Goal: Task Accomplishment & Management: Use online tool/utility

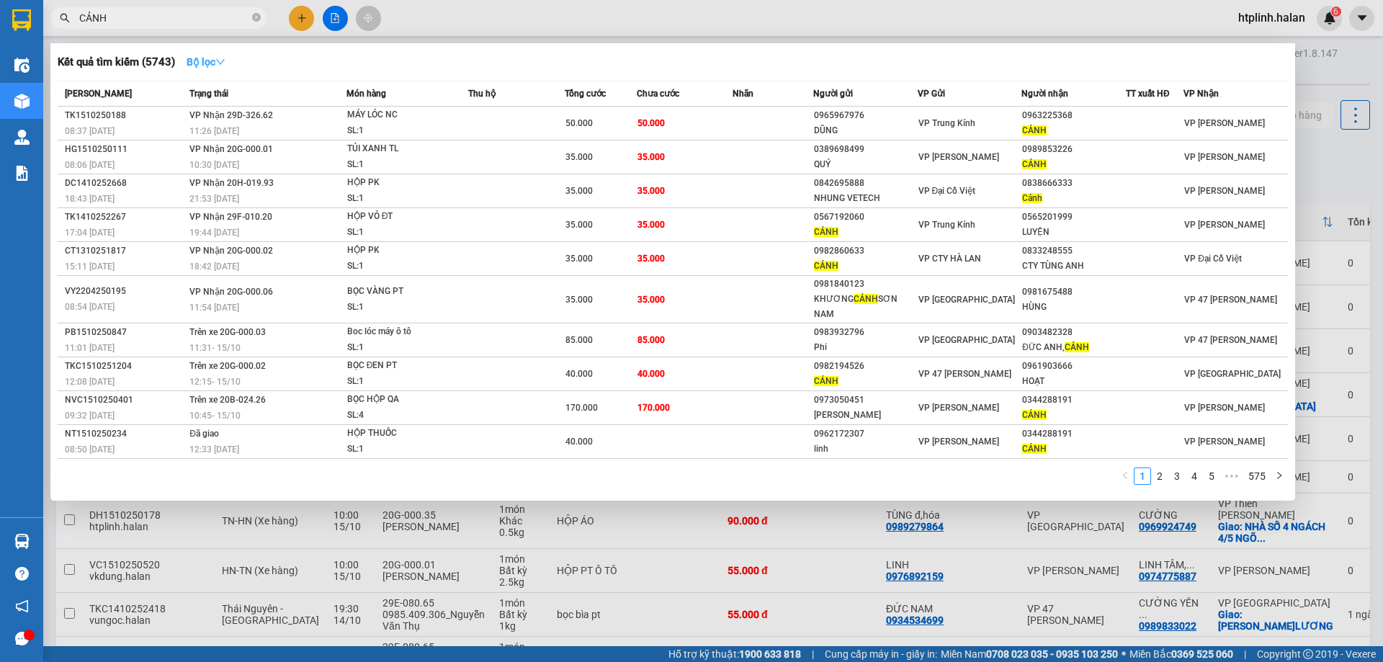
type input "CẢNH"
click at [220, 61] on icon "down" at bounding box center [220, 62] width 10 height 10
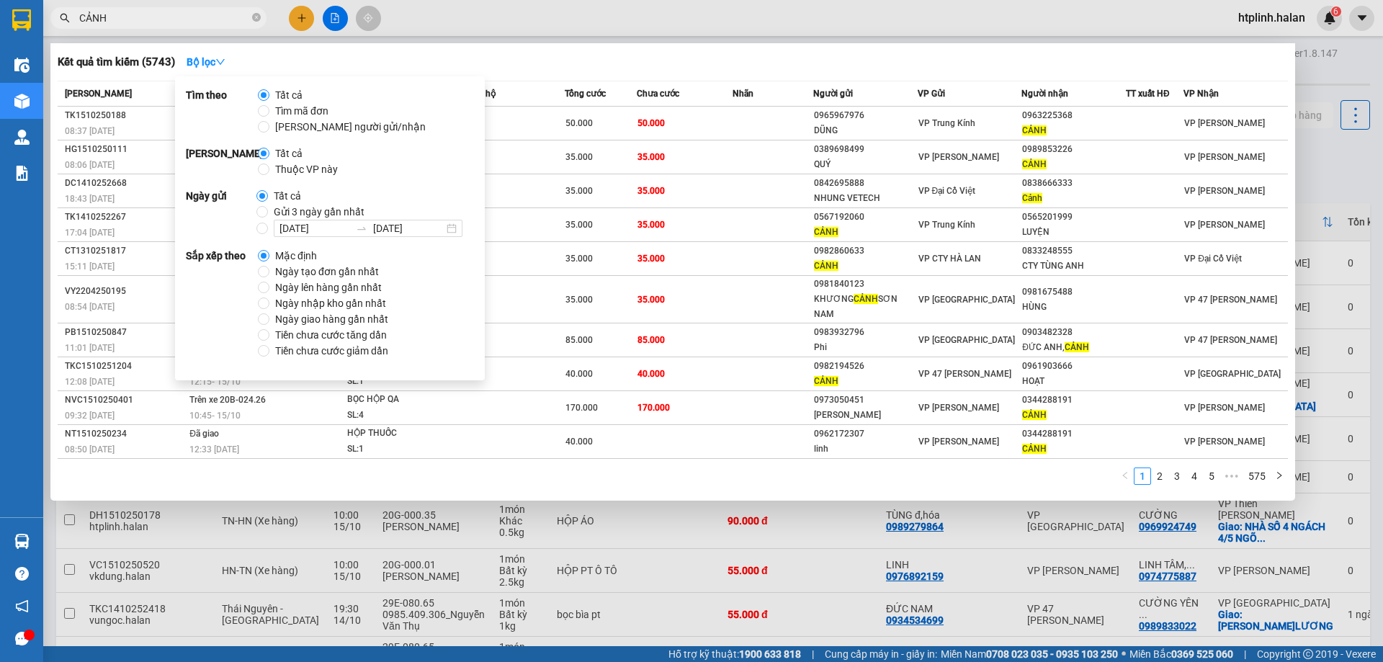
click at [270, 173] on span "Thuộc VP này" at bounding box center [306, 169] width 74 height 16
click at [269, 173] on input "Thuộc VP này" at bounding box center [264, 170] width 12 height 12
radio input "true"
radio input "false"
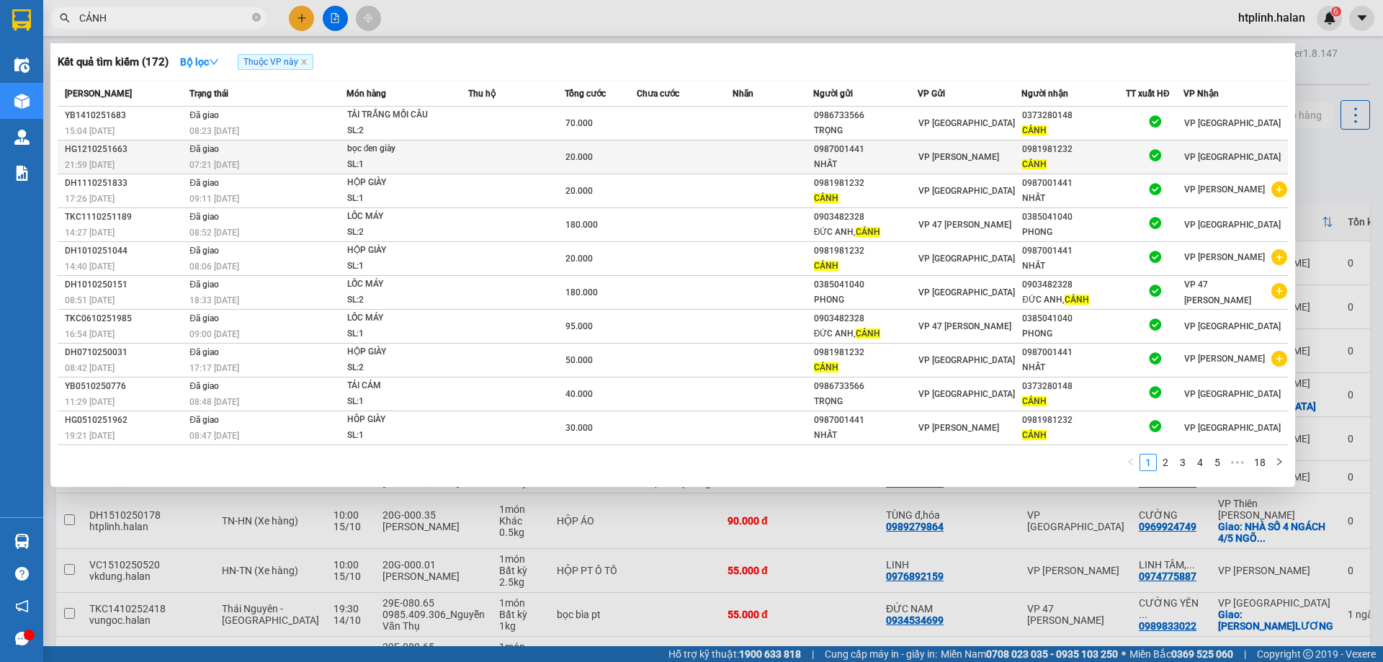
click at [931, 155] on span "VP [PERSON_NAME]" at bounding box center [959, 157] width 81 height 10
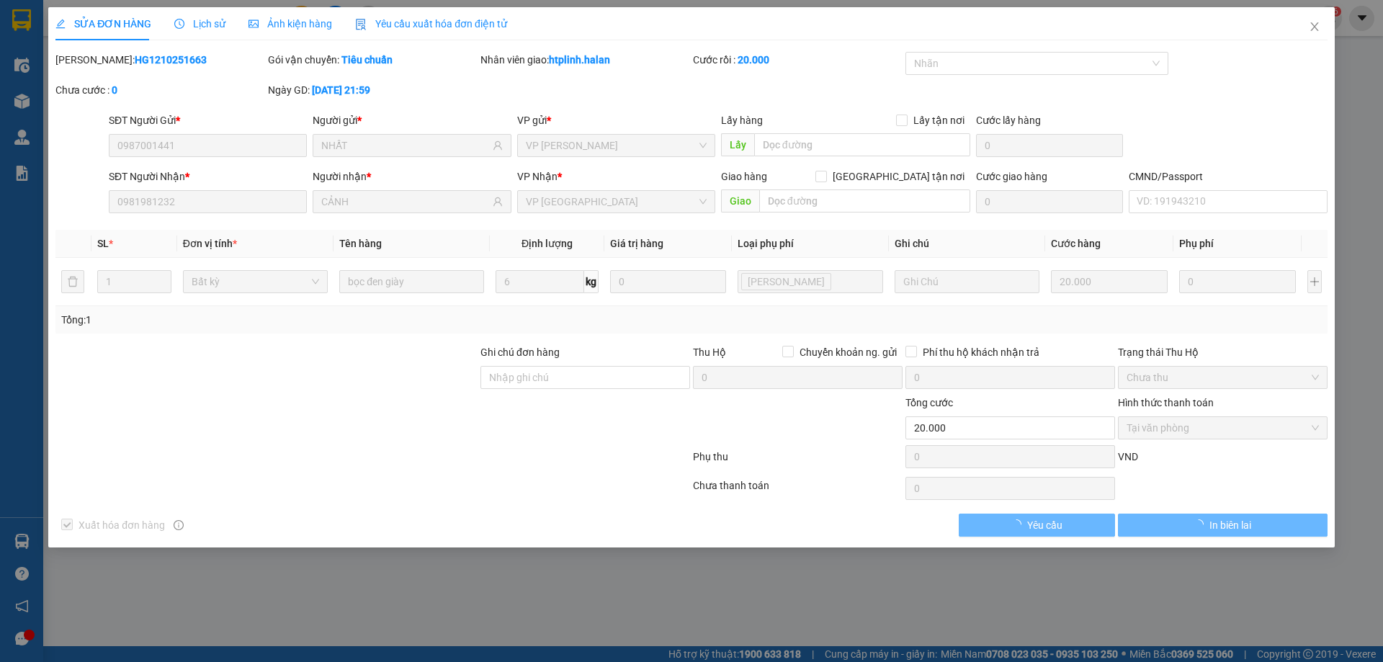
type input "0987001441"
type input "NHẤT"
type input "0981981232"
type input "CẢNH"
type input "0"
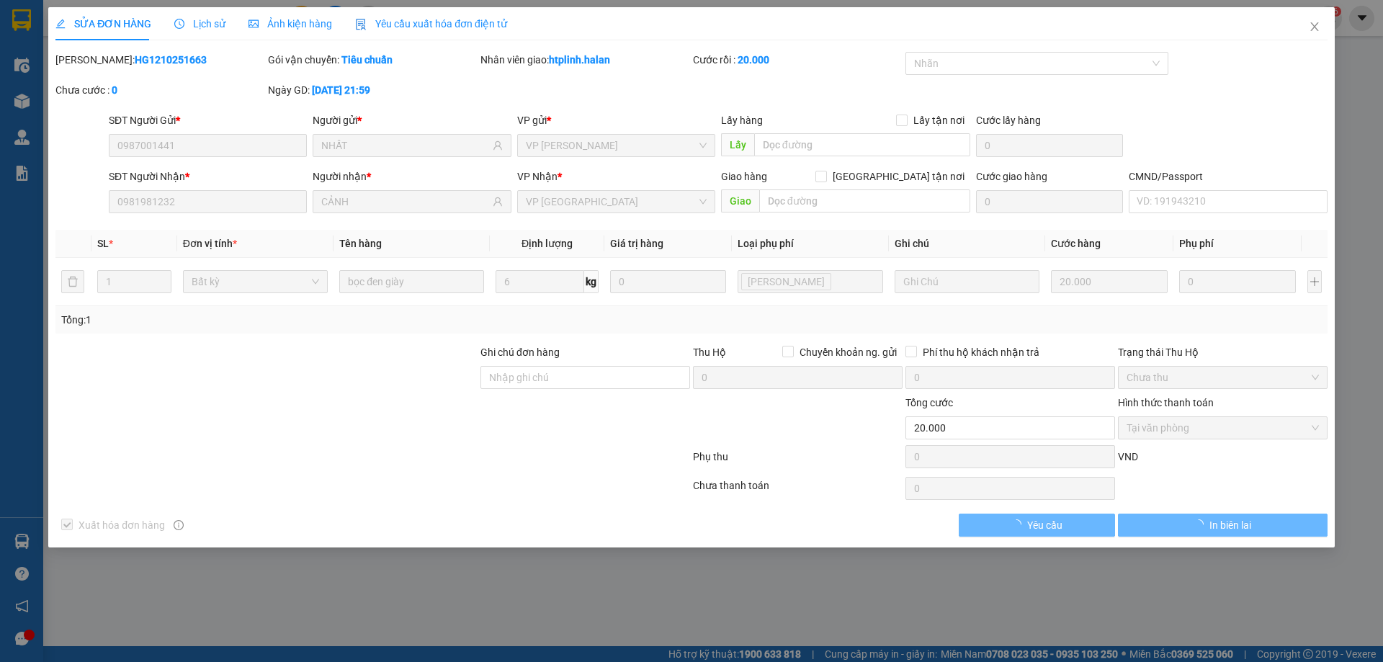
type input "20.000"
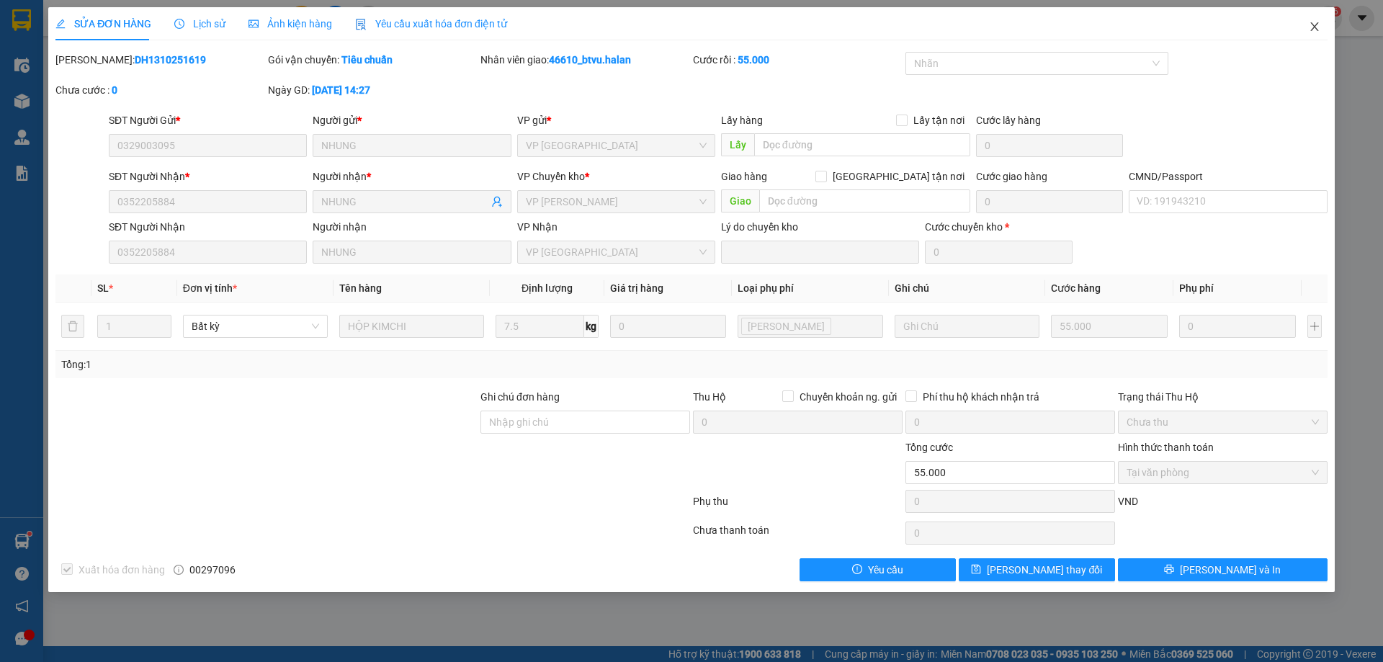
click at [1320, 17] on span "Close" at bounding box center [1315, 27] width 40 height 40
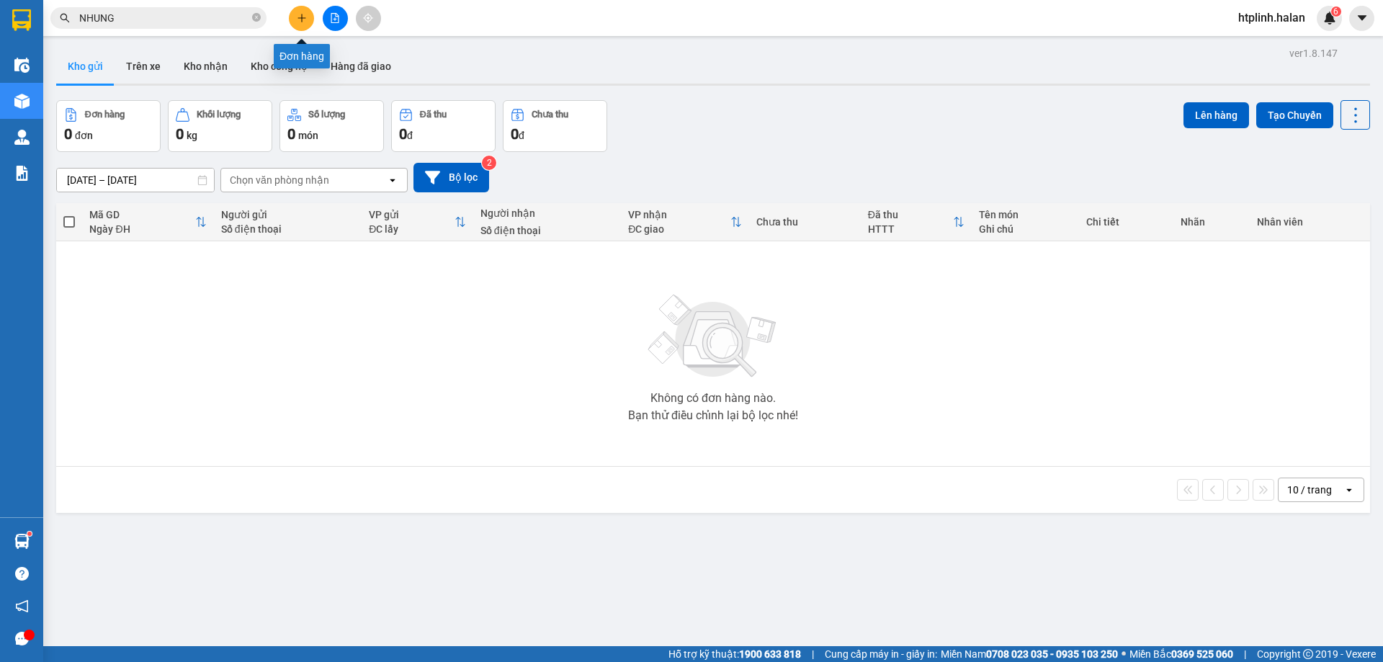
click at [313, 17] on button at bounding box center [301, 18] width 25 height 25
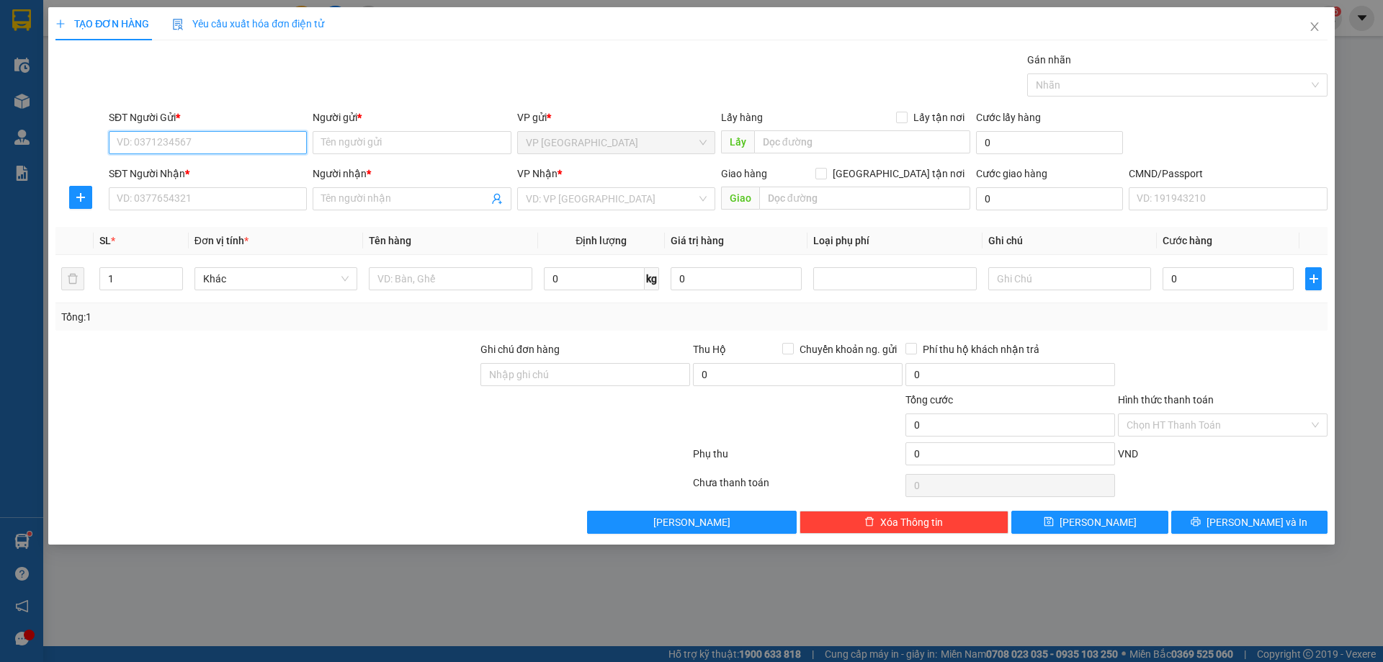
click at [161, 153] on input "SĐT Người Gửi *" at bounding box center [208, 142] width 198 height 23
paste input "0981981232"
type input "0981981232"
click at [210, 171] on div "0981981232 - CẢNH" at bounding box center [207, 172] width 181 height 16
type input "CẢNH"
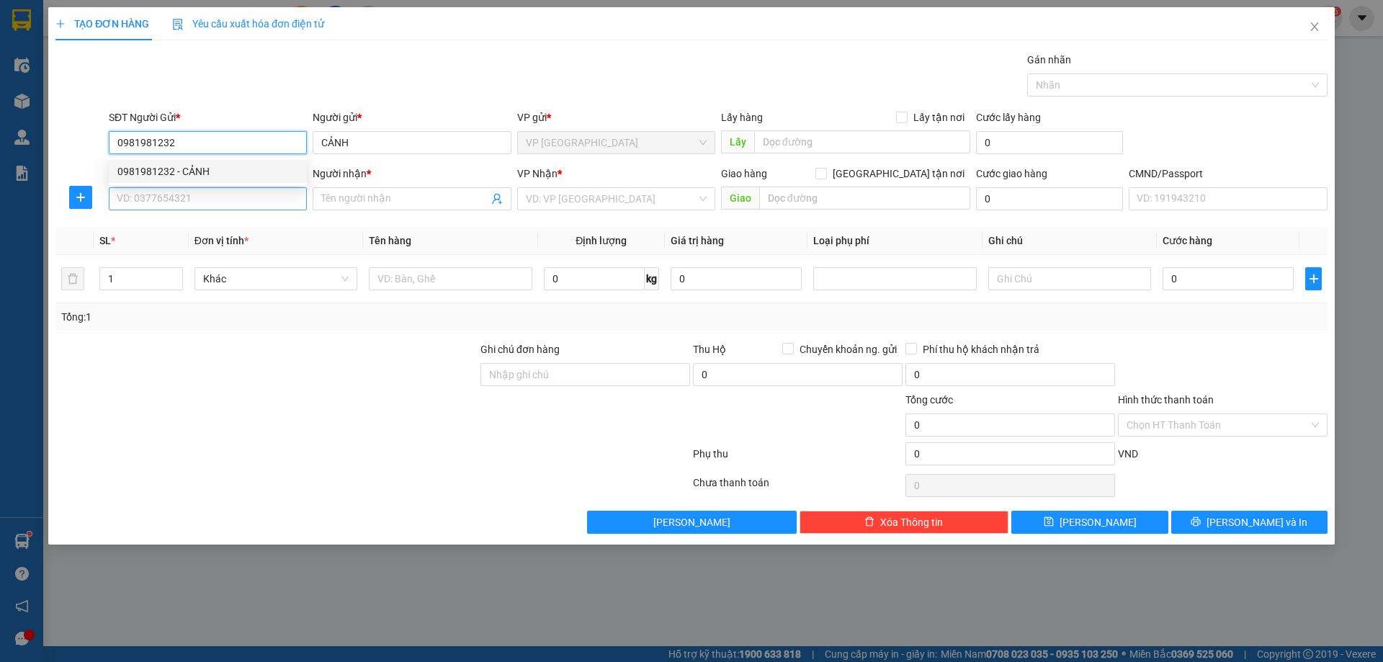
type input "0981981232"
click at [202, 200] on input "SĐT Người Nhận *" at bounding box center [208, 198] width 198 height 23
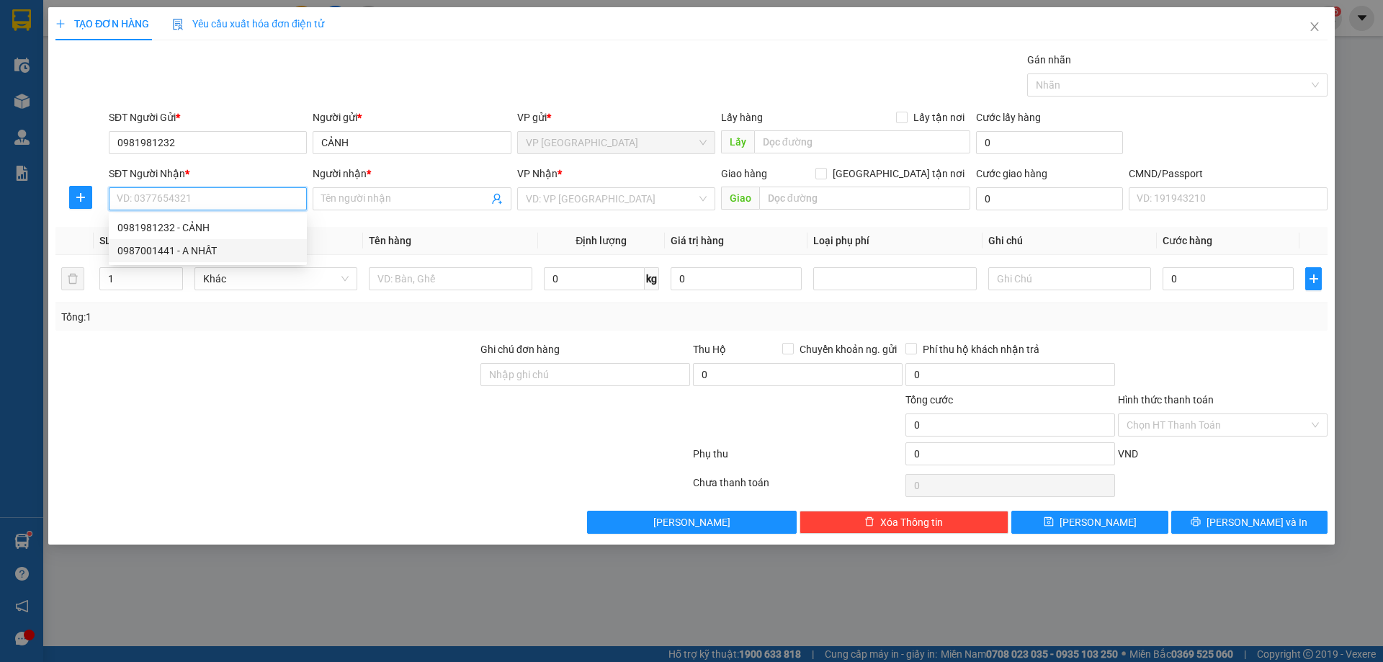
click at [201, 250] on div "0987001441 - A NHẤT" at bounding box center [207, 251] width 181 height 16
type input "0987001441"
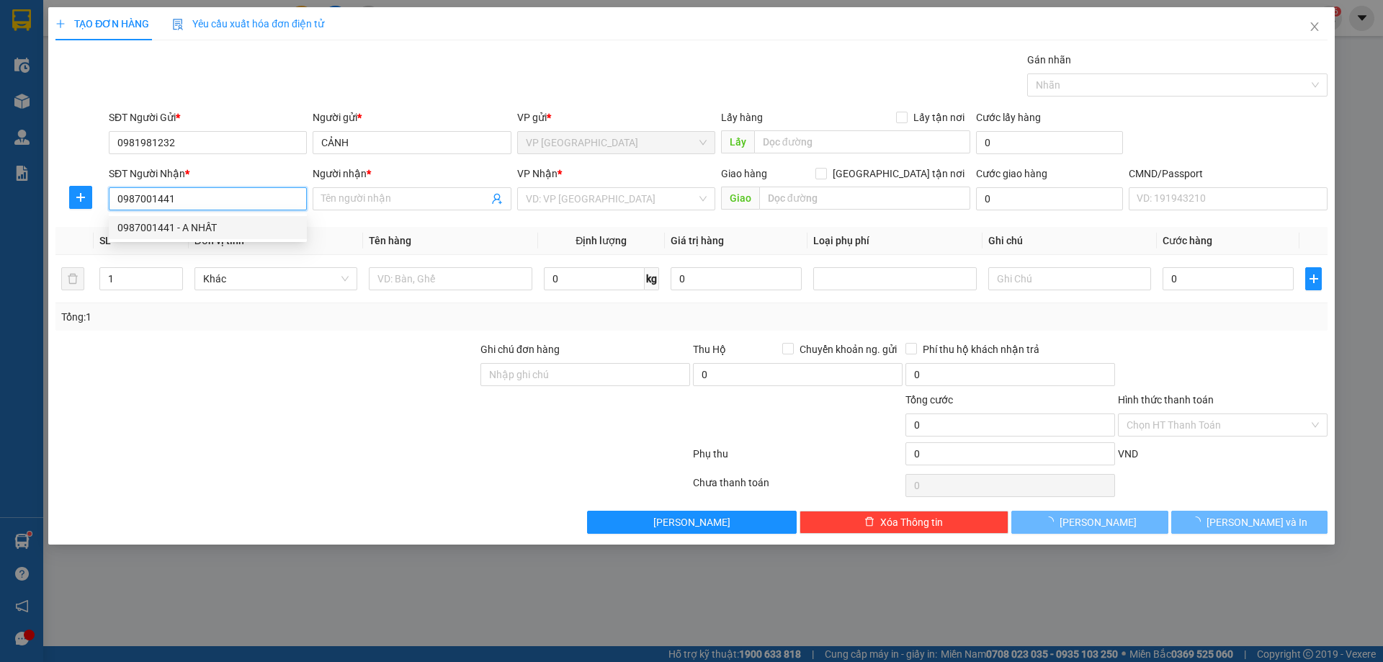
type input "A NHẤT"
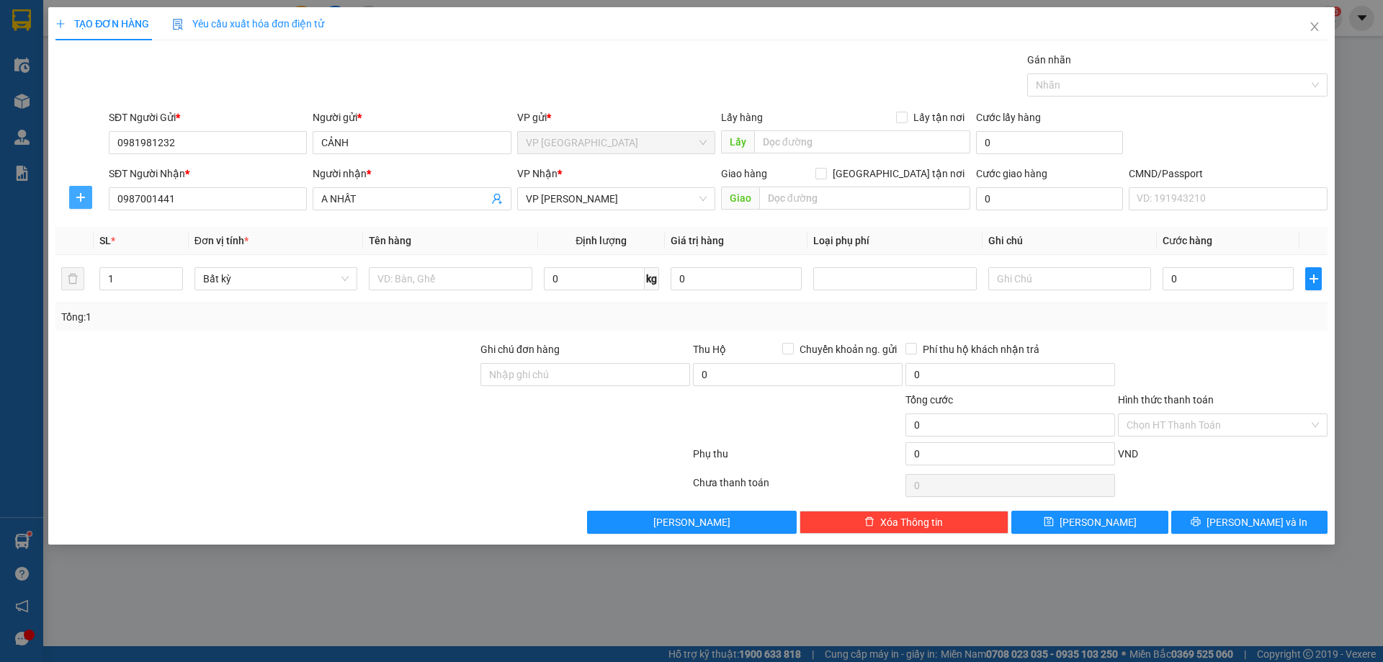
click at [86, 201] on icon "plus" at bounding box center [81, 198] width 12 height 12
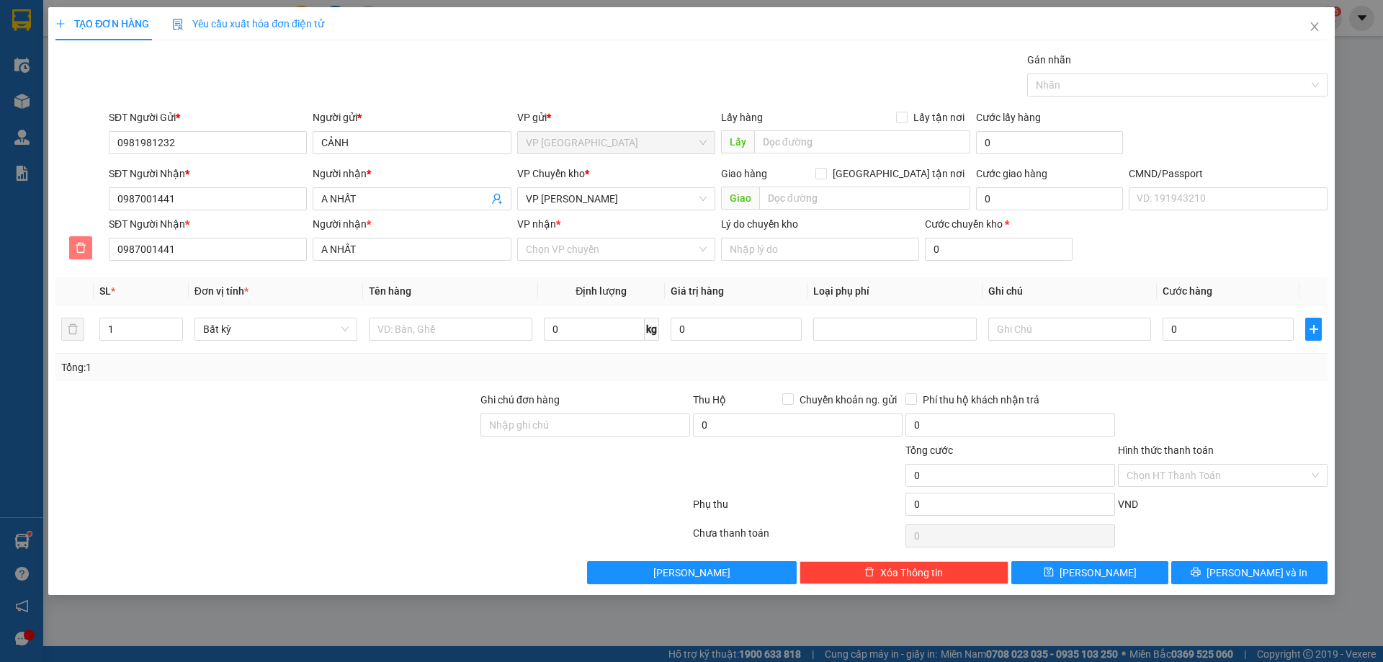
click at [76, 245] on icon "delete" at bounding box center [81, 248] width 12 height 12
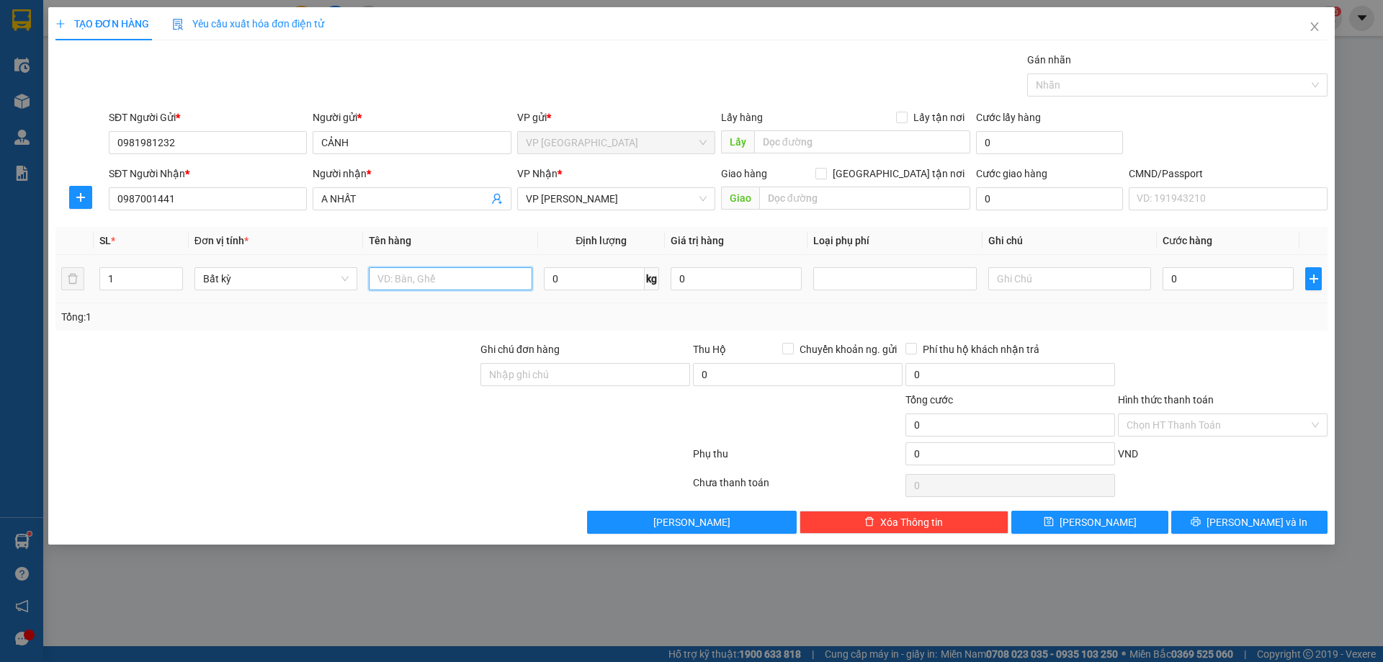
click at [437, 270] on input "text" at bounding box center [450, 278] width 163 height 23
type input "H"
type input "HỘP GIÀY"
click at [589, 270] on input "0" at bounding box center [594, 278] width 101 height 23
type input "3"
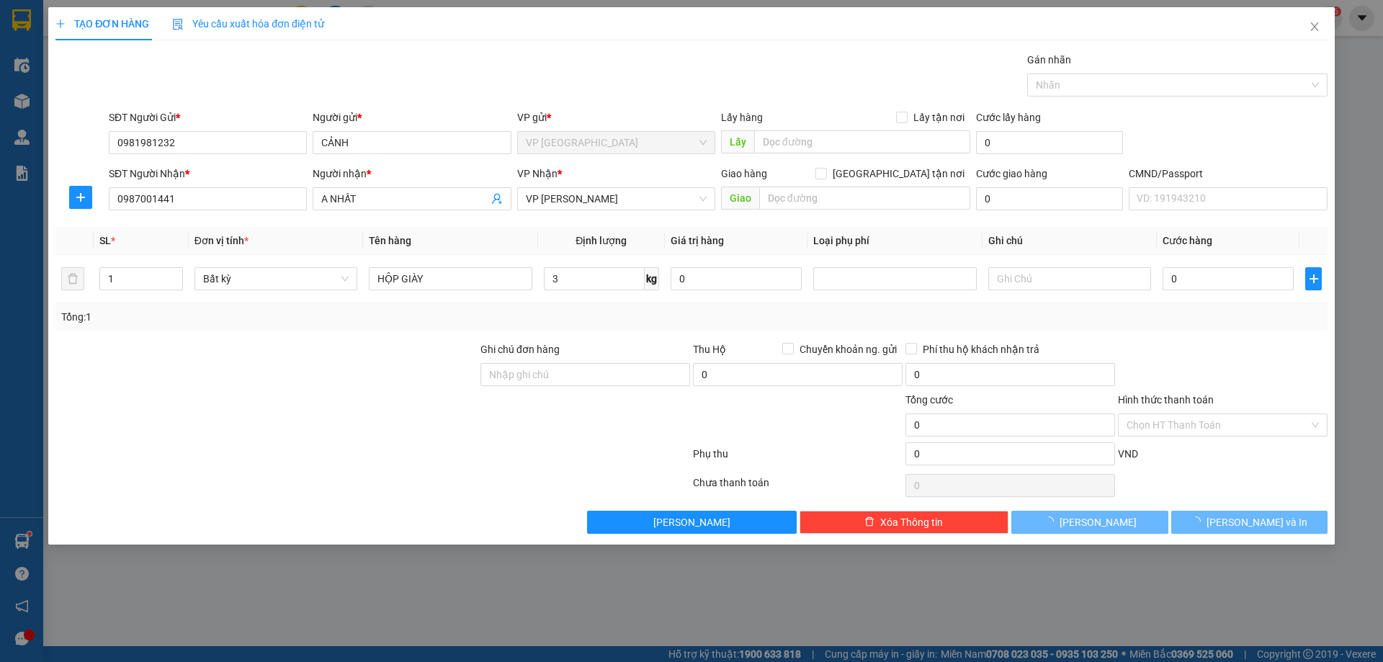
drag, startPoint x: 665, startPoint y: 329, endPoint x: 1270, endPoint y: 489, distance: 625.5
click at [668, 326] on div "Tổng: 1" at bounding box center [691, 316] width 1272 height 27
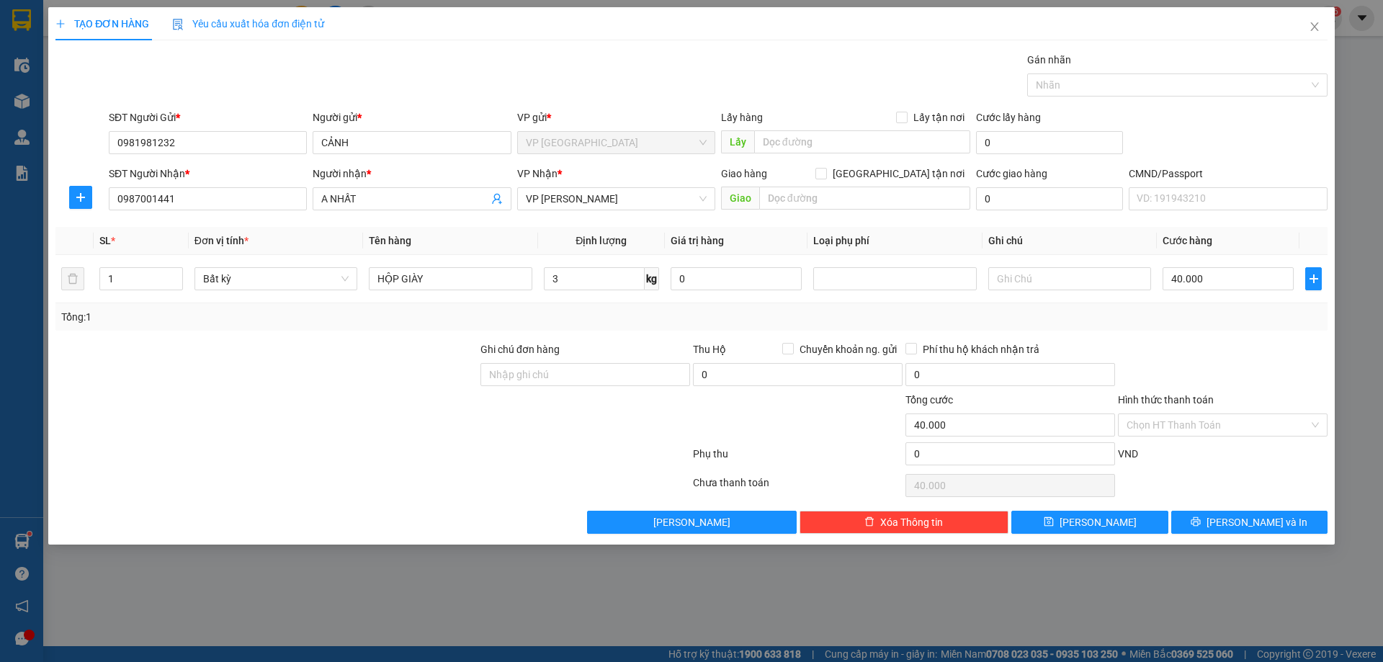
type input "40.000"
click at [1207, 280] on input "40.000" at bounding box center [1228, 278] width 131 height 23
type input "0"
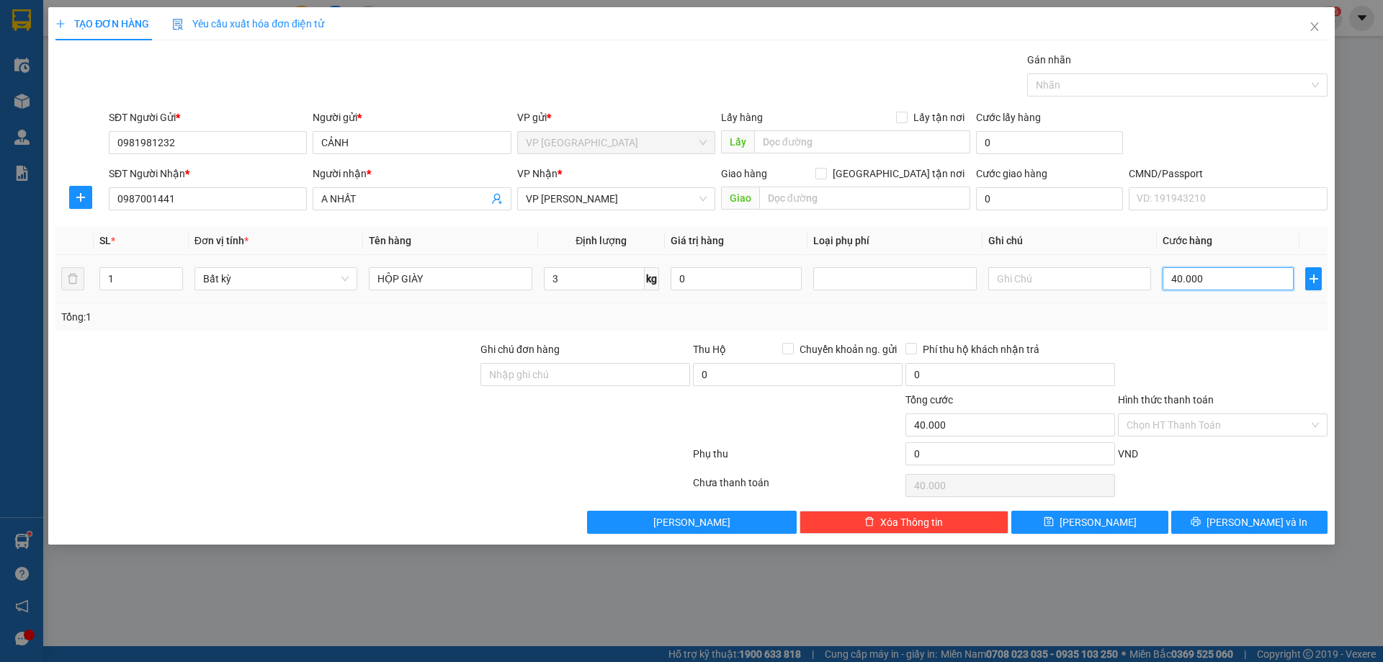
type input "0"
type input "02"
type input "2"
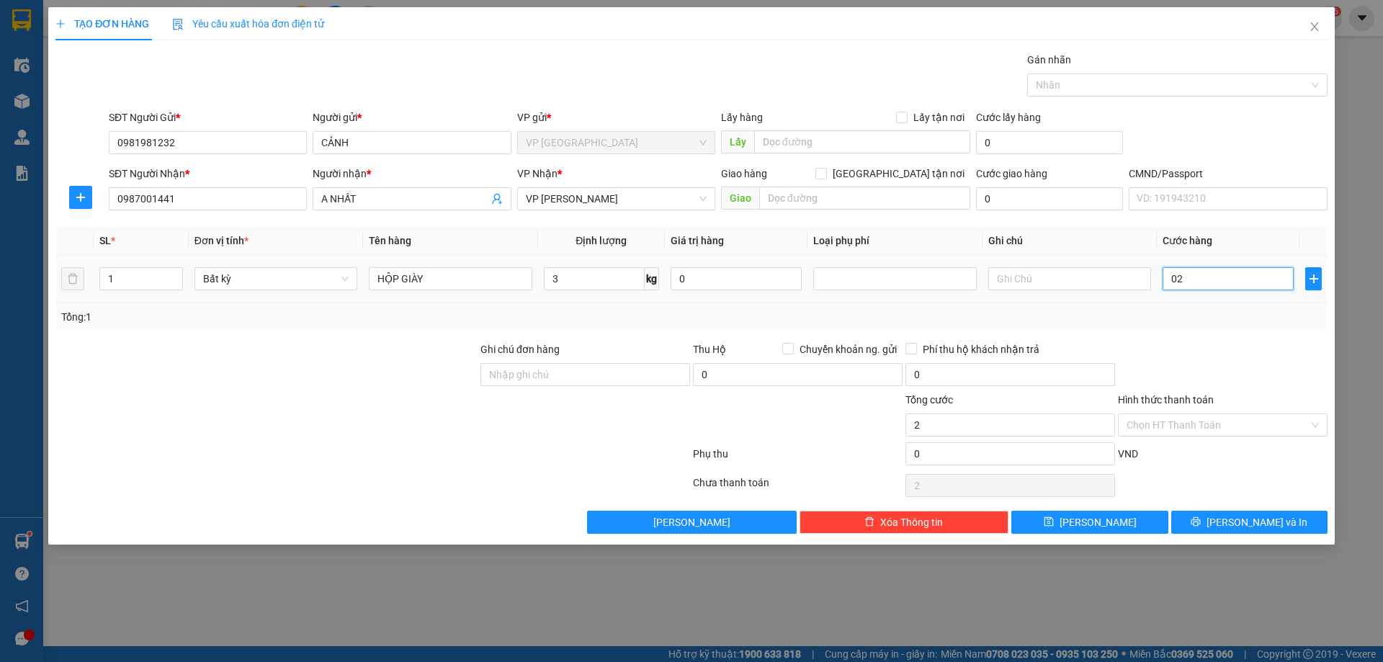
type input "020"
type input "20"
type input "20.000"
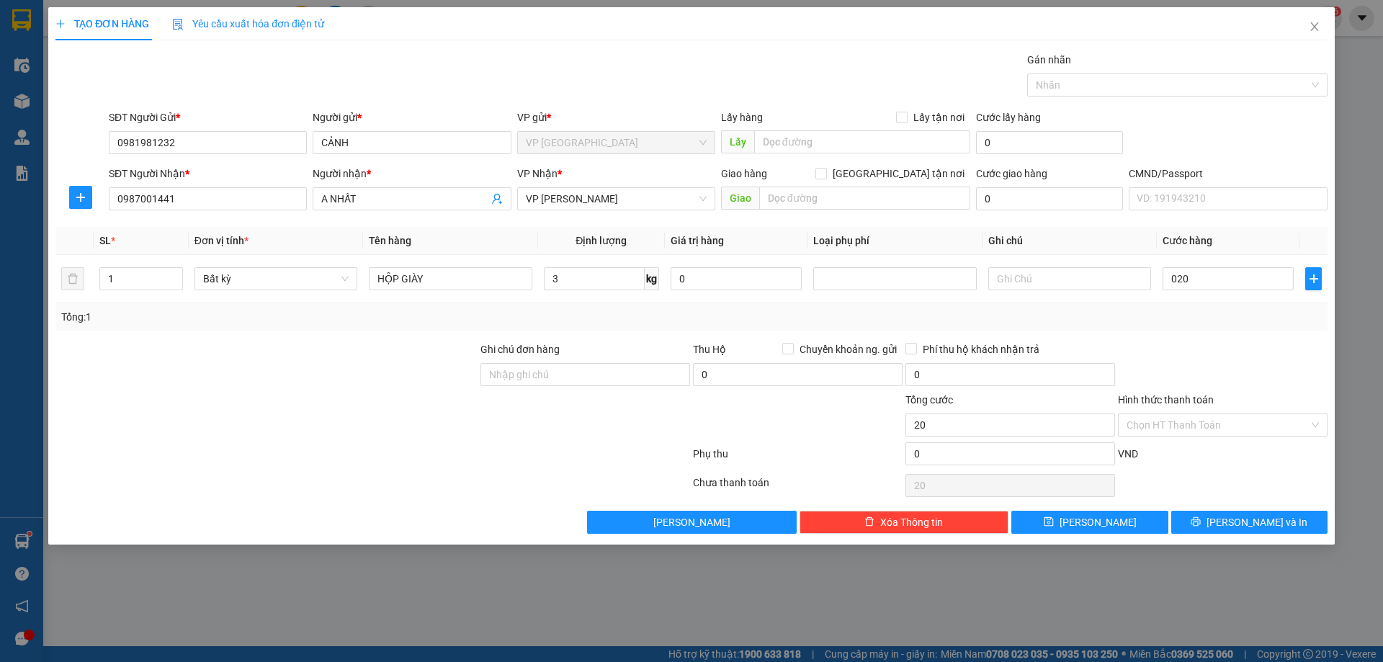
type input "20.000"
click at [1229, 318] on div "Tổng: 1" at bounding box center [691, 317] width 1261 height 16
click at [1213, 520] on button "[PERSON_NAME] và In" at bounding box center [1250, 522] width 156 height 23
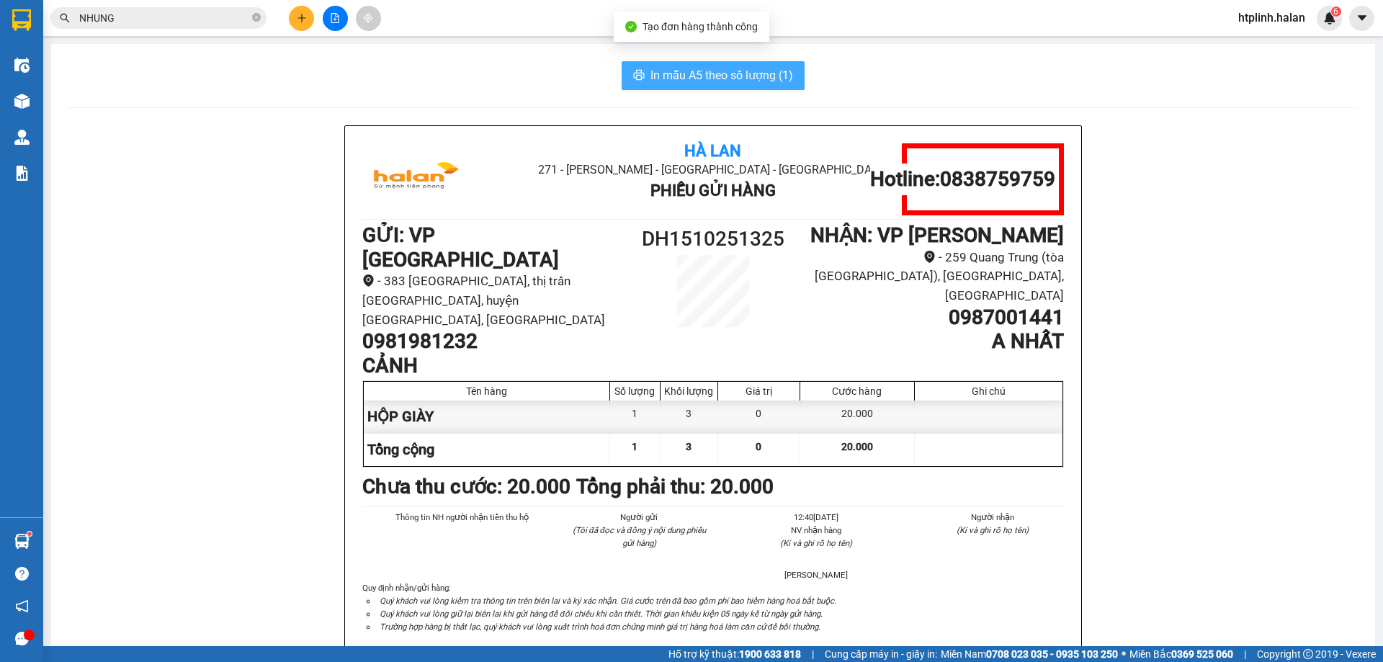
click at [764, 78] on span "In mẫu A5 theo số lượng (1)" at bounding box center [722, 75] width 143 height 18
click at [766, 78] on span "In mẫu A5 theo số lượng (1)" at bounding box center [722, 75] width 143 height 18
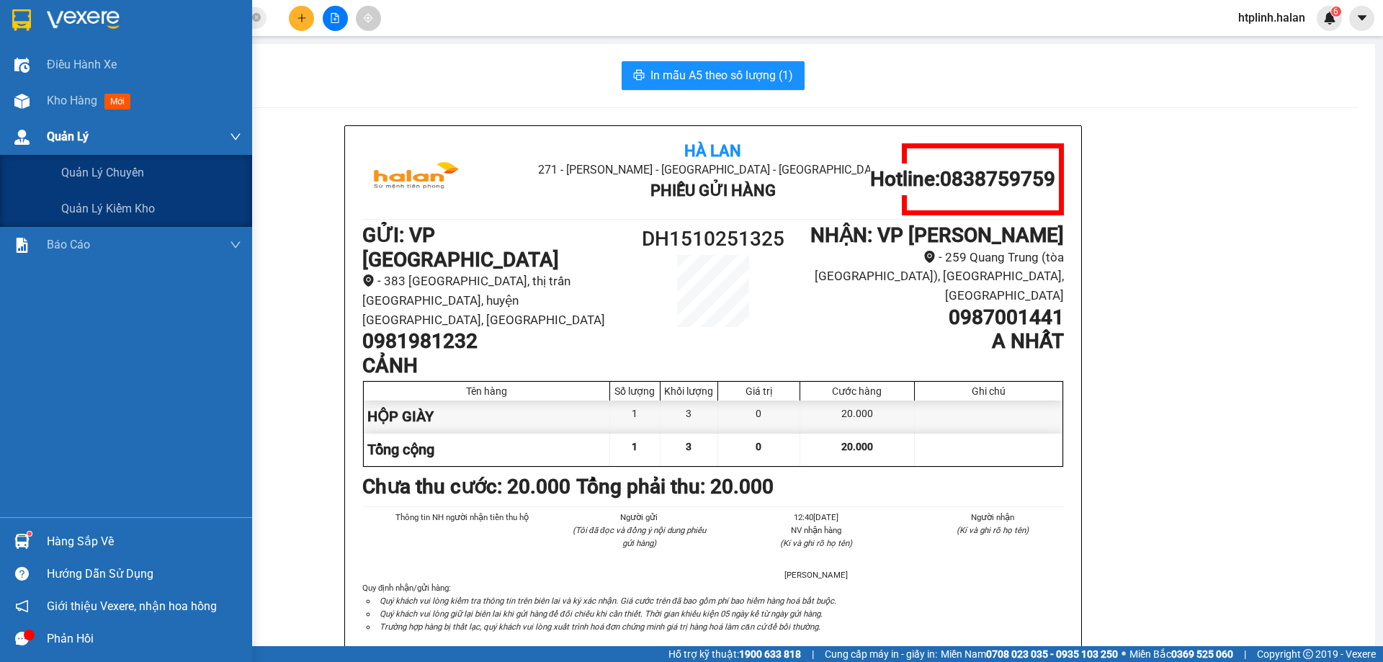
click at [1, 120] on div "Quản Lý" at bounding box center [126, 137] width 252 height 36
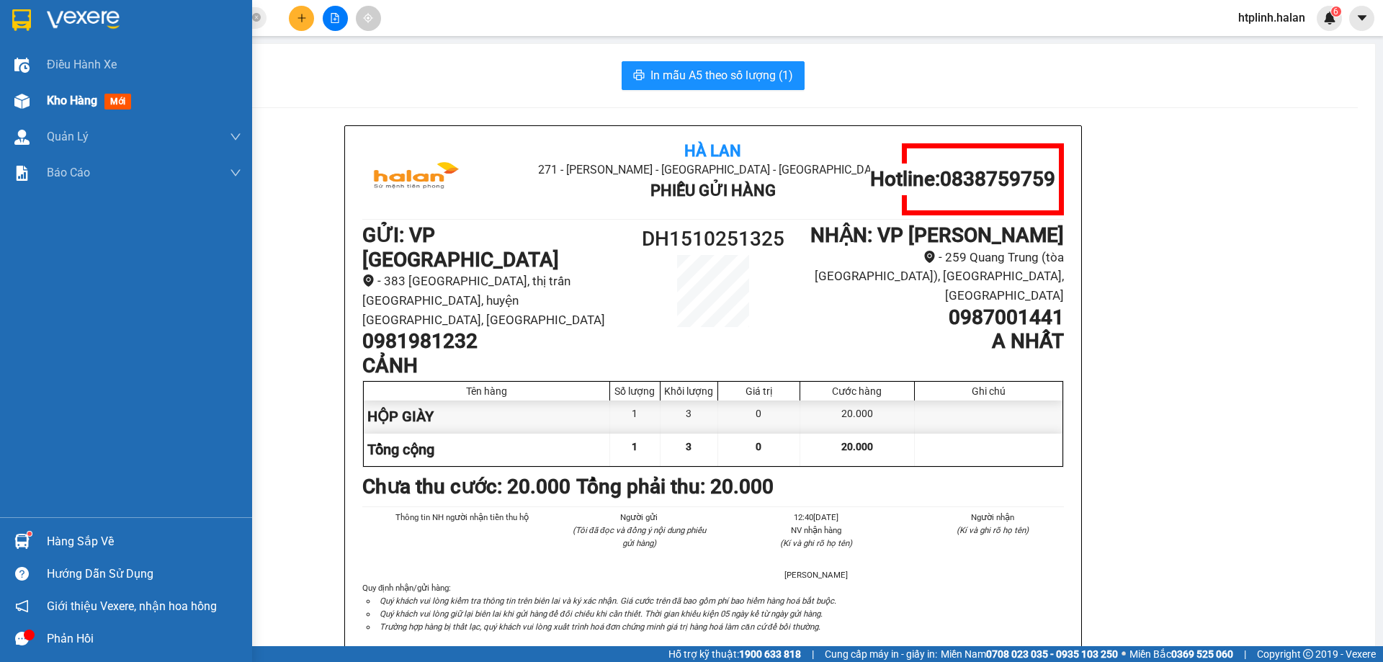
click at [51, 106] on span "Kho hàng" at bounding box center [72, 101] width 50 height 14
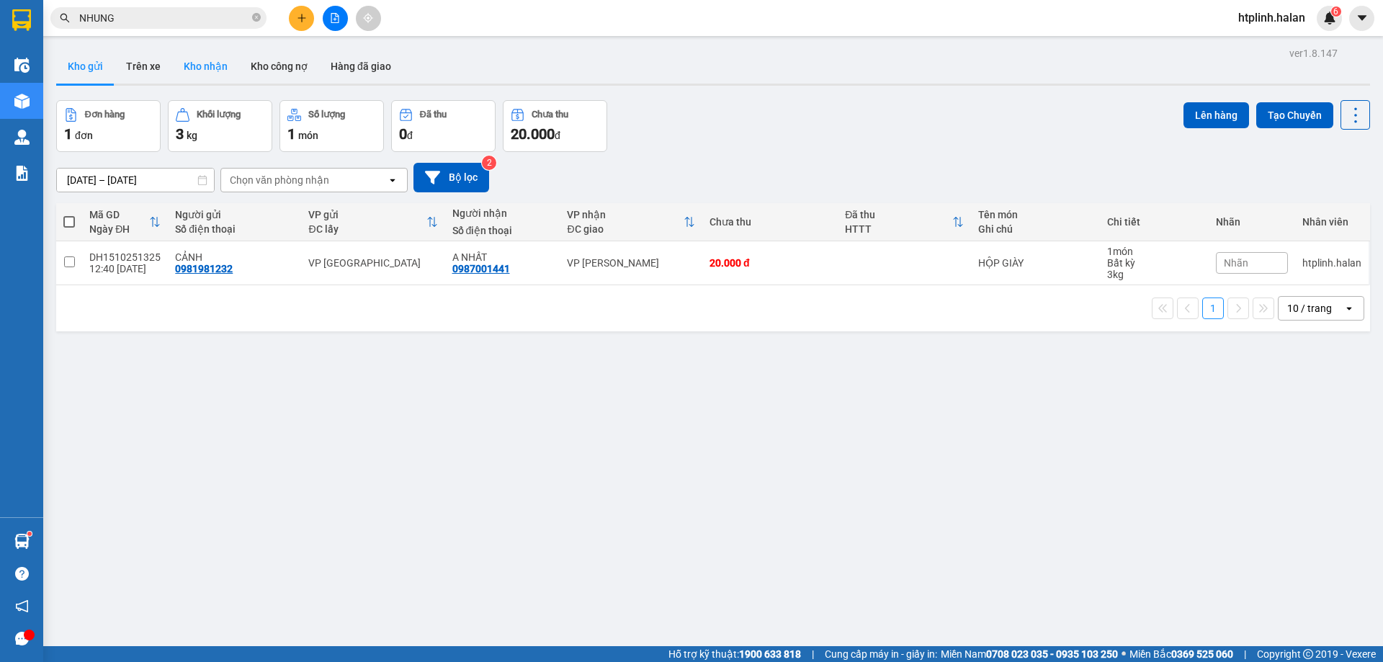
click at [187, 70] on button "Kho nhận" at bounding box center [205, 66] width 67 height 35
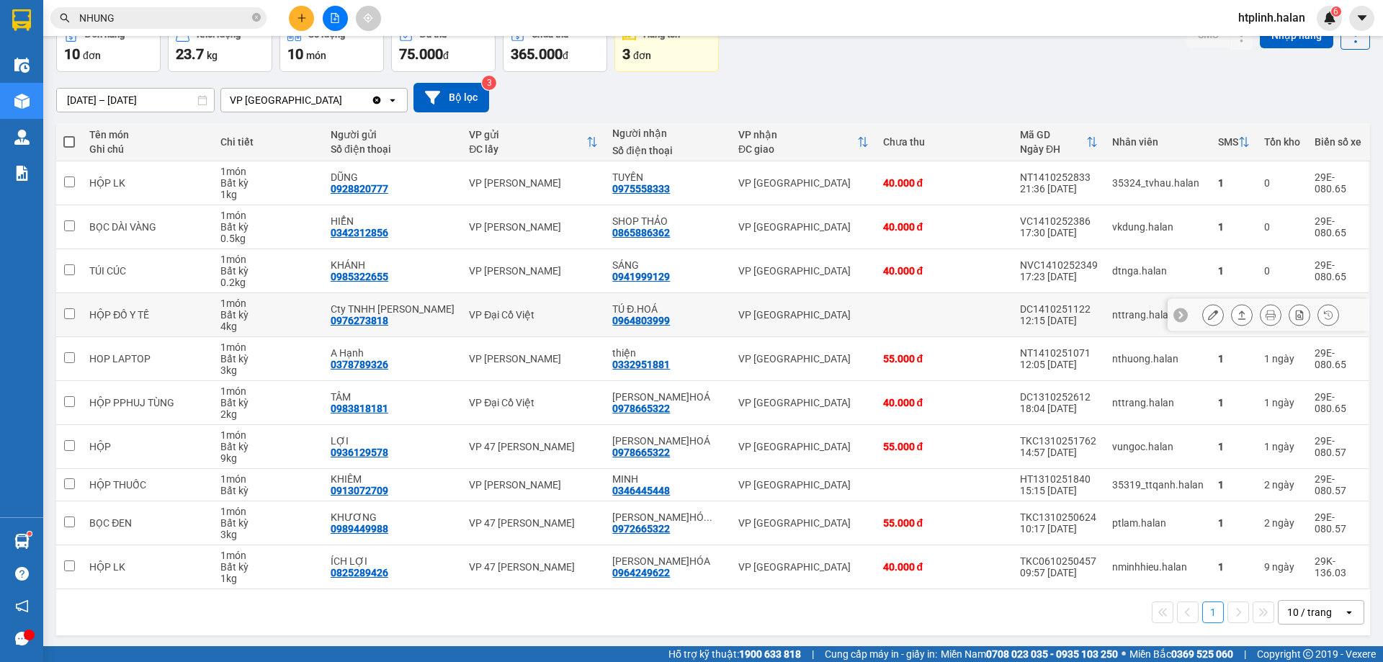
scroll to position [82, 0]
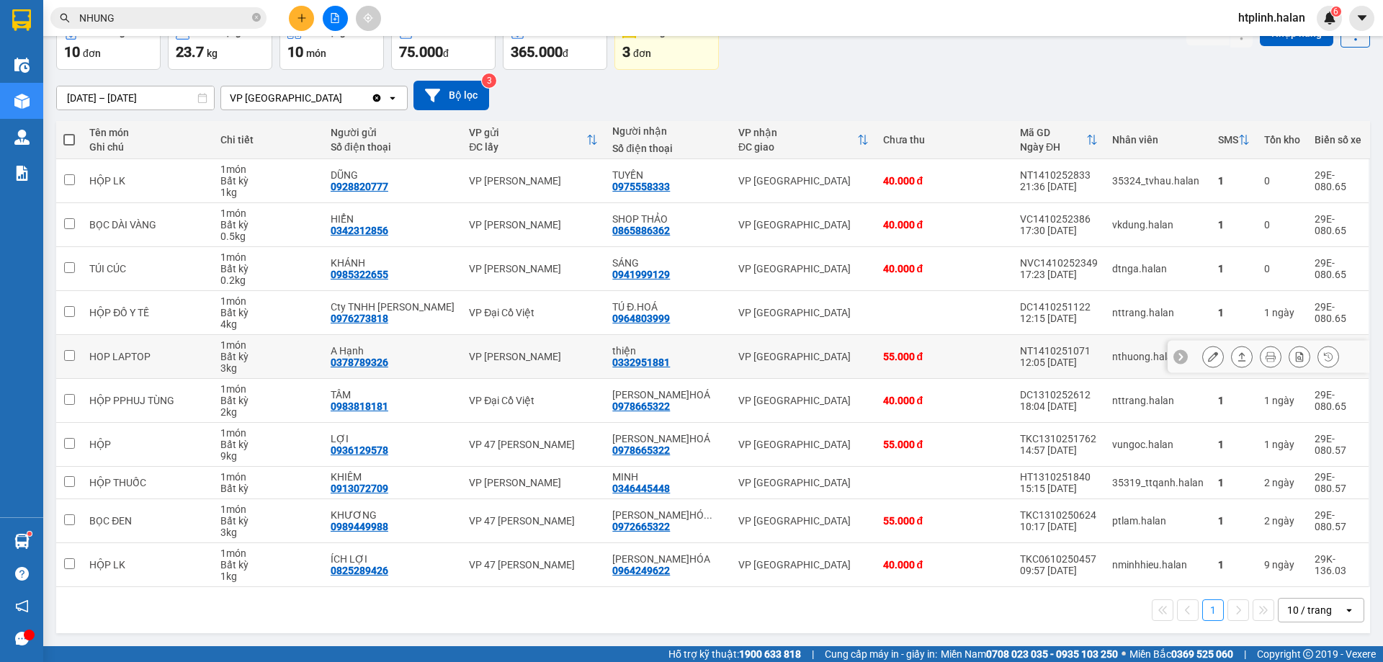
click at [1232, 354] on button at bounding box center [1242, 356] width 20 height 25
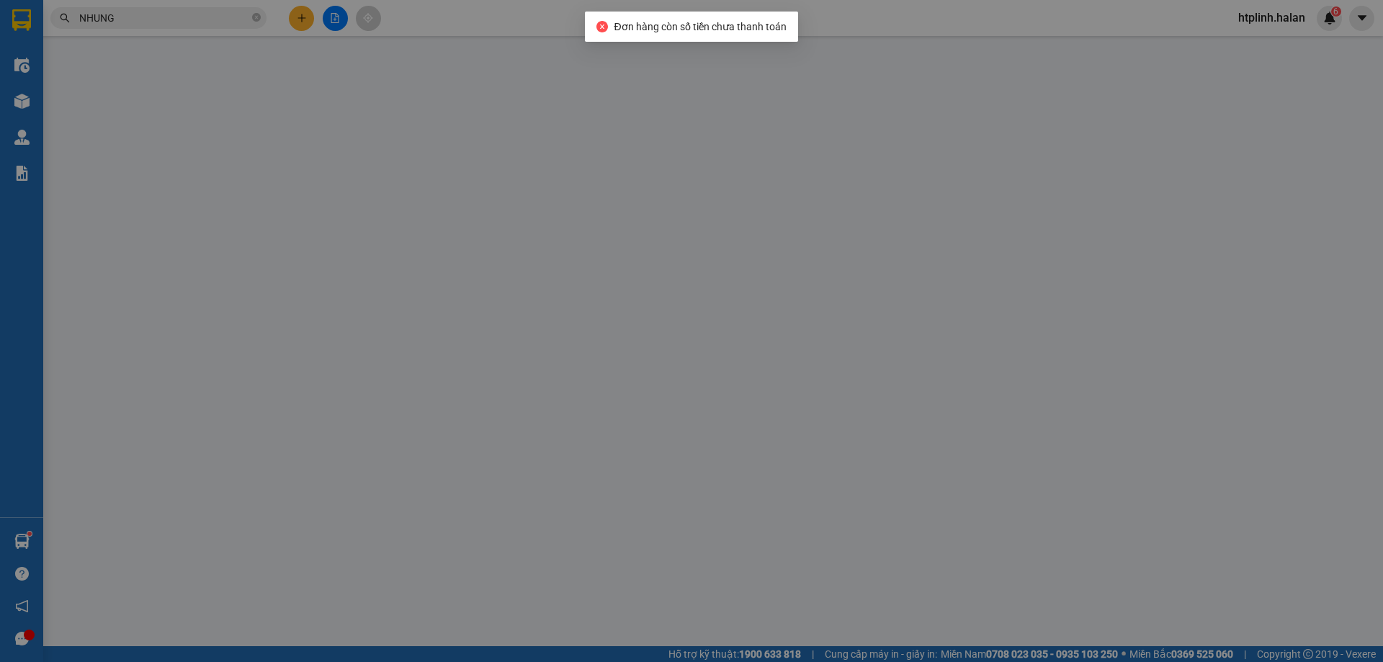
type input "0378789326"
type input "A Hạnh"
type input "0332951881"
type input "thiện"
type input "0"
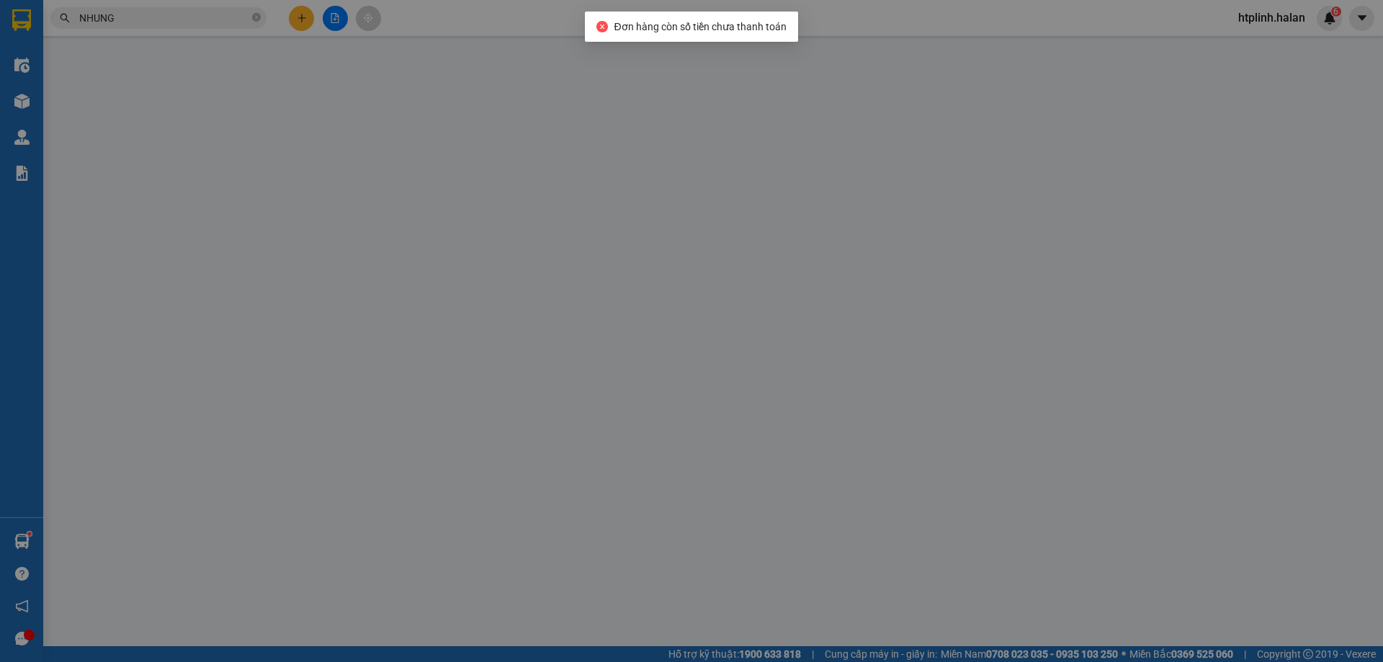
type input "55.000"
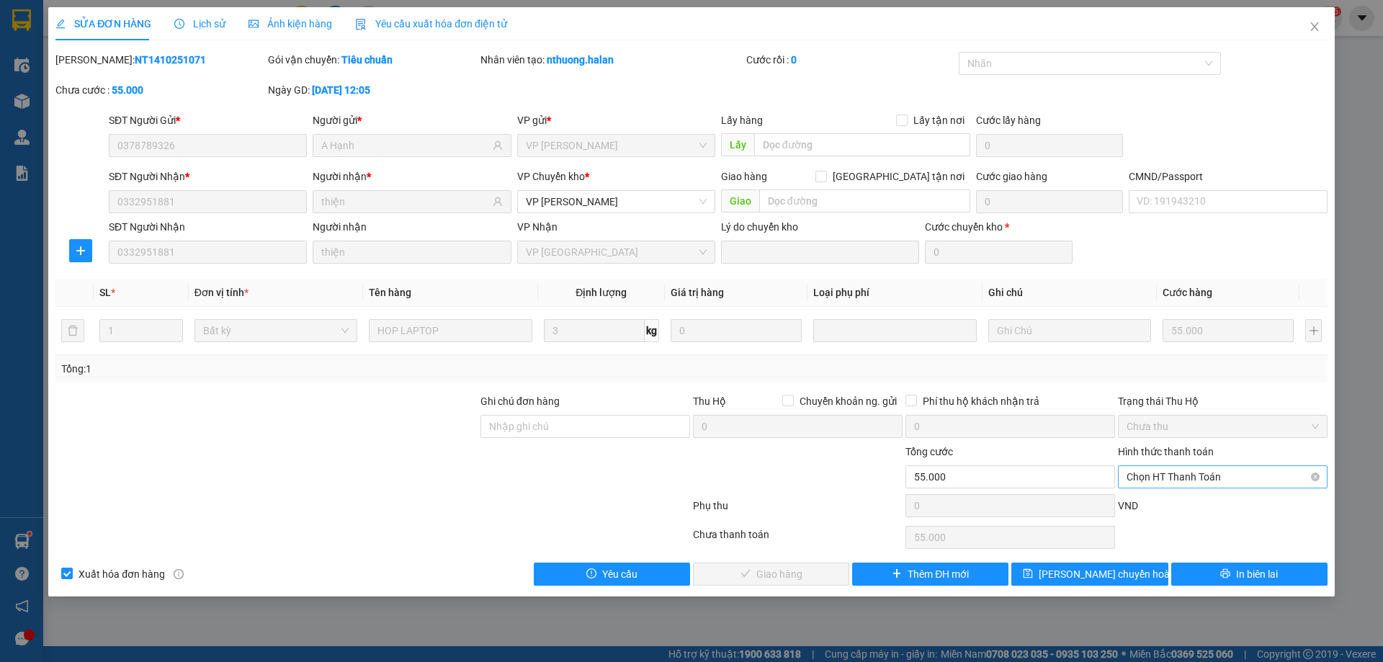
click at [1221, 481] on span "Chọn HT Thanh Toán" at bounding box center [1223, 477] width 192 height 22
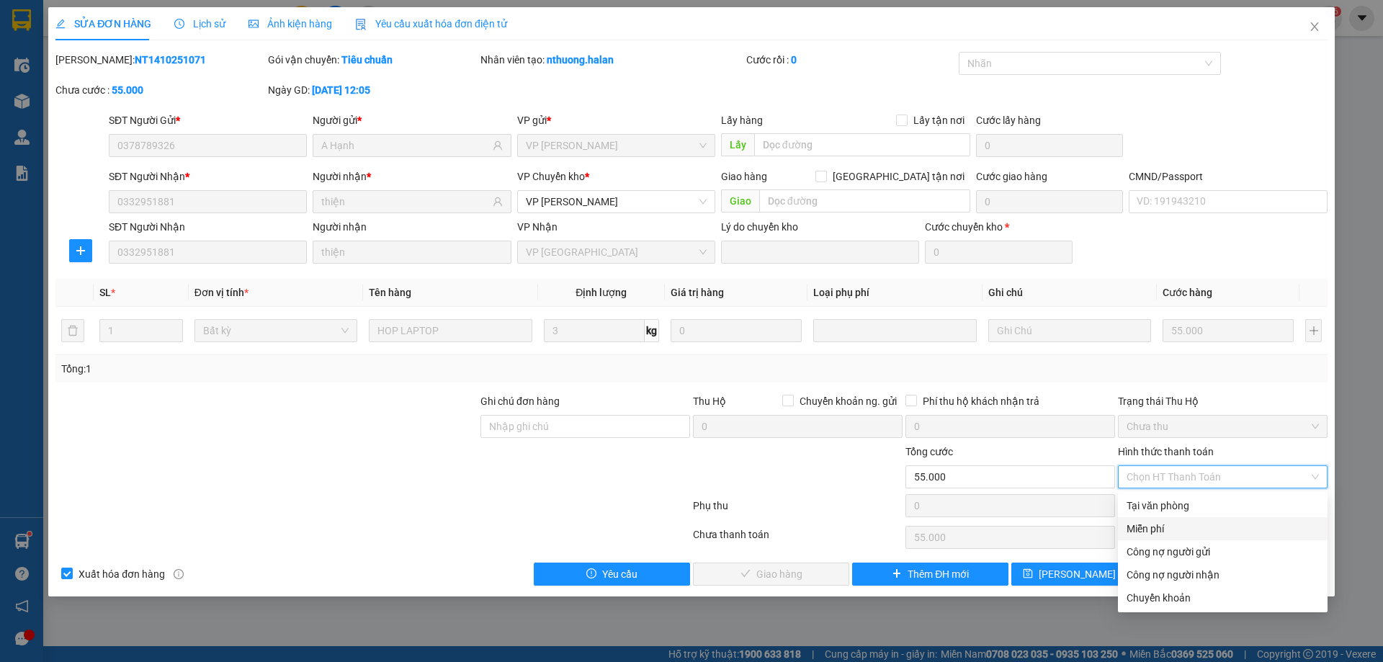
click at [1205, 518] on div "Miễn phí" at bounding box center [1223, 528] width 210 height 23
type input "0"
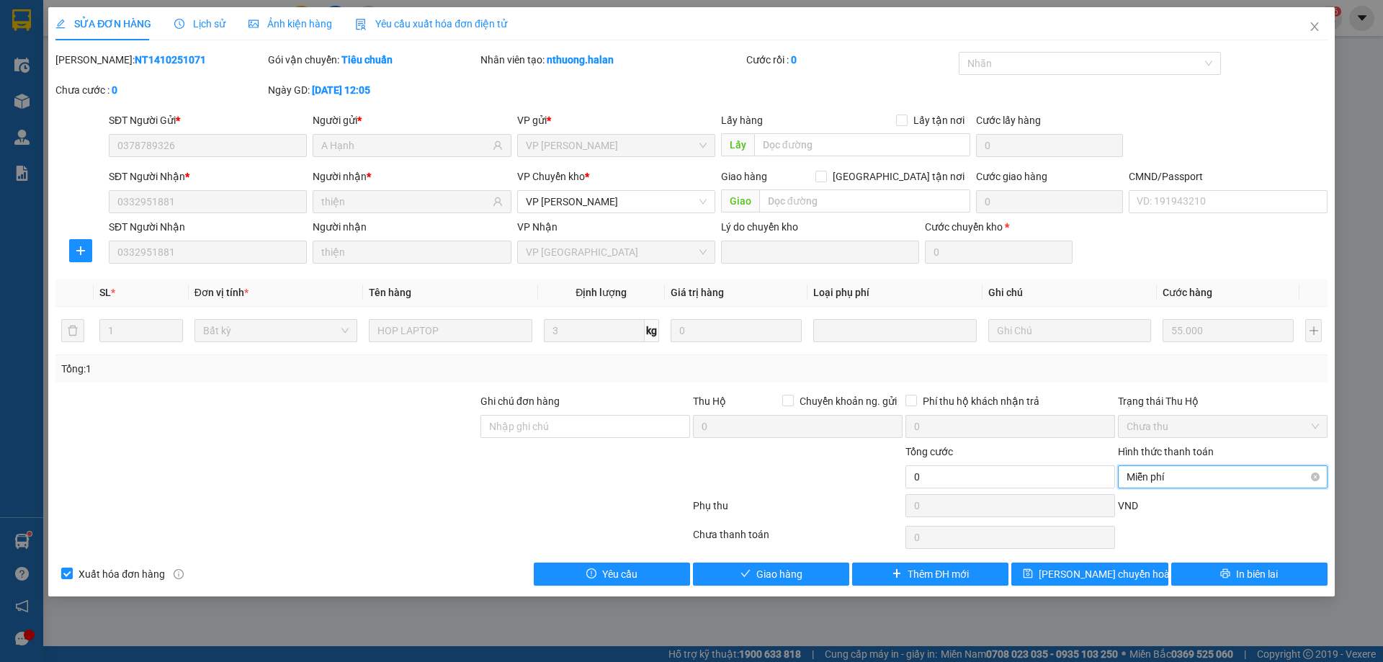
click at [1184, 482] on span "Miễn phí" at bounding box center [1223, 477] width 192 height 22
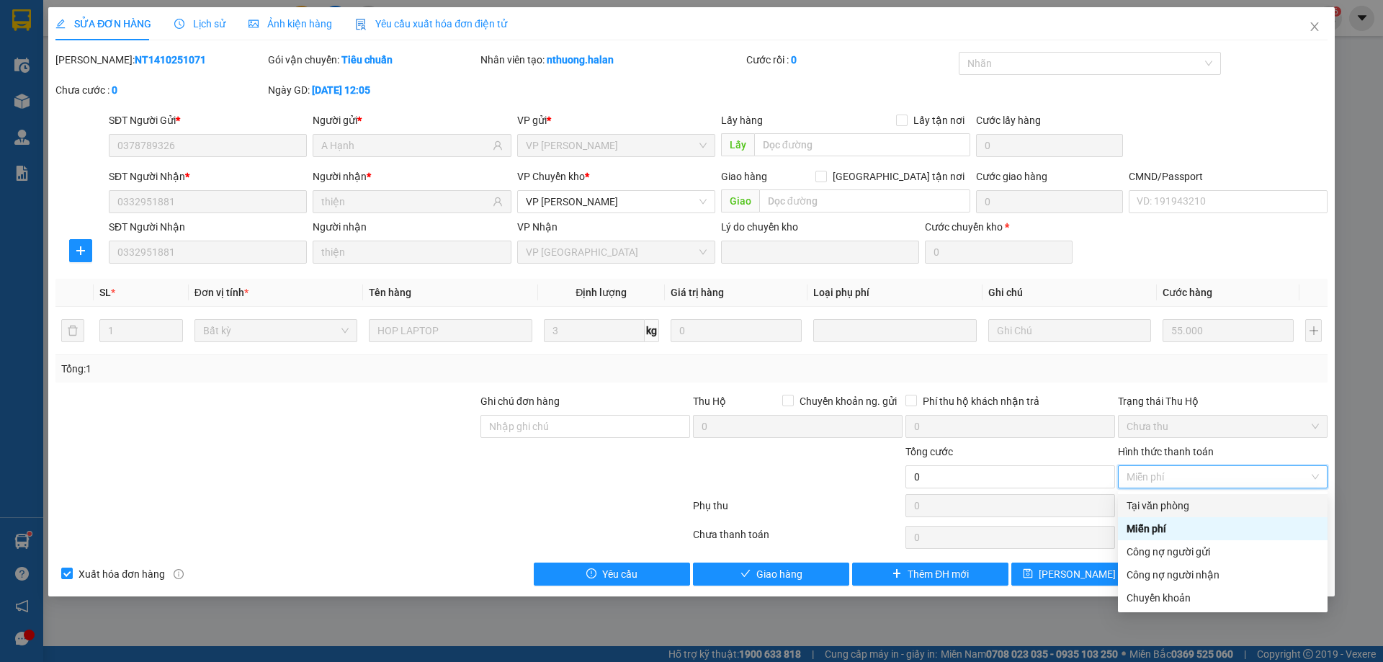
click at [1177, 512] on div "Tại văn phòng" at bounding box center [1223, 506] width 192 height 16
type input "55.000"
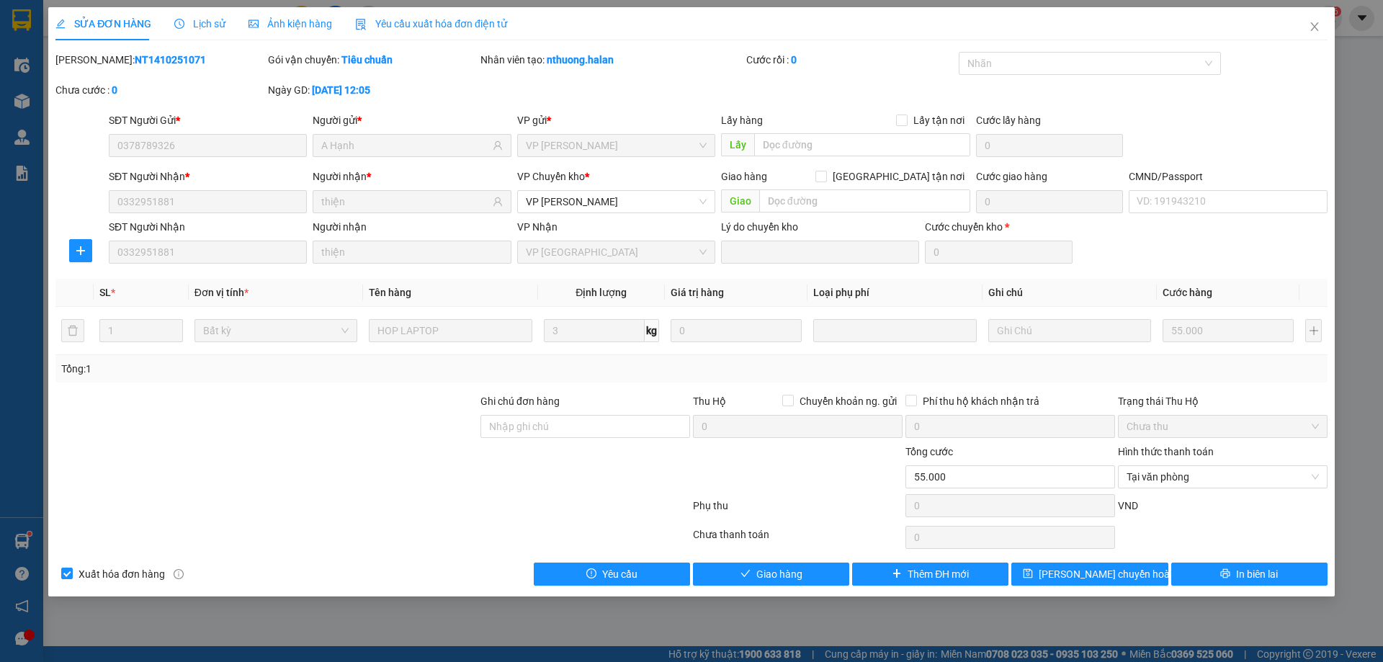
click at [822, 561] on div "Total Paid Fee 0 Total UnPaid Fee 55.000 Cash Collection Total Fee Mã ĐH: NT141…" at bounding box center [691, 319] width 1272 height 534
click at [818, 579] on button "Giao hàng" at bounding box center [771, 574] width 156 height 23
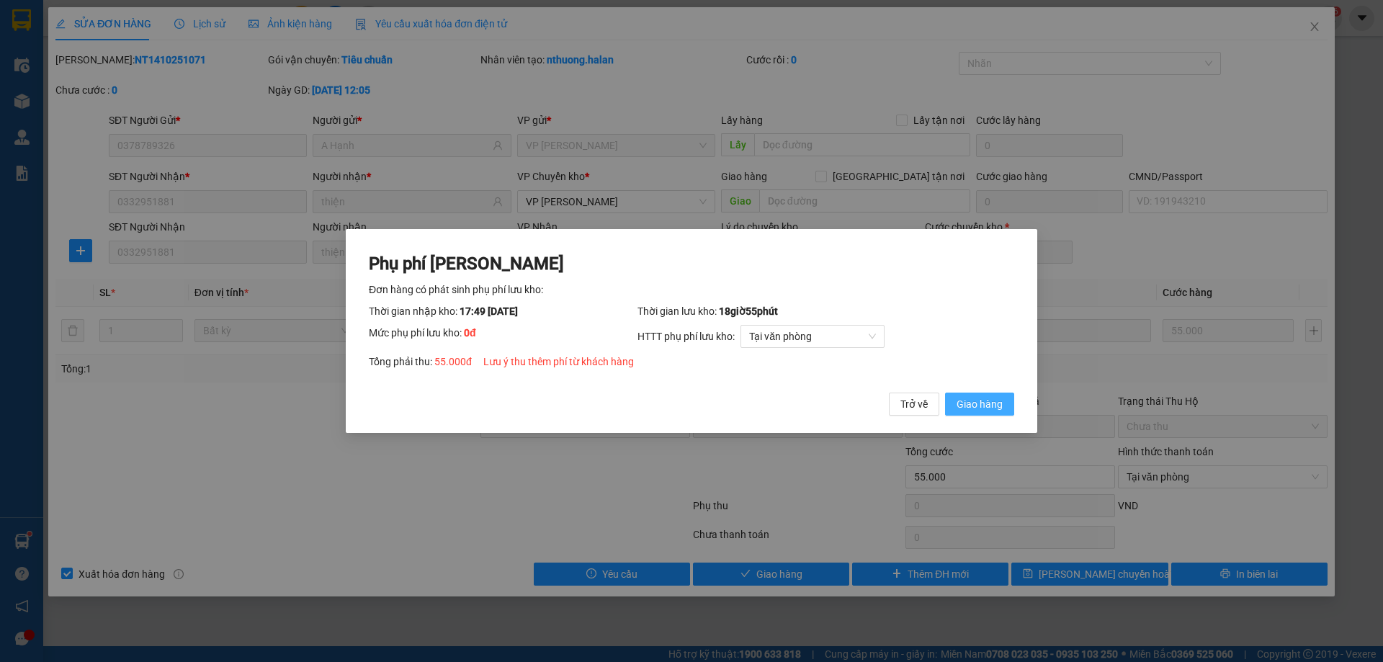
click at [953, 406] on button "Giao hàng" at bounding box center [979, 404] width 69 height 23
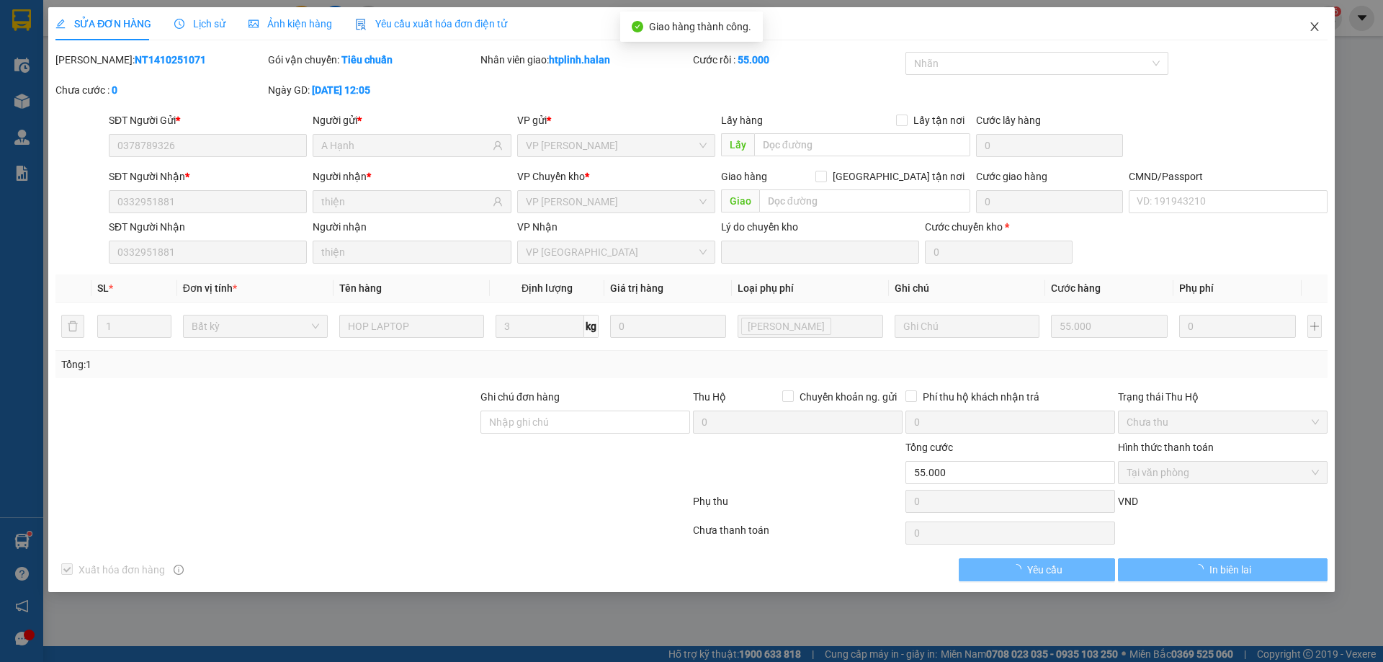
click at [1306, 19] on span "Close" at bounding box center [1315, 27] width 40 height 40
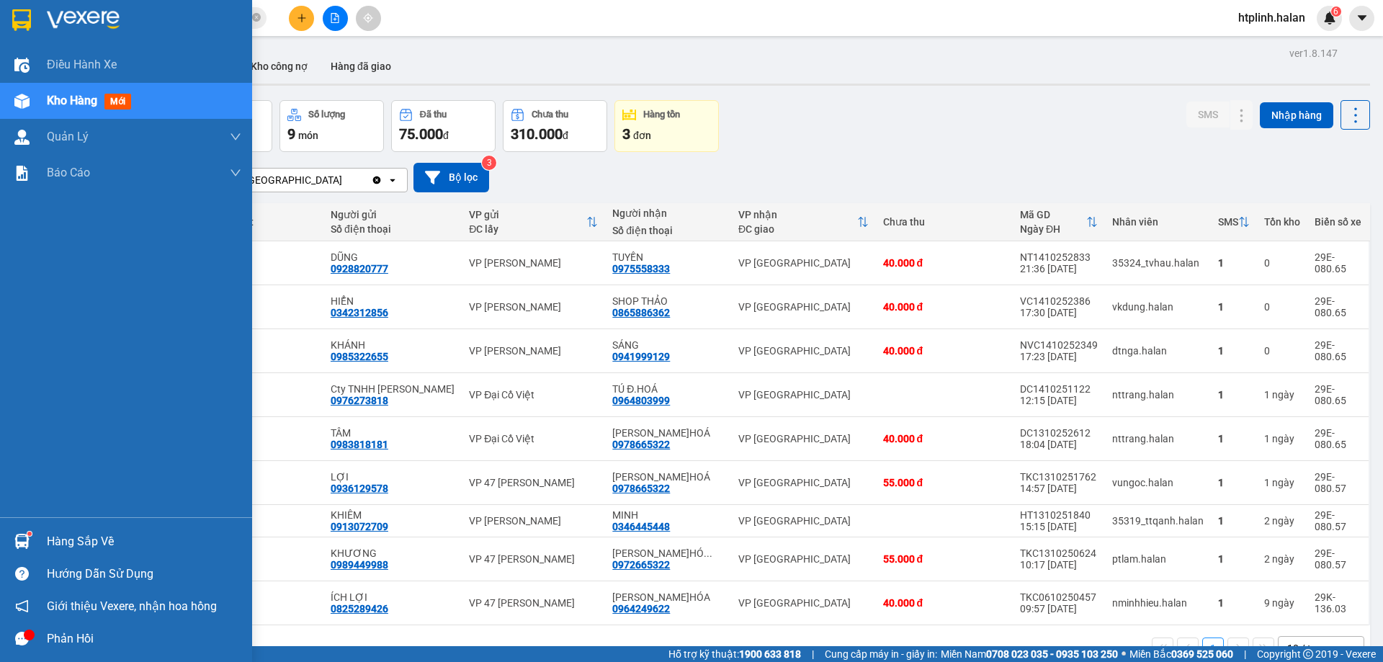
click at [64, 556] on div "Hàng sắp về" at bounding box center [126, 541] width 252 height 32
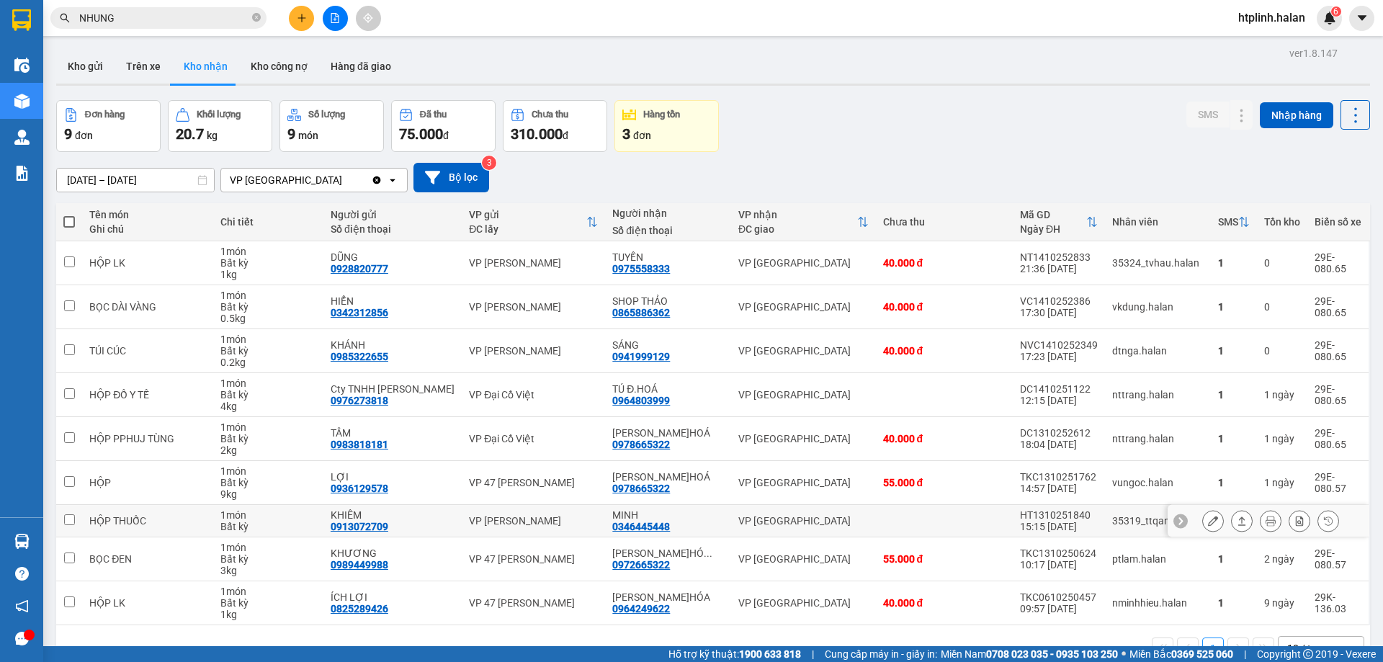
click at [917, 522] on section "Kết quả tìm kiếm ( 241 ) Bộ lọc Thuộc VP này Mã ĐH Trạng thái Món hàng Thu hộ T…" at bounding box center [691, 331] width 1383 height 662
click at [104, 76] on button "Kho gửi" at bounding box center [85, 66] width 58 height 35
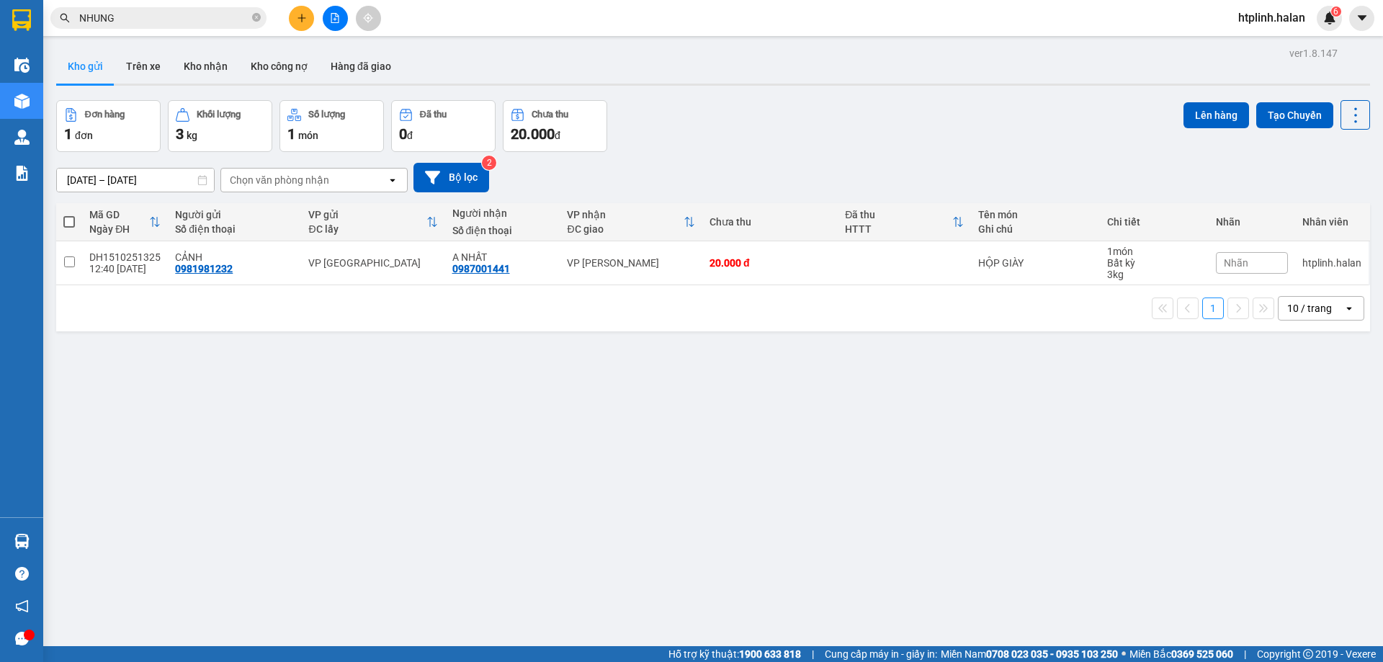
click at [188, 93] on div "ver 1.8.147 Kho gửi Trên xe Kho nhận Kho công nợ Hàng đã giao Đơn hàng 1 đơn Kh…" at bounding box center [713, 374] width 1326 height 662
click at [205, 30] on div "Kết quả tìm kiếm ( 241 ) Bộ lọc Thuộc VP này Mã ĐH Trạng thái Món hàng Thu hộ T…" at bounding box center [140, 18] width 281 height 25
click at [217, 70] on button "Kho nhận" at bounding box center [205, 66] width 67 height 35
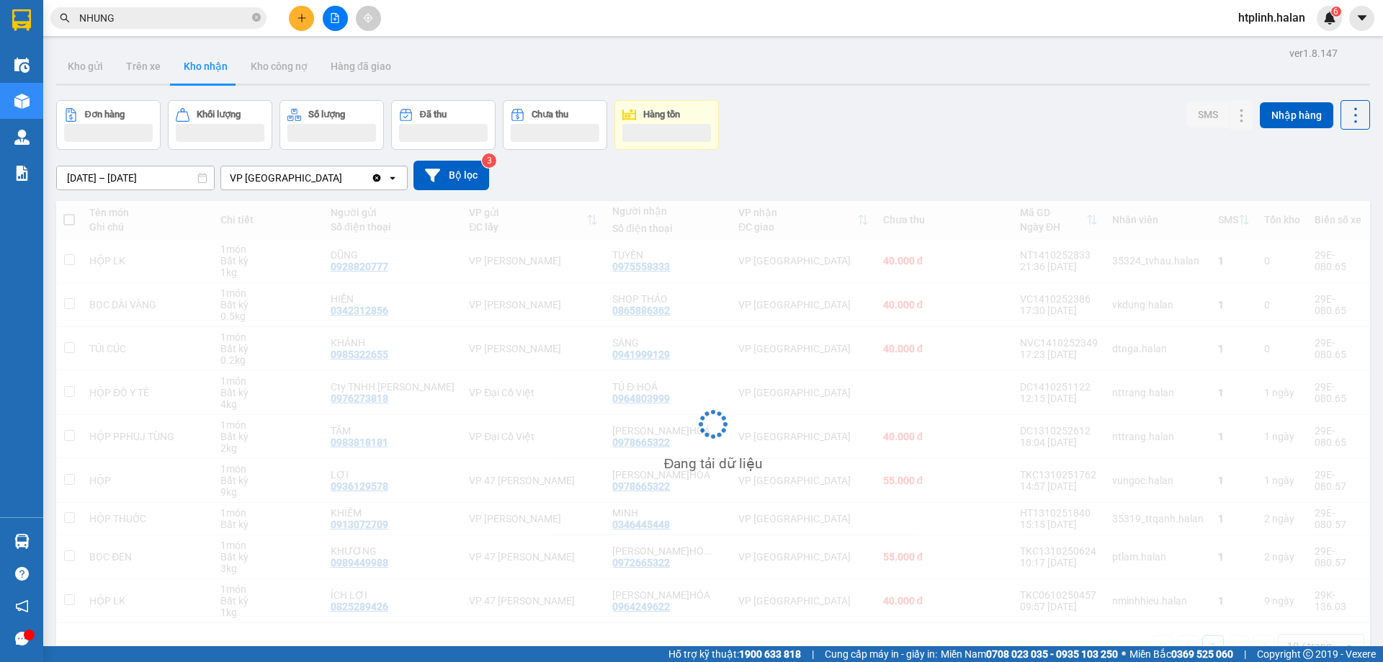
scroll to position [66, 0]
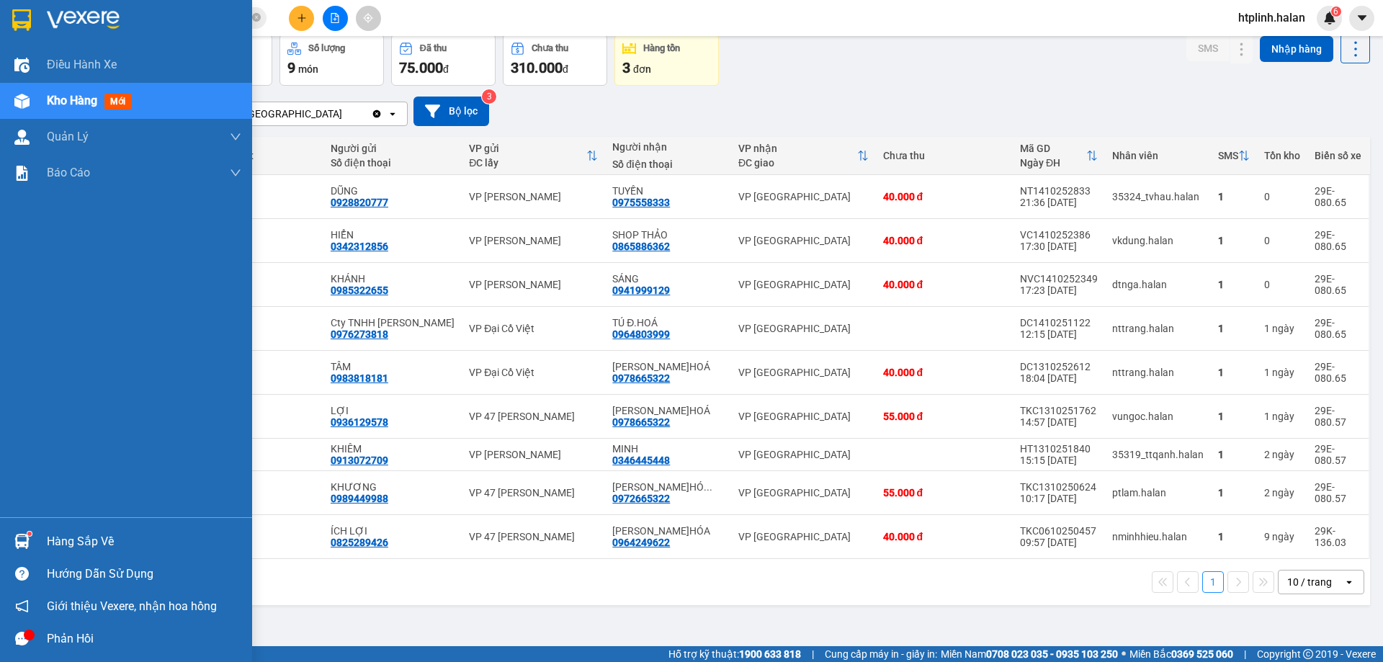
click at [76, 534] on div "Hàng sắp về" at bounding box center [144, 542] width 195 height 22
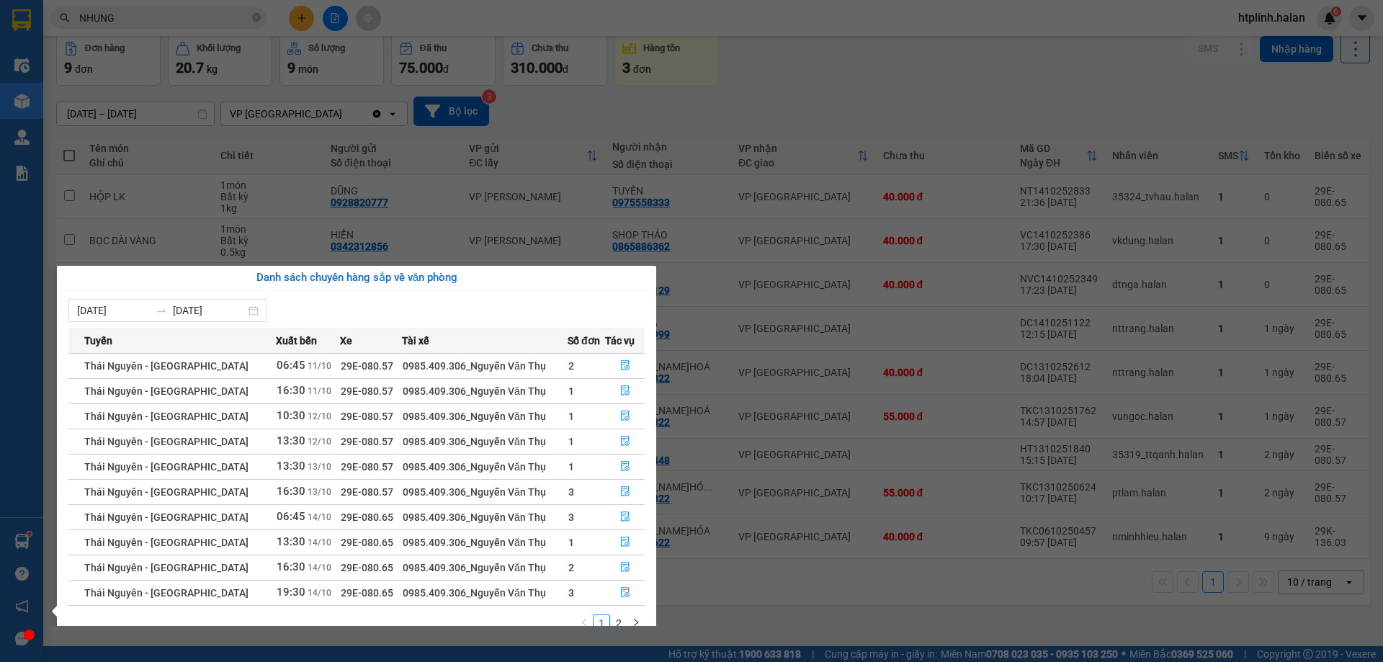
scroll to position [23, 0]
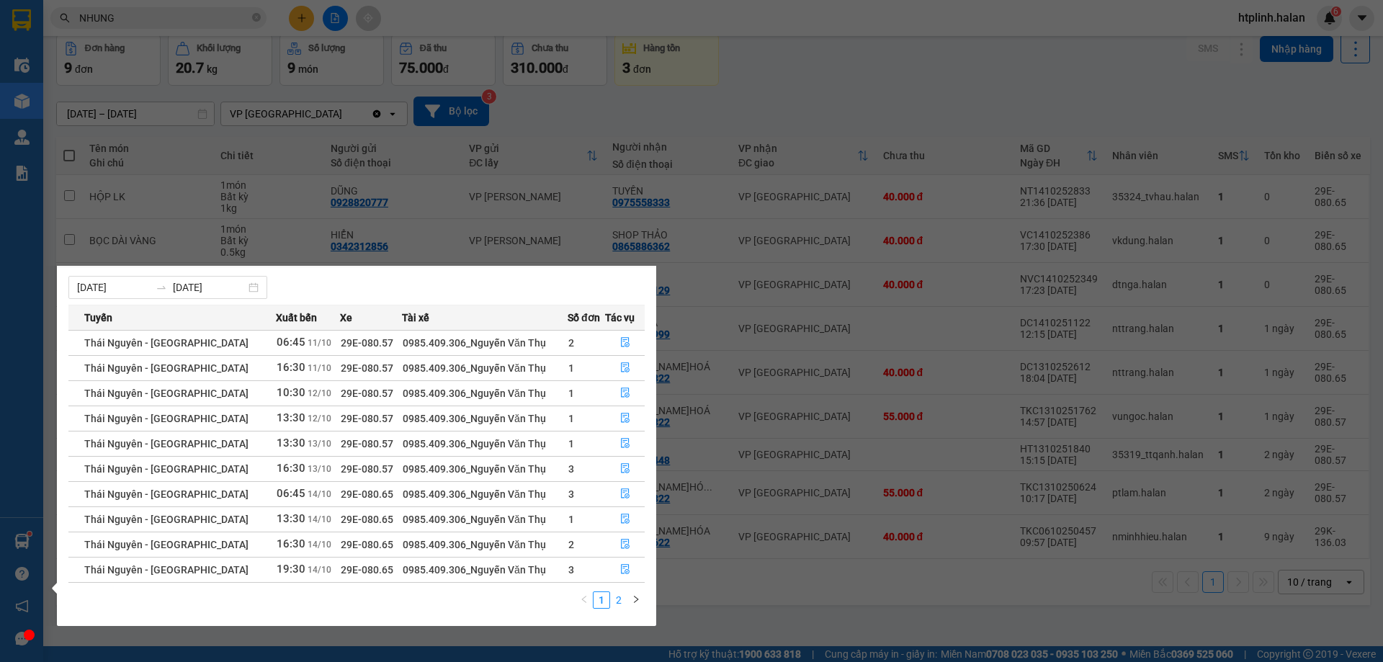
click at [623, 607] on link "2" at bounding box center [619, 600] width 16 height 16
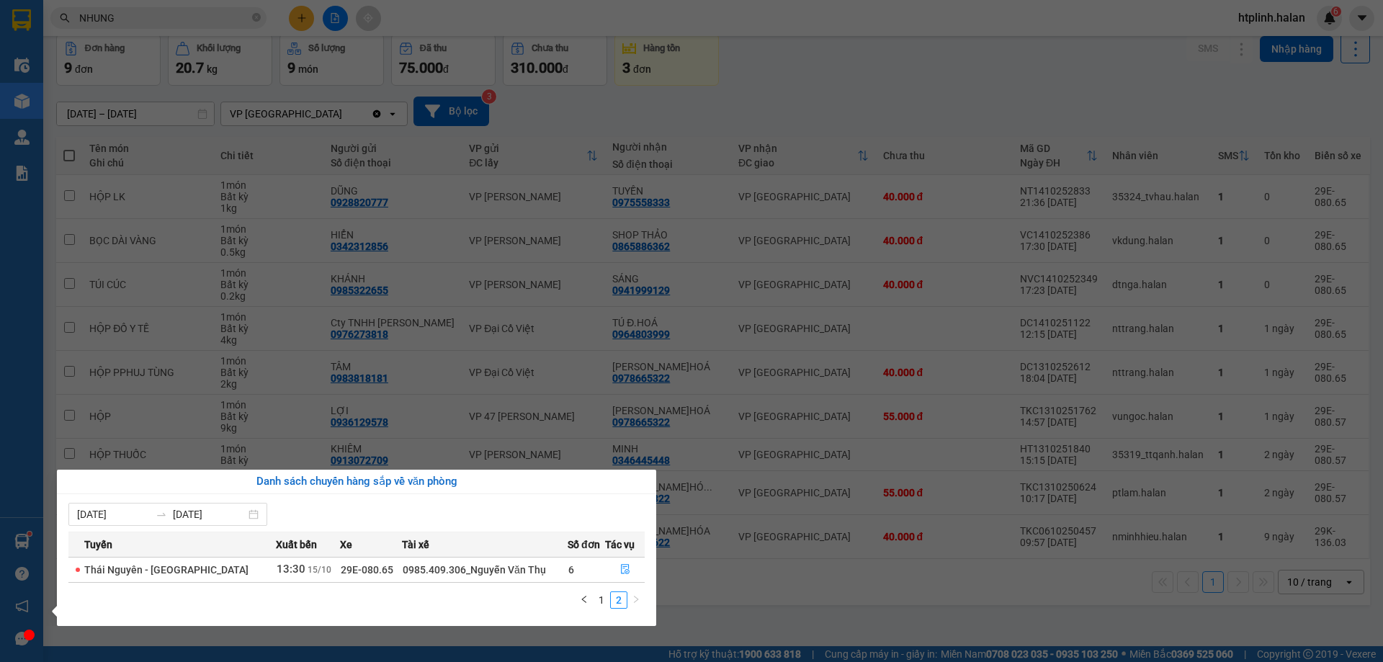
scroll to position [0, 0]
click at [624, 561] on button "button" at bounding box center [625, 569] width 38 height 23
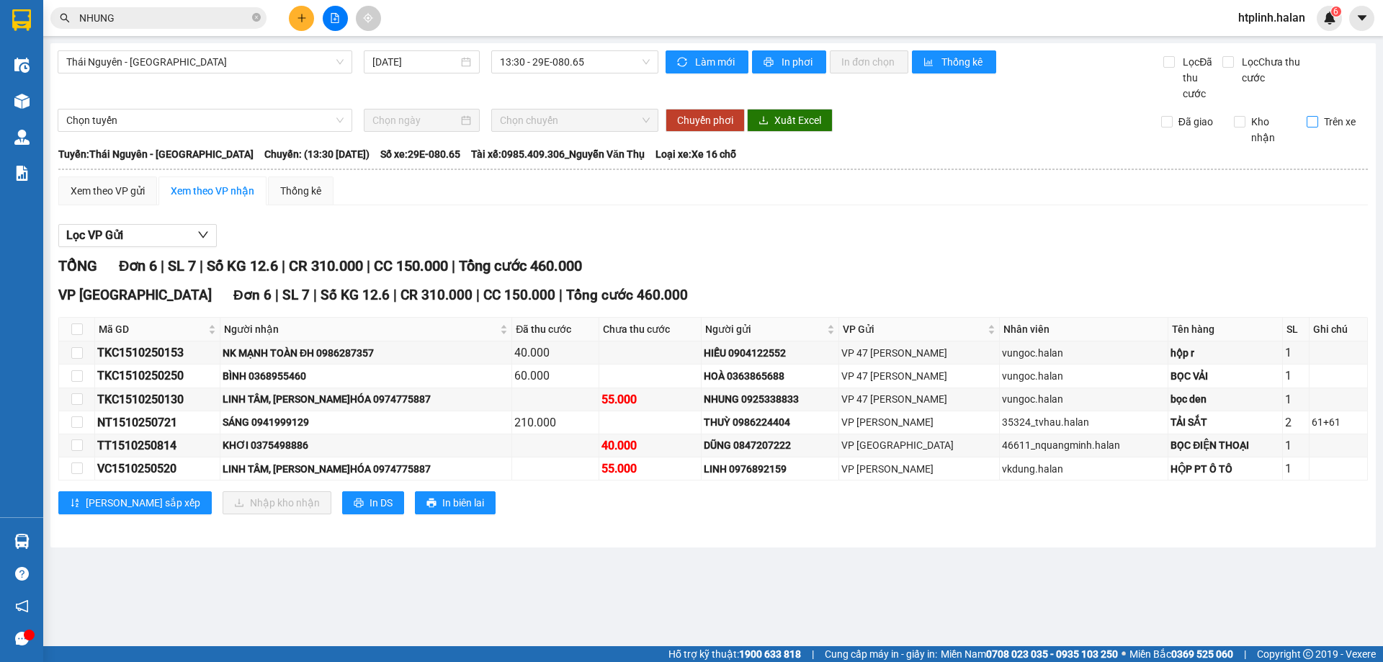
click at [1319, 119] on span "Trên xe" at bounding box center [1340, 122] width 43 height 16
click at [1319, 119] on input "Trên xe" at bounding box center [1313, 122] width 12 height 12
click at [1319, 119] on label "Trên xe" at bounding box center [1334, 122] width 55 height 16
click at [1319, 119] on input "Trên xe" at bounding box center [1313, 122] width 12 height 12
checkbox input "false"
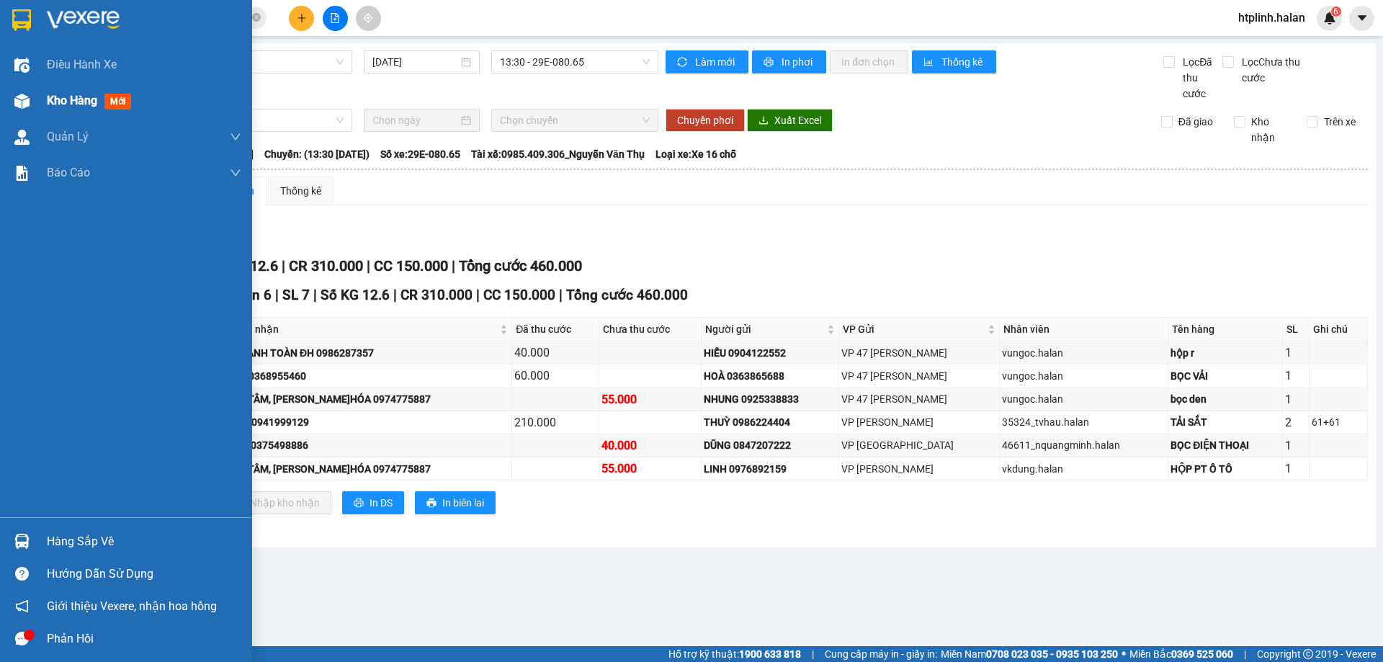
click at [15, 92] on div at bounding box center [21, 101] width 25 height 25
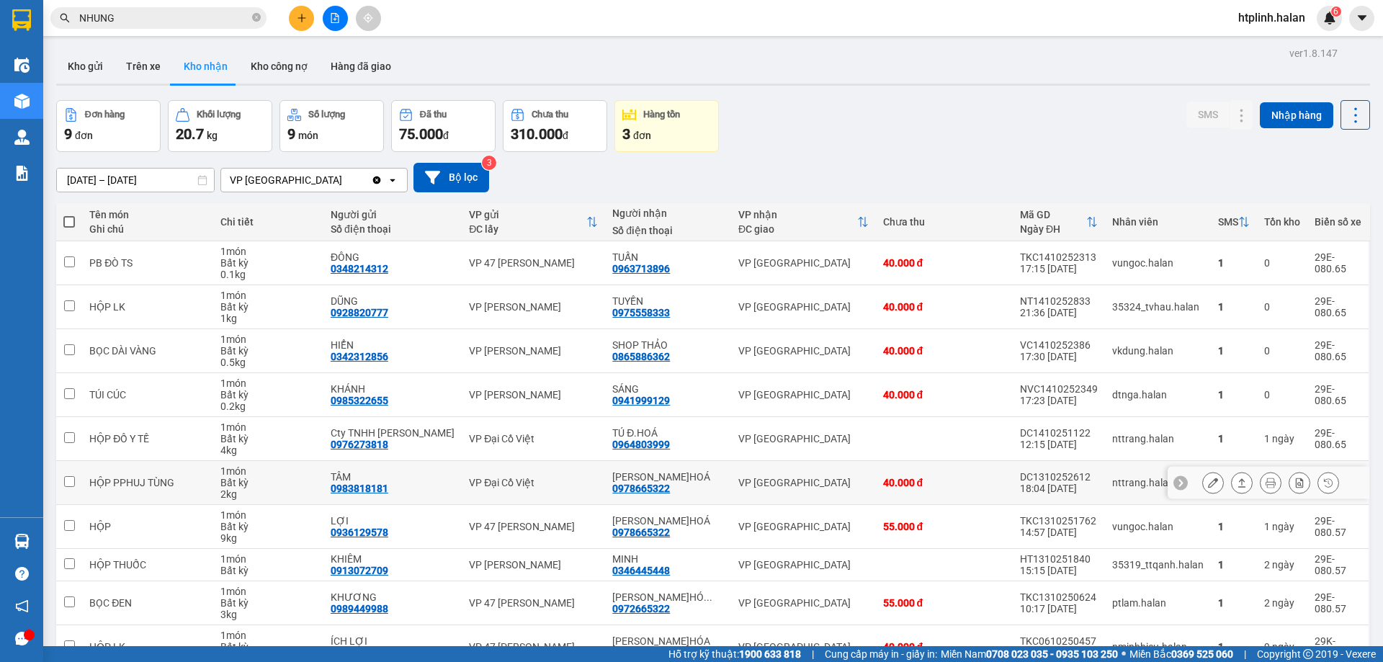
scroll to position [82, 0]
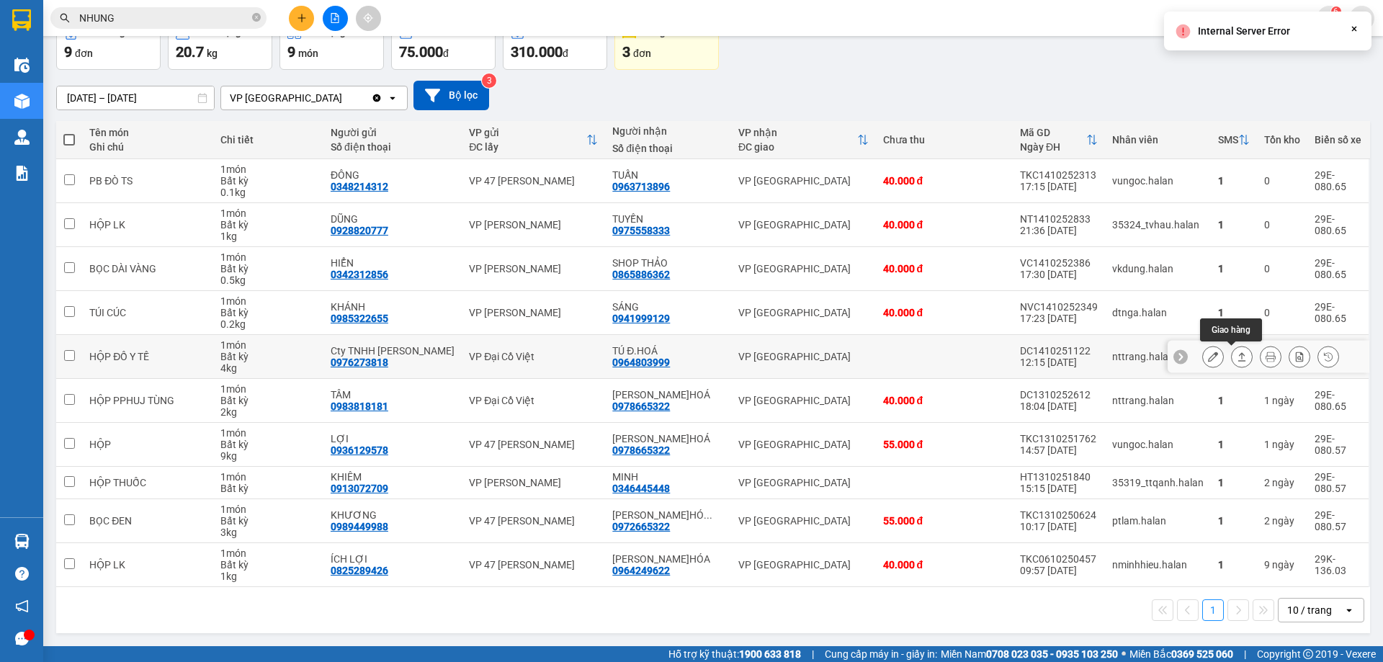
click at [1232, 360] on button at bounding box center [1242, 356] width 20 height 25
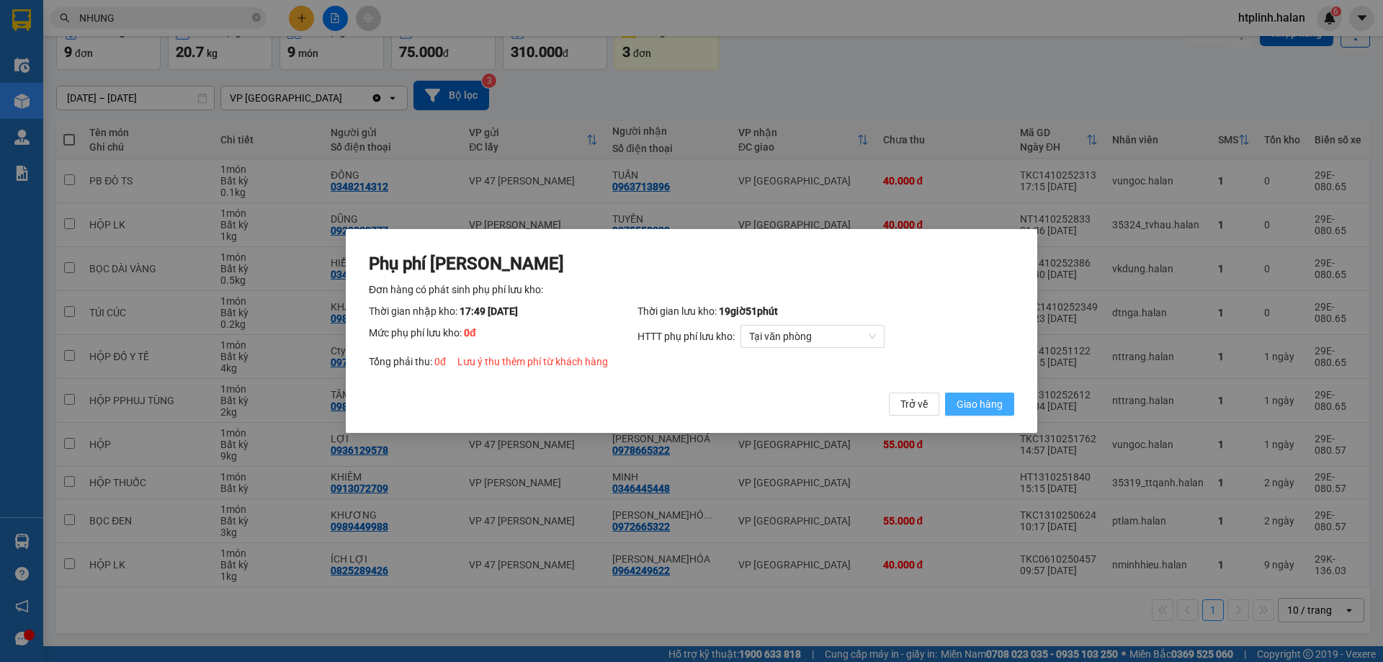
click at [954, 400] on button "Giao hàng" at bounding box center [979, 404] width 69 height 23
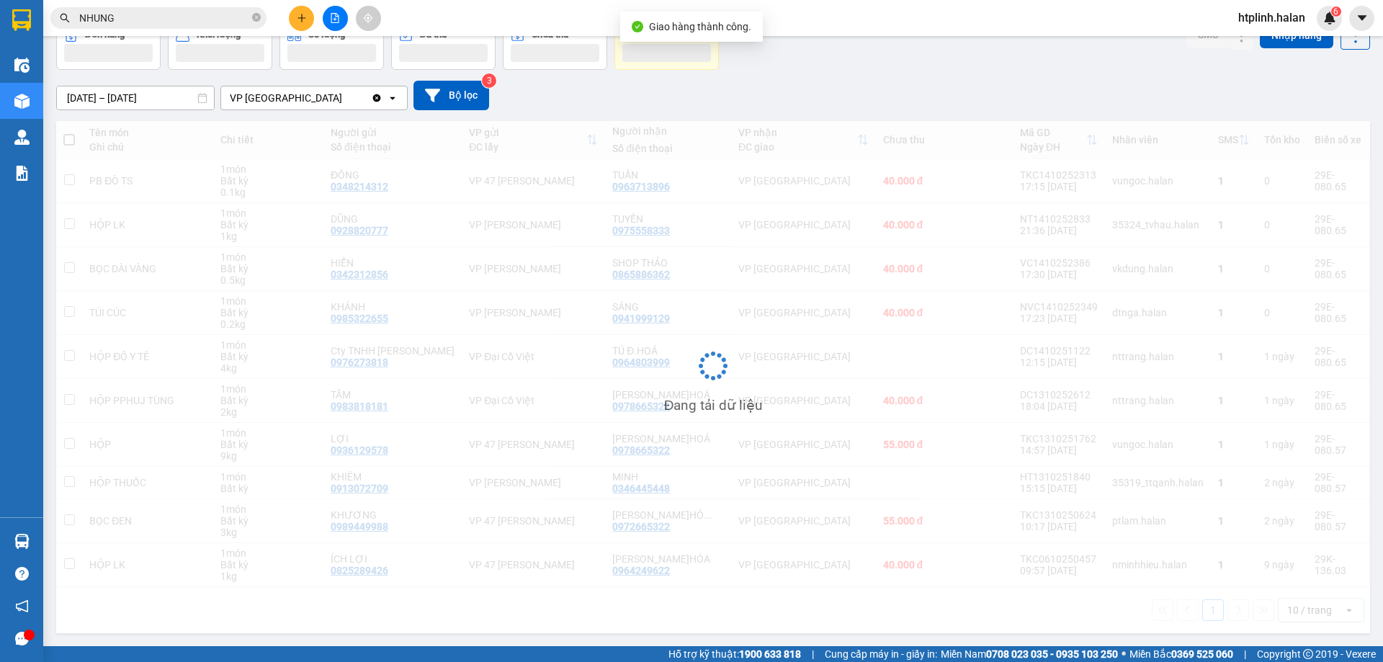
scroll to position [66, 0]
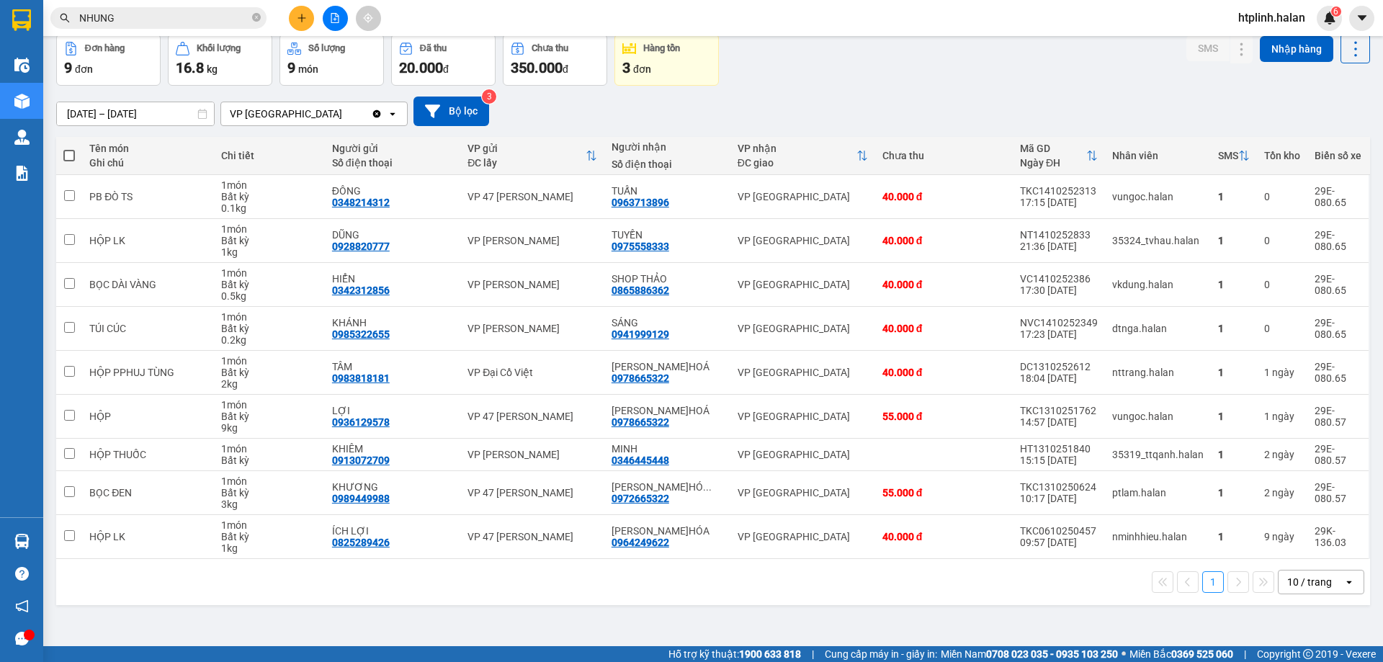
click at [187, 20] on input "NHUNG" at bounding box center [164, 18] width 170 height 16
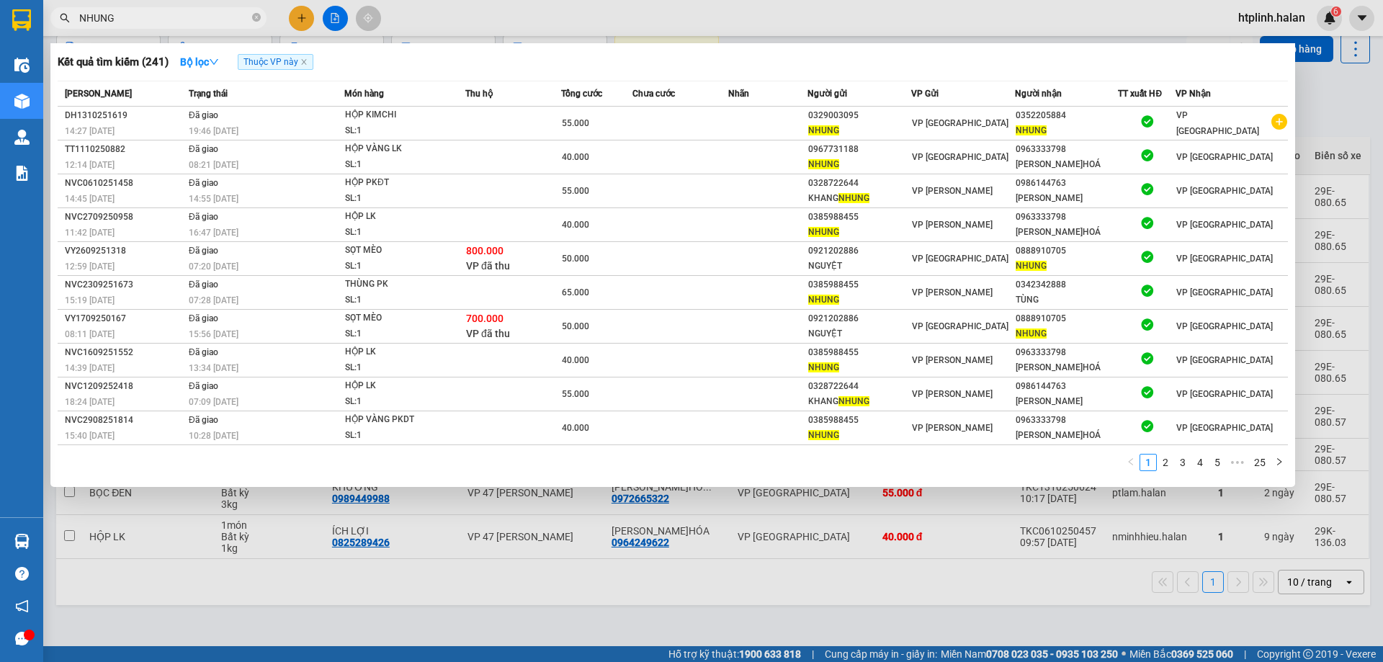
click at [187, 20] on input "NHUNG" at bounding box center [164, 18] width 170 height 16
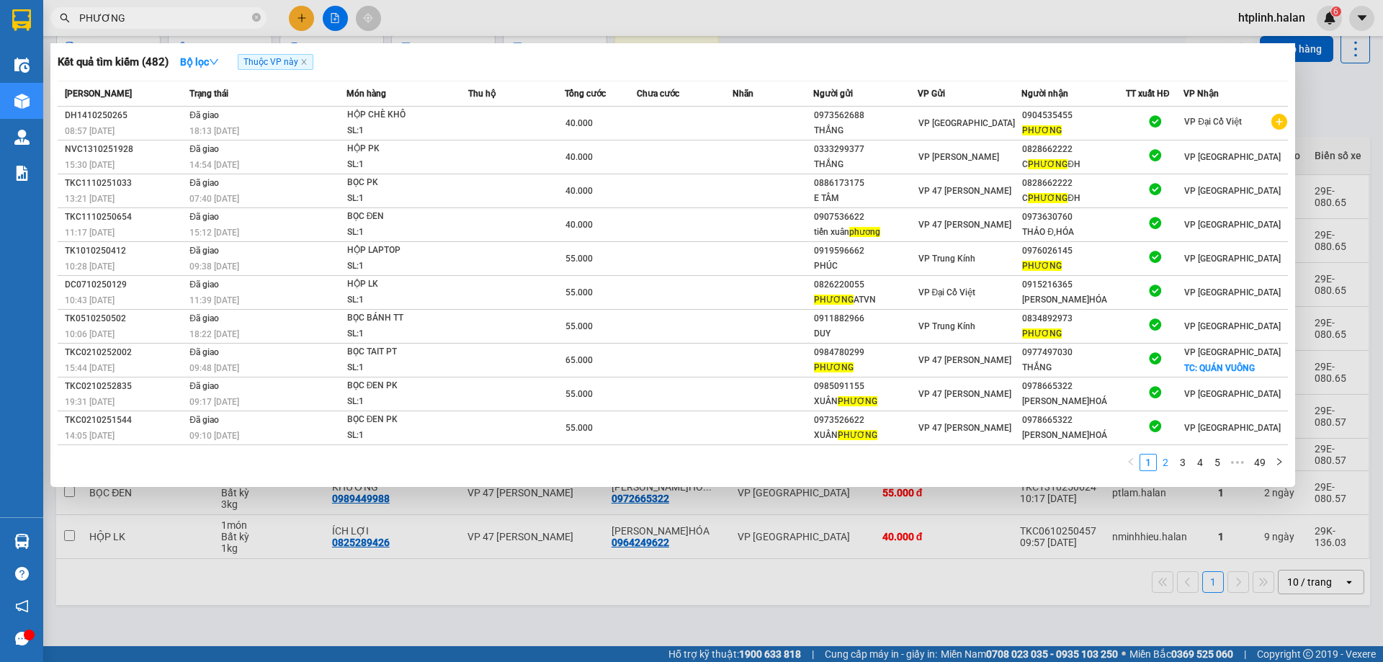
type input "PHƯƠNG"
click at [1167, 457] on link "2" at bounding box center [1166, 463] width 16 height 16
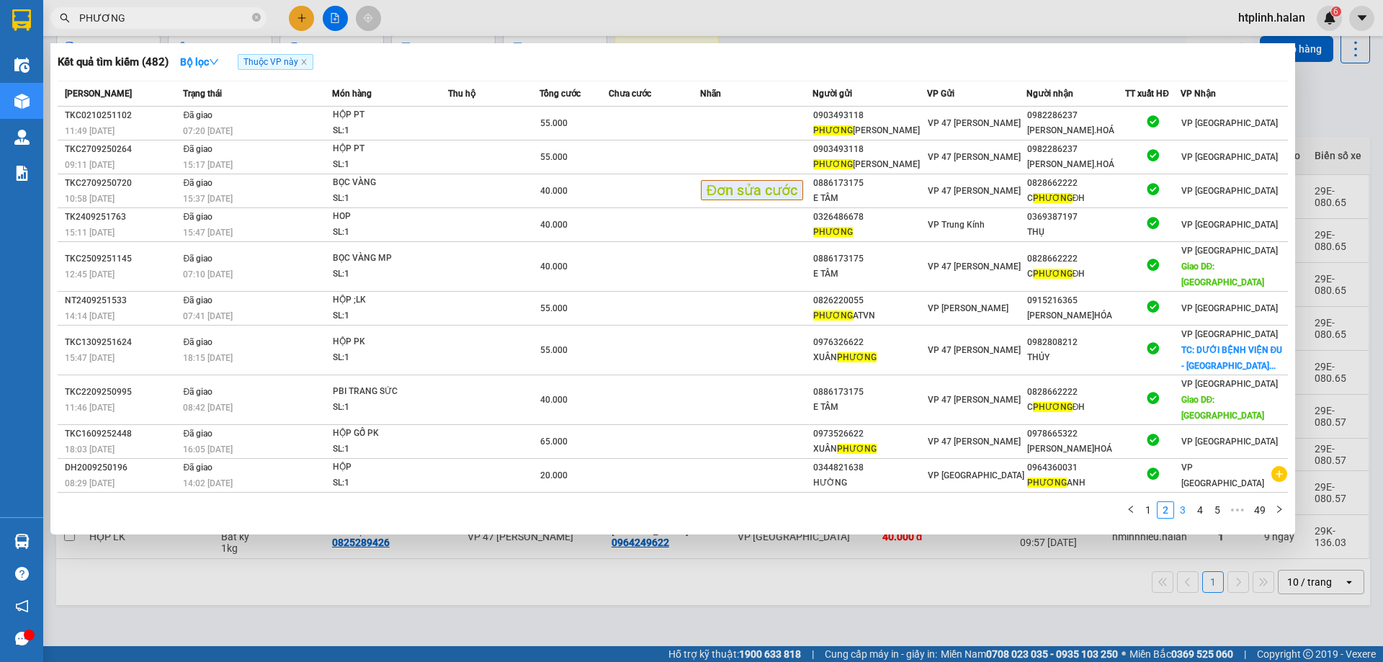
click at [1187, 502] on link "3" at bounding box center [1183, 510] width 16 height 16
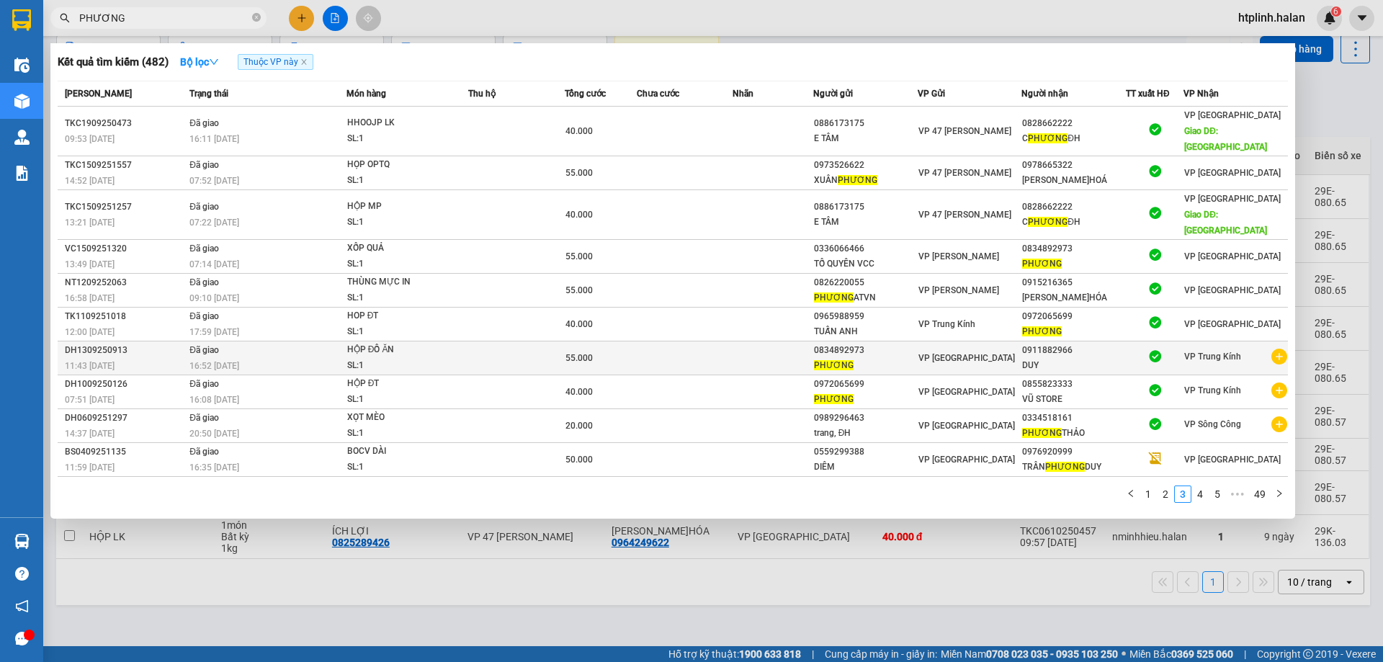
click at [927, 342] on td "VP [GEOGRAPHIC_DATA]" at bounding box center [970, 359] width 104 height 34
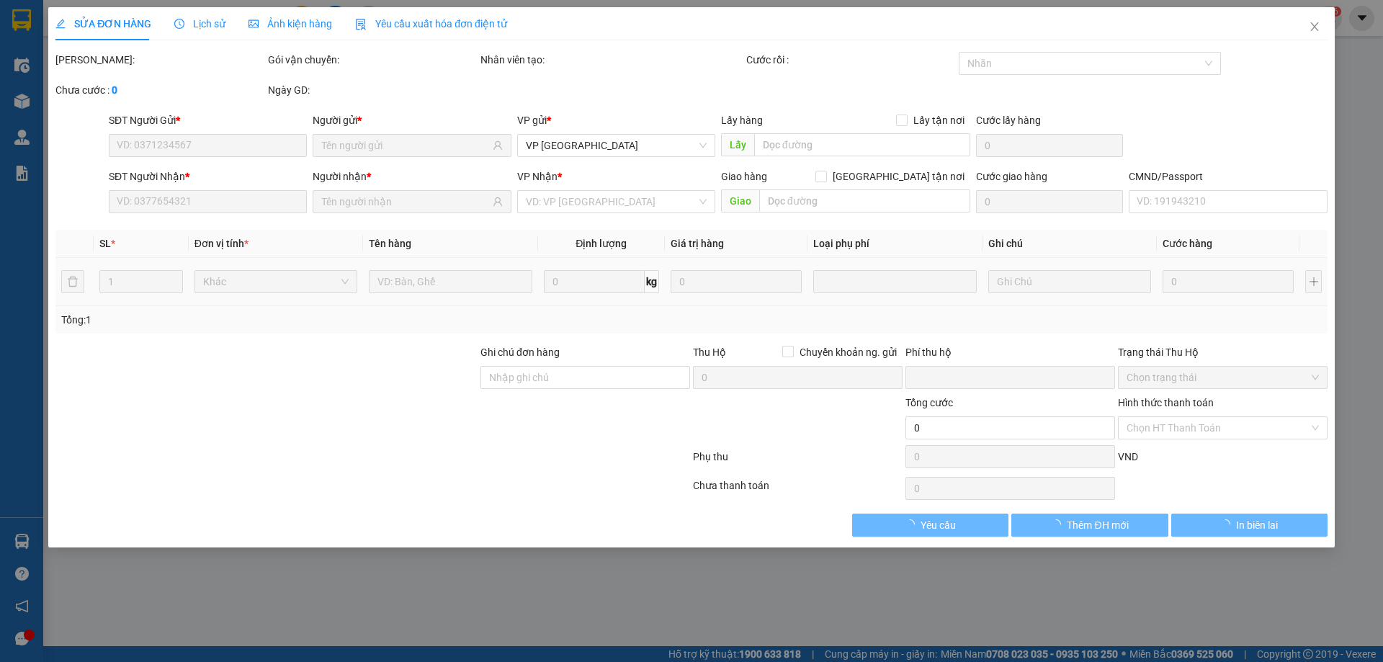
type input "0834892973"
type input "0911882966"
type input "0"
type input "55.000"
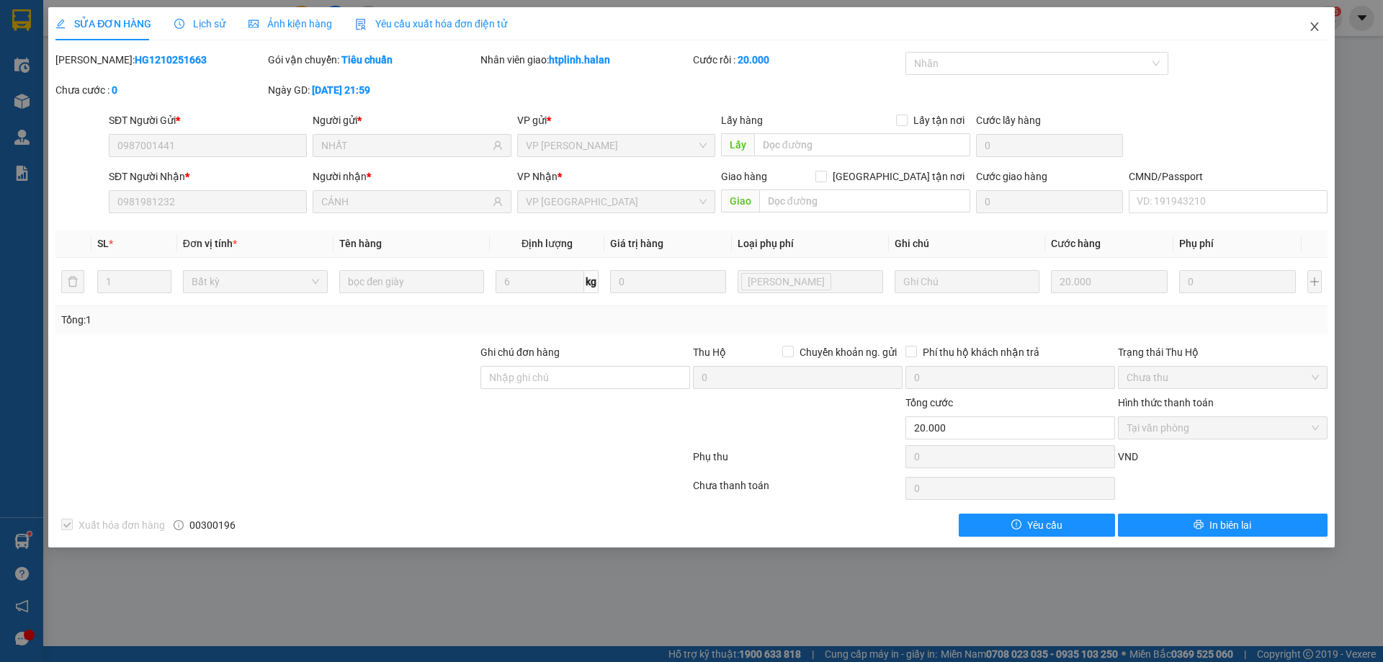
click at [1306, 22] on span "Close" at bounding box center [1315, 27] width 40 height 40
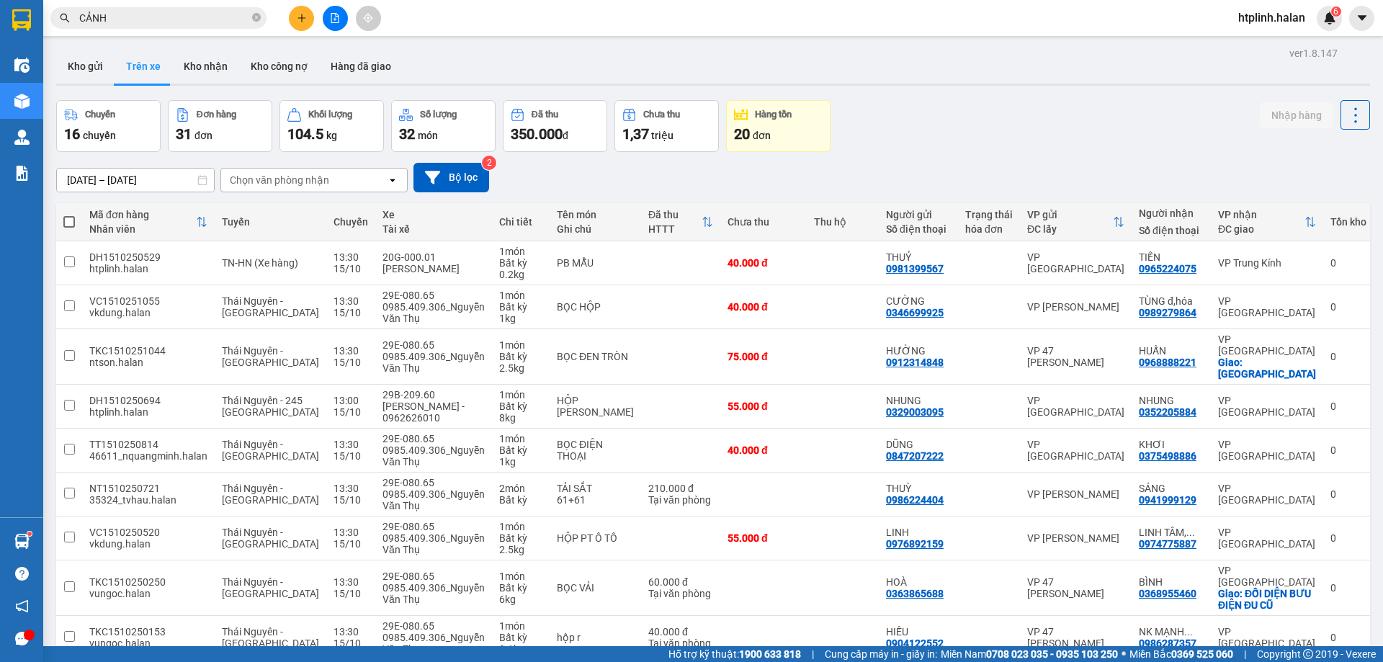
click at [299, 21] on icon "plus" at bounding box center [302, 18] width 10 height 10
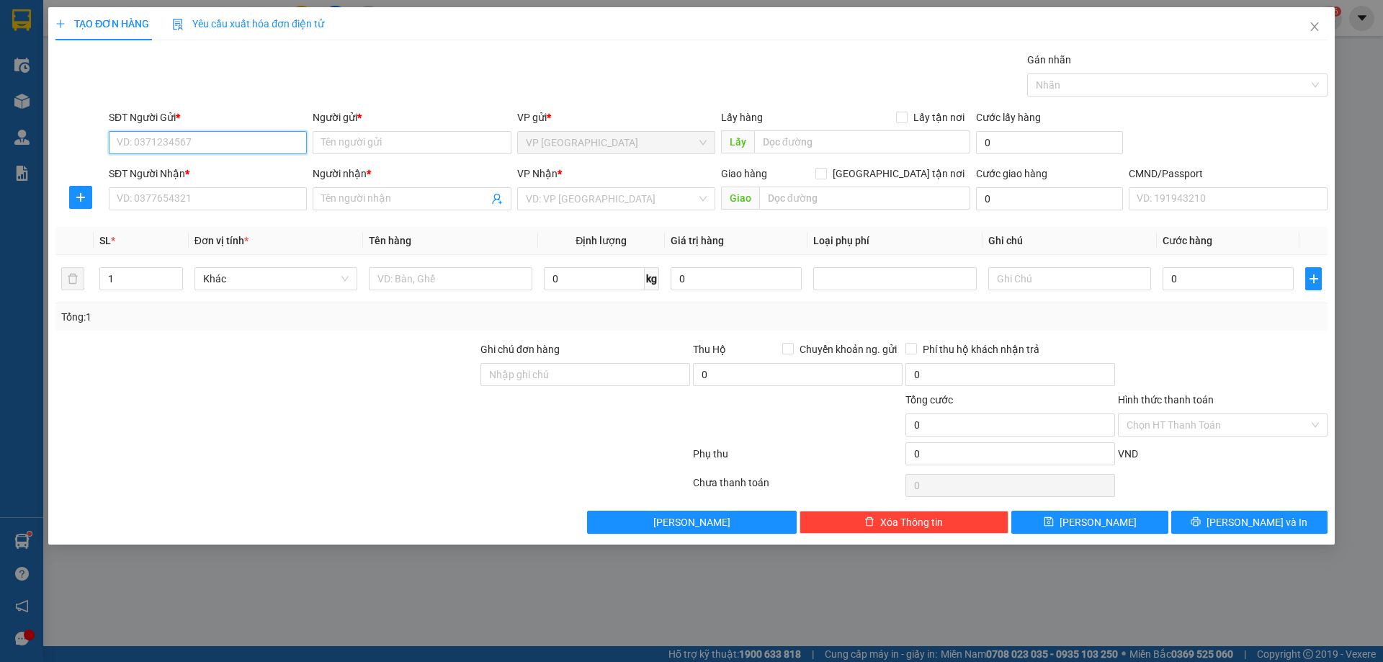
paste input "0834892973"
type input "0834892973"
drag, startPoint x: 194, startPoint y: 168, endPoint x: 195, endPoint y: 185, distance: 17.4
click at [192, 168] on div "0834892973 - PHƯƠNG" at bounding box center [207, 172] width 181 height 16
type input "PHƯƠNG"
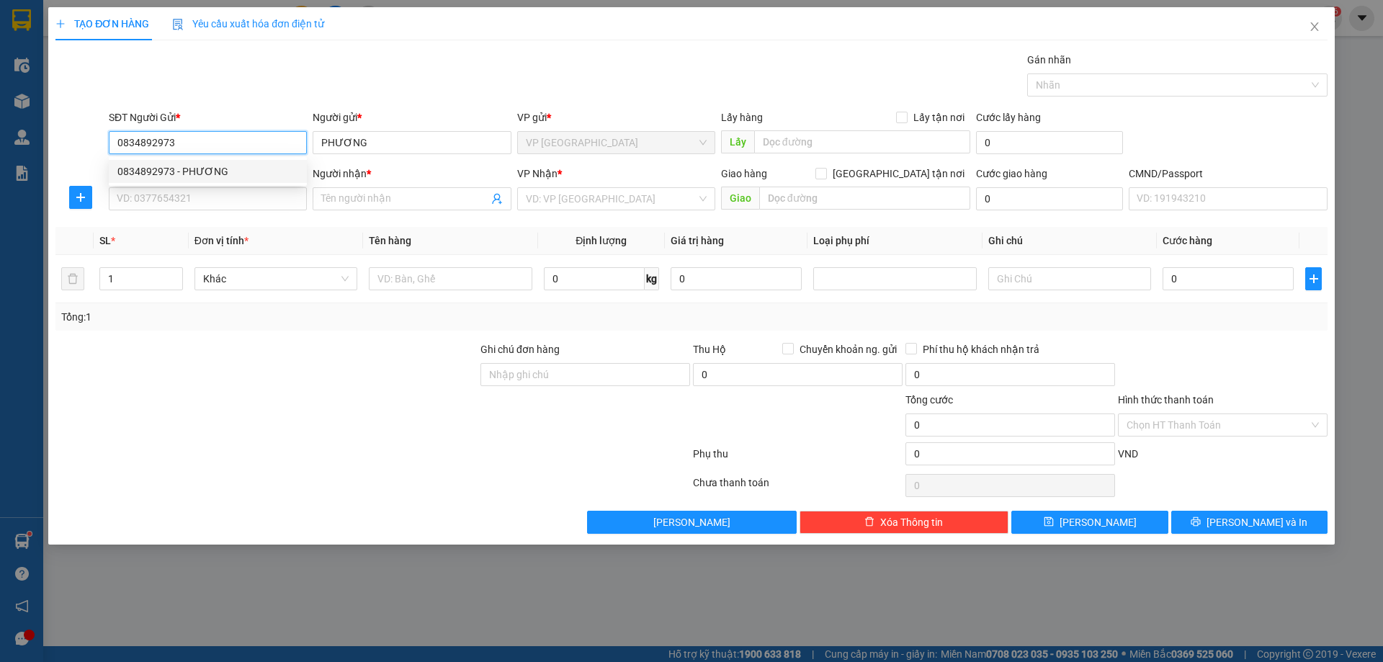
type input "0834892973"
click at [195, 188] on body "Kết quả tìm kiếm ( 172 ) Bộ lọc Thuộc VP này Mã ĐH Trạng thái Món hàng Thu hộ T…" at bounding box center [691, 331] width 1383 height 662
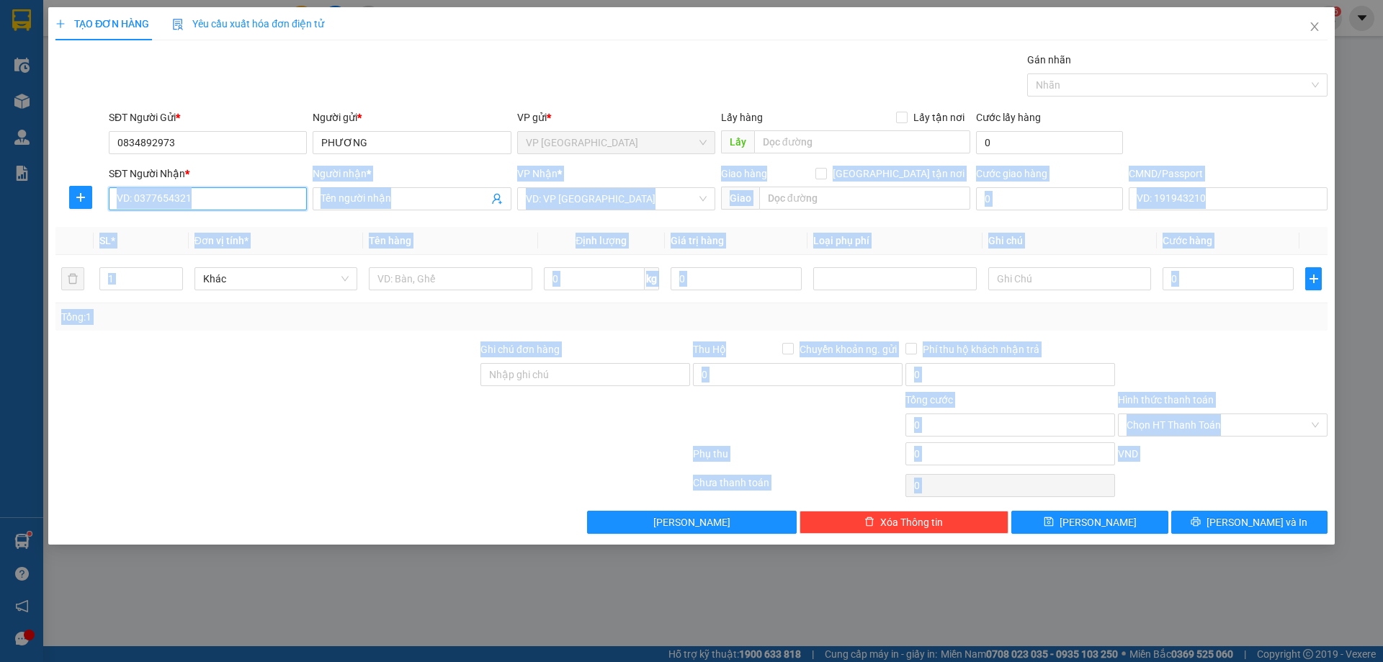
click at [197, 197] on input "SĐT Người Nhận *" at bounding box center [208, 198] width 198 height 23
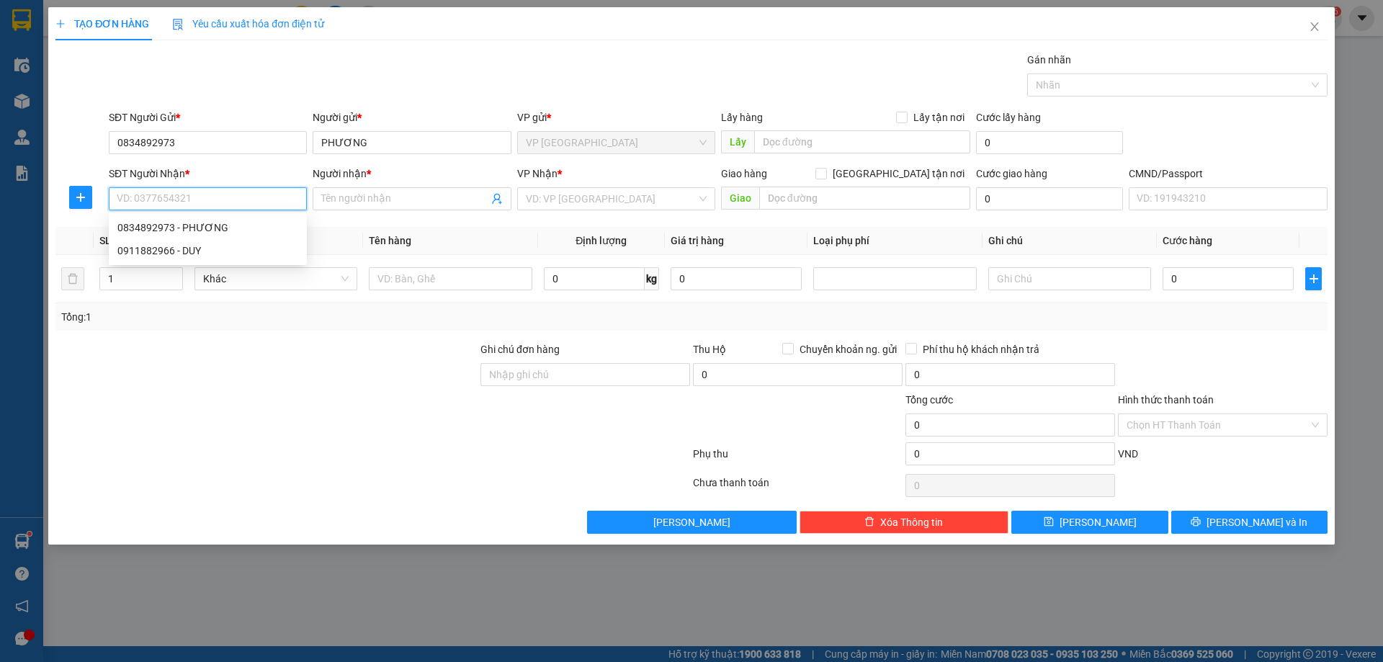
click at [198, 198] on input "SĐT Người Nhận *" at bounding box center [208, 198] width 198 height 23
click at [200, 246] on div "0911882966 - DUY" at bounding box center [207, 251] width 181 height 16
type input "0911882966"
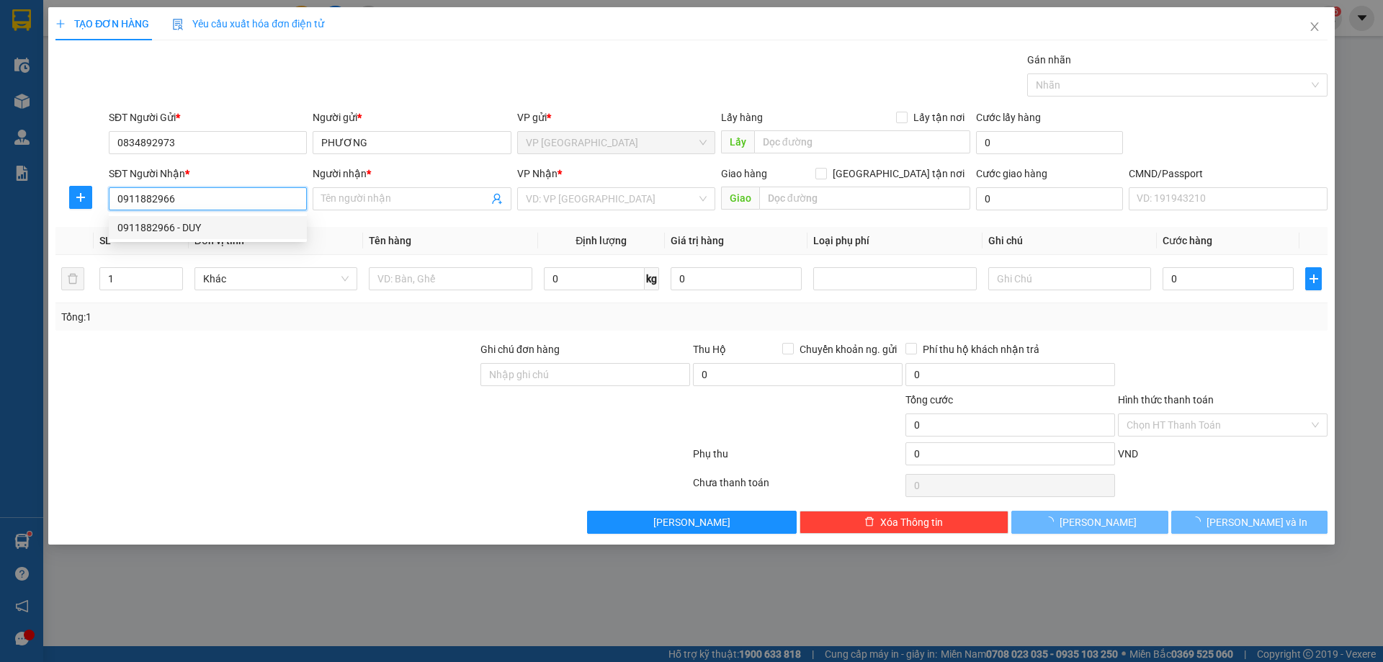
type input "DUY"
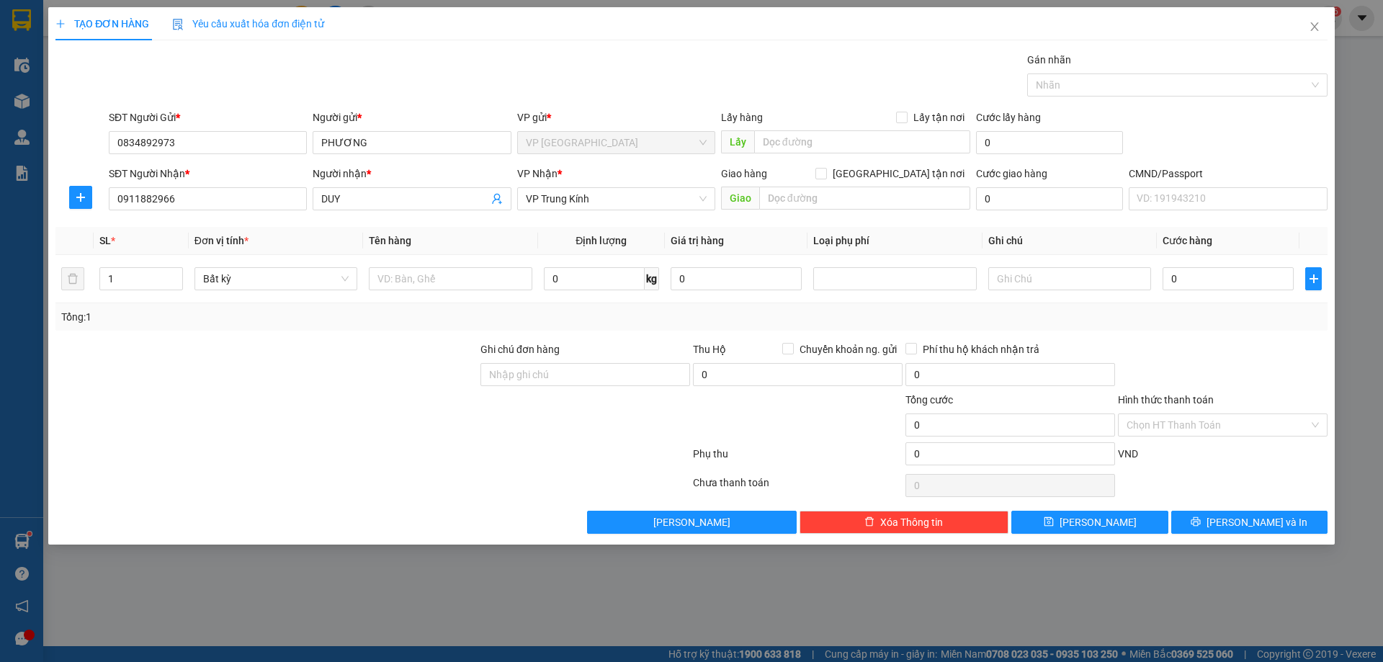
click at [64, 202] on div at bounding box center [80, 197] width 50 height 23
click at [84, 202] on icon "plus" at bounding box center [81, 198] width 12 height 12
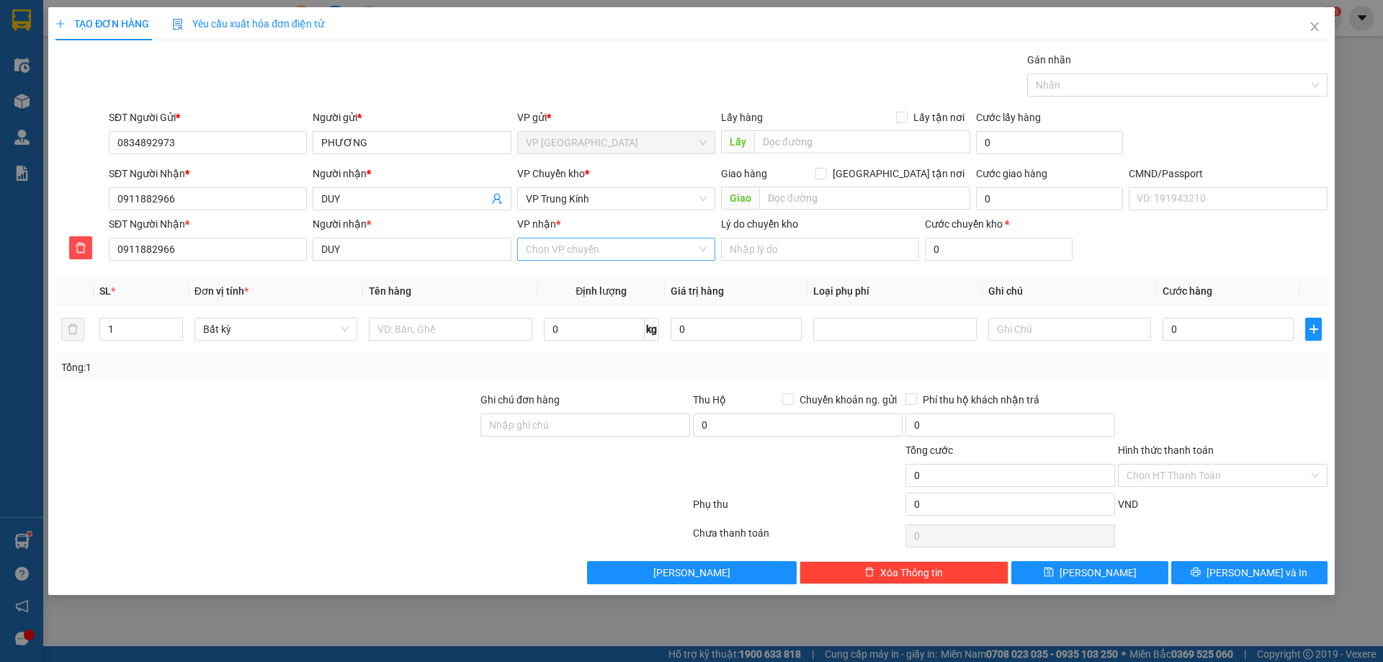
click at [563, 243] on input "VP nhận *" at bounding box center [611, 249] width 171 height 22
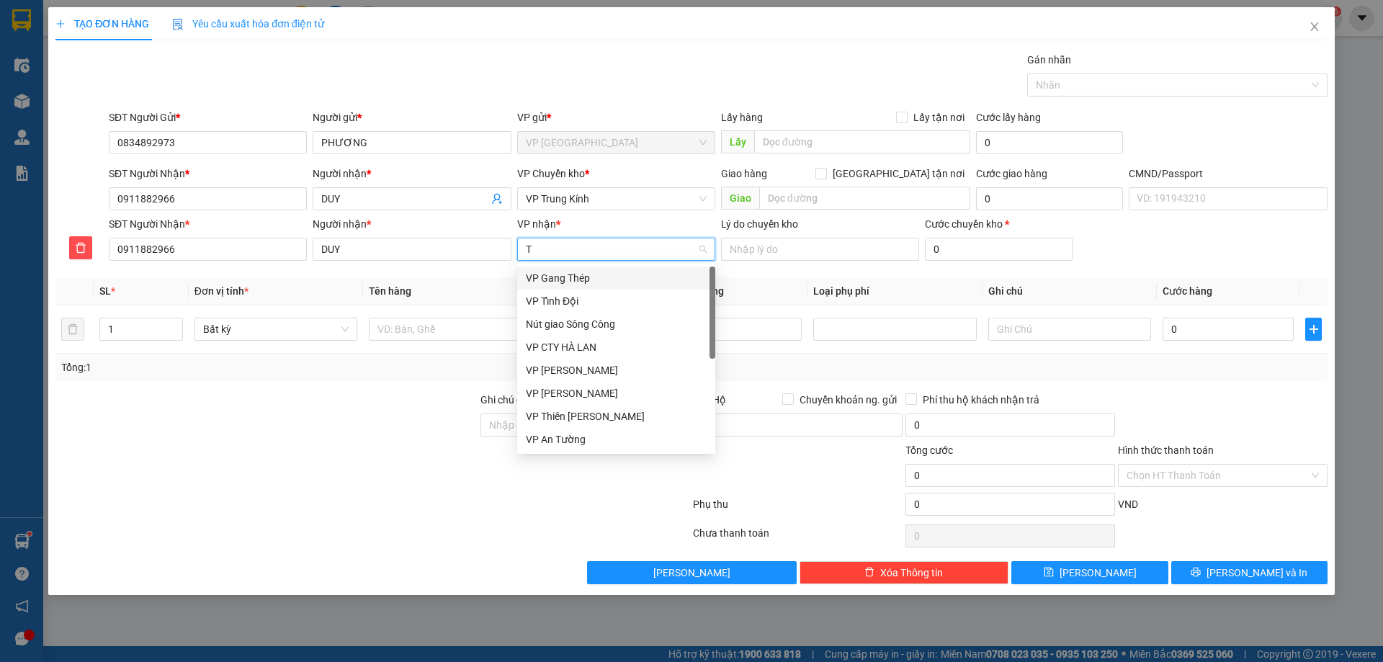
type input "TK"
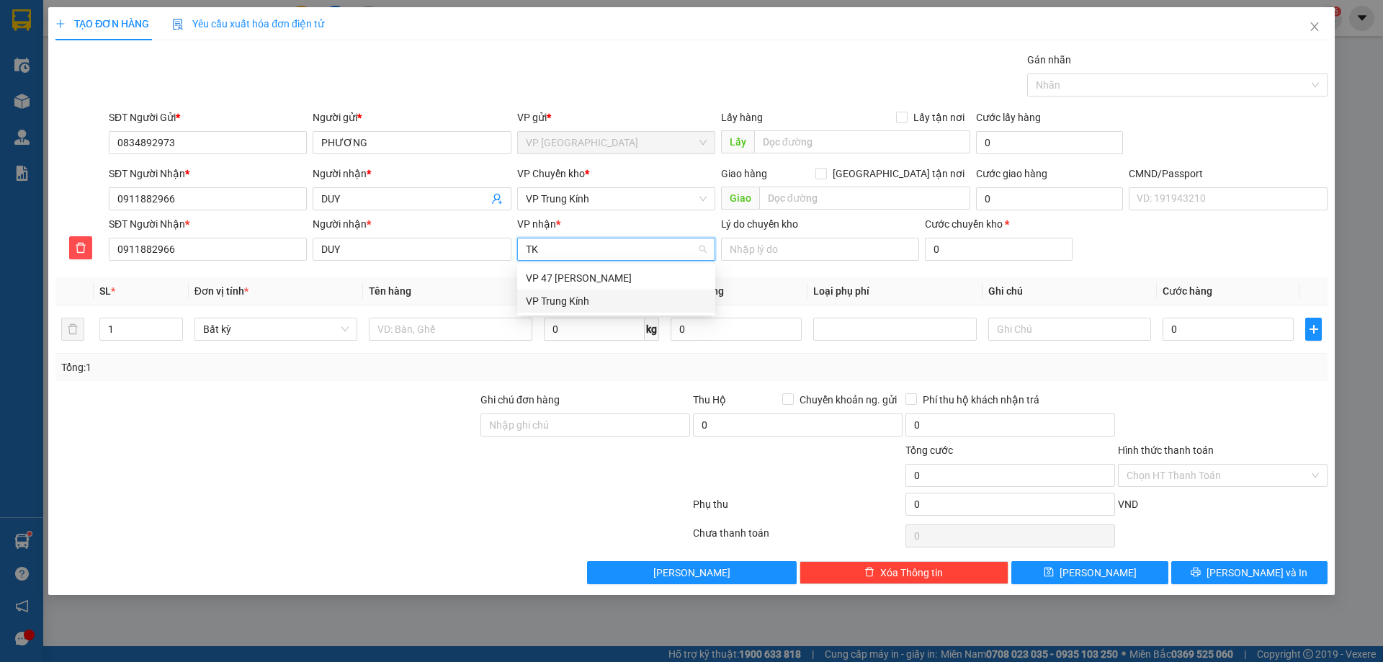
click at [562, 298] on div "VP Trung Kính" at bounding box center [616, 301] width 181 height 16
click at [563, 192] on span "VP Trung Kính" at bounding box center [616, 199] width 181 height 22
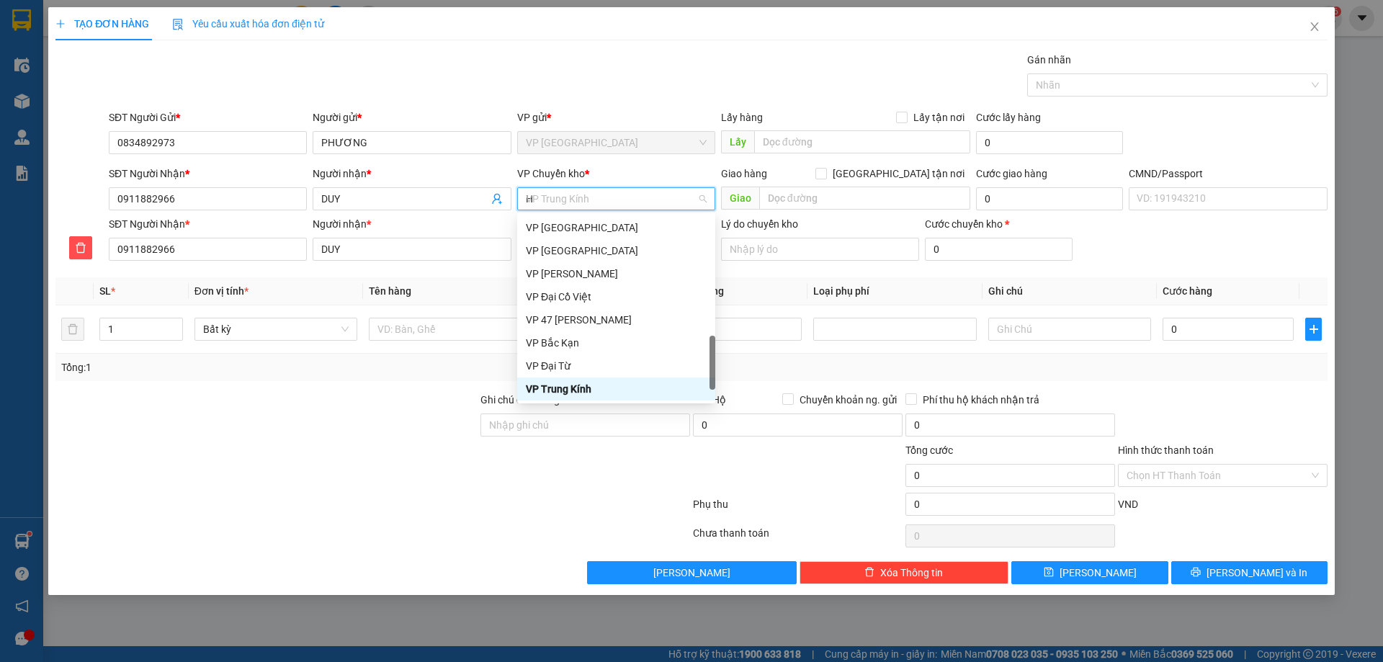
scroll to position [242, 0]
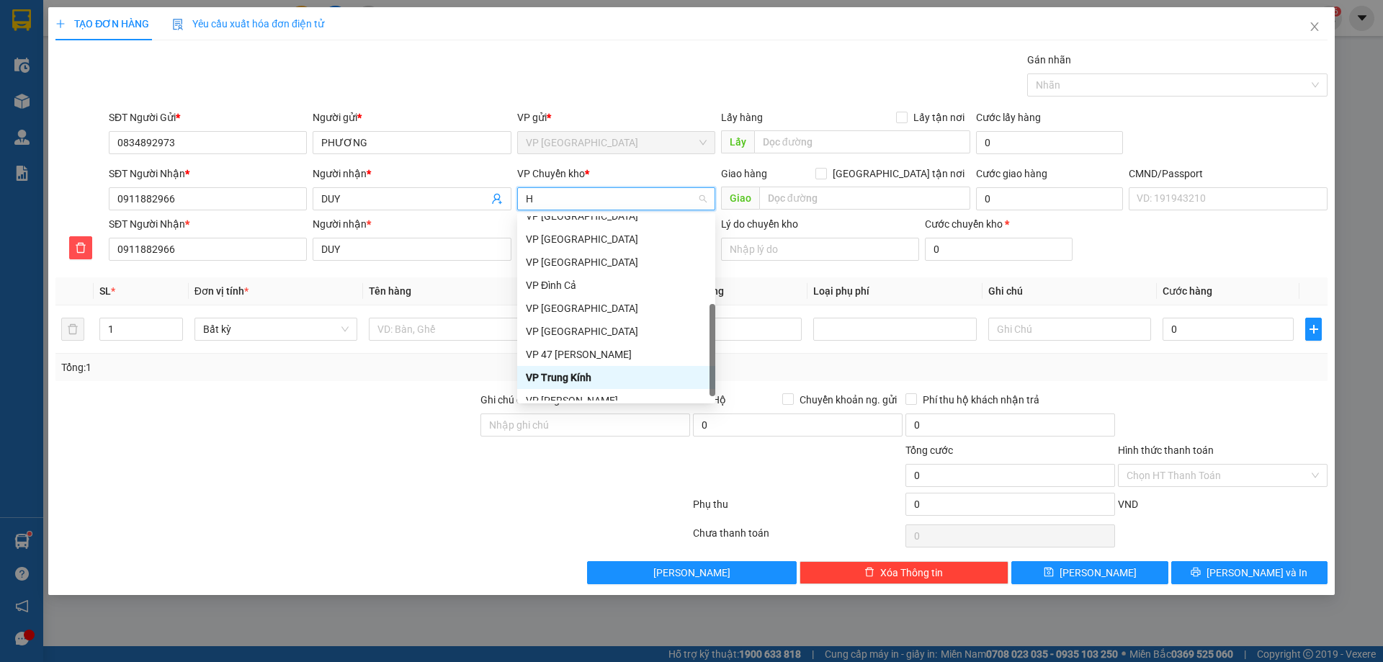
type input "HG"
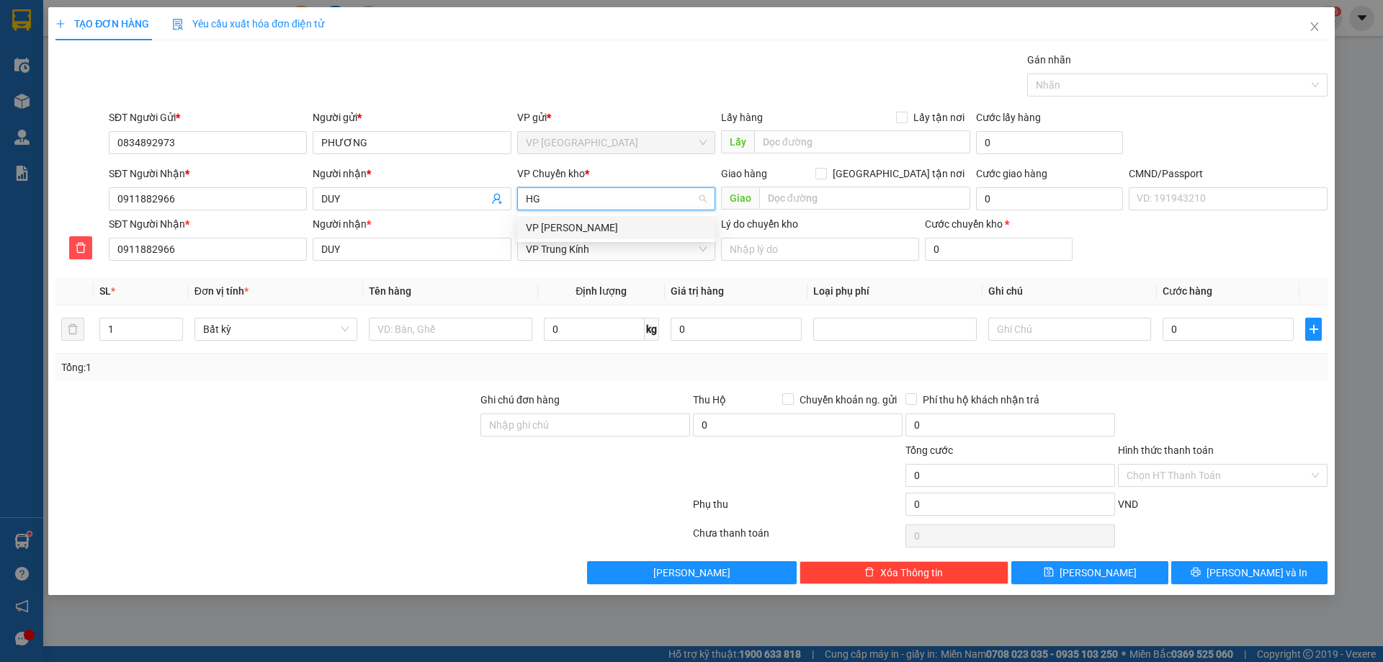
click at [571, 218] on div "VP [PERSON_NAME]" at bounding box center [616, 227] width 198 height 23
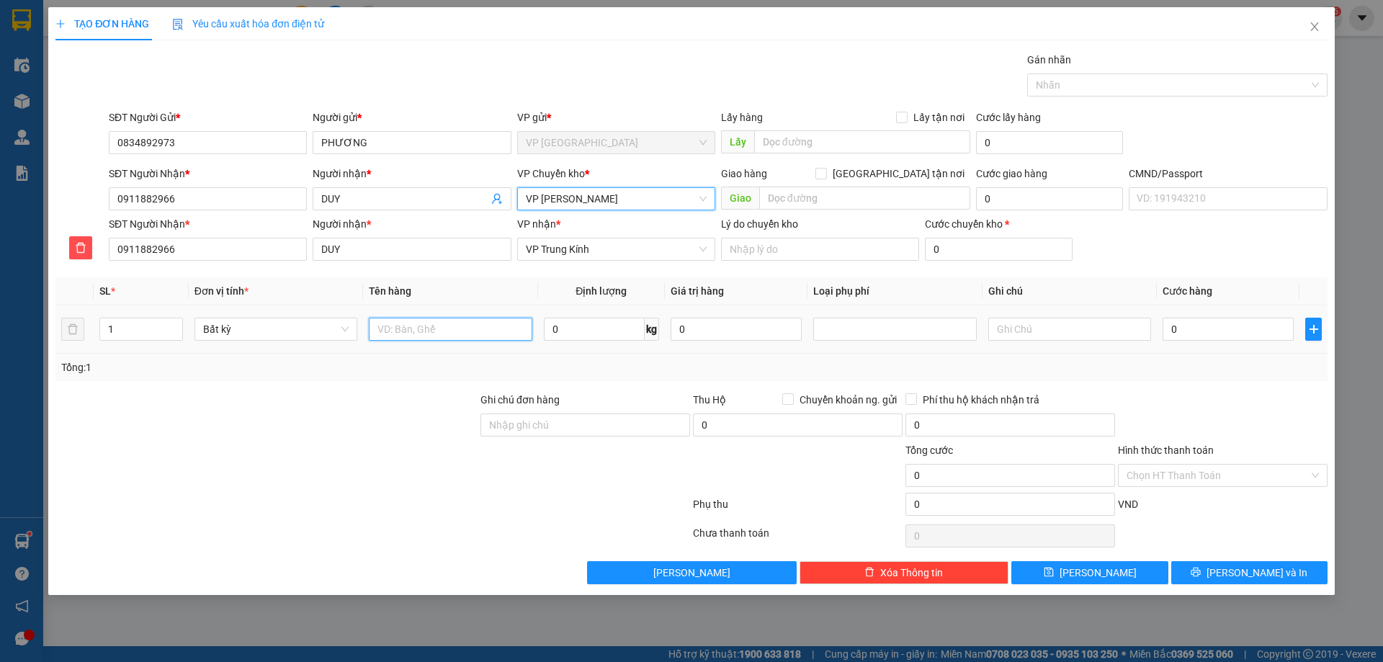
click at [440, 320] on input "text" at bounding box center [450, 329] width 163 height 23
type input "HỘP ĐỒ ĂN"
click at [563, 333] on input "0" at bounding box center [594, 329] width 101 height 23
type input "7"
click at [606, 384] on div "Transit Pickup Surcharge Ids Transit Deliver Surcharge Ids Transit Deliver Surc…" at bounding box center [691, 318] width 1272 height 532
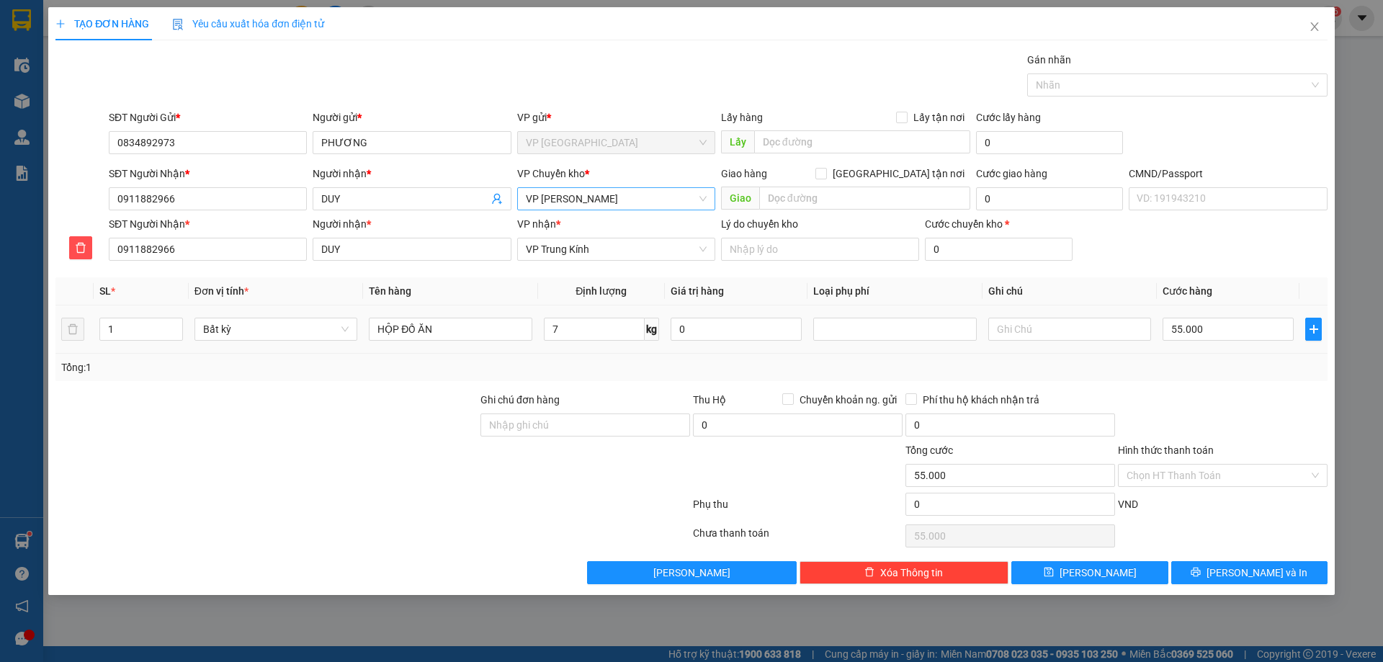
type input "55.000"
click at [1207, 481] on input "Hình thức thanh toán" at bounding box center [1218, 476] width 182 height 22
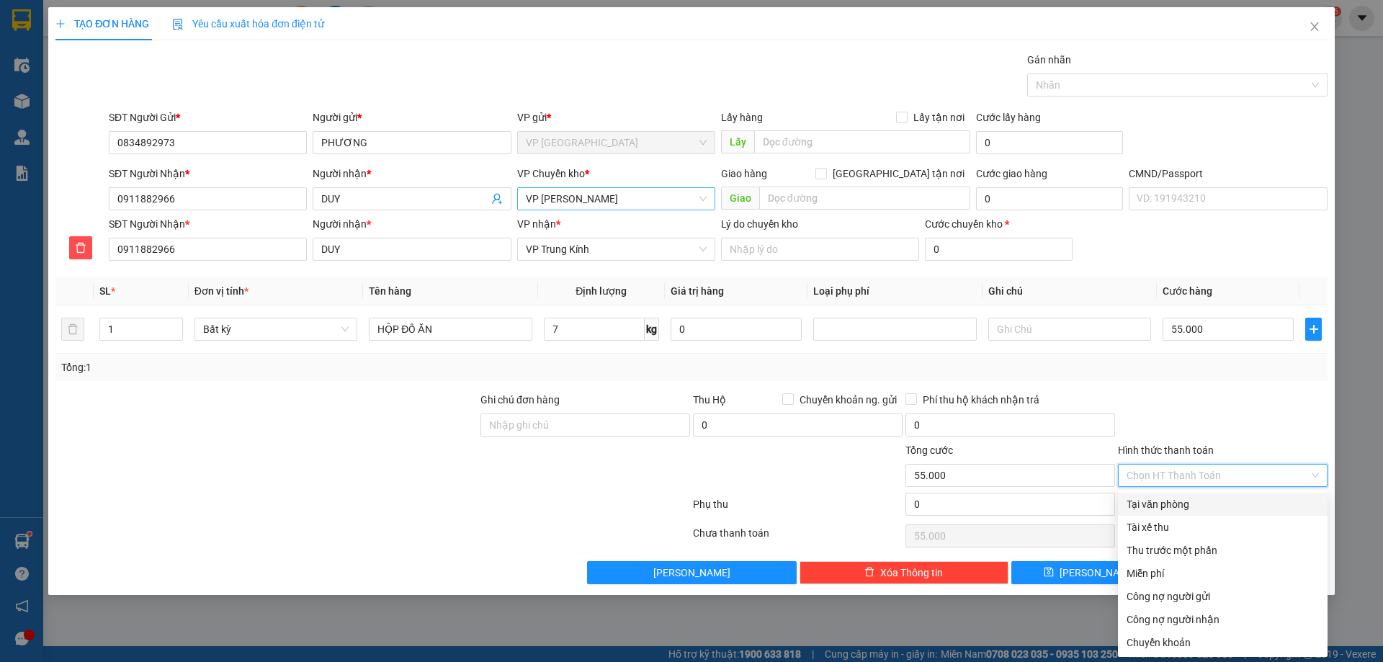
click at [1201, 511] on div "Tại văn phòng" at bounding box center [1223, 504] width 192 height 16
type input "0"
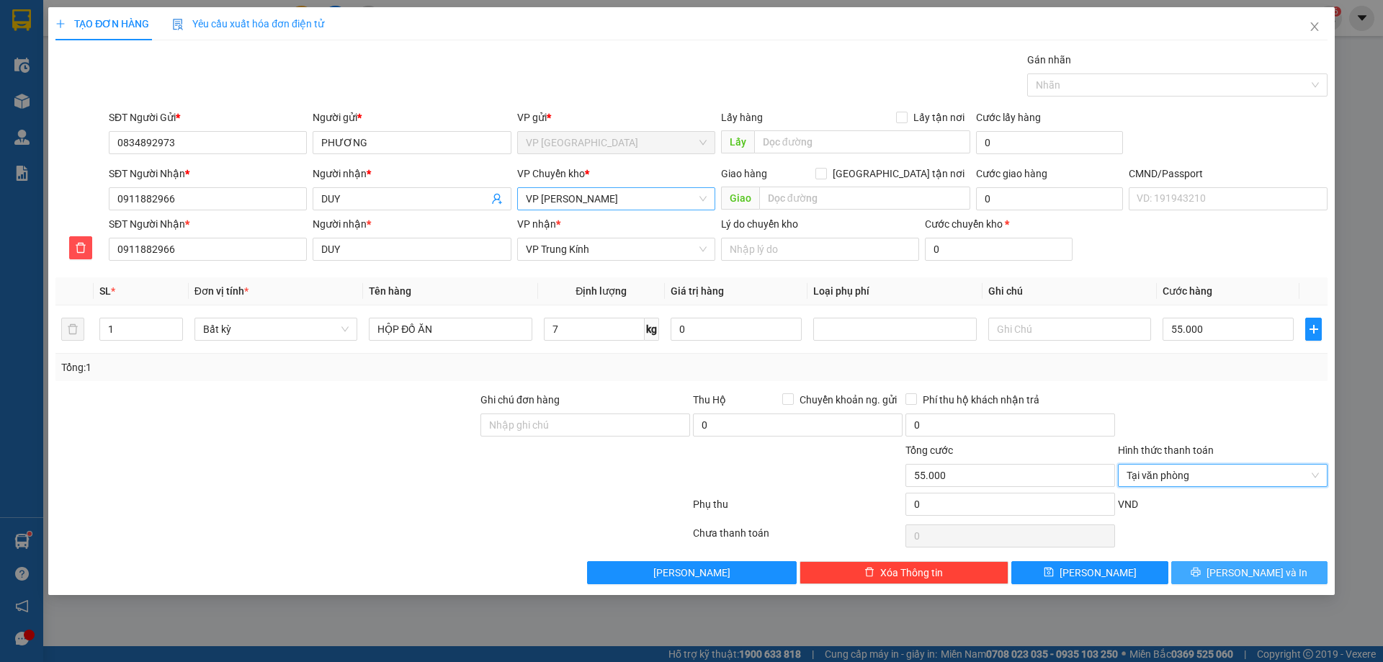
click at [1232, 574] on button "[PERSON_NAME] và In" at bounding box center [1250, 572] width 156 height 23
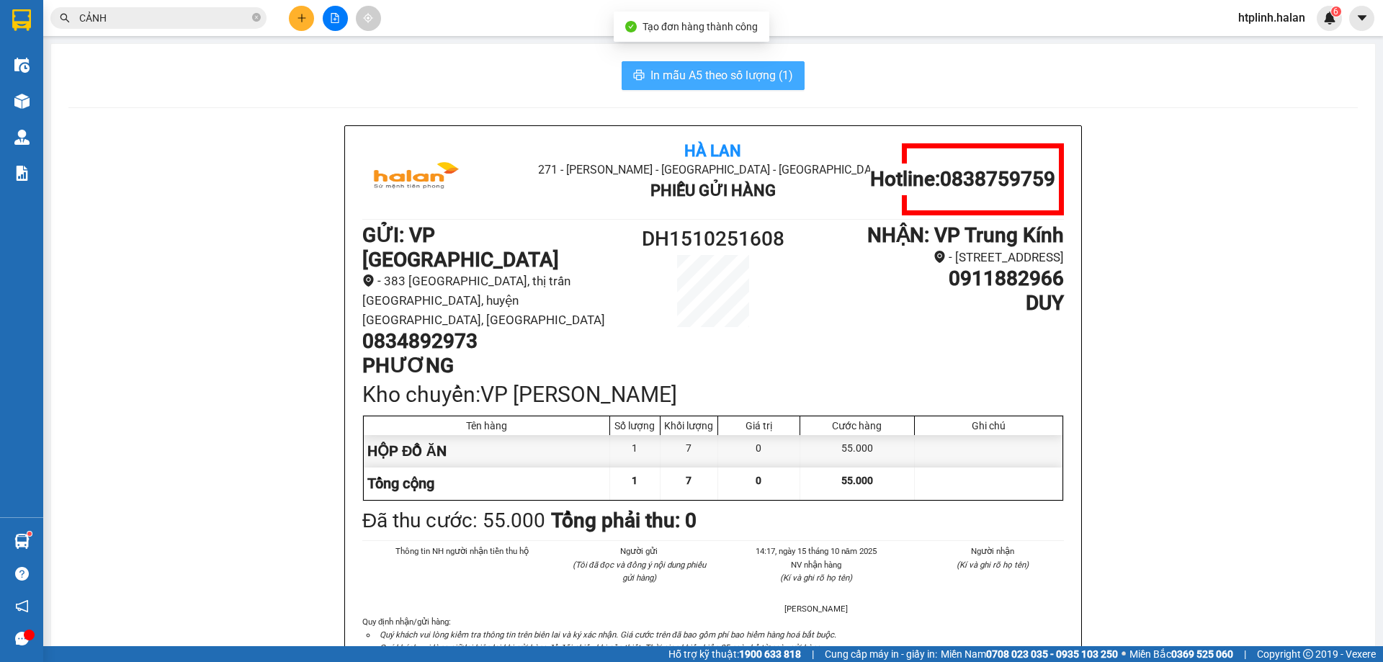
click at [702, 84] on span "In mẫu A5 theo số lượng (1)" at bounding box center [722, 75] width 143 height 18
click at [701, 82] on span "In mẫu A5 theo số lượng (1)" at bounding box center [722, 75] width 143 height 18
click at [700, 78] on span "In mẫu A5 theo số lượng (1)" at bounding box center [722, 75] width 143 height 18
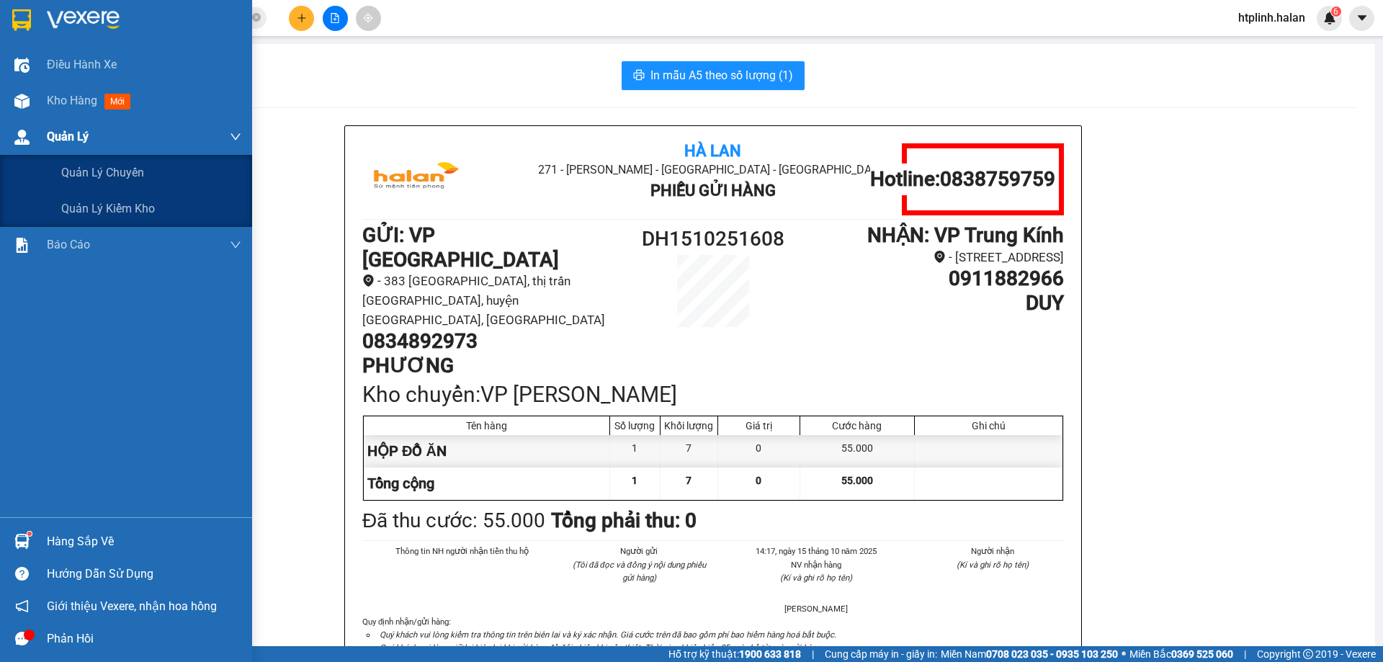
click at [0, 123] on div "Quản Lý" at bounding box center [126, 137] width 252 height 36
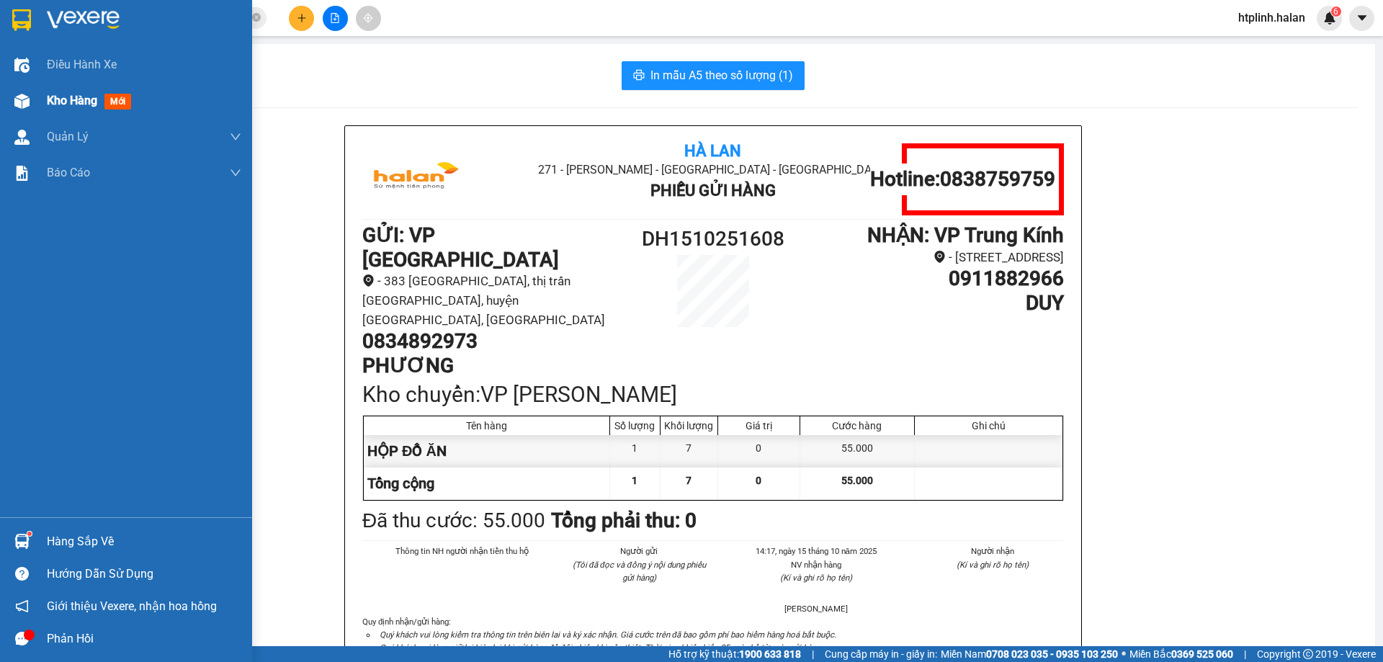
click at [63, 98] on span "Kho hàng" at bounding box center [72, 101] width 50 height 14
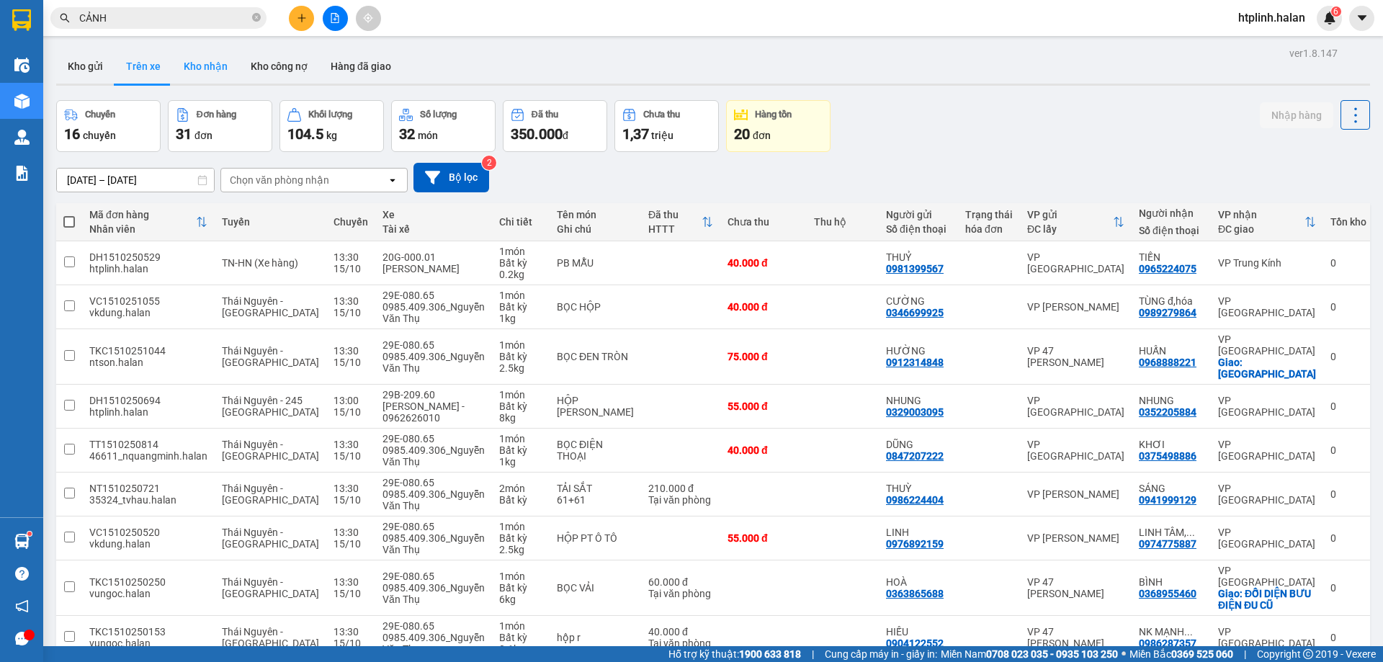
click at [205, 73] on button "Kho nhận" at bounding box center [205, 66] width 67 height 35
type input "17/08/2025 – 15/10/2025"
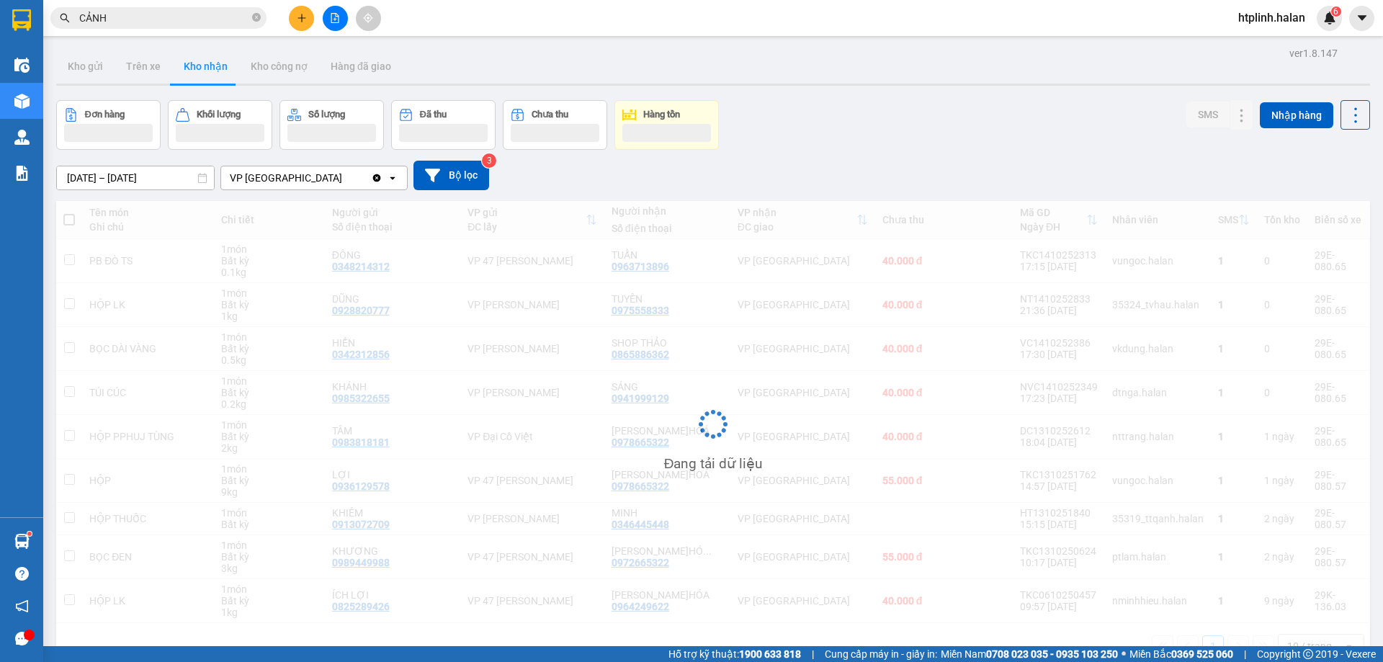
scroll to position [66, 0]
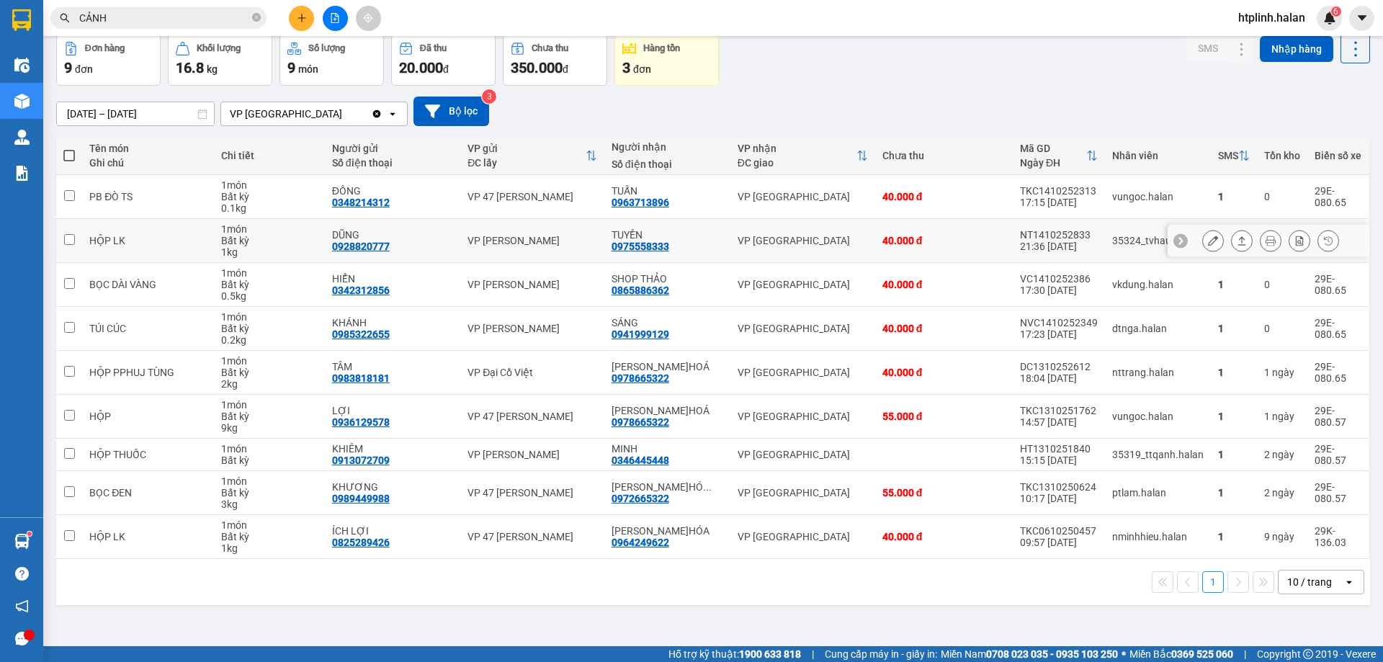
click at [1237, 241] on icon at bounding box center [1242, 241] width 10 height 10
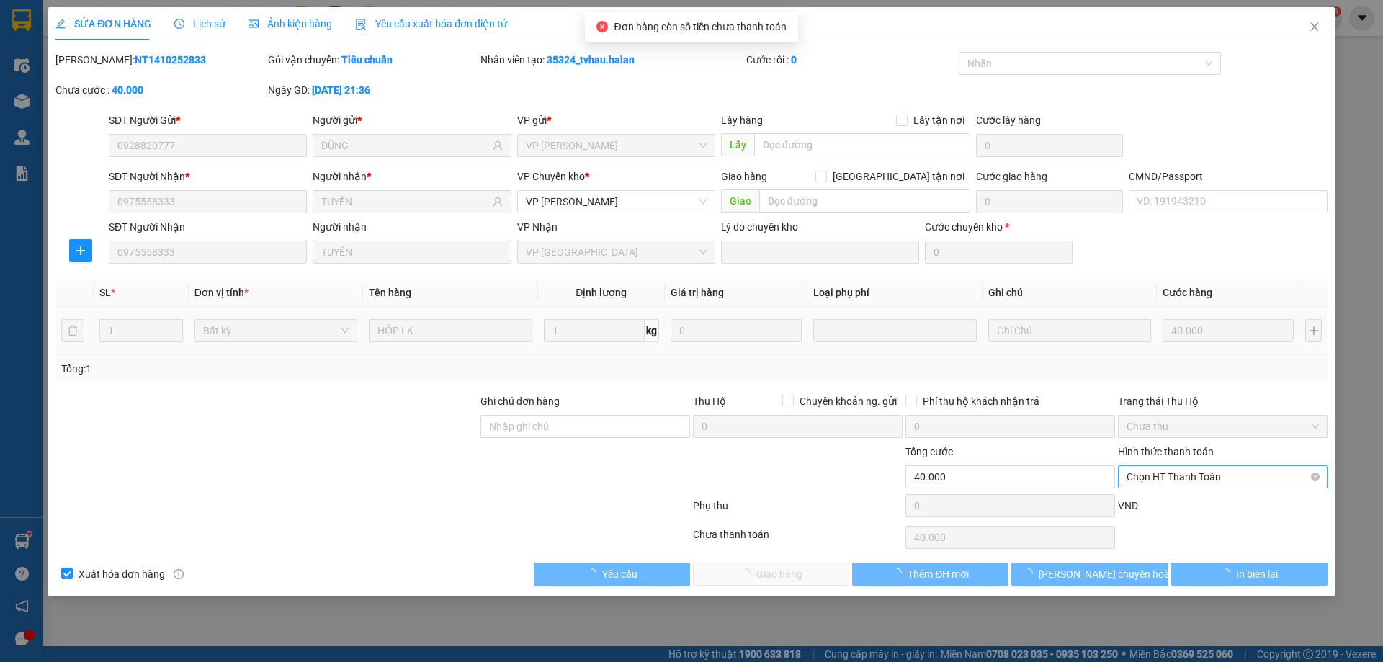
type input "0928820777"
type input "DŨNG"
type input "0975558333"
type input "TUYỀN"
type input "0"
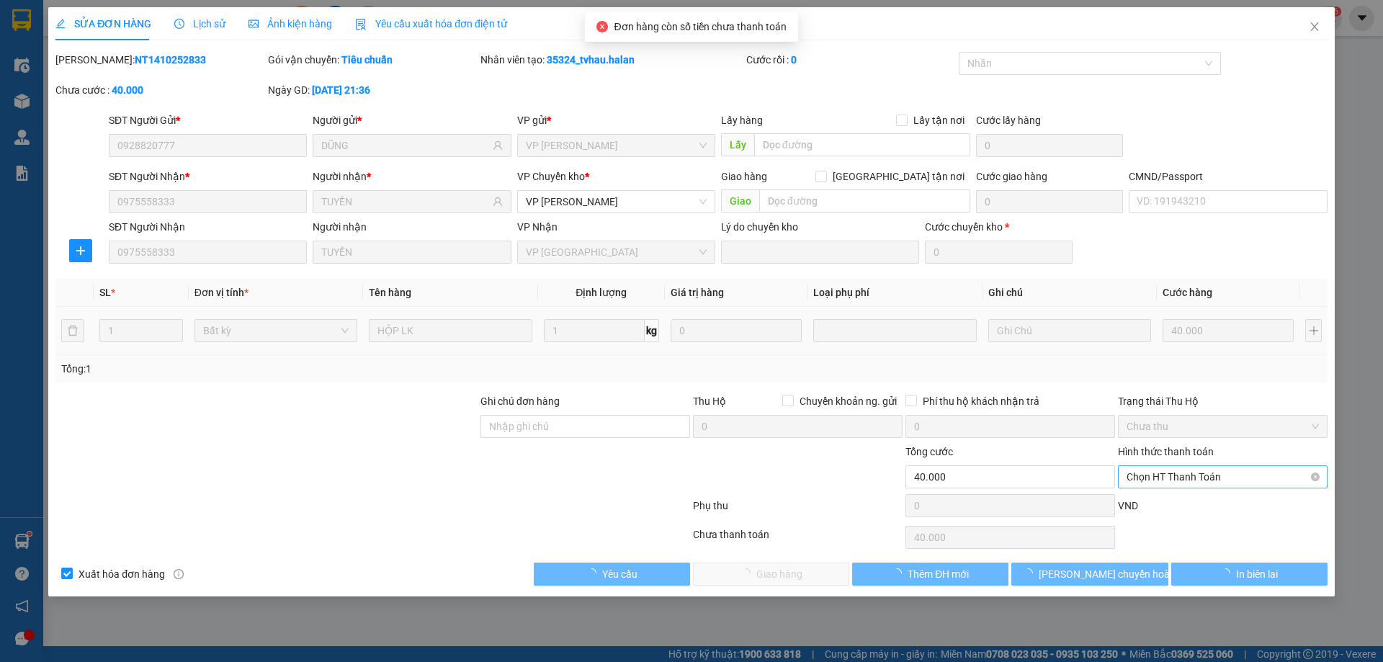
type input "40.000"
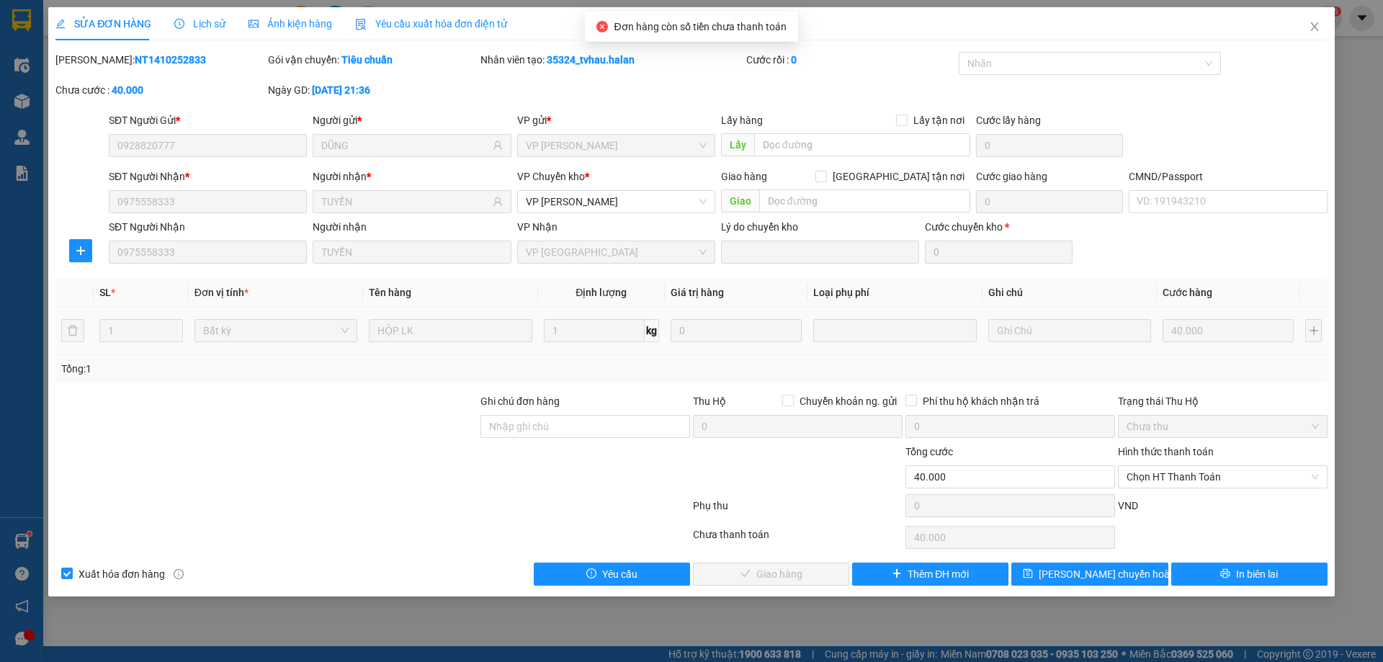
drag, startPoint x: 1149, startPoint y: 478, endPoint x: 1152, endPoint y: 488, distance: 11.2
click at [1150, 478] on span "Chọn HT Thanh Toán" at bounding box center [1223, 477] width 192 height 22
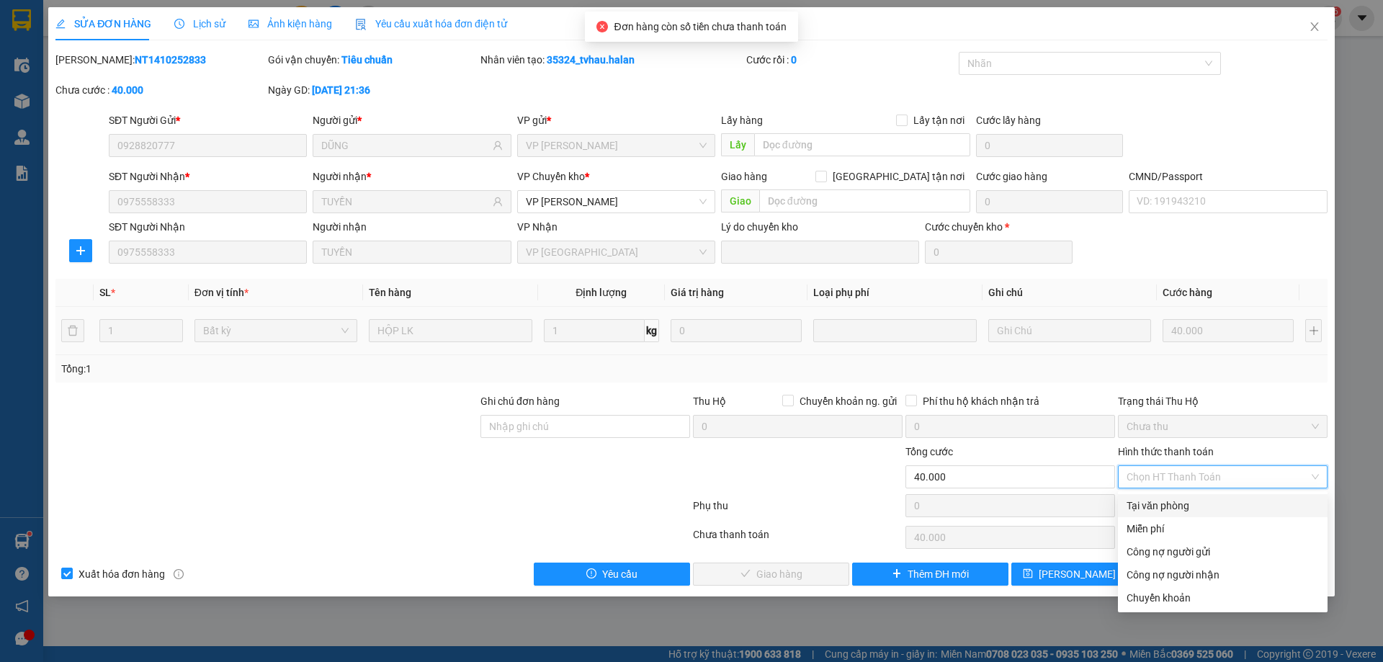
click at [1148, 501] on div "Tại văn phòng" at bounding box center [1223, 506] width 192 height 16
type input "0"
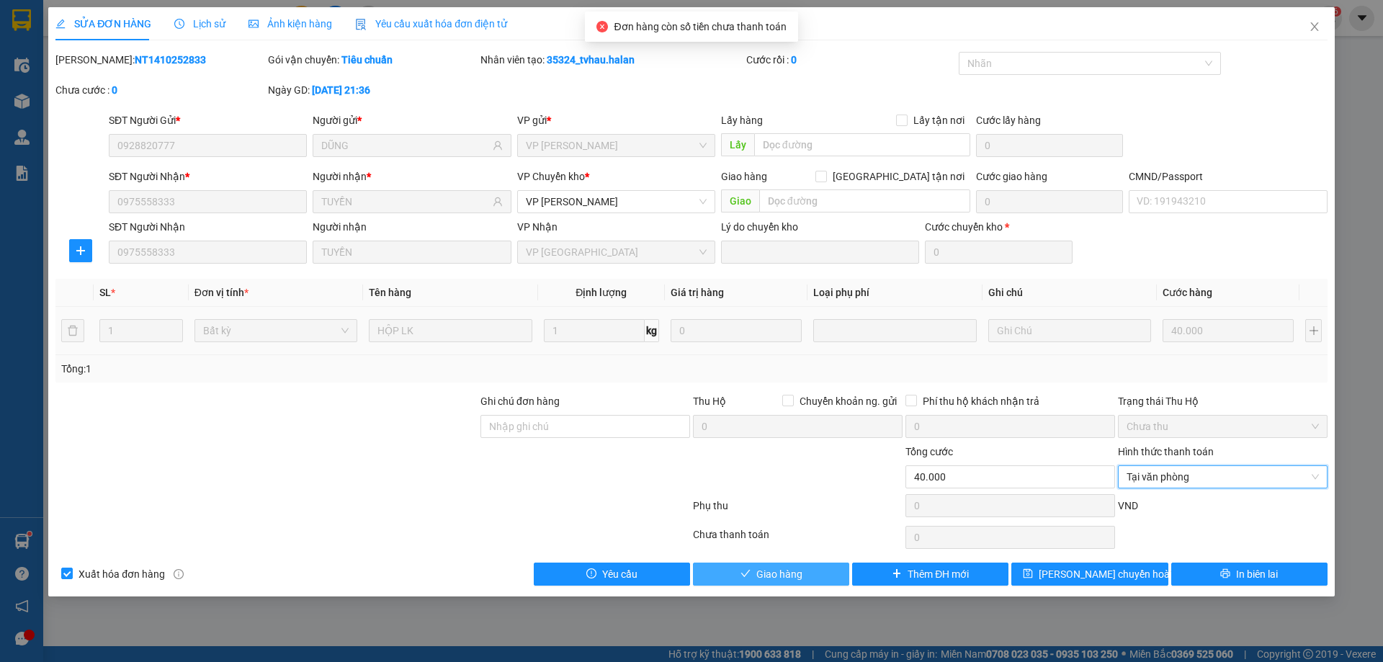
drag, startPoint x: 733, startPoint y: 558, endPoint x: 749, endPoint y: 576, distance: 24.0
click at [733, 559] on div "Total Paid Fee 0 Total UnPaid Fee 40.000 Cash Collection Total Fee Mã ĐH: NT141…" at bounding box center [691, 319] width 1272 height 534
click at [757, 581] on span "Giao hàng" at bounding box center [780, 574] width 46 height 16
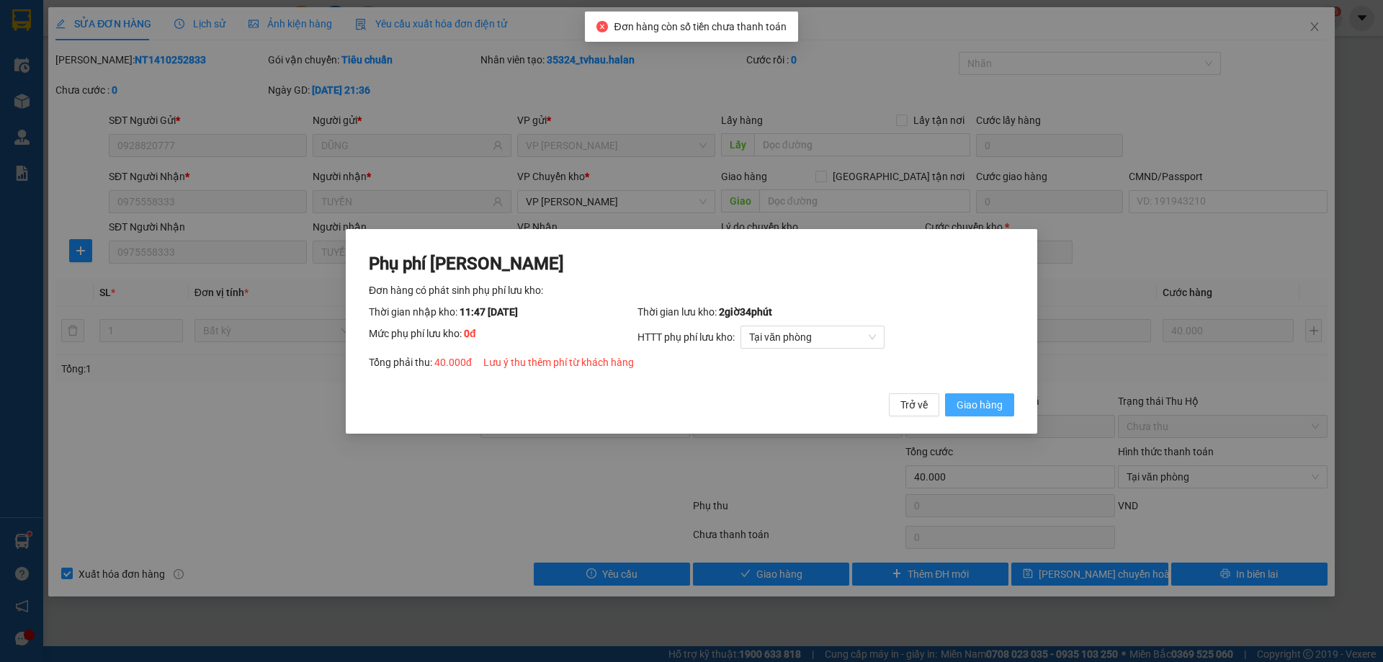
click at [983, 409] on span "Giao hàng" at bounding box center [980, 404] width 46 height 16
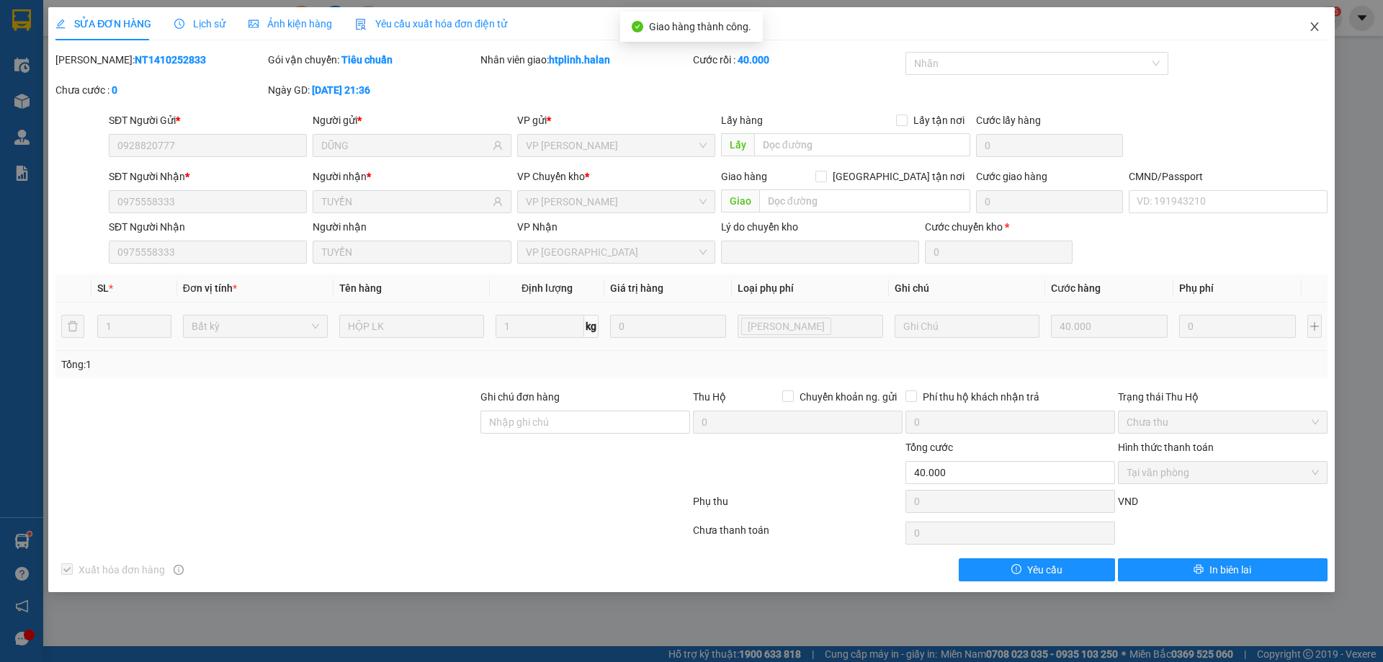
click at [1315, 17] on span "Close" at bounding box center [1315, 27] width 40 height 40
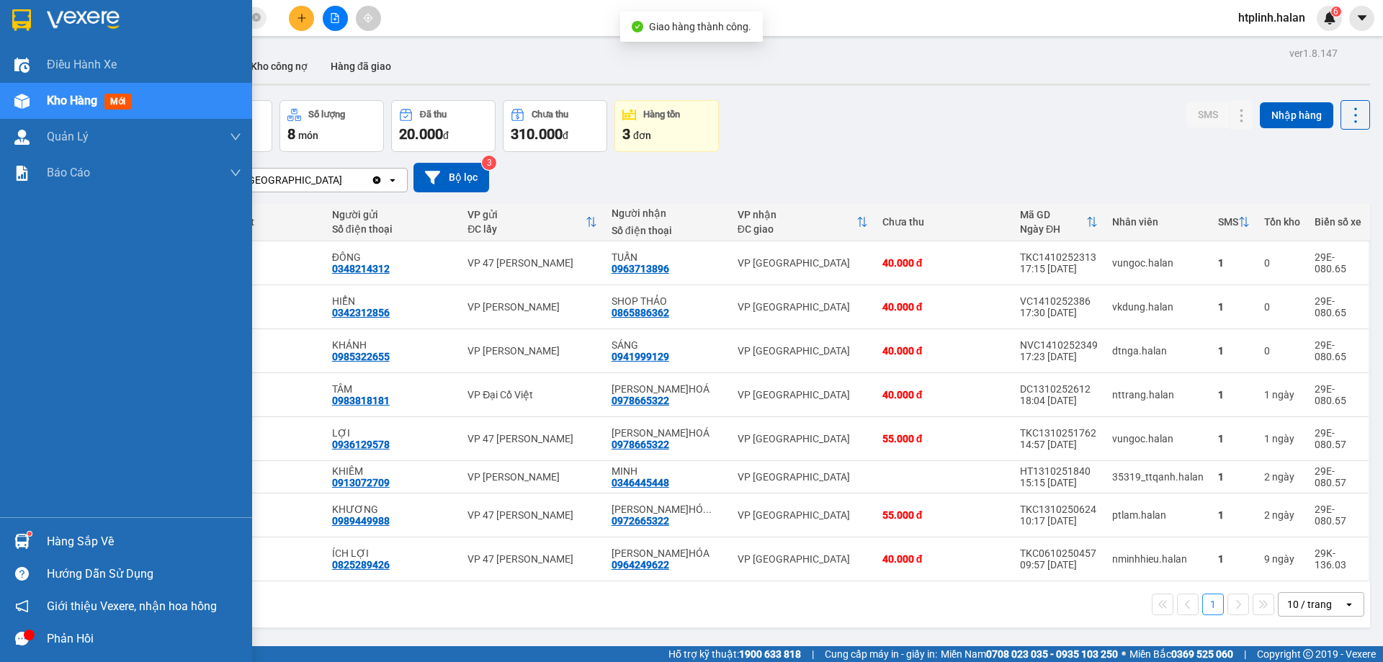
click at [86, 522] on div "Hàng sắp về Hướng dẫn sử dụng Giới thiệu Vexere, nhận hoa hồng Phản hồi" at bounding box center [126, 586] width 252 height 138
click at [60, 540] on div "Hàng sắp về" at bounding box center [144, 542] width 195 height 22
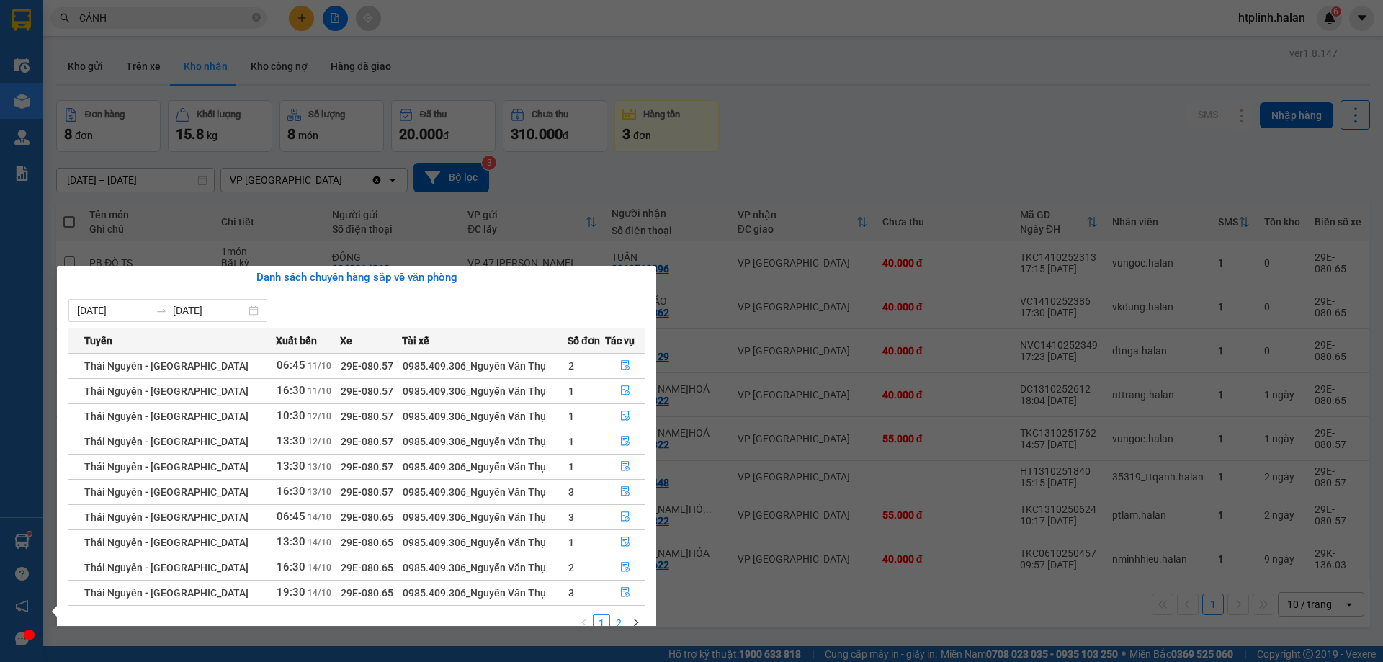
click at [626, 615] on link "2" at bounding box center [619, 623] width 16 height 16
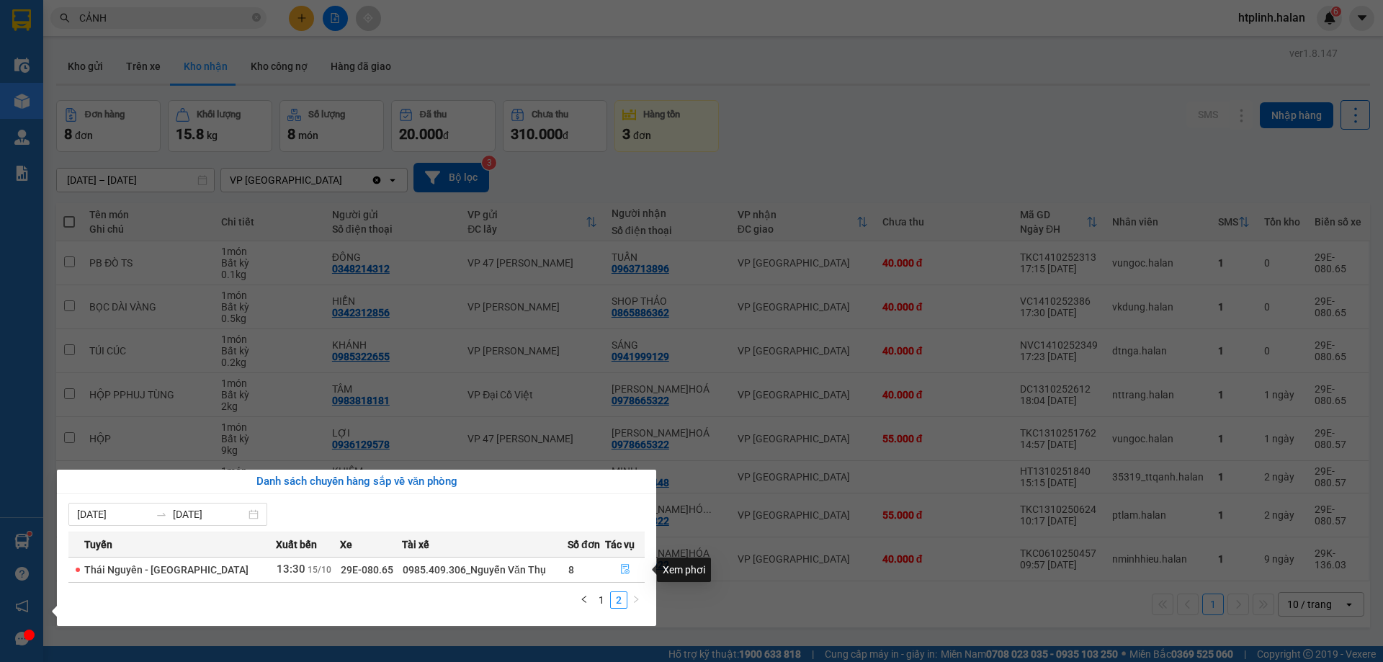
click at [617, 576] on button "button" at bounding box center [625, 569] width 38 height 23
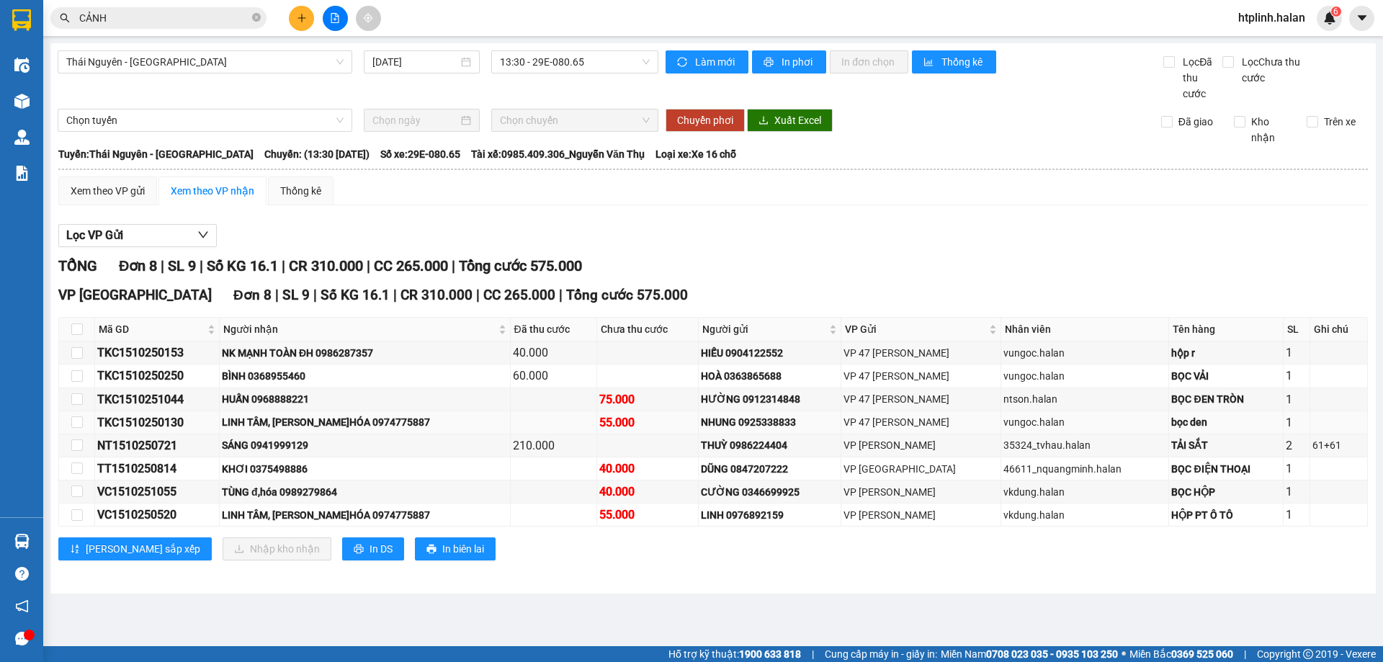
click at [342, 418] on div "LINH TÂM, Đ.HÓA 0974775887" at bounding box center [364, 422] width 285 height 16
click at [342, 464] on div "KHƠI 0375498886" at bounding box center [364, 469] width 285 height 16
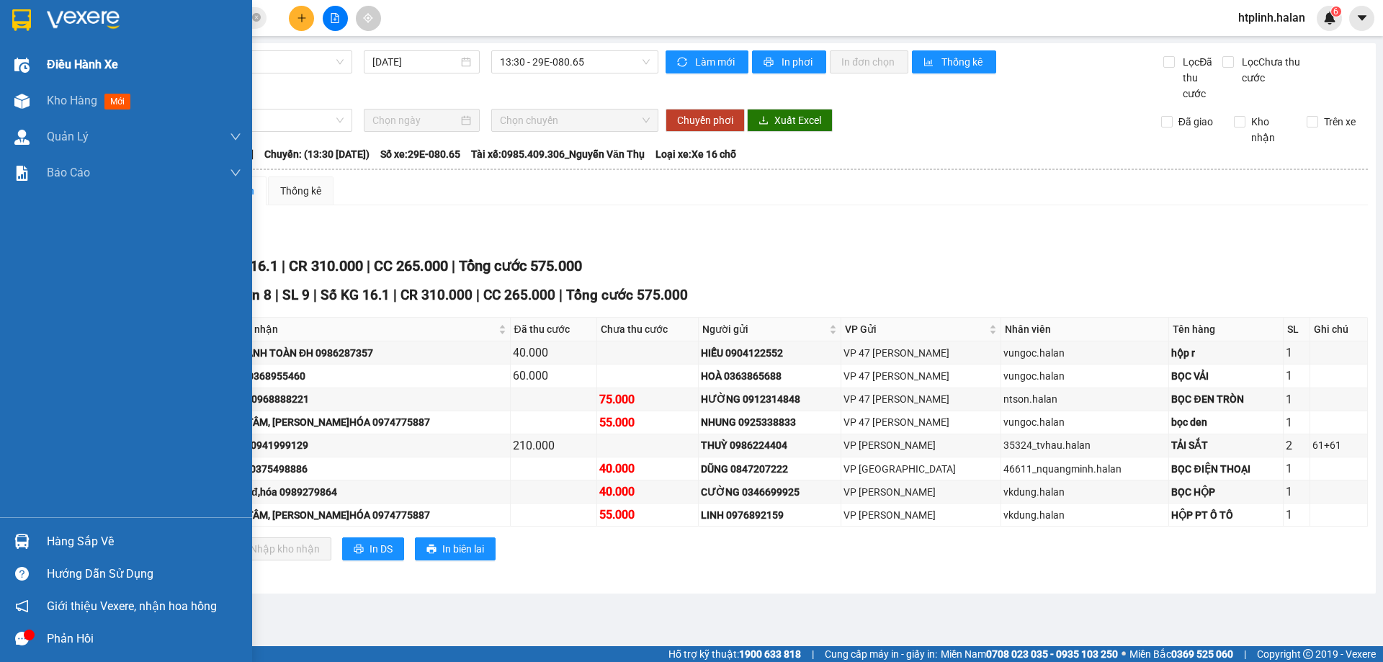
click at [19, 82] on div "Điều hành xe" at bounding box center [126, 65] width 252 height 36
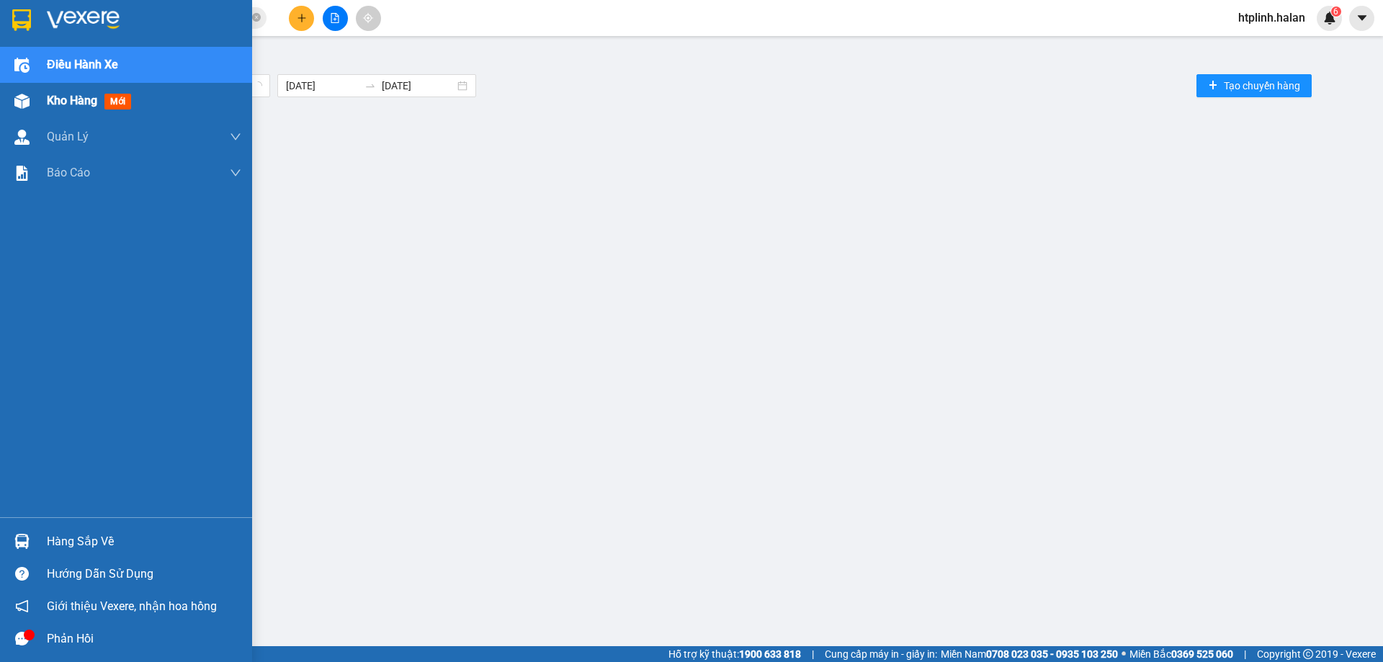
click at [31, 93] on div at bounding box center [21, 101] width 25 height 25
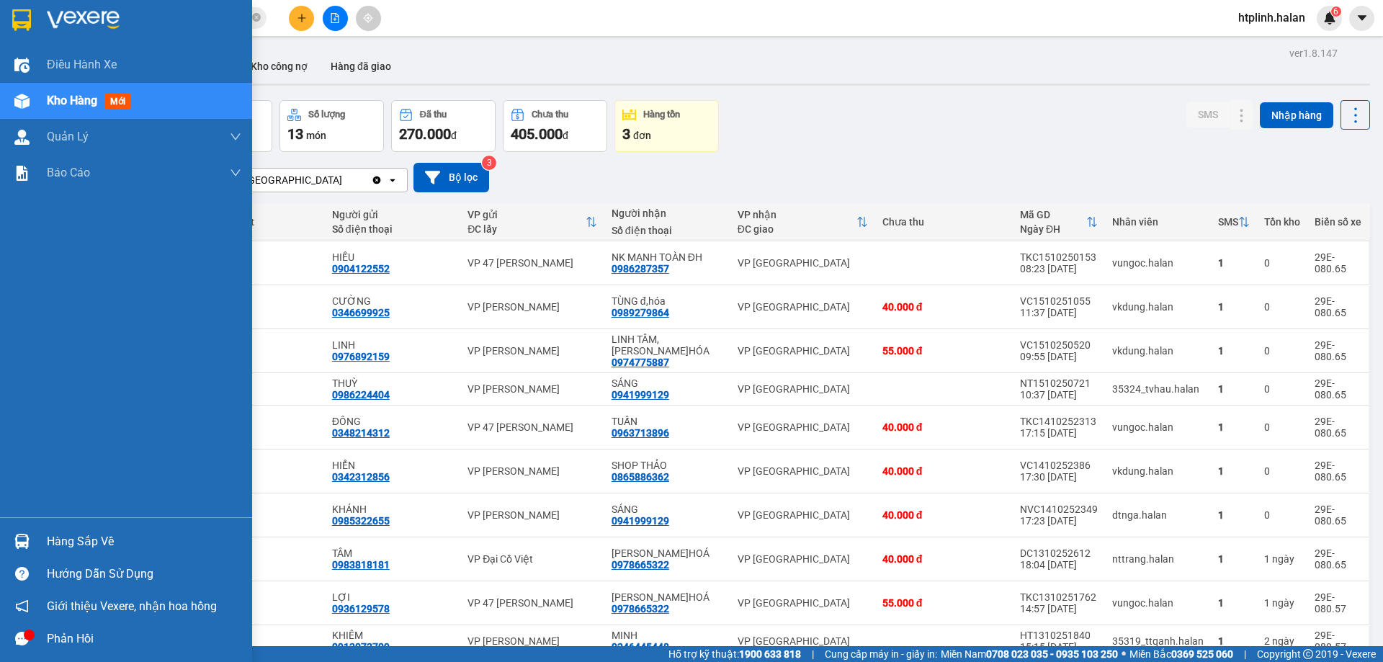
click at [14, 551] on div at bounding box center [21, 541] width 25 height 25
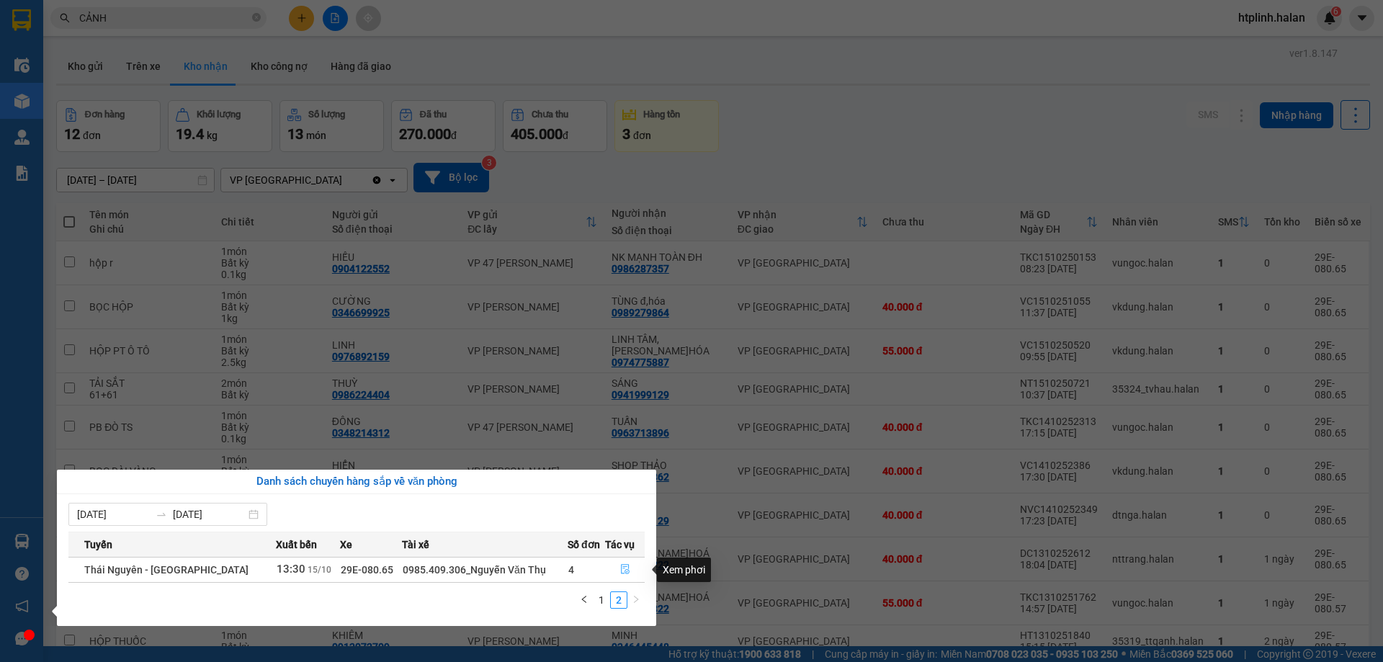
click at [620, 571] on icon "file-done" at bounding box center [625, 569] width 10 height 10
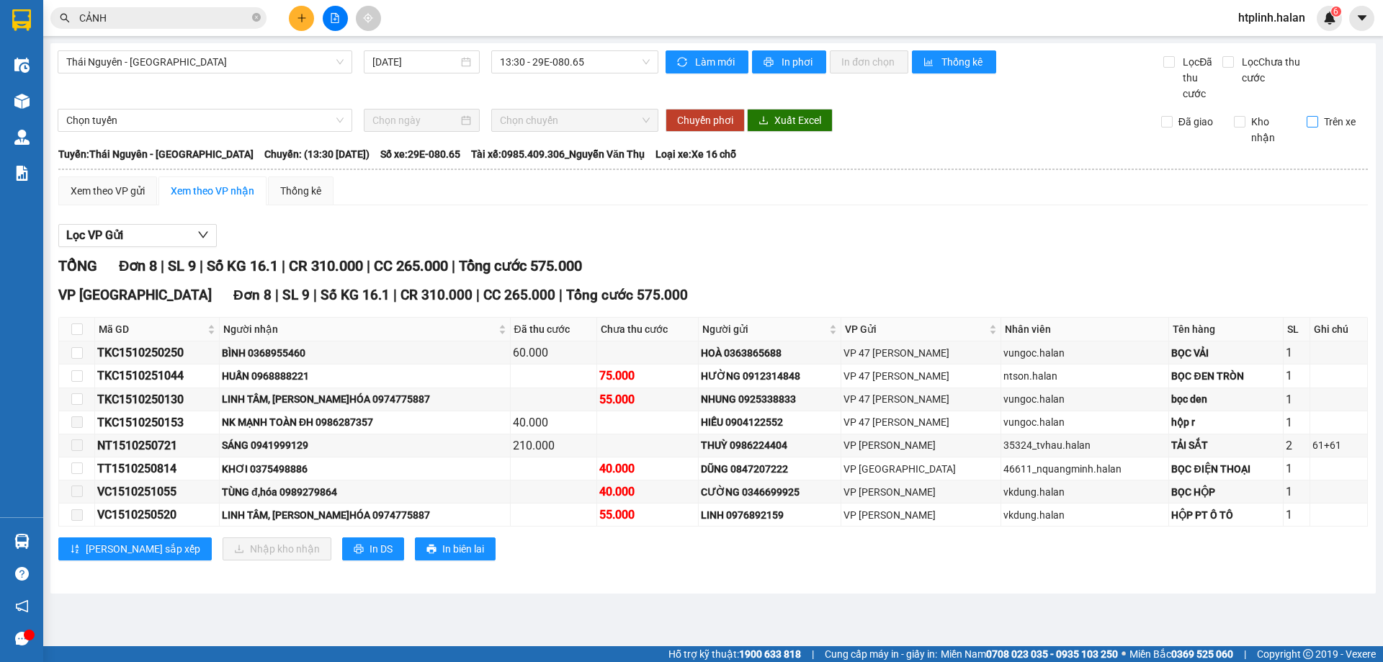
click at [1312, 120] on input "Trên xe" at bounding box center [1313, 122] width 12 height 12
checkbox input "true"
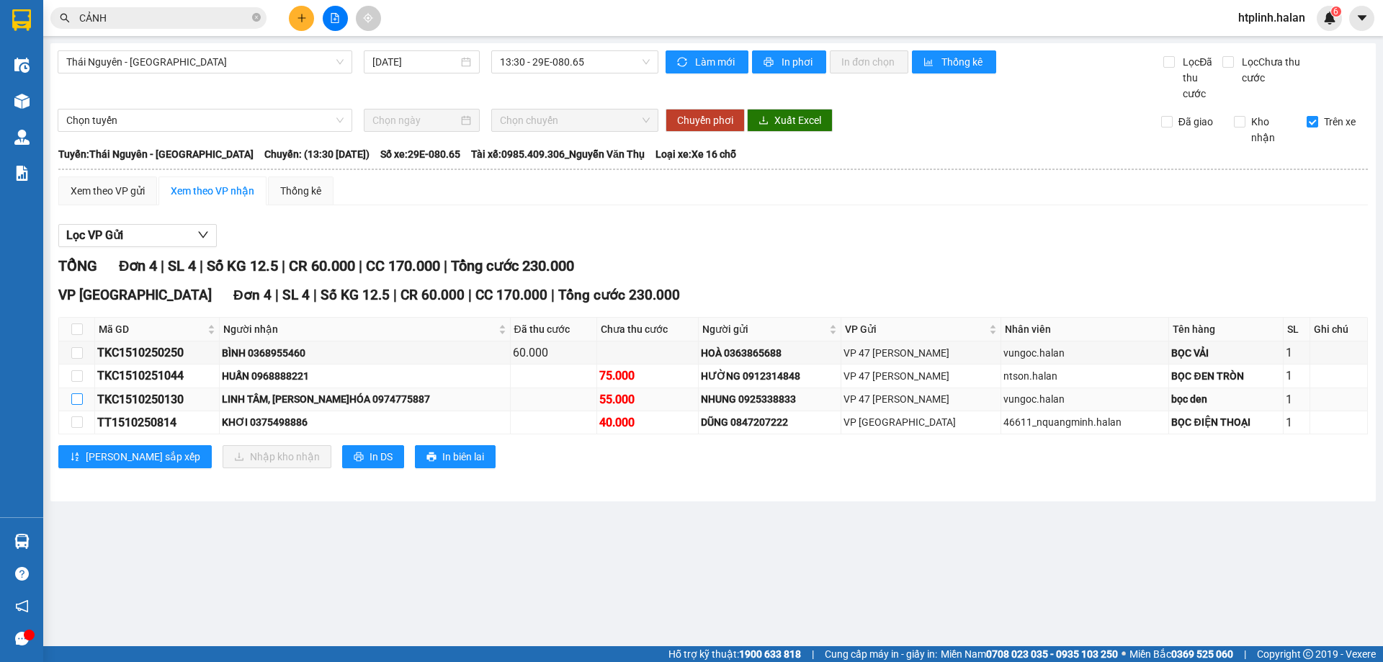
click at [73, 399] on input "checkbox" at bounding box center [77, 399] width 12 height 12
checkbox input "true"
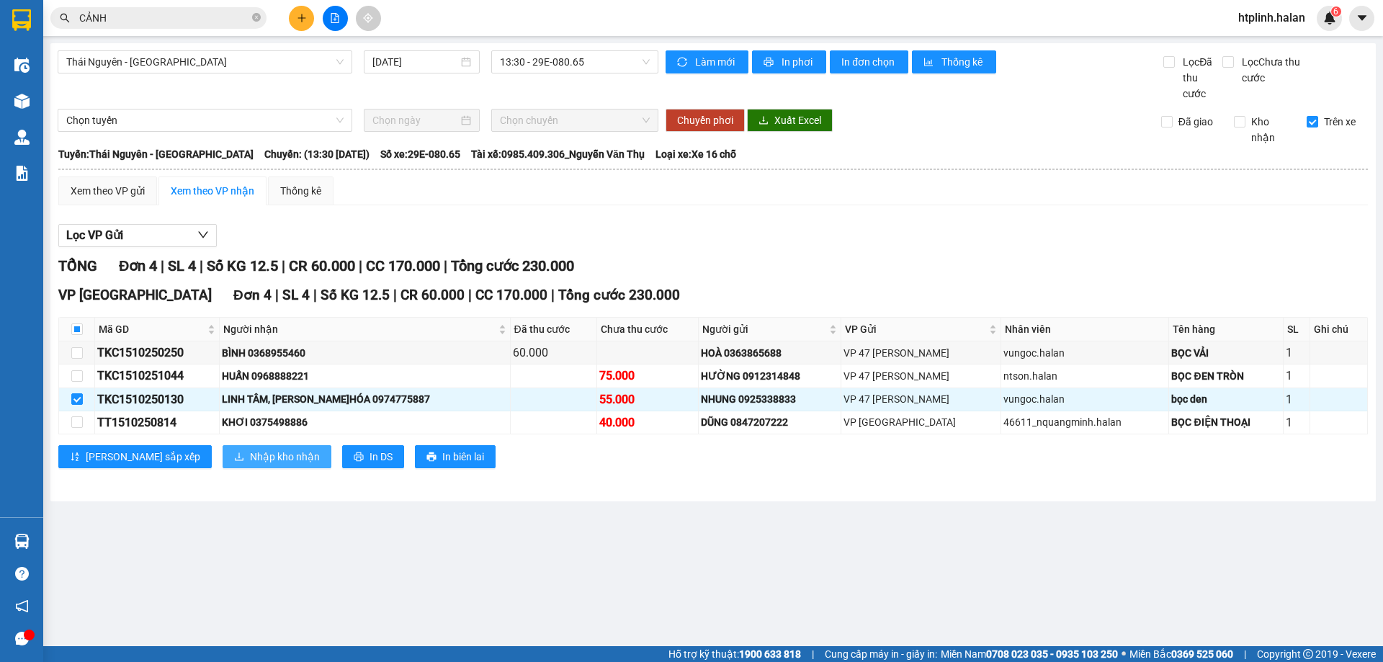
click at [250, 449] on span "Nhập kho nhận" at bounding box center [285, 457] width 70 height 16
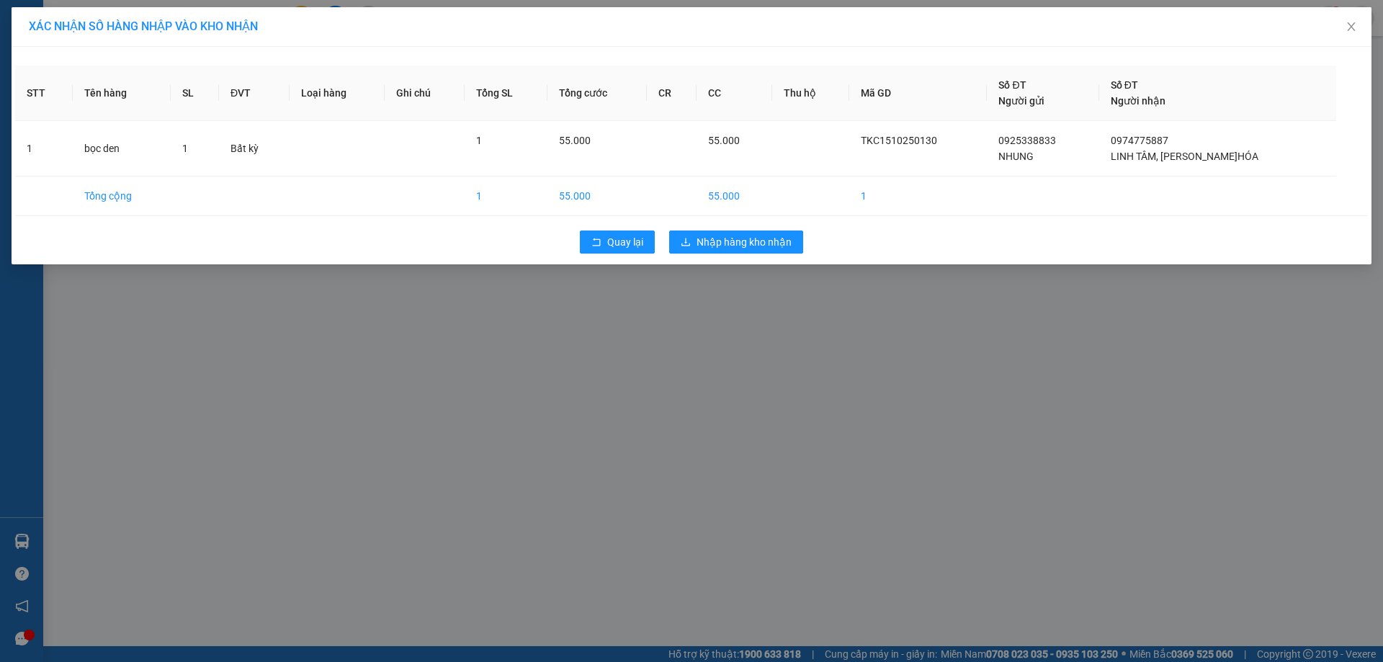
click at [706, 262] on div "STT Tên hàng SL ĐVT Loại hàng Ghi chú Tổng SL Tổng cước CR CC Thu hộ Mã GD Số Đ…" at bounding box center [692, 156] width 1360 height 218
click at [715, 249] on span "Nhập hàng kho nhận" at bounding box center [744, 242] width 95 height 16
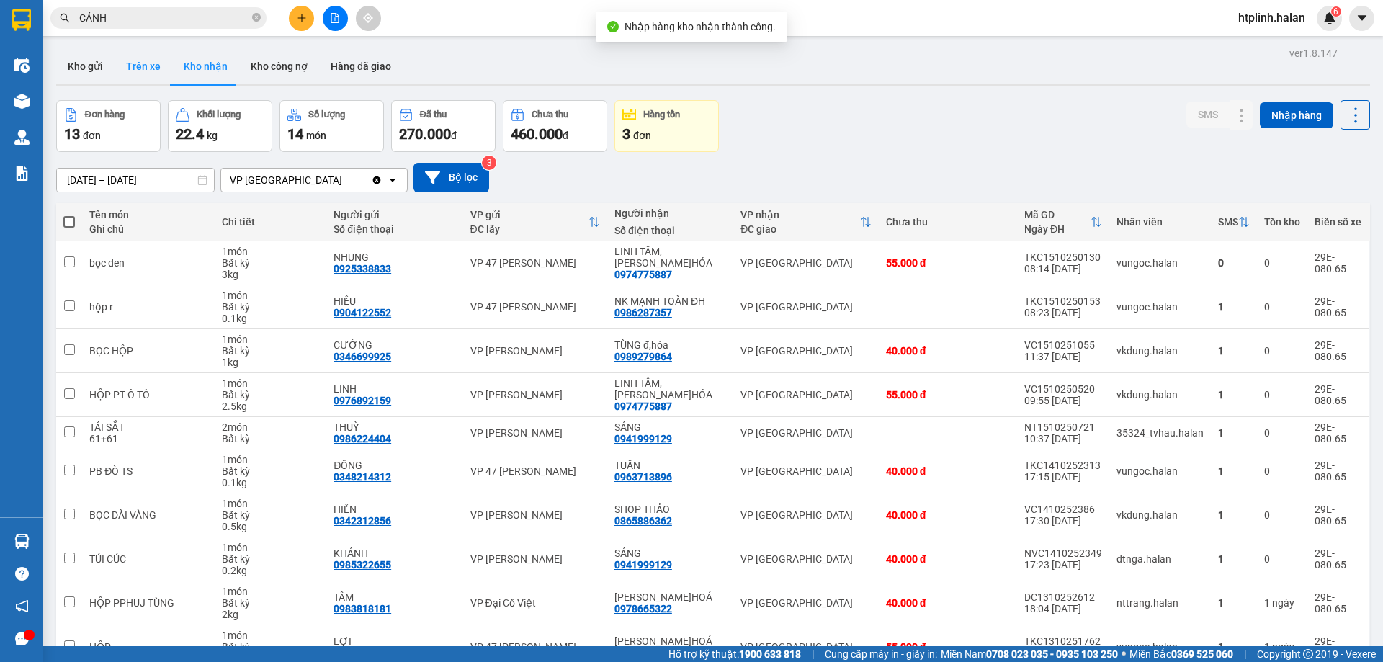
click at [140, 72] on button "Trên xe" at bounding box center [144, 66] width 58 height 35
type input "07/02/2012 – 15/10/2025"
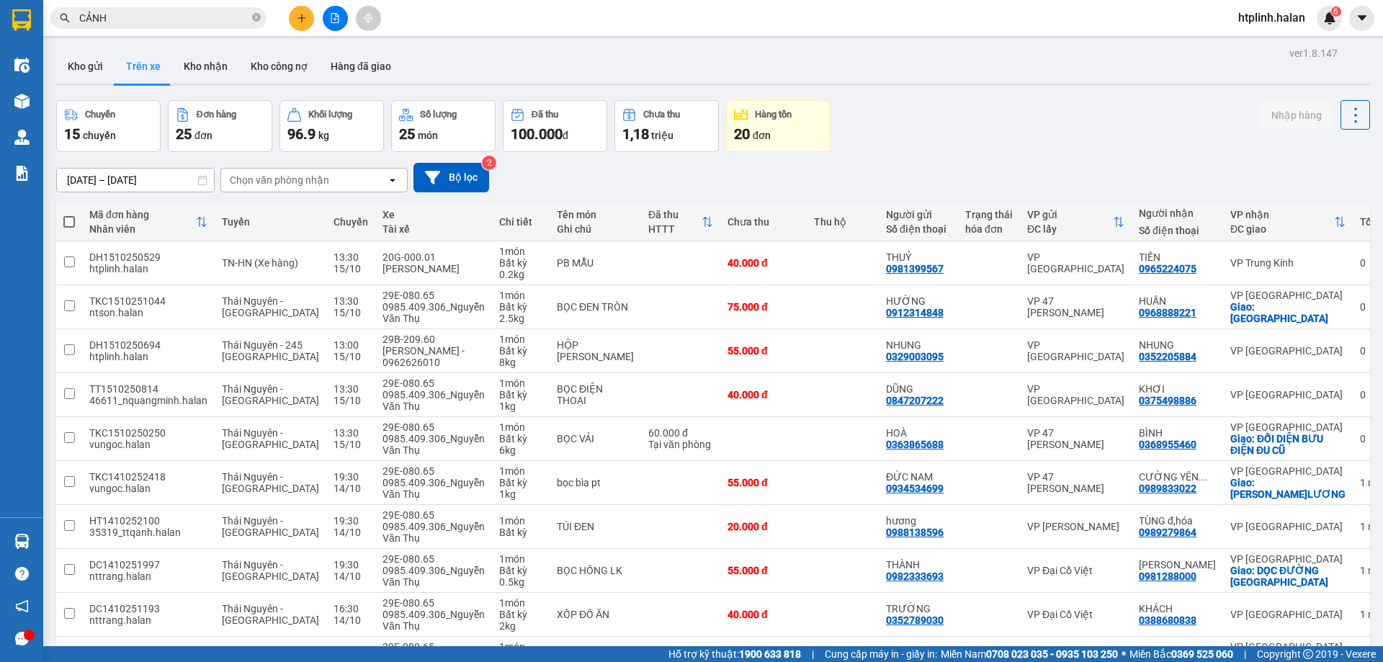
scroll to position [72, 0]
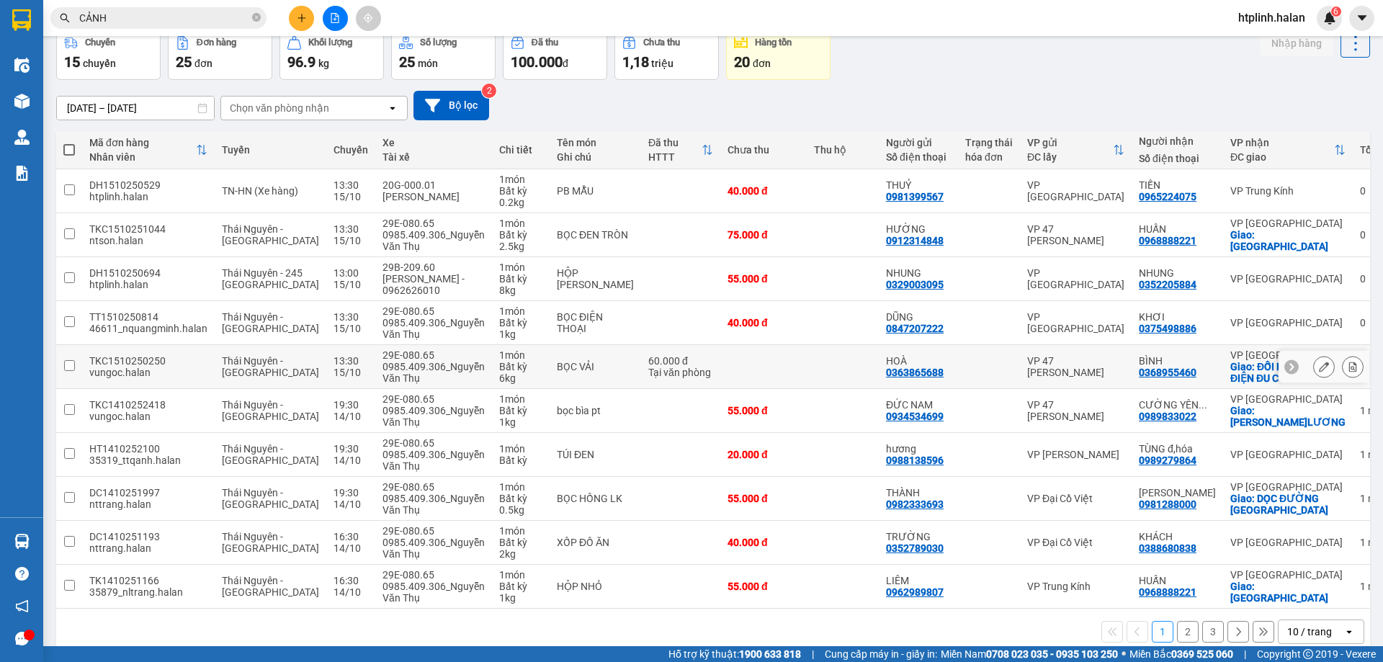
click at [641, 350] on td "60.000 đ Tại văn phòng" at bounding box center [680, 367] width 79 height 44
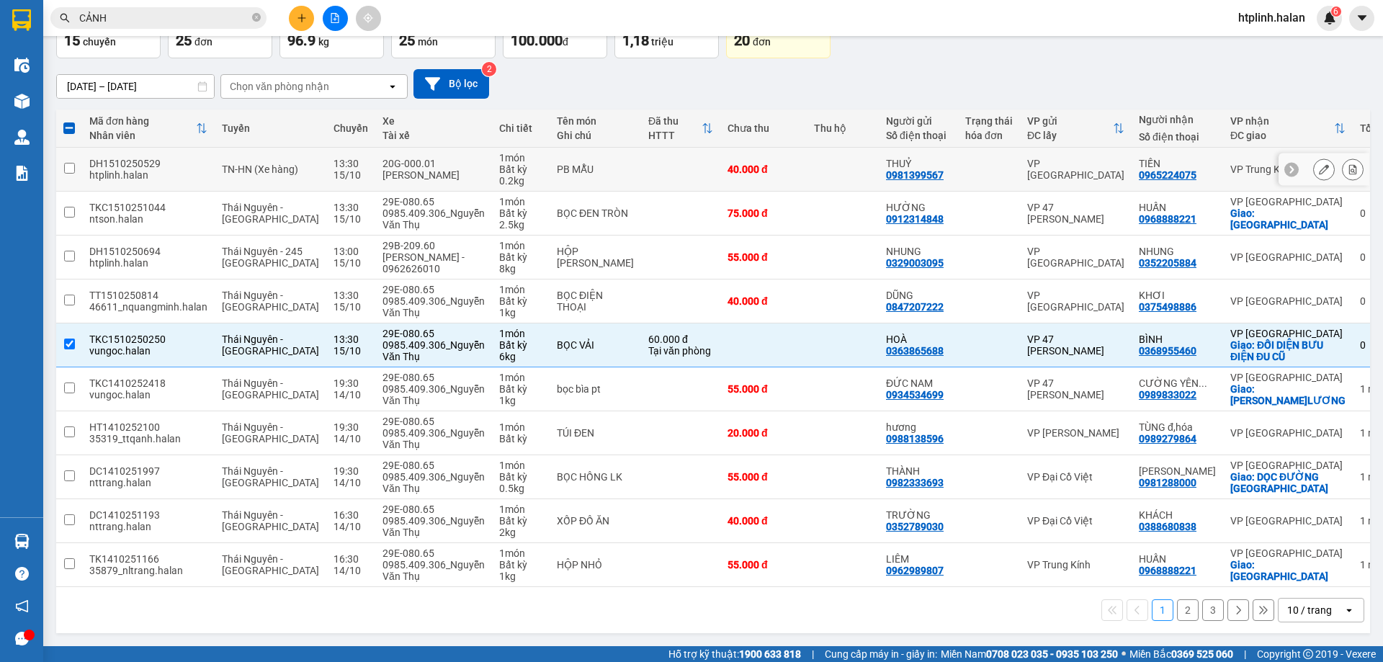
scroll to position [0, 0]
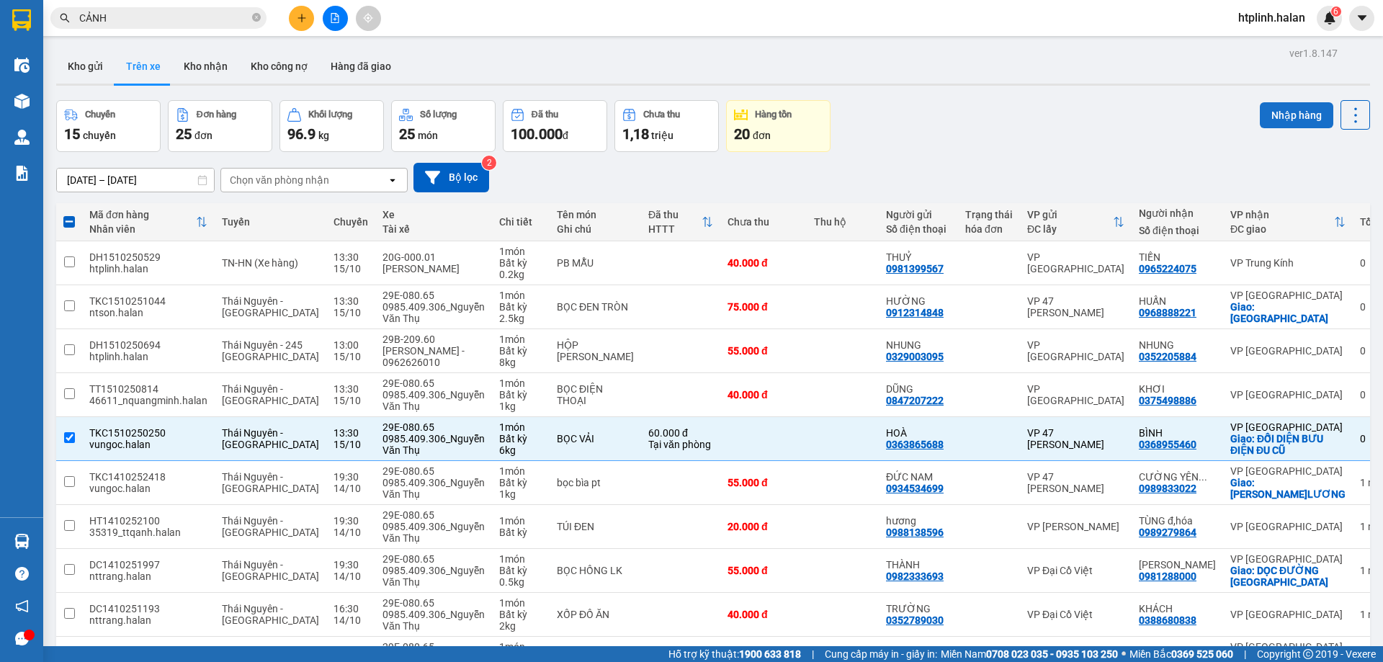
click at [1295, 106] on button "Nhập hàng" at bounding box center [1296, 115] width 73 height 26
checkbox input "false"
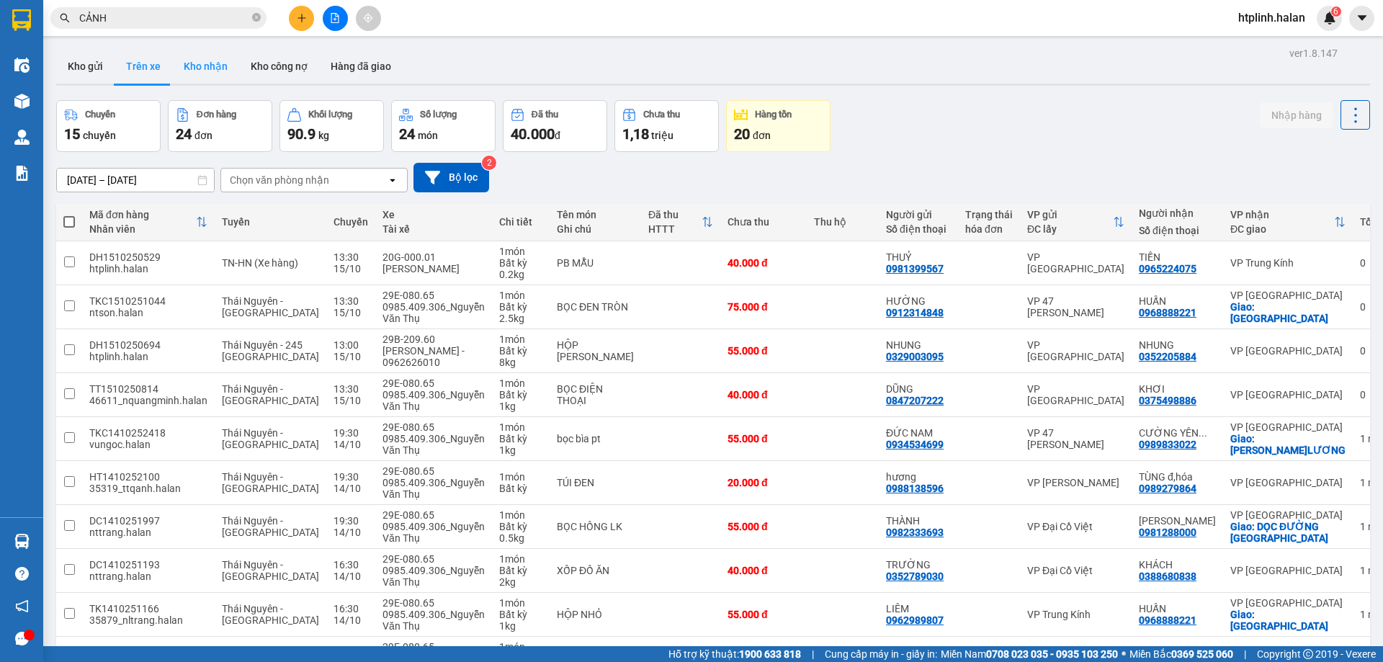
click at [195, 55] on button "Kho nhận" at bounding box center [205, 66] width 67 height 35
type input "17/08/2025 – 15/10/2025"
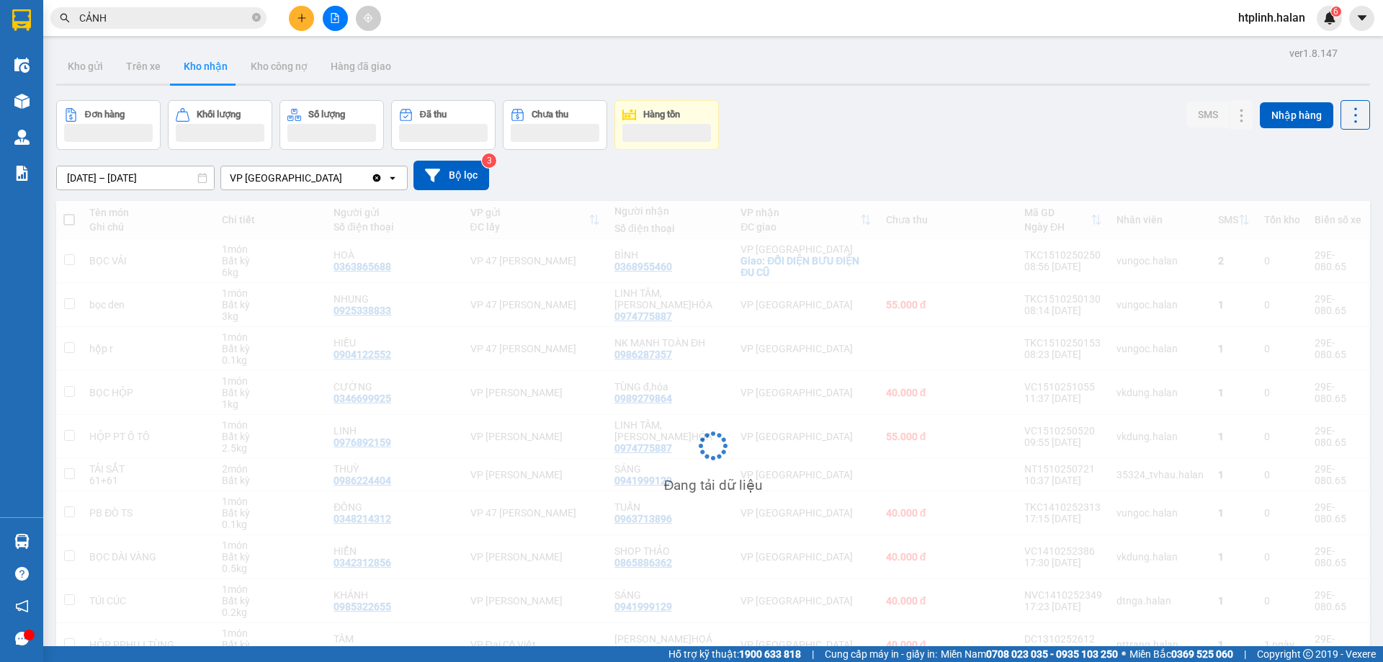
scroll to position [80, 0]
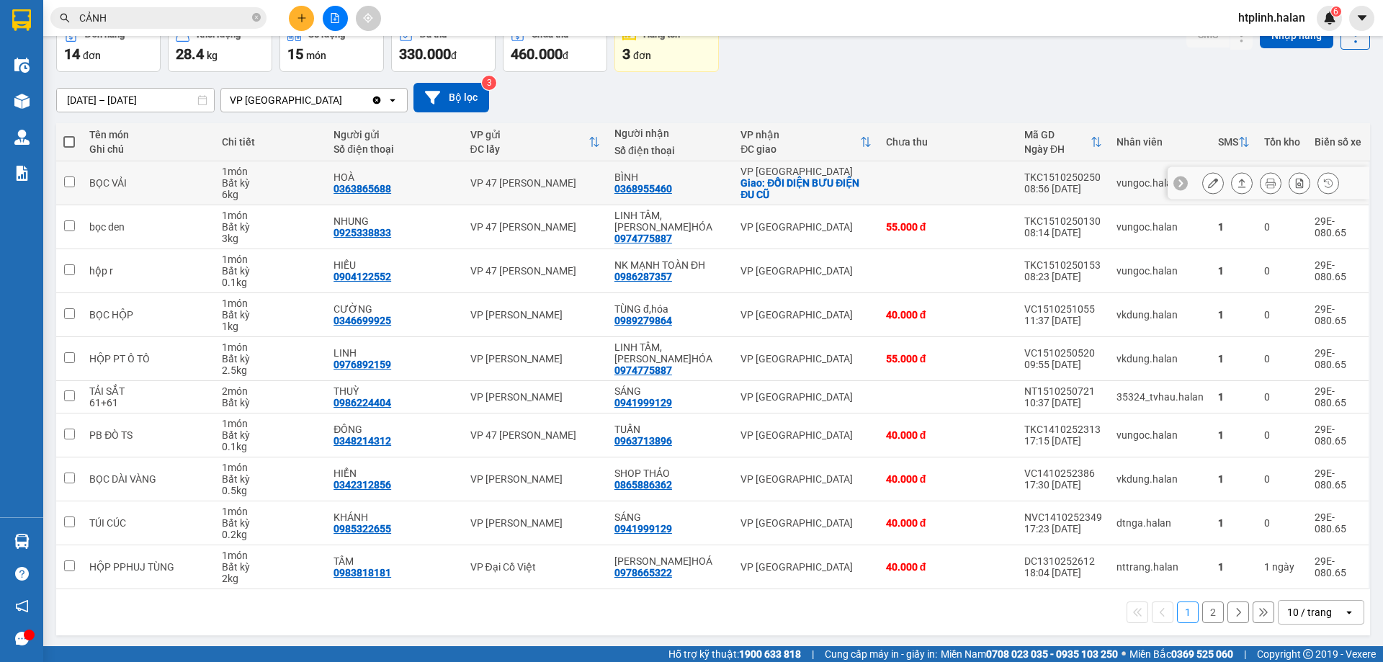
click at [1266, 182] on icon at bounding box center [1271, 183] width 10 height 10
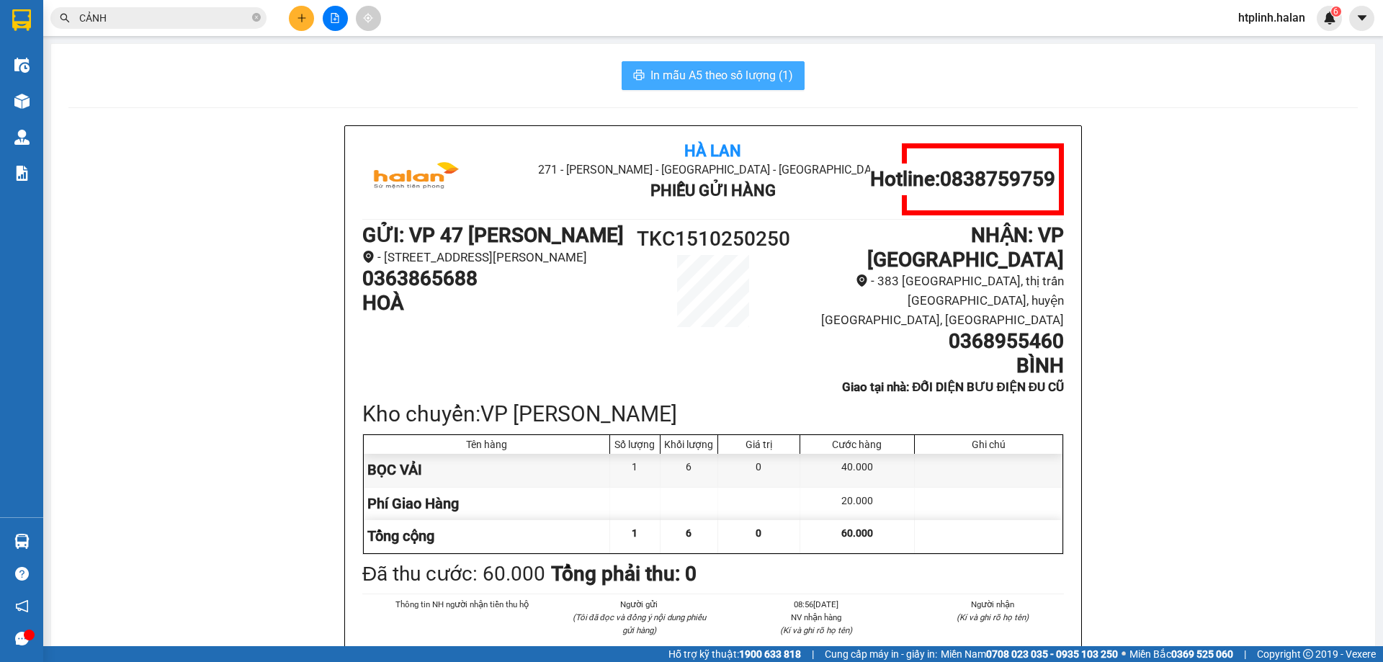
click at [695, 79] on span "In mẫu A5 theo số lượng (1)" at bounding box center [722, 75] width 143 height 18
click at [692, 76] on span "In mẫu A5 theo số lượng (1)" at bounding box center [722, 75] width 143 height 18
click at [688, 74] on span "In mẫu A5 theo số lượng (1)" at bounding box center [722, 75] width 143 height 18
click at [687, 74] on span "In mẫu A5 theo số lượng (1)" at bounding box center [722, 75] width 143 height 18
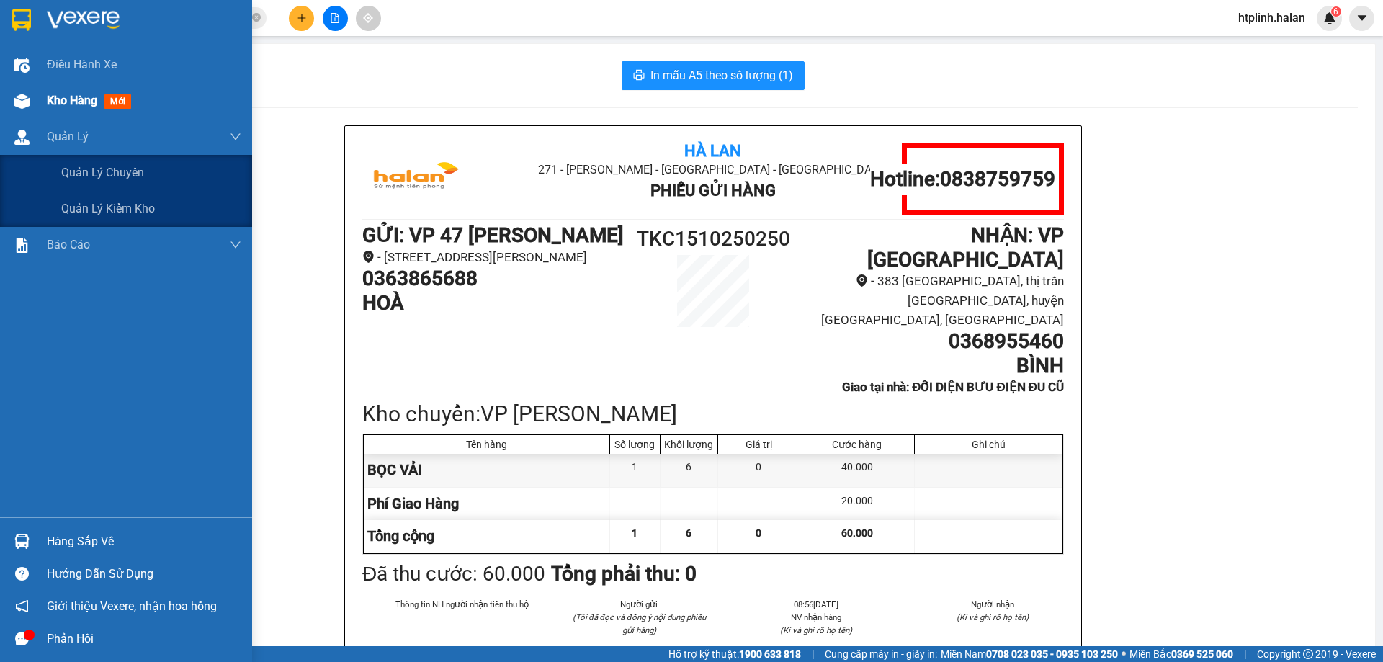
click at [14, 106] on img at bounding box center [21, 101] width 15 height 15
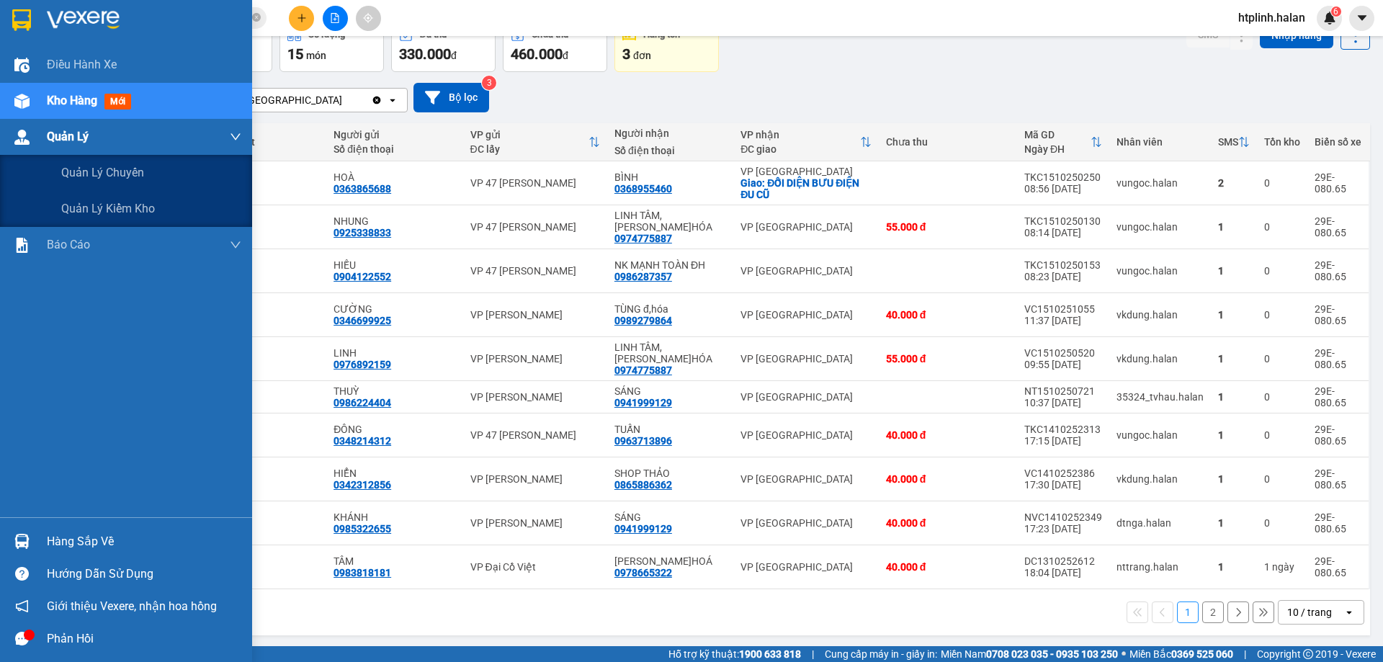
scroll to position [82, 0]
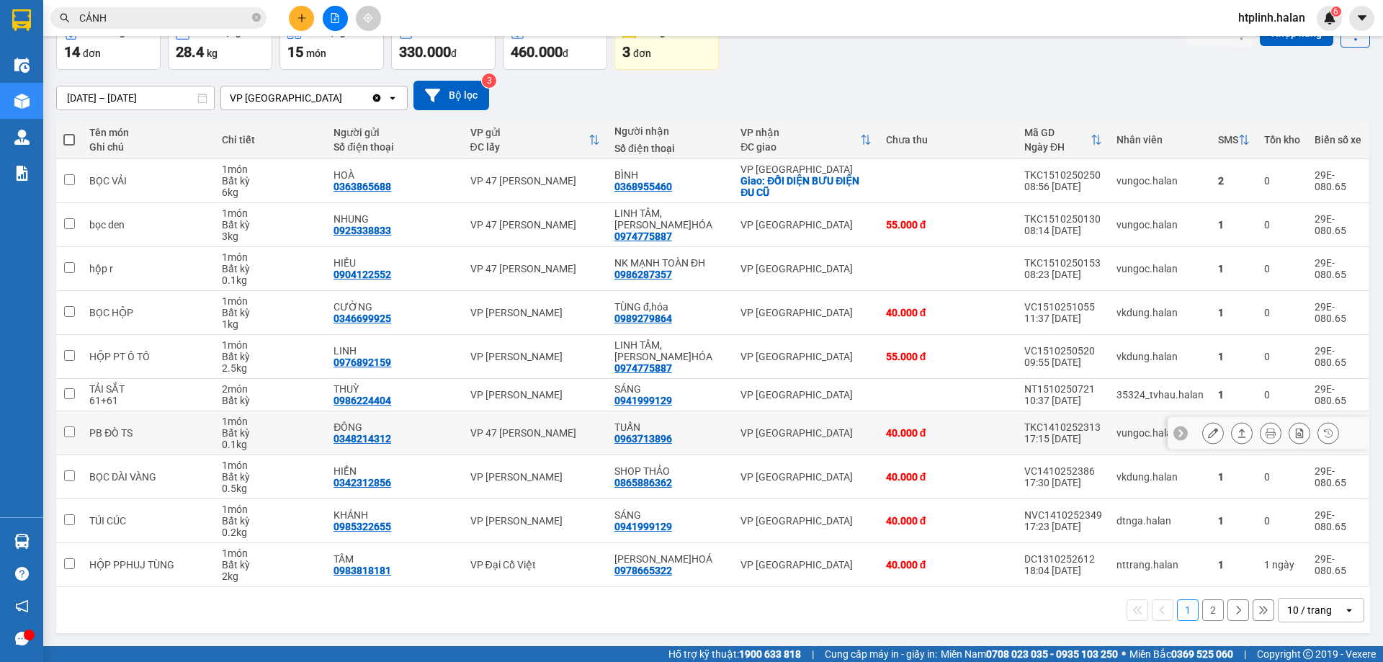
click at [1237, 431] on icon at bounding box center [1242, 433] width 10 height 10
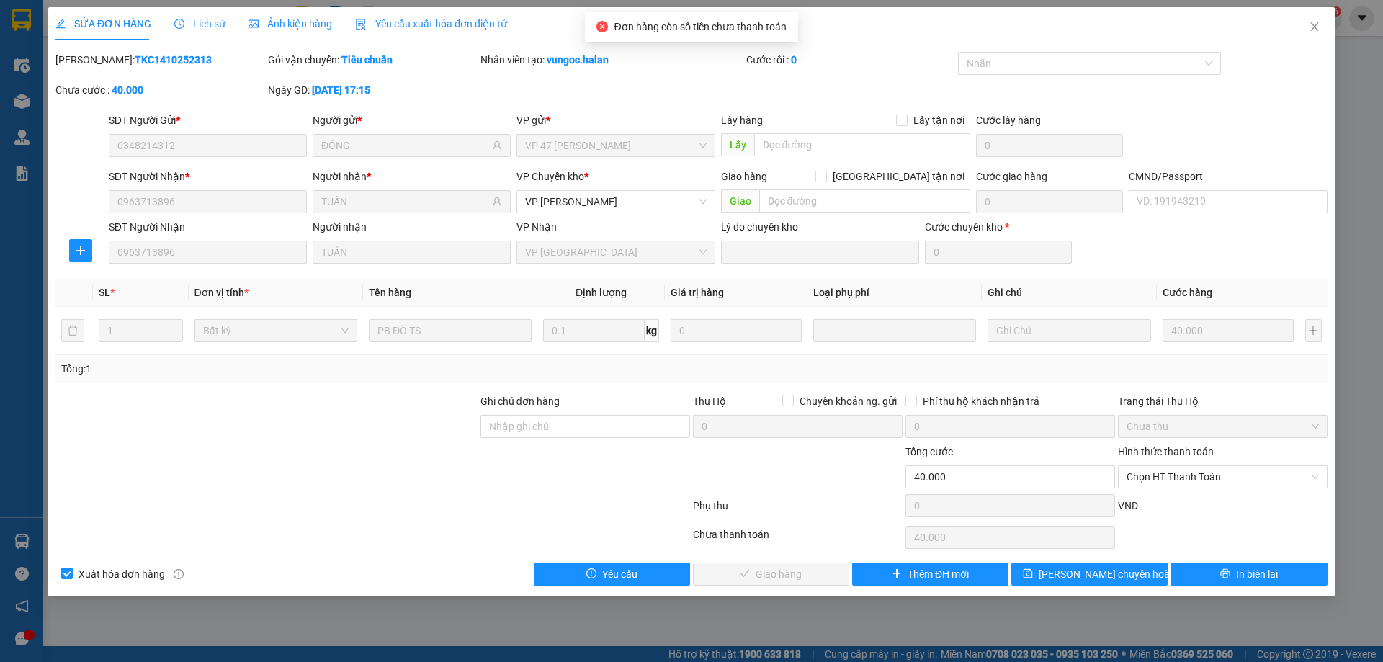
type input "0348214312"
type input "ĐÔNG"
type input "0963713896"
type input "TUẤN"
type input "0"
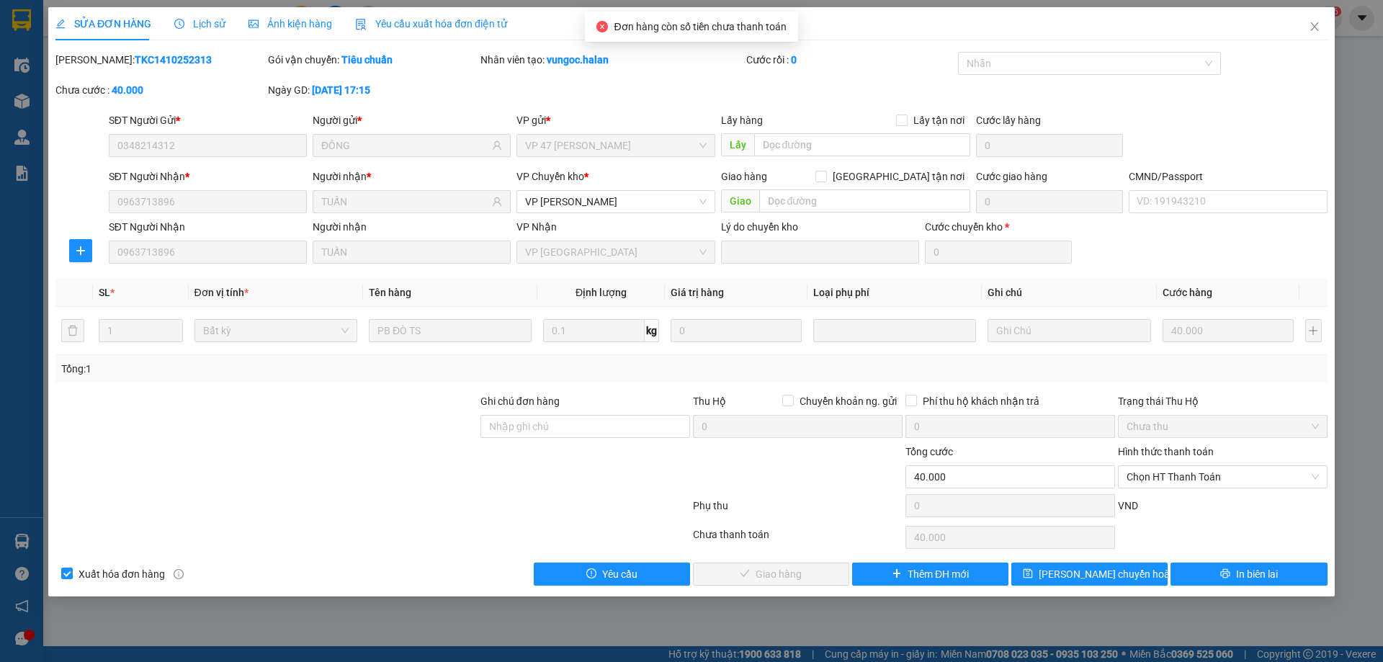
type input "40.000"
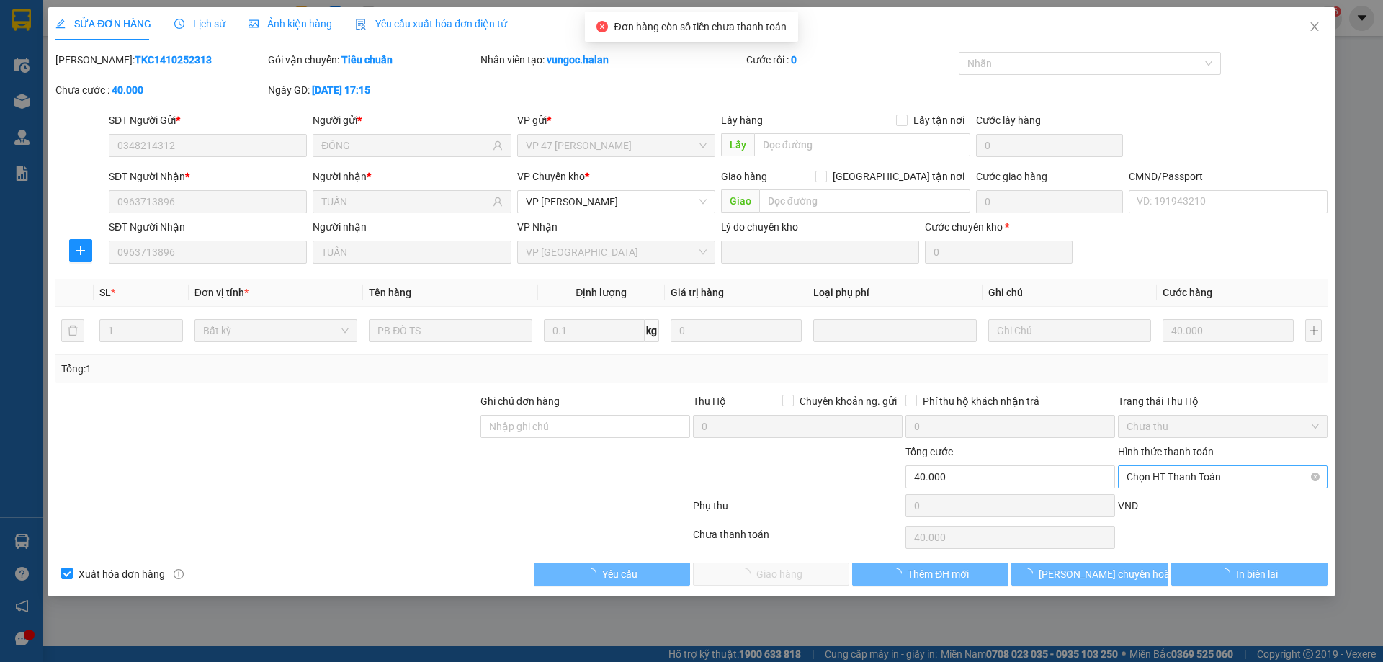
click at [1179, 465] on div "Hình thức thanh toán Chọn HT Thanh Toán" at bounding box center [1223, 469] width 210 height 50
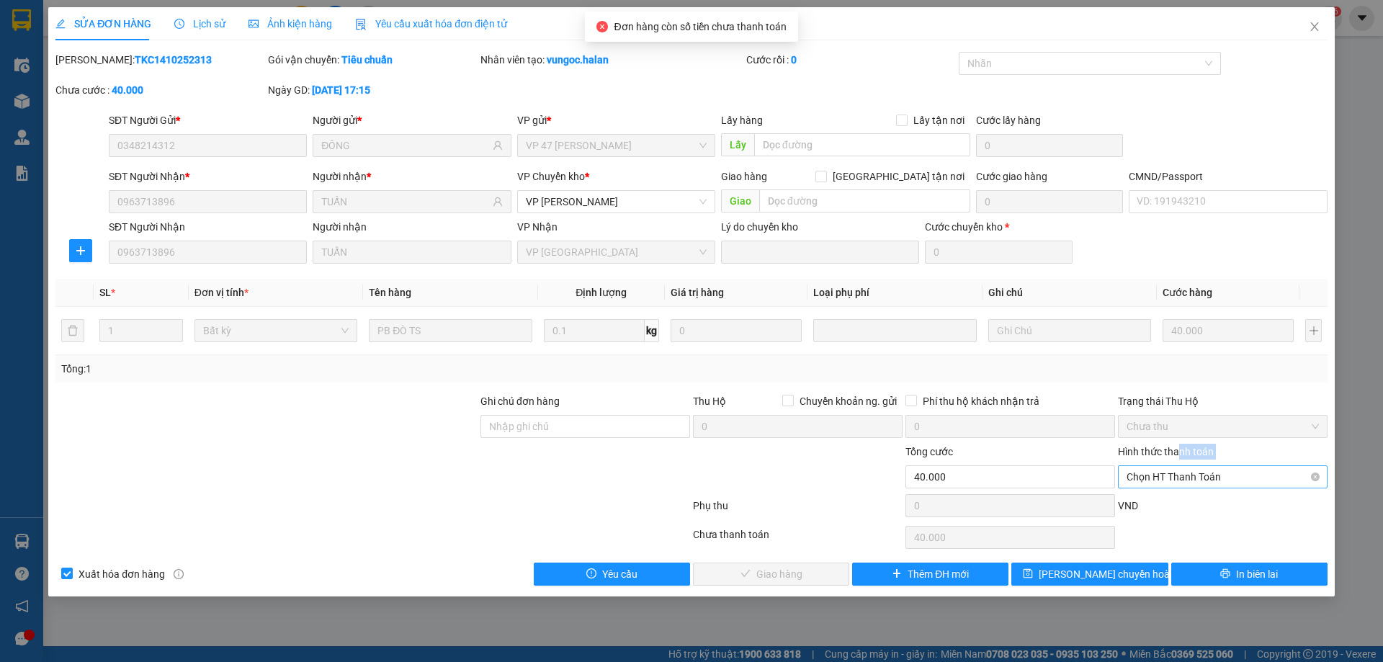
click at [1186, 486] on span "Chọn HT Thanh Toán" at bounding box center [1223, 477] width 192 height 22
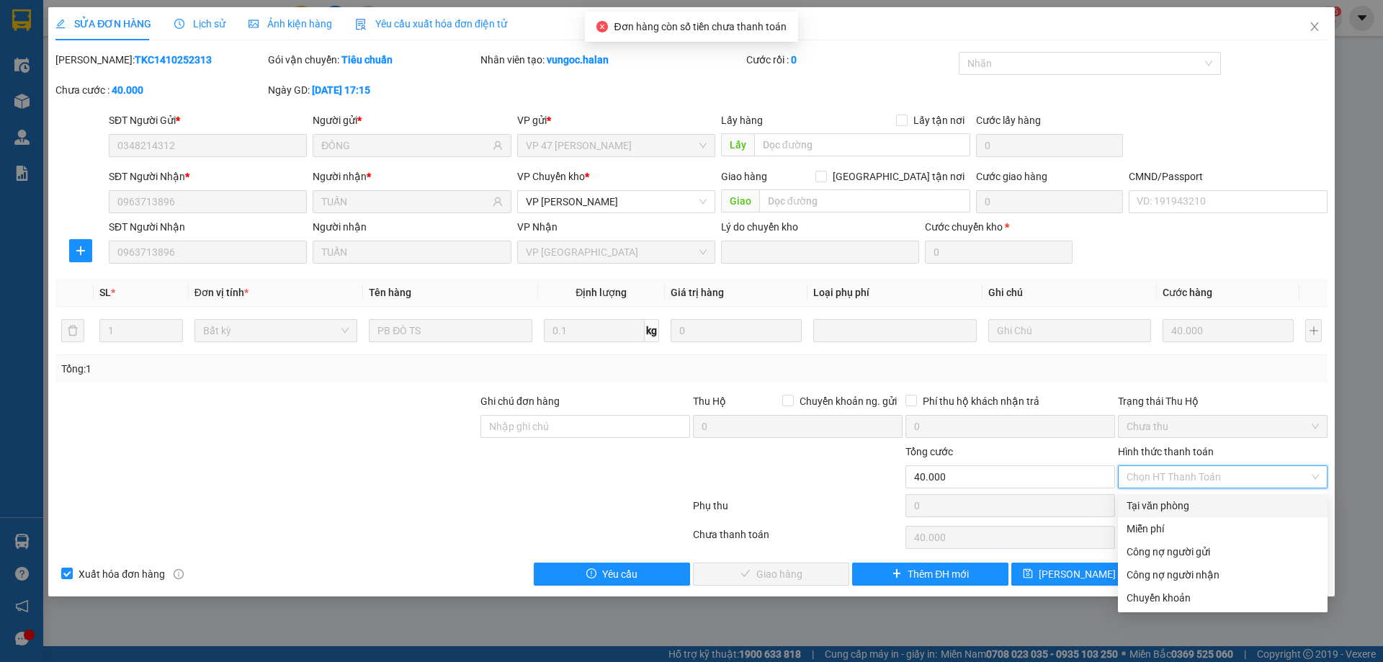
click at [1181, 501] on div "Tại văn phòng" at bounding box center [1223, 506] width 192 height 16
type input "0"
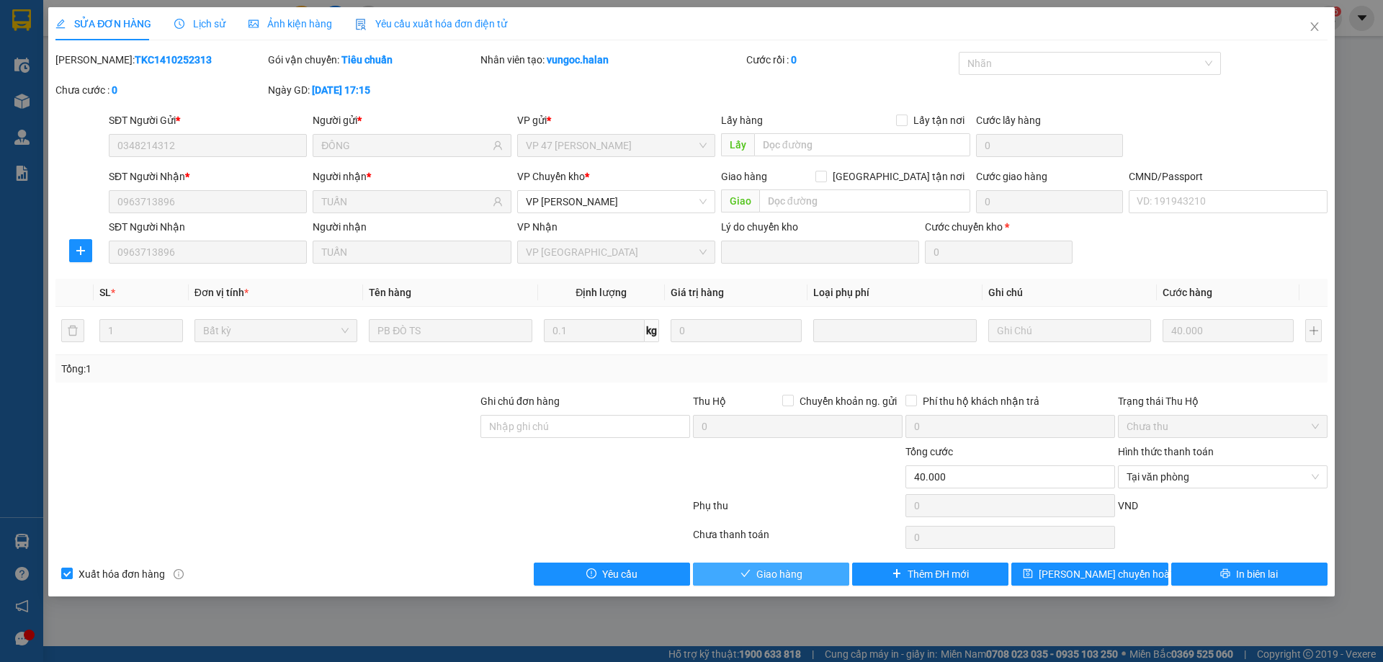
drag, startPoint x: 831, startPoint y: 569, endPoint x: 842, endPoint y: 551, distance: 20.6
click at [831, 568] on button "Giao hàng" at bounding box center [771, 574] width 156 height 23
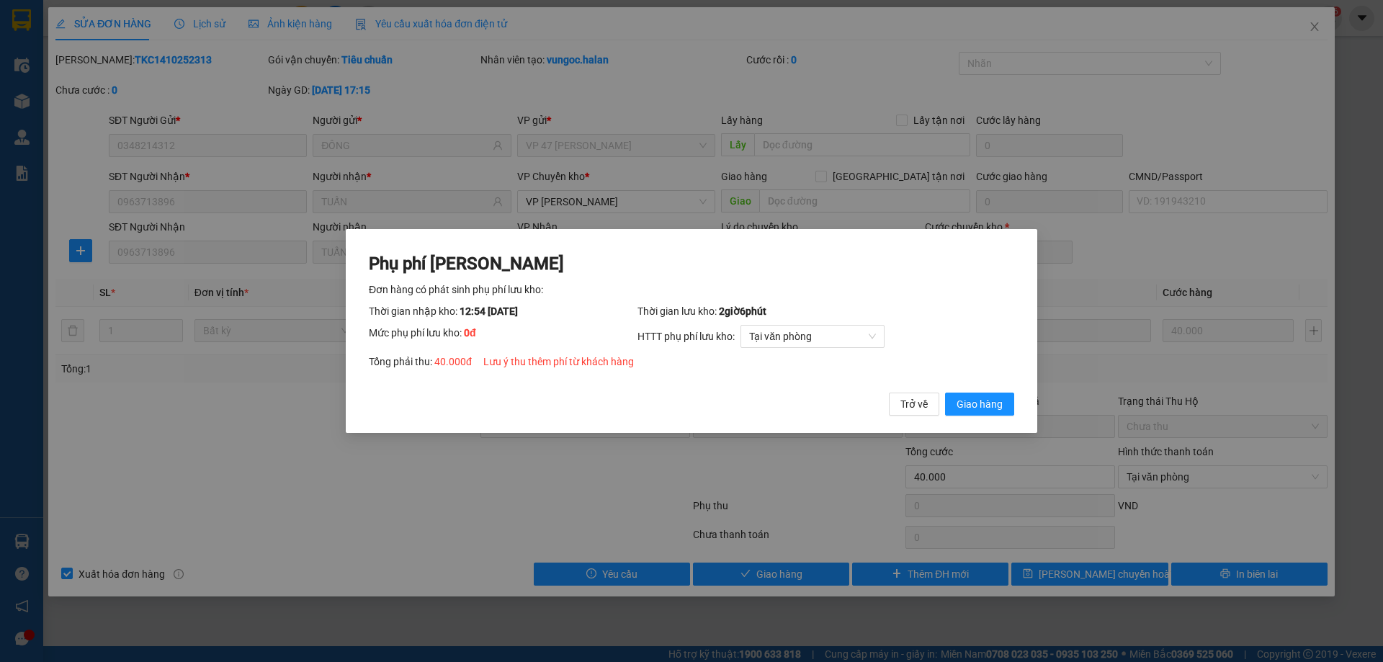
click at [993, 381] on div "Phụ phí Lưu kho Đơn hàng có phát sinh phụ phí lưu kho: Thời gian nhập kho: 12:5…" at bounding box center [692, 334] width 646 height 164
click at [992, 396] on span "Giao hàng" at bounding box center [980, 404] width 46 height 16
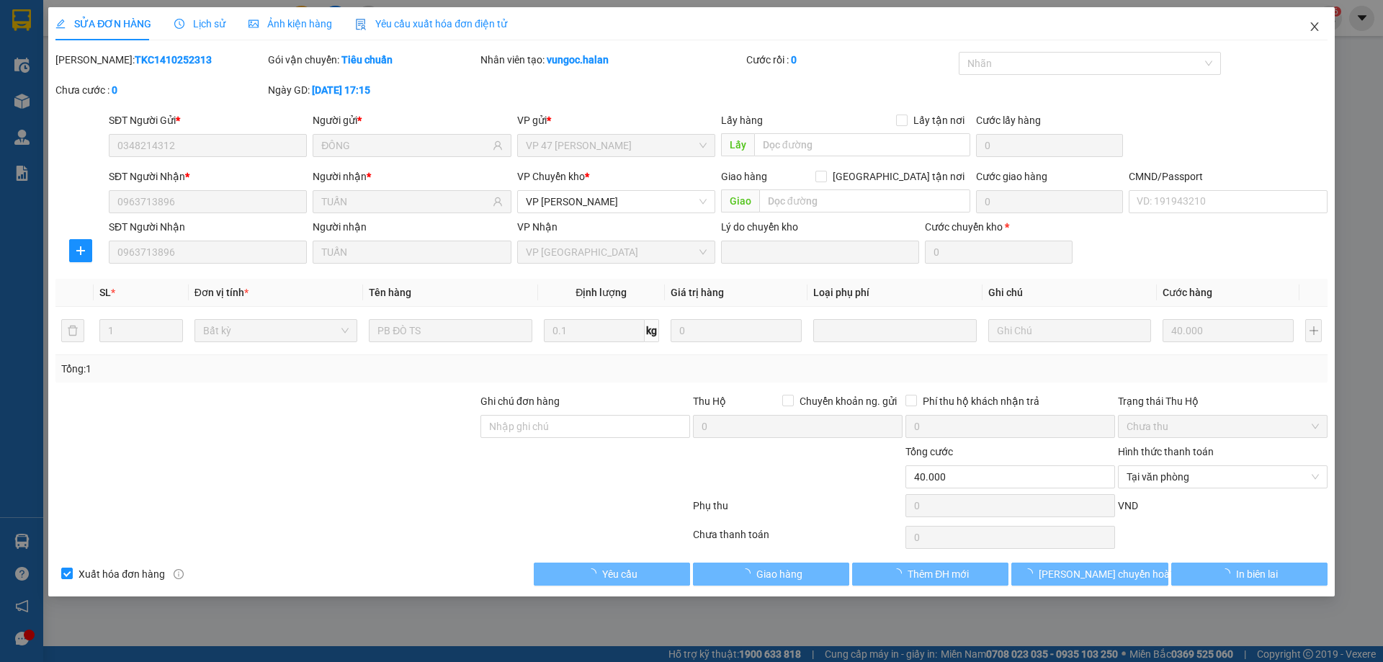
click at [1309, 33] on span "Close" at bounding box center [1315, 27] width 40 height 40
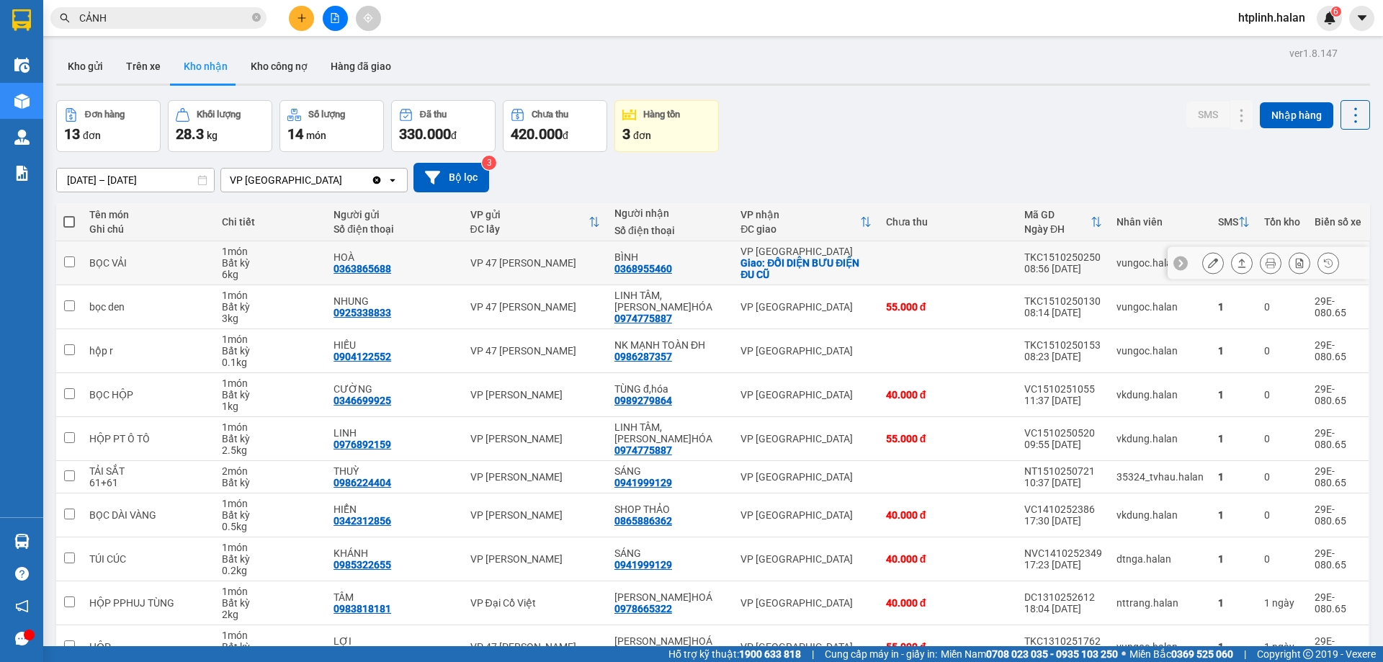
click at [1266, 266] on icon at bounding box center [1271, 263] width 10 height 10
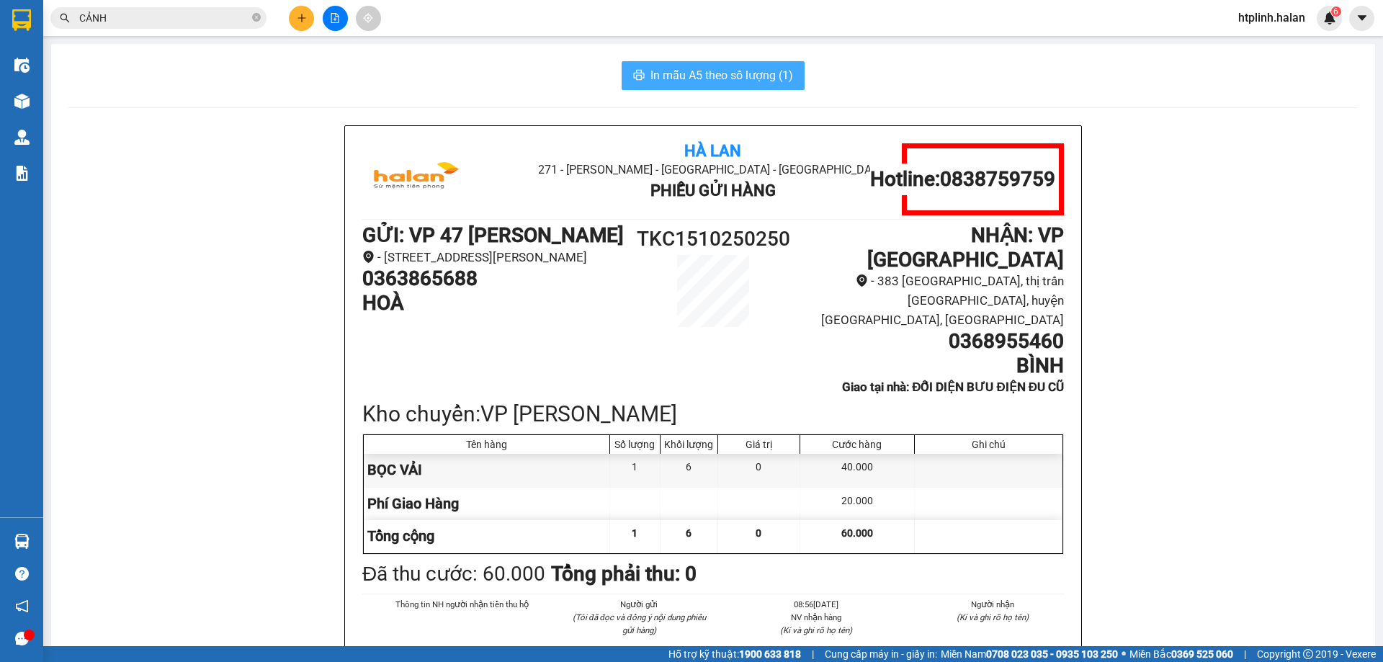
click at [710, 76] on span "In mẫu A5 theo số lượng (1)" at bounding box center [722, 75] width 143 height 18
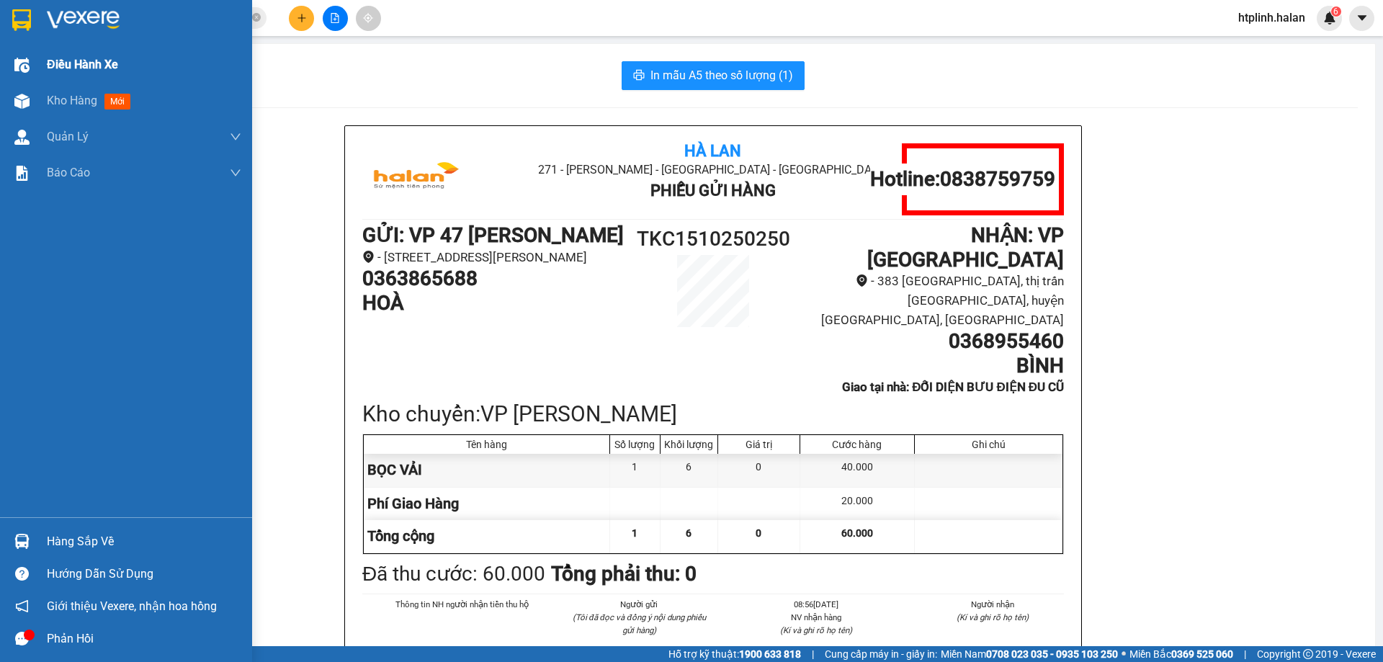
click at [32, 77] on div at bounding box center [21, 65] width 25 height 25
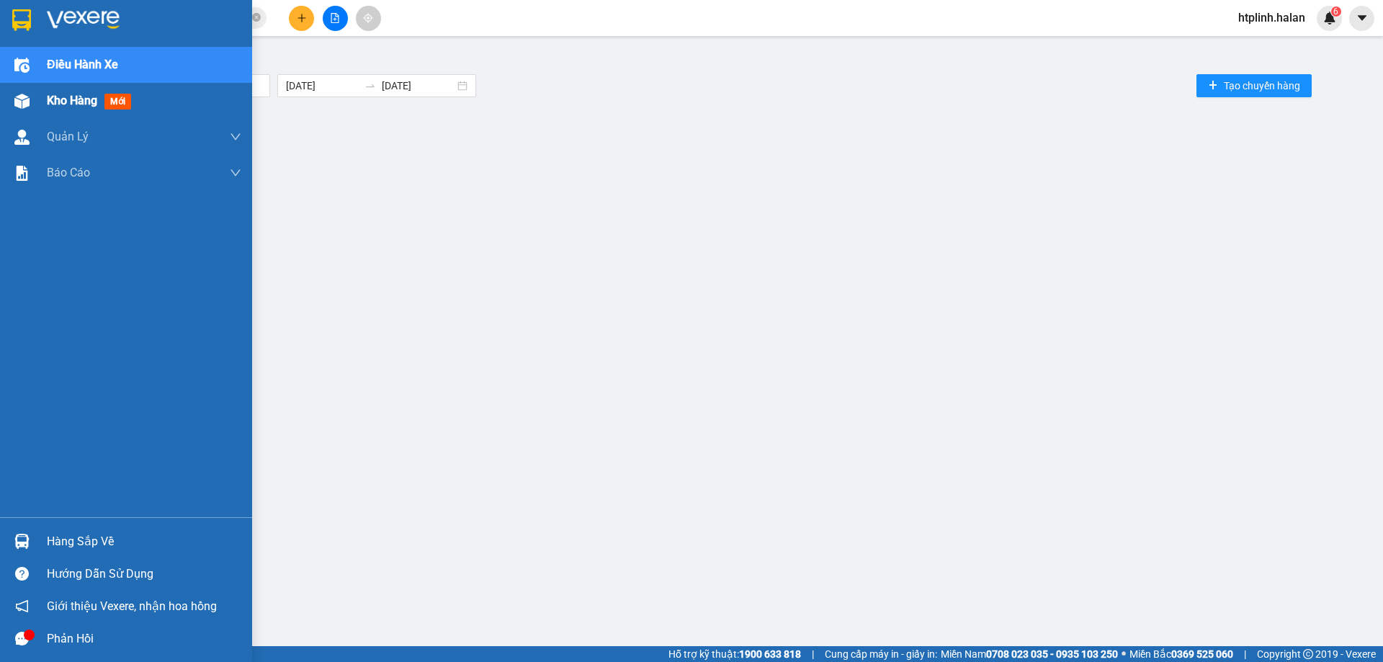
drag, startPoint x: 37, startPoint y: 92, endPoint x: 93, endPoint y: 92, distance: 55.5
click at [37, 92] on div "Kho hàng mới" at bounding box center [126, 101] width 252 height 36
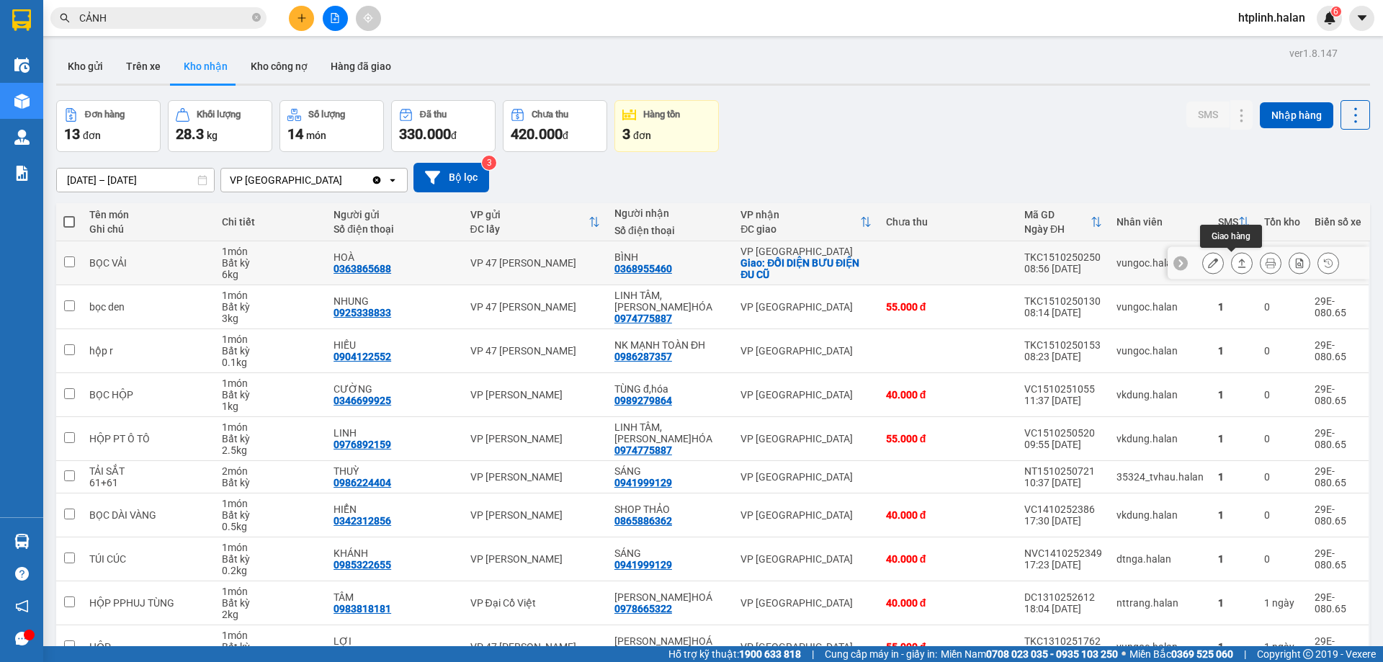
click at [1236, 264] on button at bounding box center [1242, 263] width 20 height 25
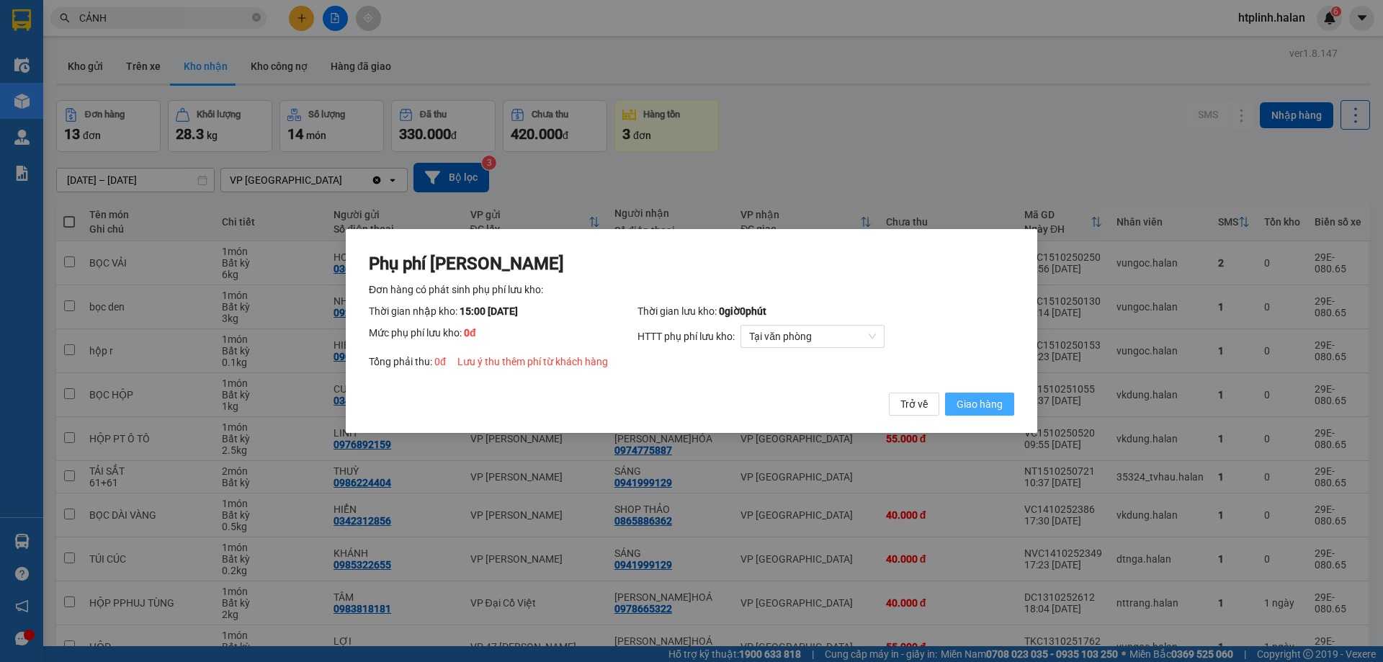
click at [957, 412] on span "Giao hàng" at bounding box center [980, 404] width 46 height 16
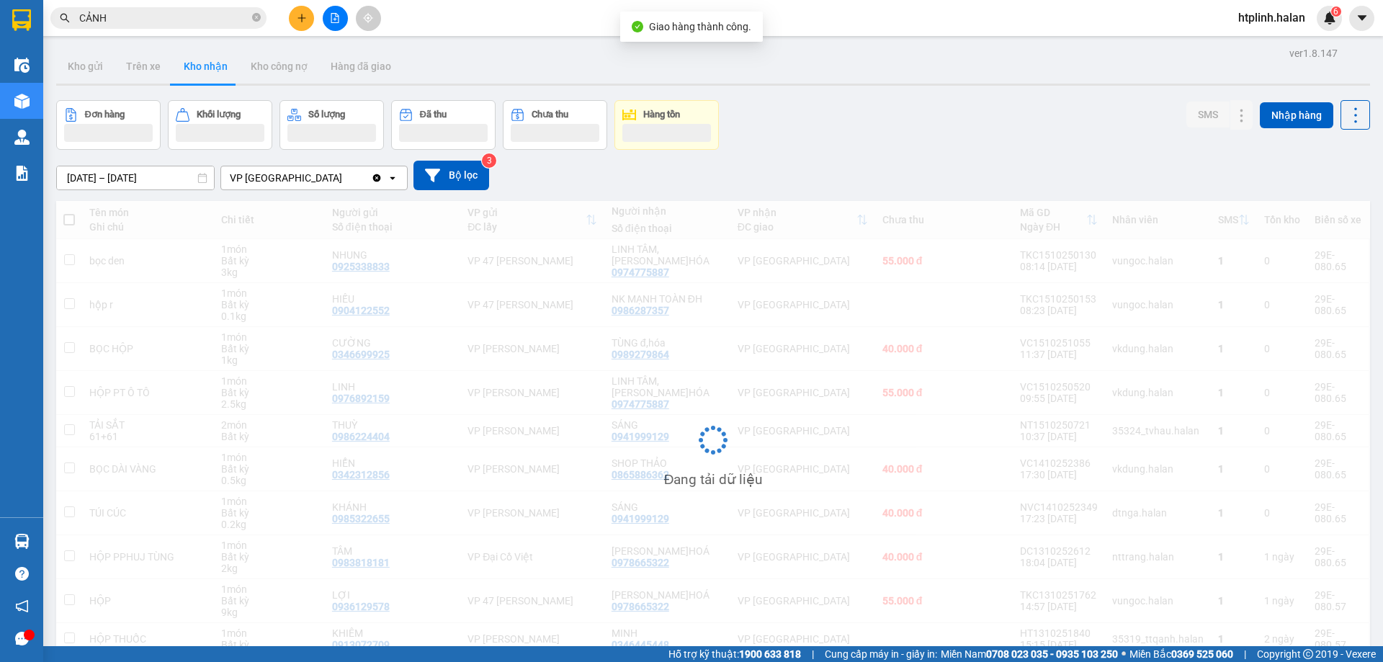
scroll to position [68, 0]
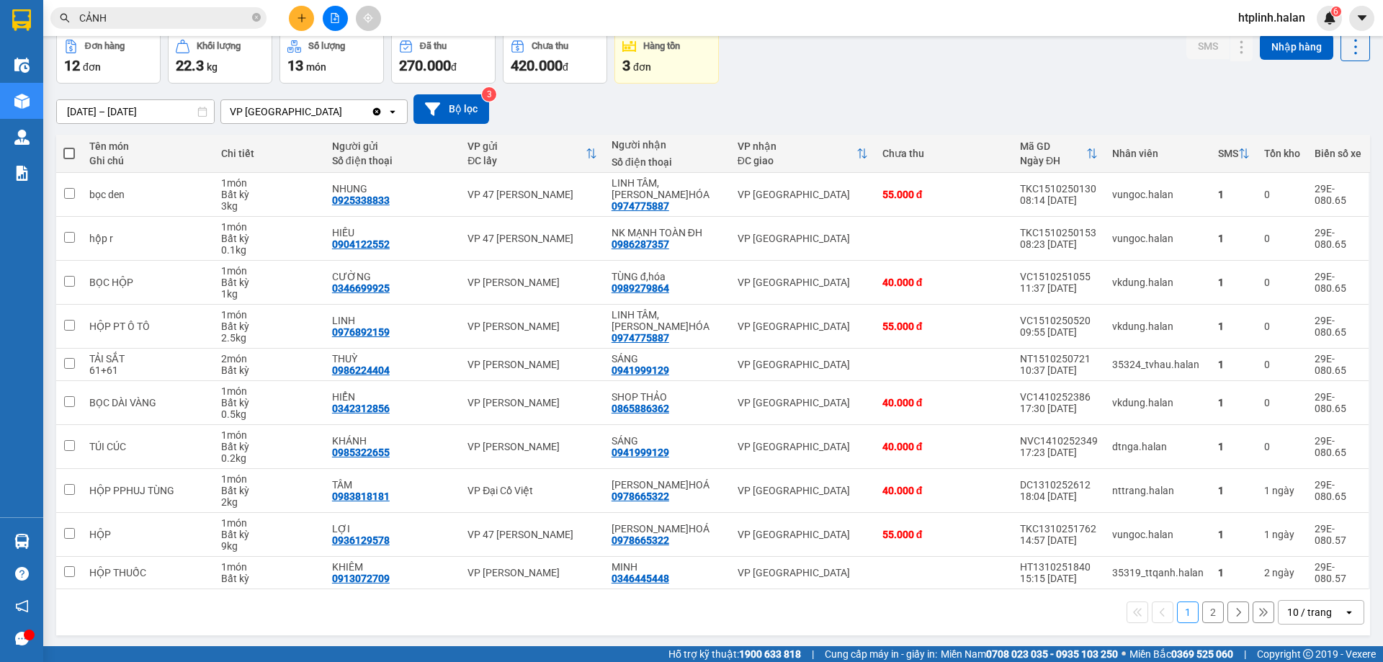
click at [300, 24] on button at bounding box center [301, 18] width 25 height 25
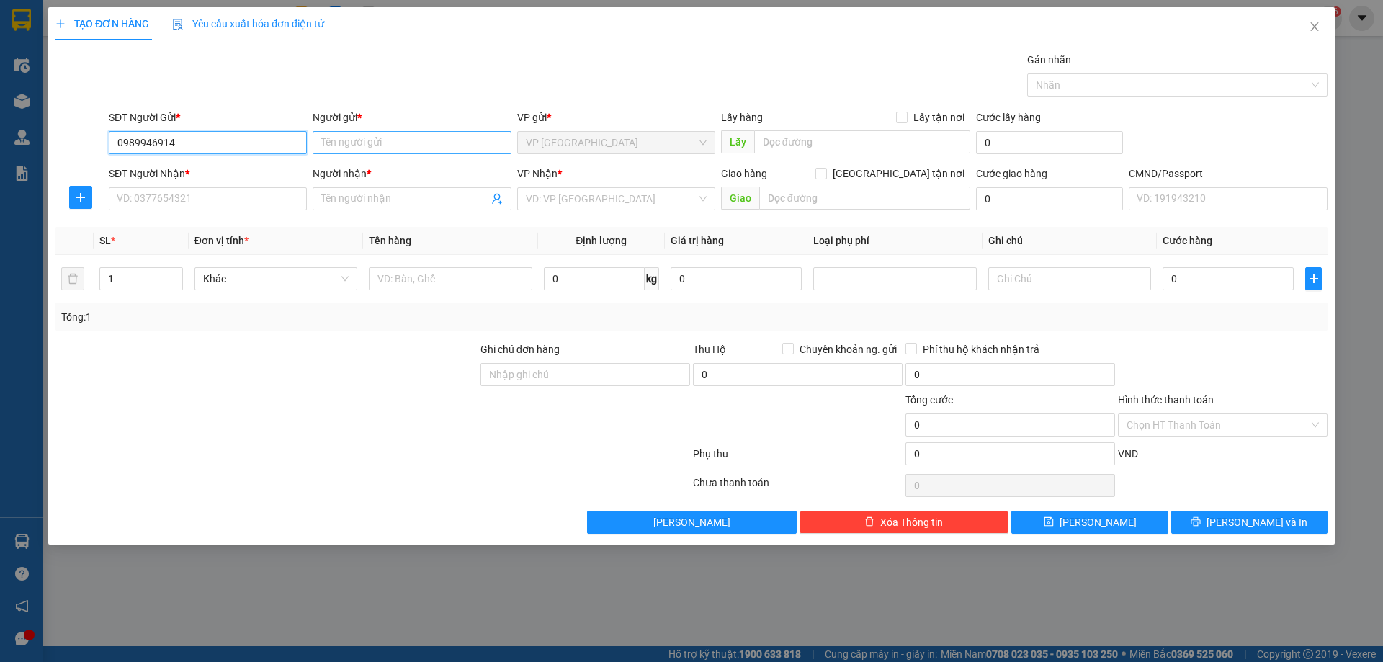
type input "0989946914"
click at [371, 135] on input "Người gửi *" at bounding box center [412, 142] width 198 height 23
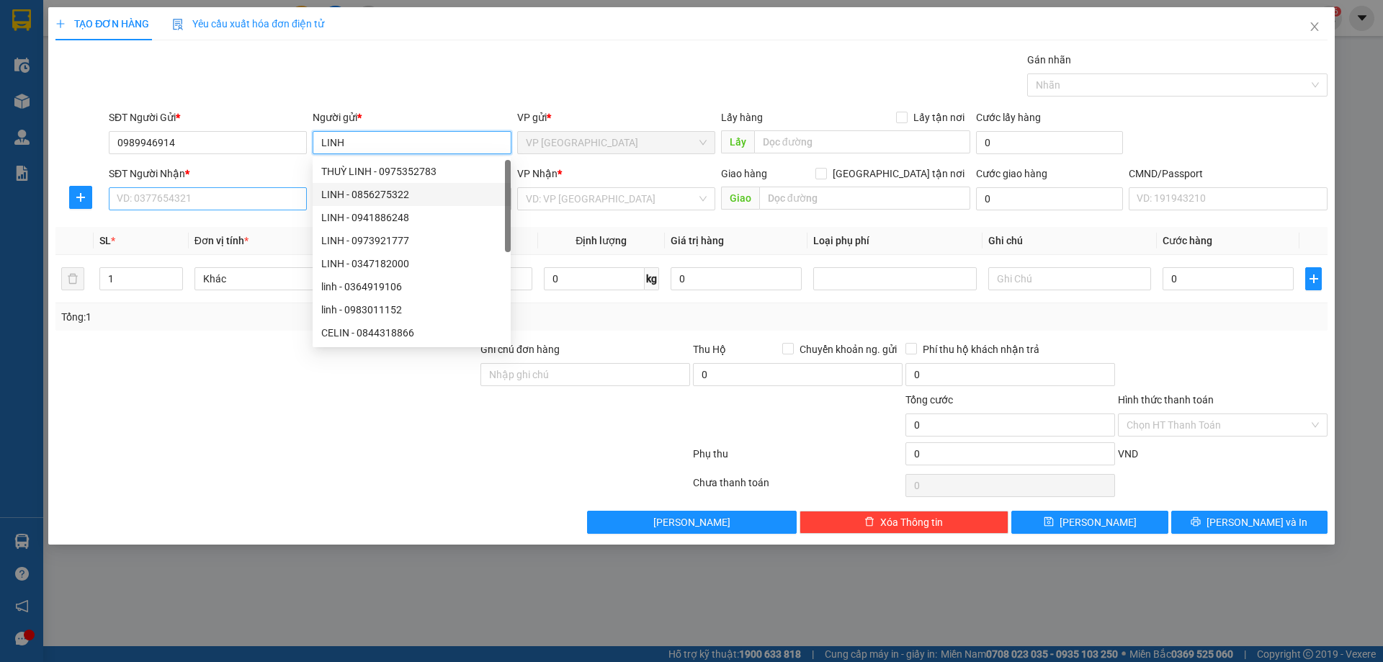
type input "LINH"
click at [177, 196] on input "SĐT Người Nhận *" at bounding box center [208, 198] width 198 height 23
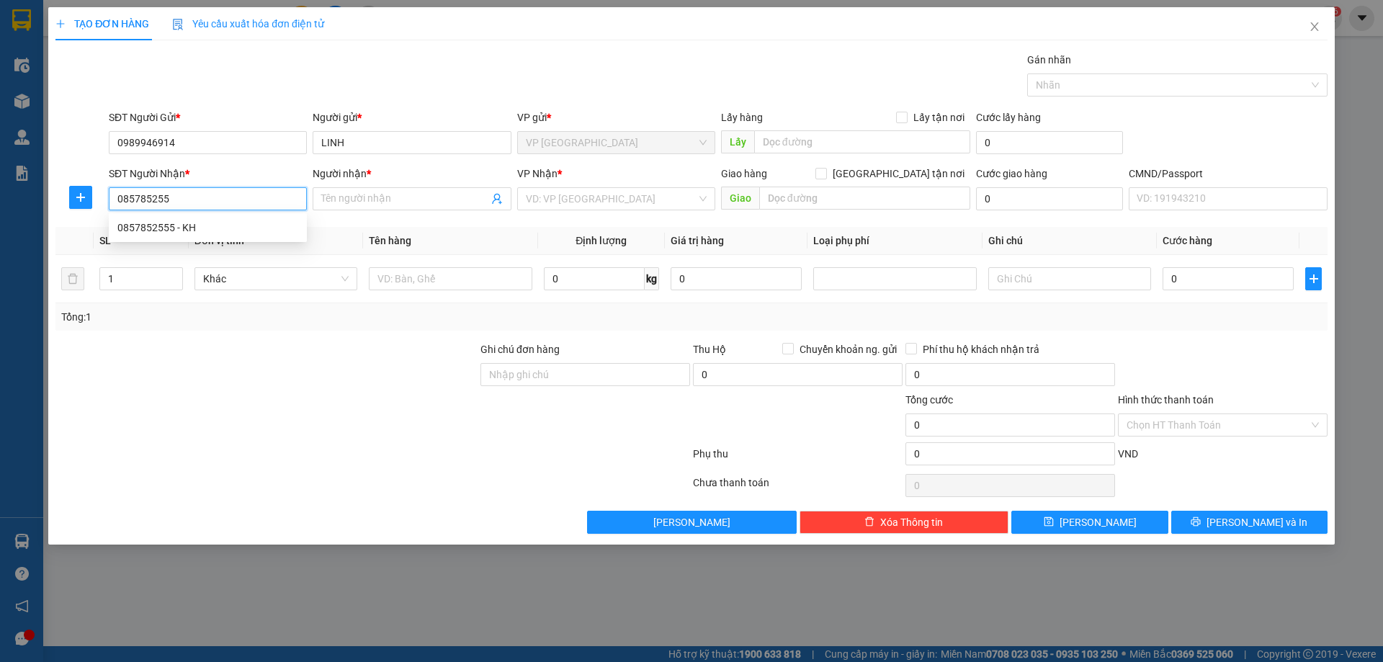
type input "0857852555"
click at [137, 228] on div "0857852555 - KH" at bounding box center [207, 228] width 181 height 16
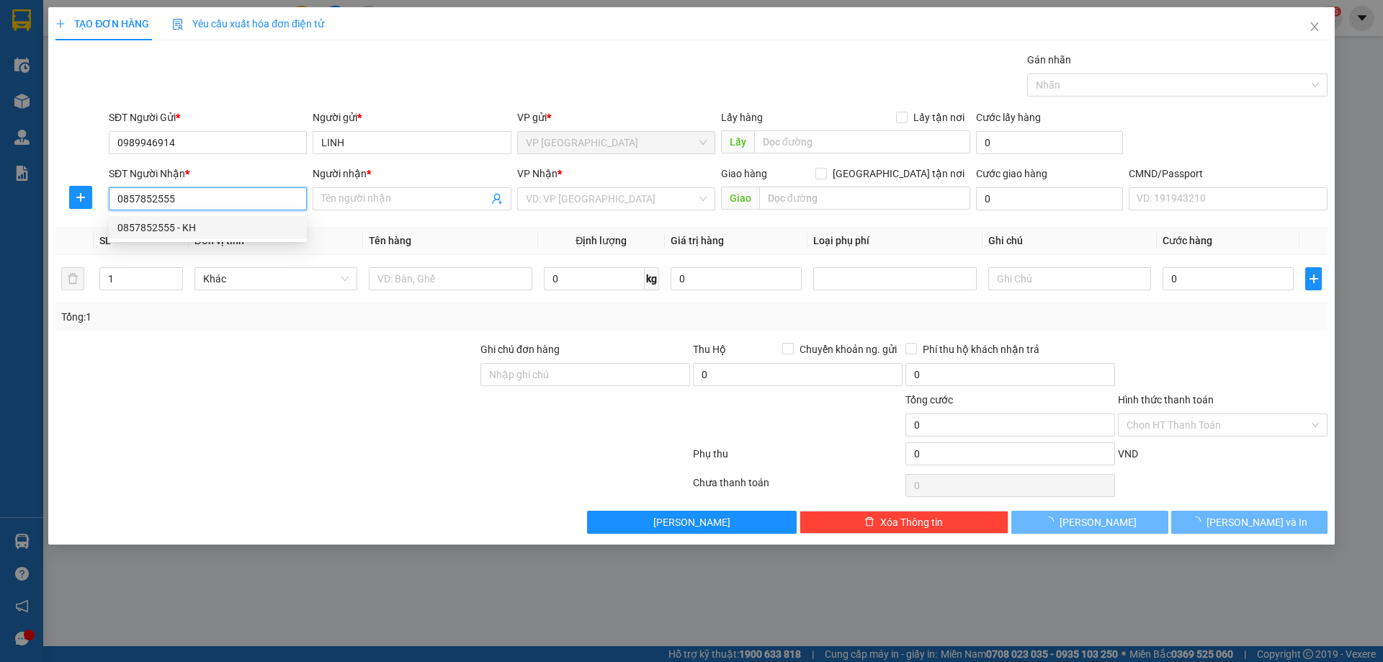
type input "KH"
checkbox input "true"
type input "87 P.Trần Thái Tông, Dịch Vọng, Cầu Giấy, Hà Nội, Việt Nam"
type input "35.000"
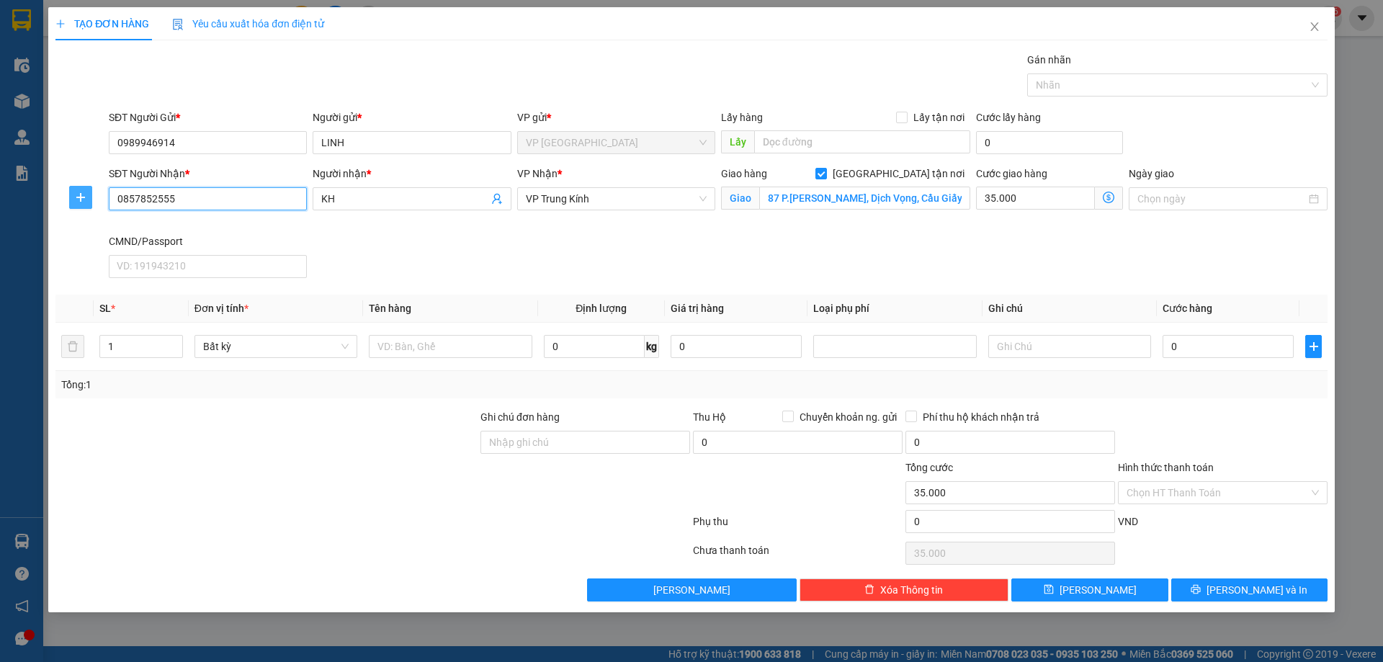
type input "0857852555"
click at [85, 197] on icon "plus" at bounding box center [81, 198] width 12 height 12
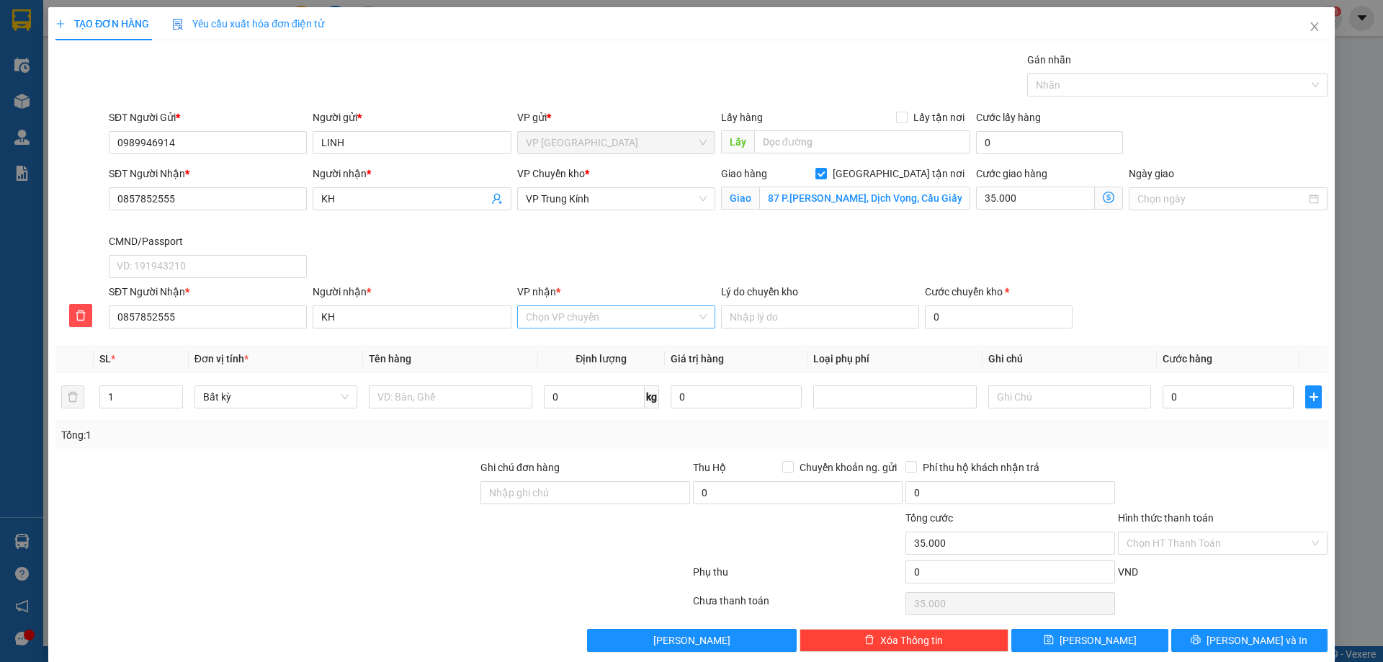
click at [589, 316] on input "VP nhận *" at bounding box center [611, 317] width 171 height 22
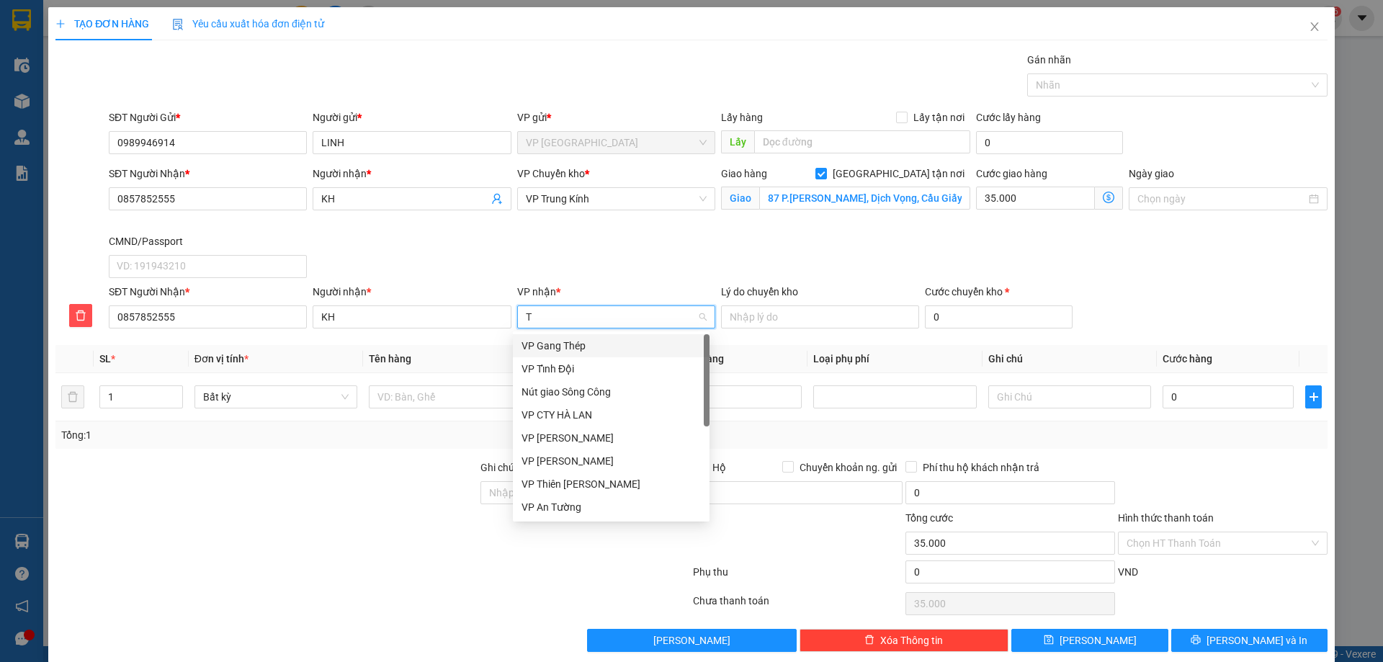
type input "TK"
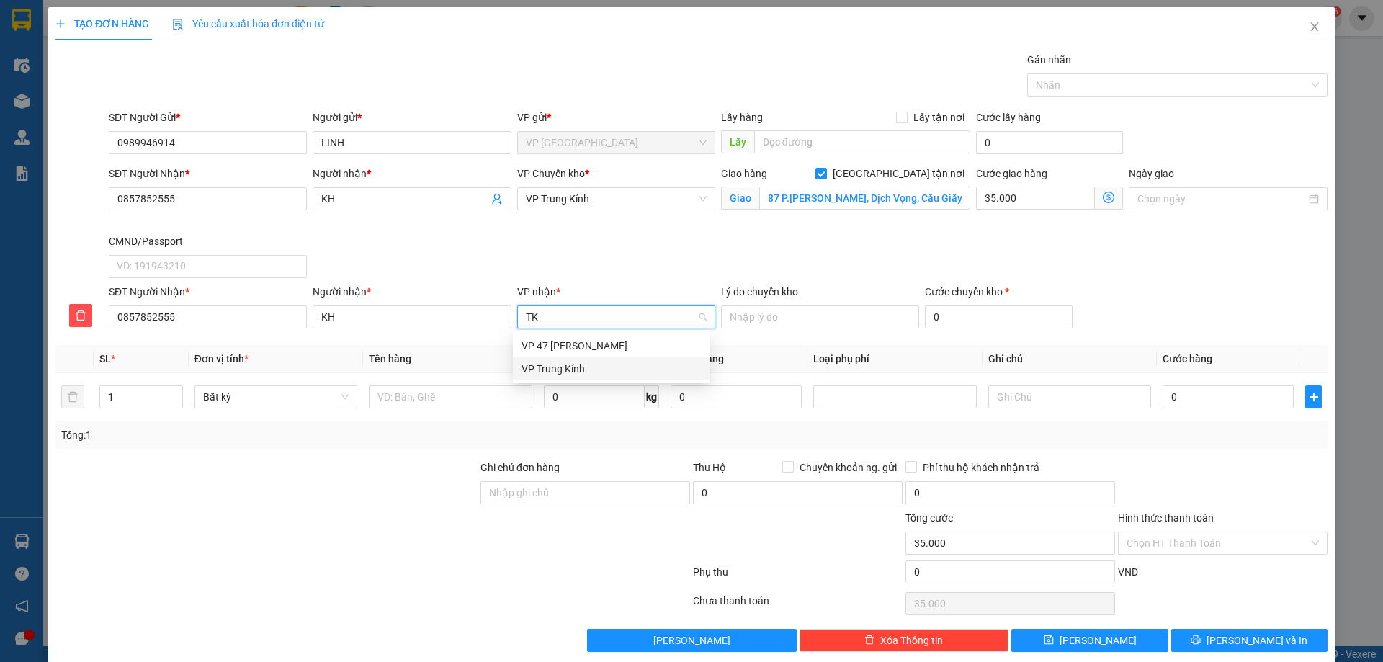
click at [586, 377] on div "VP Trung Kính" at bounding box center [611, 368] width 197 height 23
click at [1099, 205] on span at bounding box center [1109, 198] width 28 height 23
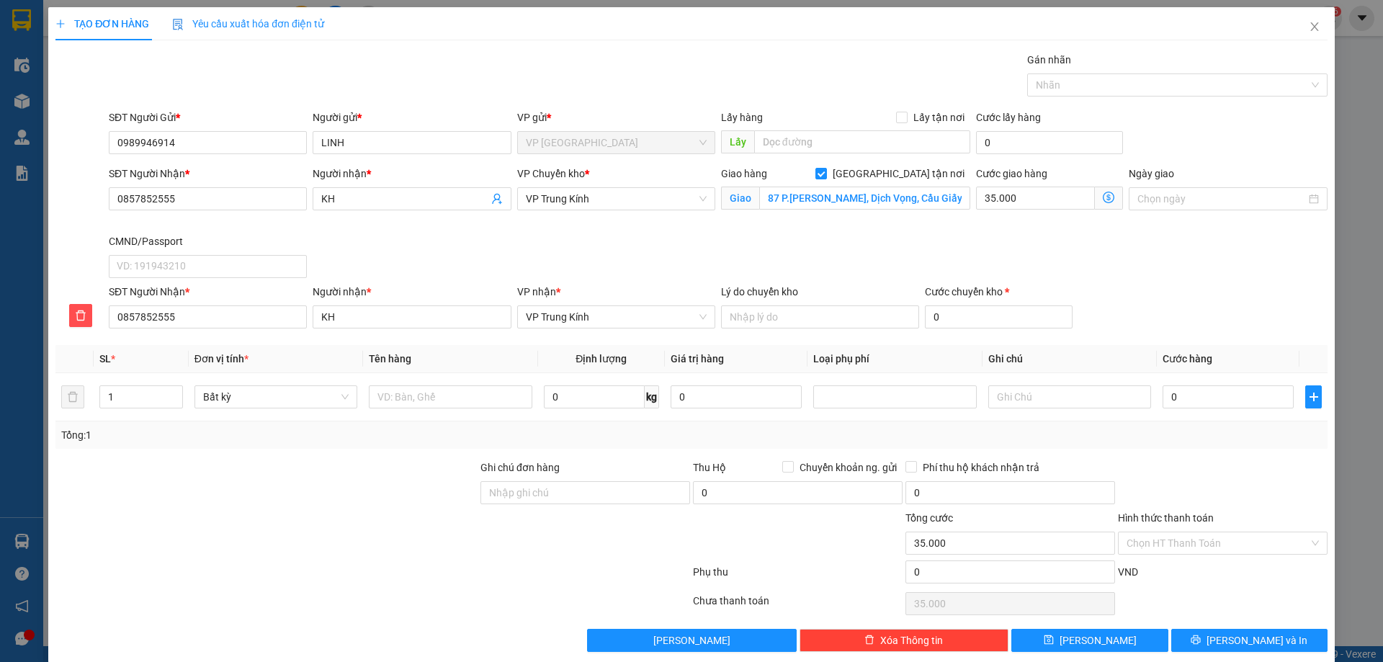
click at [1105, 205] on span at bounding box center [1109, 198] width 28 height 23
click at [1100, 203] on span at bounding box center [1109, 198] width 28 height 23
click at [1103, 200] on icon "dollar-circle" at bounding box center [1109, 198] width 12 height 12
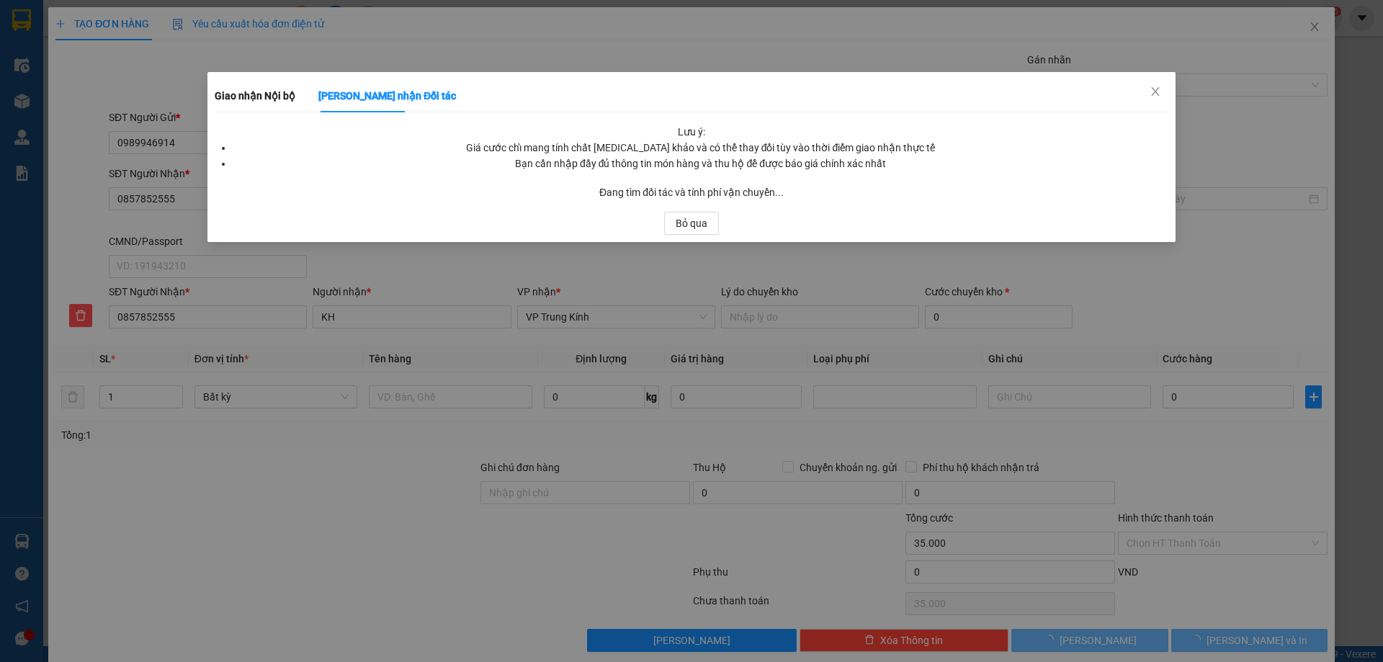
drag, startPoint x: 1231, startPoint y: 11, endPoint x: 1228, endPoint y: 34, distance: 23.3
click at [1229, 33] on div "Giao nhận Nội bộ Giao nhận Đối tác Lưu ý: Giá cước chỉ mang tính chất tham khảo…" at bounding box center [691, 331] width 1383 height 662
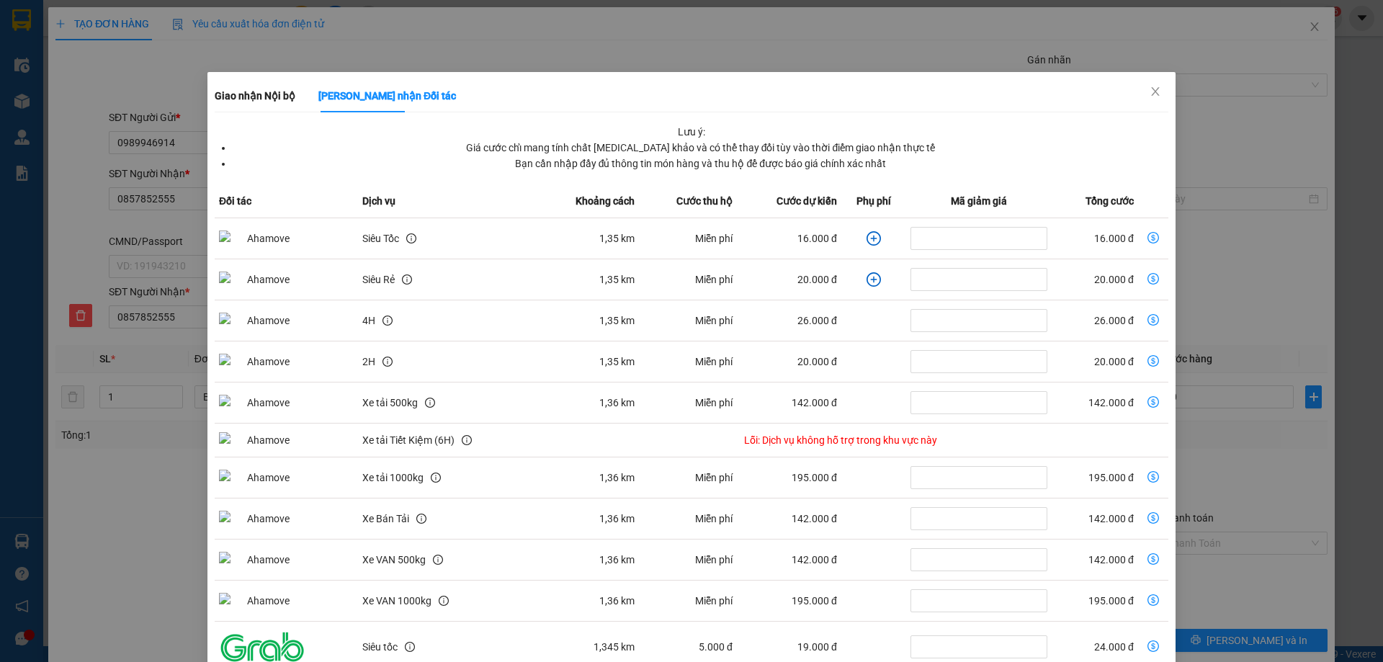
click at [1171, 80] on div "Giao nhận Nội bộ Giao nhận Đối tác Lưu ý: Giá cước chỉ mang tính chất tham khảo…" at bounding box center [691, 331] width 1383 height 662
click at [1160, 83] on span "Close" at bounding box center [1156, 92] width 40 height 40
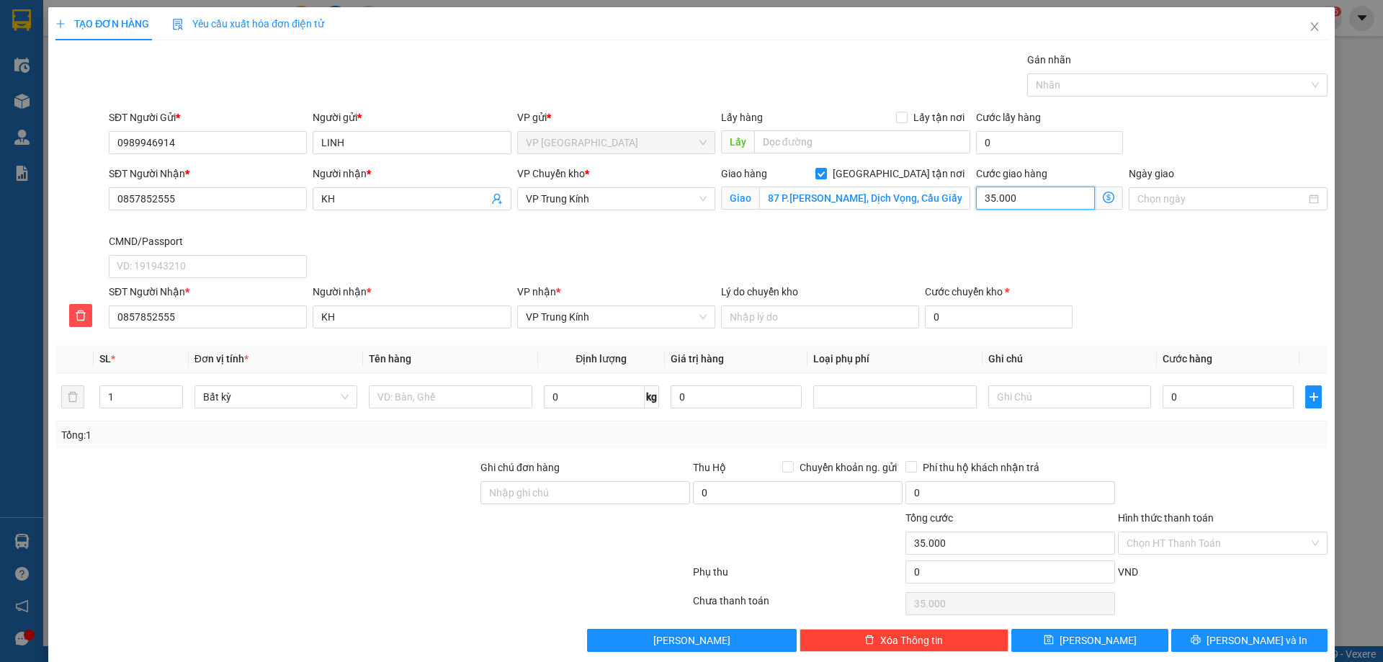
click at [1025, 198] on input "35.000" at bounding box center [1035, 198] width 119 height 23
type input "0"
type input "2"
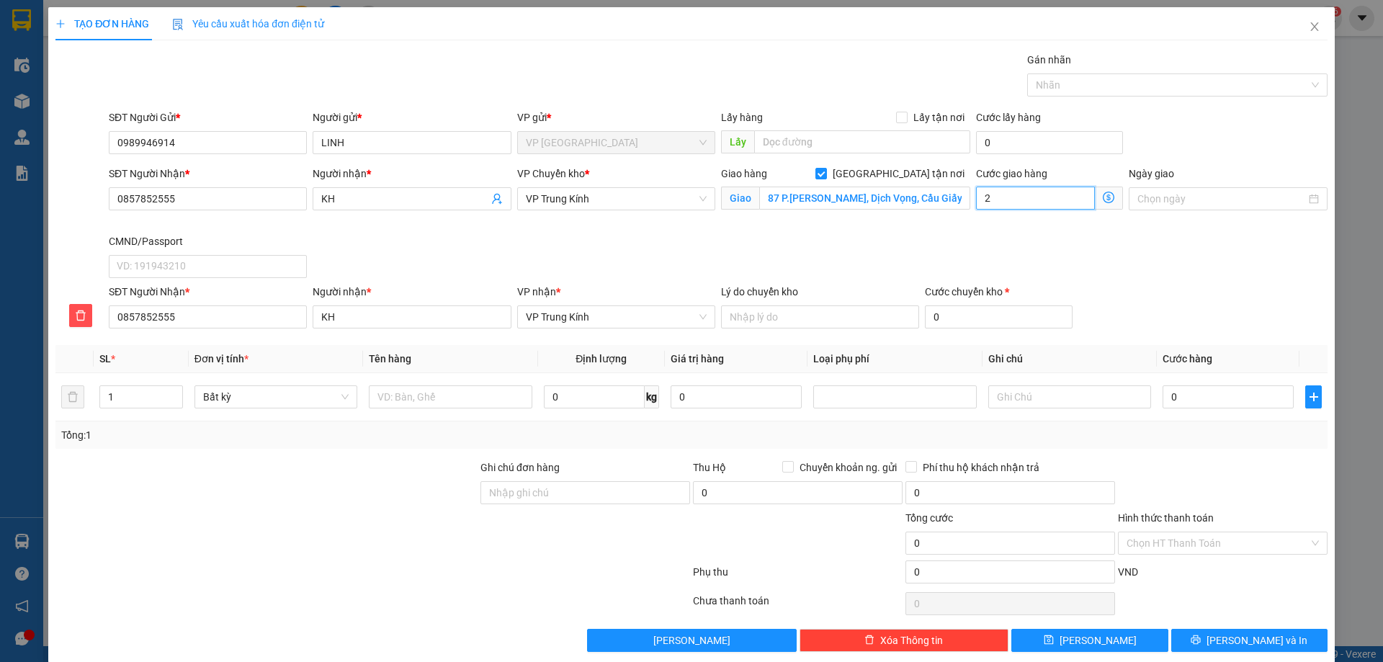
type input "2"
type input "25"
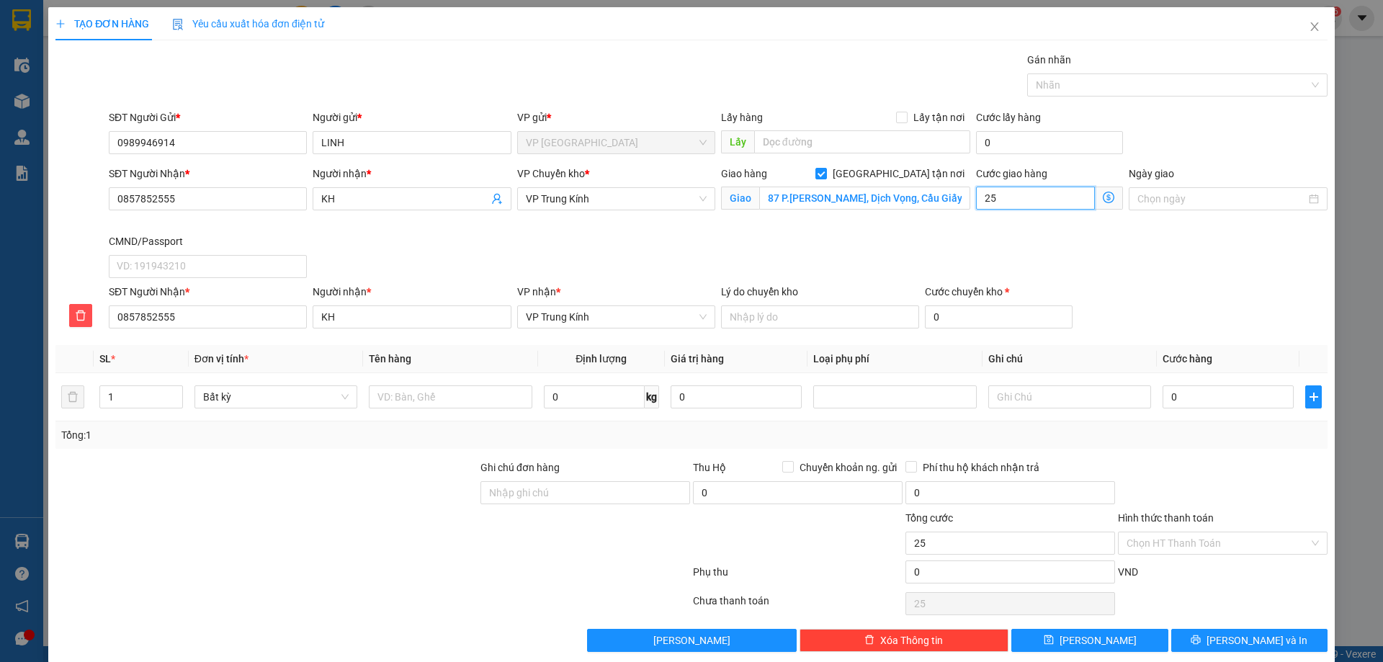
type input "25"
type input "25.000"
click at [930, 227] on div "Giao hàng Giao tận nơi Giao 87 P.Trần Thái Tông, Dịch Vọng, Cầu Giấy, Hà Nội, V…" at bounding box center [845, 200] width 255 height 68
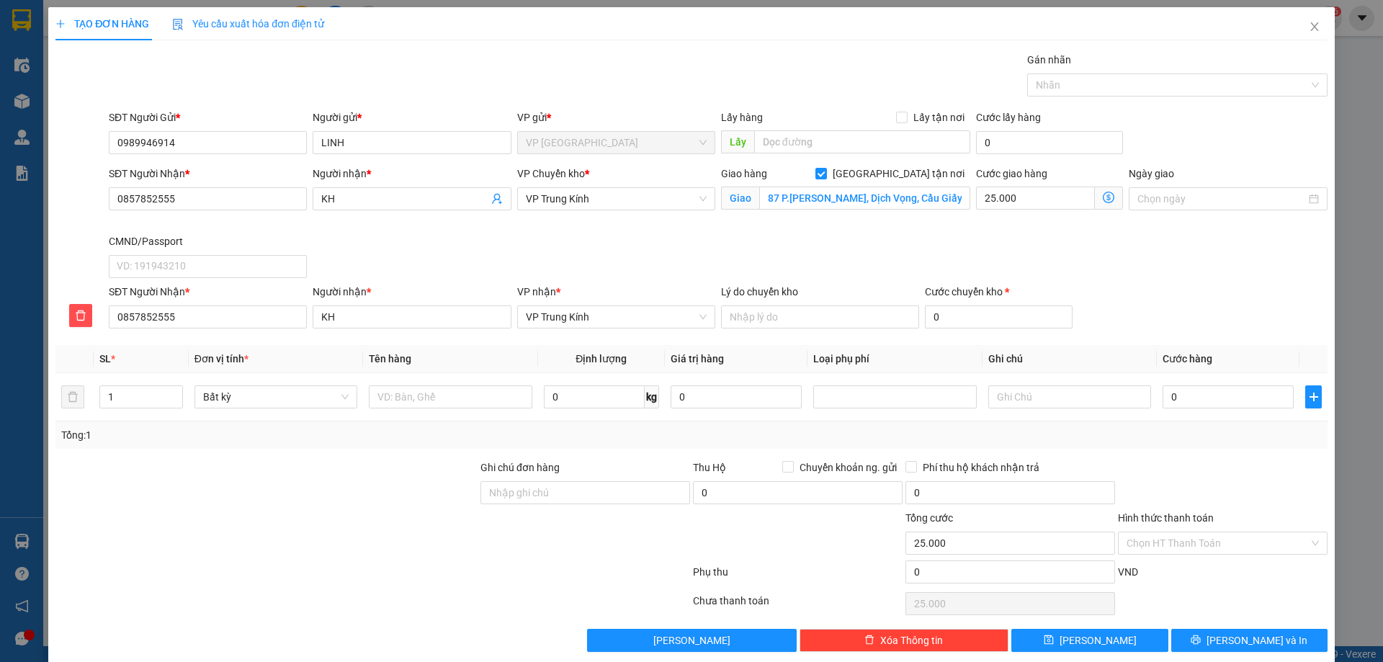
click at [581, 220] on div "VP Chuyển kho * VP Trung Kính" at bounding box center [616, 200] width 204 height 68
click at [581, 210] on div "VP Chuyển kho * VP Trung Kính" at bounding box center [616, 191] width 198 height 50
click at [581, 201] on span "VP Trung Kính" at bounding box center [616, 199] width 181 height 22
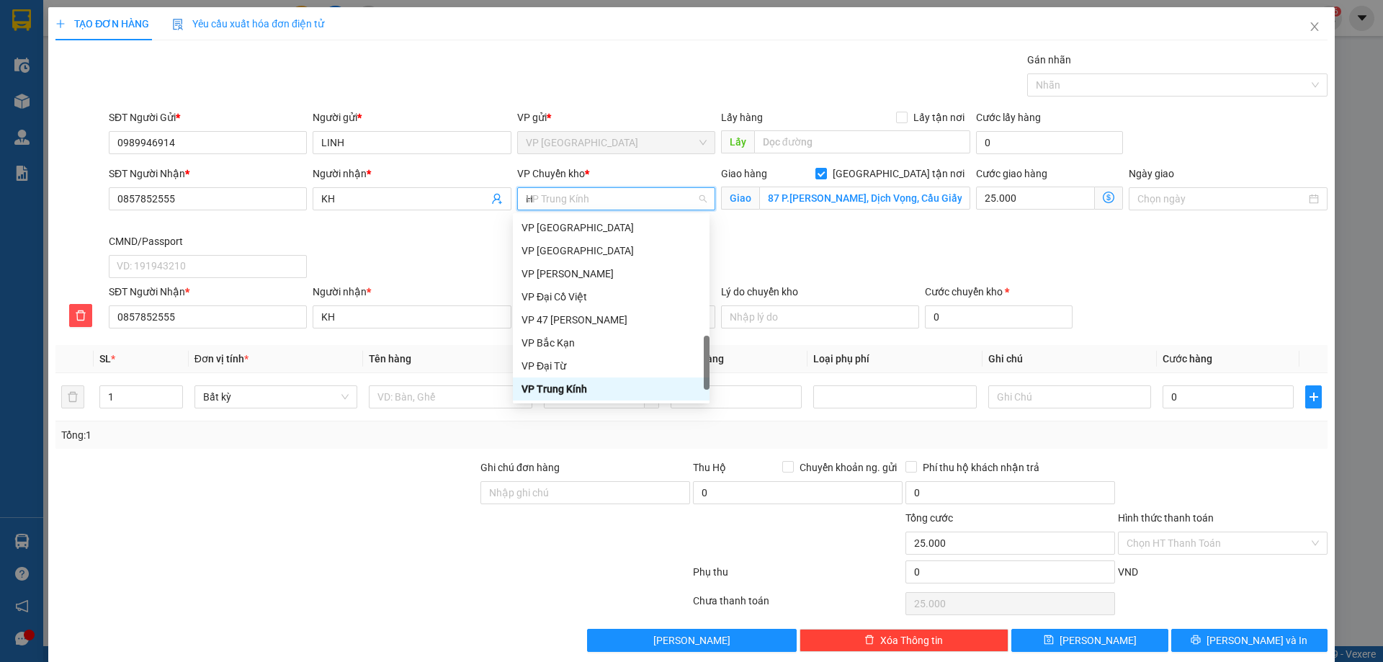
scroll to position [242, 0]
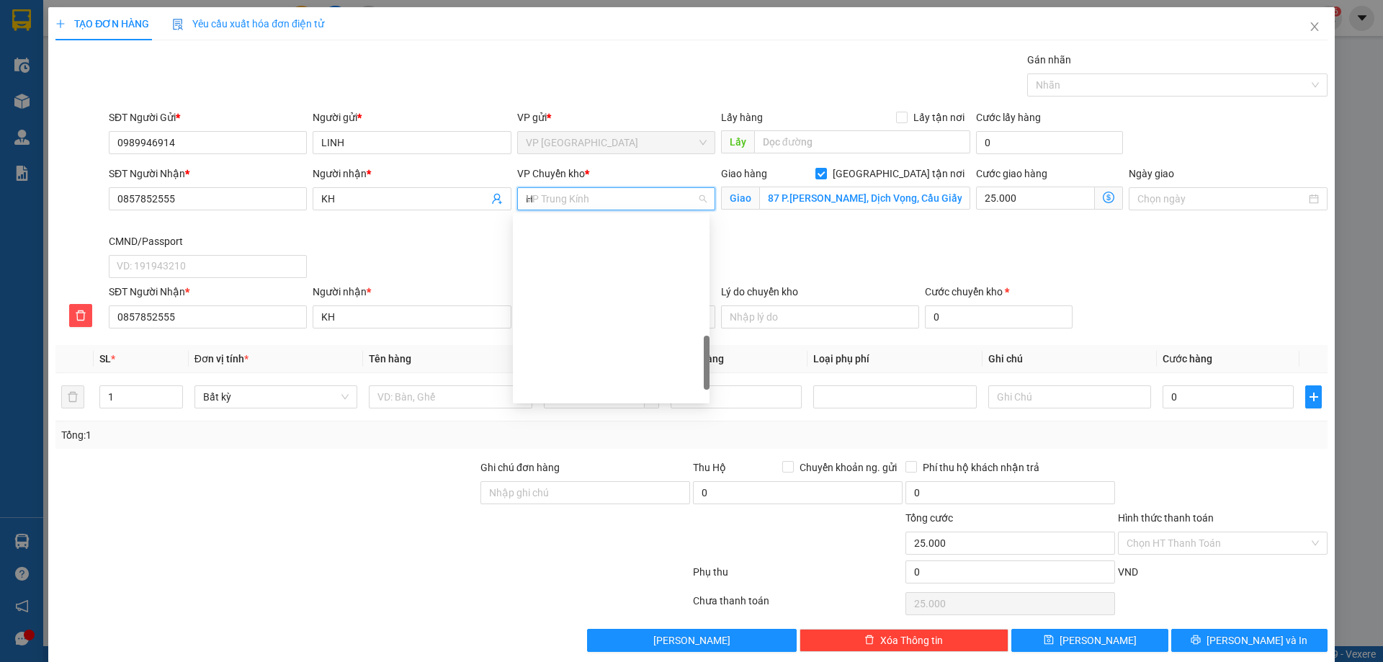
type input "HG"
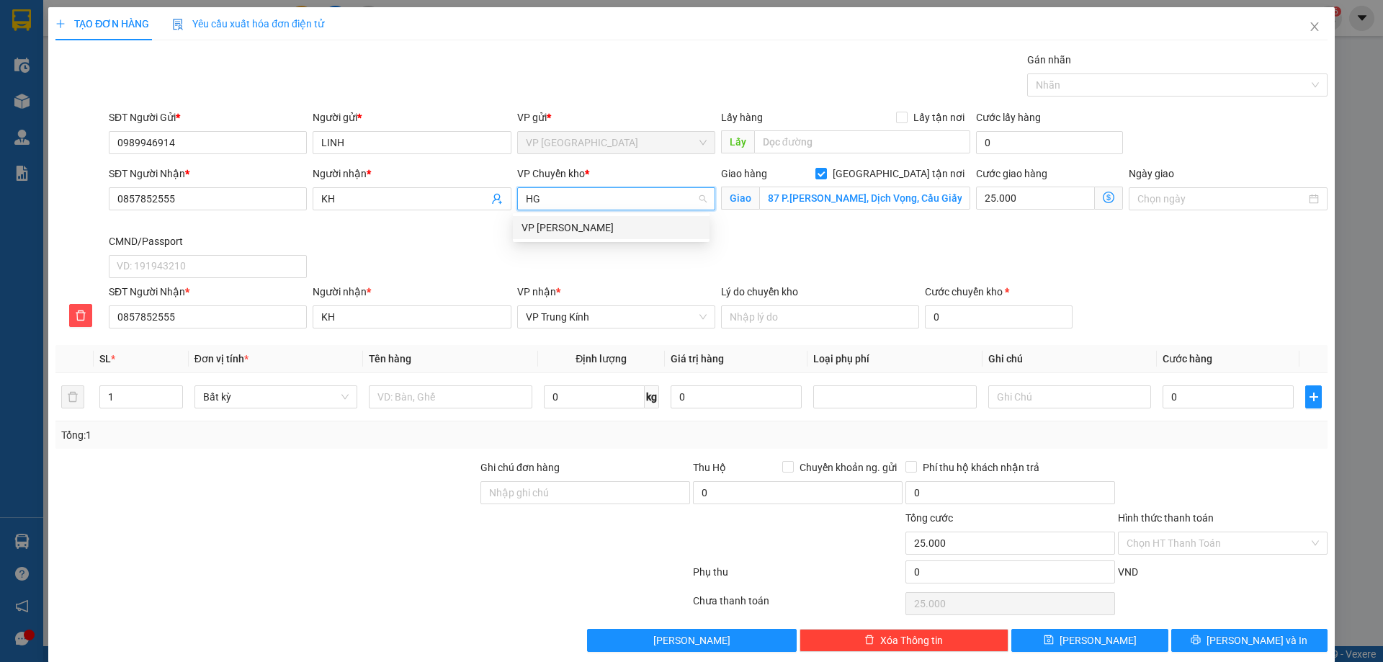
scroll to position [0, 0]
drag, startPoint x: 586, startPoint y: 225, endPoint x: 581, endPoint y: 254, distance: 30.0
click at [586, 225] on div "VP [PERSON_NAME]" at bounding box center [611, 228] width 179 height 16
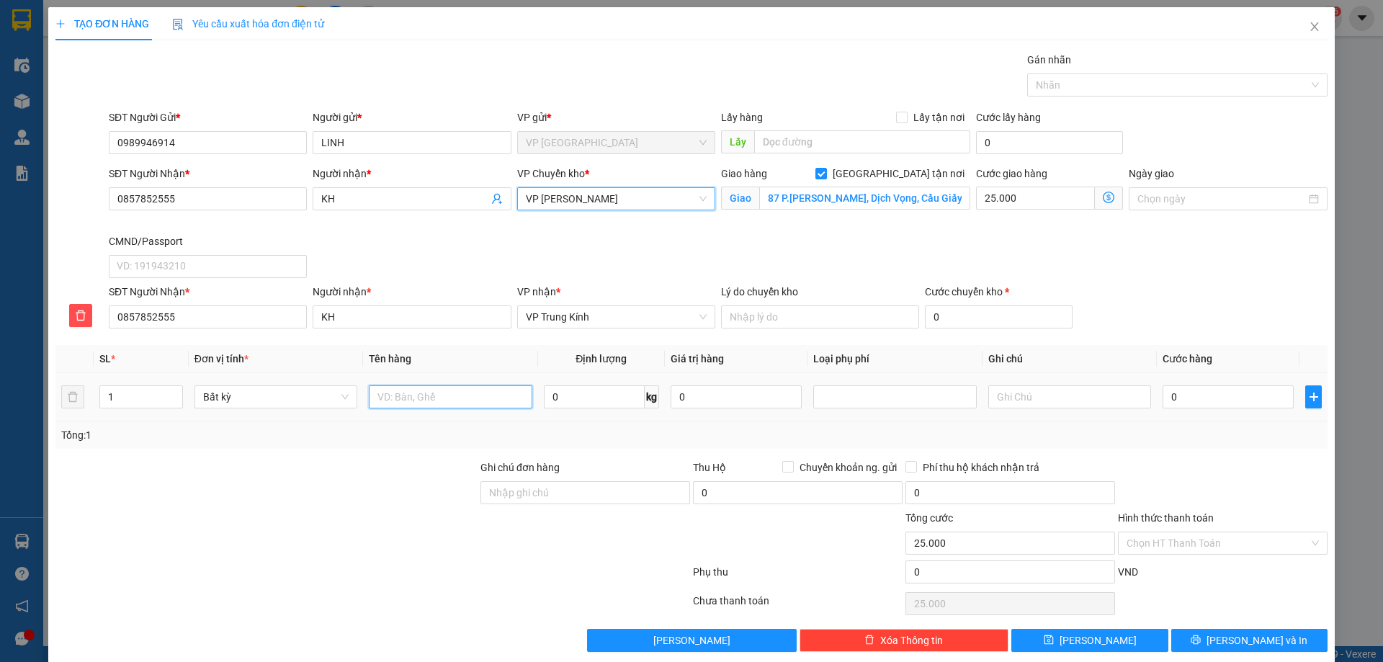
click at [481, 396] on input "text" at bounding box center [450, 396] width 163 height 23
type input "HỘP LK"
click at [582, 397] on input "0" at bounding box center [594, 396] width 101 height 23
type input "0.2"
click at [947, 452] on div "Transit Pickup Surcharge Ids Transit Deliver Surcharge Ids Transit Deliver Surc…" at bounding box center [691, 352] width 1272 height 600
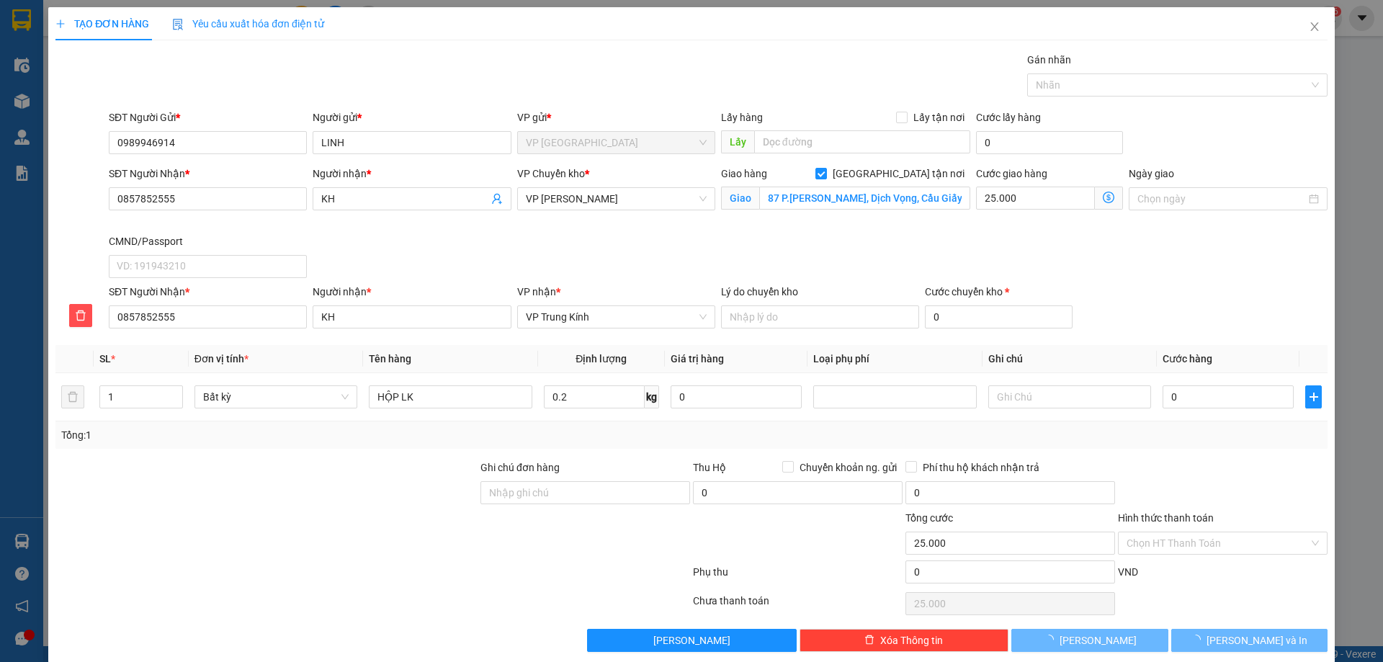
type input "40.000"
type input "65.000"
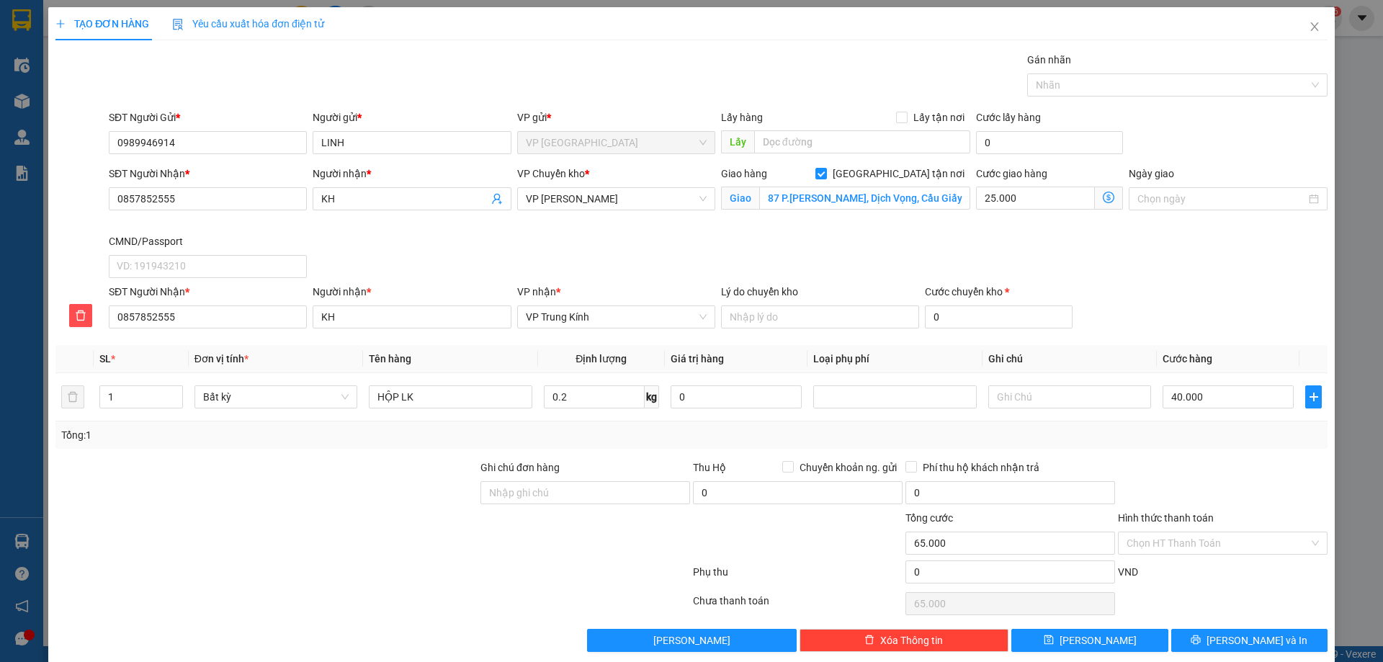
scroll to position [18, 0]
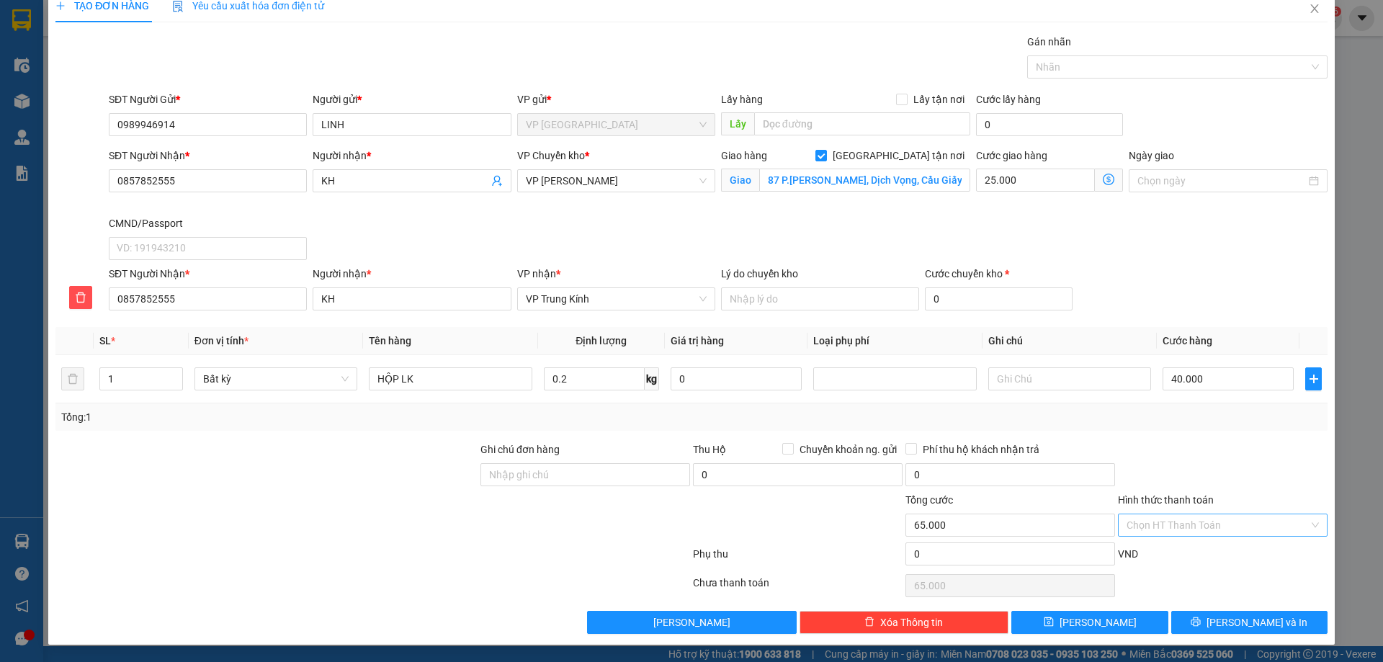
click at [1182, 530] on input "Hình thức thanh toán" at bounding box center [1218, 525] width 182 height 22
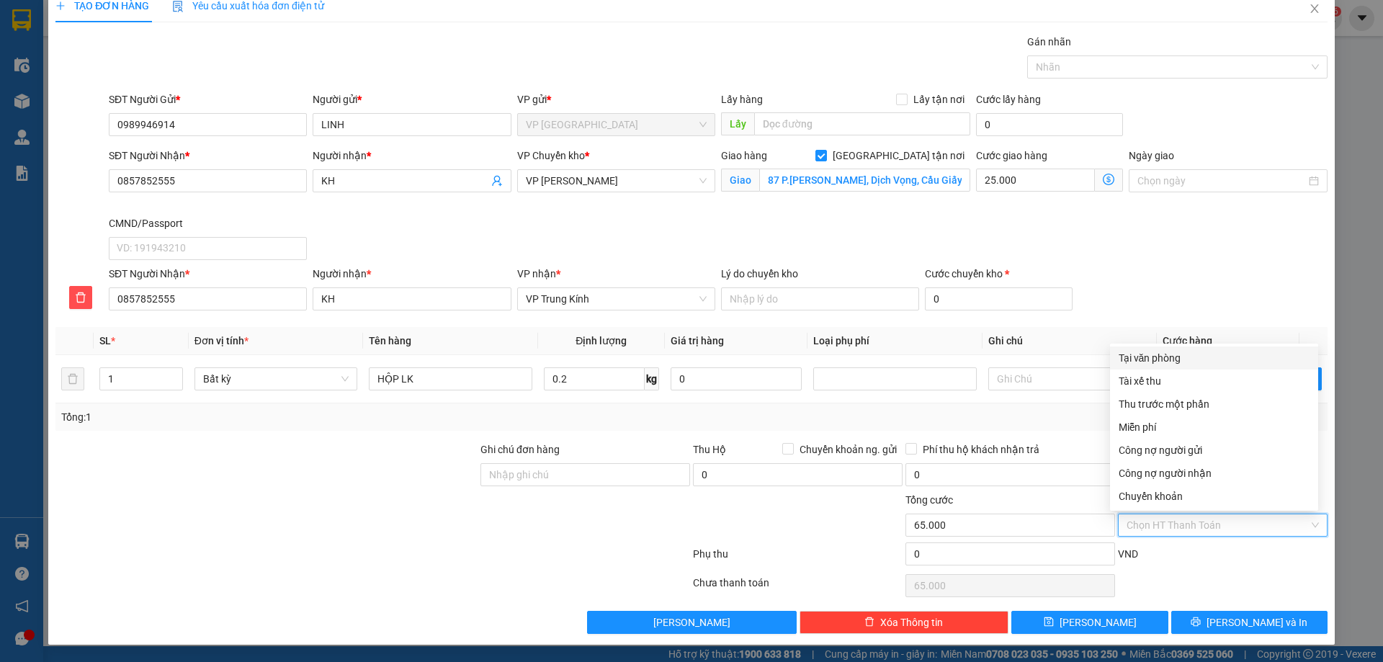
click at [1228, 357] on div "Tại văn phòng" at bounding box center [1214, 358] width 191 height 16
type input "0"
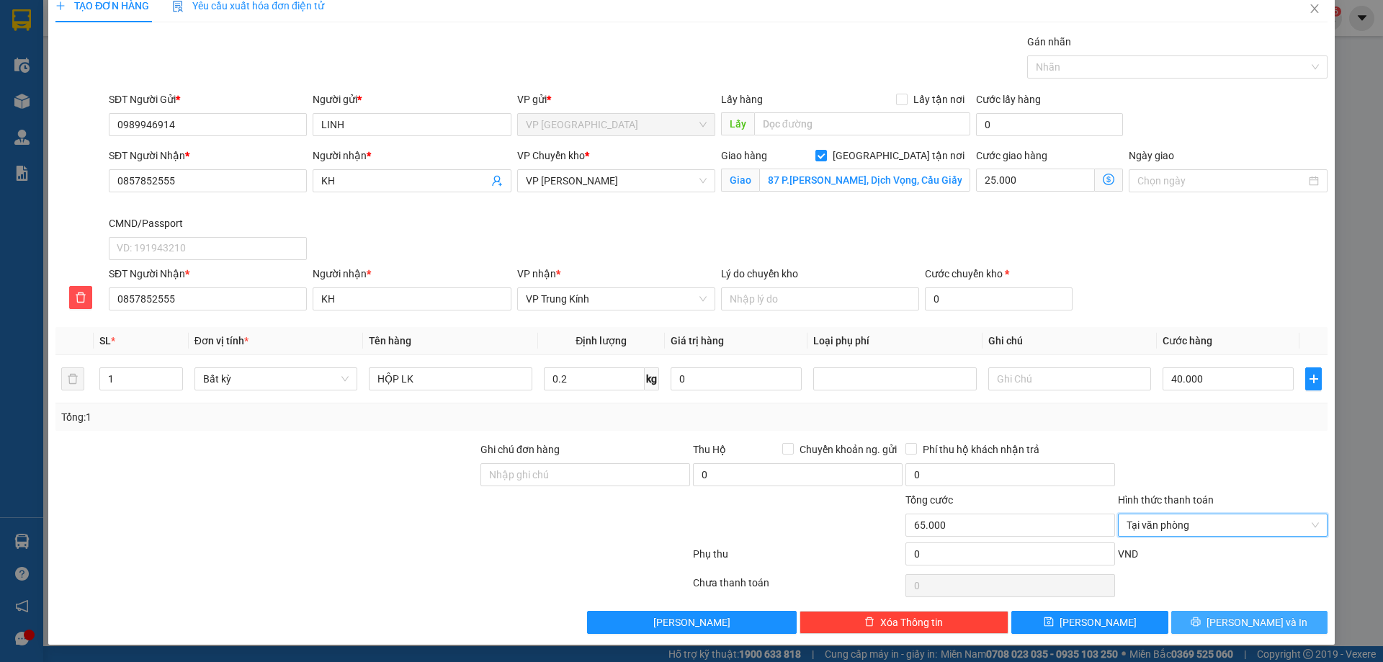
click at [1230, 613] on button "[PERSON_NAME] và In" at bounding box center [1250, 622] width 156 height 23
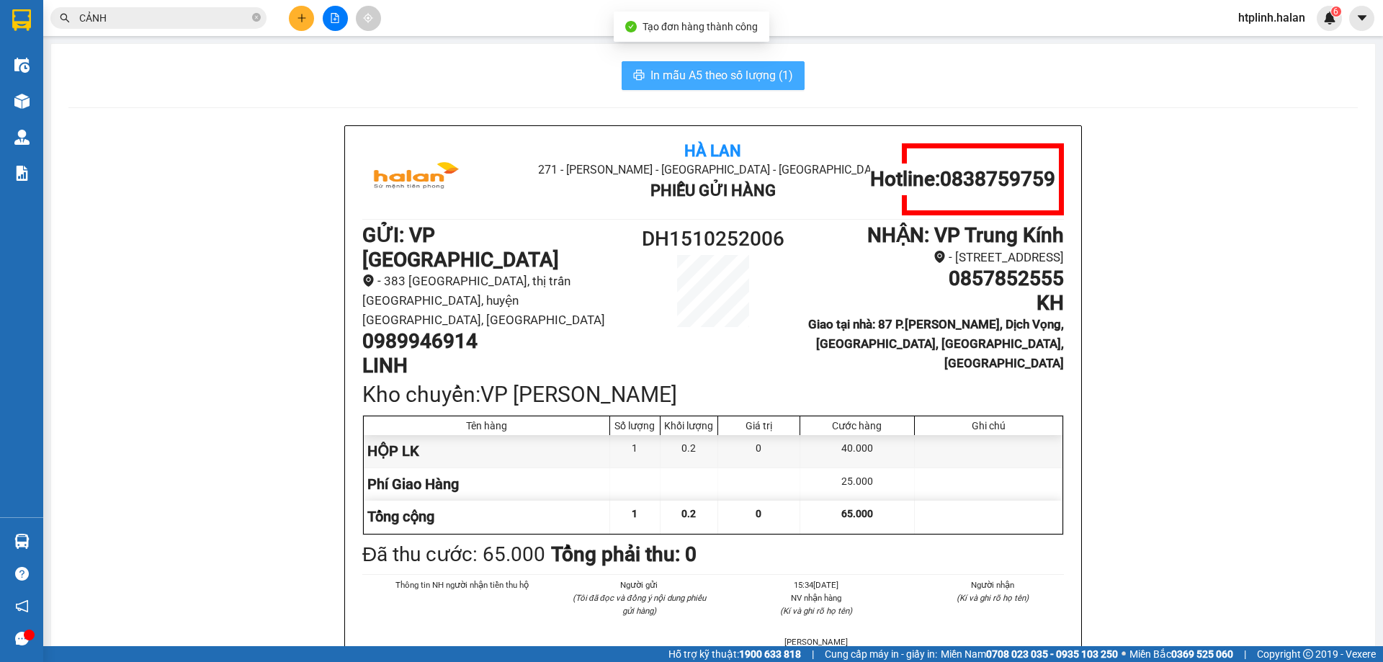
click at [642, 63] on button "In mẫu A5 theo số lượng (1)" at bounding box center [713, 75] width 183 height 29
click at [644, 66] on button "In mẫu A5 theo số lượng (1)" at bounding box center [713, 75] width 183 height 29
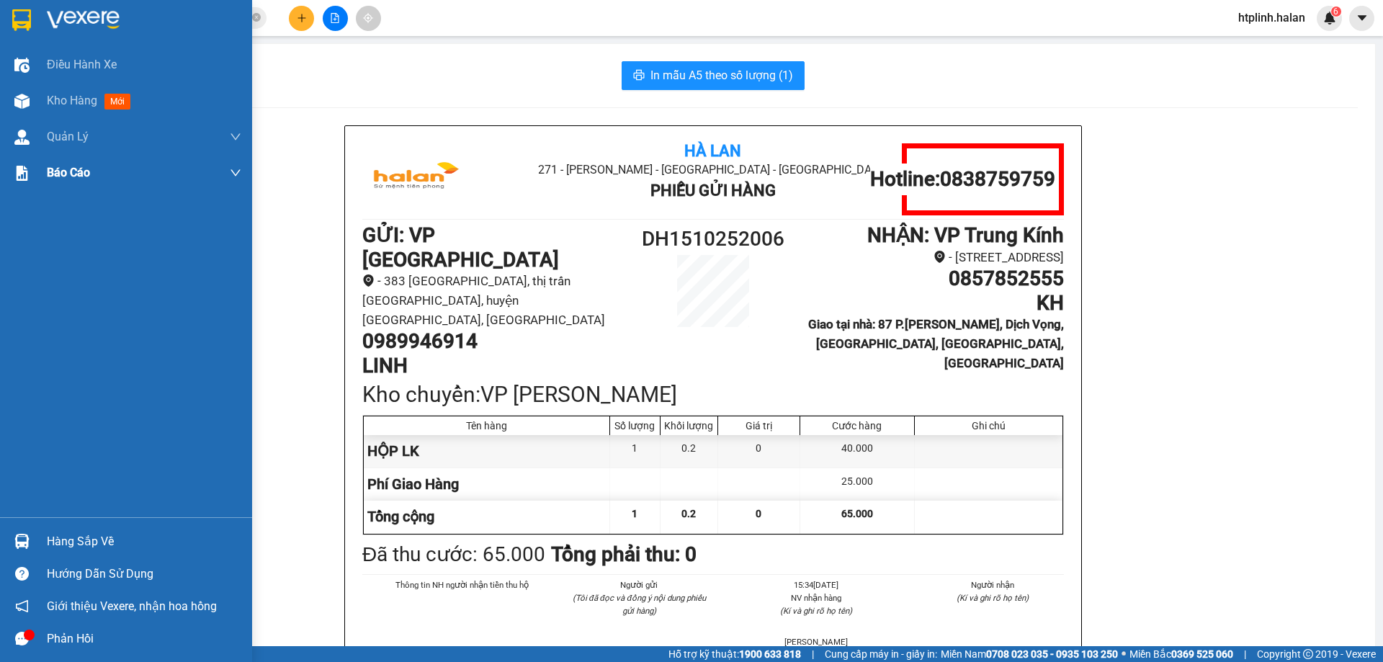
drag, startPoint x: 53, startPoint y: 114, endPoint x: 229, endPoint y: 171, distance: 185.7
click at [53, 114] on div "Kho hàng mới" at bounding box center [144, 101] width 195 height 36
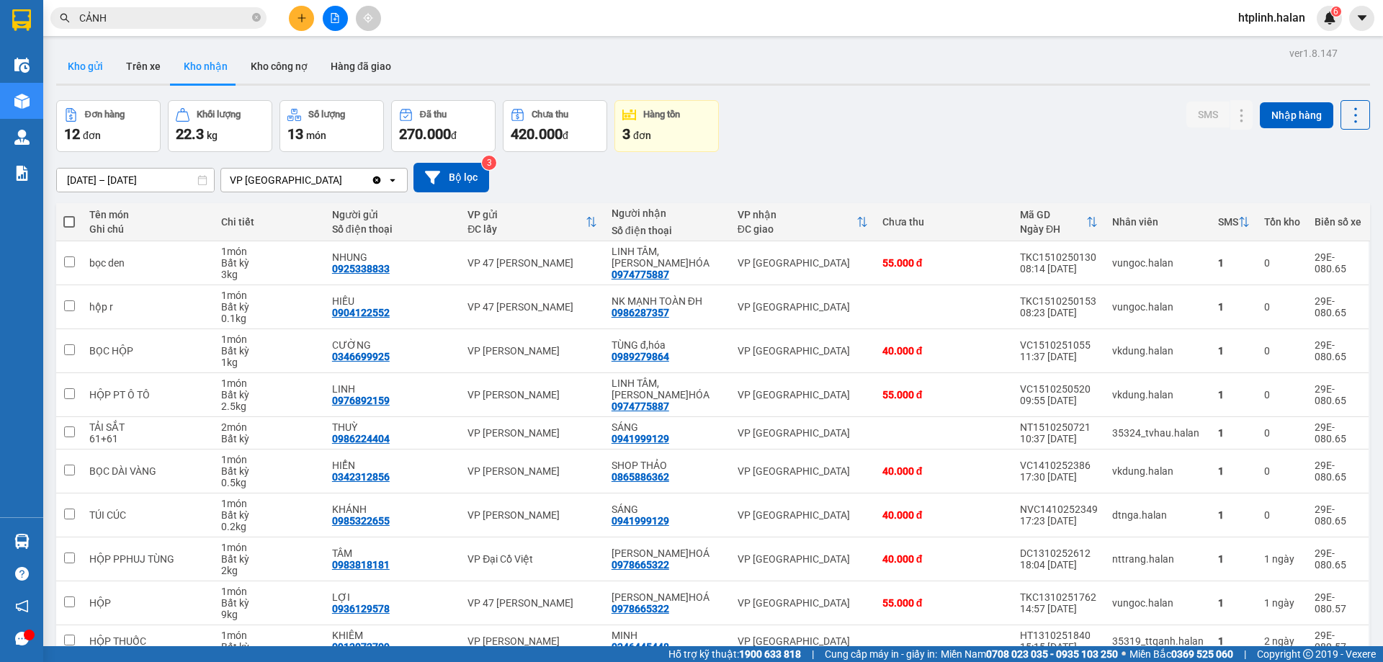
click at [104, 67] on button "Kho gửi" at bounding box center [85, 66] width 58 height 35
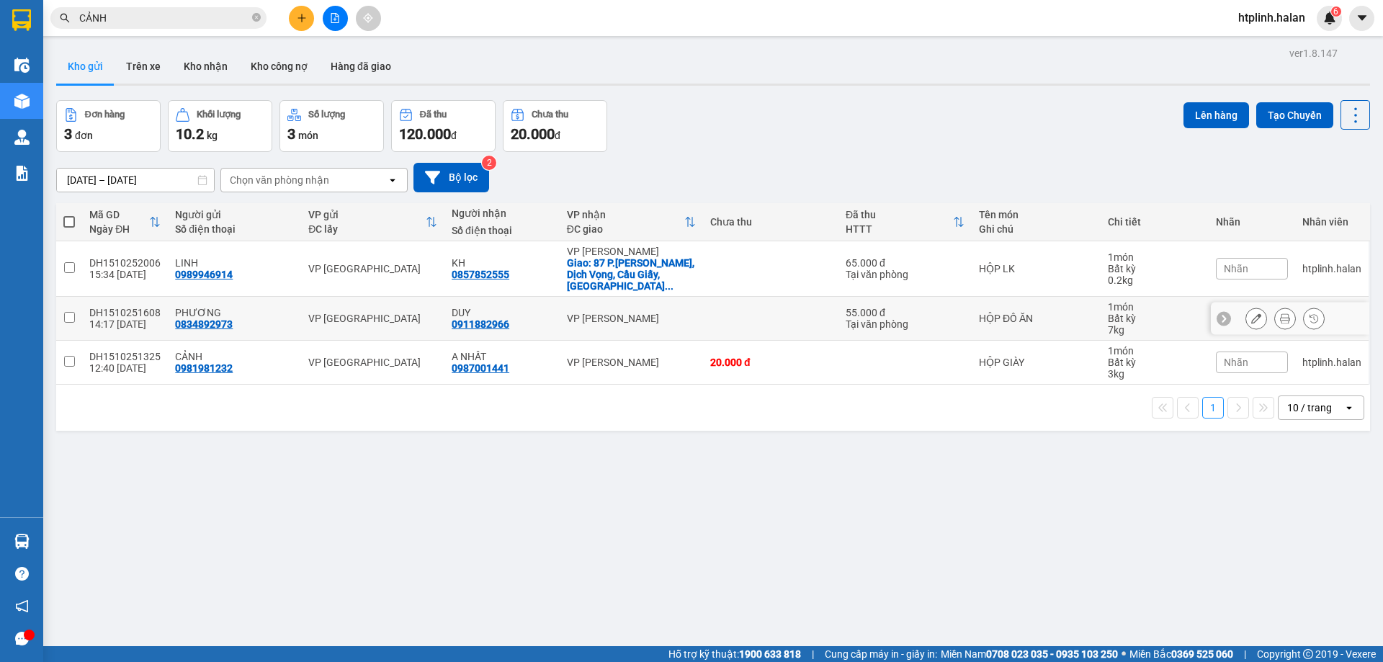
click at [234, 319] on td "PHƯƠNG 0834892973" at bounding box center [234, 319] width 133 height 44
checkbox input "true"
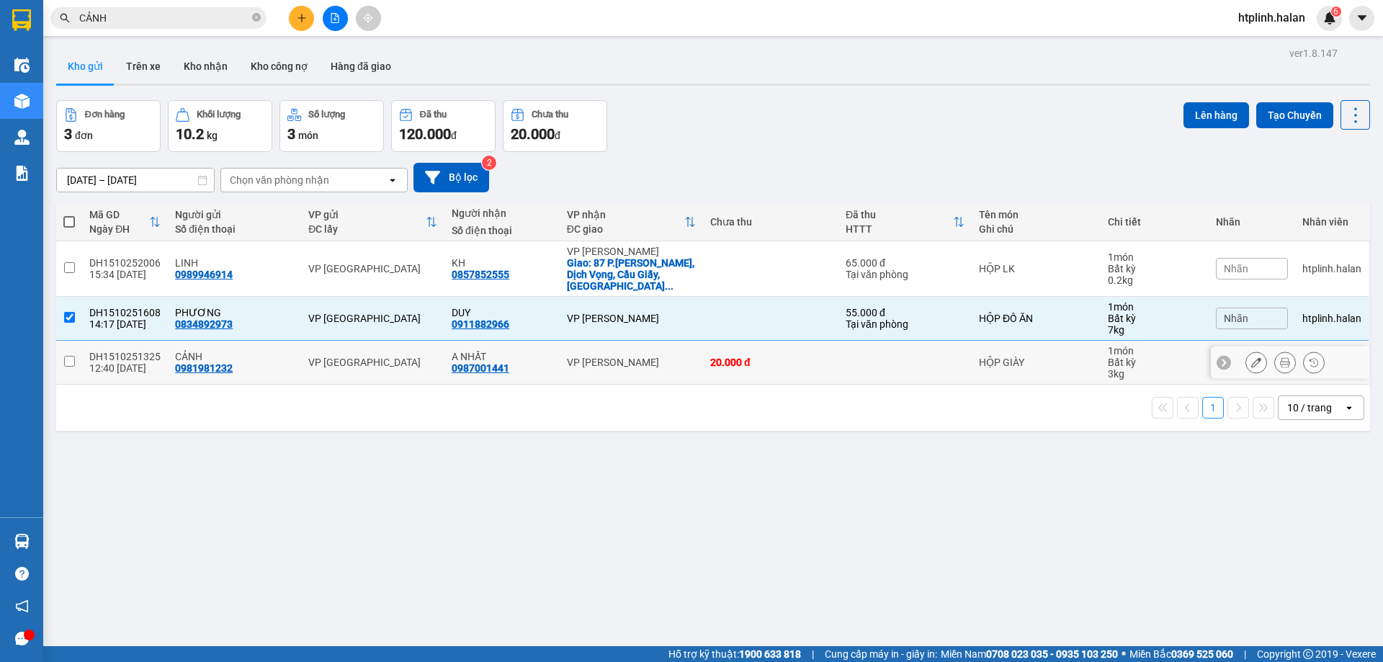
click at [244, 367] on td "CẢNH 0981981232" at bounding box center [234, 363] width 133 height 44
checkbox input "true"
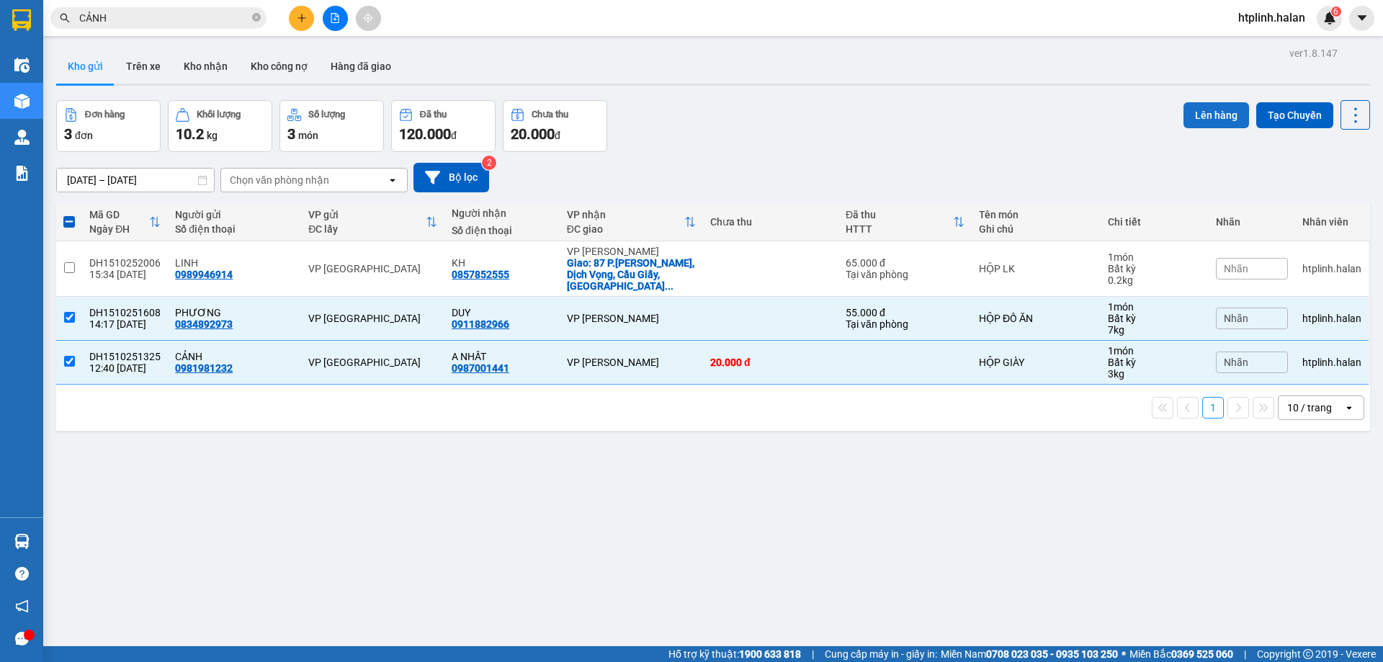
click at [1231, 115] on button "Lên hàng" at bounding box center [1217, 115] width 66 height 26
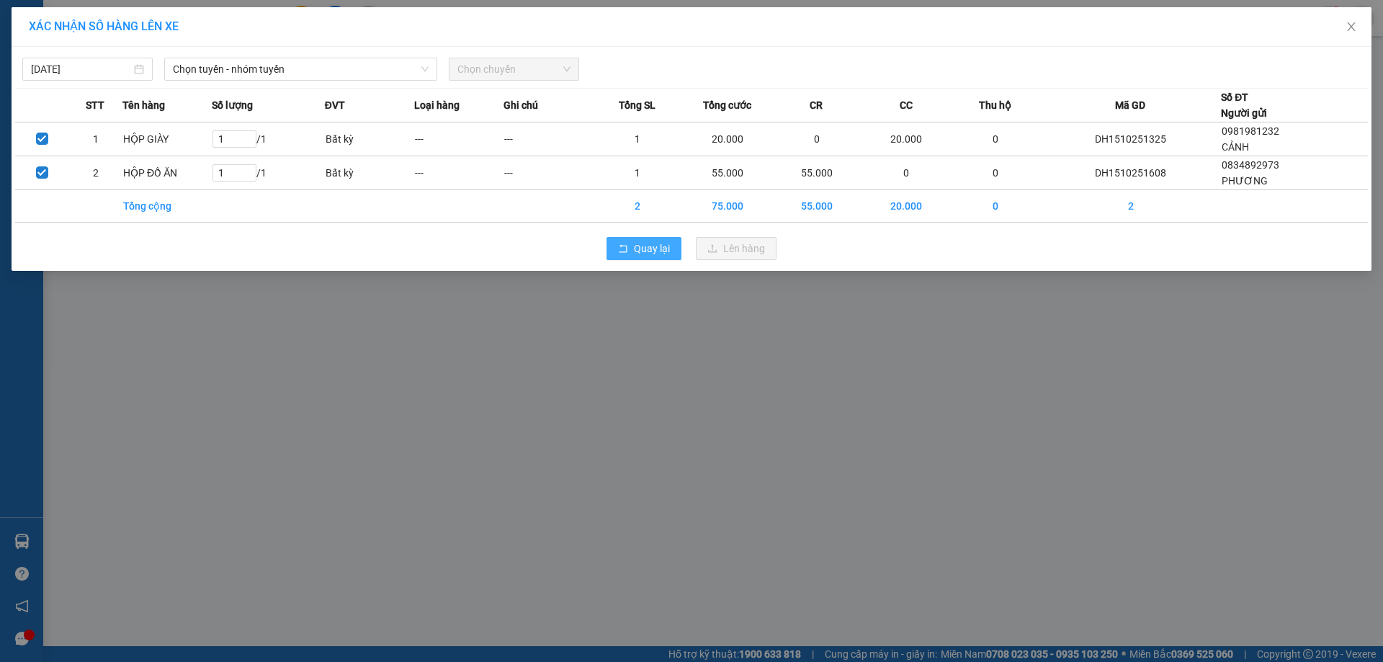
click at [666, 258] on div "Quay lại Lên hàng" at bounding box center [691, 248] width 1353 height 37
click at [666, 248] on span "Quay lại" at bounding box center [652, 249] width 36 height 16
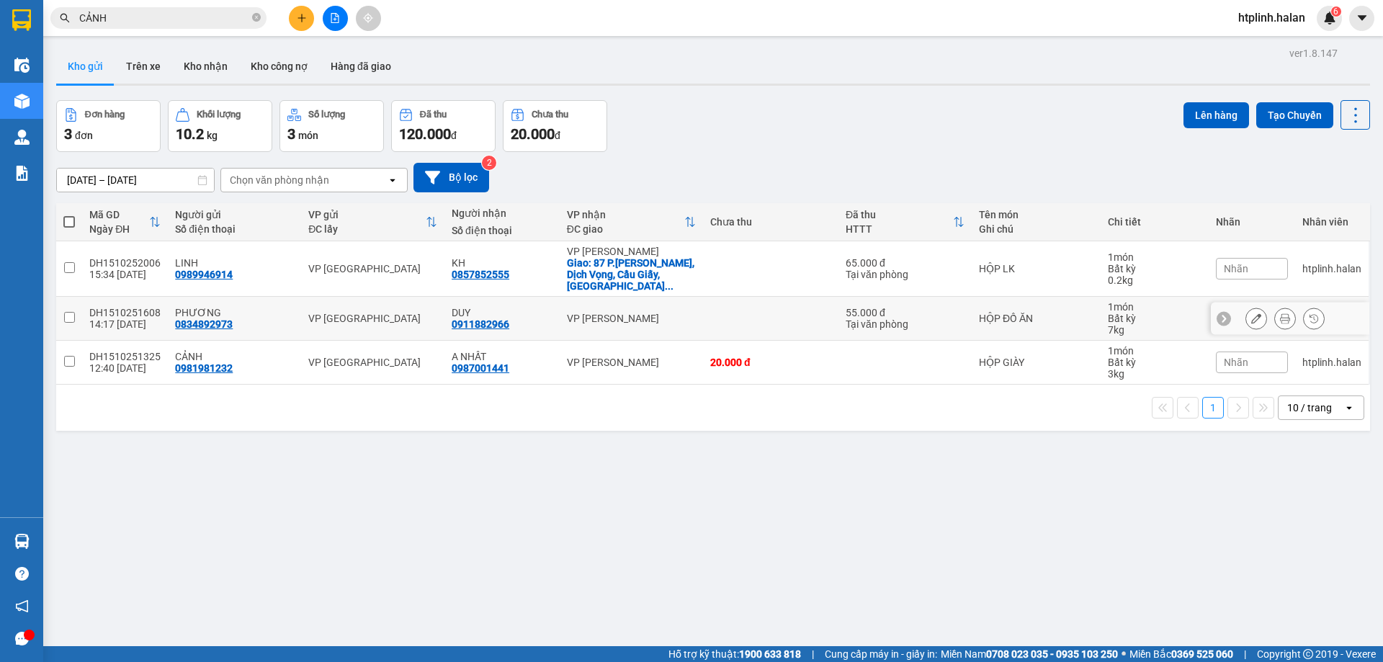
click at [445, 308] on td "DUY 0911882966" at bounding box center [502, 319] width 115 height 44
checkbox input "true"
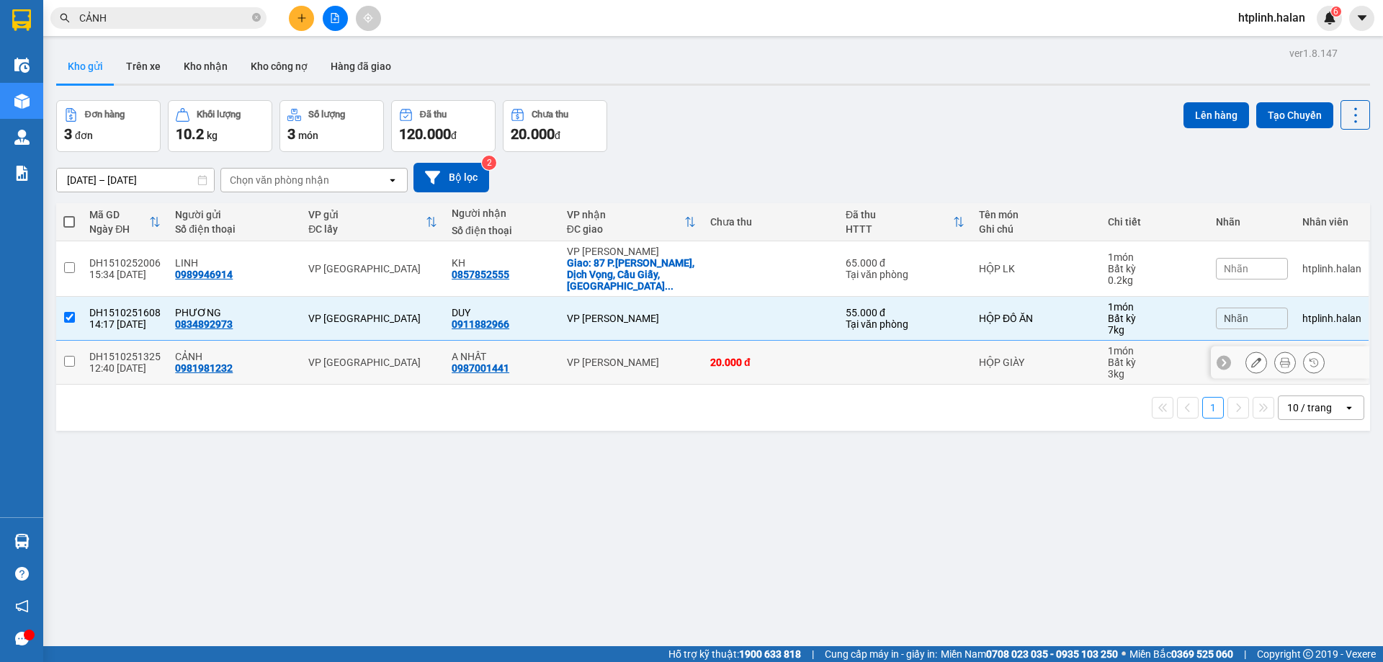
click at [435, 346] on td "VP [GEOGRAPHIC_DATA]" at bounding box center [372, 363] width 143 height 44
checkbox input "true"
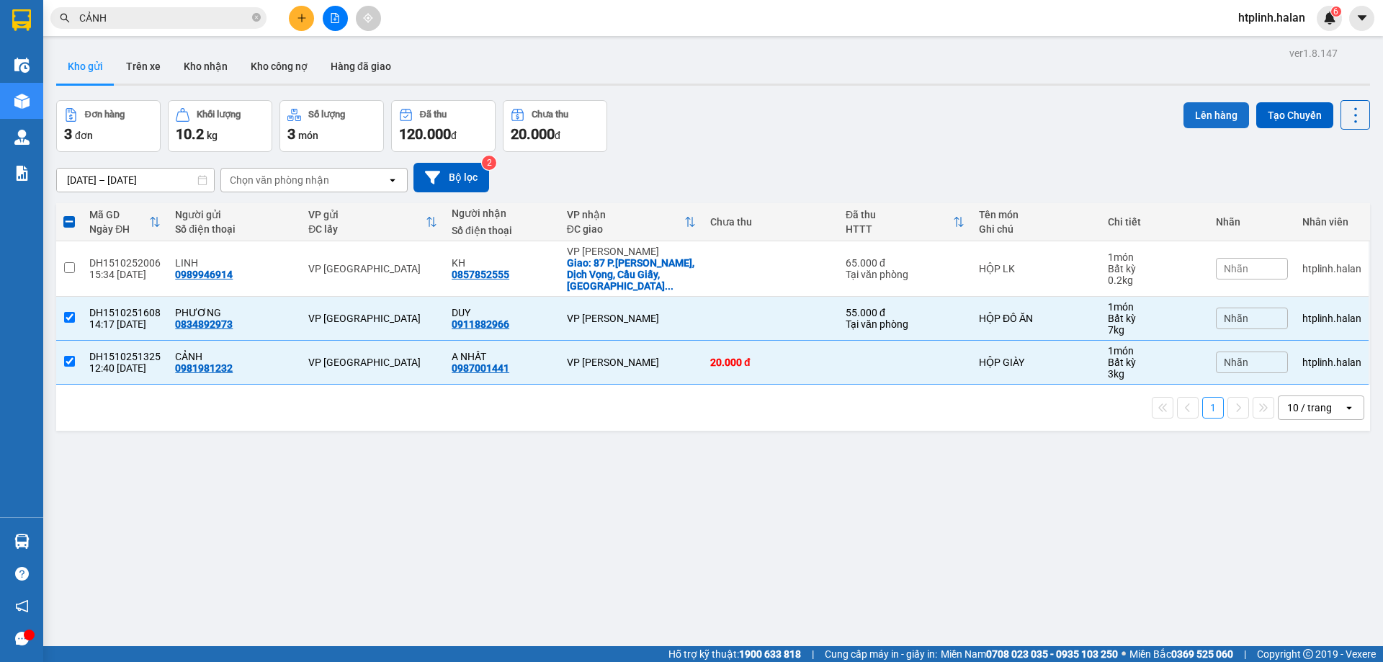
click at [1201, 112] on button "Lên hàng" at bounding box center [1217, 115] width 66 height 26
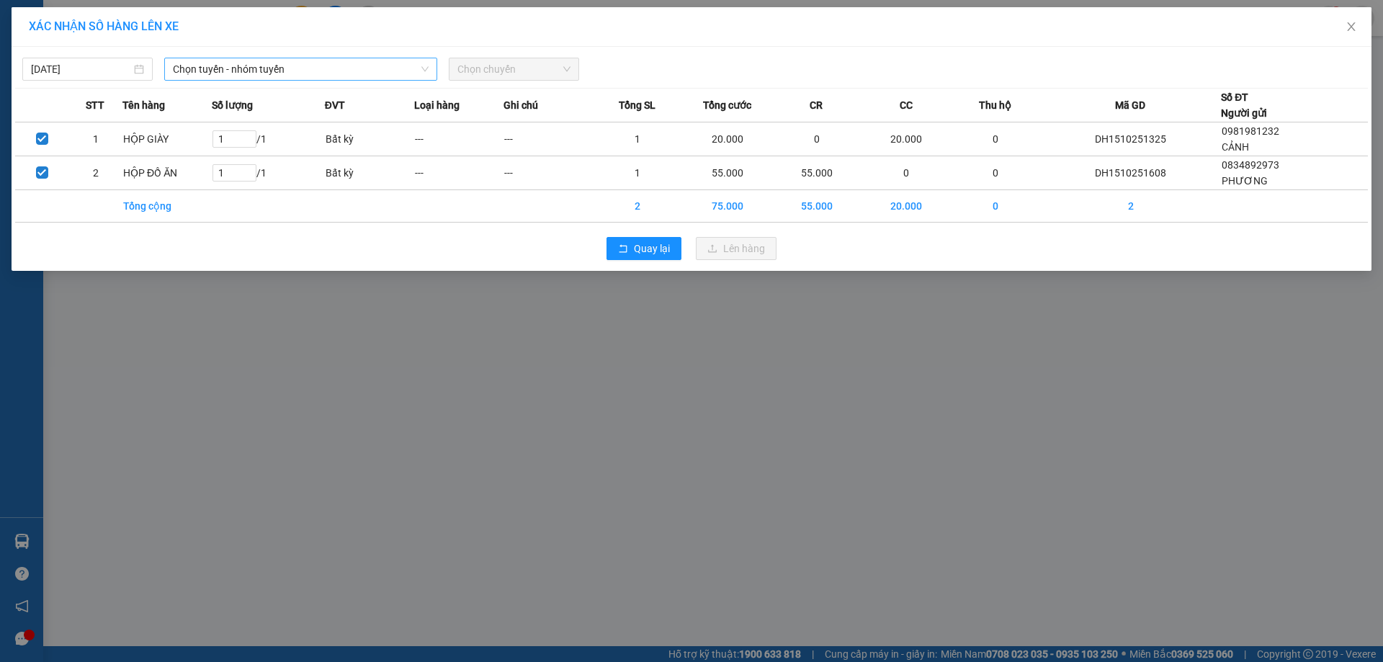
click at [209, 64] on span "Chọn tuyến - nhóm tuyến" at bounding box center [301, 69] width 256 height 22
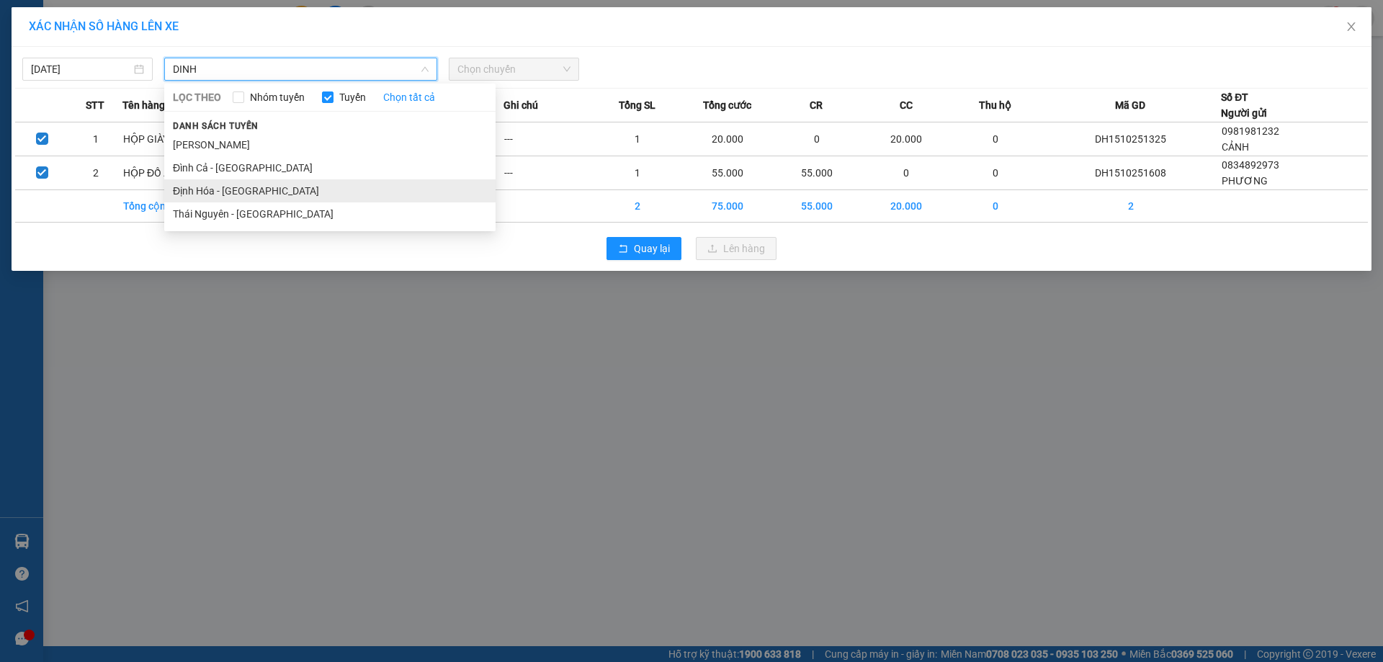
type input "DINH"
drag, startPoint x: 223, startPoint y: 194, endPoint x: 596, endPoint y: 86, distance: 388.4
click at [223, 192] on li "Định Hóa - Thái Nguyên" at bounding box center [329, 190] width 331 height 23
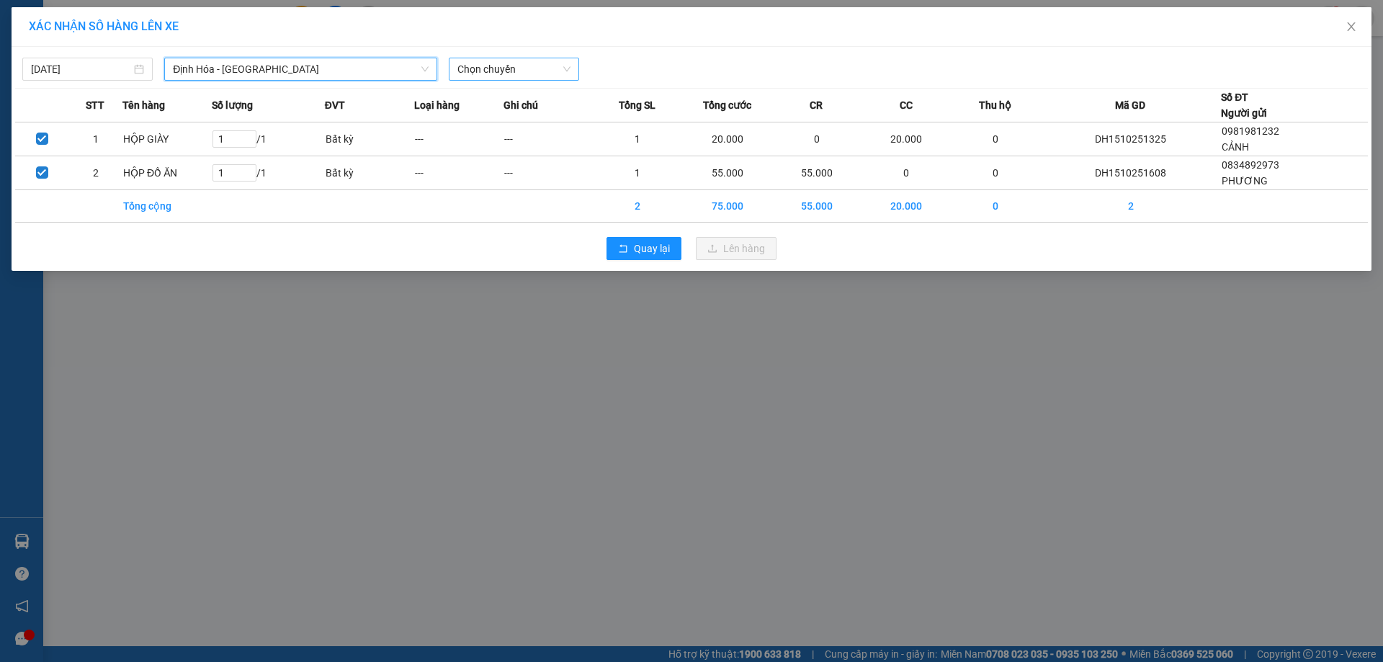
click at [548, 68] on span "Chọn chuyến" at bounding box center [514, 69] width 113 height 22
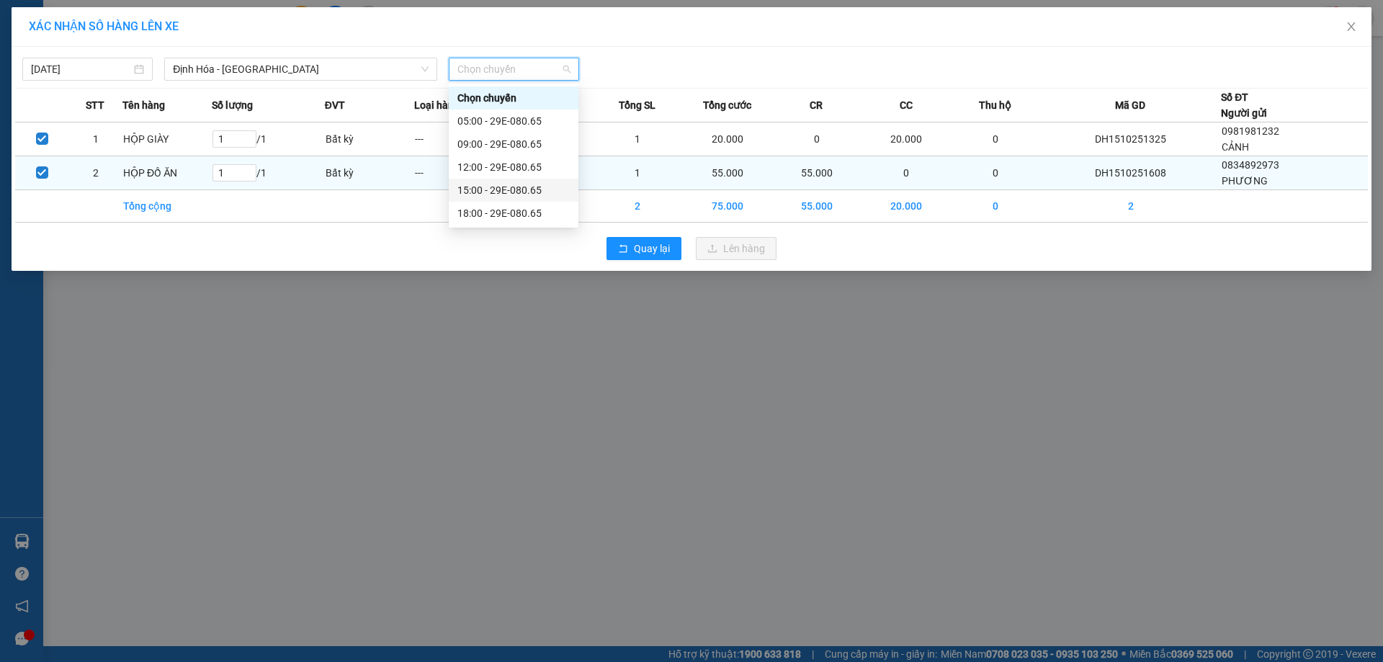
drag, startPoint x: 530, startPoint y: 200, endPoint x: 525, endPoint y: 192, distance: 8.8
click at [526, 192] on div "15:00 - 29E-080.65" at bounding box center [514, 190] width 130 height 23
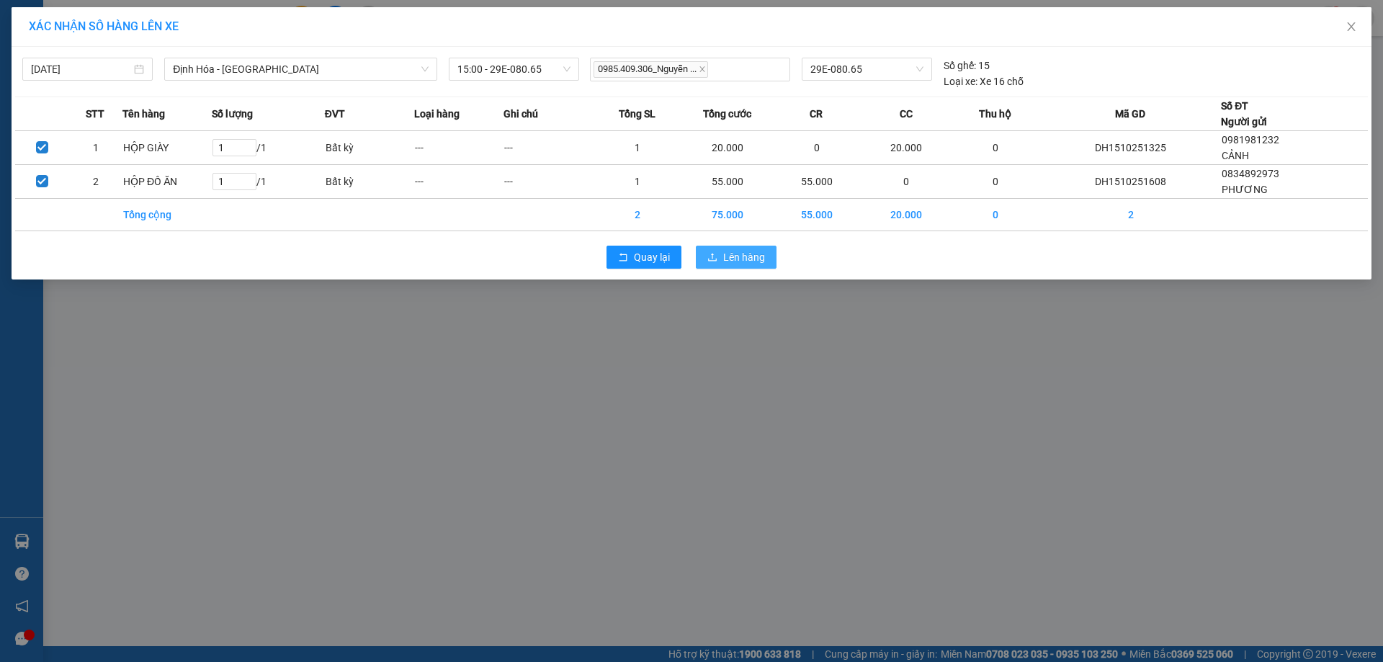
click at [754, 262] on span "Lên hàng" at bounding box center [744, 257] width 42 height 16
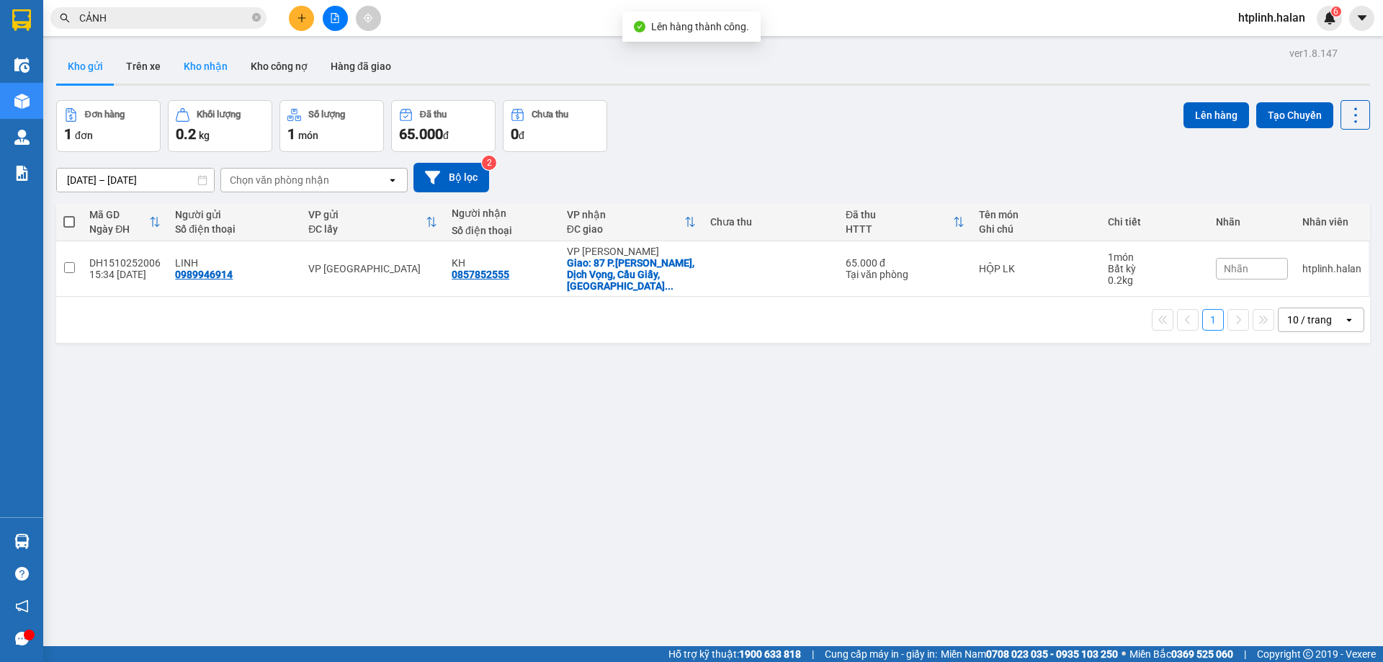
click at [188, 71] on button "Kho nhận" at bounding box center [205, 66] width 67 height 35
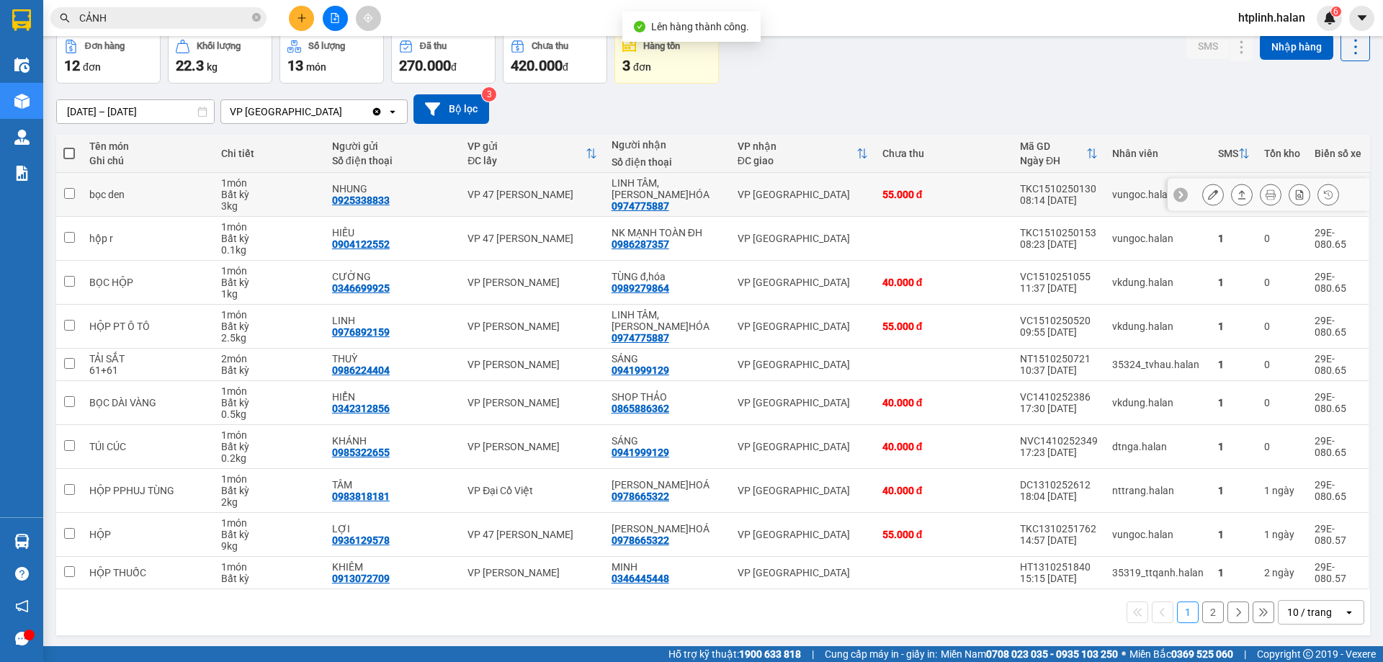
scroll to position [71, 0]
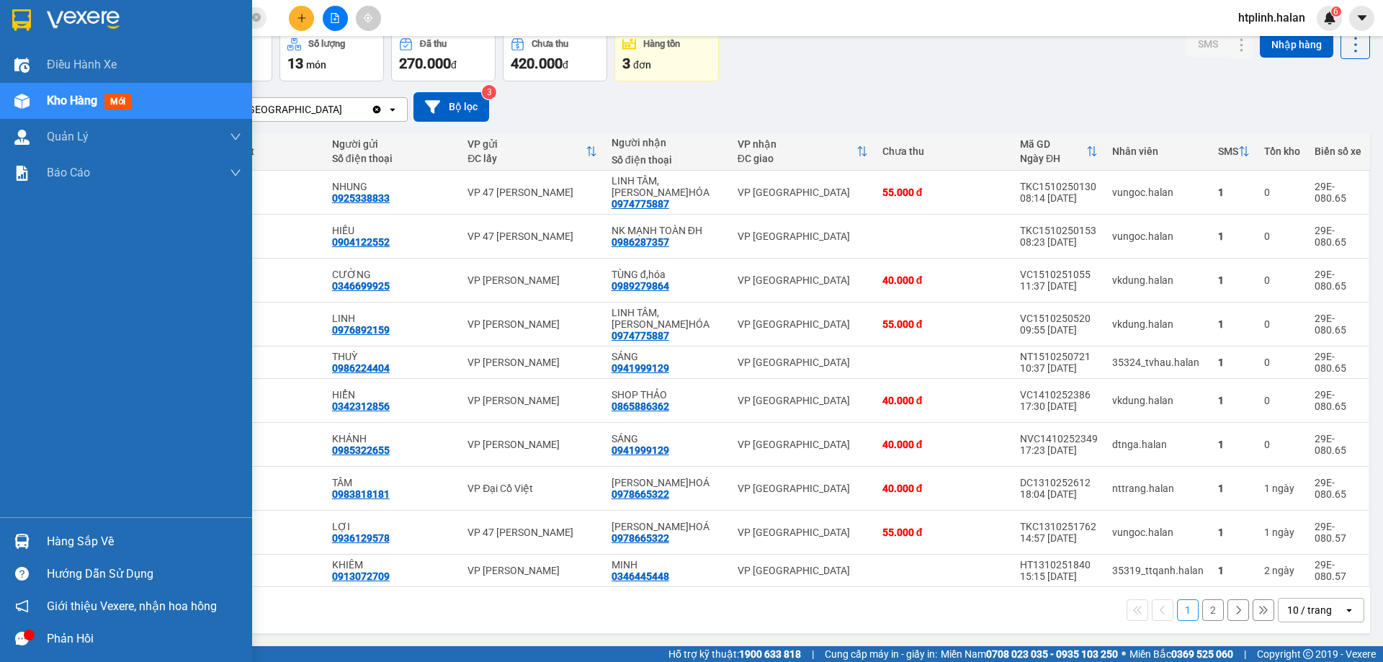
drag, startPoint x: 24, startPoint y: 541, endPoint x: 185, endPoint y: 509, distance: 164.5
click at [23, 541] on img at bounding box center [21, 541] width 15 height 15
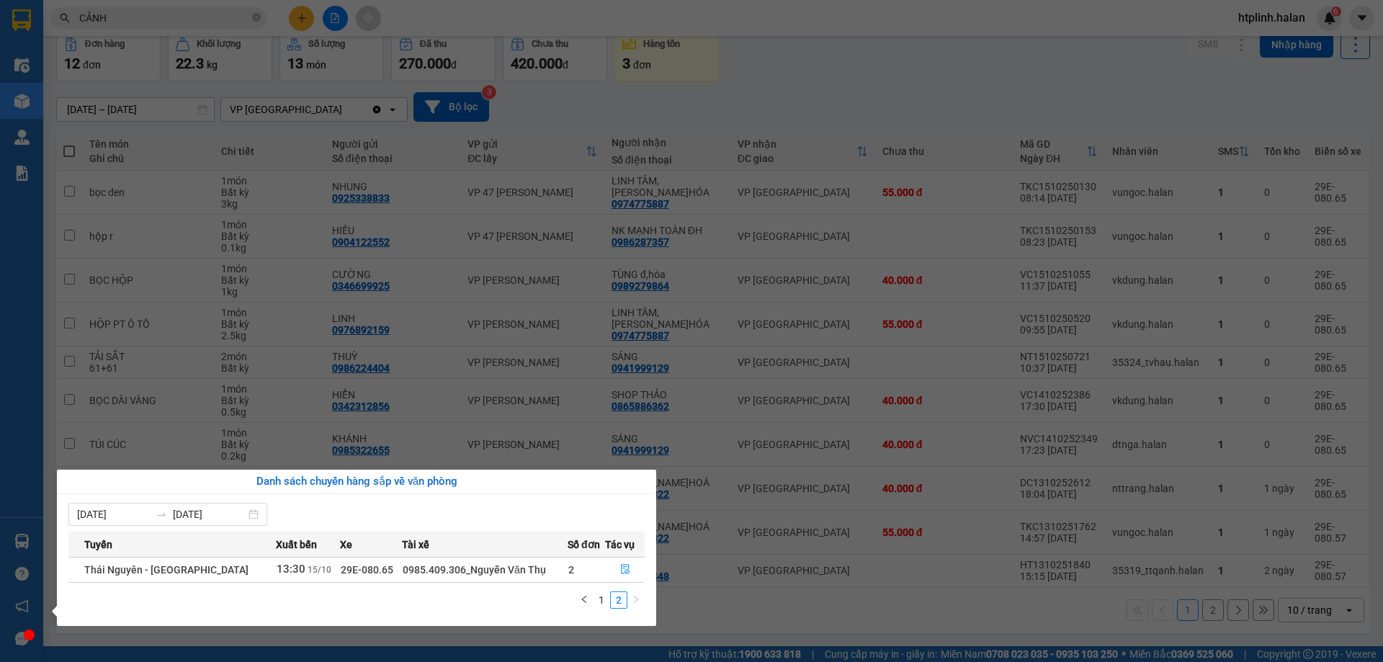
click at [687, 314] on section "Kết quả tìm kiếm ( 172 ) Bộ lọc Thuộc VP này Mã ĐH Trạng thái Món hàng Thu hộ T…" at bounding box center [691, 331] width 1383 height 662
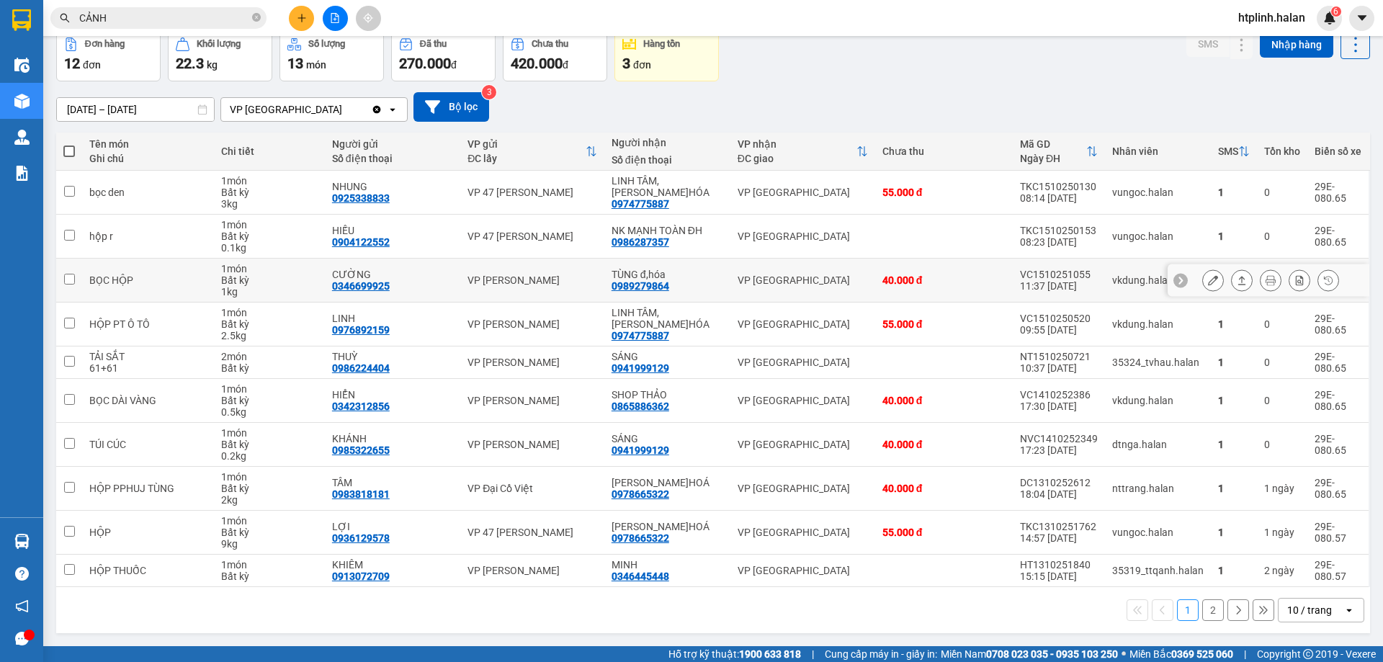
scroll to position [0, 0]
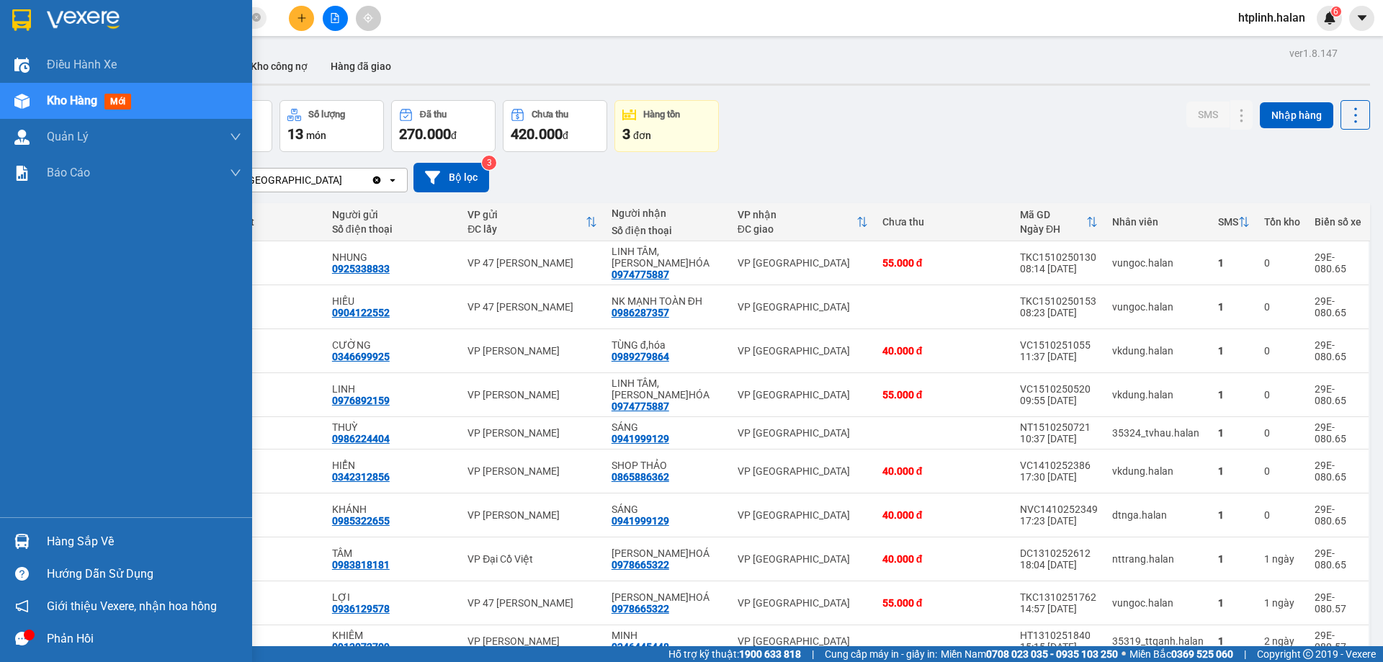
click at [31, 552] on div at bounding box center [21, 541] width 25 height 25
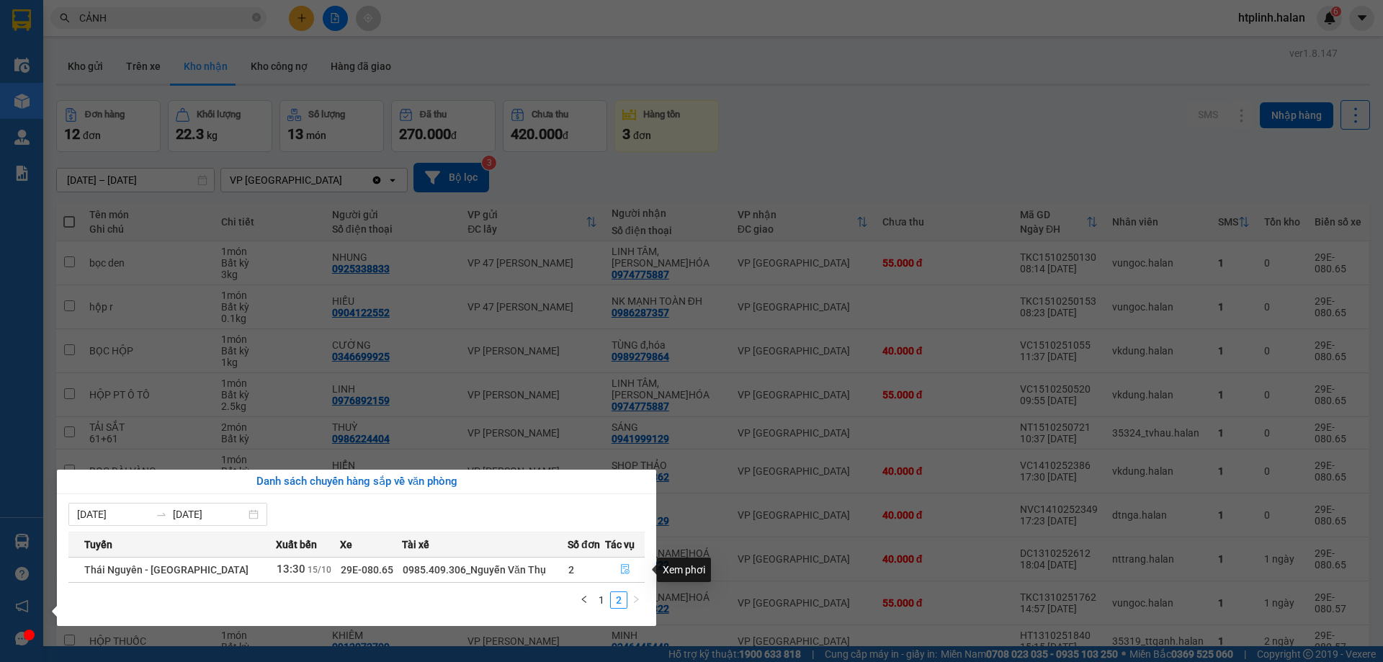
click at [620, 574] on icon "file-done" at bounding box center [625, 569] width 10 height 10
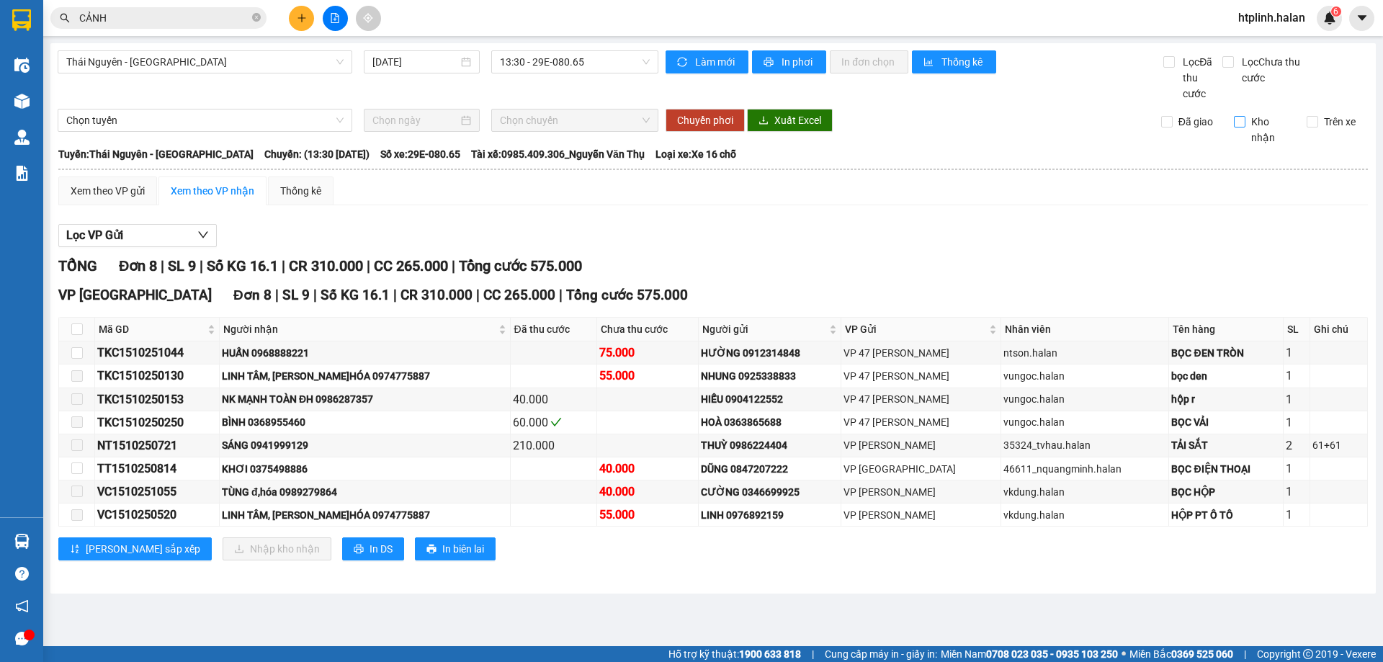
click at [1243, 120] on input "Kho nhận" at bounding box center [1240, 122] width 12 height 12
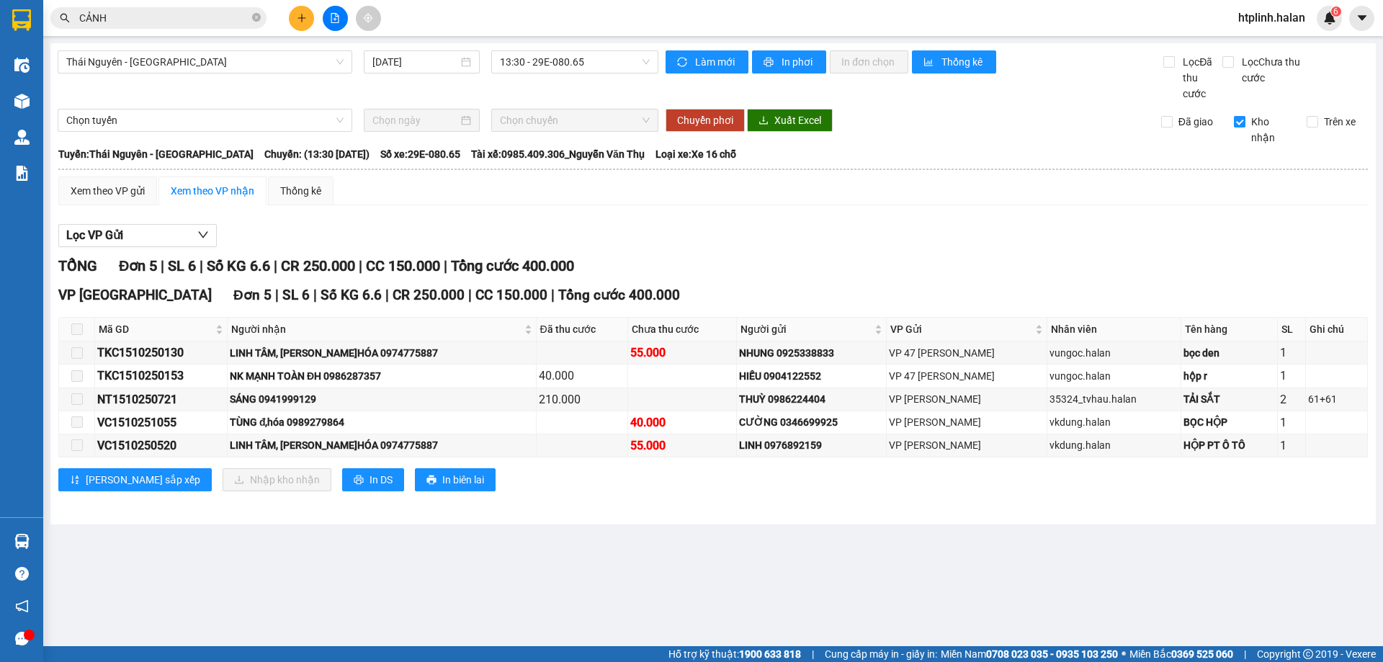
click at [1256, 119] on span "Kho nhận" at bounding box center [1271, 130] width 50 height 32
click at [1246, 119] on input "Kho nhận" at bounding box center [1240, 122] width 12 height 12
checkbox input "false"
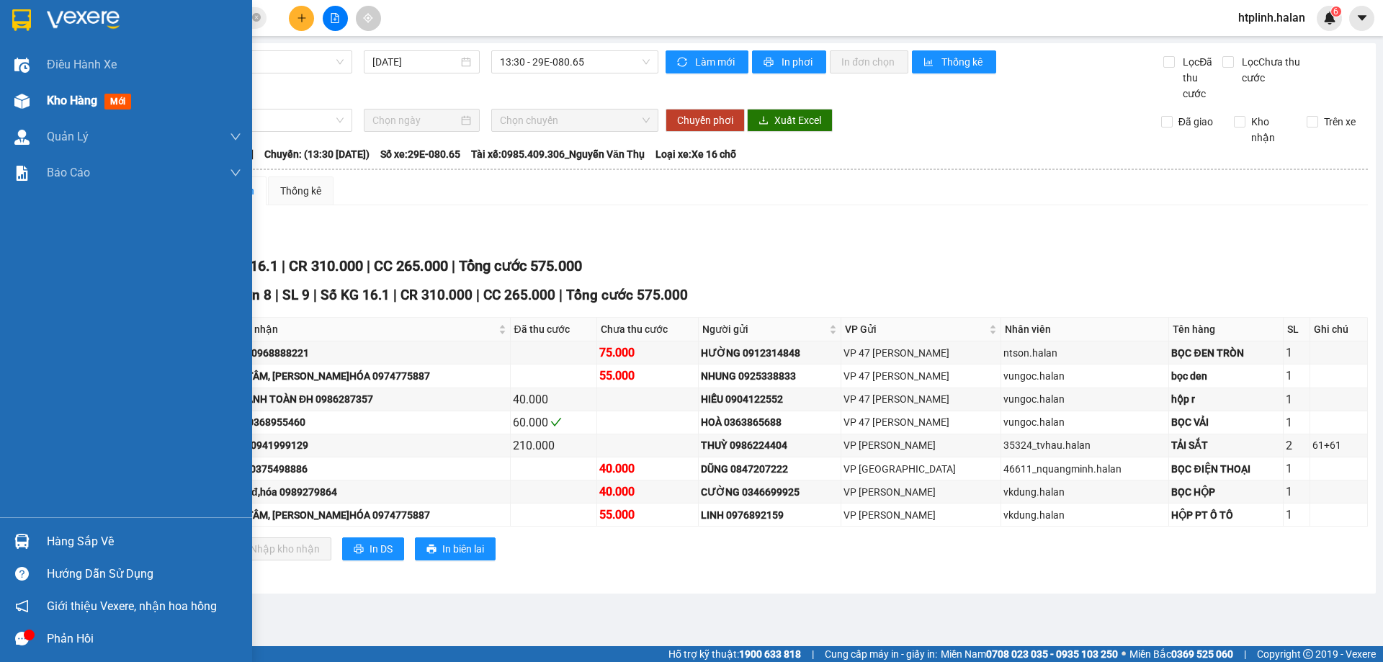
click at [55, 95] on span "Kho hàng" at bounding box center [72, 101] width 50 height 14
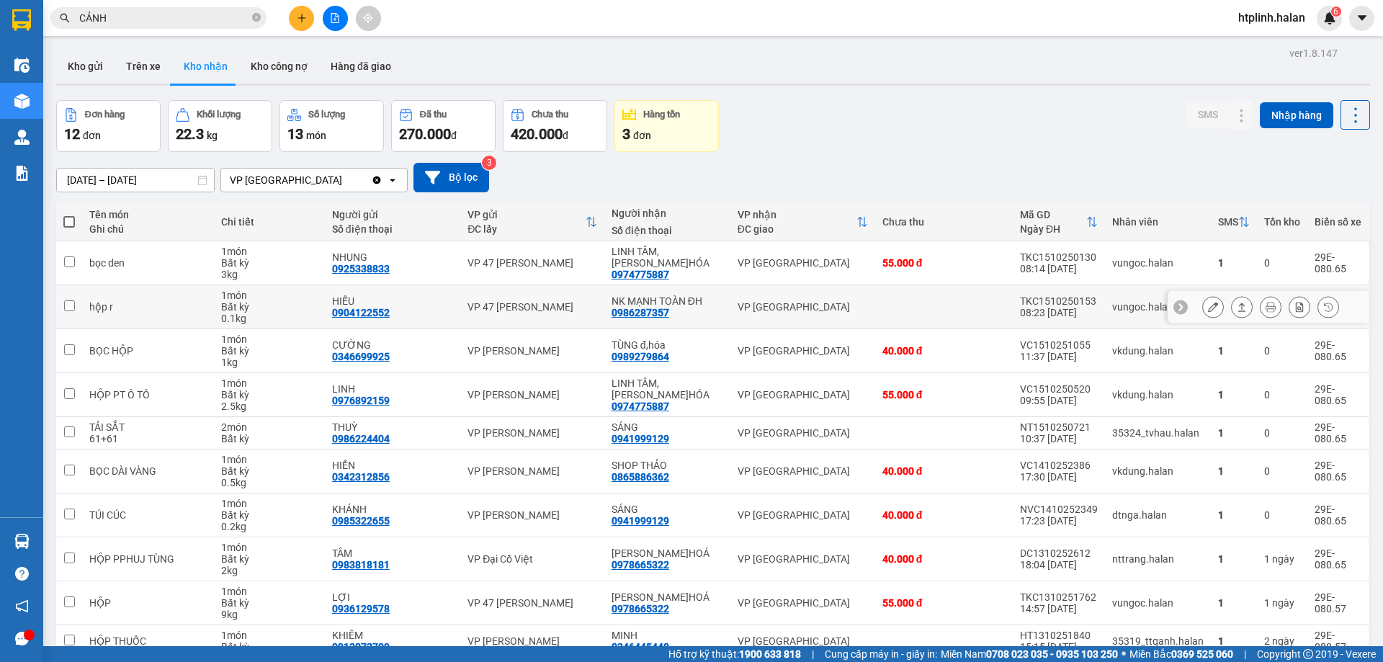
scroll to position [71, 0]
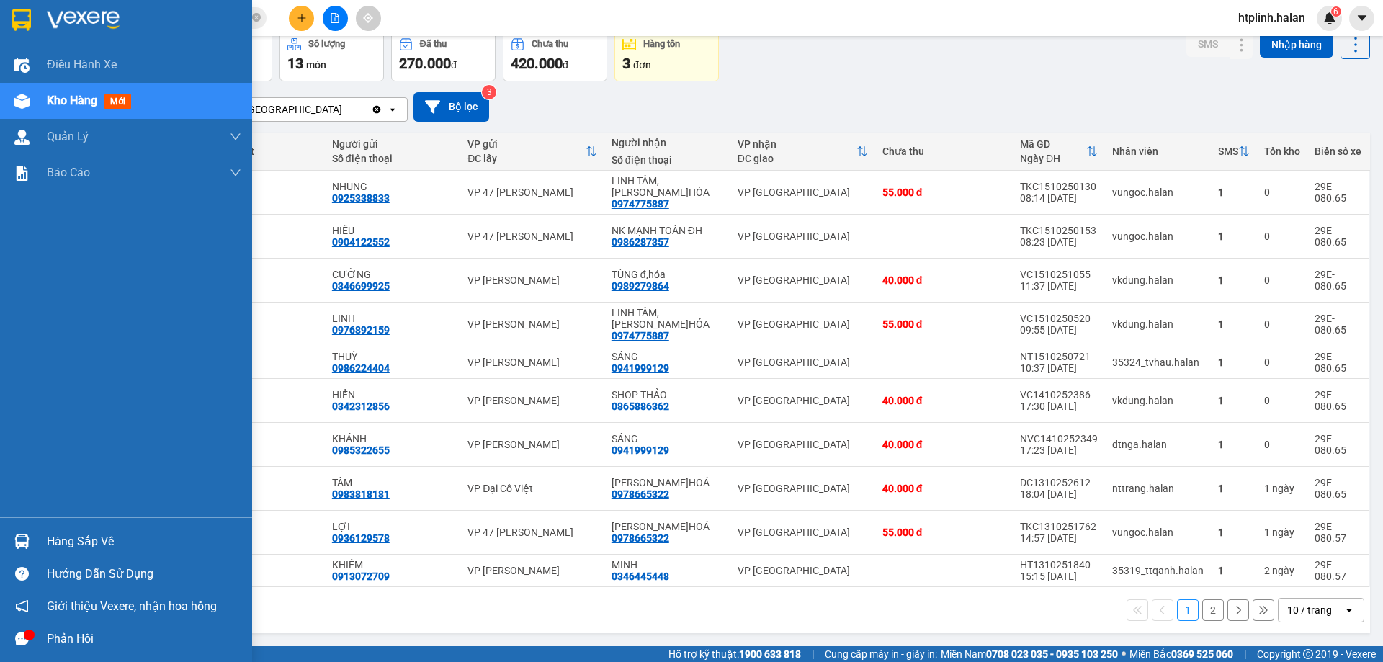
click at [19, 532] on div at bounding box center [21, 541] width 25 height 25
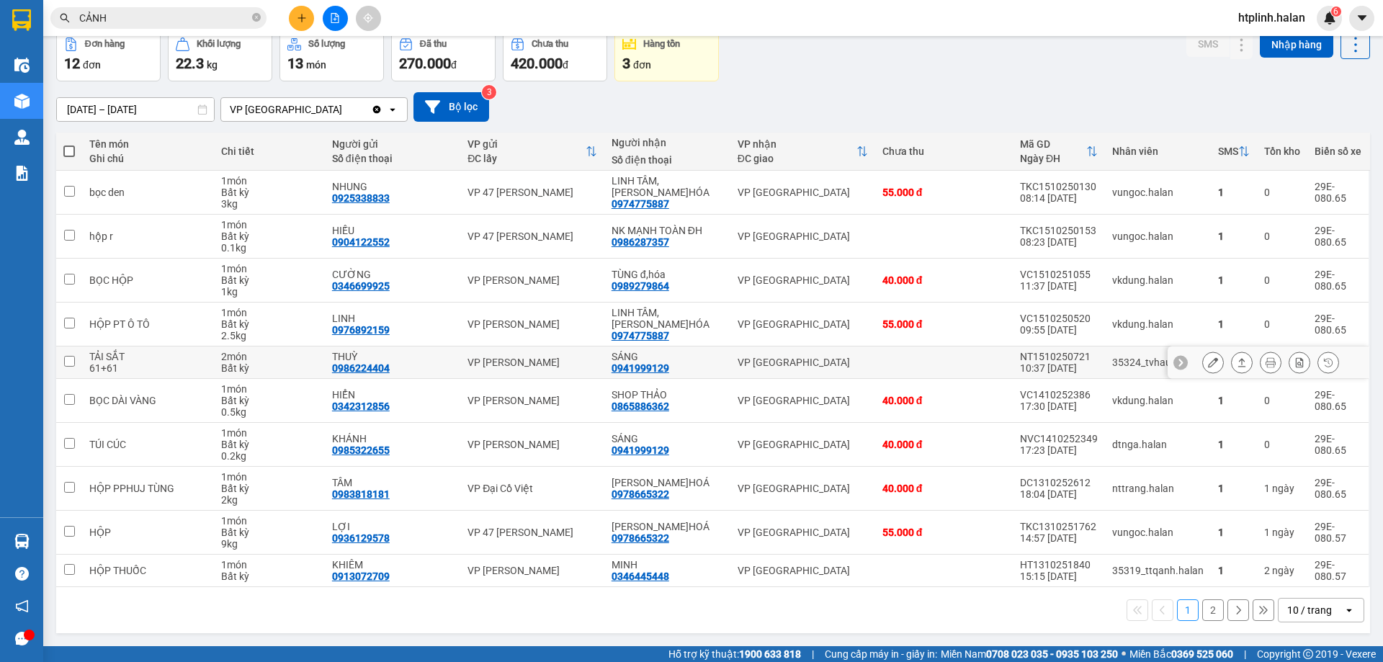
click at [981, 368] on section "Kết quả tìm kiếm ( 172 ) Bộ lọc Thuộc VP này Mã ĐH Trạng thái Món hàng Thu hộ T…" at bounding box center [691, 331] width 1383 height 662
click at [1237, 401] on icon at bounding box center [1242, 401] width 10 height 10
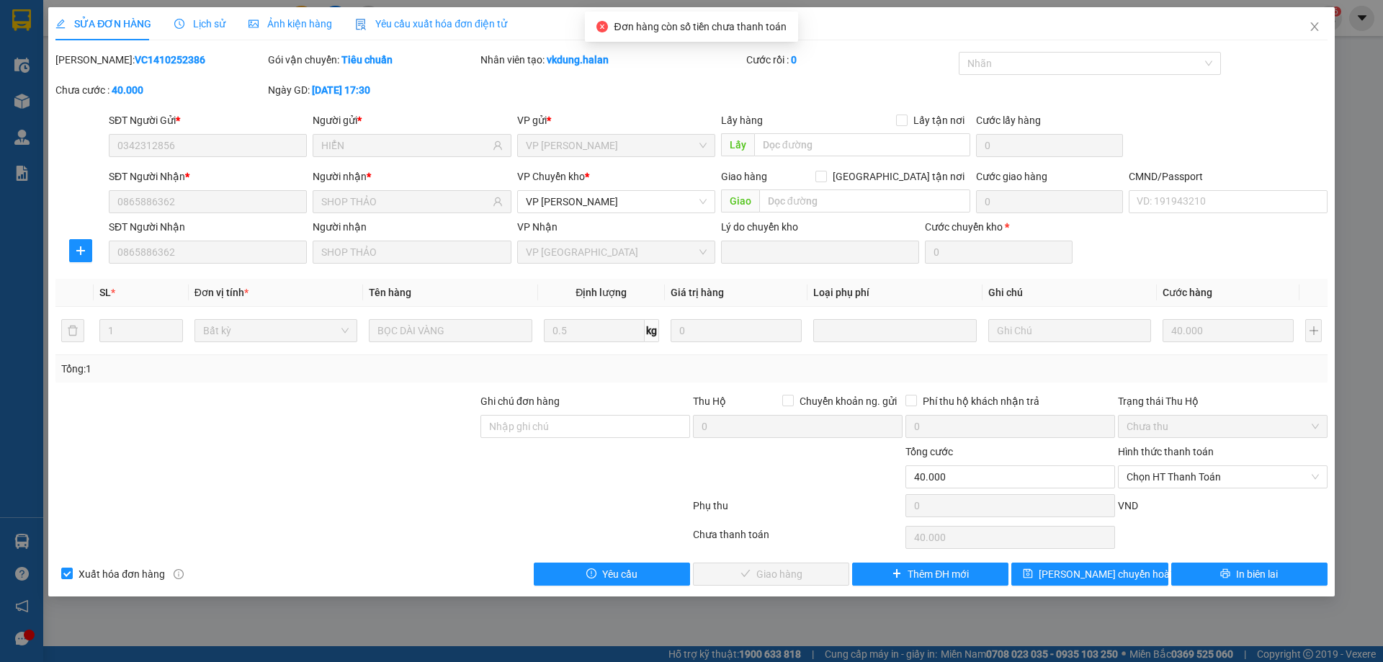
type input "0342312856"
type input "HIỂN"
type input "0865886362"
type input "SHOP THẢO"
type input "0"
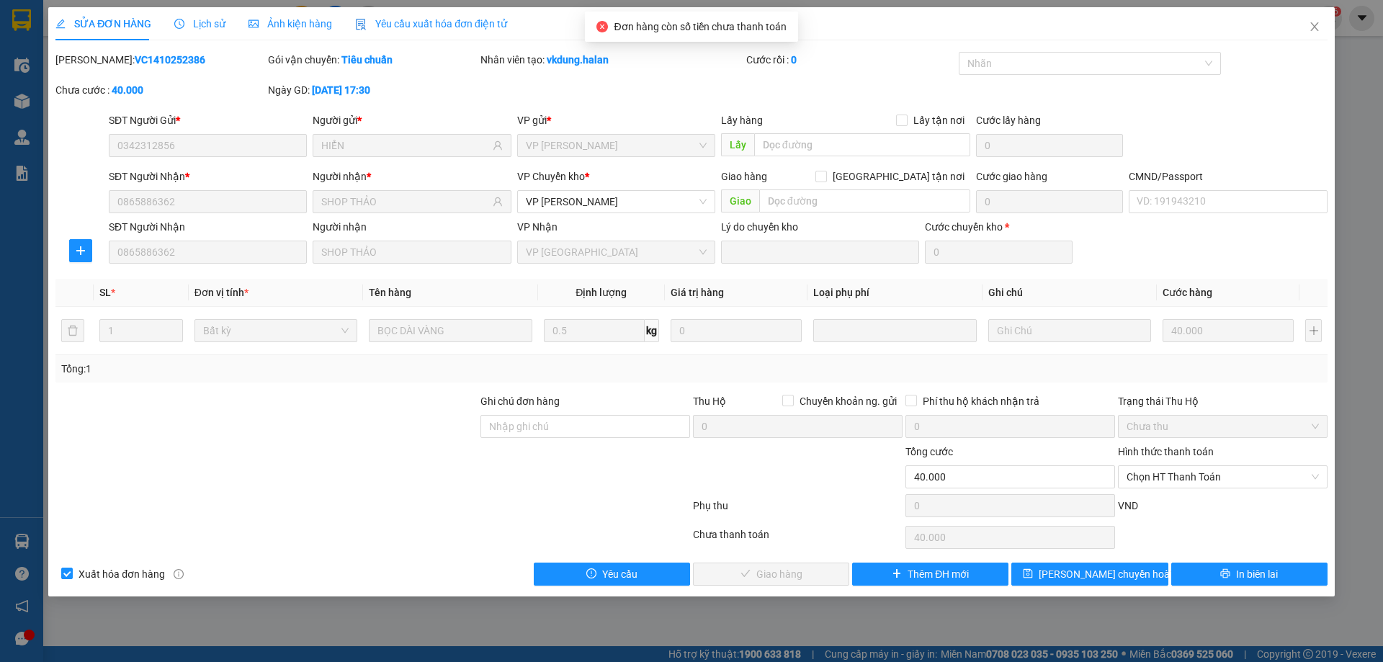
type input "40.000"
drag, startPoint x: 1156, startPoint y: 467, endPoint x: 1163, endPoint y: 481, distance: 15.8
click at [1156, 468] on span "Chọn HT Thanh Toán" at bounding box center [1223, 477] width 192 height 22
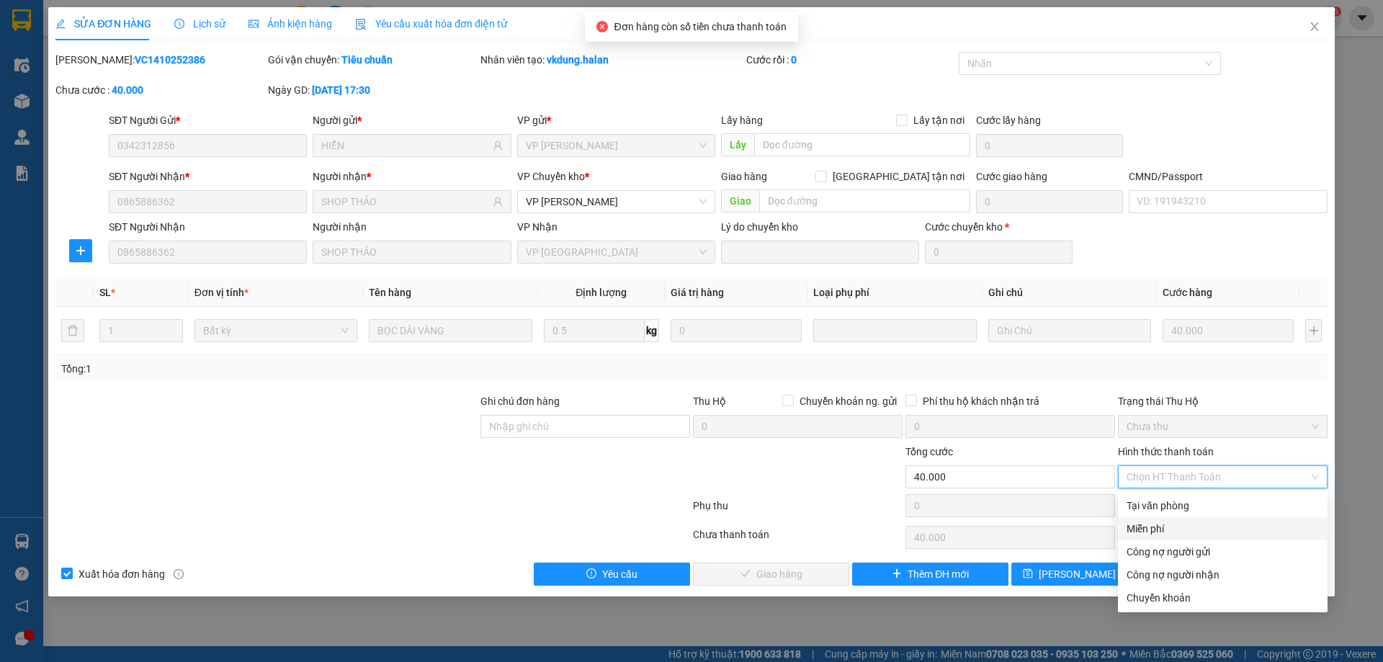
click at [1153, 516] on div "Tại văn phòng" at bounding box center [1223, 505] width 210 height 23
type input "0"
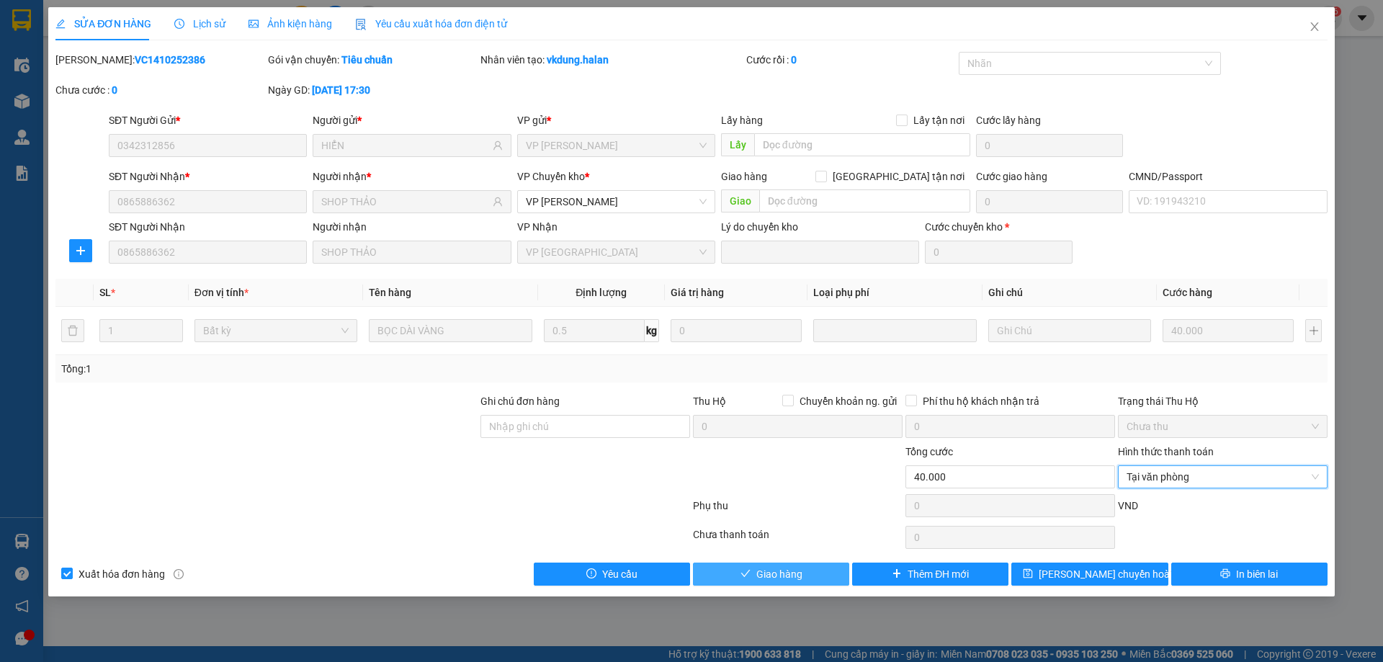
click at [716, 582] on button "Giao hàng" at bounding box center [771, 574] width 156 height 23
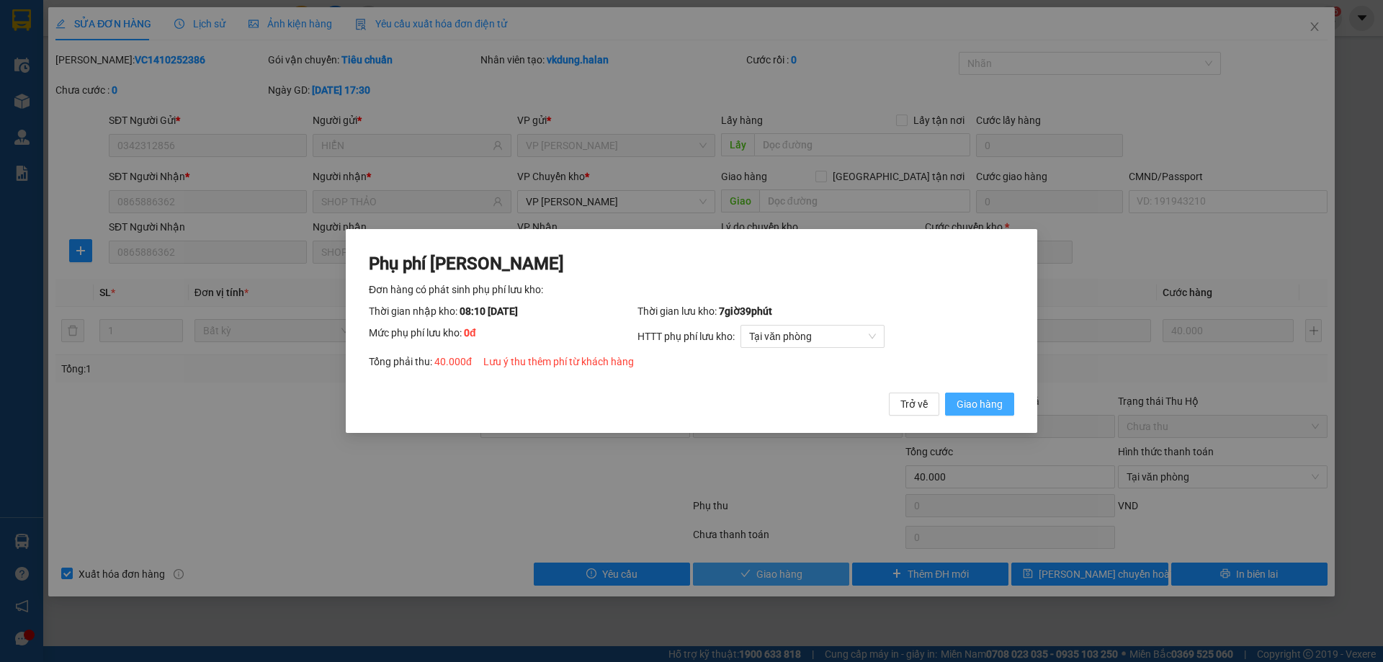
click at [968, 413] on button "Giao hàng" at bounding box center [979, 404] width 69 height 23
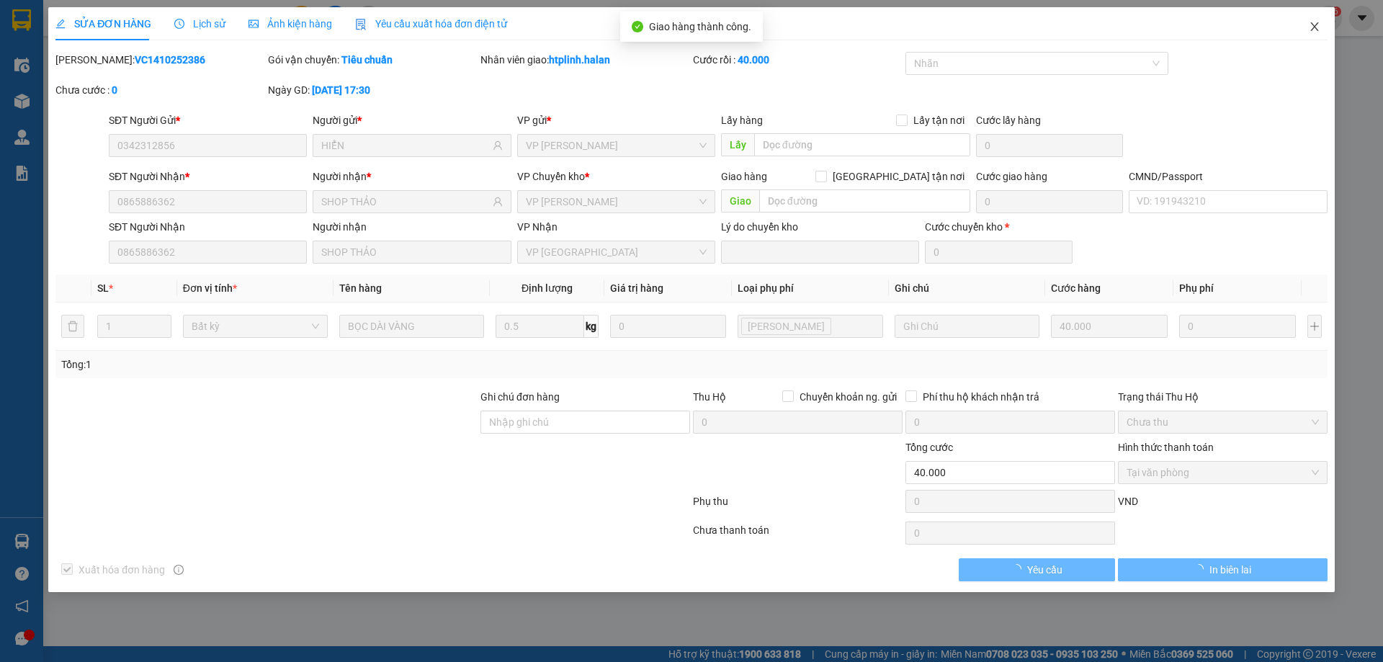
click at [1326, 24] on span "Close" at bounding box center [1315, 27] width 40 height 40
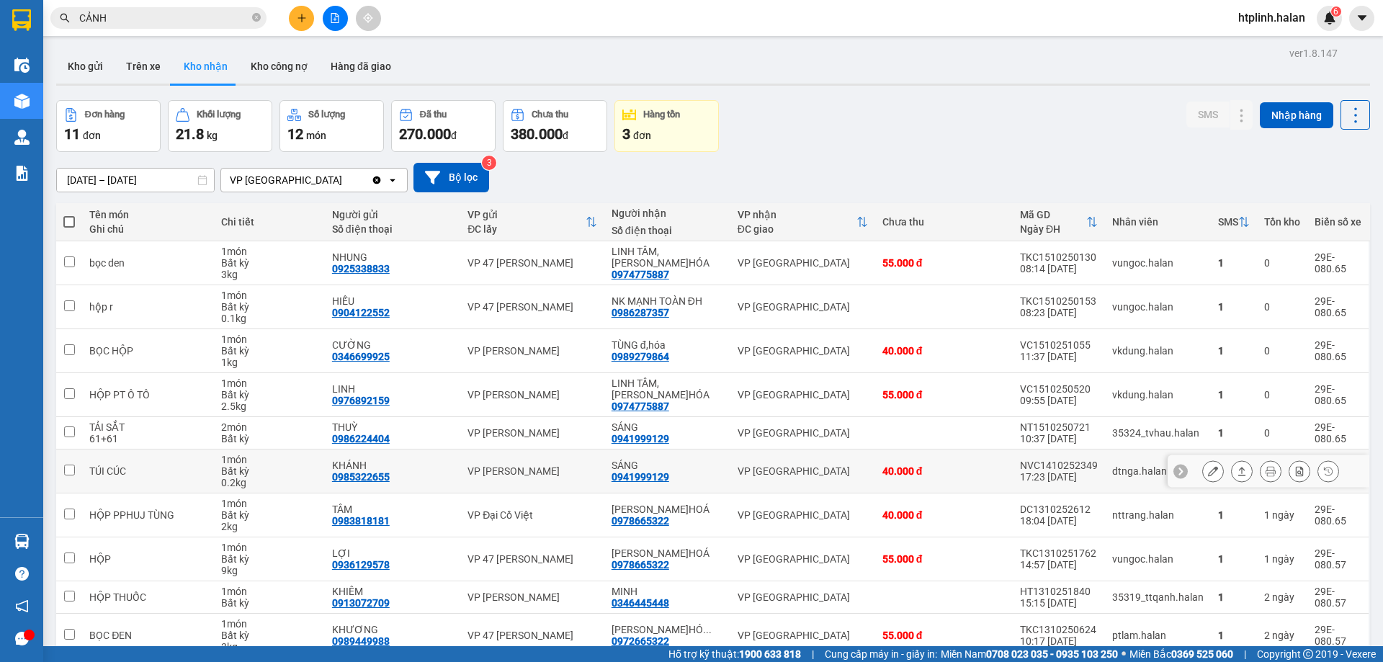
scroll to position [71, 0]
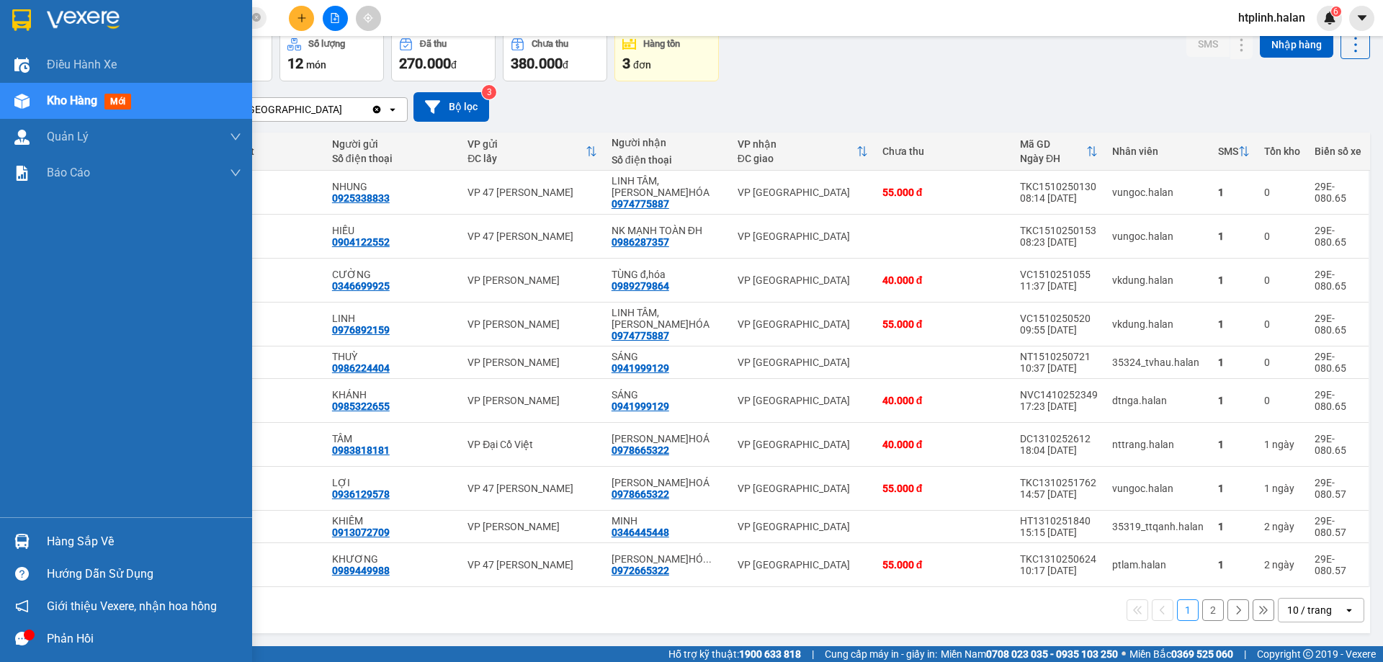
click at [4, 545] on div "Hàng sắp về" at bounding box center [126, 541] width 252 height 32
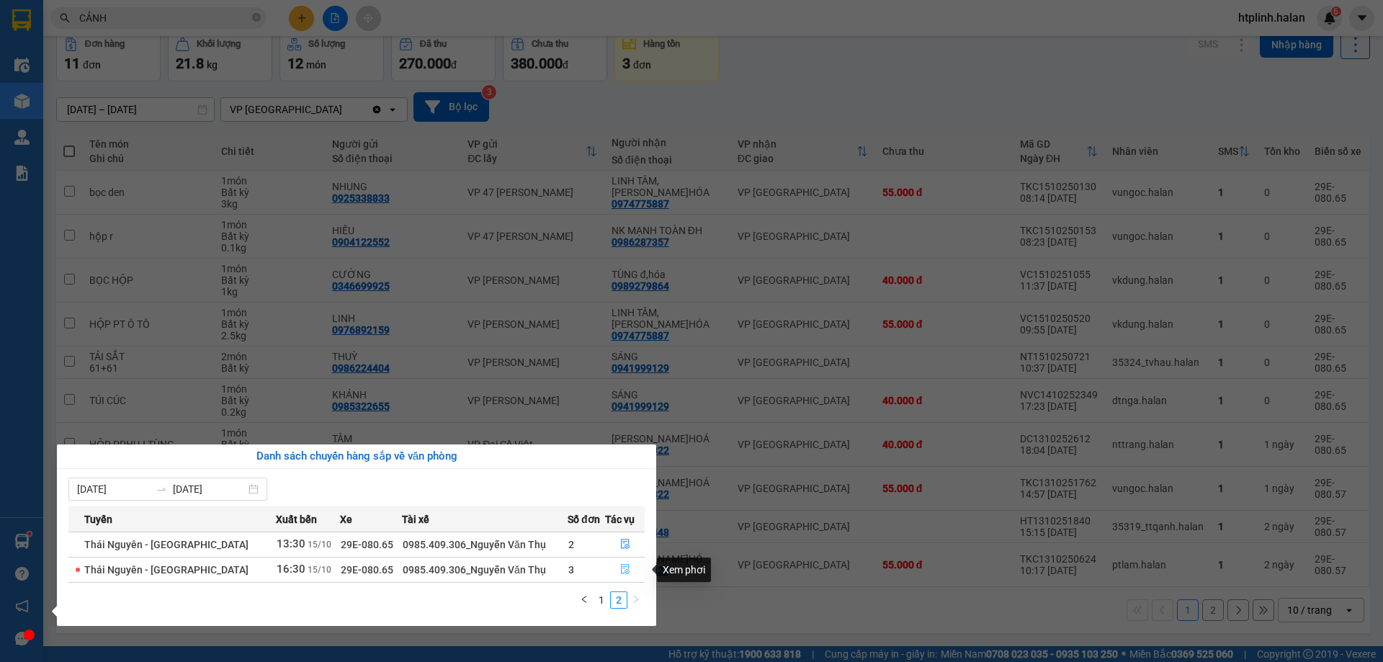
click at [626, 565] on button "button" at bounding box center [625, 569] width 38 height 23
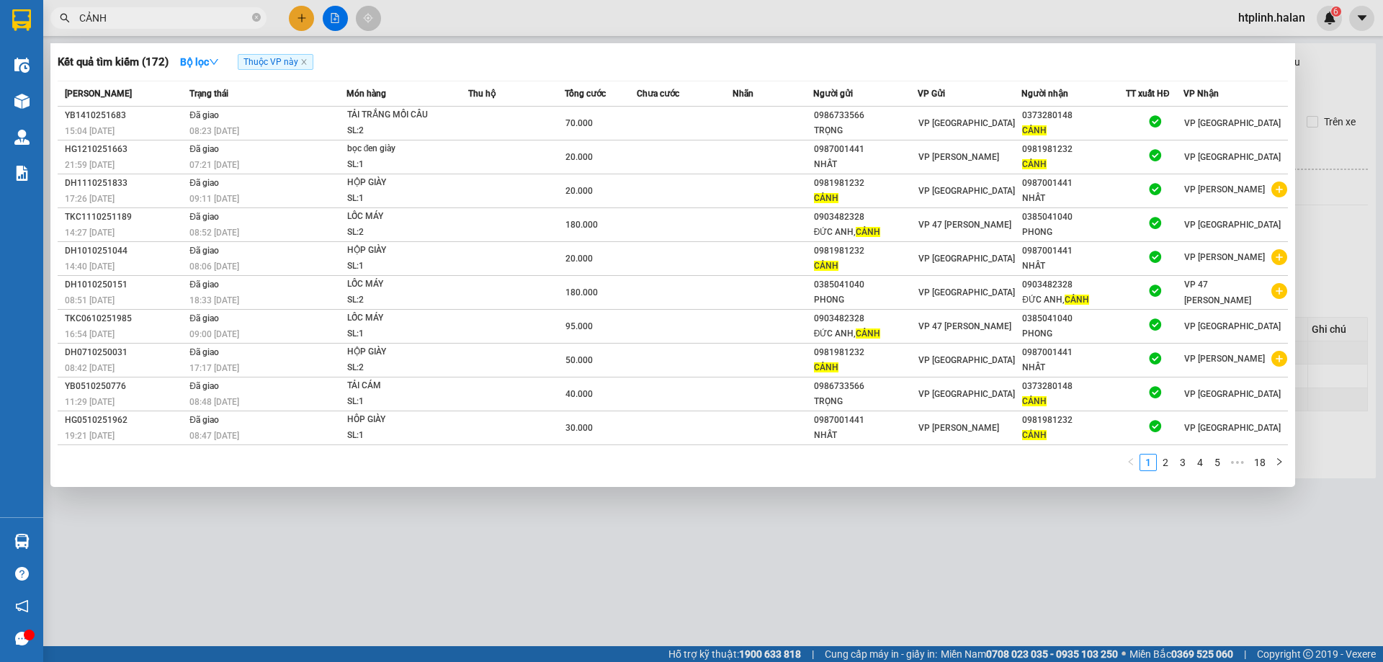
click at [154, 11] on input "CẢNH" at bounding box center [164, 18] width 170 height 16
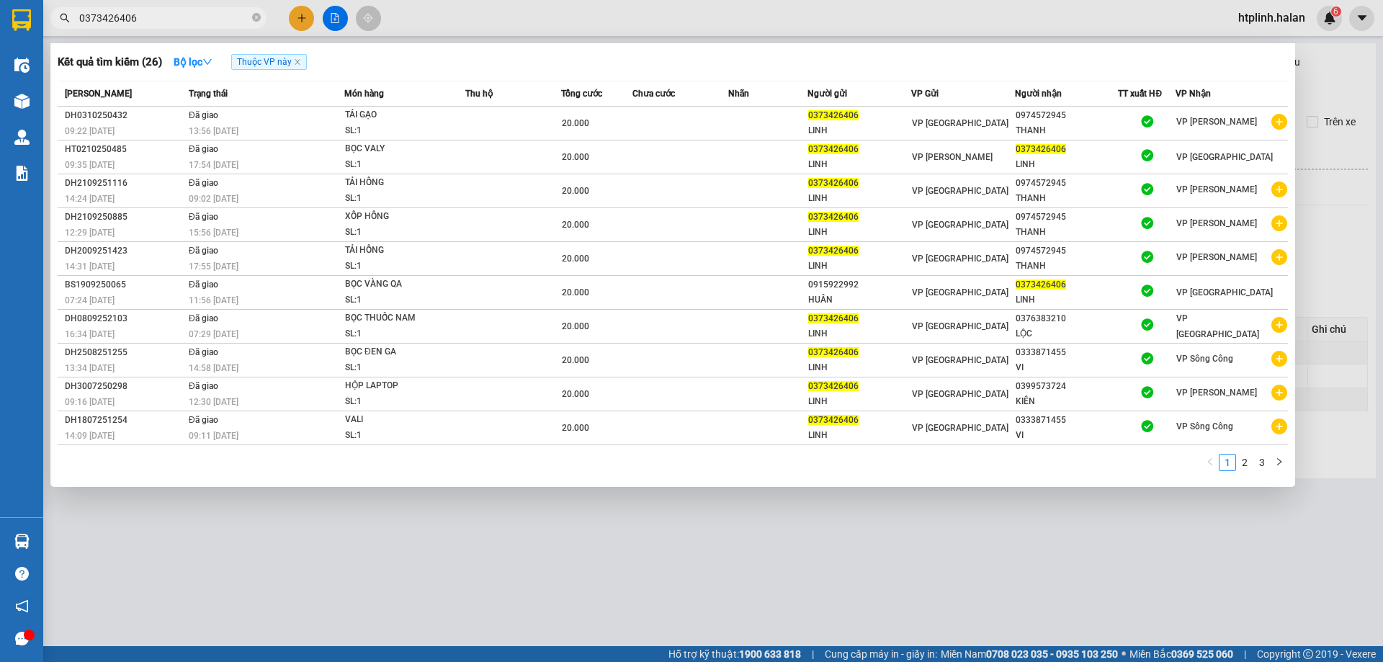
type input "0373426406"
click at [300, 65] on icon "close" at bounding box center [297, 61] width 7 height 7
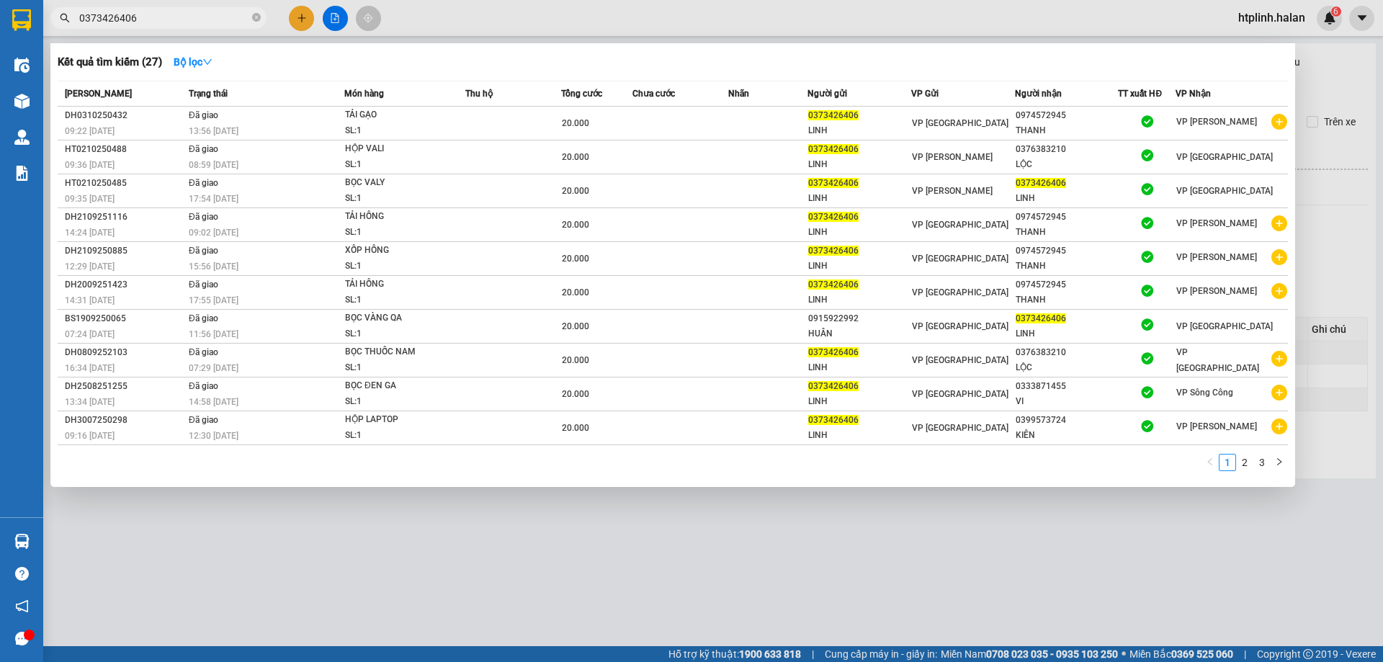
click at [308, 11] on div at bounding box center [691, 331] width 1383 height 662
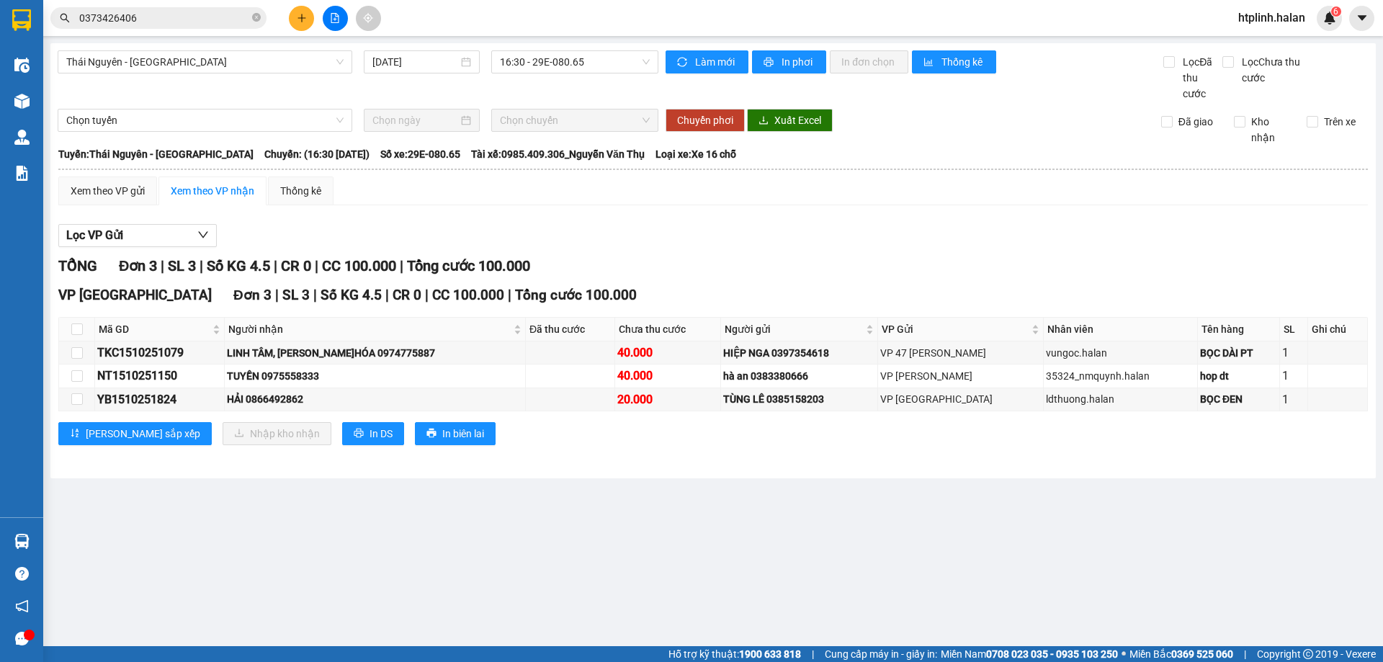
click at [297, 19] on icon "plus" at bounding box center [302, 18] width 10 height 10
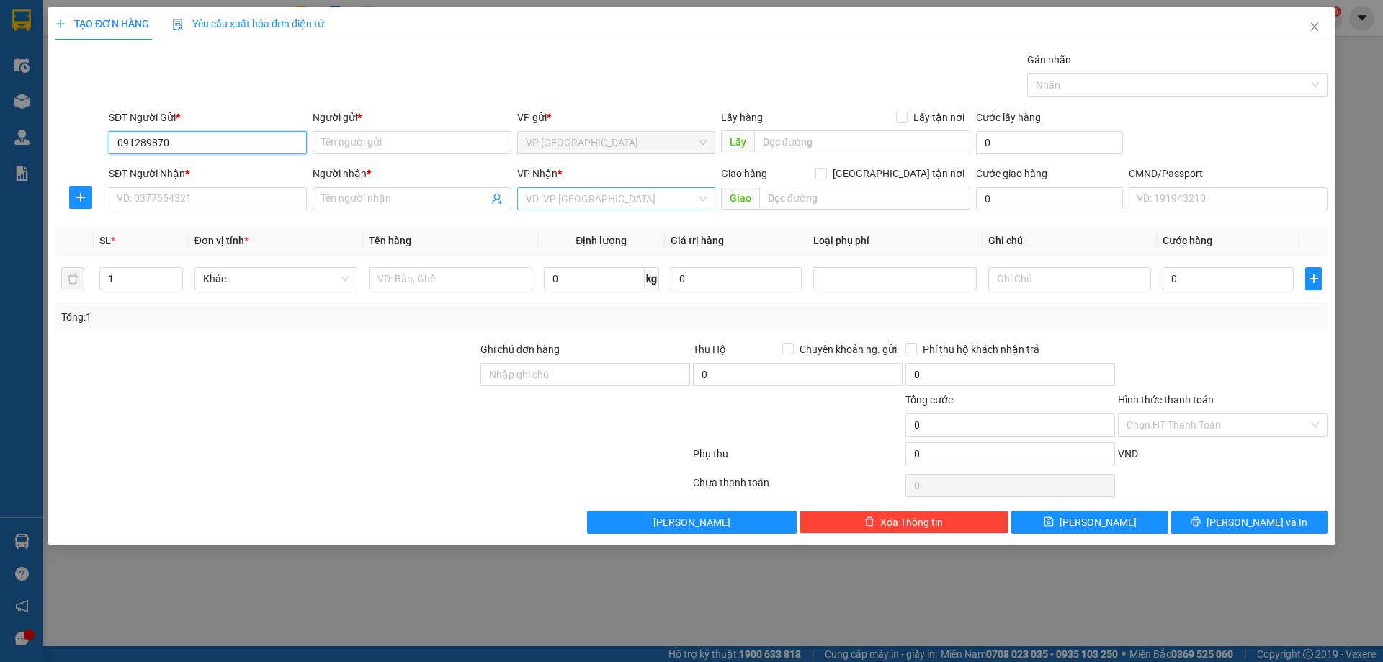
type input "0912898700"
click at [164, 177] on div "0912898700 - NK HOA PHƯỢNG" at bounding box center [207, 172] width 181 height 16
type input "NK HOA PHƯỢNG"
type input "0912898700"
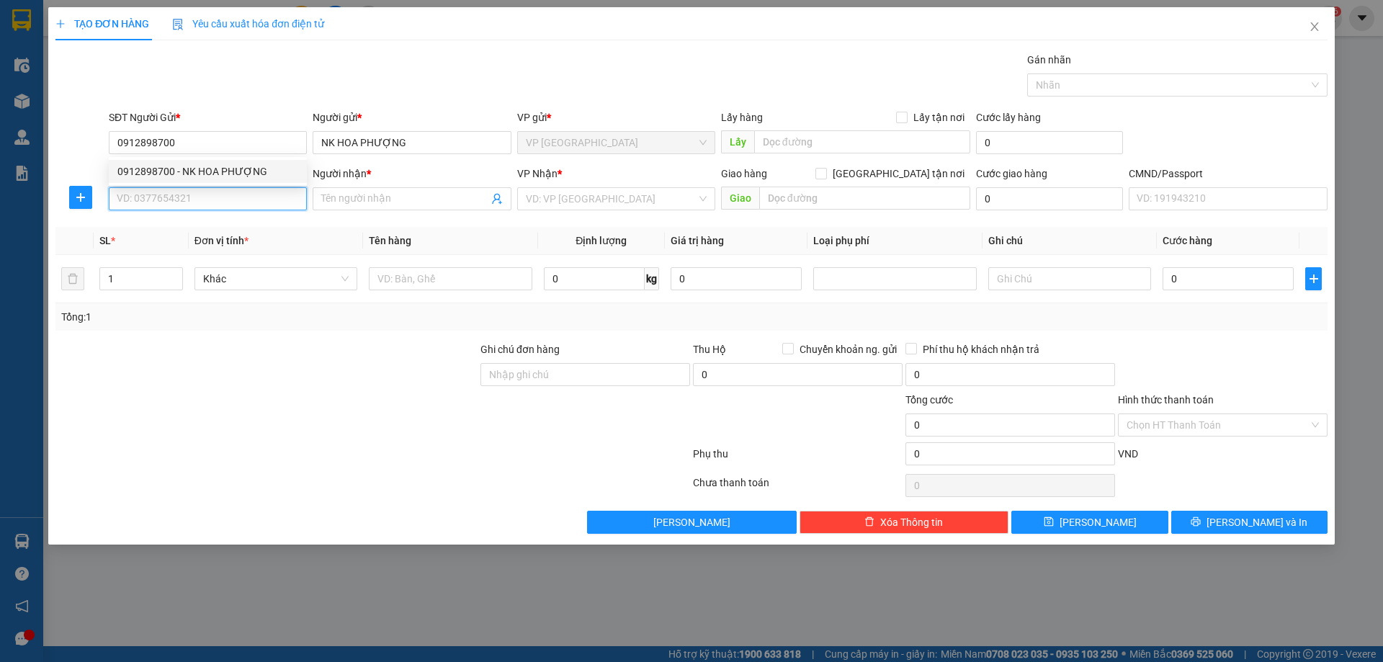
click at [163, 208] on input "SĐT Người Nhận *" at bounding box center [208, 198] width 198 height 23
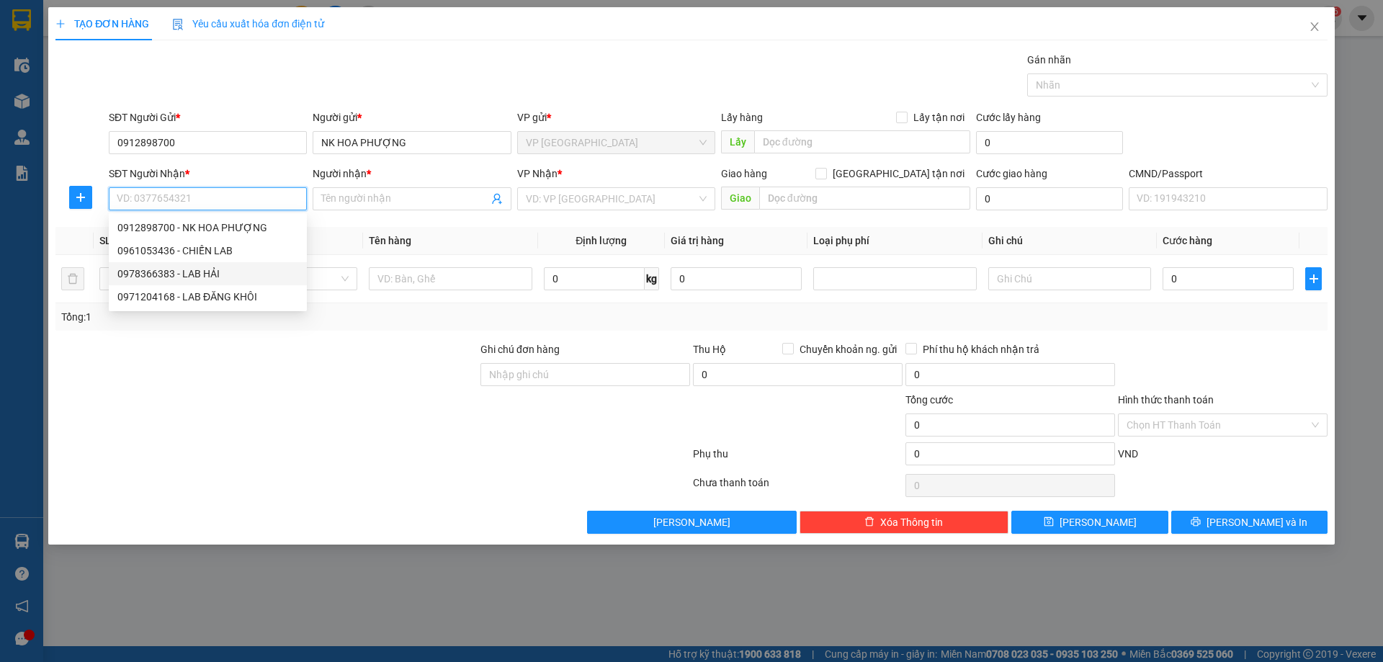
click at [178, 271] on div "0978366383 - LAB HẢI" at bounding box center [207, 274] width 181 height 16
type input "0978366383"
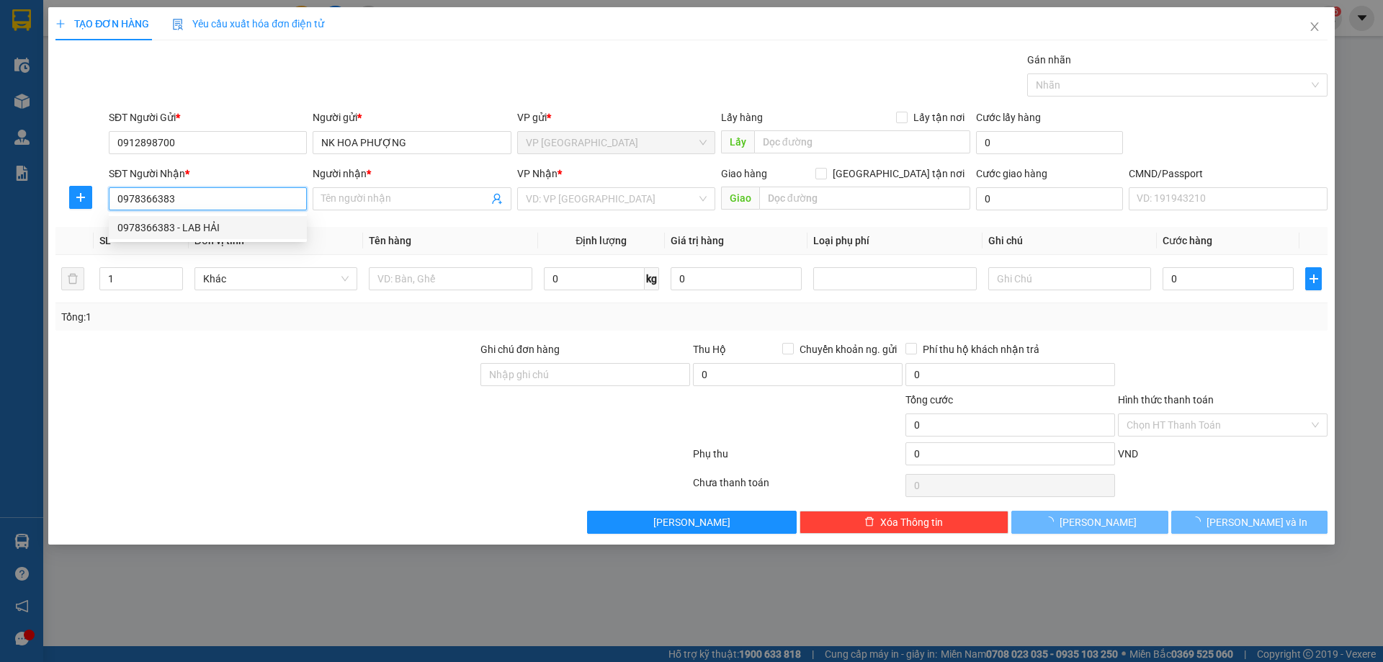
type input "LAB HẢI"
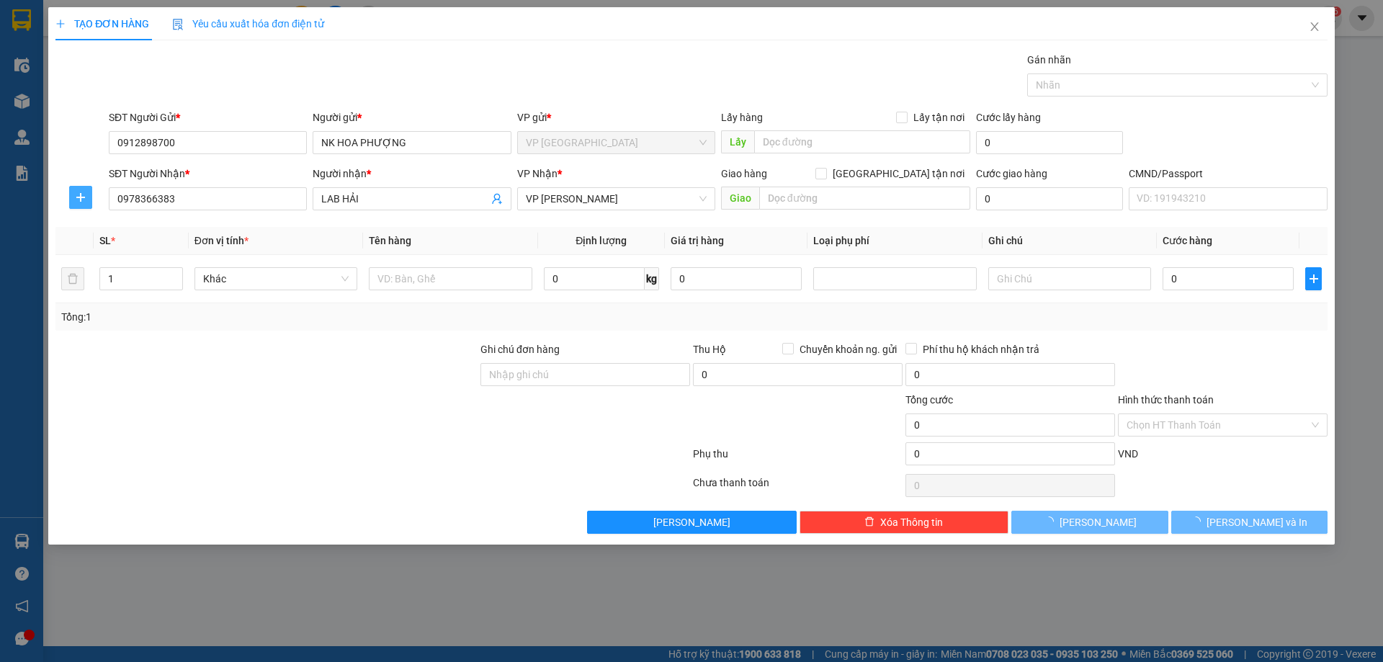
click at [73, 195] on span "plus" at bounding box center [81, 198] width 22 height 12
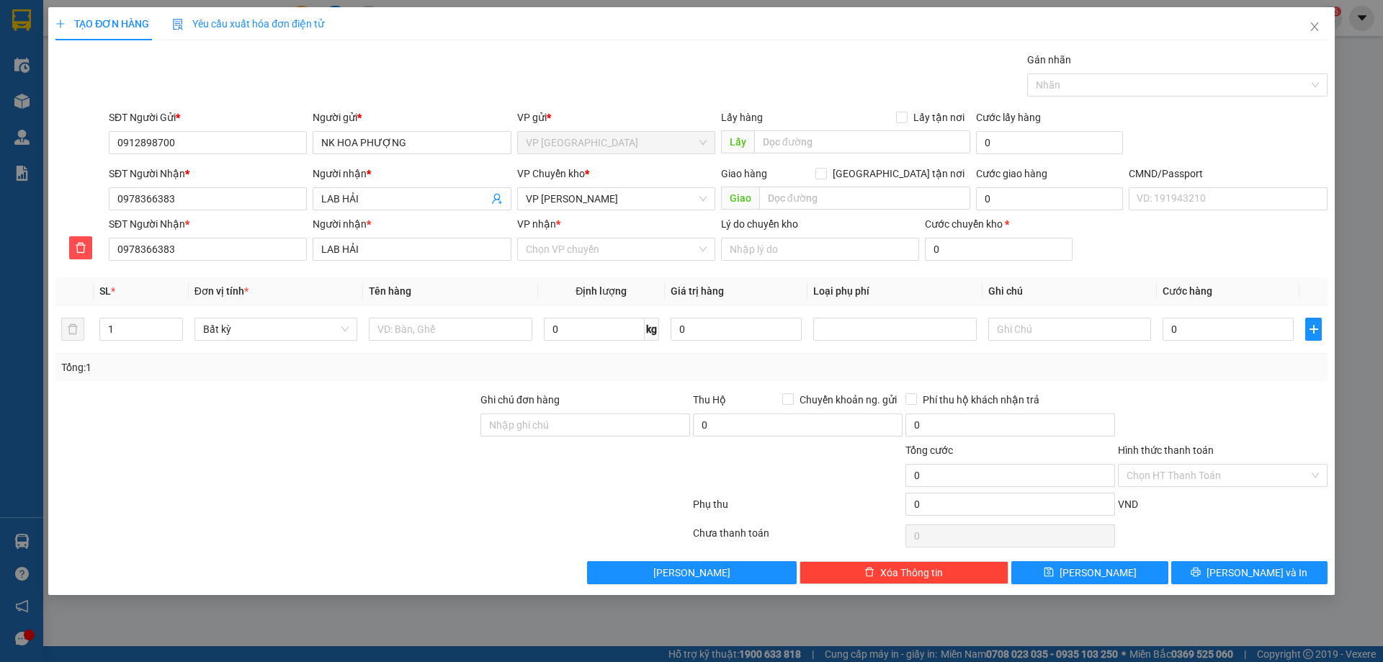
click at [760, 170] on span "Giao hàng" at bounding box center [744, 174] width 46 height 12
click at [538, 238] on input "VP nhận *" at bounding box center [611, 249] width 171 height 22
type input "NVC"
click at [599, 280] on div "VP Nguyễn Văn Cừ" at bounding box center [616, 278] width 181 height 16
drag, startPoint x: 667, startPoint y: 121, endPoint x: 659, endPoint y: 153, distance: 32.7
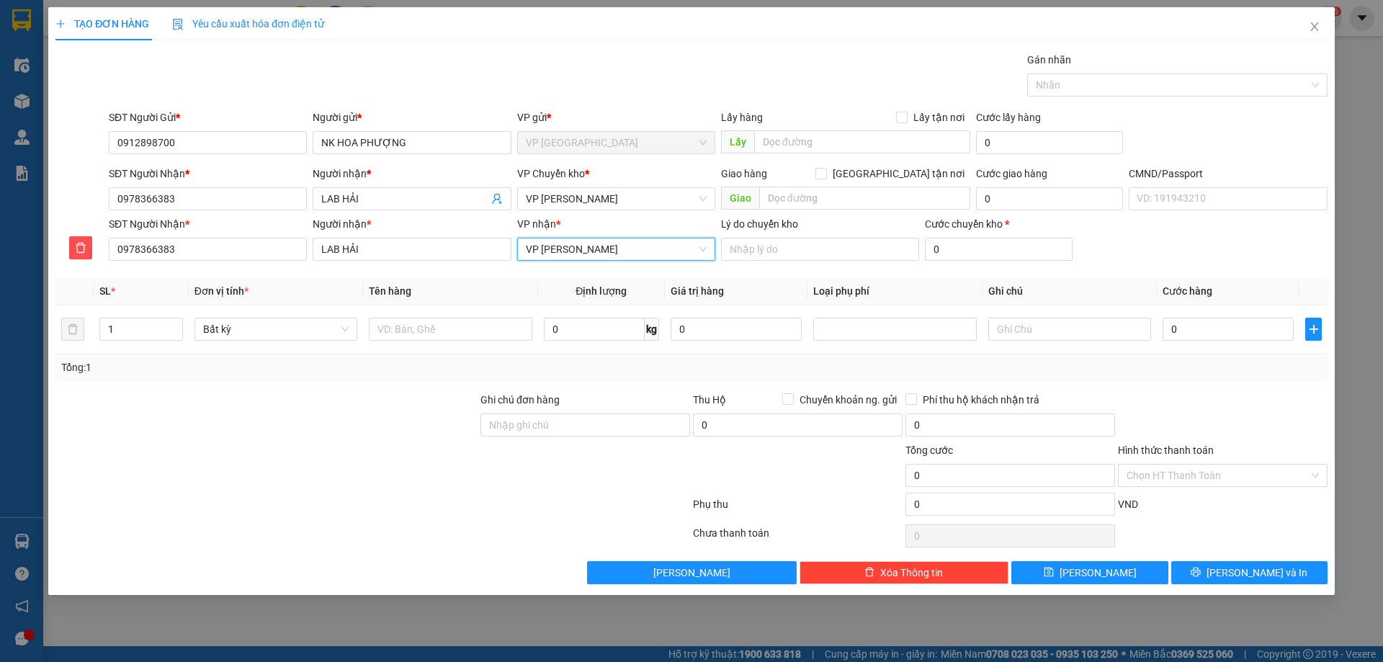
click at [667, 128] on div "VP gửi *" at bounding box center [616, 121] width 198 height 22
click at [614, 182] on div "VP Chuyển kho *" at bounding box center [616, 177] width 198 height 22
click at [611, 196] on span "VP Nguyễn Văn Cừ" at bounding box center [616, 199] width 181 height 22
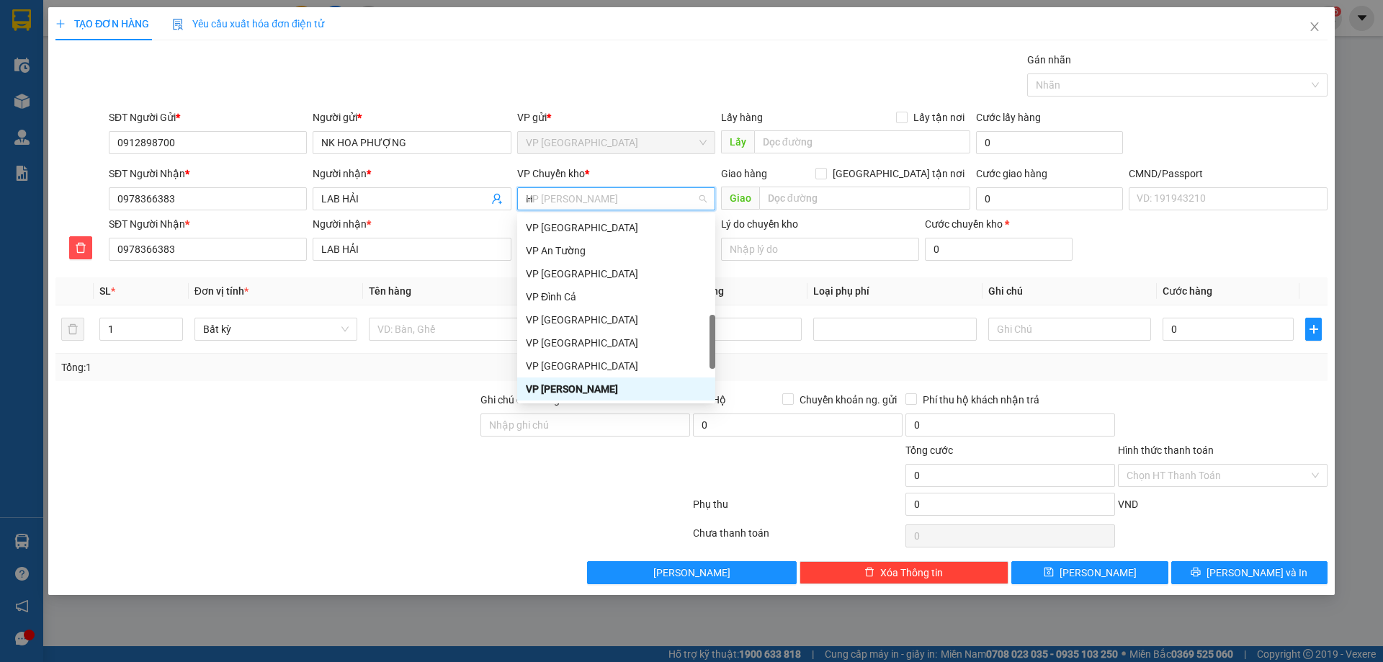
scroll to position [248, 0]
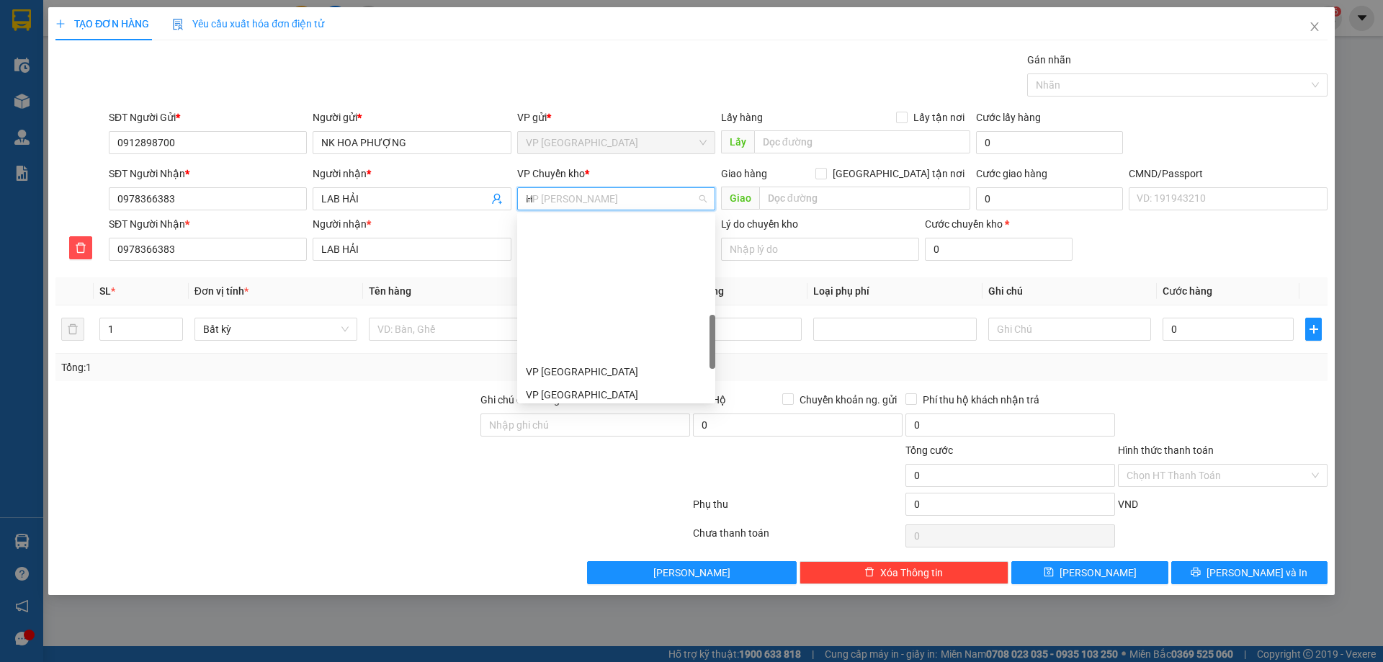
type input "HG"
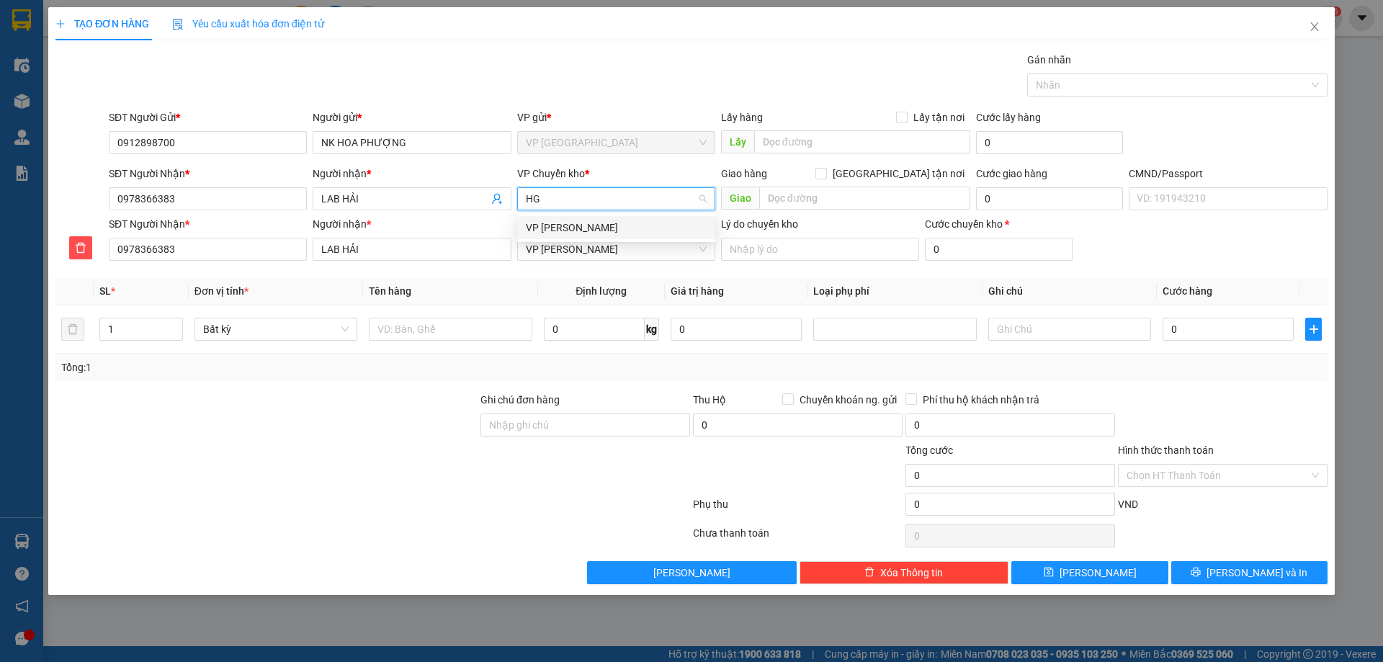
scroll to position [0, 0]
drag, startPoint x: 596, startPoint y: 228, endPoint x: 494, endPoint y: 295, distance: 122.3
click at [595, 230] on div "VP [PERSON_NAME]" at bounding box center [616, 228] width 181 height 16
click at [441, 321] on input "text" at bounding box center [450, 329] width 163 height 23
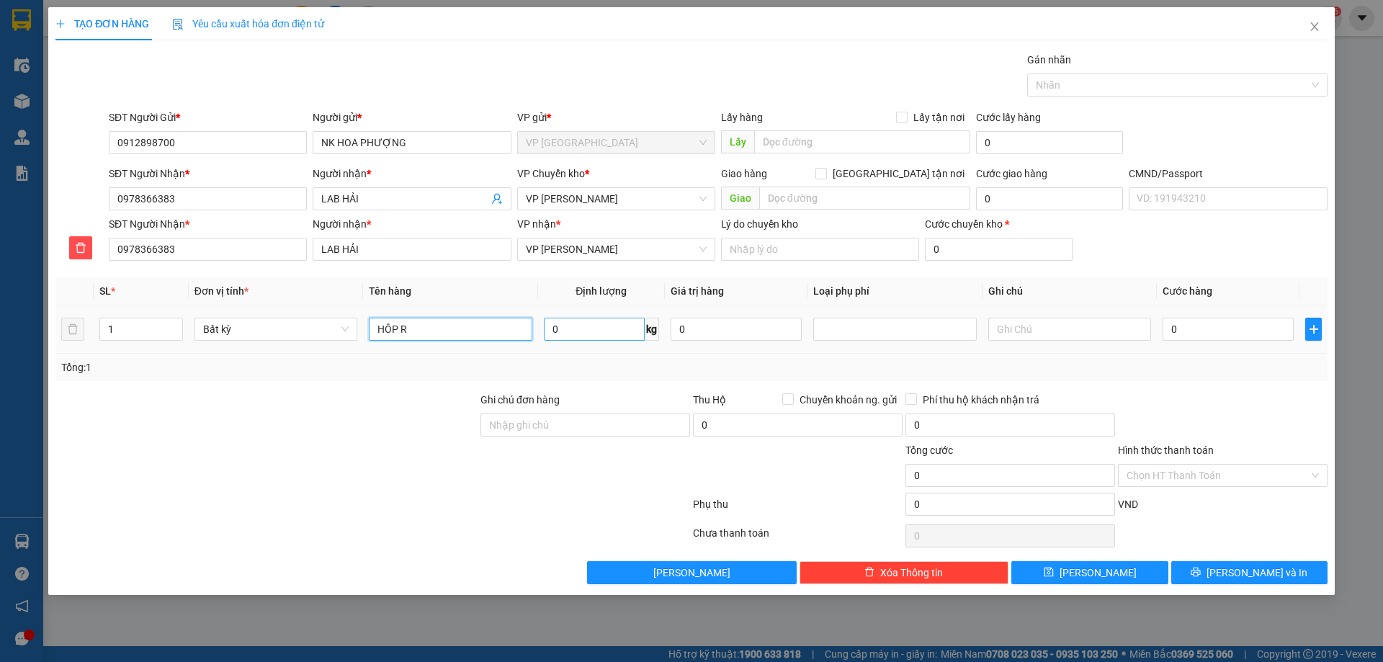
type input "HÔP R"
click at [574, 326] on input "0" at bounding box center [594, 329] width 101 height 23
drag, startPoint x: 607, startPoint y: 318, endPoint x: 562, endPoint y: 357, distance: 59.2
click at [562, 357] on div "Tổng: 1" at bounding box center [691, 367] width 1272 height 27
type input "0"
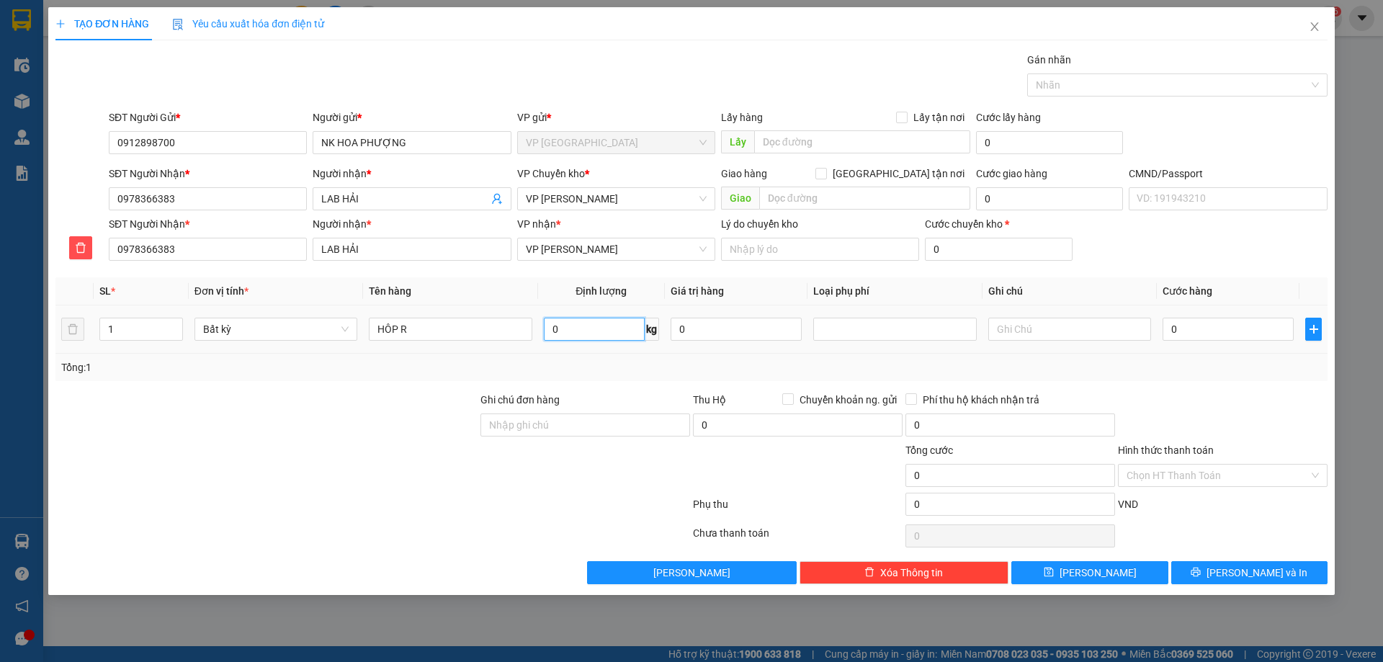
click at [594, 330] on input "0" at bounding box center [594, 329] width 101 height 23
type input "0.2"
click at [615, 362] on div "Tổng: 1" at bounding box center [691, 368] width 1261 height 16
type input "40.000"
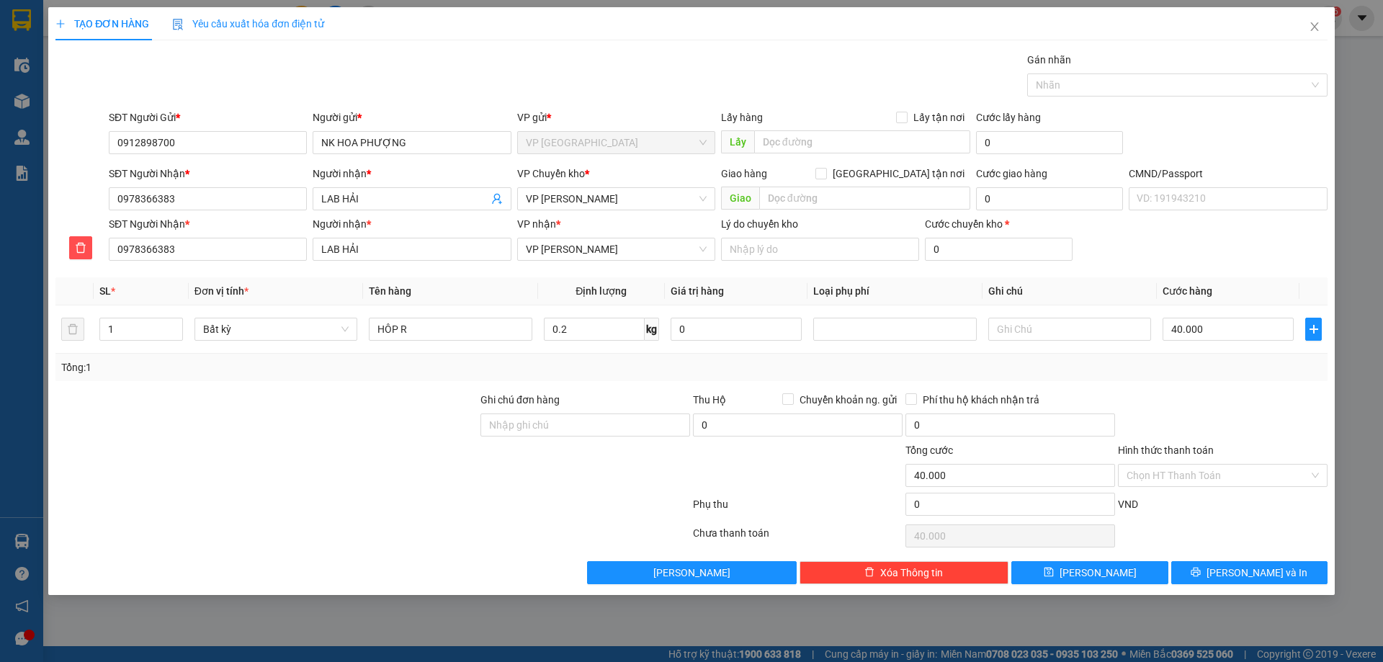
type input "40.000"
click at [1229, 478] on input "Hình thức thanh toán" at bounding box center [1218, 476] width 182 height 22
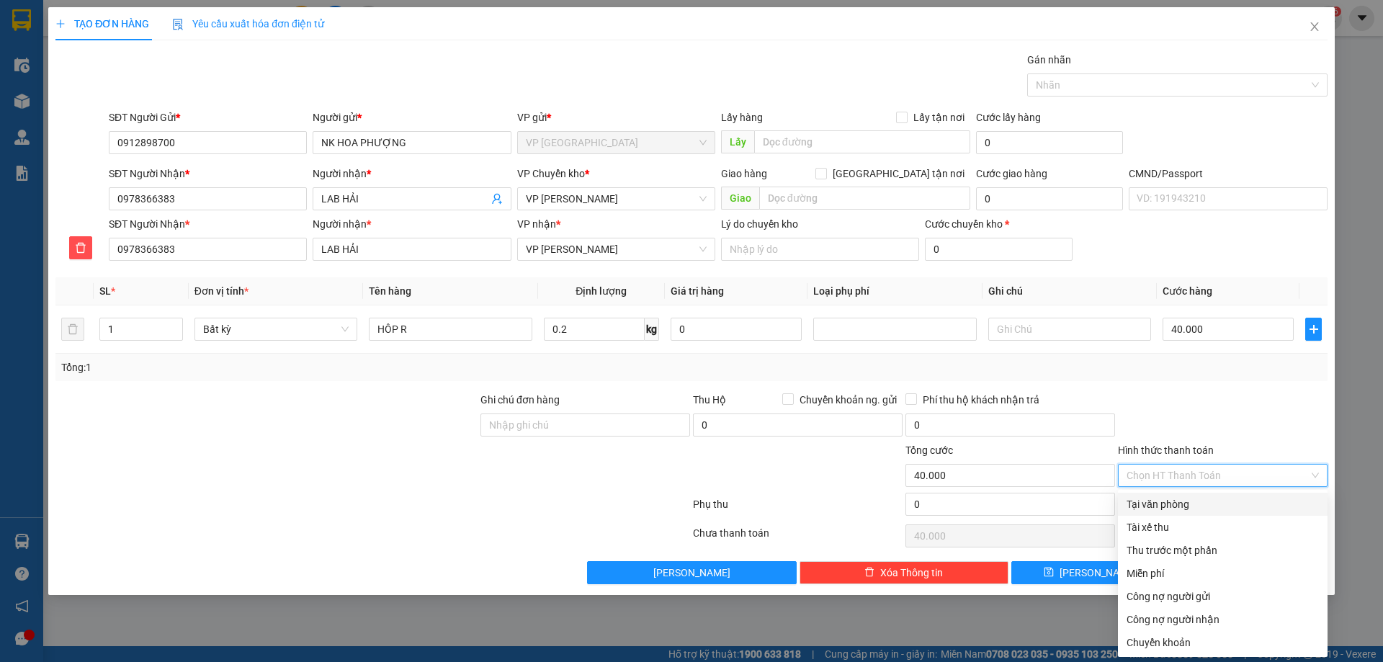
click at [1232, 503] on div "Tại văn phòng" at bounding box center [1223, 504] width 192 height 16
type input "0"
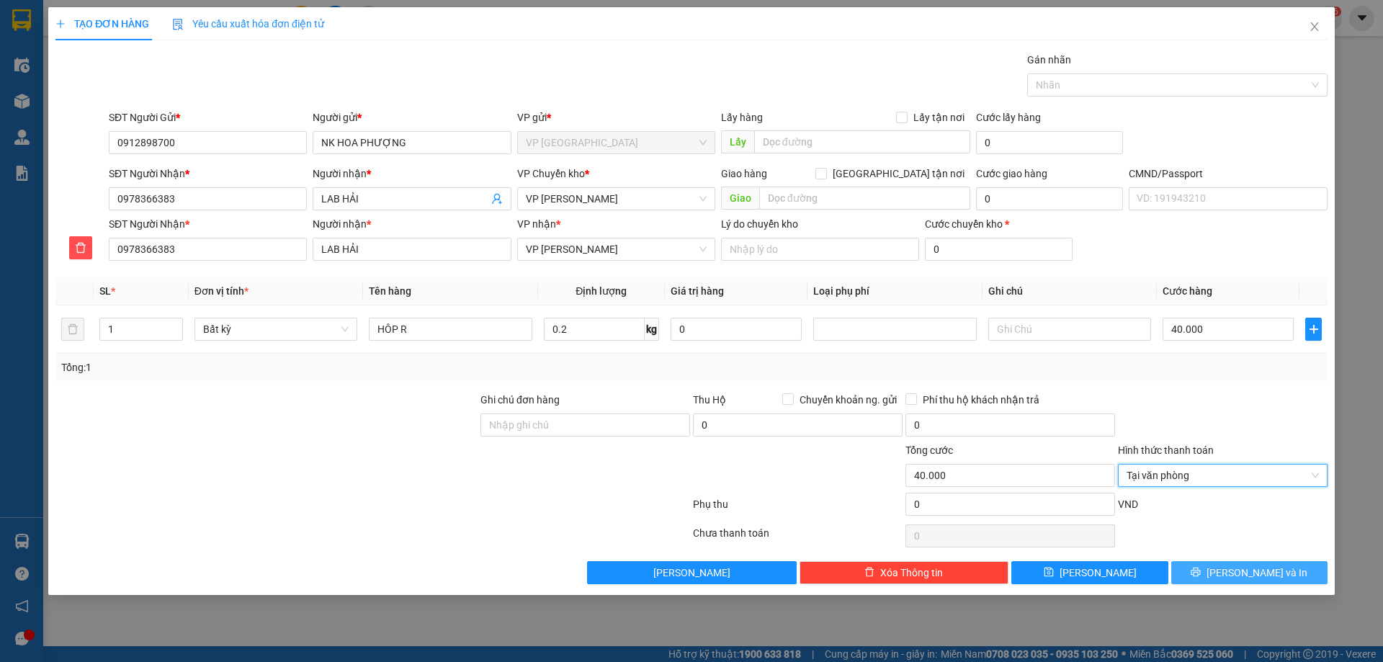
click at [1192, 572] on button "[PERSON_NAME] và In" at bounding box center [1250, 572] width 156 height 23
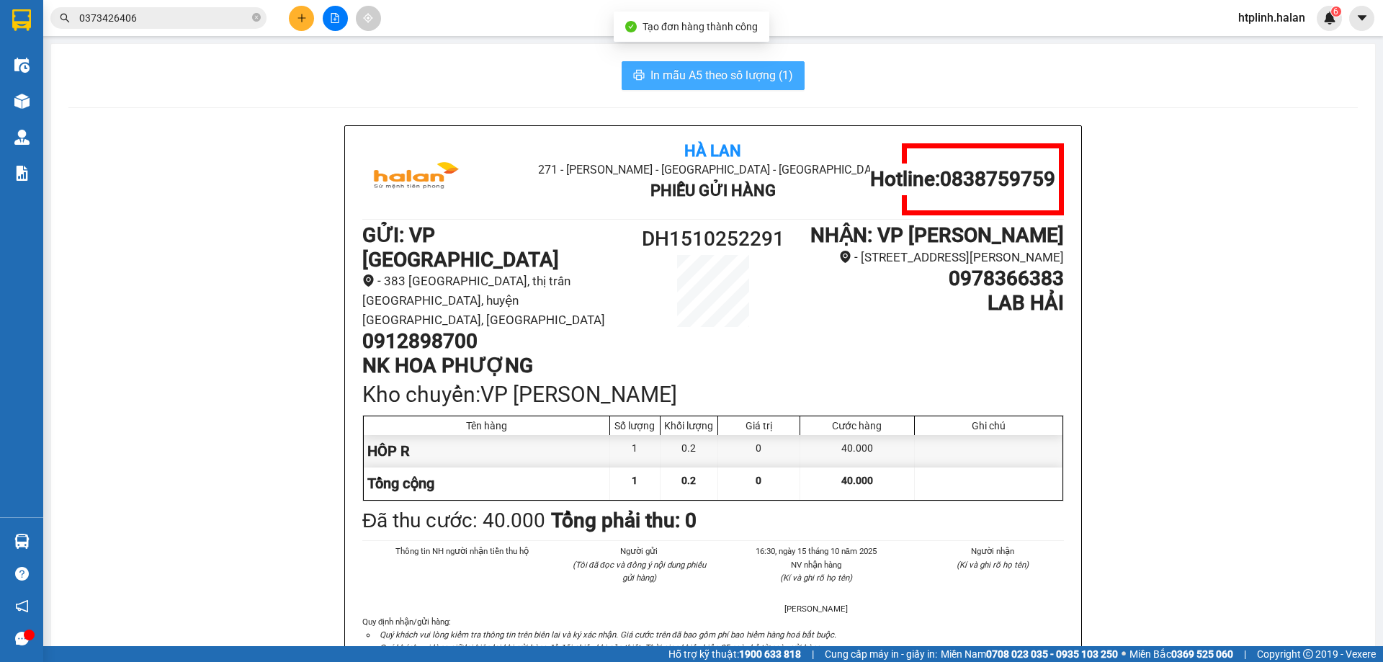
click at [640, 66] on button "In mẫu A5 theo số lượng (1)" at bounding box center [713, 75] width 183 height 29
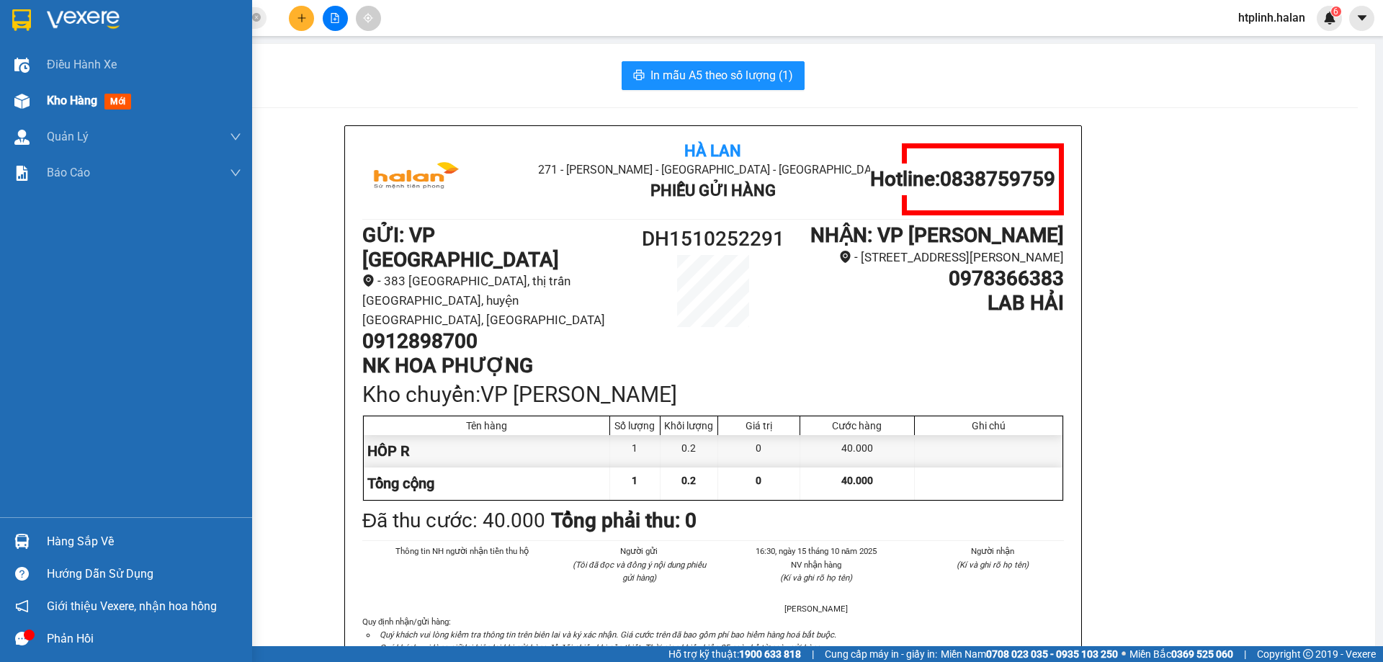
click at [29, 99] on img at bounding box center [21, 101] width 15 height 15
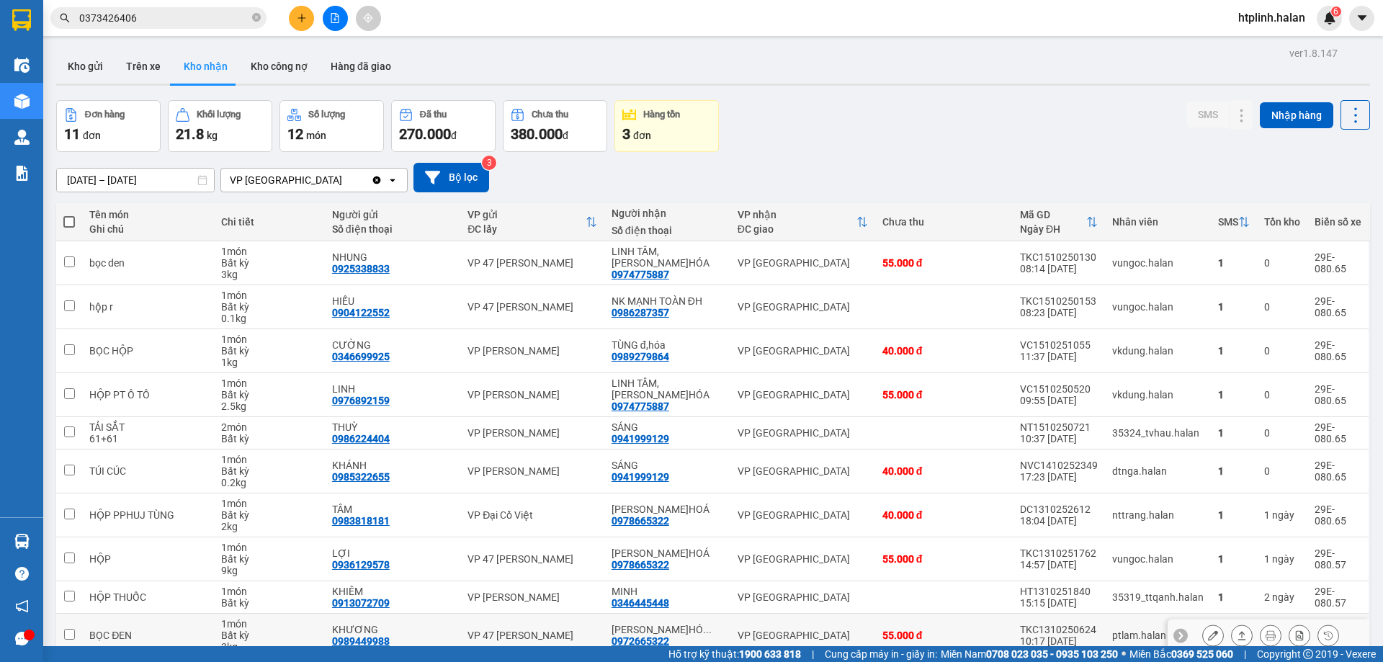
scroll to position [71, 0]
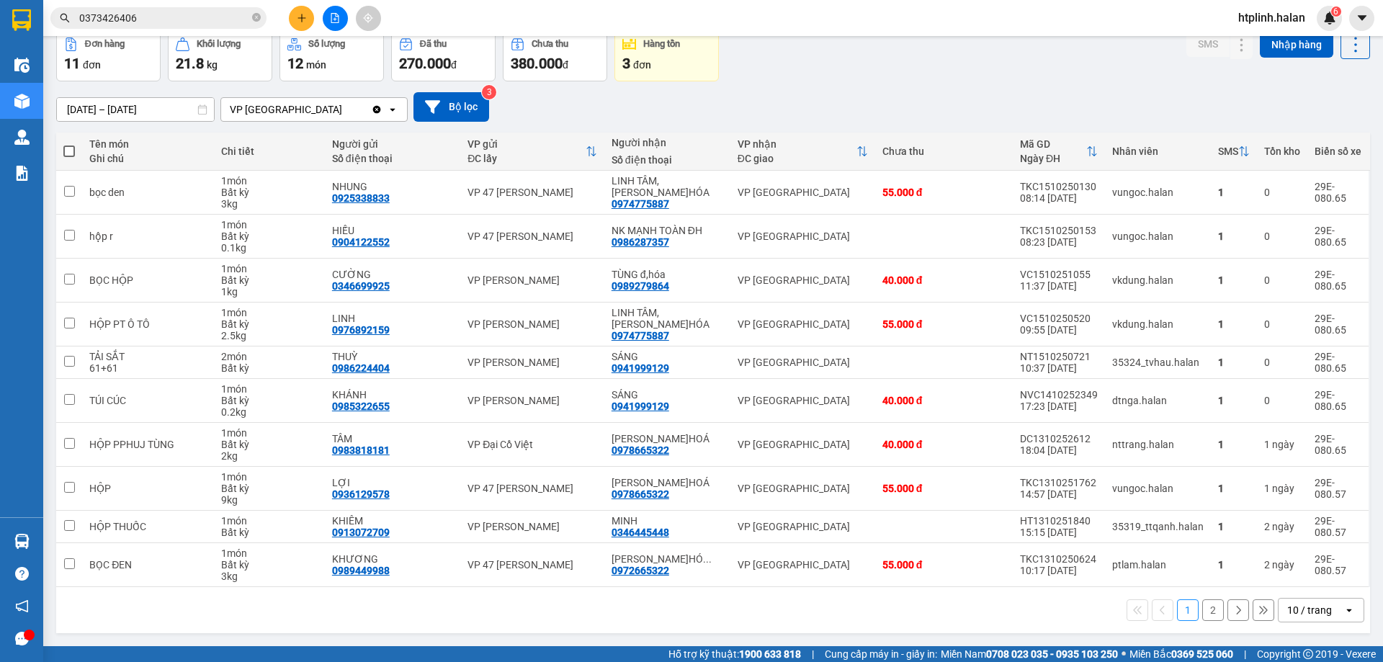
click at [1143, 117] on div "17/08/2025 – 15/10/2025 Press the down arrow key to interact with the calendar …" at bounding box center [713, 107] width 1314 height 30
click at [1232, 244] on button at bounding box center [1242, 236] width 20 height 25
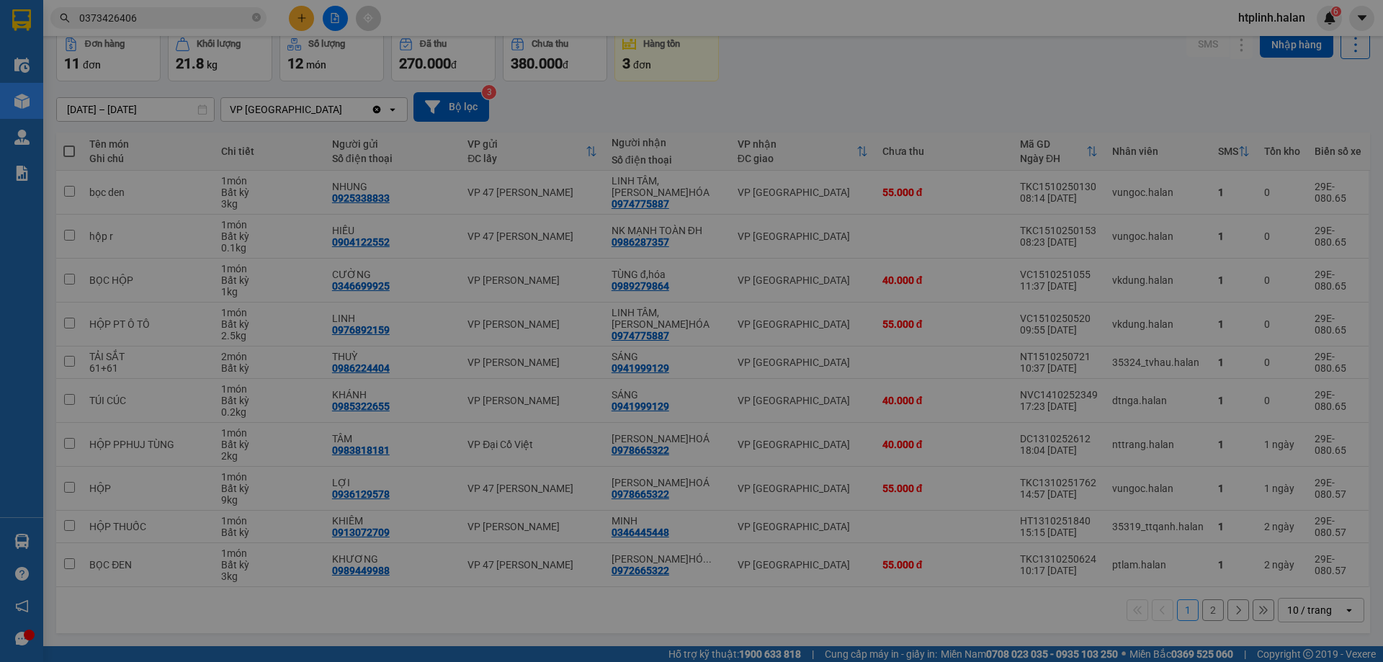
click at [1221, 230] on div "Phụ phí Lưu kho Đơn hàng có phát sinh phụ phí lưu kho: Thời gian nhập kho: 14:5…" at bounding box center [691, 331] width 1383 height 662
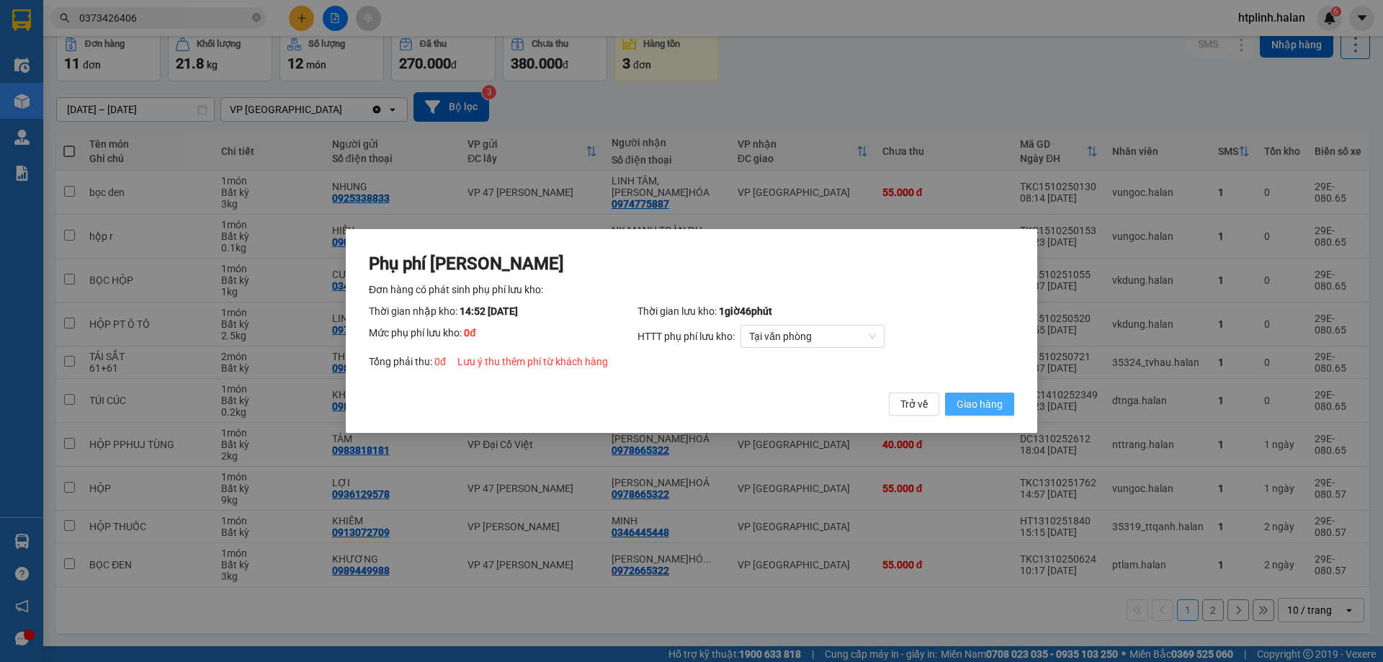
click at [966, 393] on button "Giao hàng" at bounding box center [979, 404] width 69 height 23
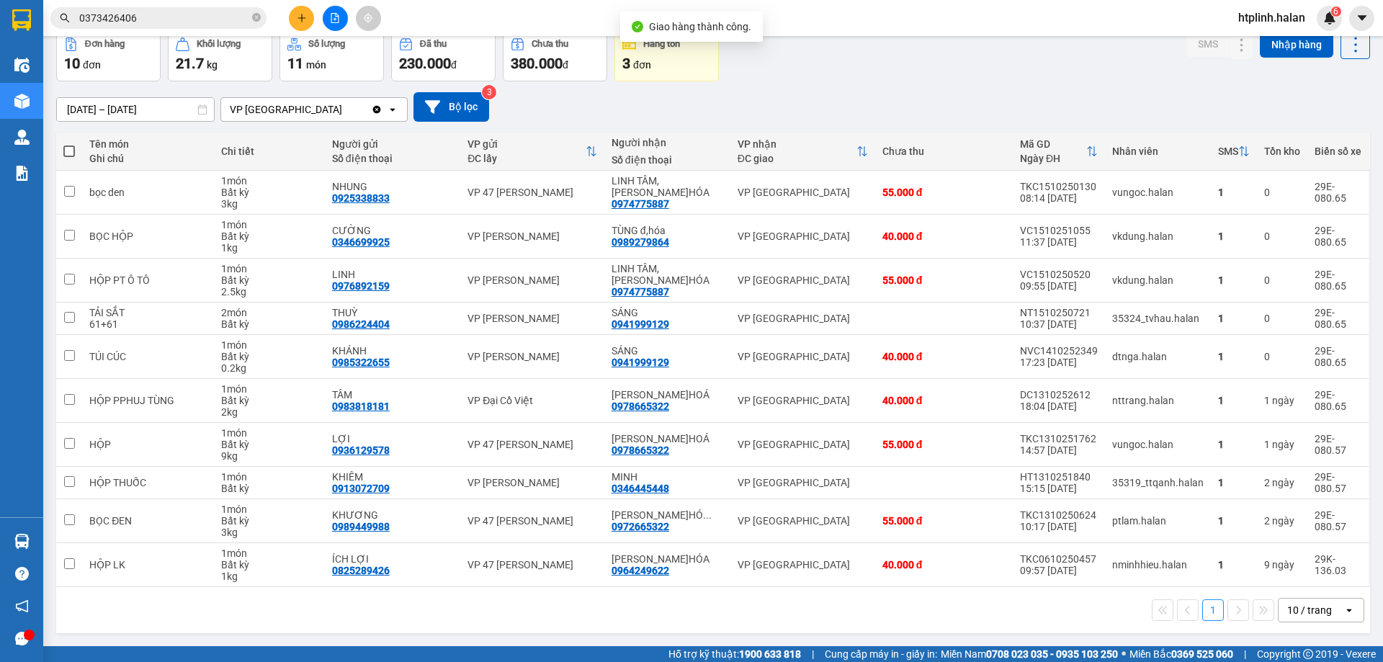
click at [919, 112] on div "17/08/2025 – 15/10/2025 Press the down arrow key to interact with the calendar …" at bounding box center [713, 107] width 1314 height 30
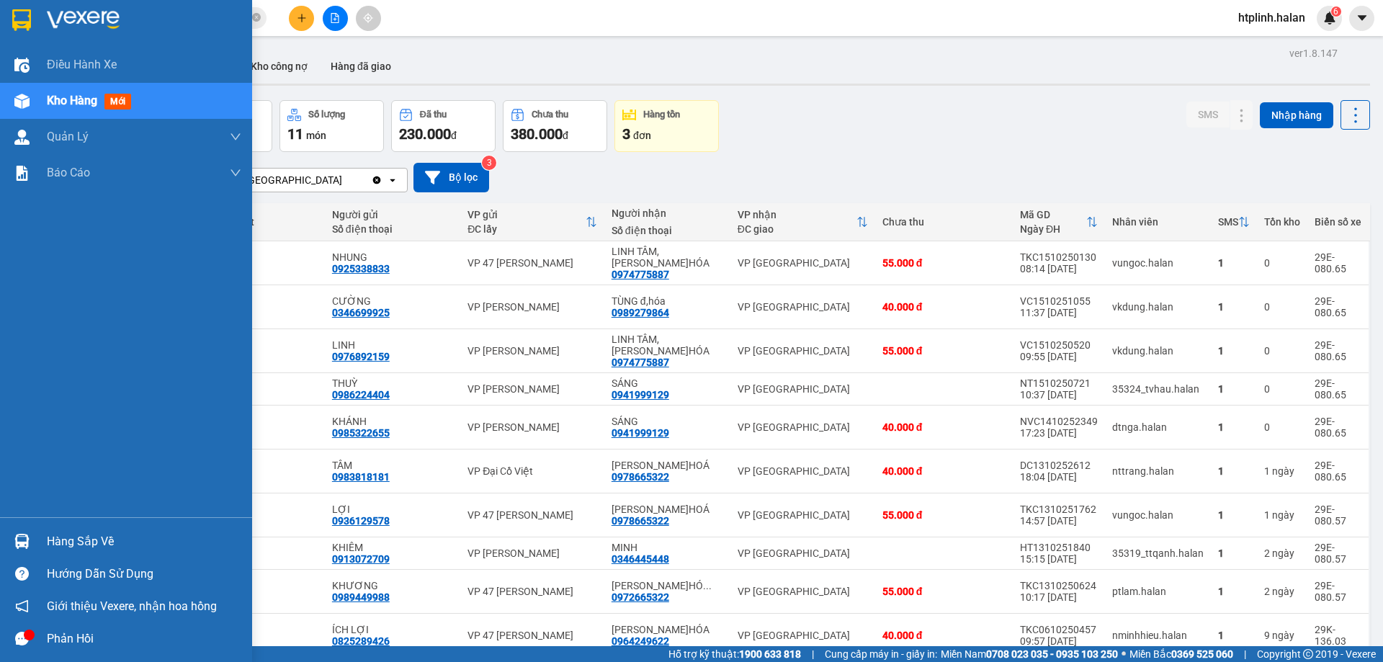
click at [35, 558] on div "Hướng dẫn sử dụng" at bounding box center [126, 574] width 252 height 32
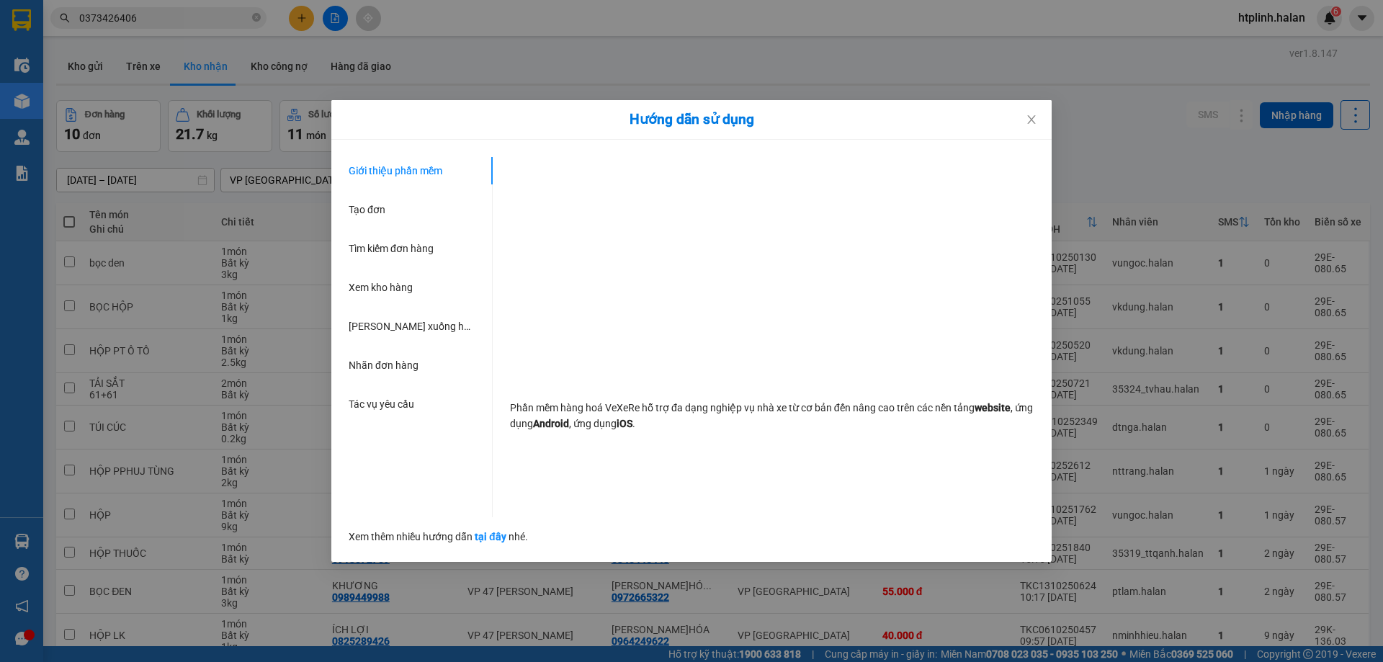
click at [9, 538] on div "Hướng dẫn sử dụng Giới thiệu phần mềm Tạo đơn Tìm kiếm đơn hàng Xem kho hàng Lê…" at bounding box center [691, 331] width 1383 height 662
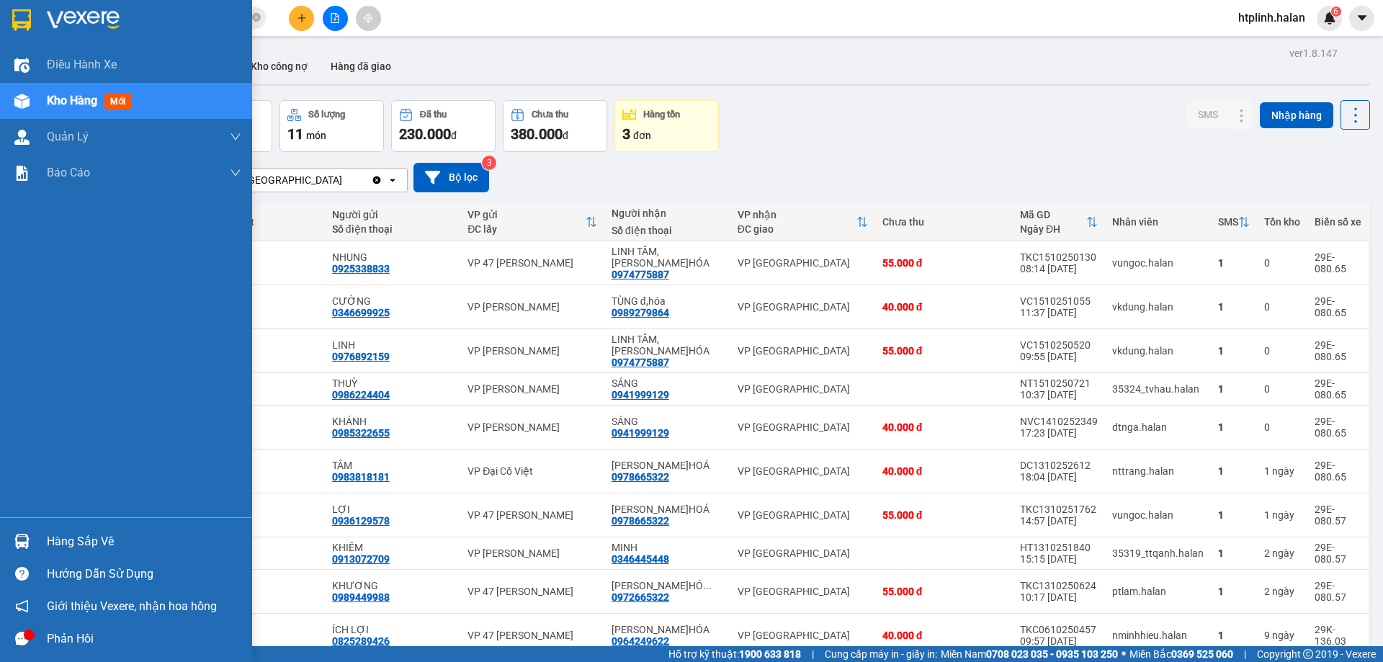
click at [9, 537] on div at bounding box center [21, 541] width 25 height 25
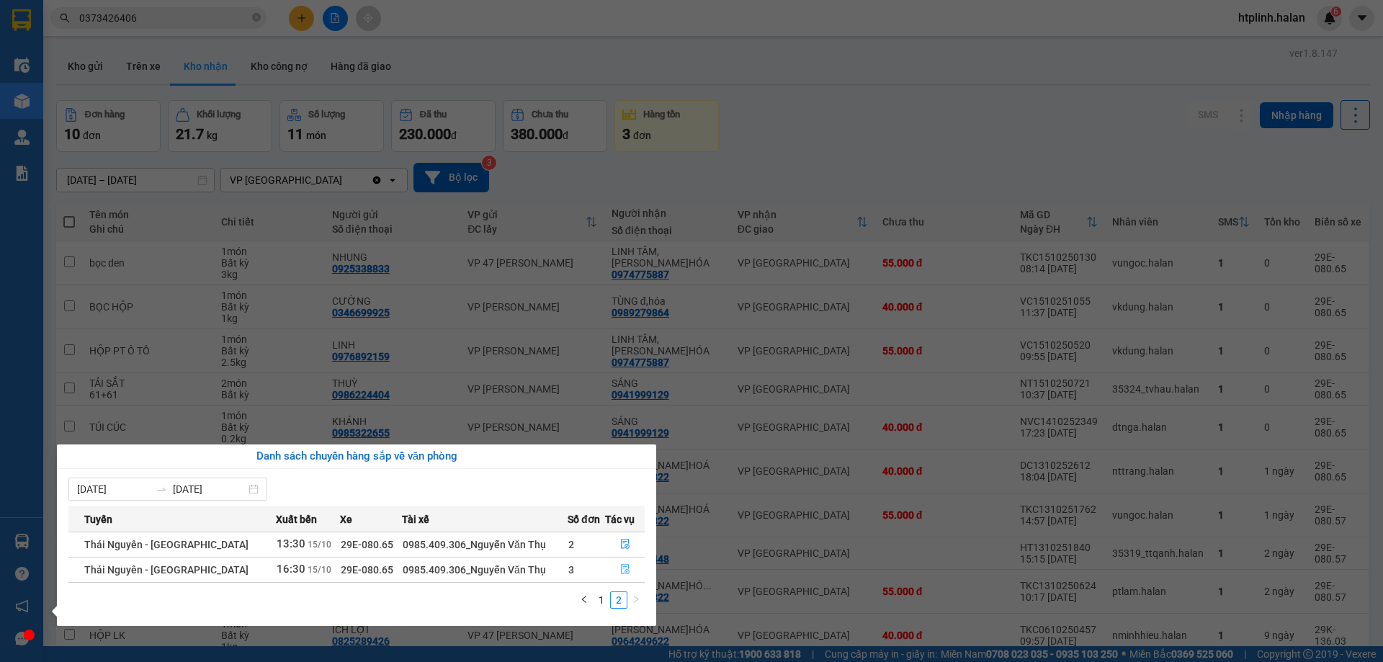
click at [614, 568] on button "button" at bounding box center [625, 569] width 38 height 23
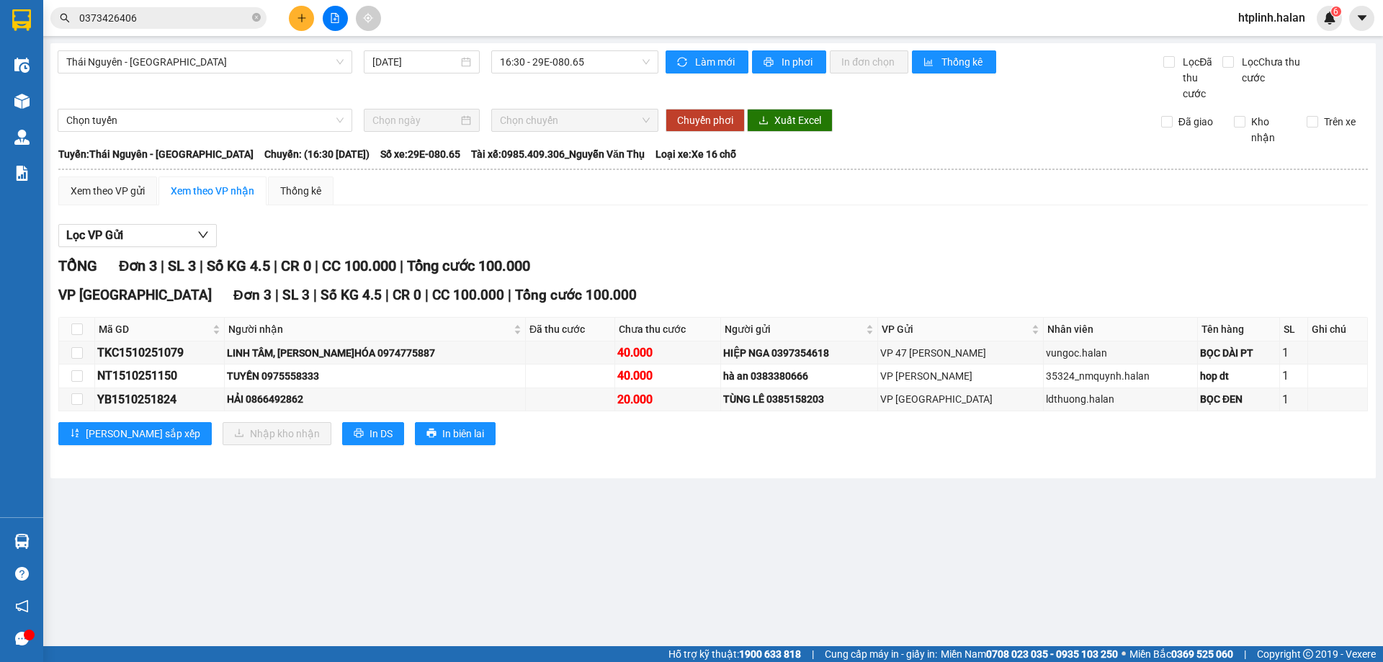
click at [198, 24] on input "0373426406" at bounding box center [164, 18] width 170 height 16
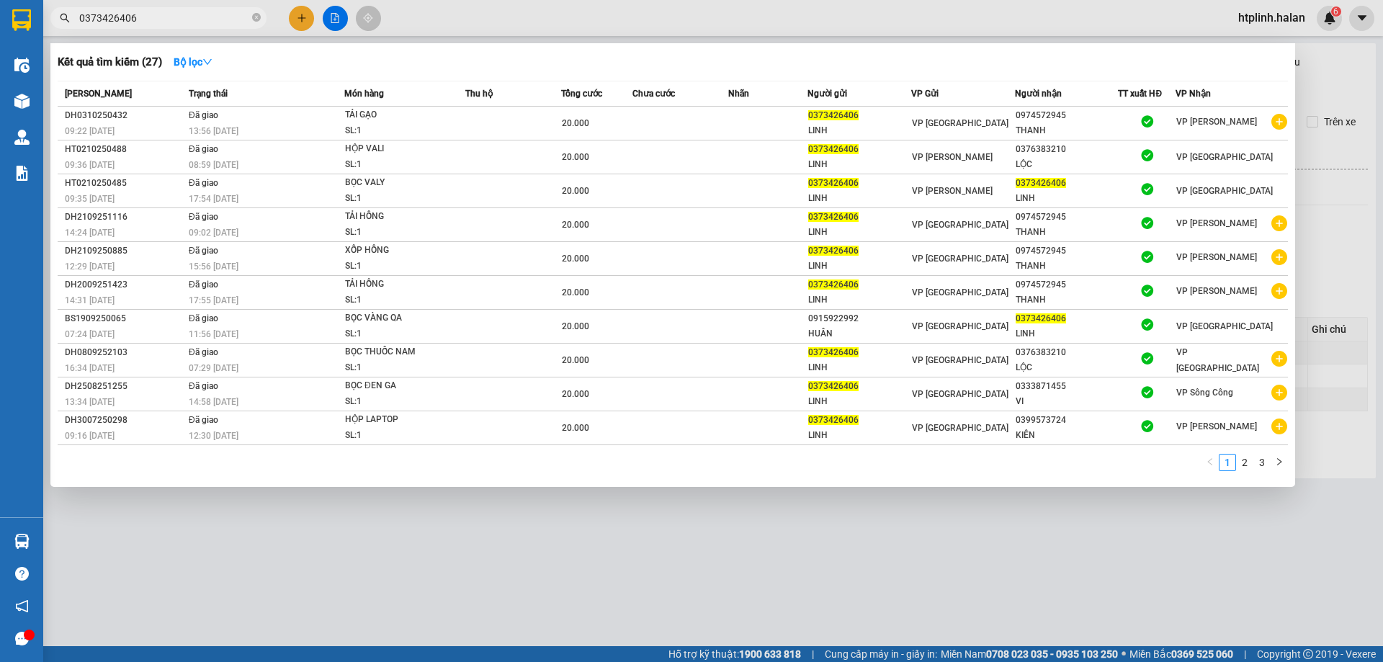
click at [198, 24] on input "0373426406" at bounding box center [164, 18] width 170 height 16
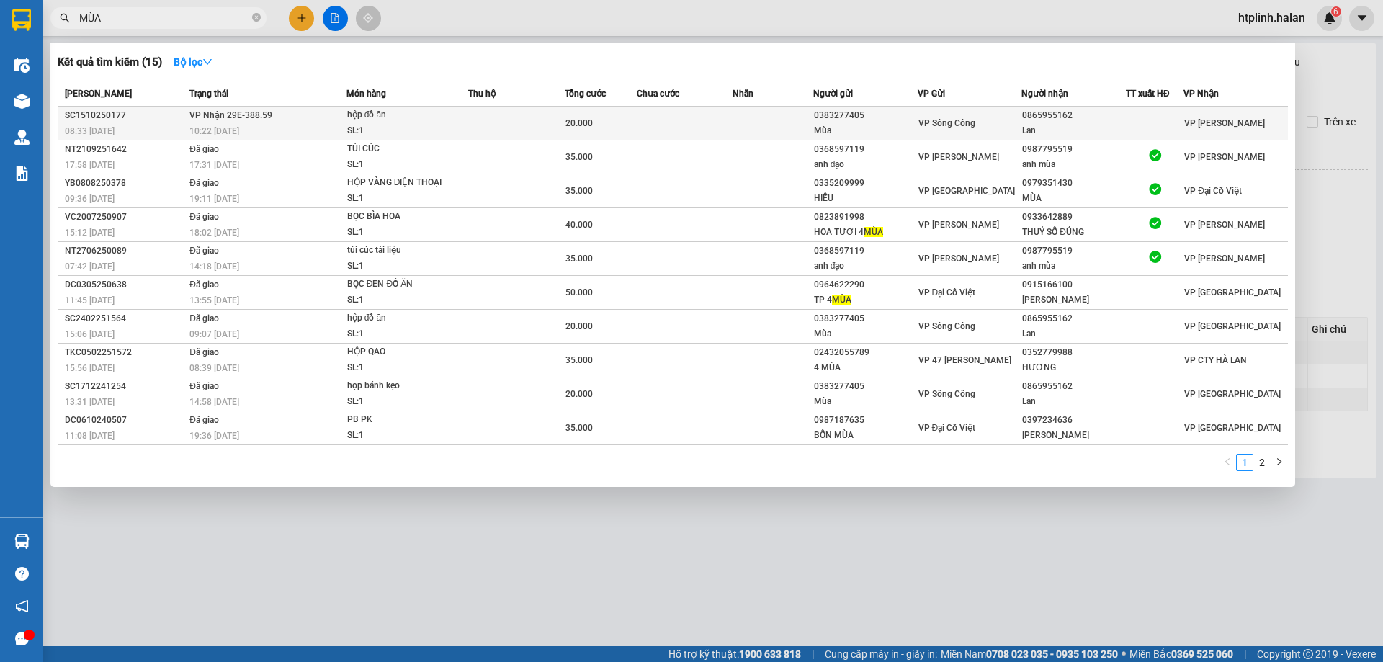
type input "MÙA"
click at [316, 116] on td "VP Nhận 29E-388.59 10:22 - 15/10" at bounding box center [266, 124] width 161 height 34
click at [332, 128] on div "10:22 - 15/10" at bounding box center [267, 131] width 156 height 16
click at [331, 128] on div "10:22 - 15/10" at bounding box center [267, 131] width 156 height 16
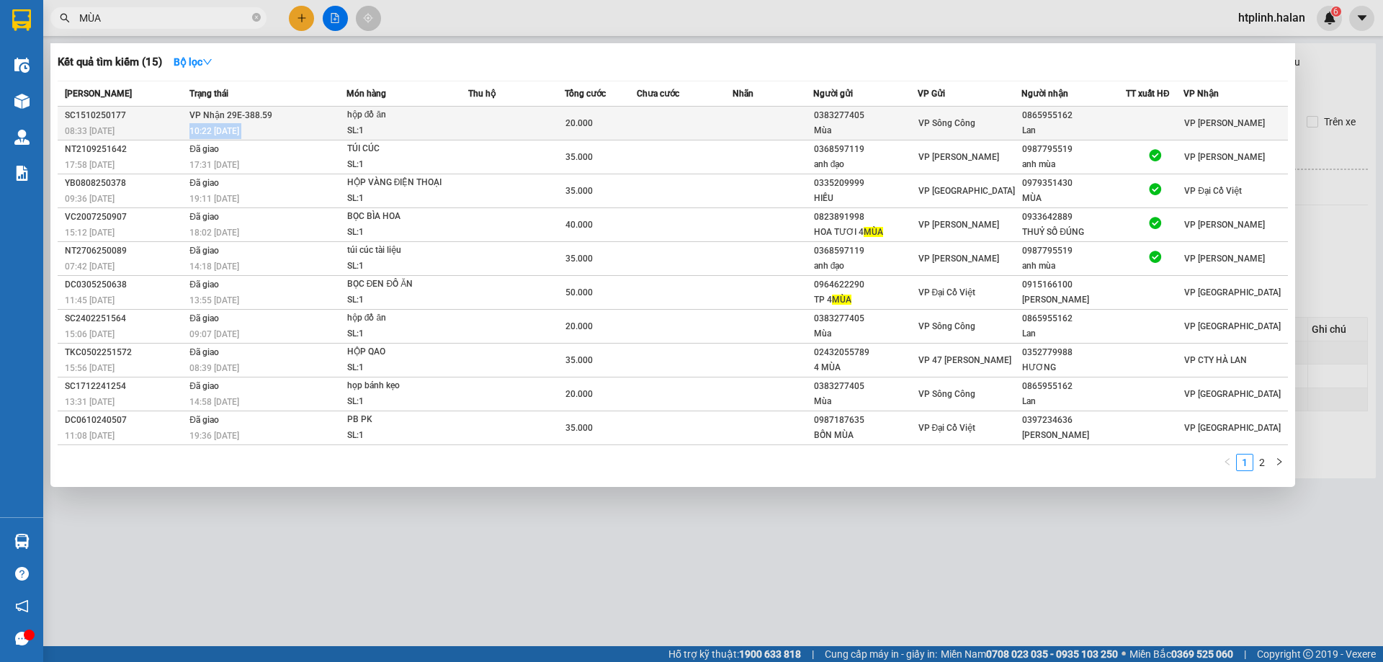
click at [331, 126] on div "10:22 - 15/10" at bounding box center [267, 131] width 156 height 16
click at [329, 118] on td "VP Nhận 29E-388.59 10:22 - 15/10" at bounding box center [266, 124] width 161 height 34
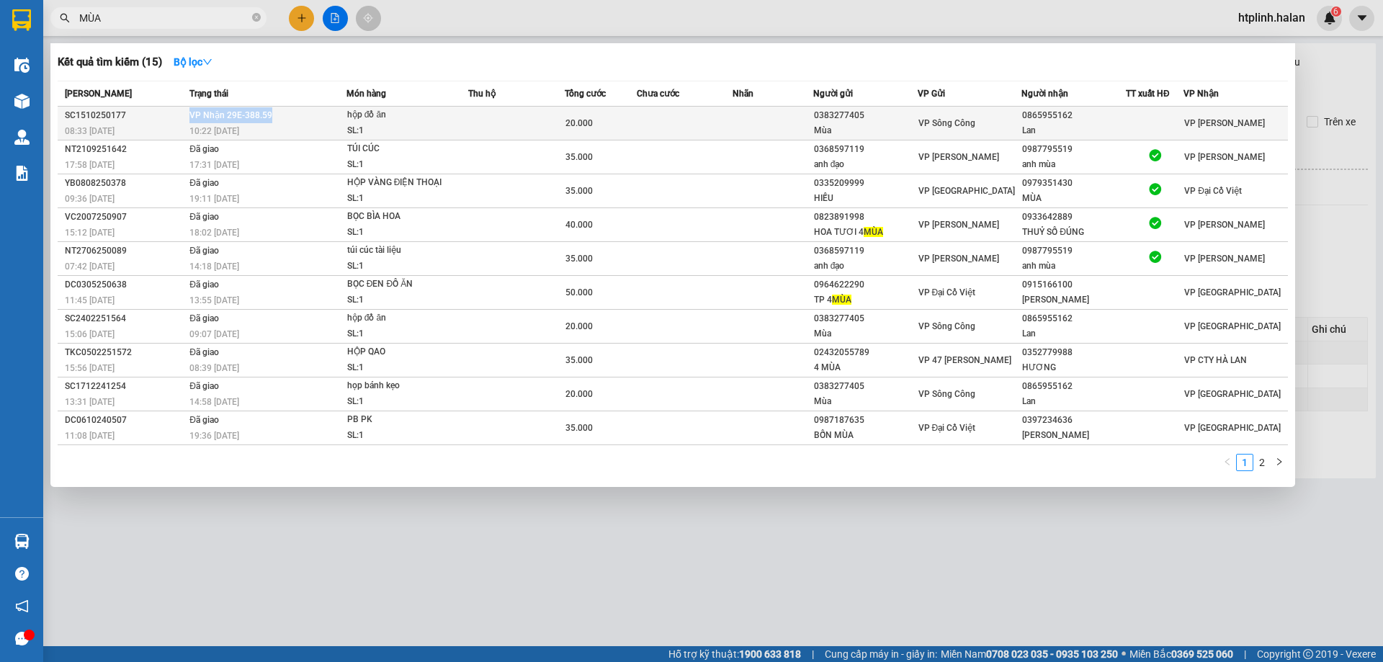
click at [329, 118] on td "VP Nhận 29E-388.59 10:22 - 15/10" at bounding box center [266, 124] width 161 height 34
drag, startPoint x: 915, startPoint y: 130, endPoint x: 1018, endPoint y: 130, distance: 103.0
click at [1018, 130] on tr "SC1510250177 08:33 - 15/10 VP Nhận 29E-388.59 10:22 - 15/10 hộp đồ ăn SL: 1 20.…" at bounding box center [673, 124] width 1231 height 34
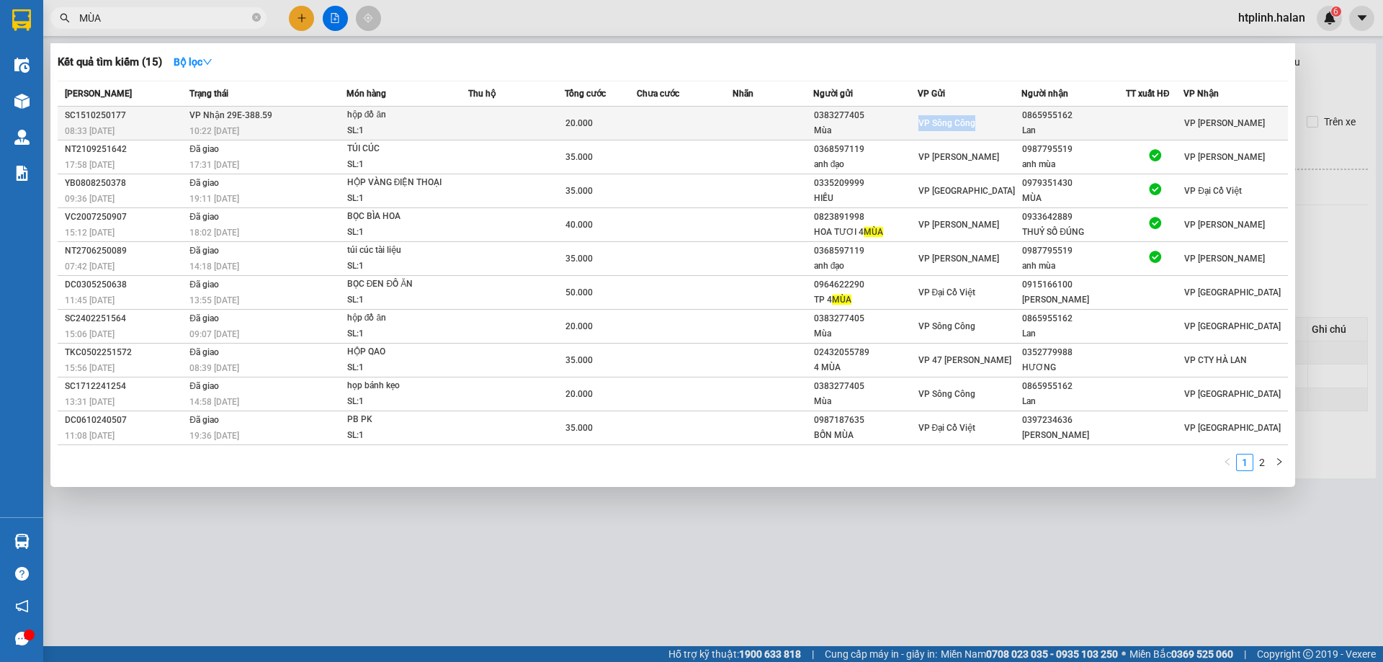
click at [948, 130] on div "VP Sông Công" at bounding box center [970, 123] width 103 height 16
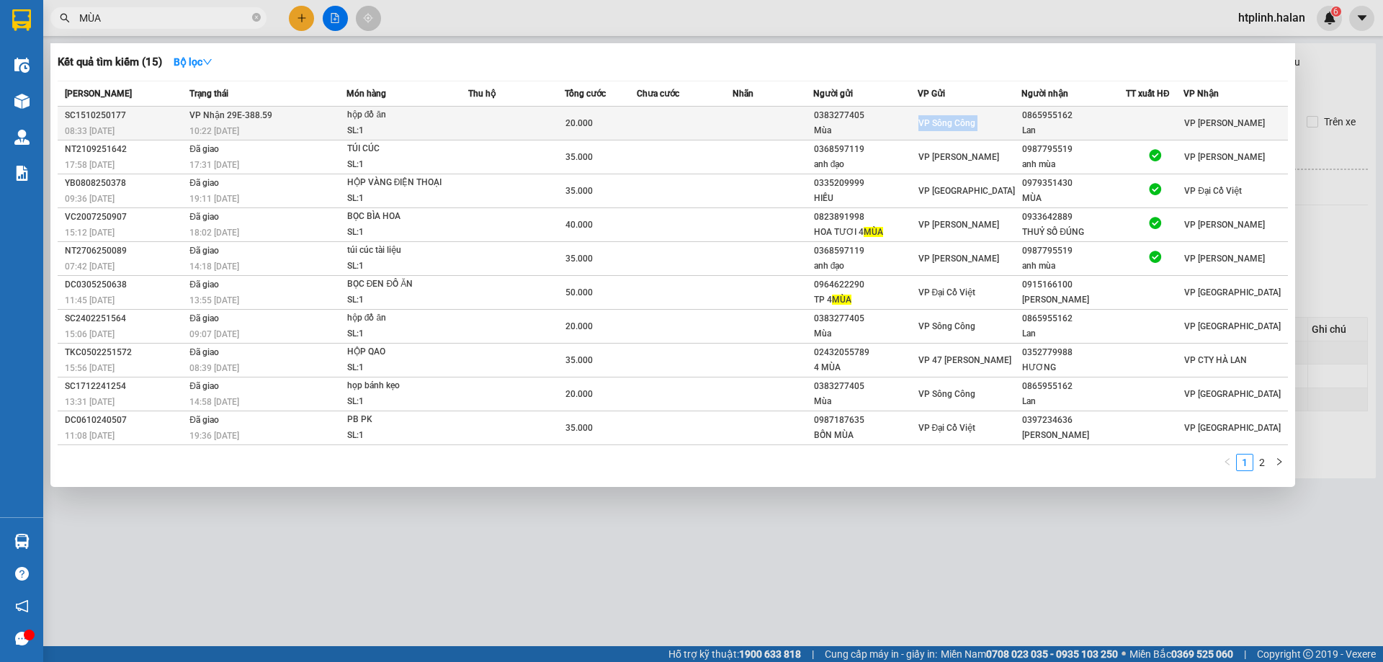
click at [948, 130] on div "VP Sông Công" at bounding box center [970, 123] width 103 height 16
click at [948, 128] on span "VP Sông Công" at bounding box center [947, 123] width 57 height 10
click at [981, 128] on div "VP Sông Công" at bounding box center [970, 123] width 103 height 16
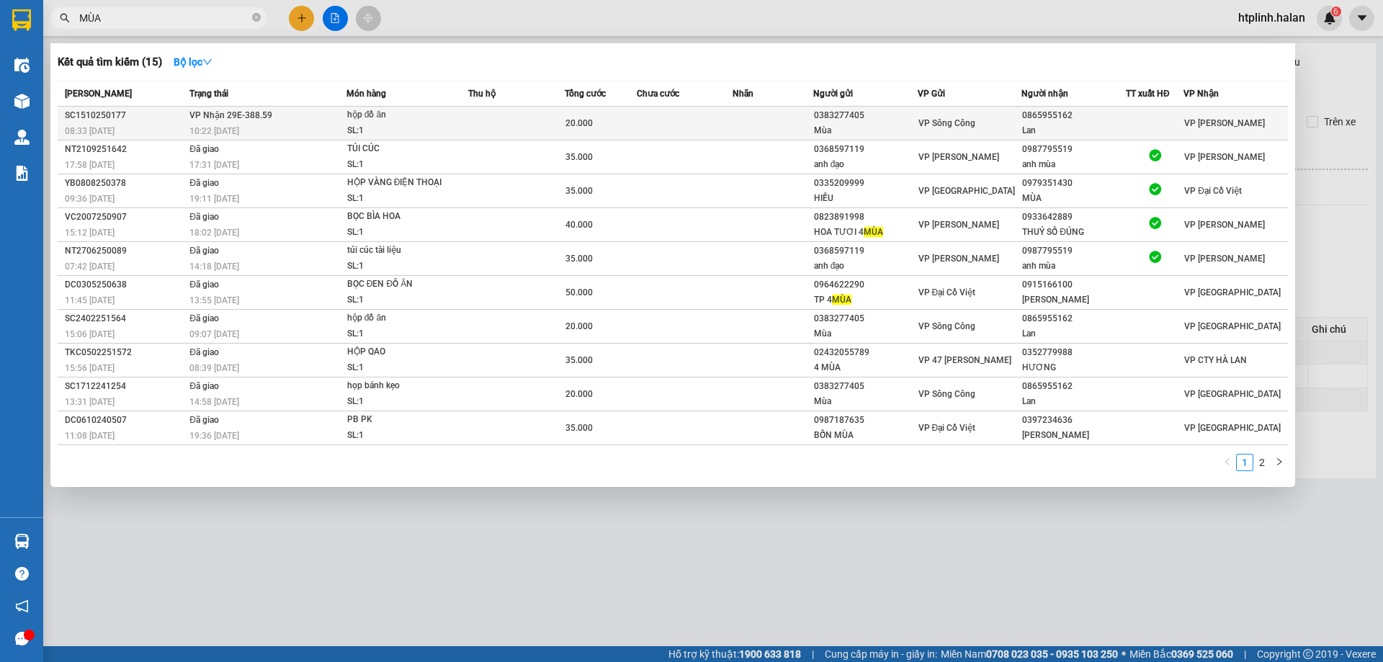
click at [983, 128] on div "VP Sông Công" at bounding box center [970, 123] width 103 height 16
drag, startPoint x: 504, startPoint y: 128, endPoint x: 498, endPoint y: 116, distance: 13.5
click at [498, 116] on td at bounding box center [516, 124] width 97 height 34
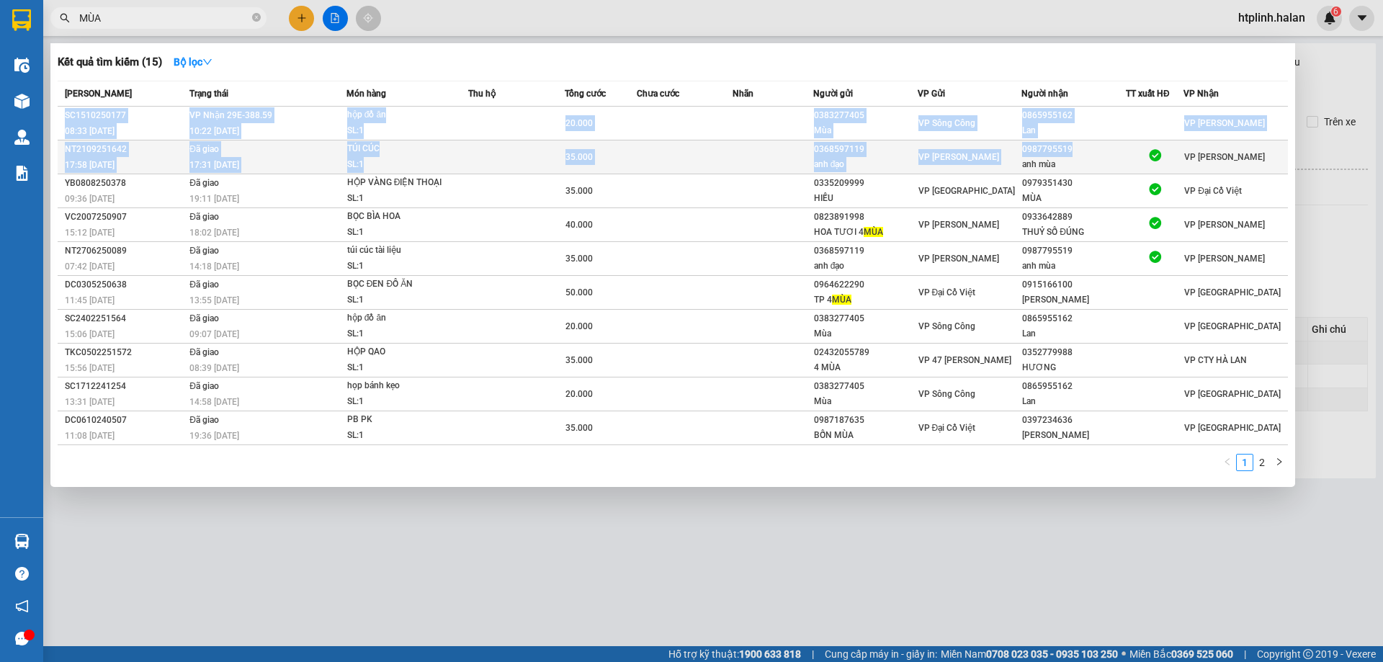
drag, startPoint x: 847, startPoint y: 69, endPoint x: 1079, endPoint y: 143, distance: 243.4
click at [1079, 143] on div "Kết quả tìm kiếm ( 15 ) Bộ lọc Mã ĐH Trạng thái Món hàng Thu hộ Tổng cước Chưa …" at bounding box center [672, 265] width 1245 height 444
click at [1079, 143] on div "0987795519" at bounding box center [1073, 149] width 103 height 15
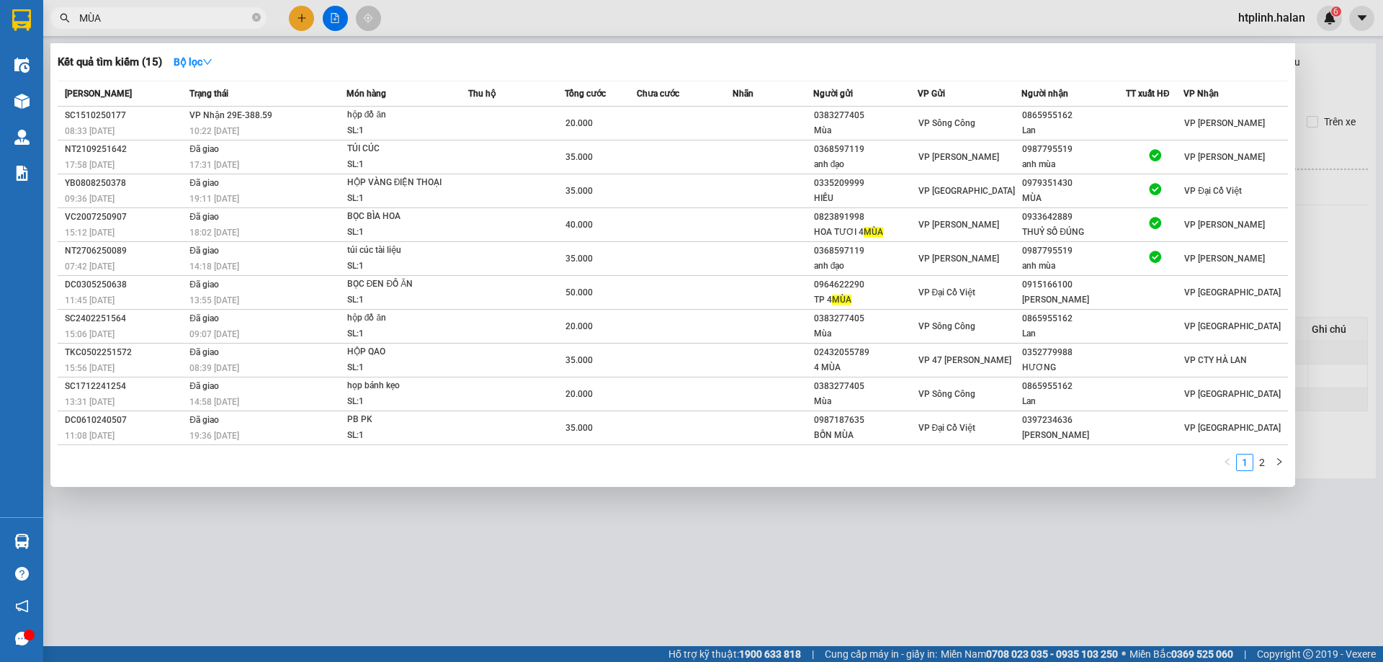
click at [410, 551] on div at bounding box center [691, 331] width 1383 height 662
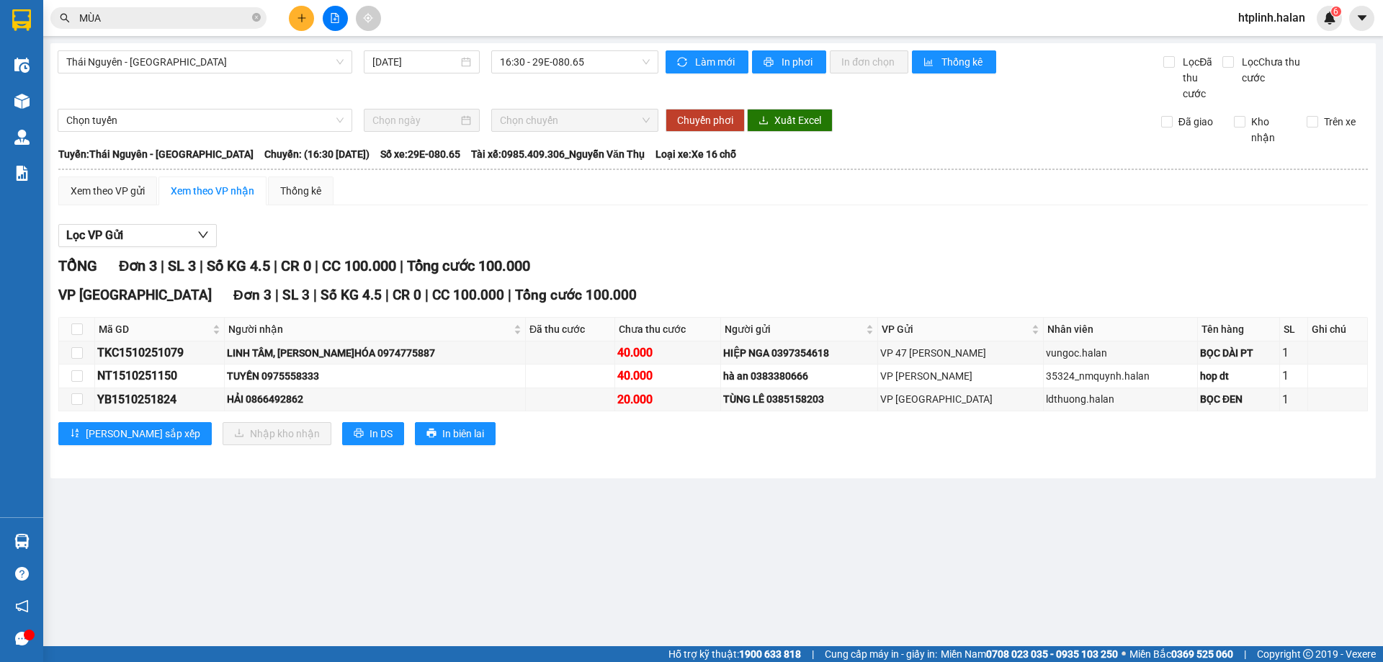
click at [163, 29] on div "Kết quả tìm kiếm ( 15 ) Bộ lọc Mã ĐH Trạng thái Món hàng Thu hộ Tổng cước Chưa …" at bounding box center [140, 18] width 281 height 25
click at [165, 19] on input "MÙA" at bounding box center [164, 18] width 170 height 16
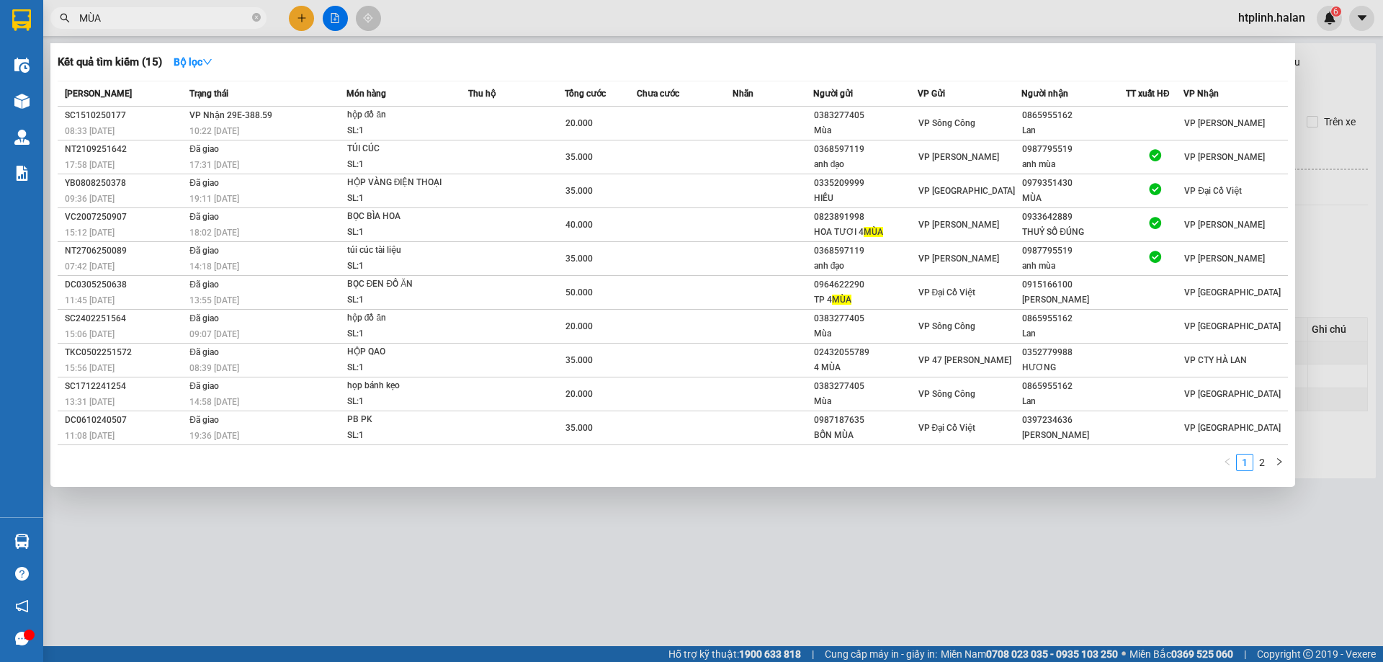
drag, startPoint x: 253, startPoint y: 504, endPoint x: 155, endPoint y: 530, distance: 101.4
click at [251, 504] on div at bounding box center [691, 331] width 1383 height 662
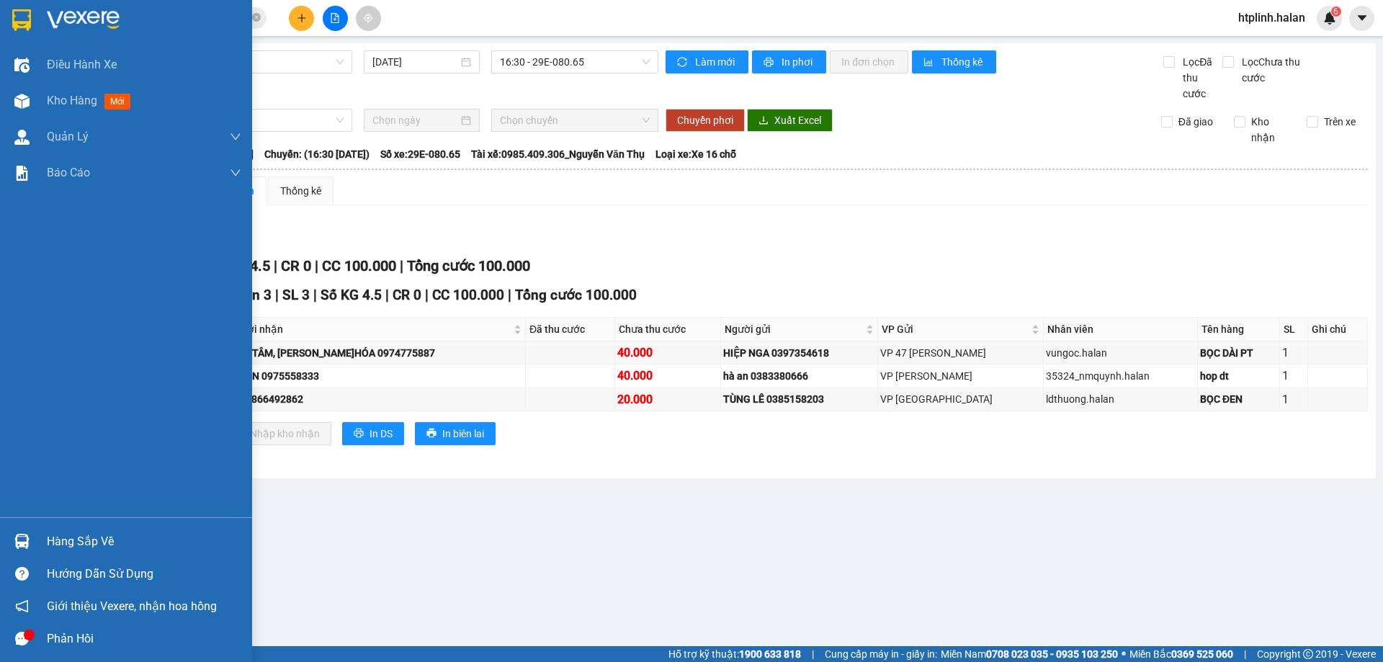
click at [8, 545] on div "Hàng sắp về" at bounding box center [126, 541] width 252 height 32
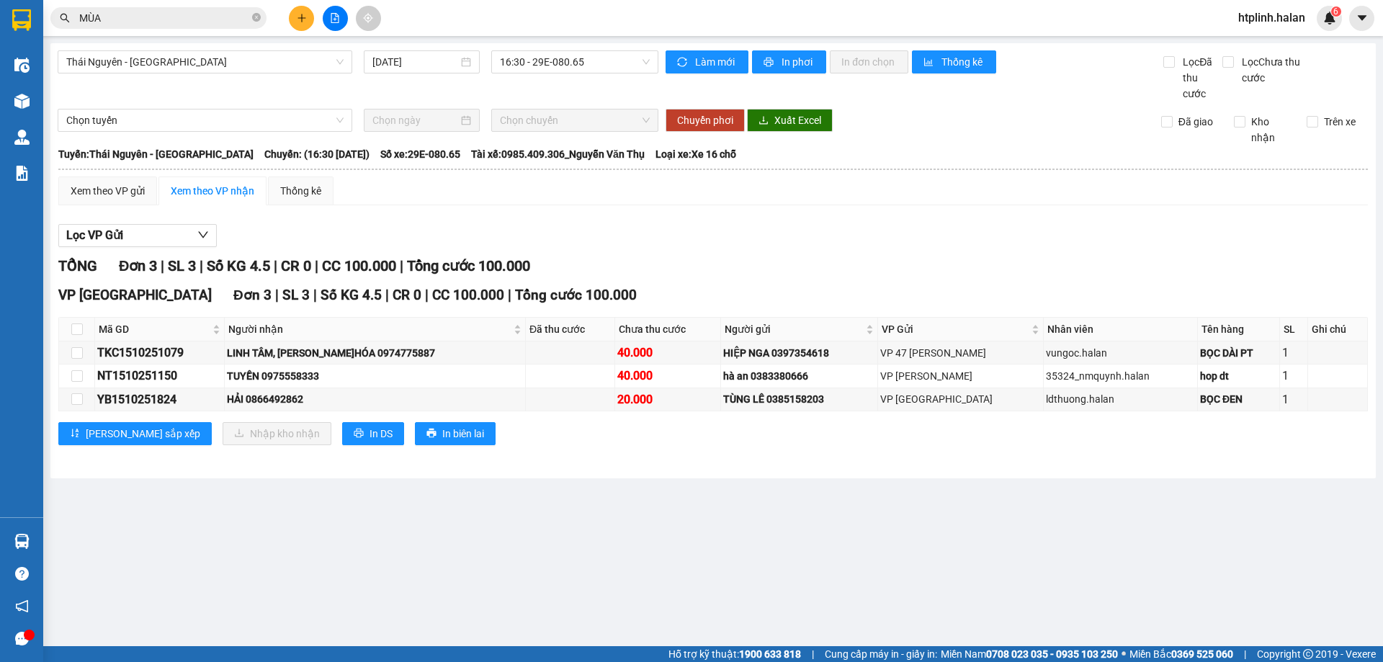
drag, startPoint x: 252, startPoint y: 90, endPoint x: 169, endPoint y: 82, distance: 84.0
click at [241, 89] on section "Kết quả tìm kiếm ( 15 ) Bộ lọc Mã ĐH Trạng thái Món hàng Thu hộ Tổng cước Chưa …" at bounding box center [691, 331] width 1383 height 662
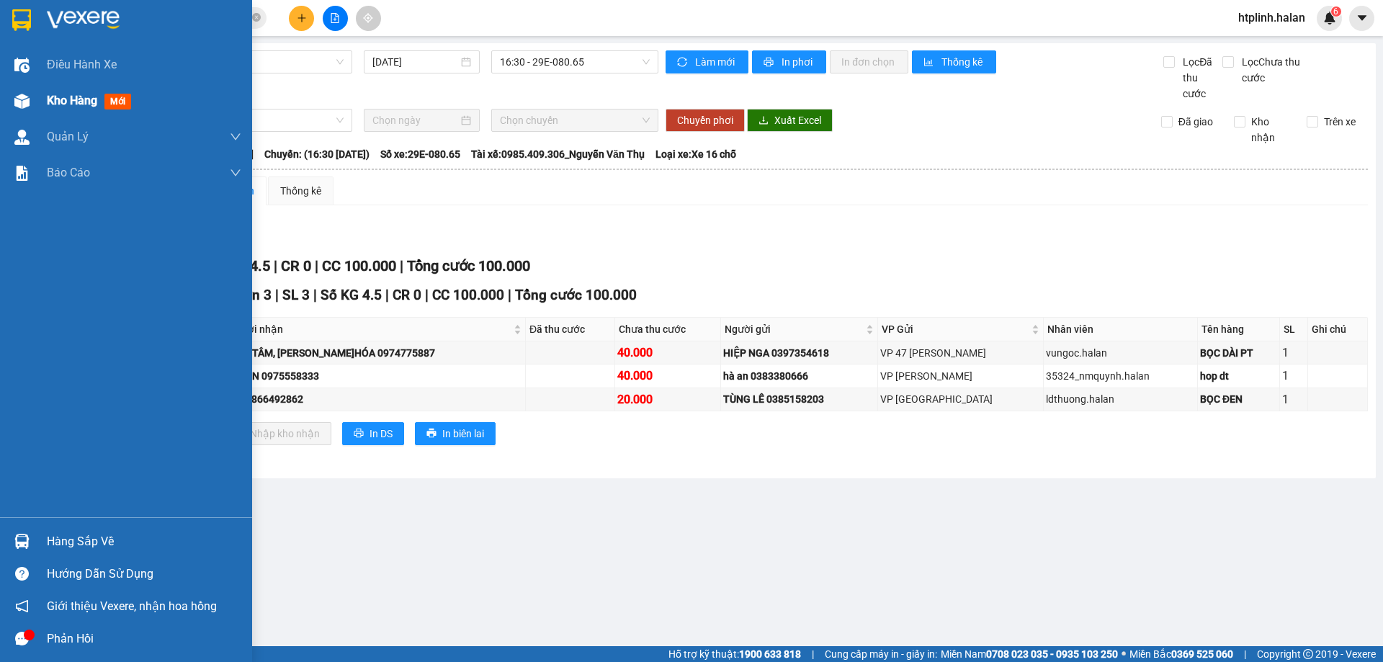
click at [50, 94] on span "Kho hàng" at bounding box center [72, 101] width 50 height 14
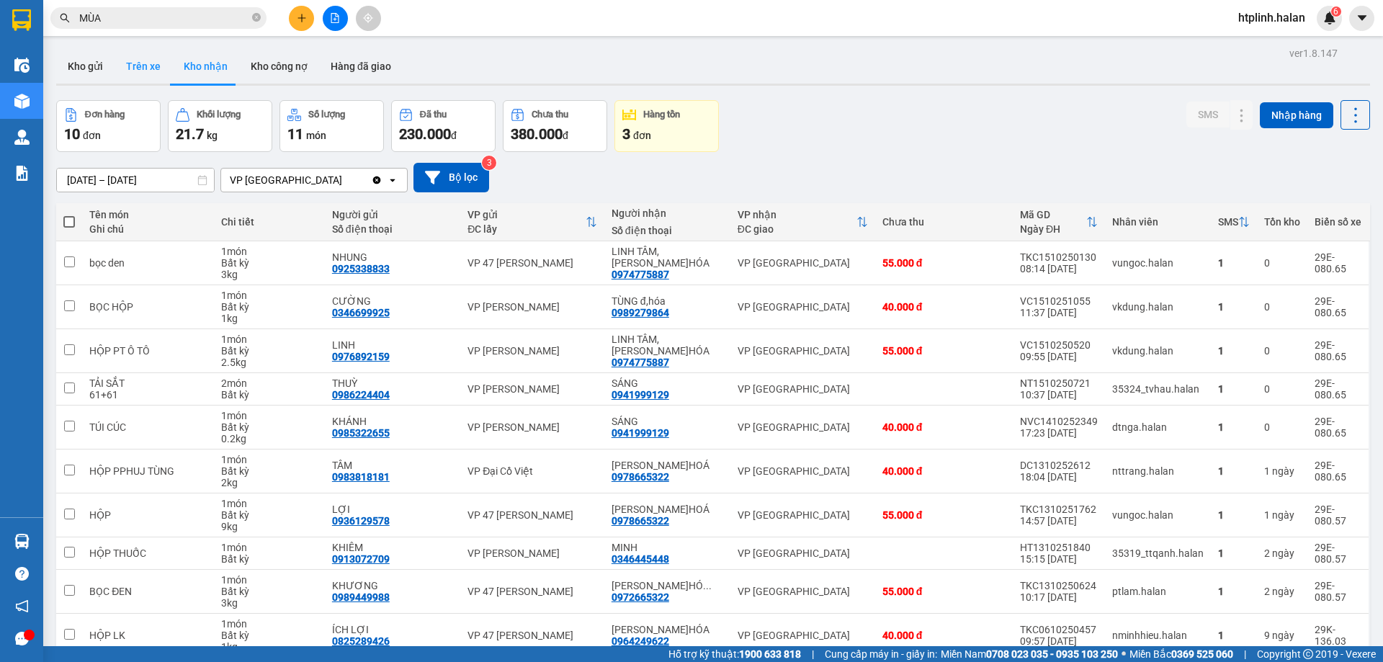
click at [138, 68] on button "Trên xe" at bounding box center [144, 66] width 58 height 35
type input "07/02/2012 – 15/10/2025"
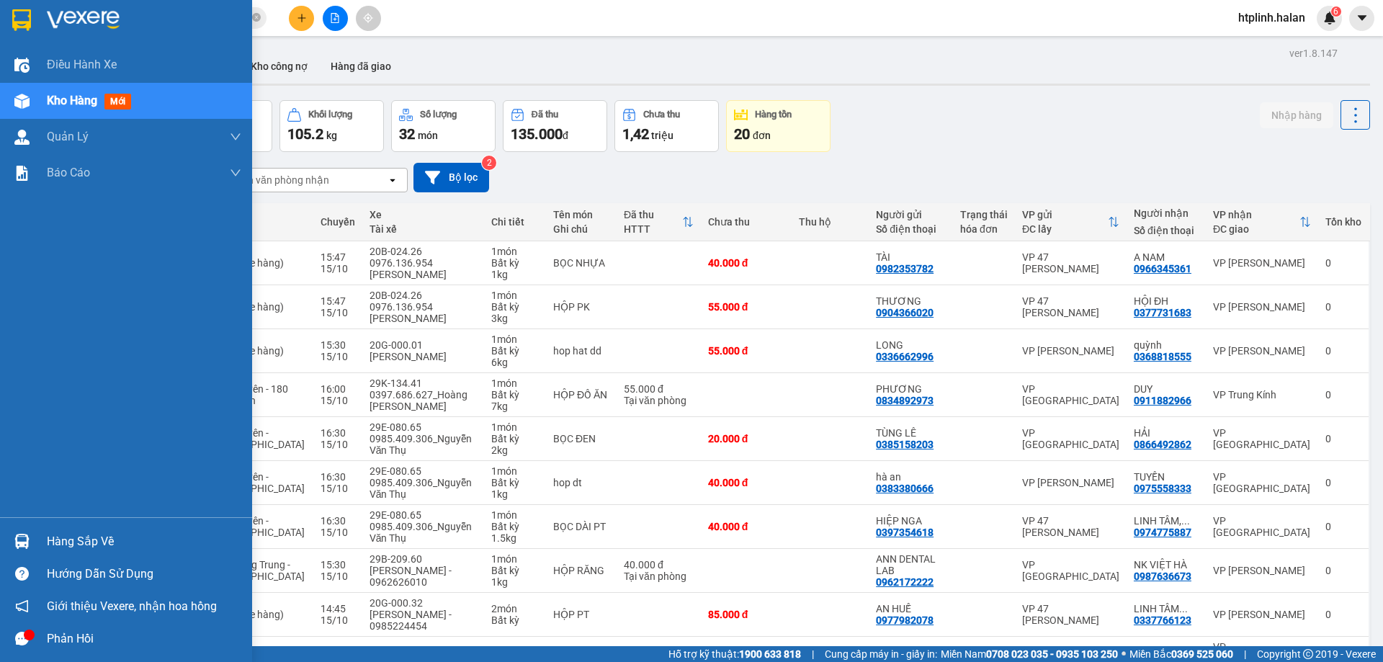
click at [6, 543] on div "Hàng sắp về" at bounding box center [126, 541] width 252 height 32
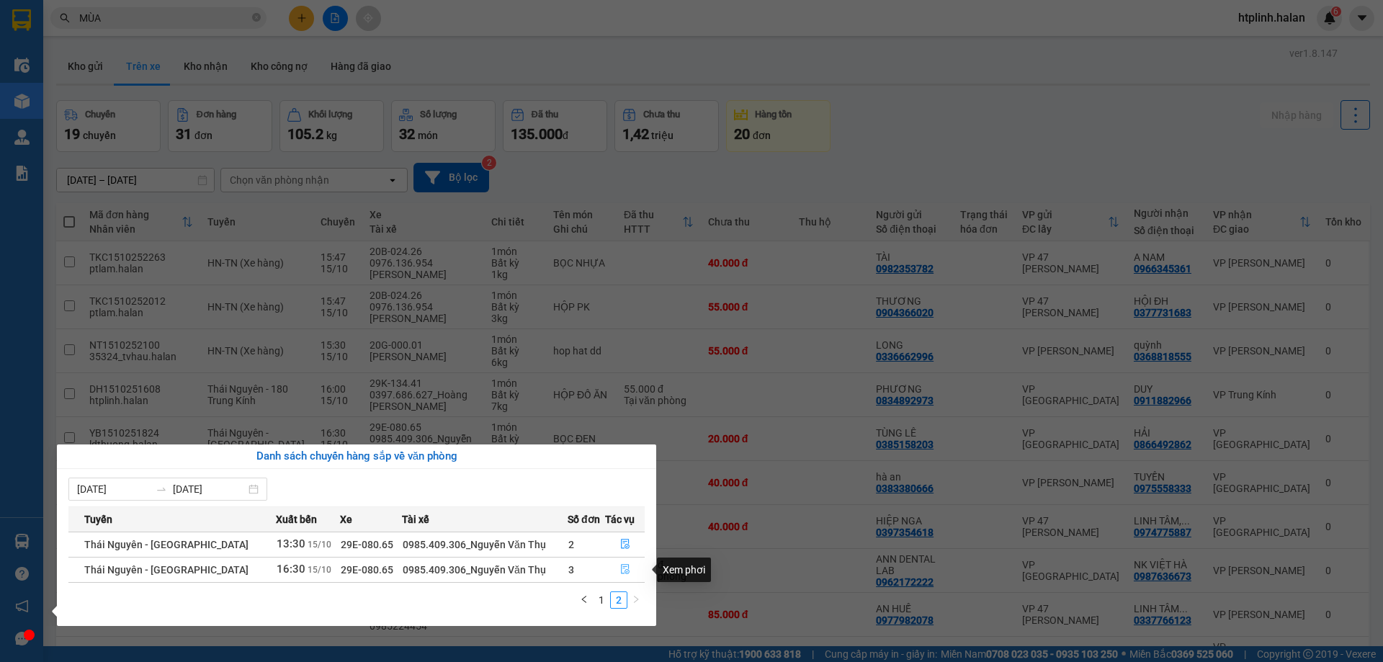
click at [617, 571] on button "button" at bounding box center [625, 569] width 38 height 23
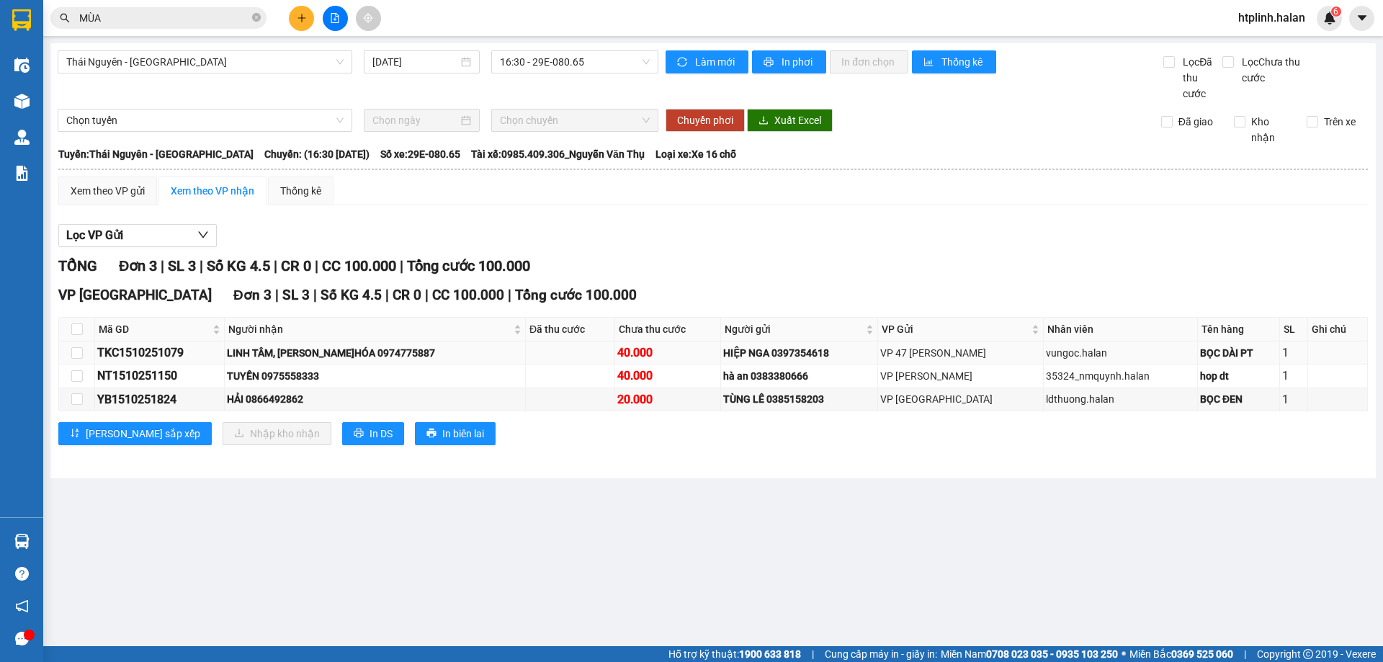
click at [383, 345] on div "LINH TÂM, Đ.HÓA 0974775887" at bounding box center [375, 353] width 296 height 16
copy div "0974775887"
click at [197, 29] on div "Kết quả tìm kiếm ( 15 ) Bộ lọc Mã ĐH Trạng thái Món hàng Thu hộ Tổng cước Chưa …" at bounding box center [140, 18] width 281 height 25
click at [195, 19] on input "MÙA" at bounding box center [164, 18] width 170 height 16
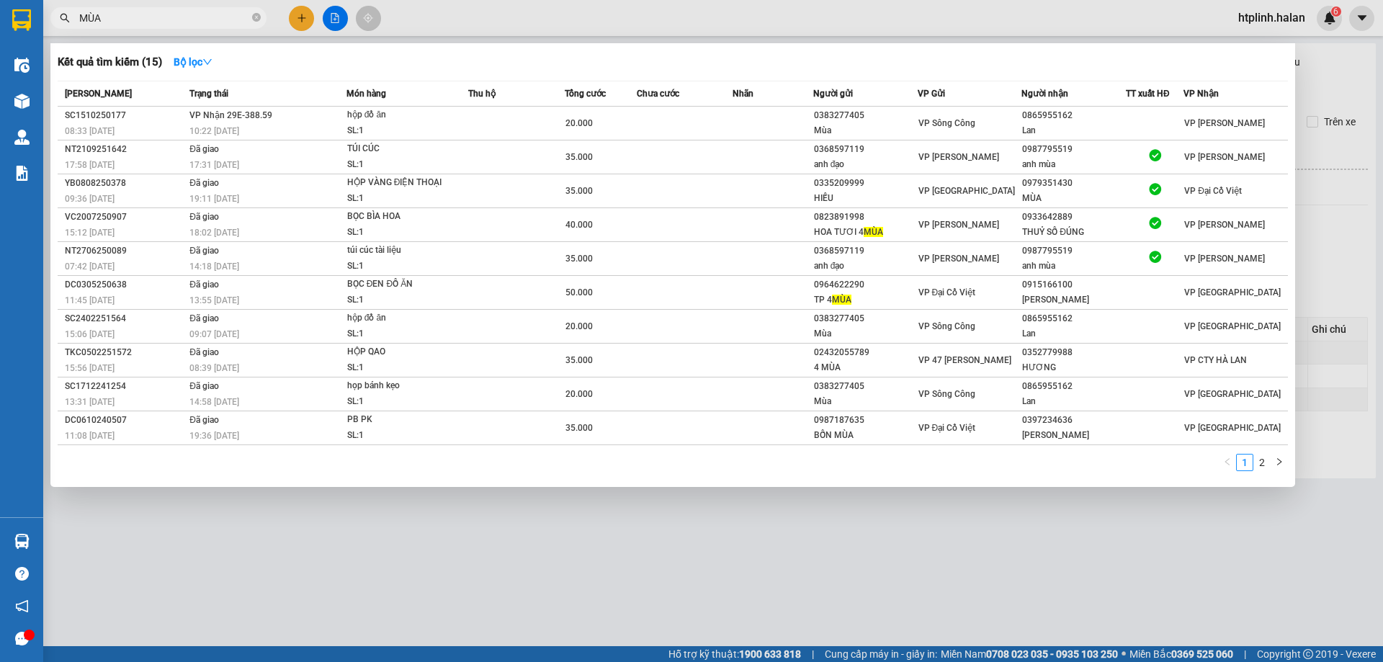
click at [195, 19] on input "MÙA" at bounding box center [164, 18] width 170 height 16
paste input "0974775887"
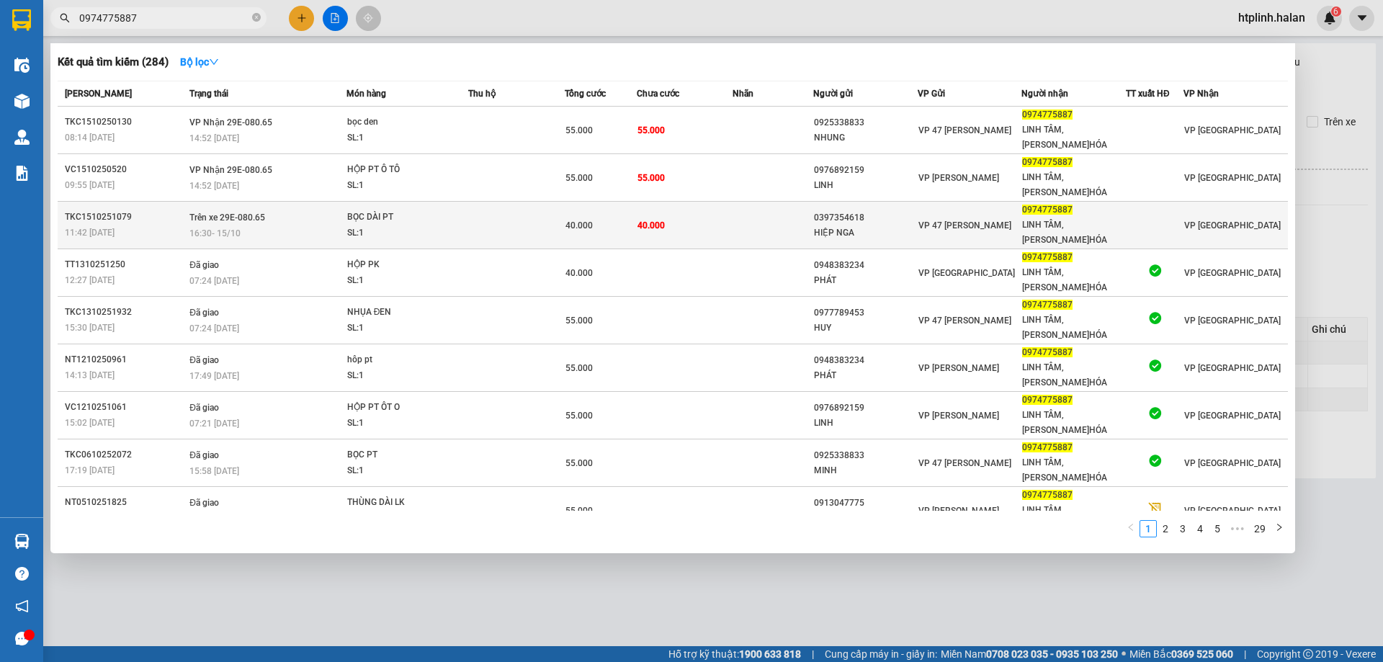
type input "0974775887"
click at [303, 226] on div "16:30 - 15/10" at bounding box center [267, 234] width 156 height 16
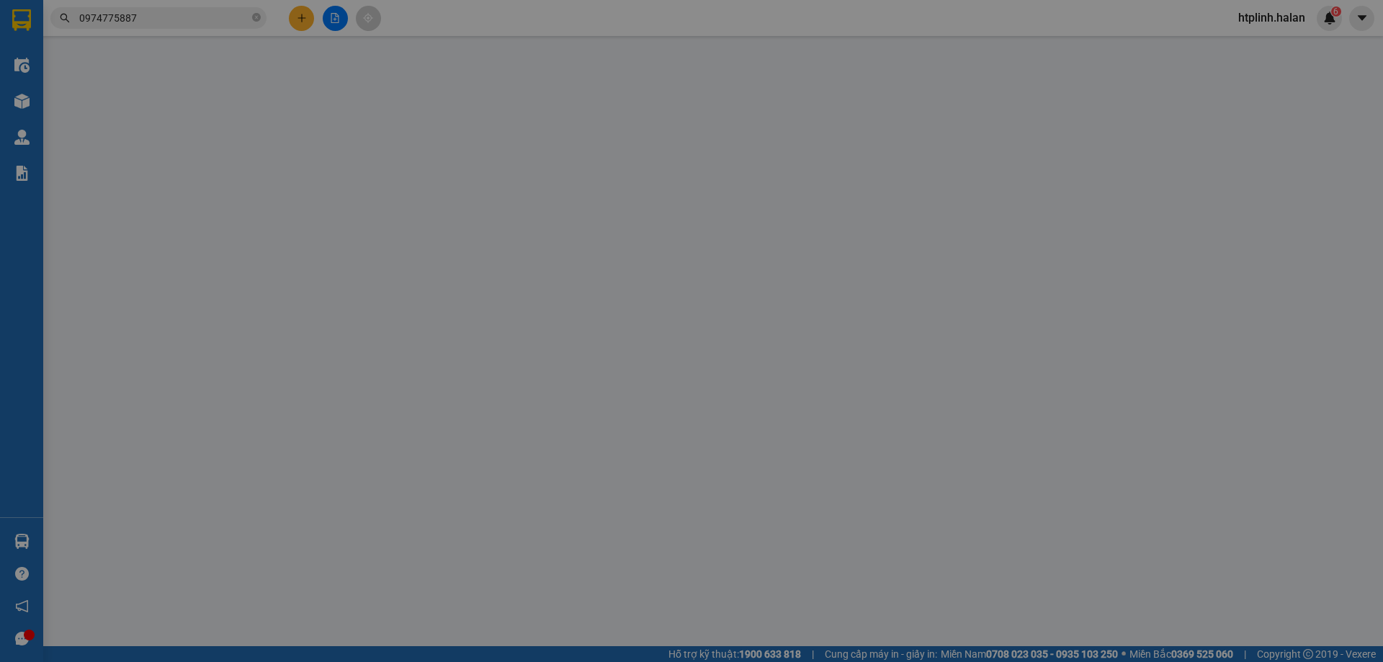
type input "0397354618"
type input "HIỆP NGA"
type input "0974775887"
type input "LINH TÂM, Đ.HÓA"
type input "0"
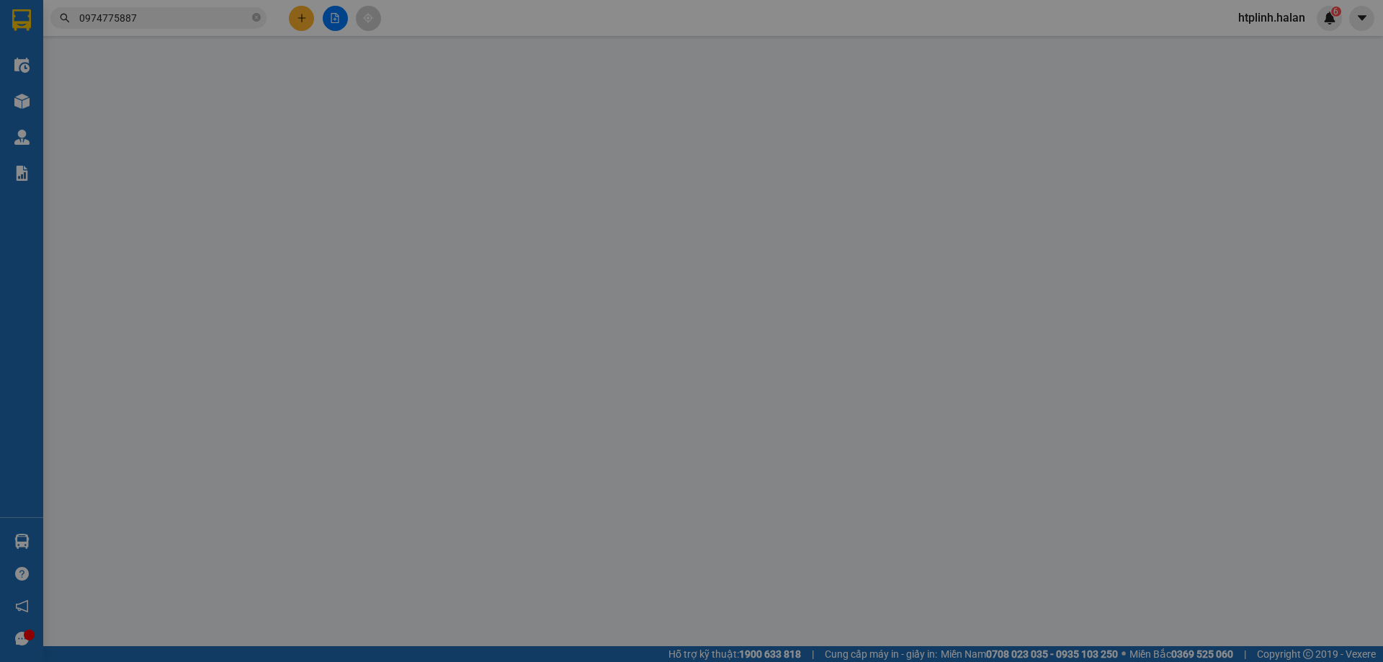
type input "40.000"
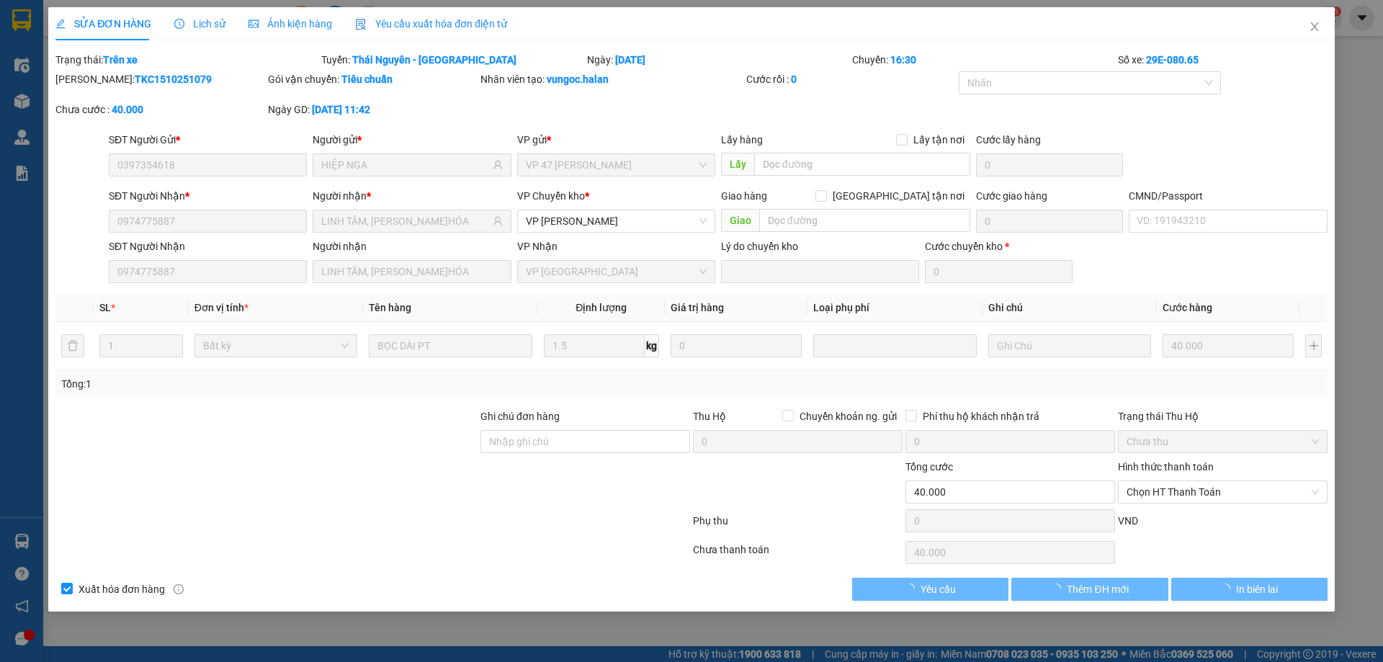
click at [197, 22] on span "Lịch sử" at bounding box center [199, 24] width 51 height 12
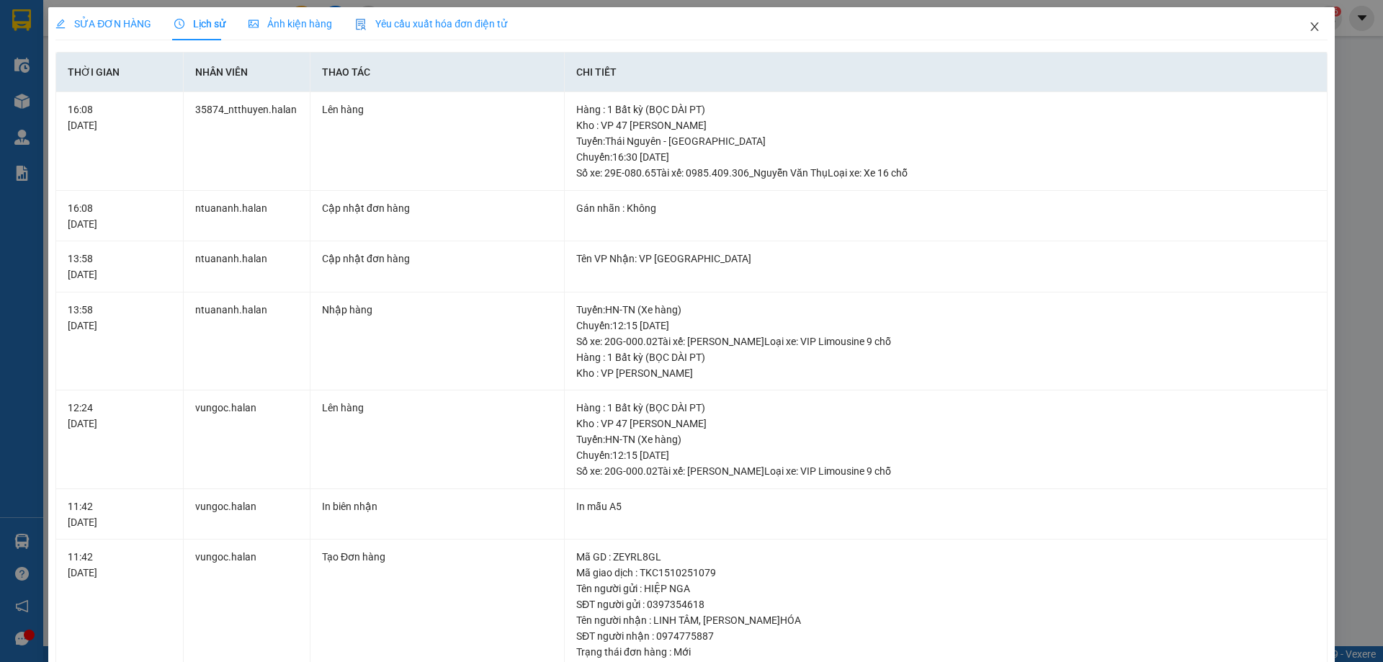
click at [1319, 29] on span "Close" at bounding box center [1315, 27] width 40 height 40
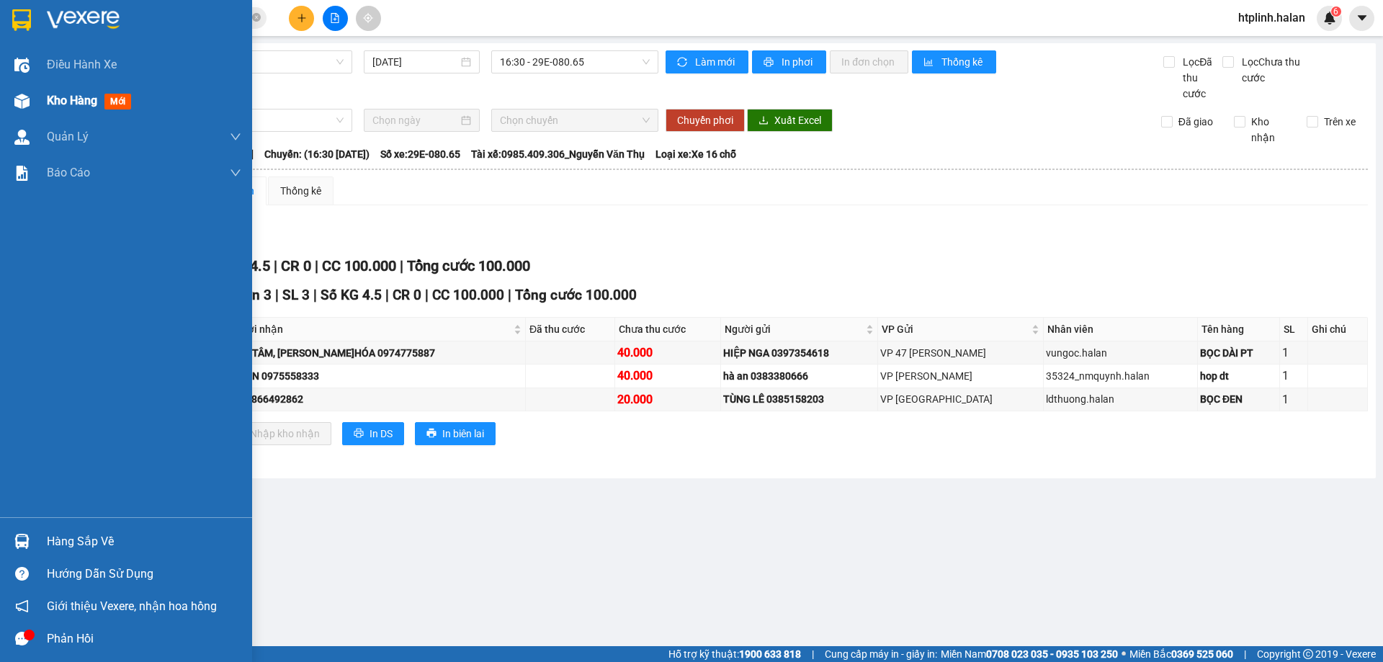
click at [0, 104] on div "Kho hàng mới" at bounding box center [126, 101] width 252 height 36
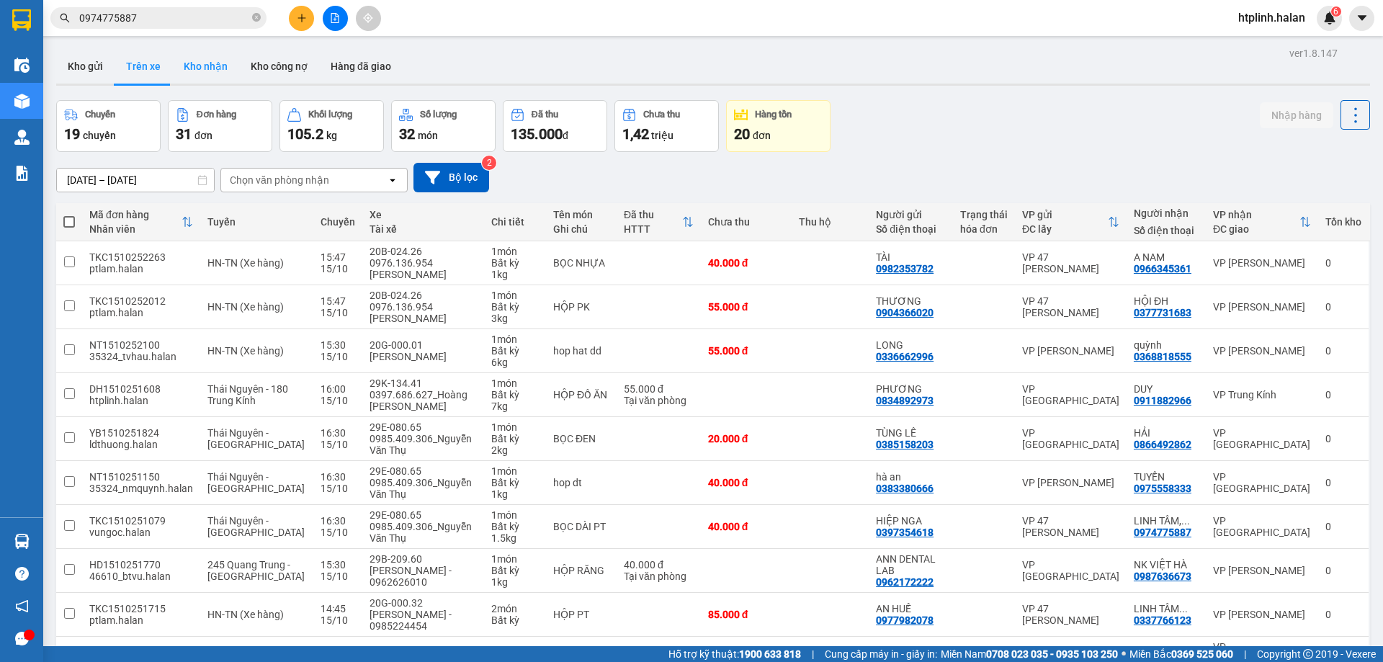
click at [195, 68] on button "Kho nhận" at bounding box center [205, 66] width 67 height 35
type input "17/08/2025 – 15/10/2025"
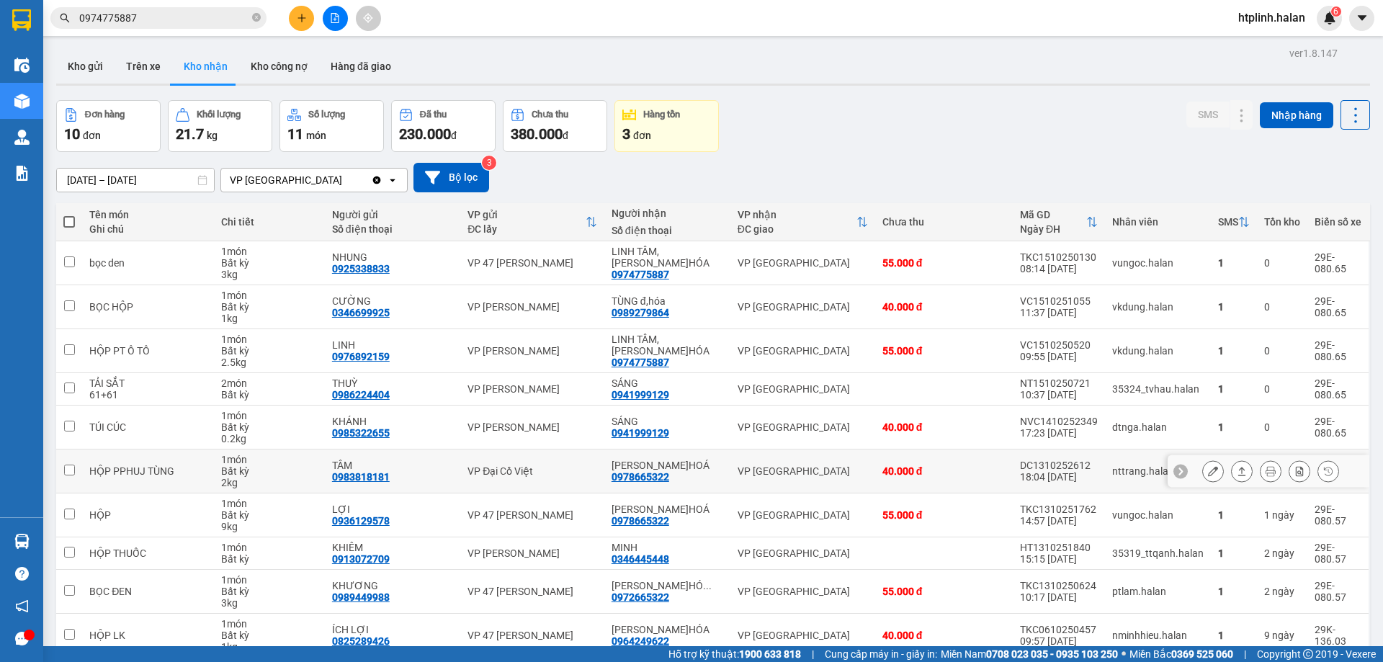
scroll to position [71, 0]
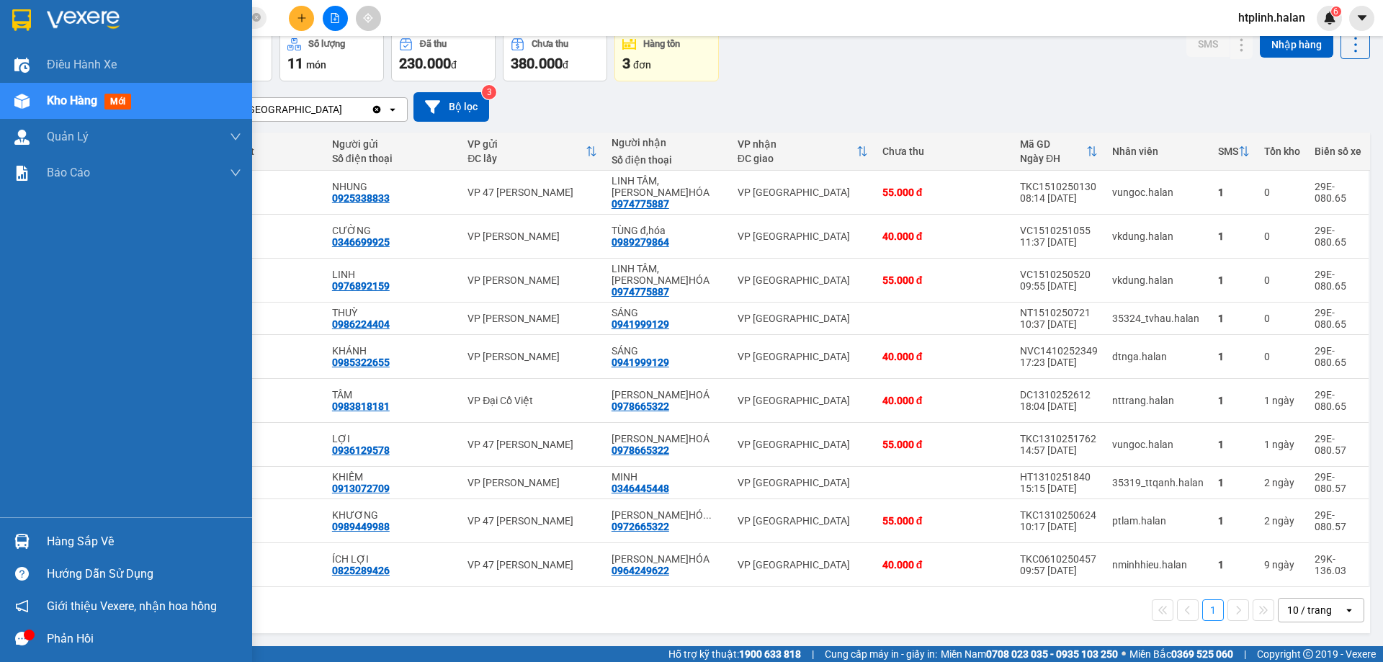
click at [113, 543] on div "Hàng sắp về" at bounding box center [144, 542] width 195 height 22
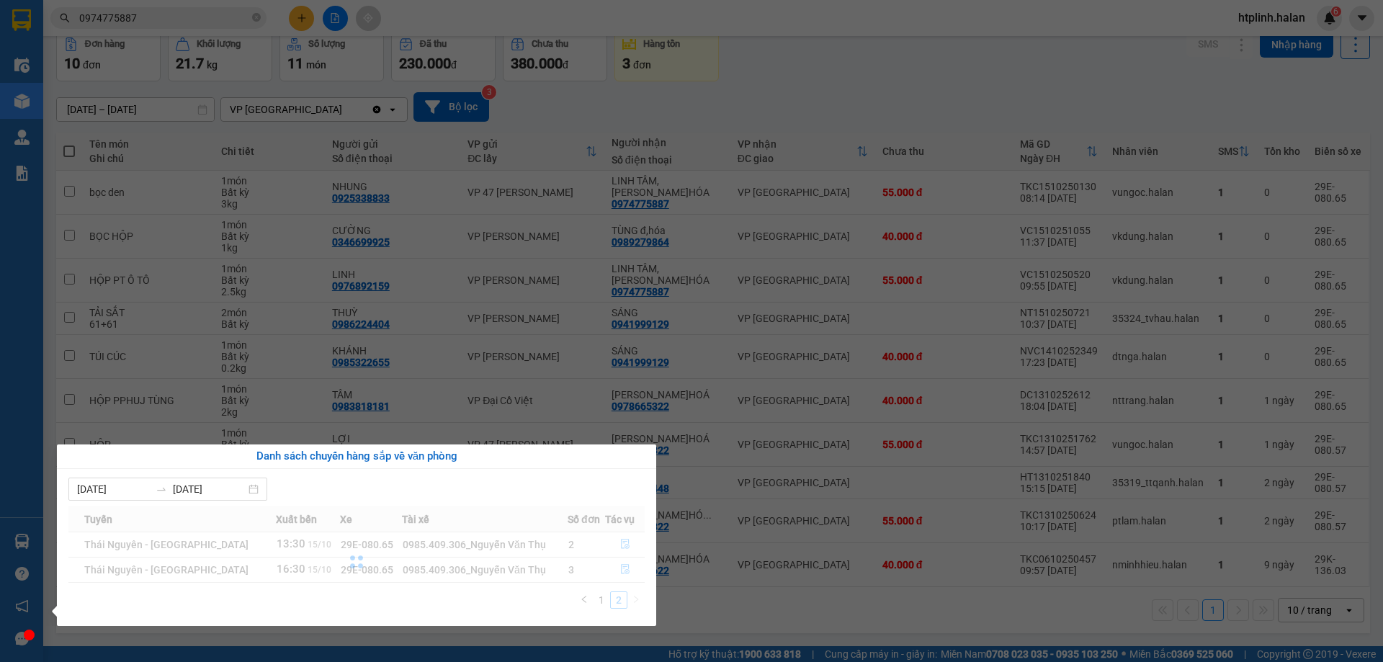
click at [639, 157] on section "Kết quả tìm kiếm ( 284 ) Bộ lọc Mã ĐH Trạng thái Món hàng Thu hộ Tổng cước Chưa…" at bounding box center [691, 331] width 1383 height 662
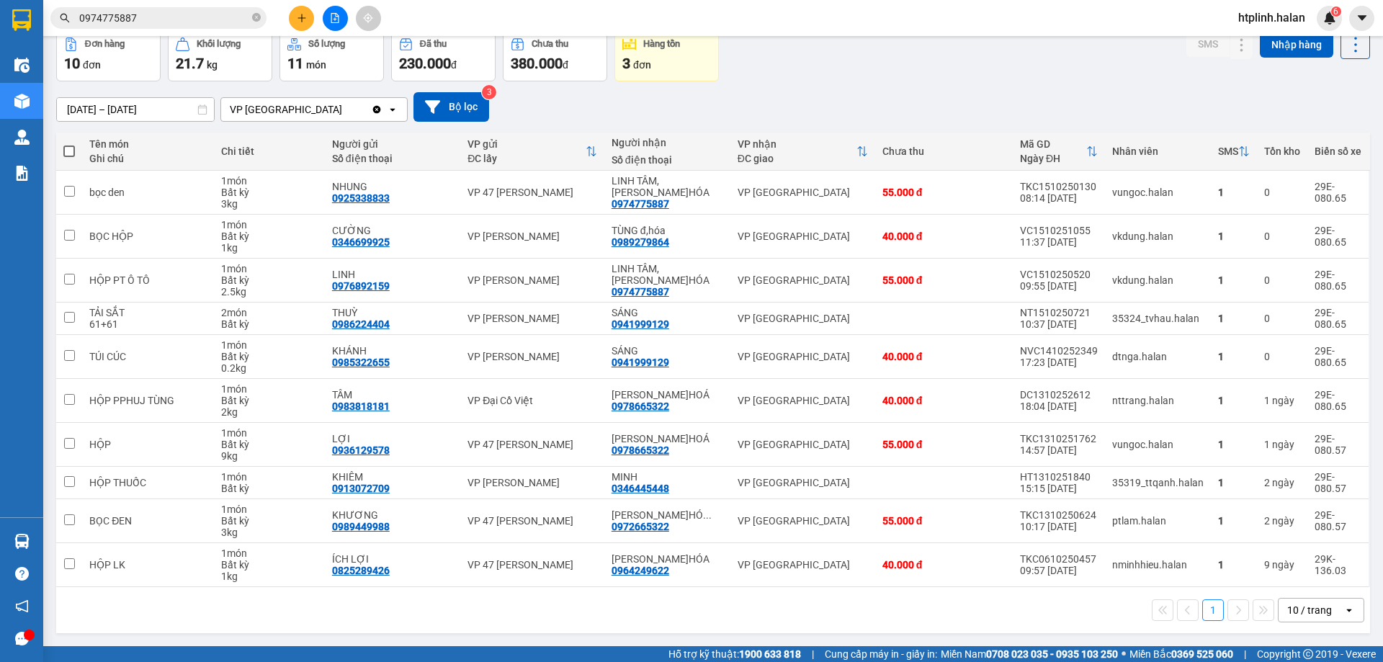
click at [192, 24] on input "0974775887" at bounding box center [164, 18] width 170 height 16
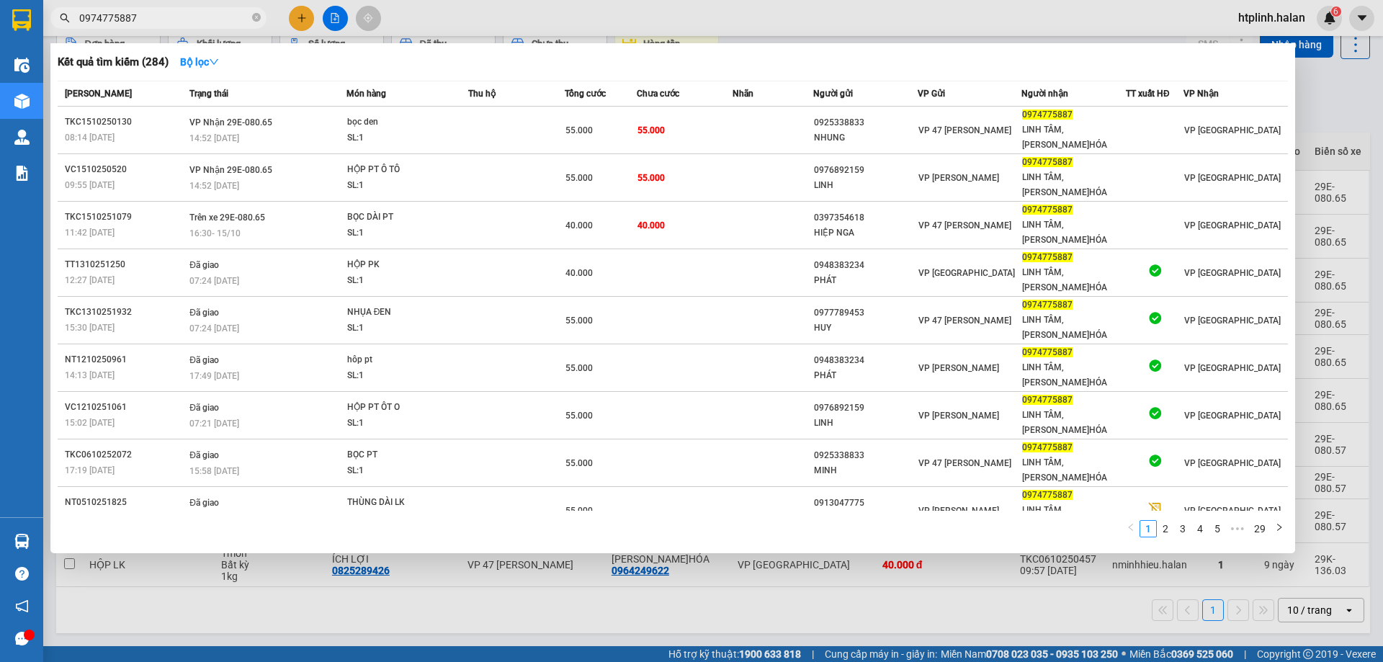
click at [192, 24] on input "0974775887" at bounding box center [164, 18] width 170 height 16
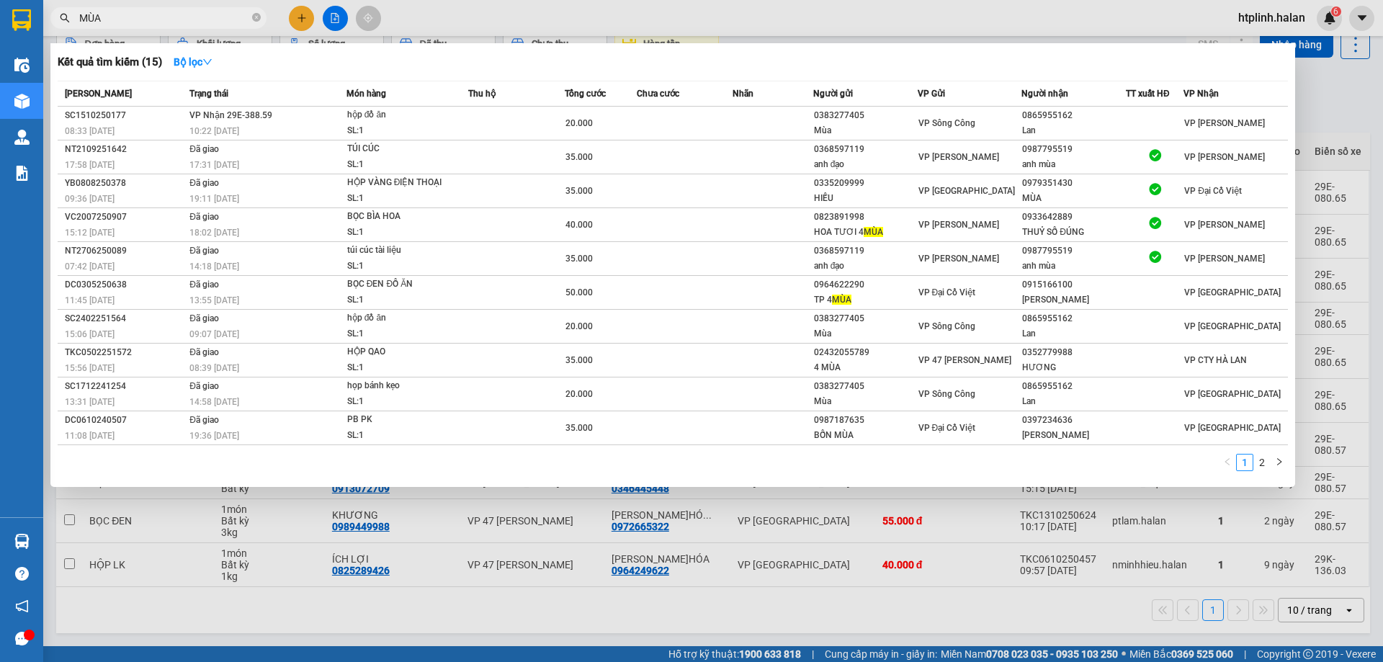
type input "MÙA"
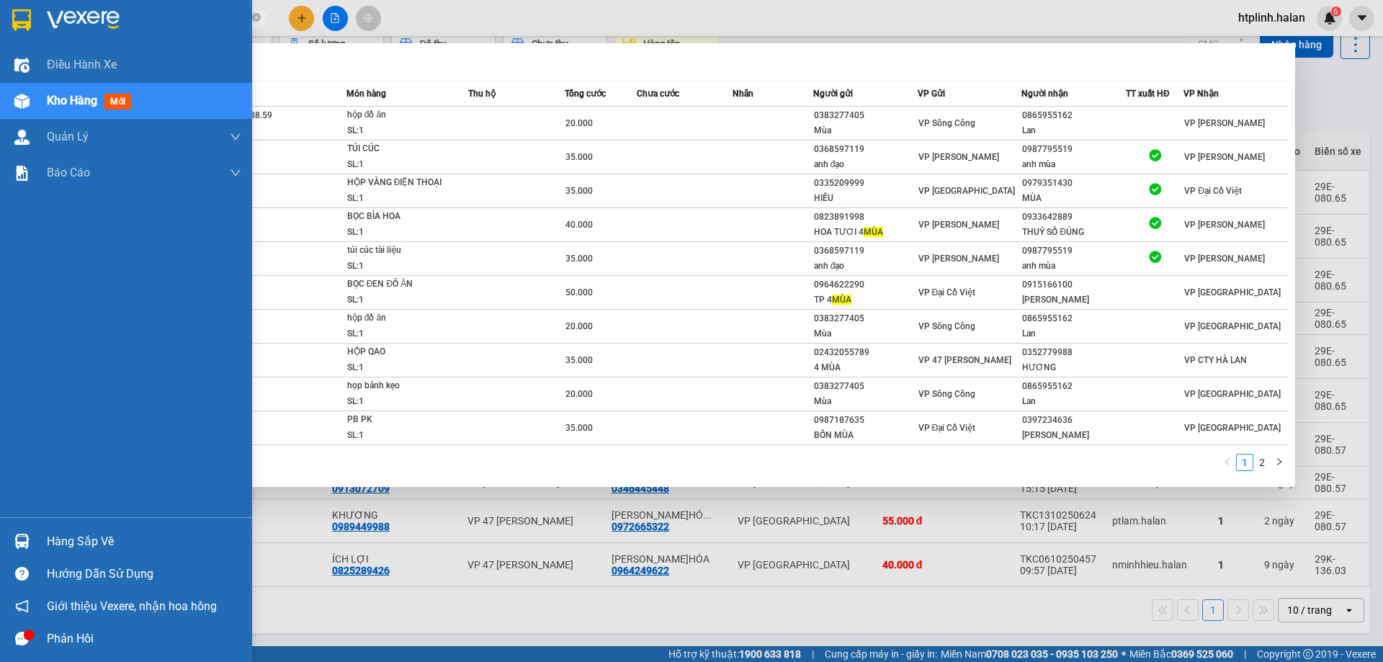
click at [19, 543] on img at bounding box center [21, 541] width 15 height 15
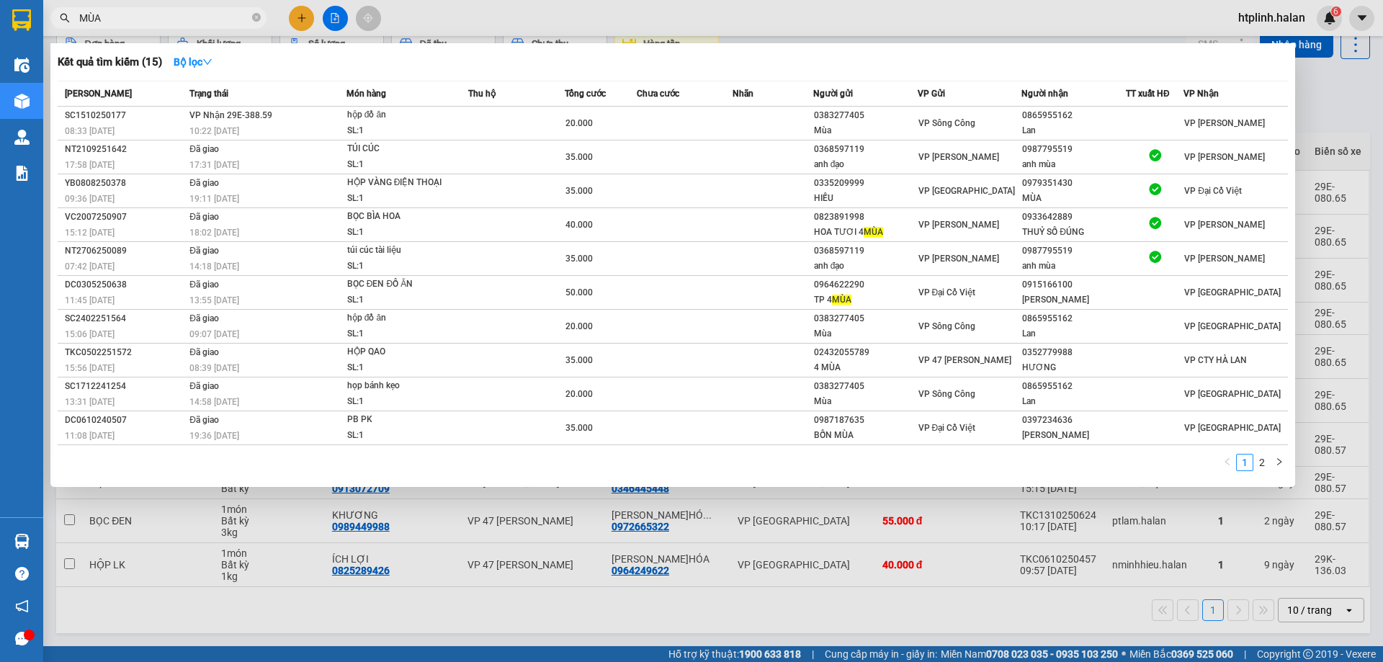
click at [677, 614] on section "Kết quả tìm kiếm ( 15 ) Bộ lọc Mã ĐH Trạng thái Món hàng Thu hộ Tổng cước Chưa …" at bounding box center [691, 331] width 1383 height 662
click at [328, 589] on div at bounding box center [691, 331] width 1383 height 662
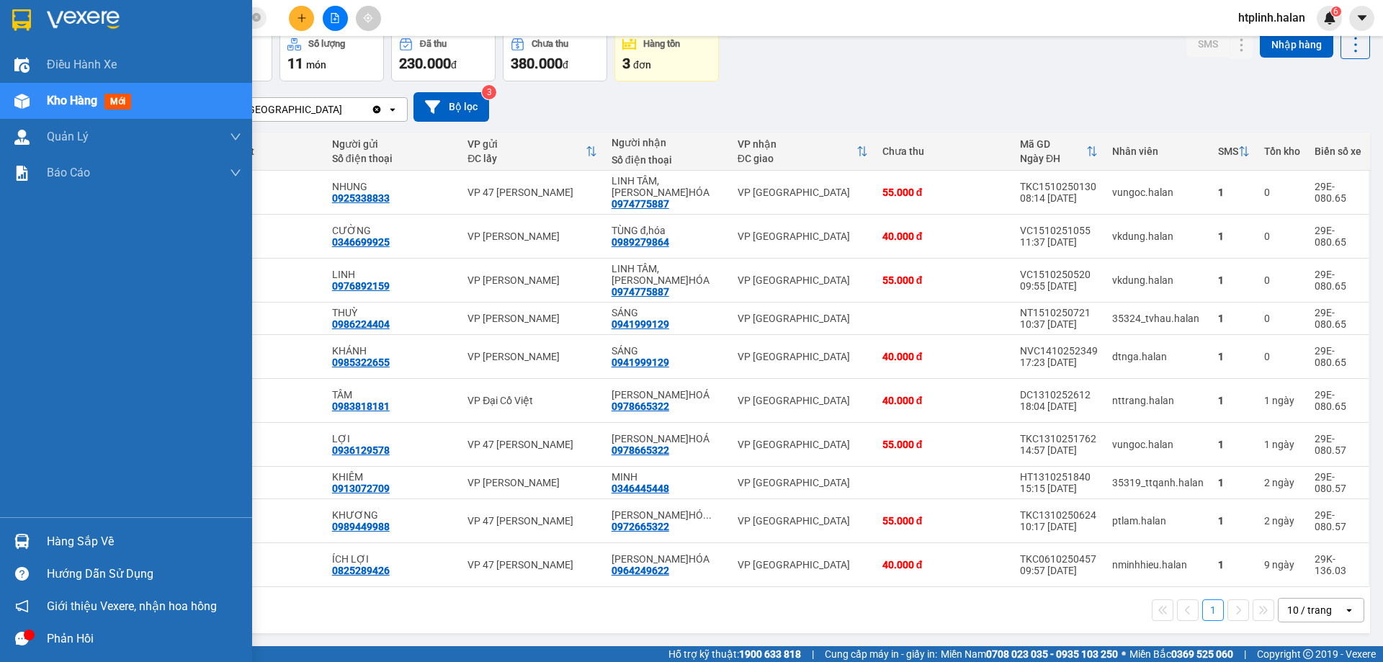
click at [57, 536] on div "Hàng sắp về" at bounding box center [144, 542] width 195 height 22
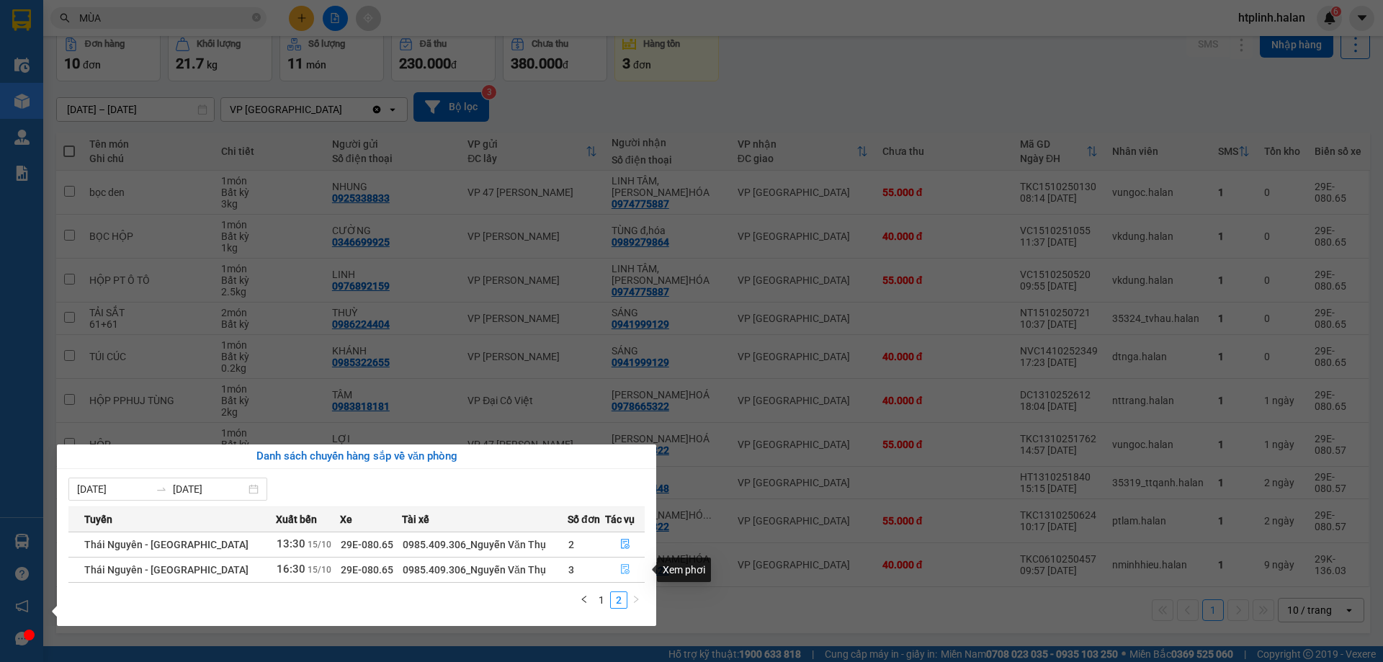
click at [621, 574] on icon "file-done" at bounding box center [625, 570] width 9 height 10
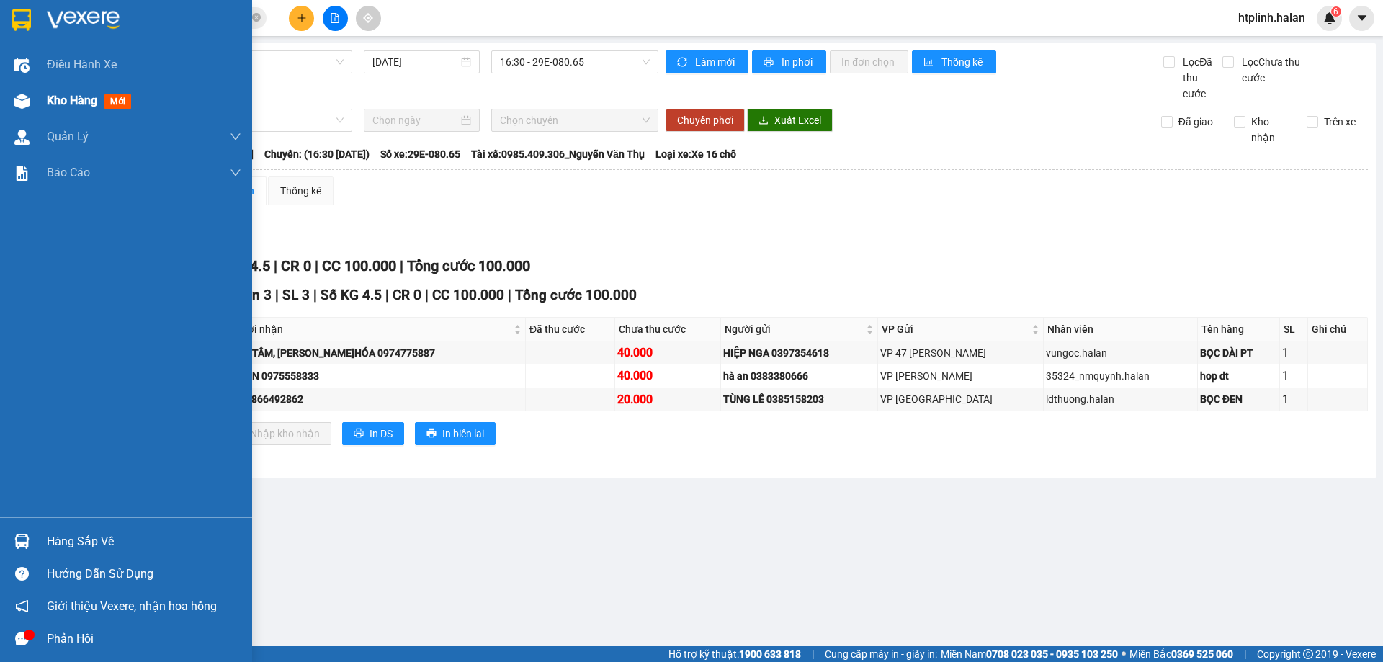
click at [123, 93] on div "Kho hàng mới" at bounding box center [92, 101] width 90 height 18
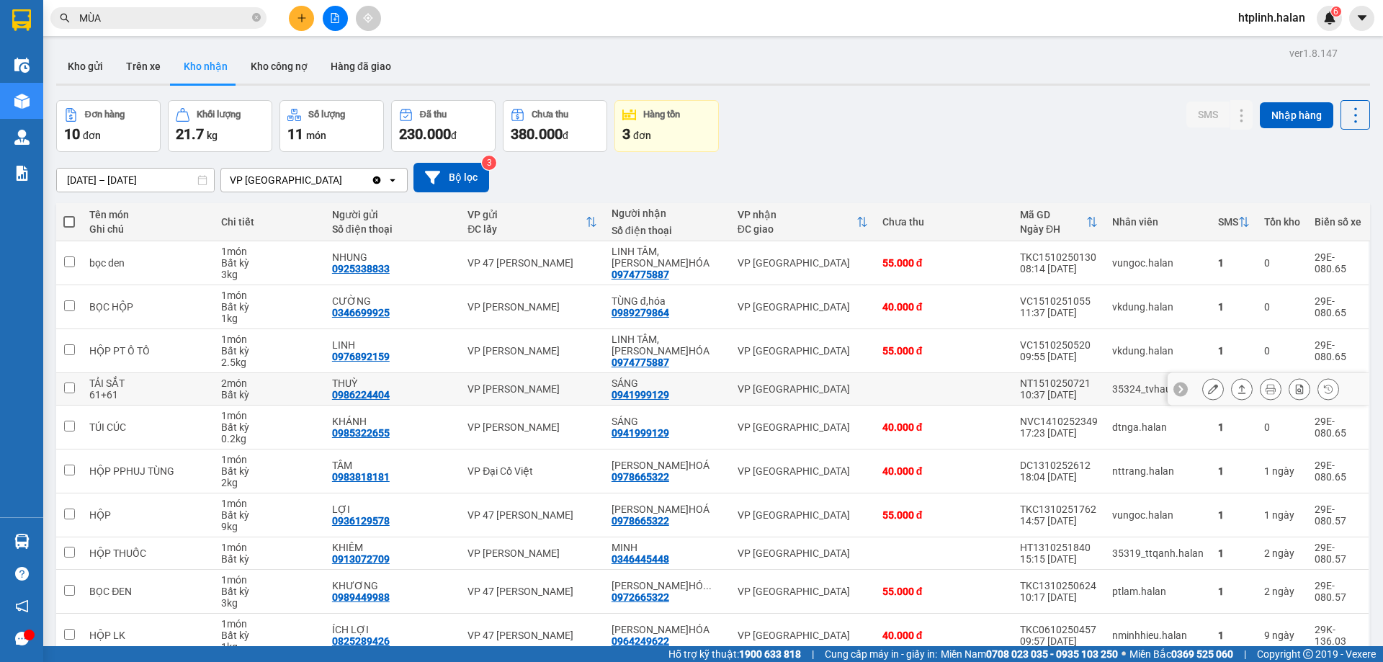
scroll to position [71, 0]
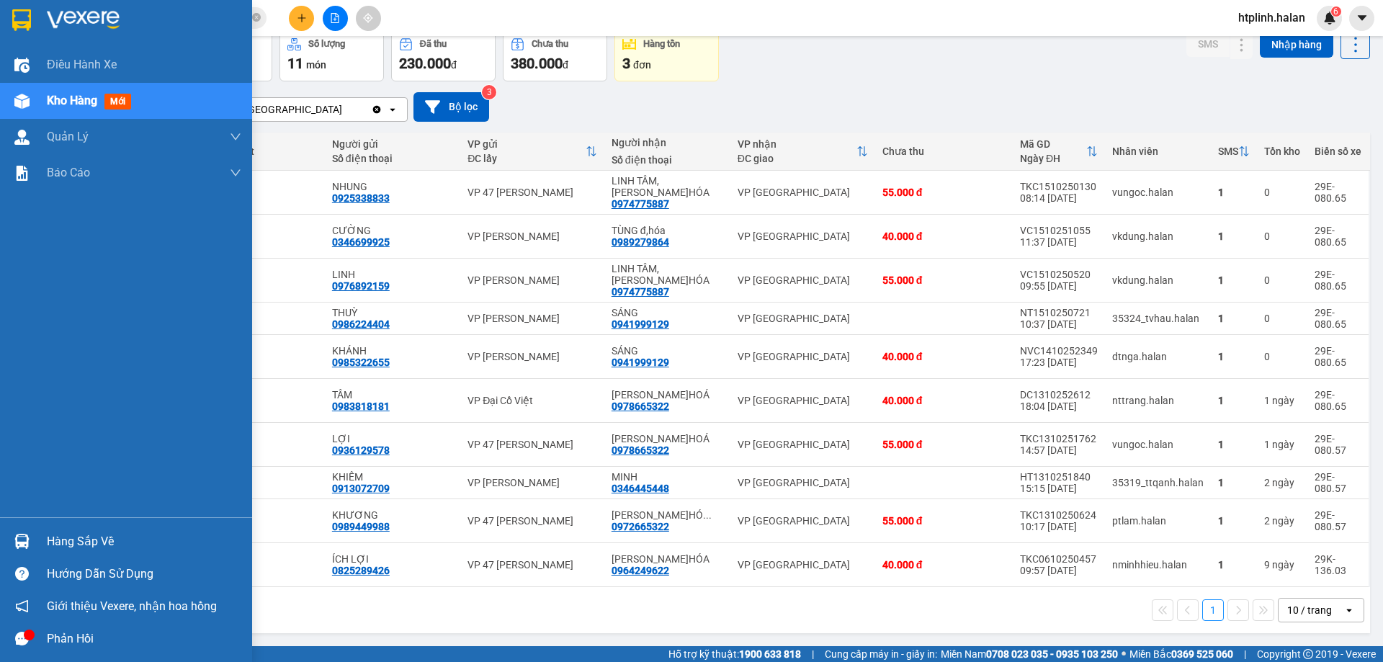
click at [46, 540] on div "Hàng sắp về" at bounding box center [126, 541] width 252 height 32
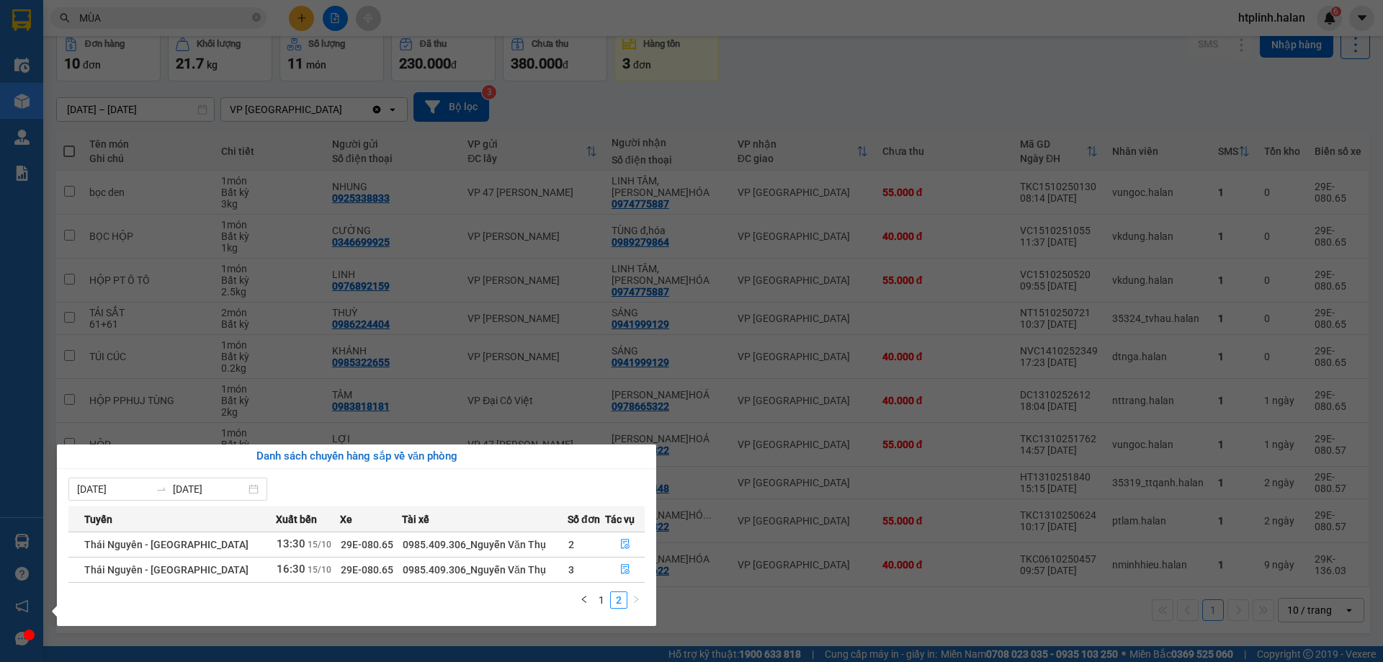
click at [535, 311] on section "Kết quả tìm kiếm ( 15 ) Bộ lọc Mã ĐH Trạng thái Món hàng Thu hộ Tổng cước Chưa …" at bounding box center [691, 331] width 1383 height 662
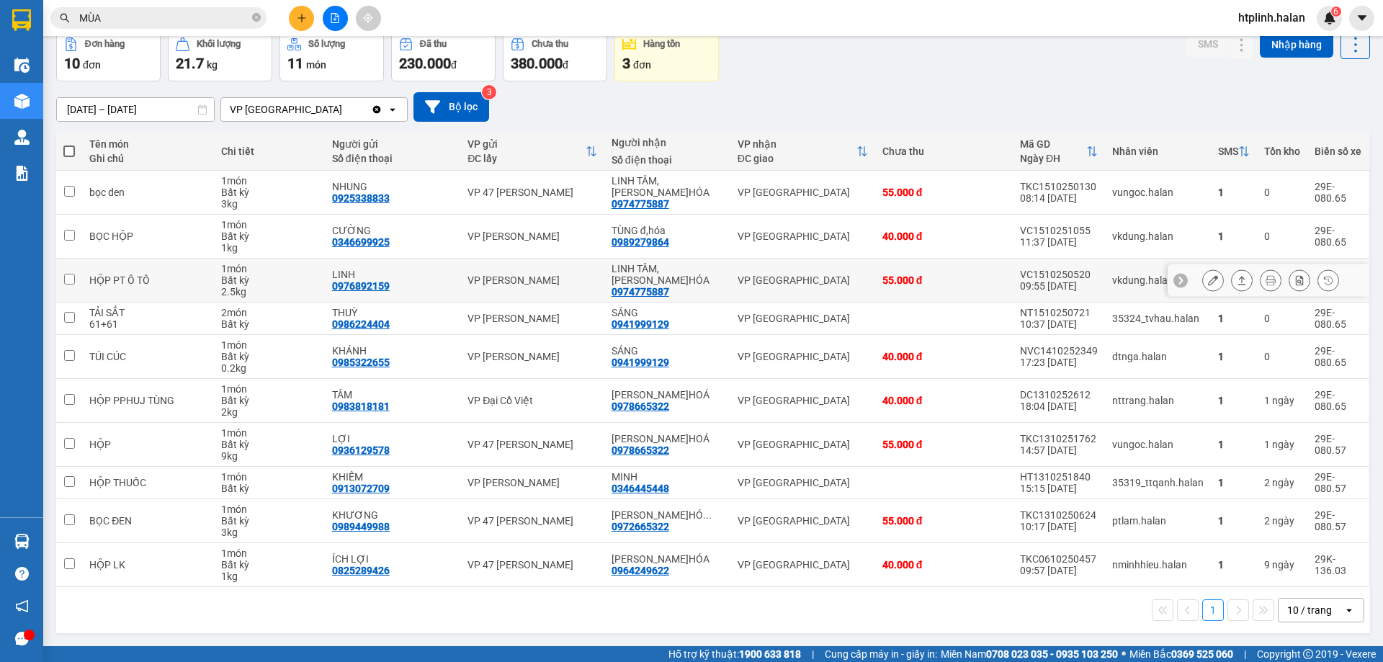
click at [666, 269] on div "LINH TÂM, Đ.HÓA" at bounding box center [668, 274] width 112 height 23
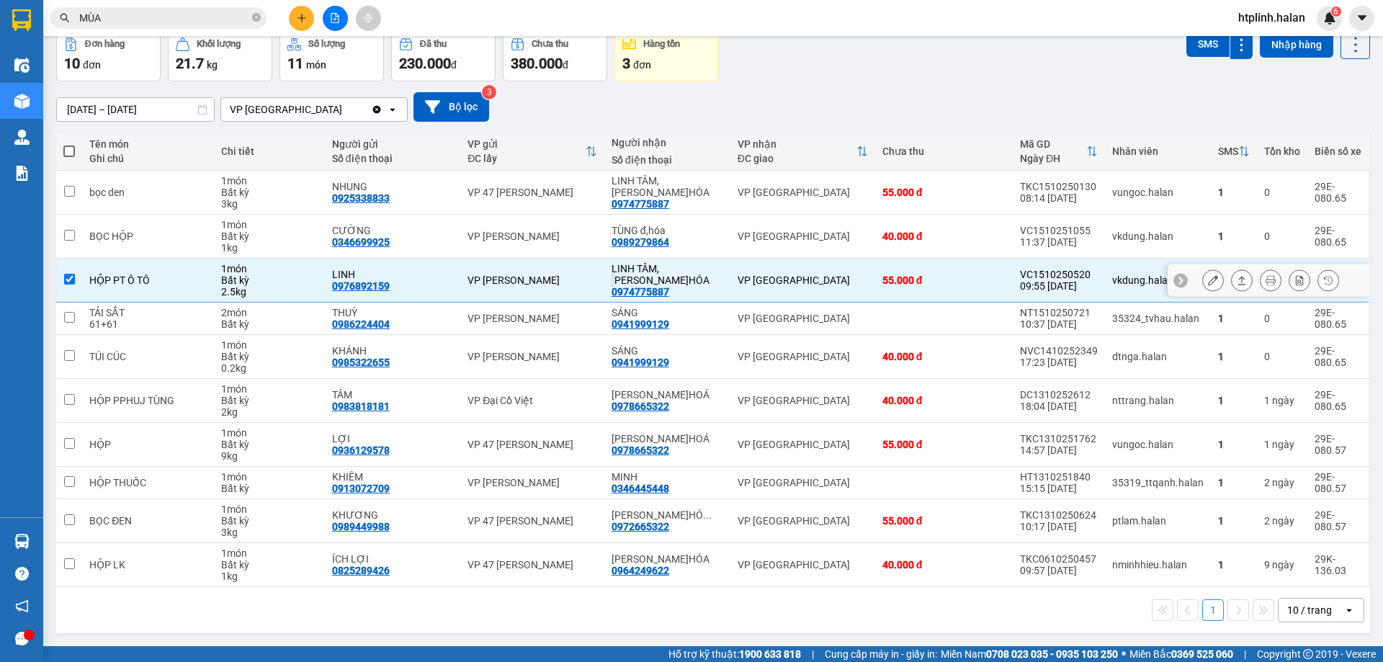
click at [666, 269] on div "LINH TÂM, Đ.HÓA" at bounding box center [668, 274] width 112 height 23
checkbox input "false"
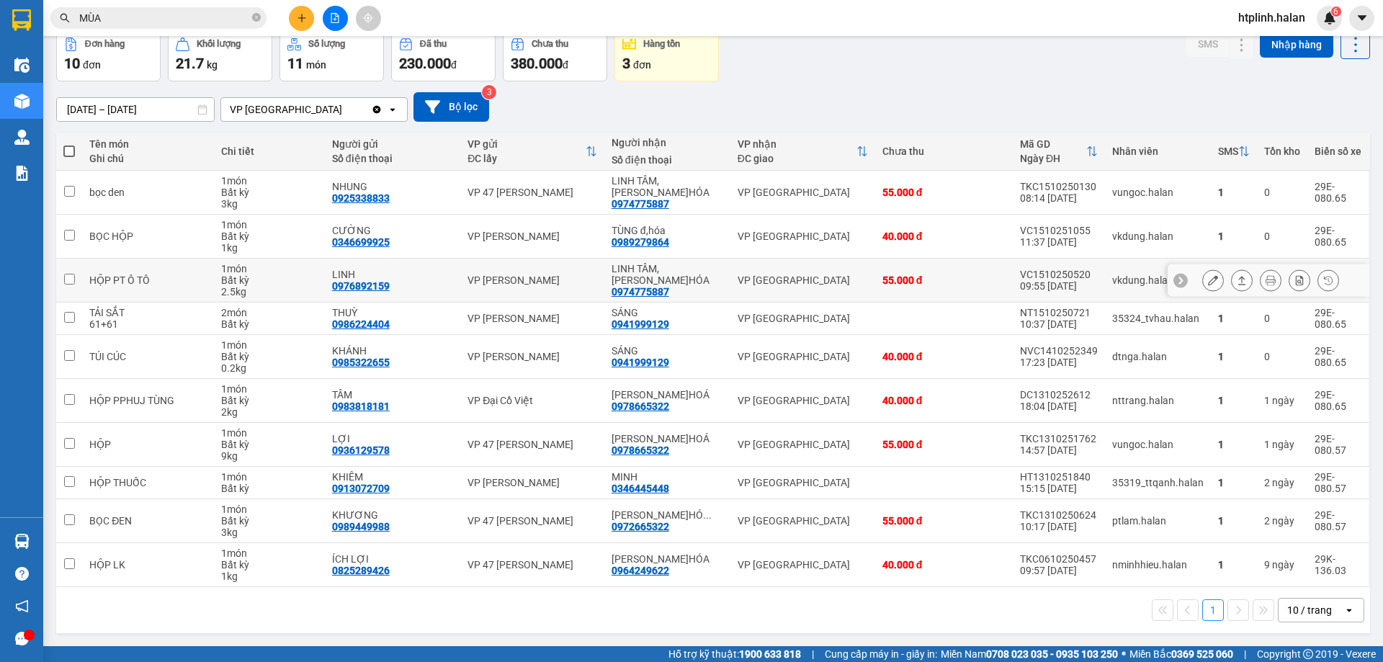
click at [656, 286] on div "0974775887" at bounding box center [641, 292] width 58 height 12
copy div "0974775887"
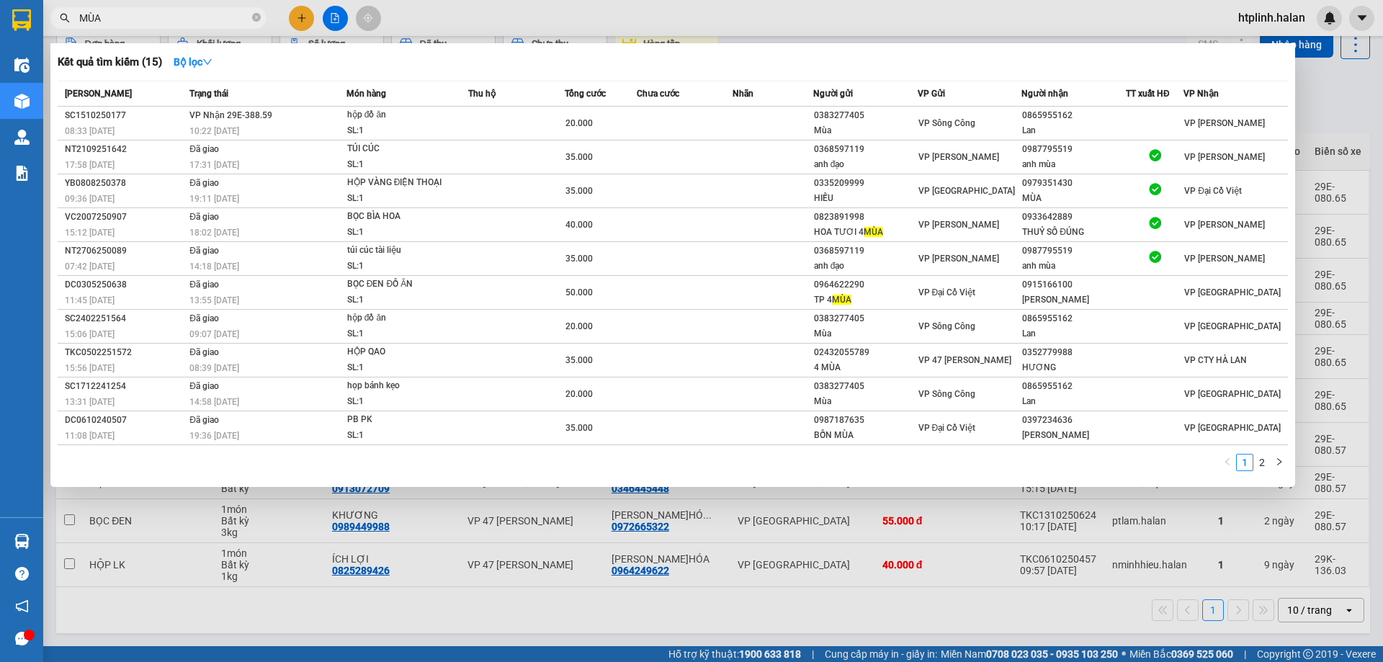
click at [132, 15] on input "MÙA" at bounding box center [164, 18] width 170 height 16
click at [138, 29] on div at bounding box center [691, 331] width 1383 height 662
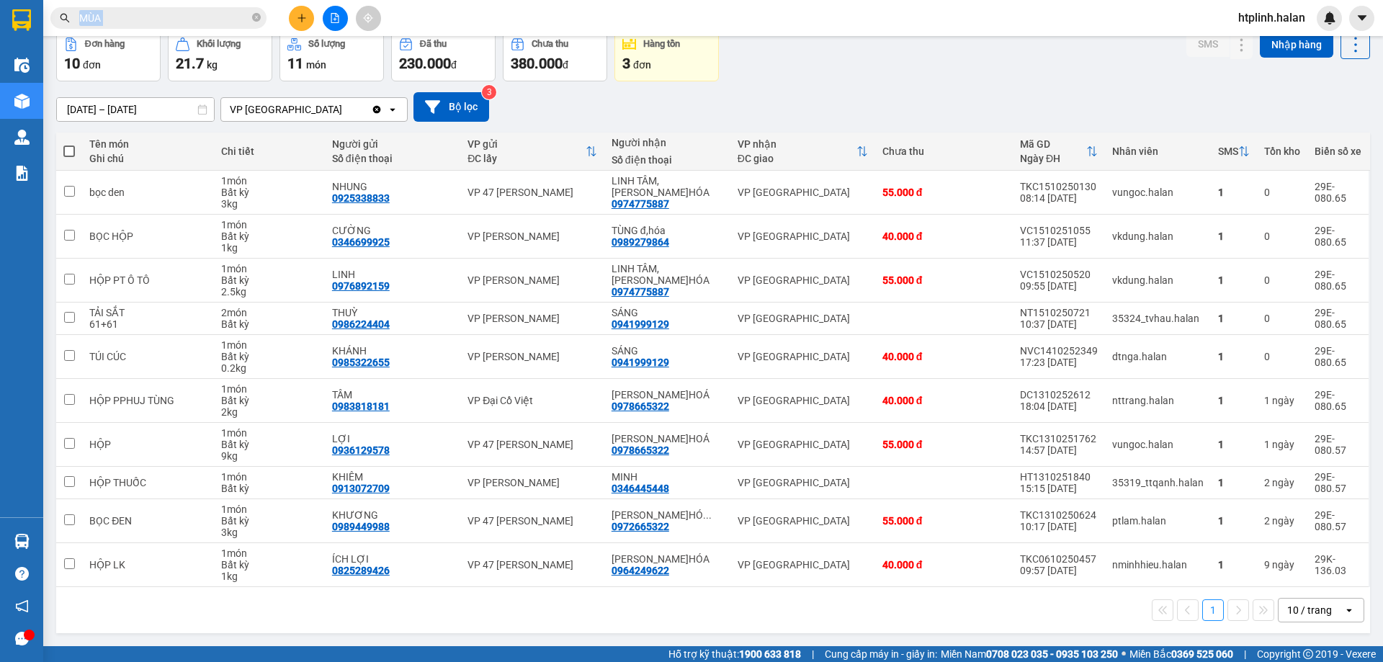
click at [138, 29] on div "Kết quả tìm kiếm ( 15 ) Bộ lọc Mã ĐH Trạng thái Món hàng Thu hộ Tổng cước Chưa …" at bounding box center [140, 18] width 281 height 25
click at [138, 21] on input "MÙA" at bounding box center [164, 18] width 170 height 16
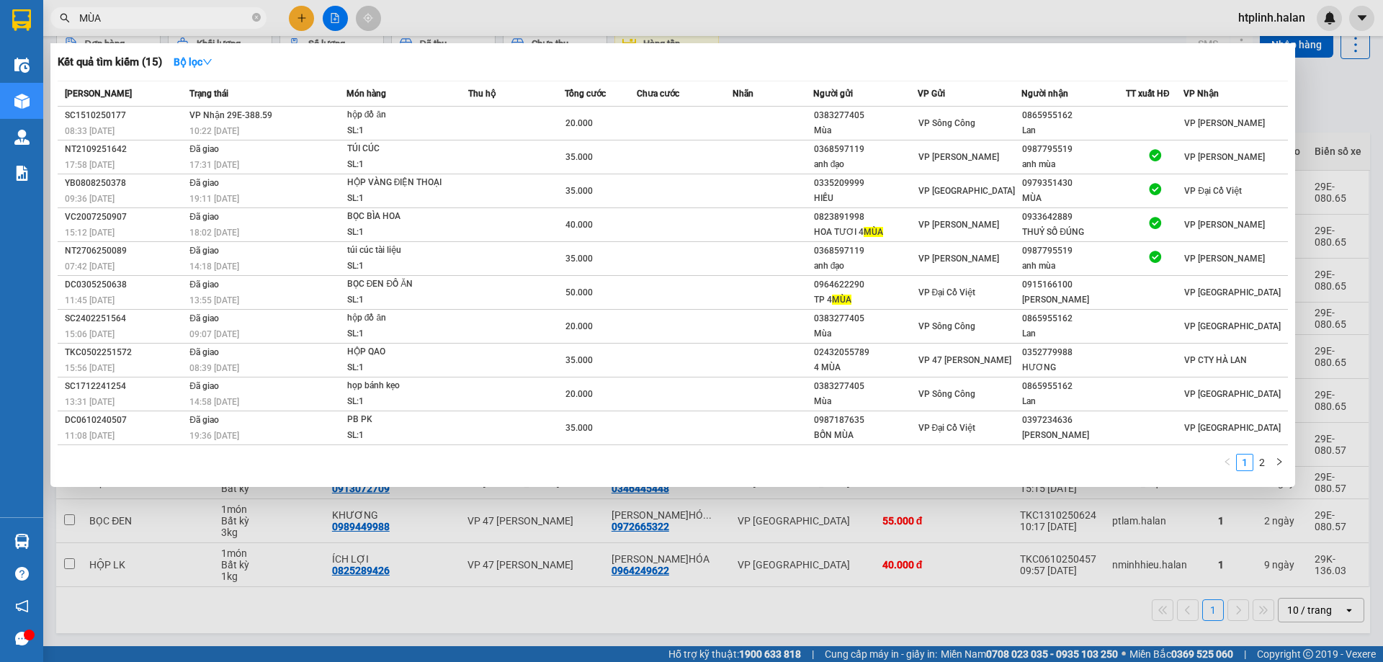
click at [138, 21] on input "MÙA" at bounding box center [164, 18] width 170 height 16
click at [138, 19] on input "MÙA" at bounding box center [164, 18] width 170 height 16
paste input "0974775887"
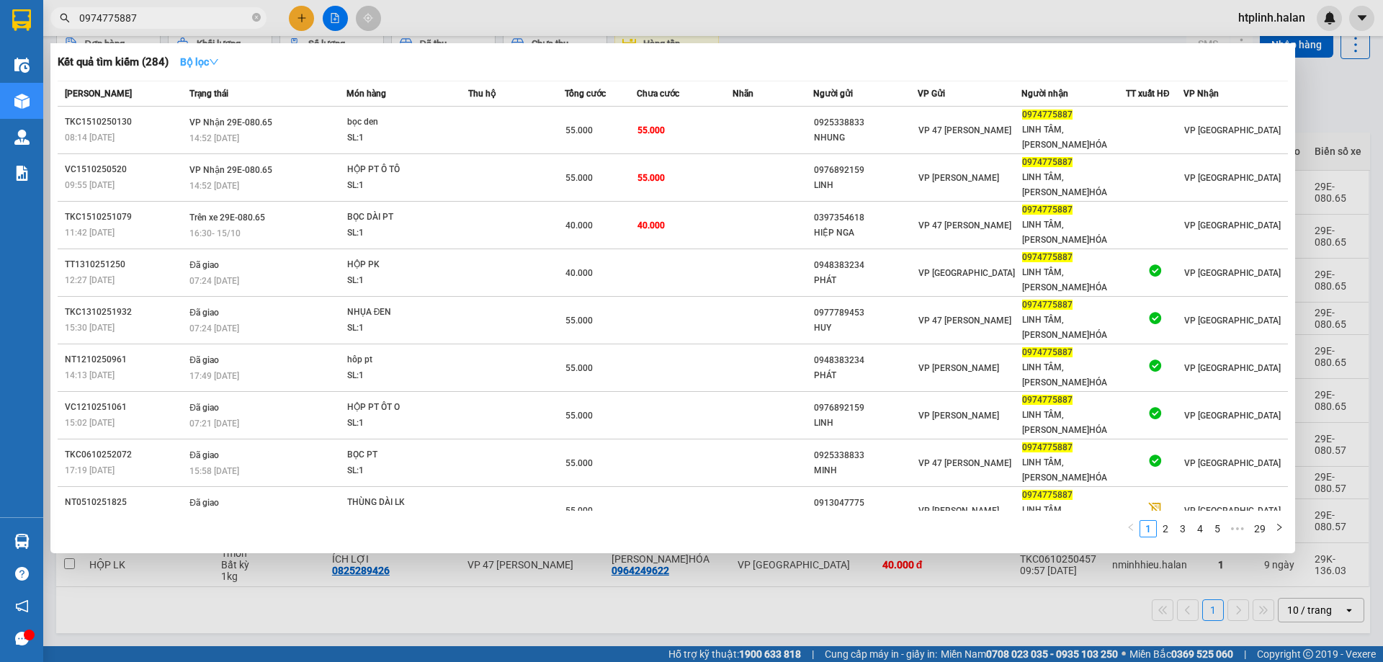
type input "0974775887"
click at [217, 53] on button "Bộ lọc" at bounding box center [200, 61] width 62 height 23
click at [531, 56] on div "Kết quả tìm kiếm ( 284 ) Bộ lọc" at bounding box center [673, 61] width 1231 height 23
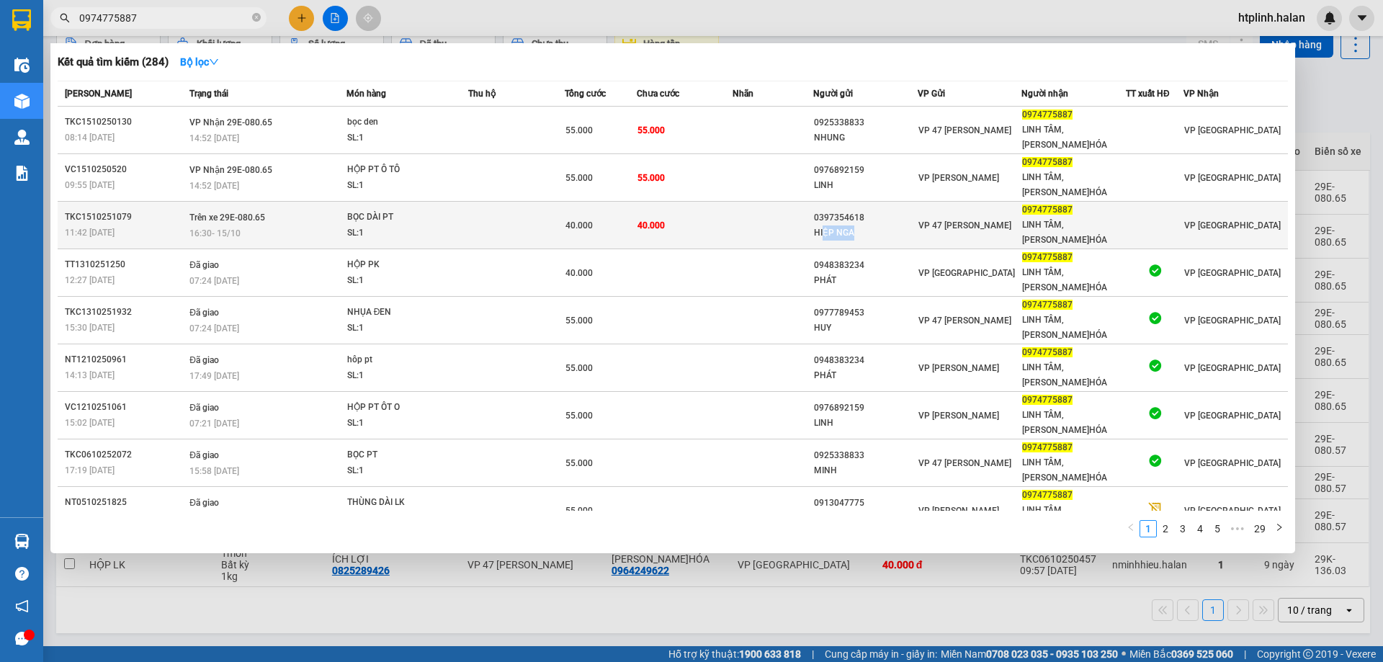
drag, startPoint x: 822, startPoint y: 192, endPoint x: 865, endPoint y: 197, distance: 42.7
click at [865, 226] on div "HIỆP NGA" at bounding box center [865, 233] width 103 height 15
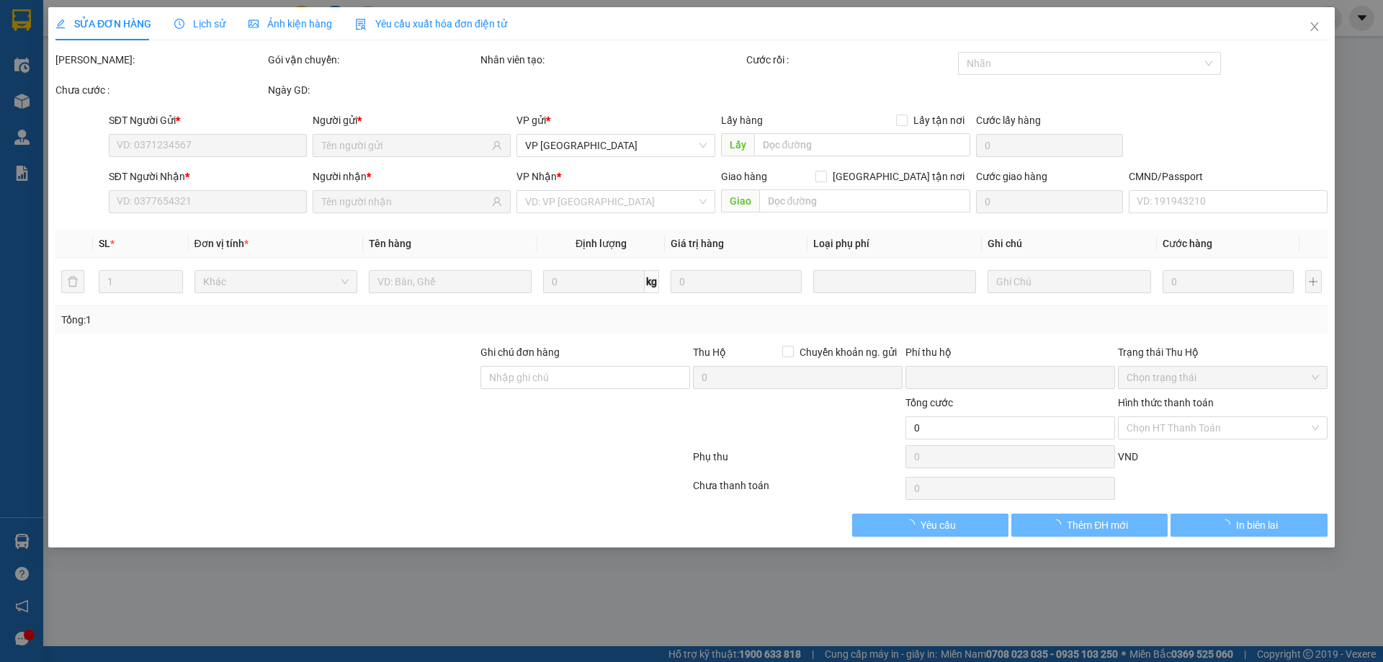
click at [857, 196] on input "text" at bounding box center [864, 200] width 211 height 23
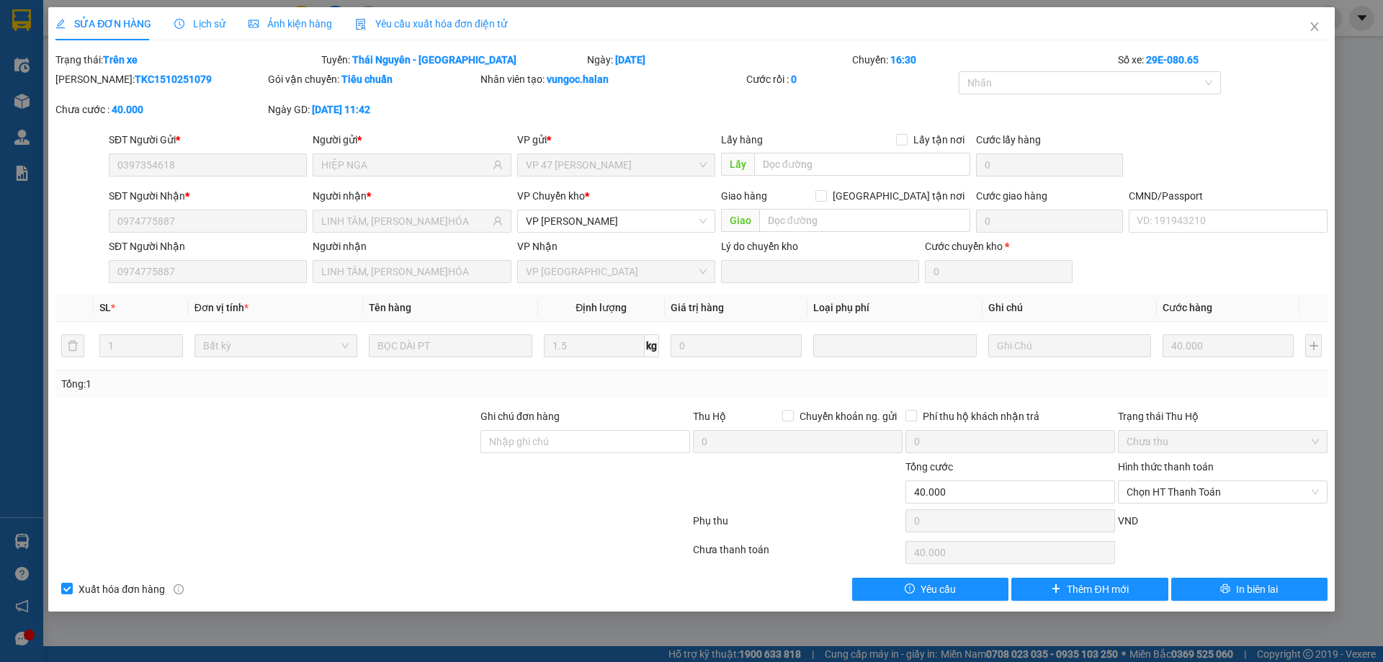
type input "0397354618"
type input "HIỆP NGA"
type input "0974775887"
type input "LINH TÂM, Đ.HÓA"
type input "0"
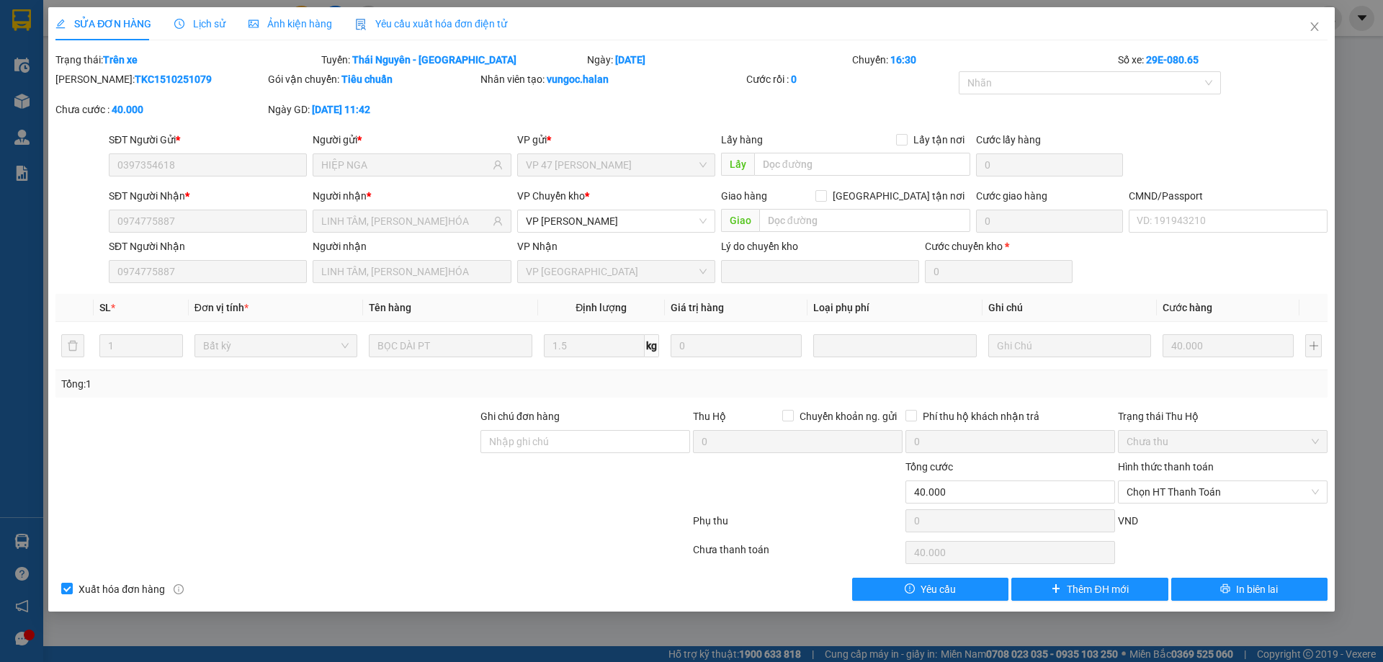
type input "40.000"
click at [1310, 24] on icon "close" at bounding box center [1315, 27] width 12 height 12
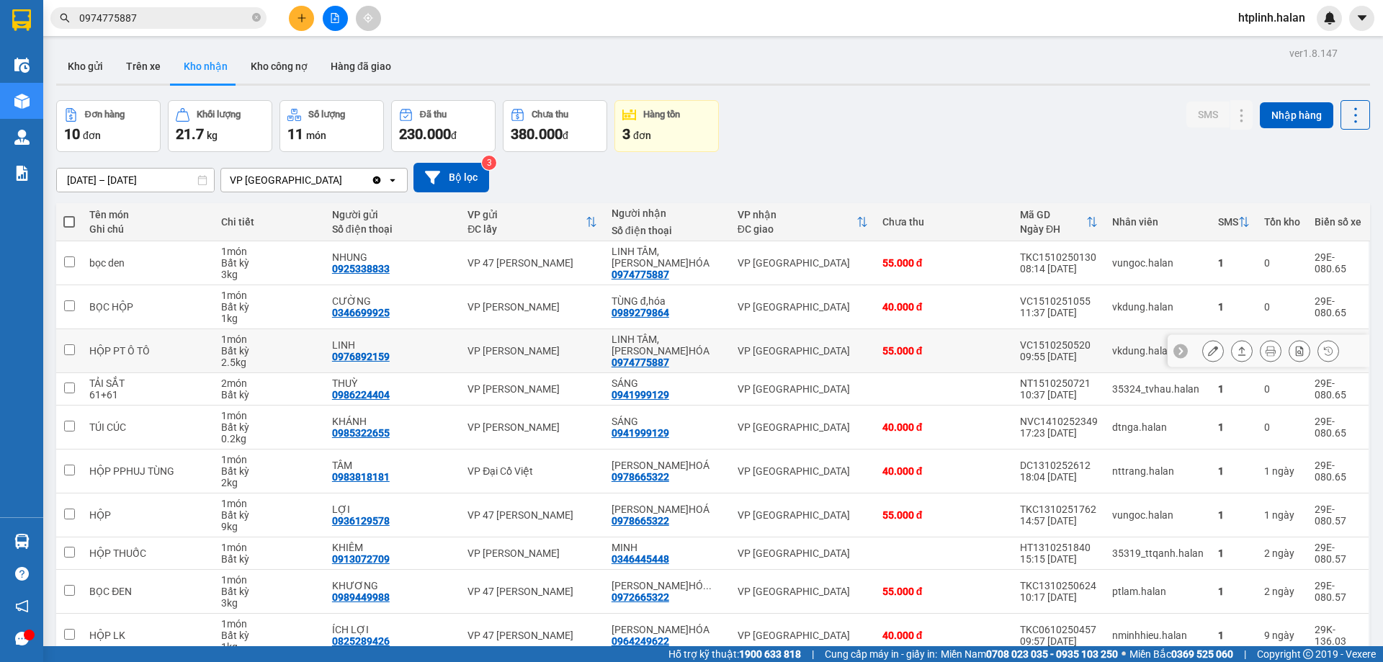
scroll to position [71, 0]
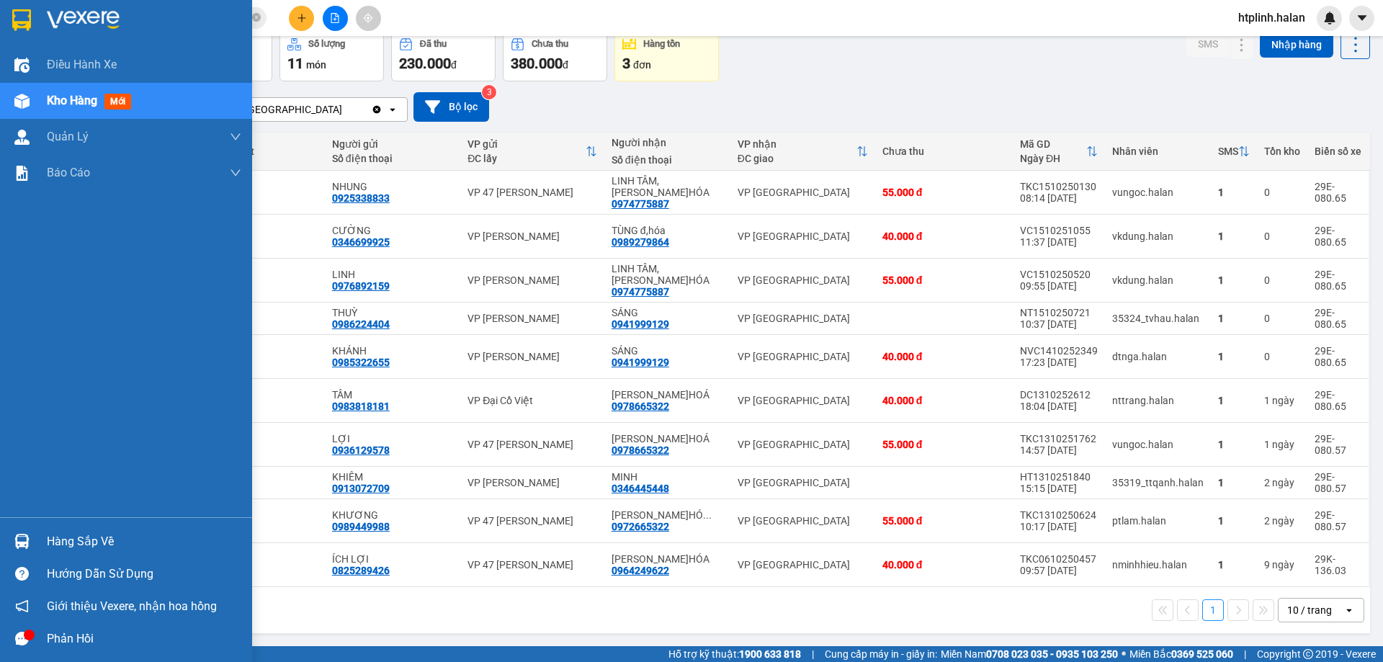
click at [72, 509] on div "Điều hành xe Kho hàng mới Quản Lý Quản lý chuyến Quản lý kiểm kho Báo cáo 12. T…" at bounding box center [126, 282] width 252 height 470
click at [74, 531] on div "Hàng sắp về" at bounding box center [144, 542] width 195 height 22
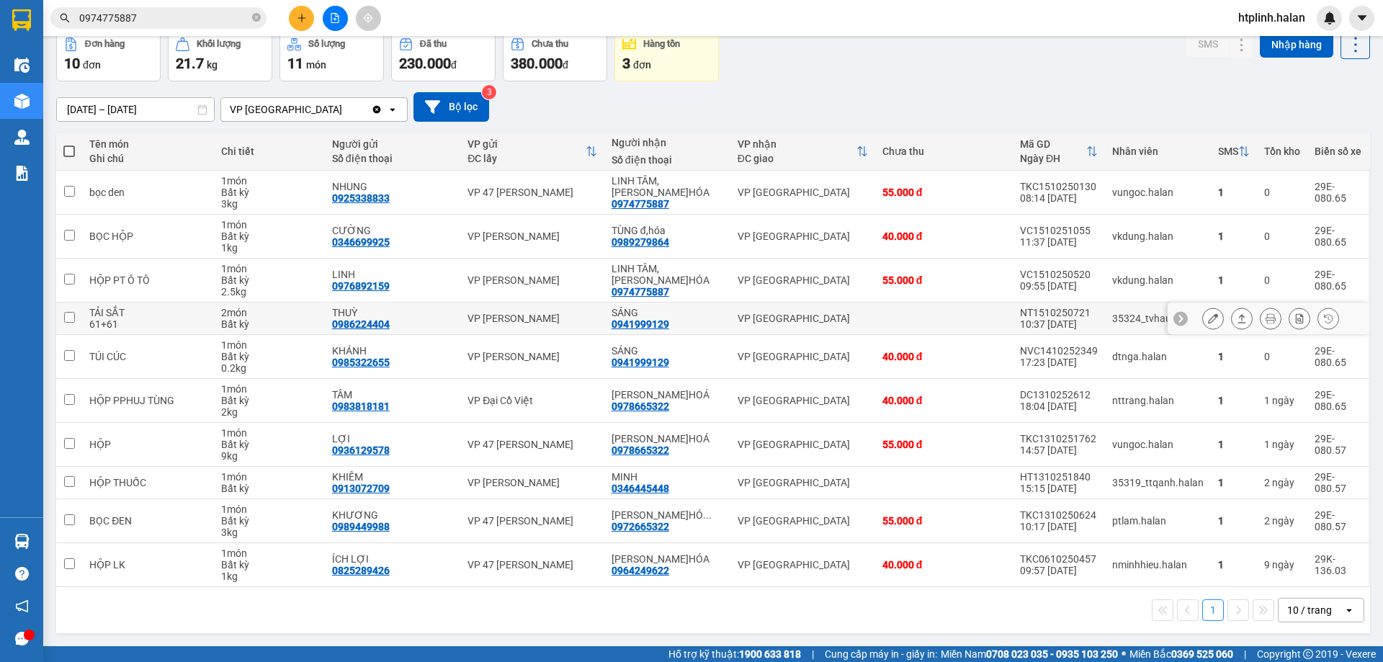
click at [313, 309] on section "Kết quả tìm kiếm ( 284 ) Bộ lọc Mã ĐH Trạng thái Món hàng Thu hộ Tổng cước Chưa…" at bounding box center [691, 331] width 1383 height 662
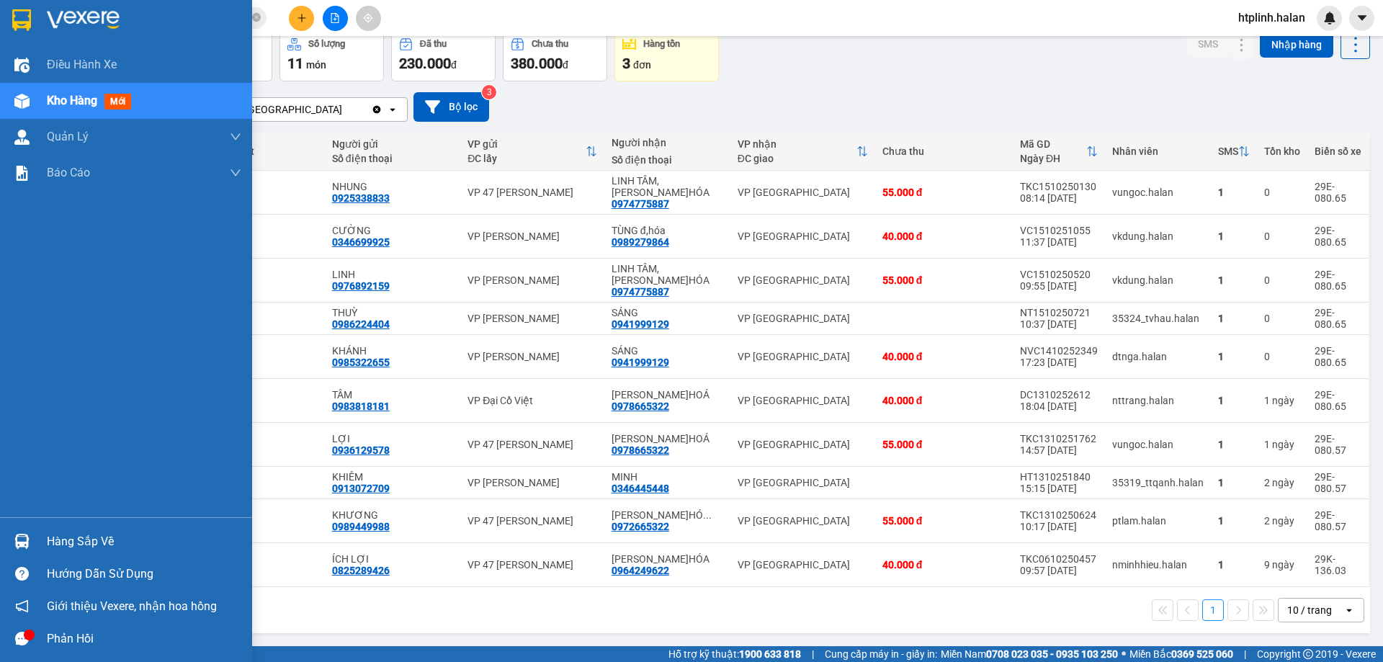
click at [62, 542] on div "Hàng sắp về" at bounding box center [144, 542] width 195 height 22
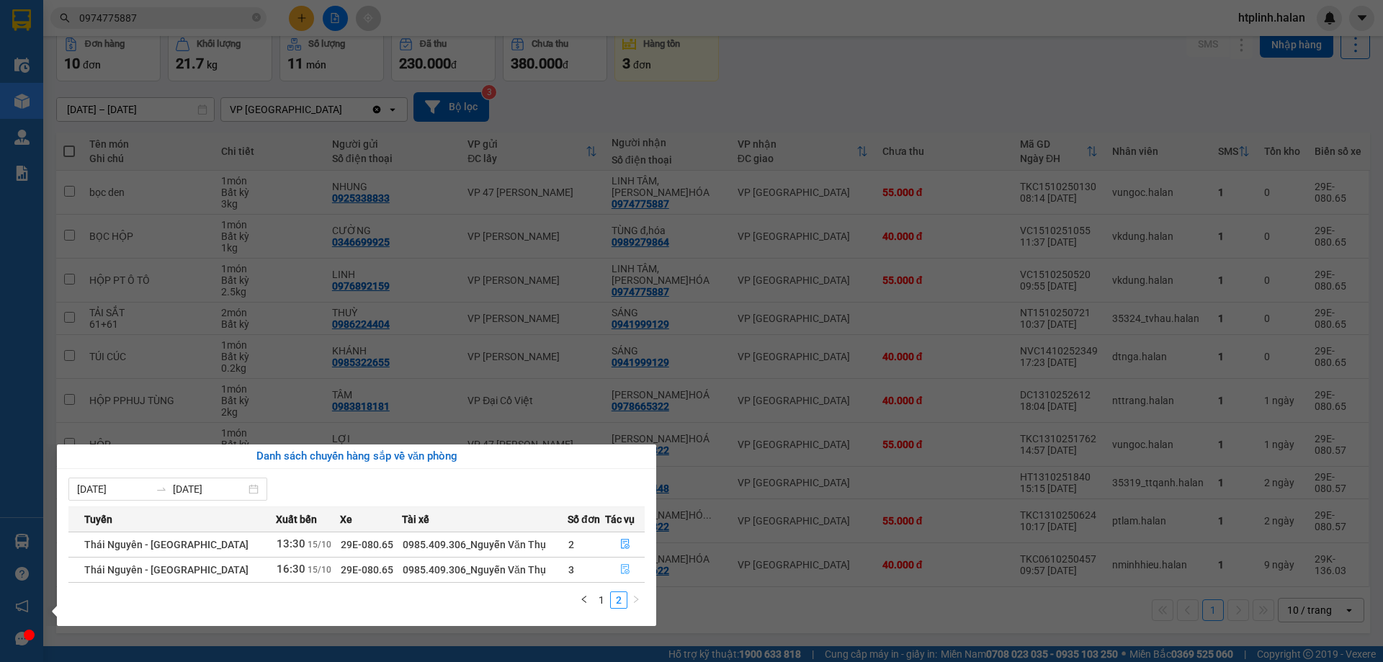
click at [610, 563] on button "button" at bounding box center [625, 569] width 38 height 23
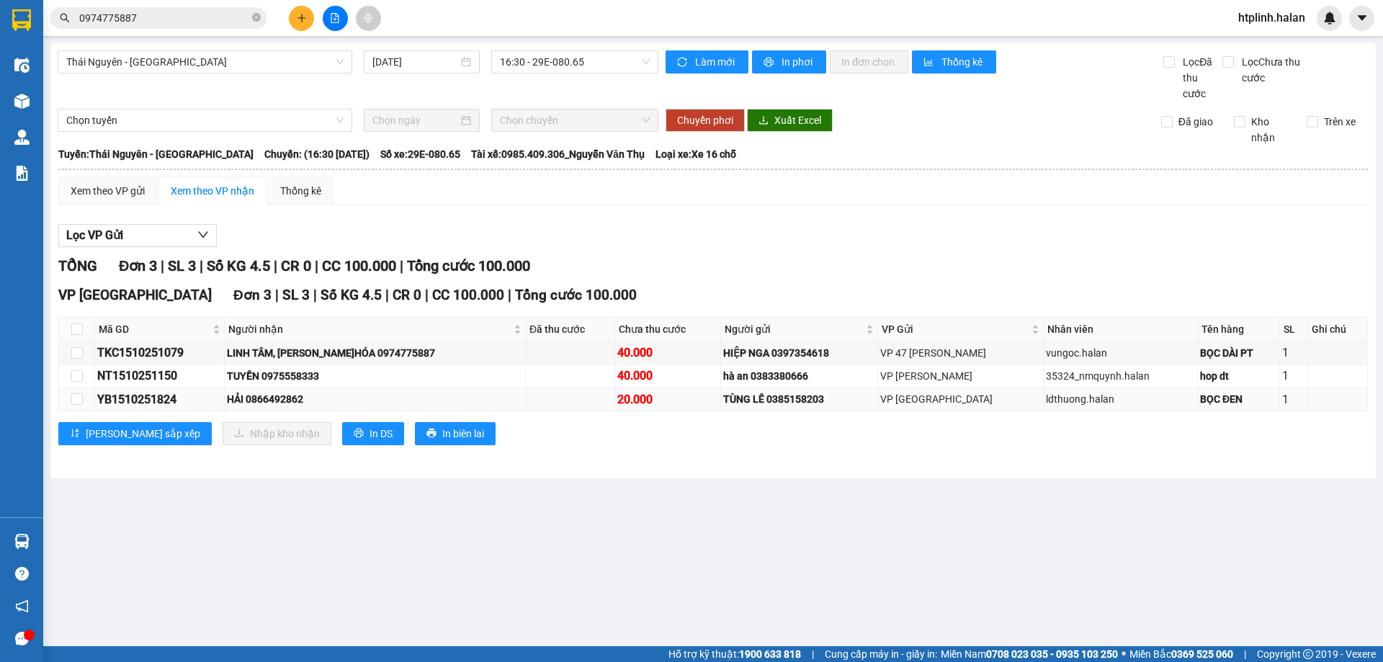
click at [298, 398] on div "HẢI 0866492862" at bounding box center [375, 399] width 296 height 16
copy div "0866492862"
click at [184, 14] on input "0974775887" at bounding box center [164, 18] width 170 height 16
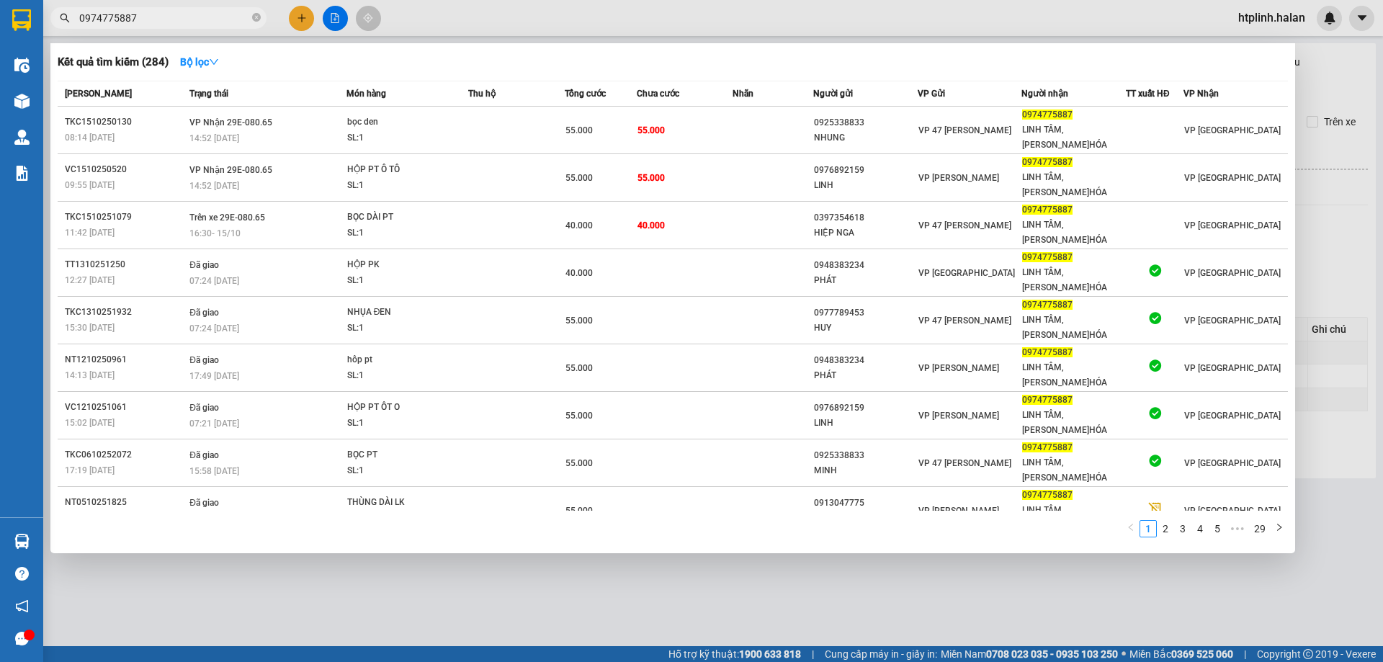
click at [184, 14] on input "0974775887" at bounding box center [164, 18] width 170 height 16
paste input "866492862"
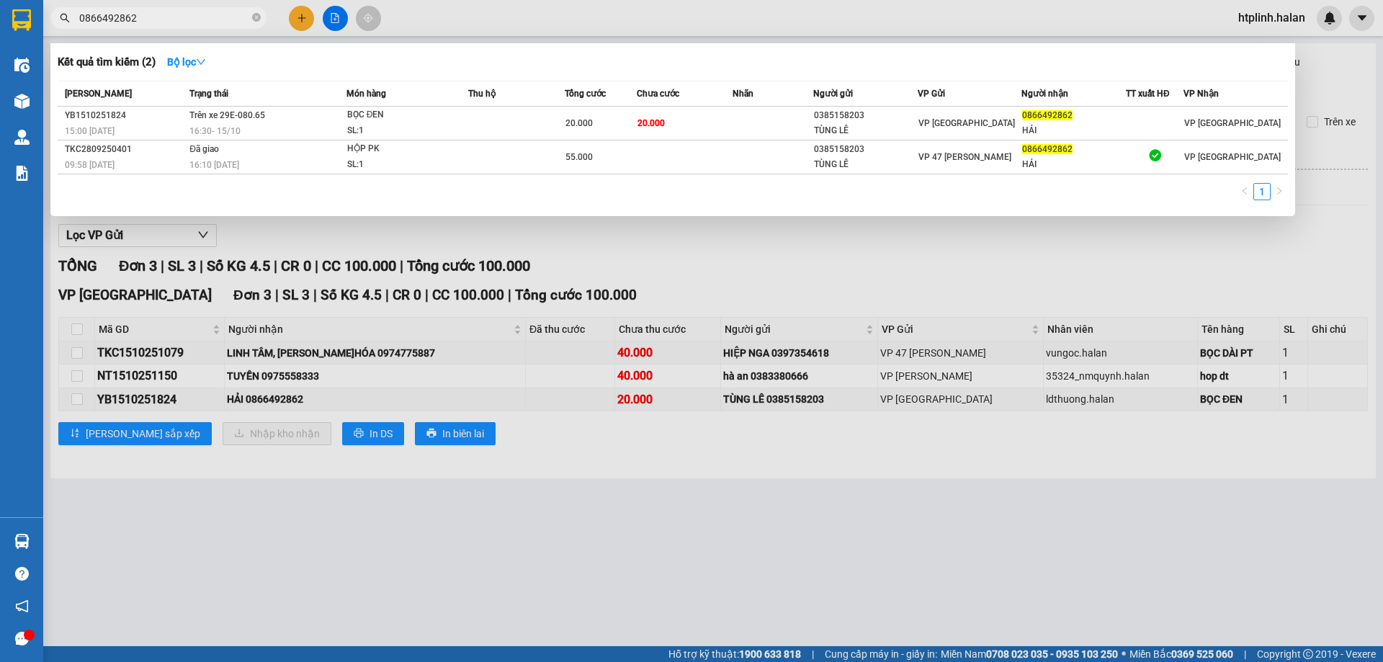
type input "0866492862"
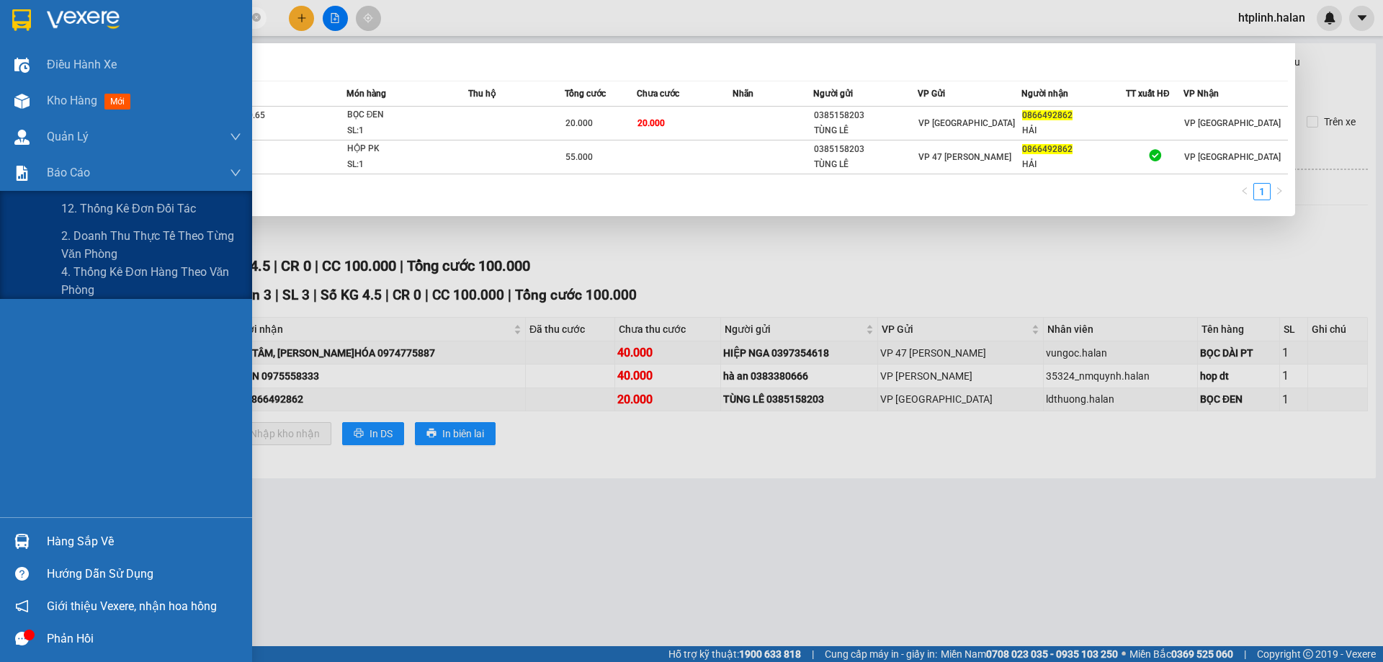
drag, startPoint x: 107, startPoint y: 264, endPoint x: 294, endPoint y: 247, distance: 187.3
click at [109, 263] on span "4. Thống kê đơn hàng theo văn phòng" at bounding box center [151, 281] width 180 height 36
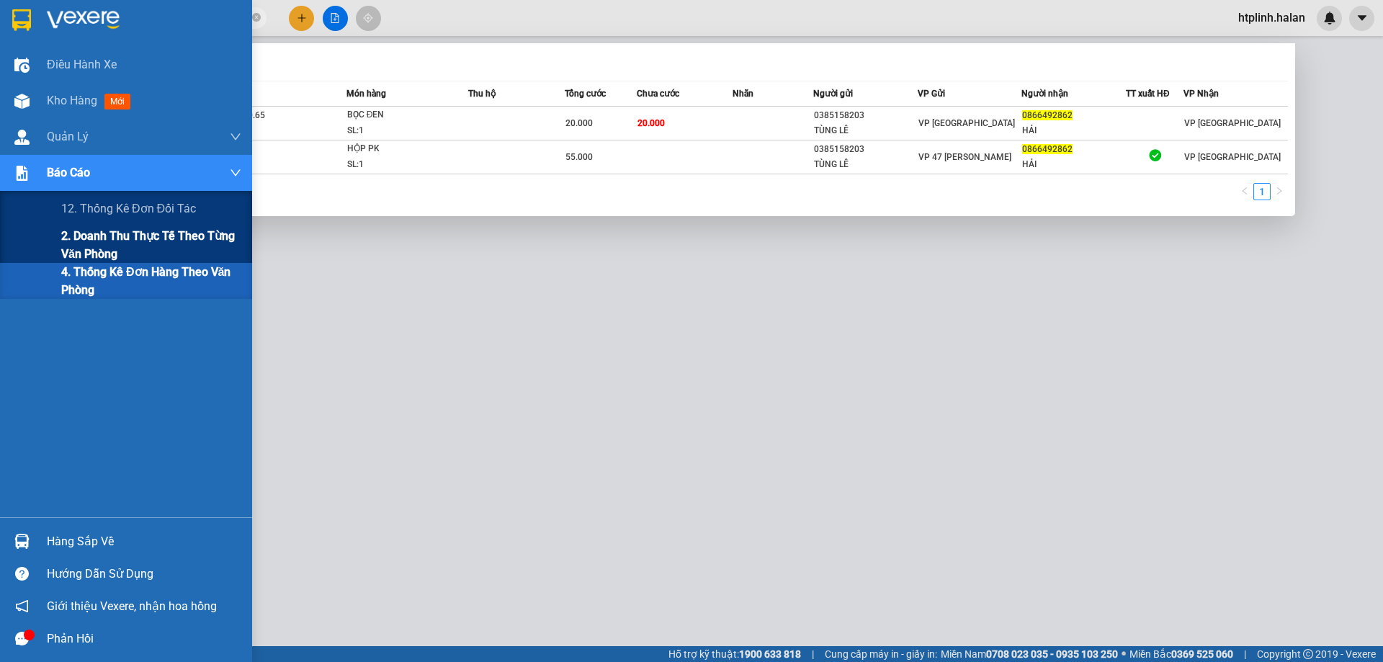
click at [127, 254] on span "2. Doanh thu thực tế theo từng văn phòng" at bounding box center [151, 245] width 180 height 36
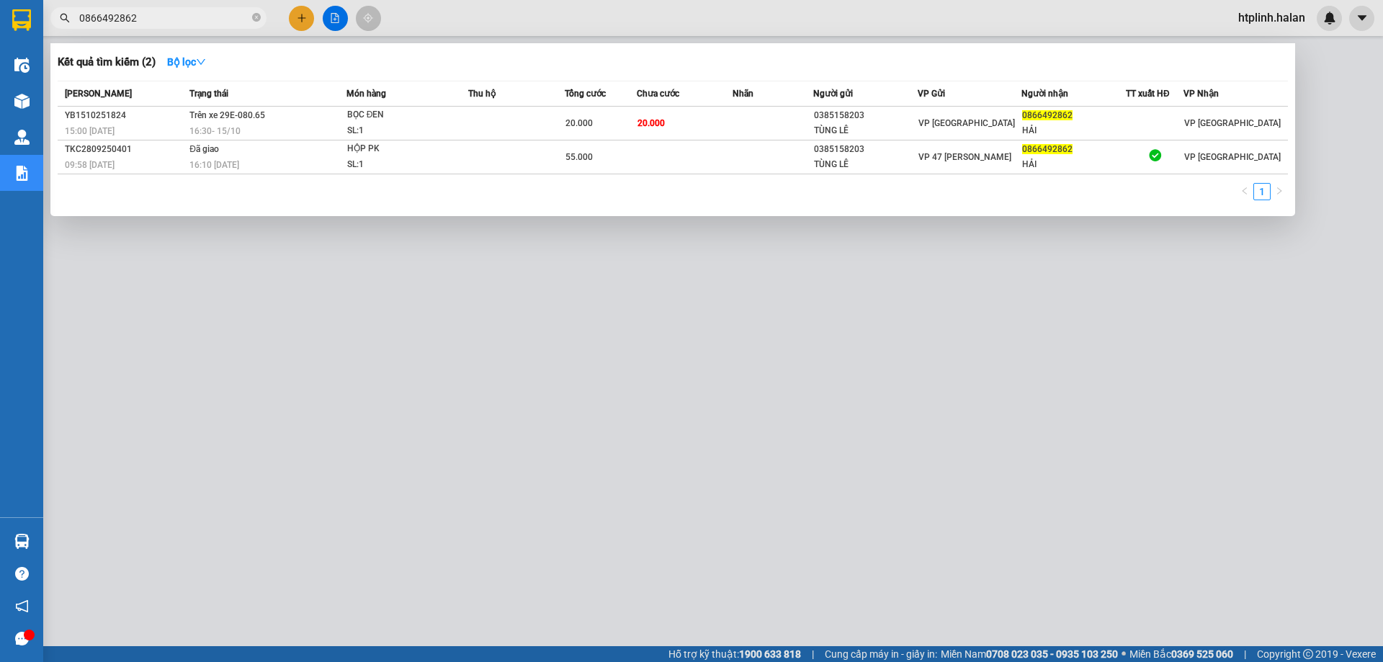
click at [287, 339] on div at bounding box center [691, 331] width 1383 height 662
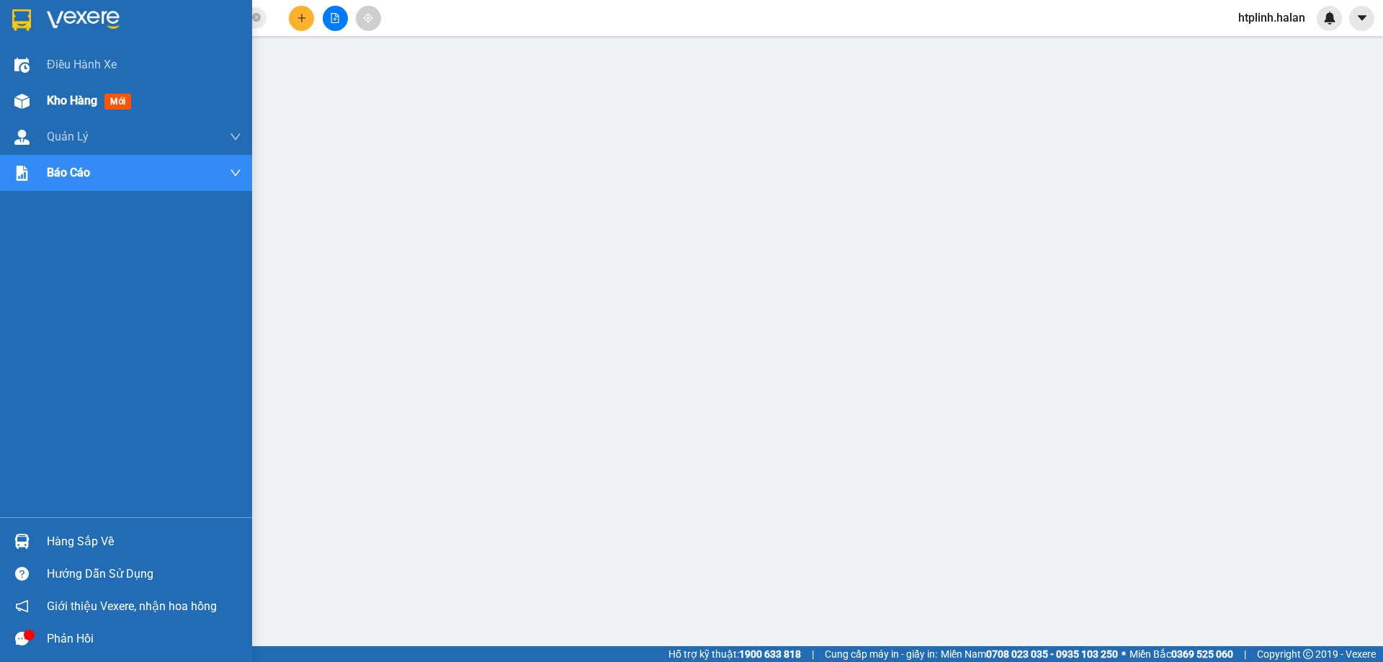
click at [96, 98] on span "Kho hàng" at bounding box center [72, 101] width 50 height 14
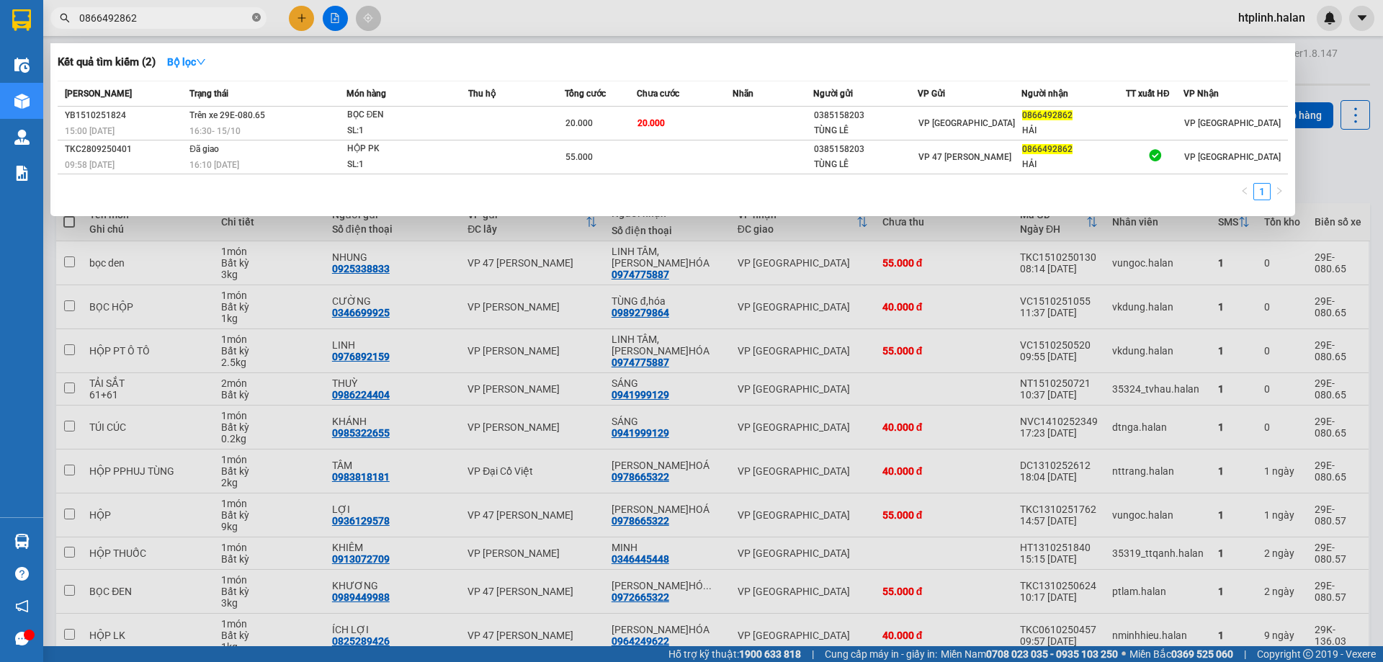
click at [256, 18] on icon "close-circle" at bounding box center [256, 17] width 9 height 9
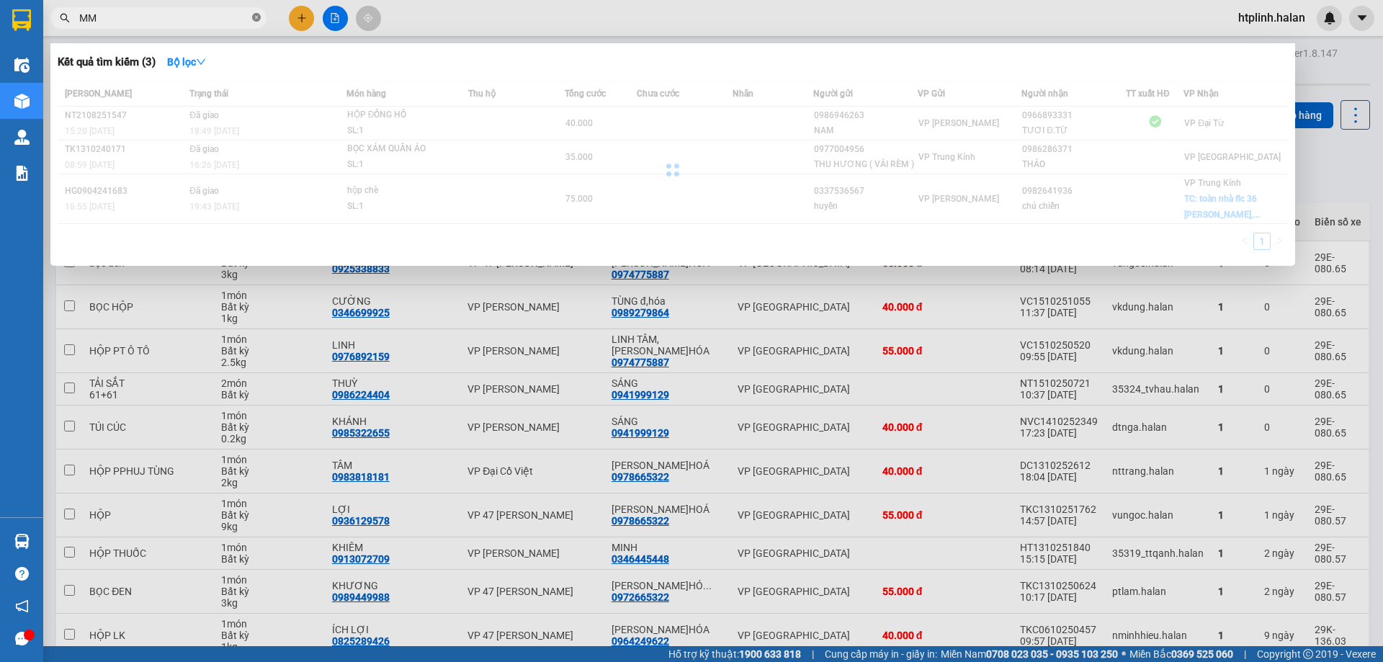
type input "M"
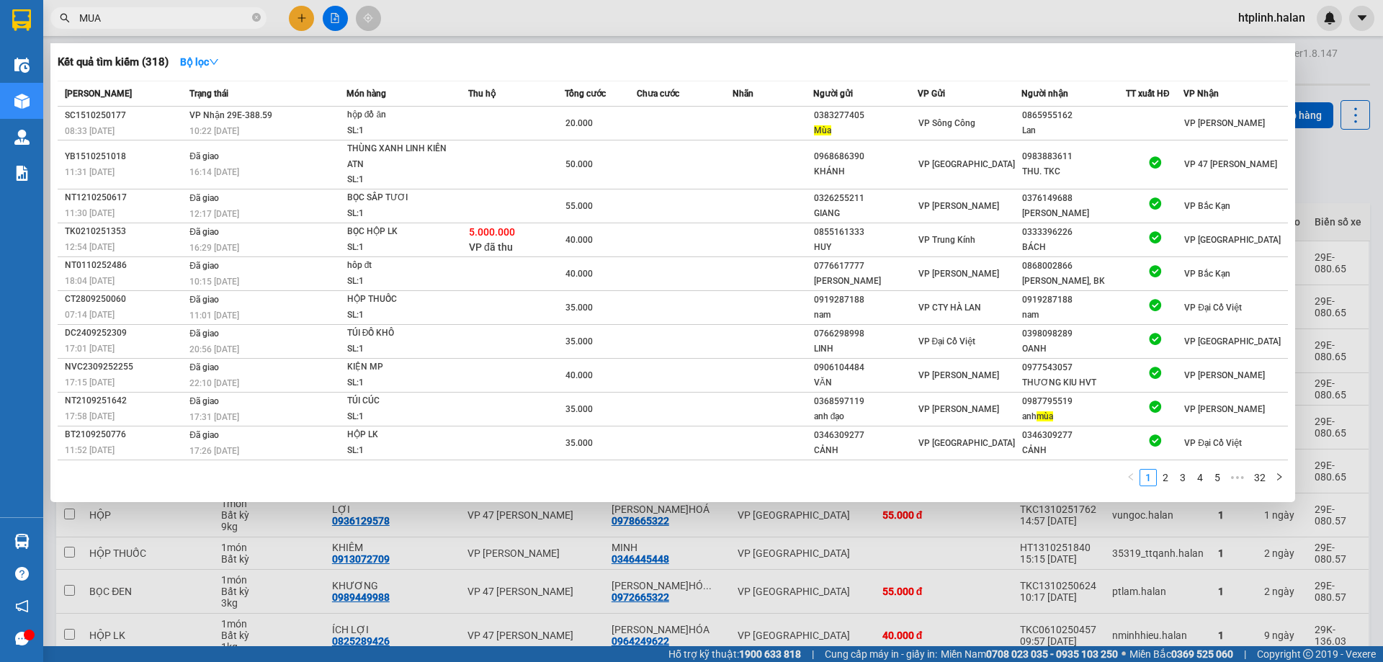
click at [140, 17] on input "MUA" at bounding box center [164, 18] width 170 height 16
type input "M"
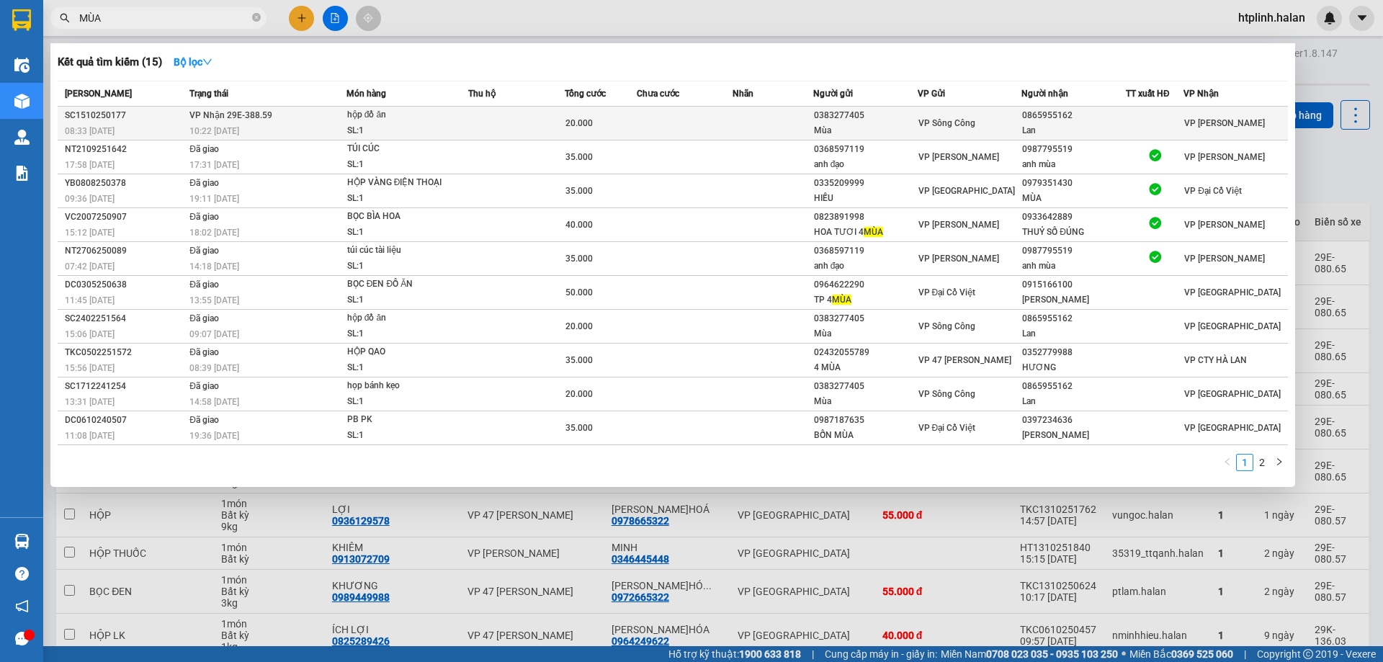
type input "MÙA"
click at [559, 119] on td at bounding box center [516, 124] width 97 height 34
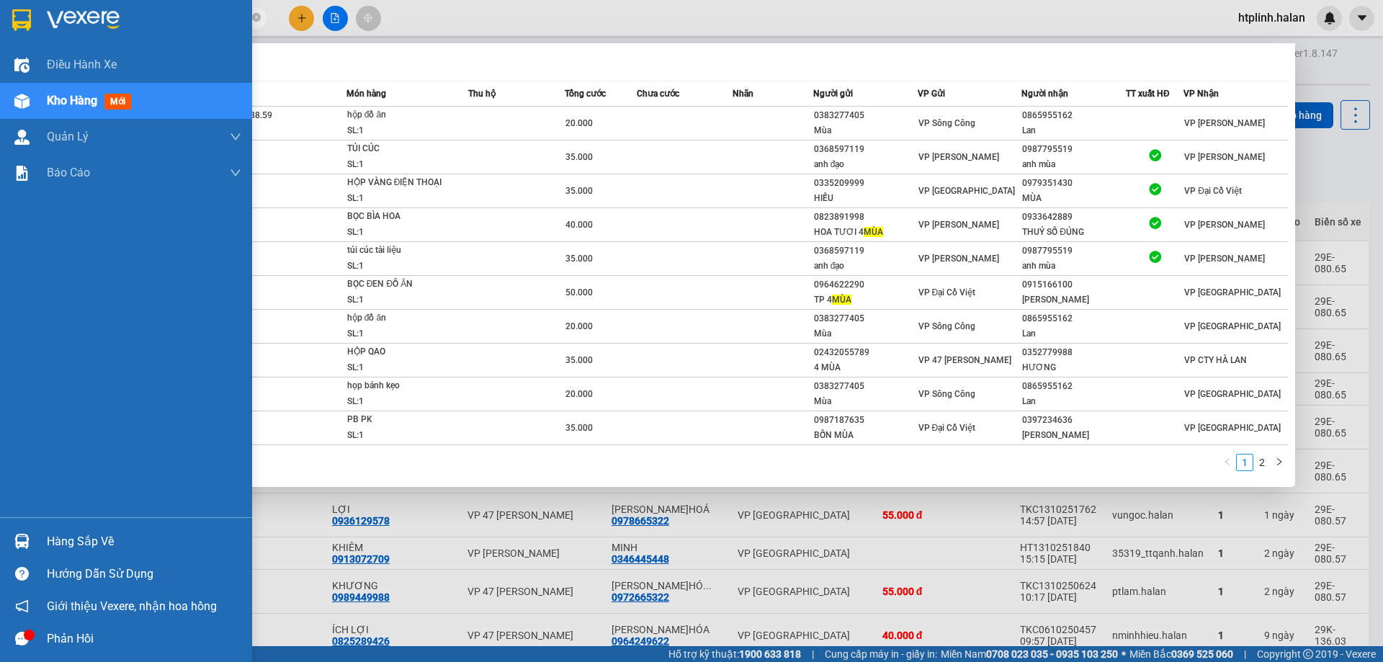
click at [48, 535] on div "Hàng sắp về" at bounding box center [144, 542] width 195 height 22
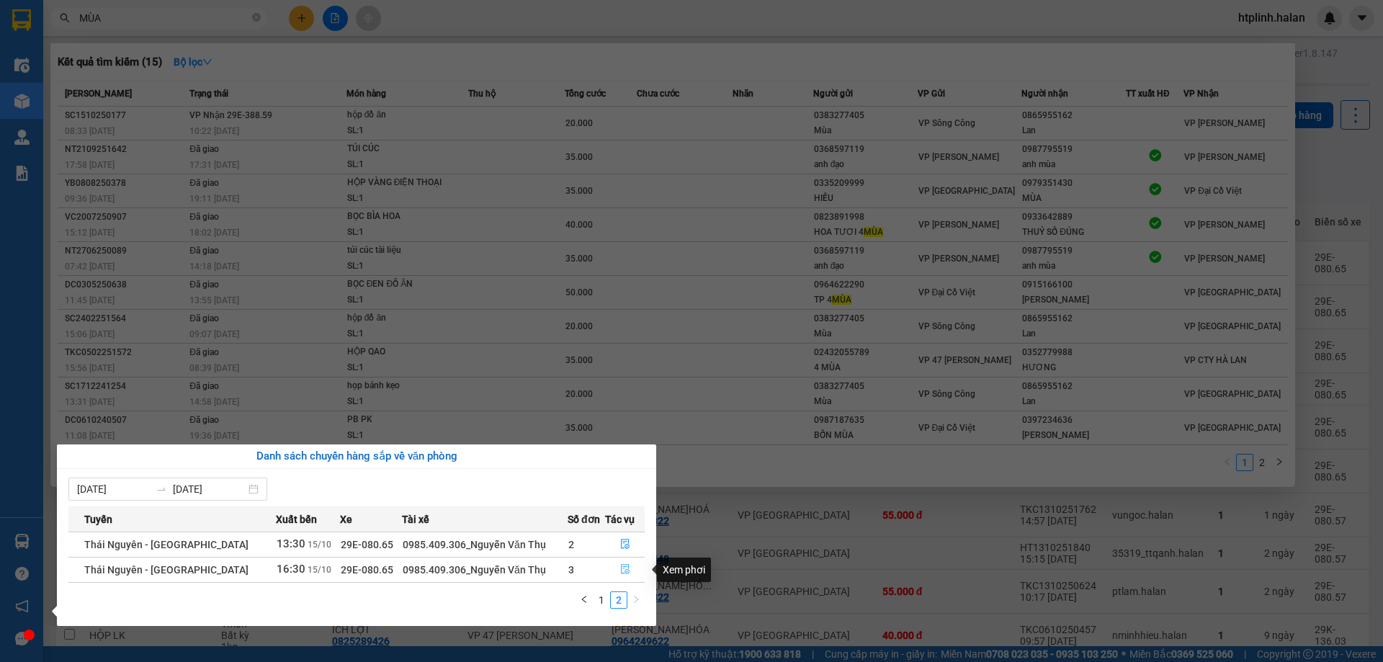
click at [627, 564] on button "button" at bounding box center [625, 569] width 38 height 23
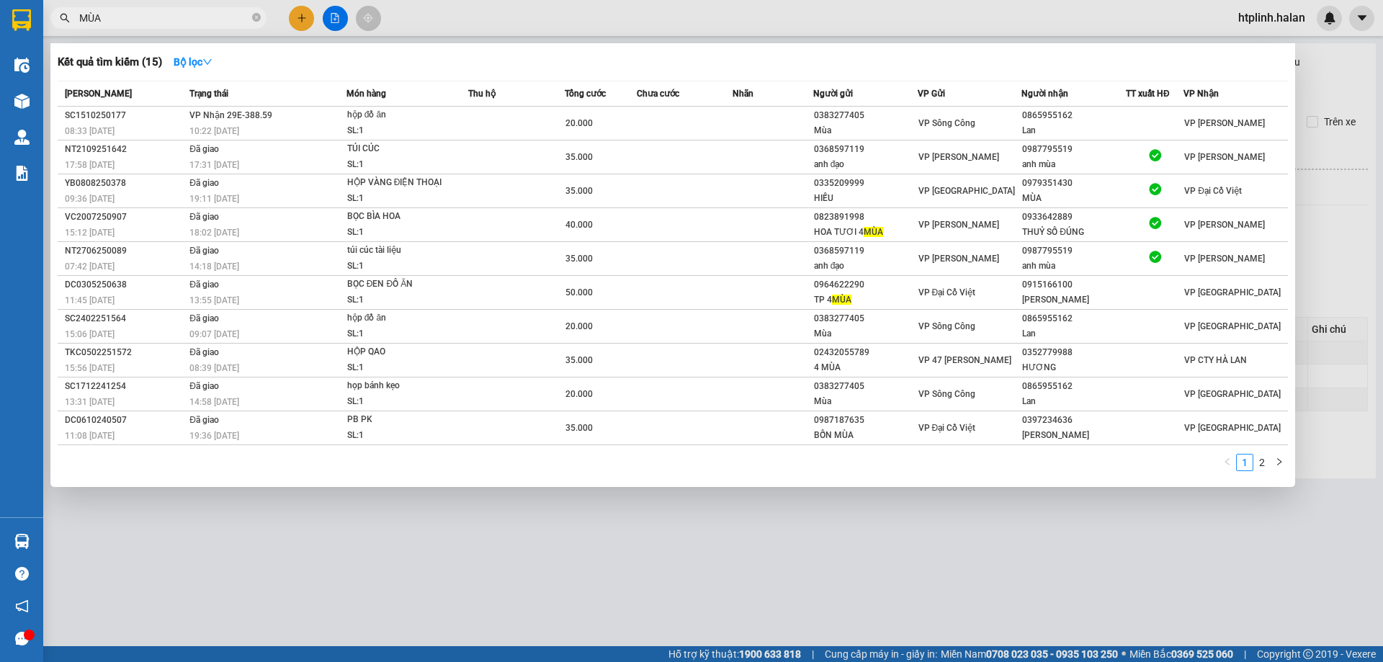
click at [673, 537] on div at bounding box center [691, 331] width 1383 height 662
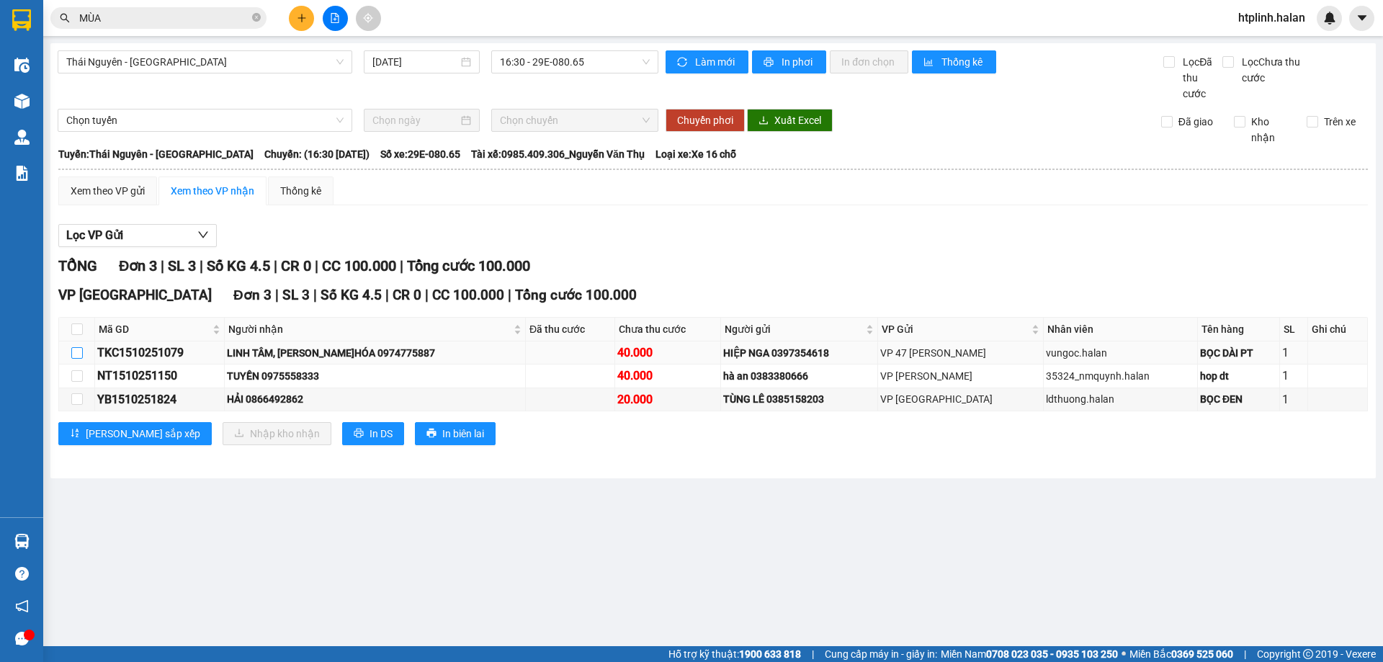
click at [72, 354] on input "checkbox" at bounding box center [77, 353] width 12 height 12
checkbox input "true"
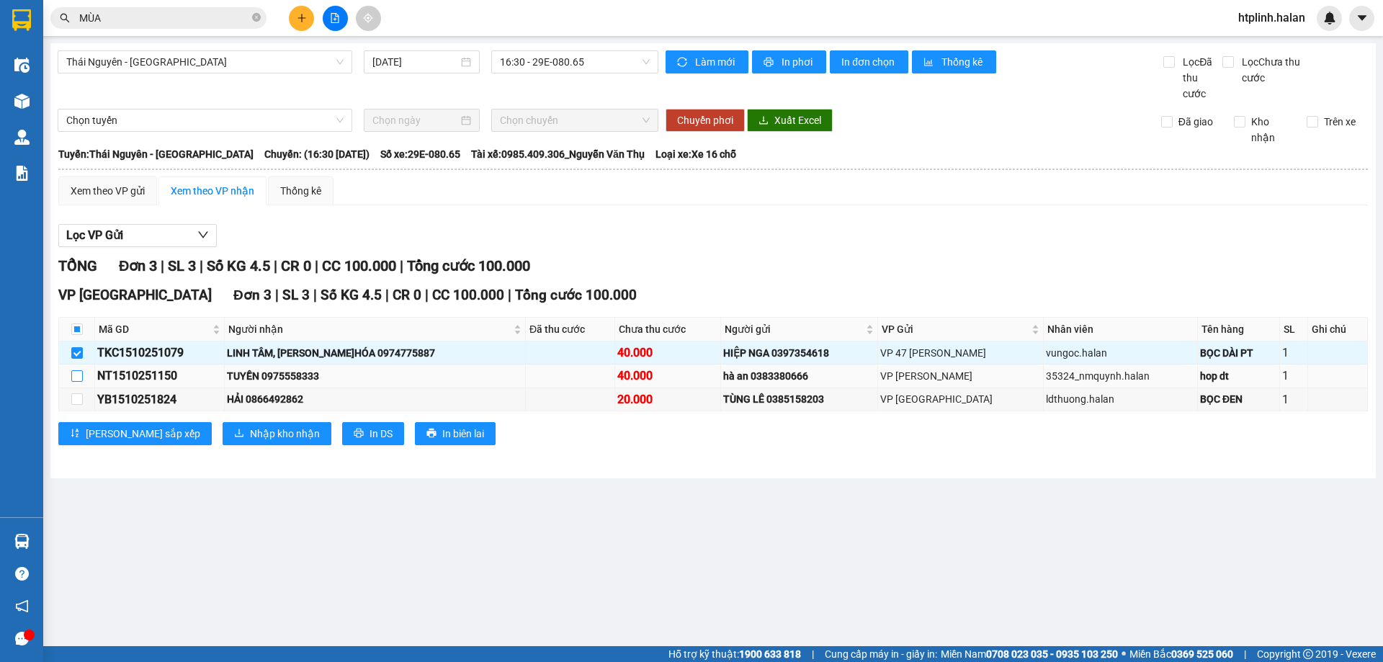
click at [79, 381] on input "checkbox" at bounding box center [77, 376] width 12 height 12
checkbox input "true"
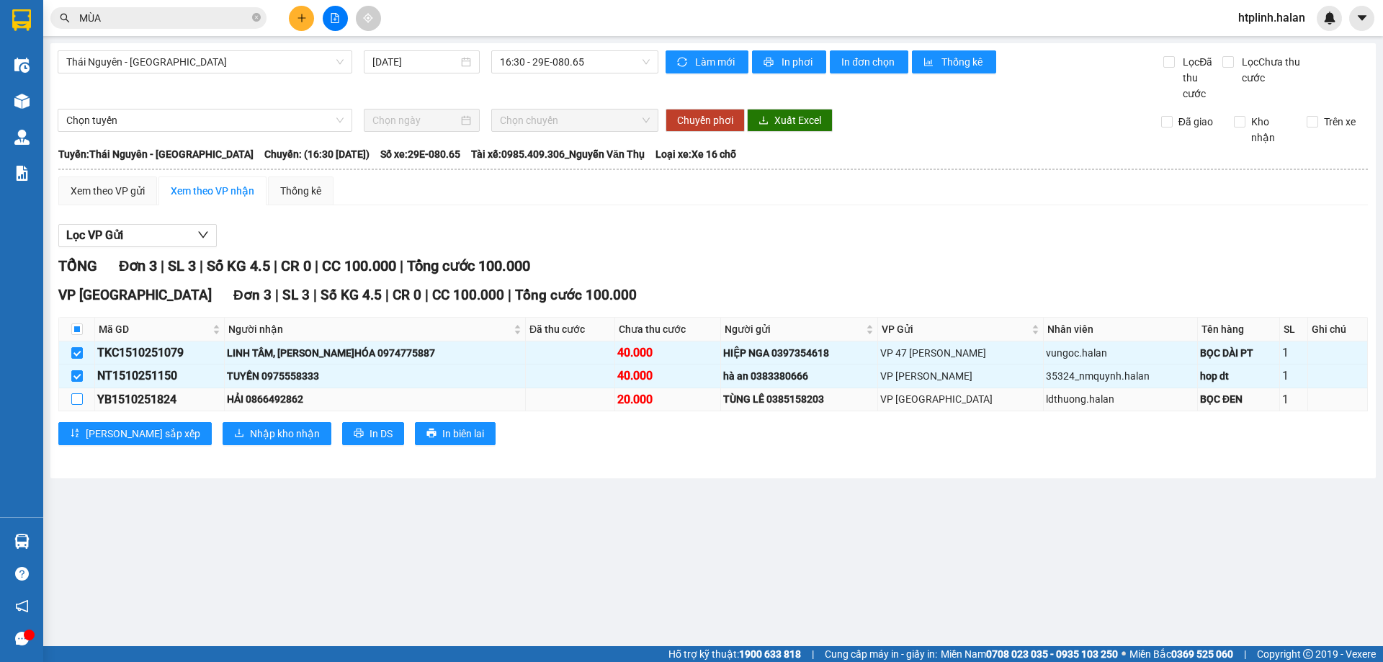
click at [79, 395] on input "checkbox" at bounding box center [77, 399] width 12 height 12
checkbox input "true"
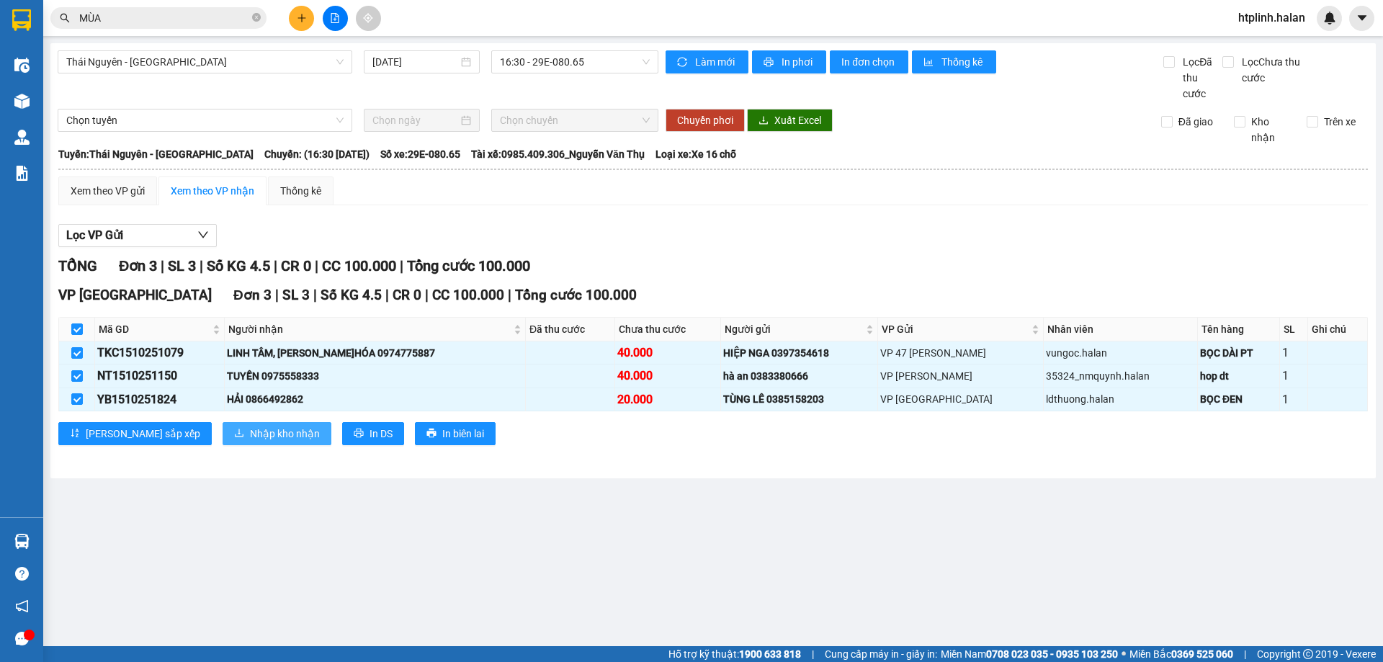
click at [250, 427] on span "Nhập kho nhận" at bounding box center [285, 434] width 70 height 16
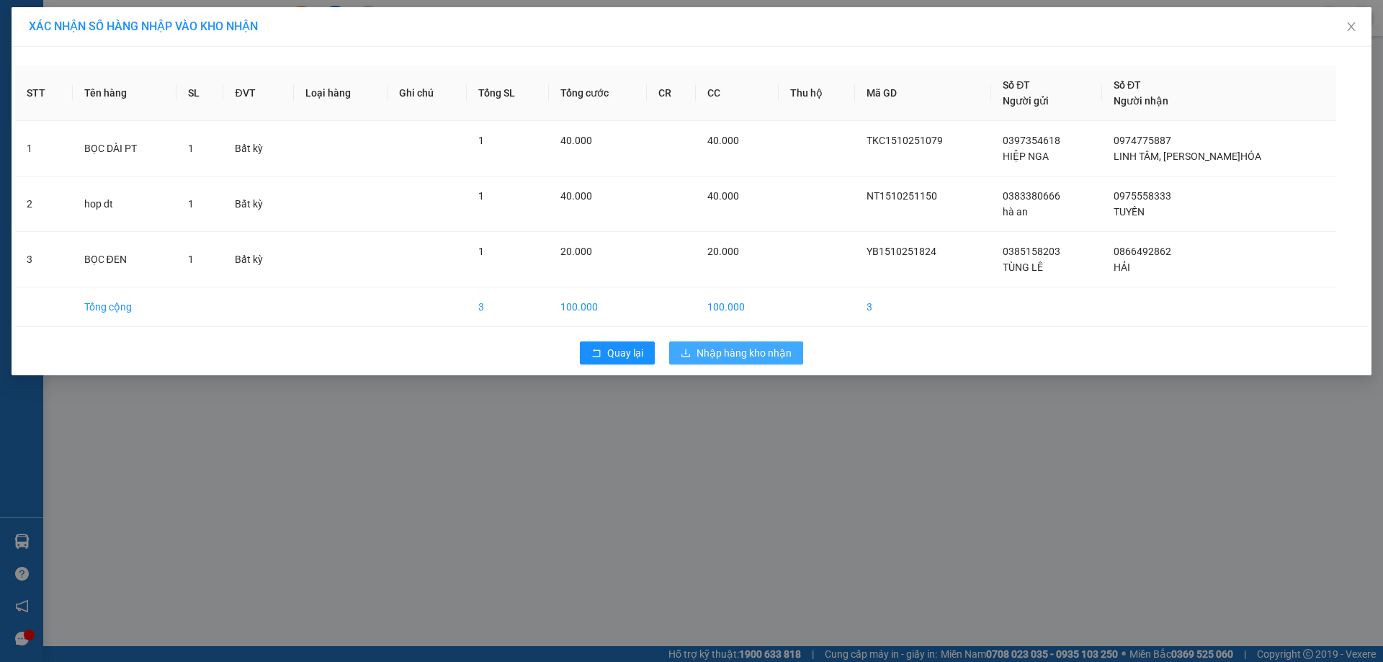
click at [746, 355] on span "Nhập hàng kho nhận" at bounding box center [744, 353] width 95 height 16
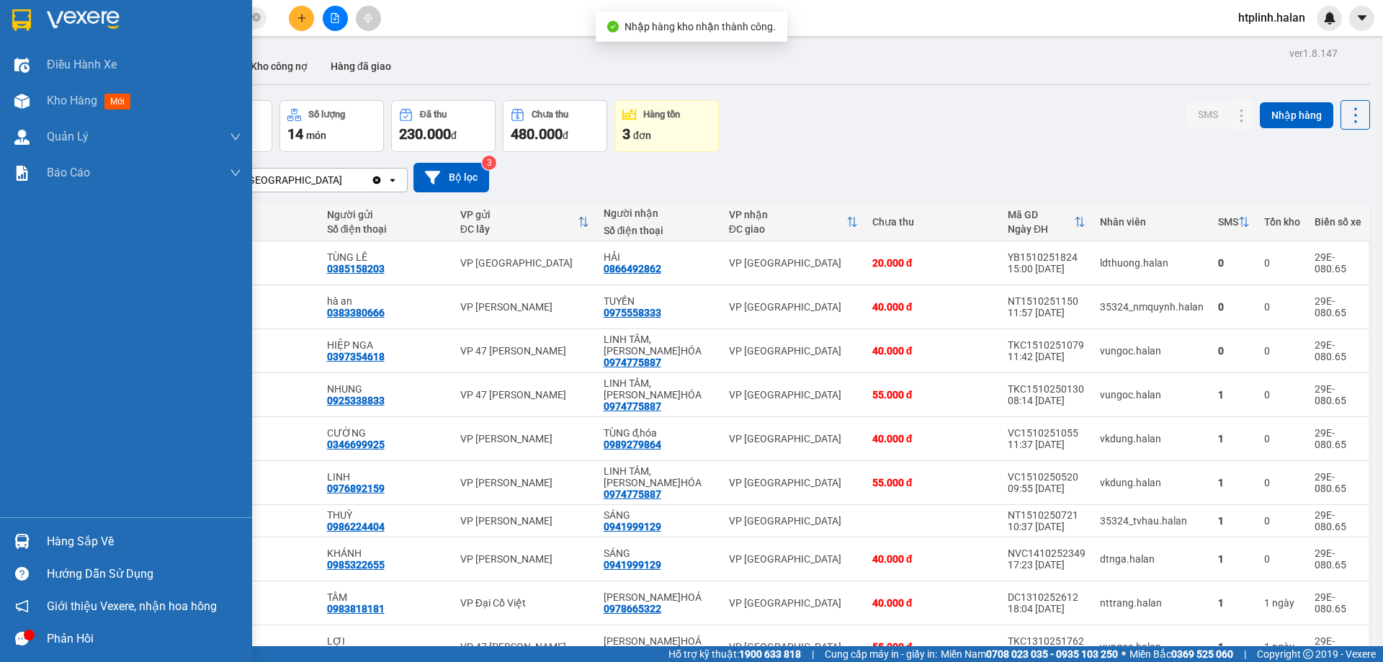
click at [53, 537] on div "Hàng sắp về" at bounding box center [144, 542] width 195 height 22
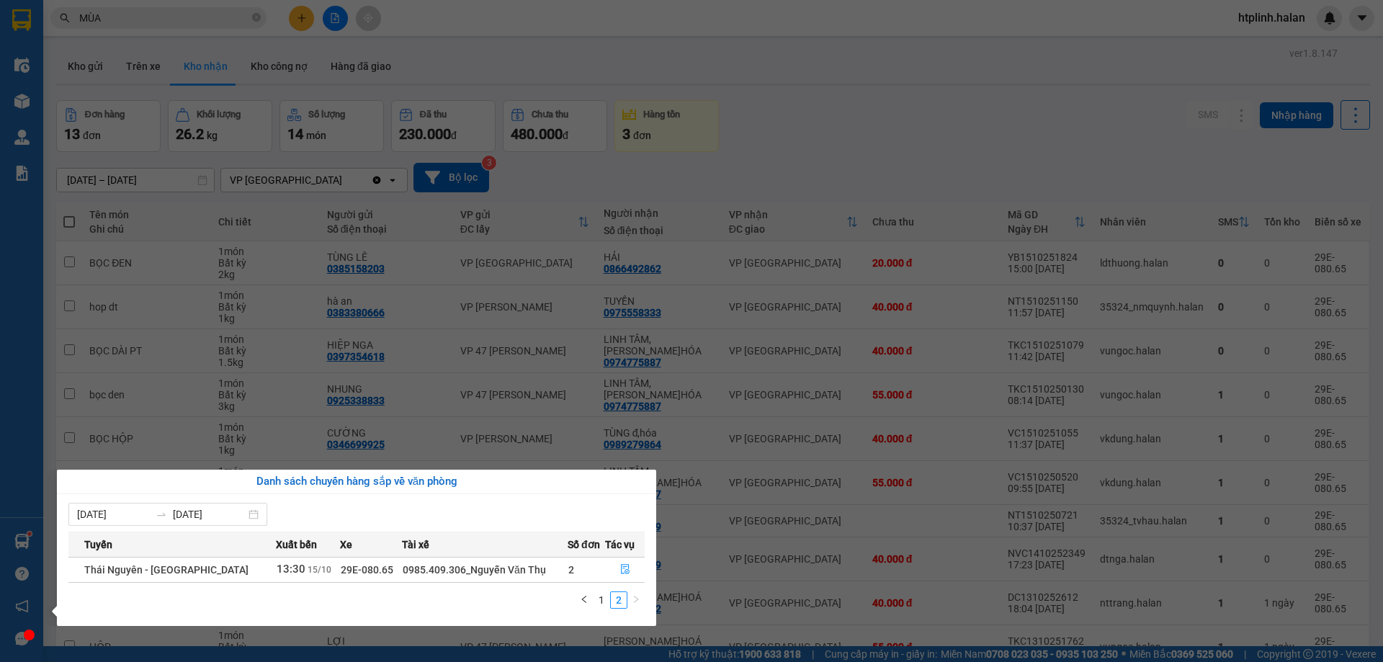
click at [514, 597] on div "1 2" at bounding box center [356, 605] width 576 height 26
click at [708, 318] on section "Kết quả tìm kiếm ( 15 ) Bộ lọc Mã ĐH Trạng thái Món hàng Thu hộ Tổng cước Chưa …" at bounding box center [691, 331] width 1383 height 662
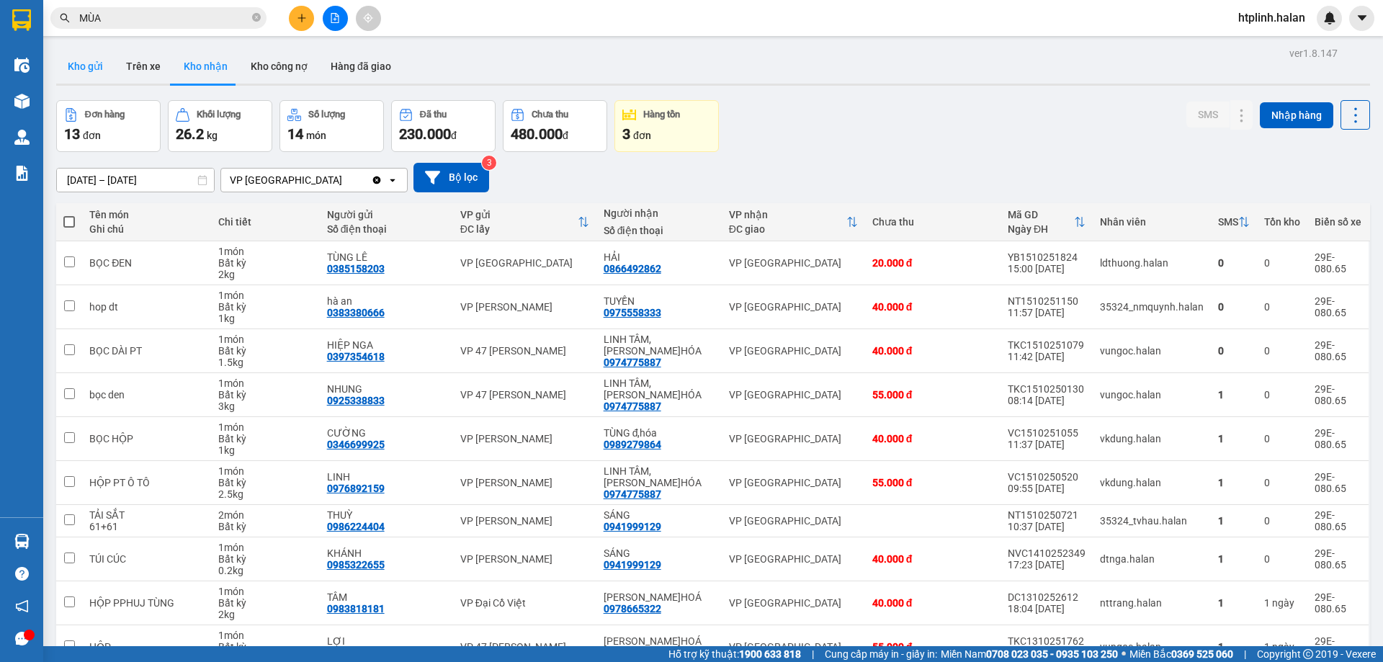
click at [81, 50] on button "Kho gửi" at bounding box center [85, 66] width 58 height 35
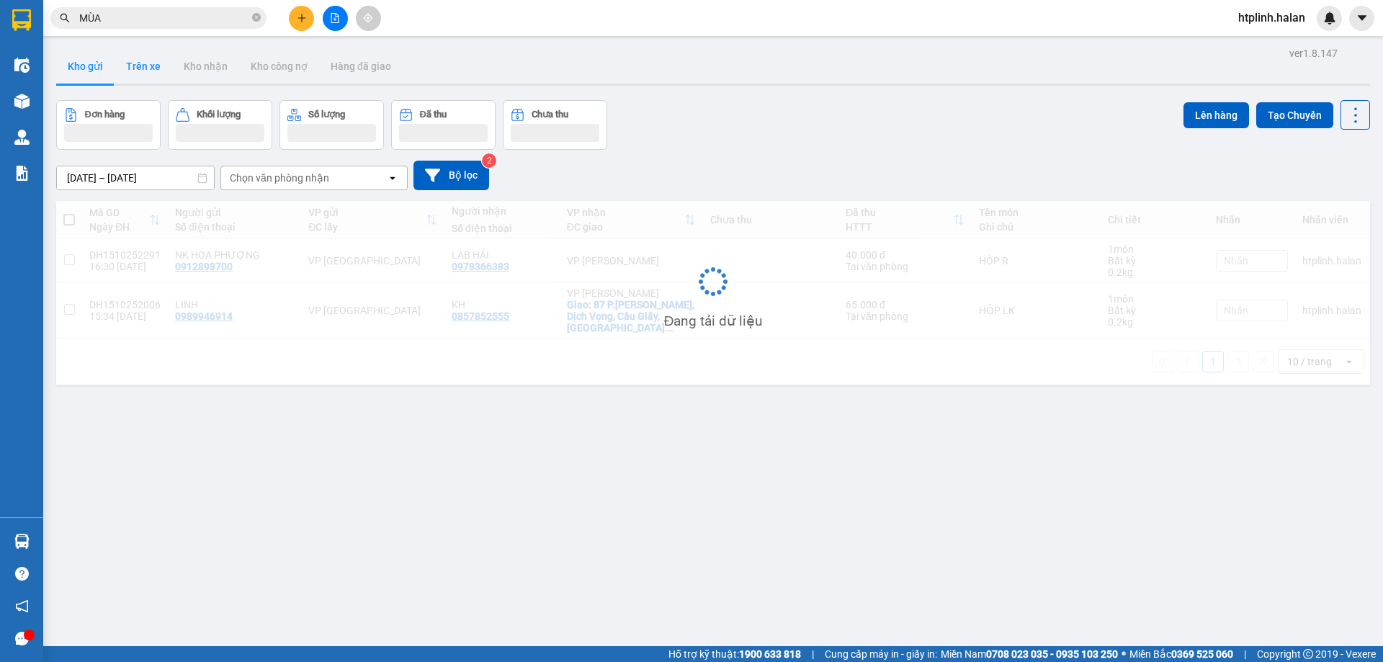
click at [153, 58] on button "Trên xe" at bounding box center [144, 66] width 58 height 35
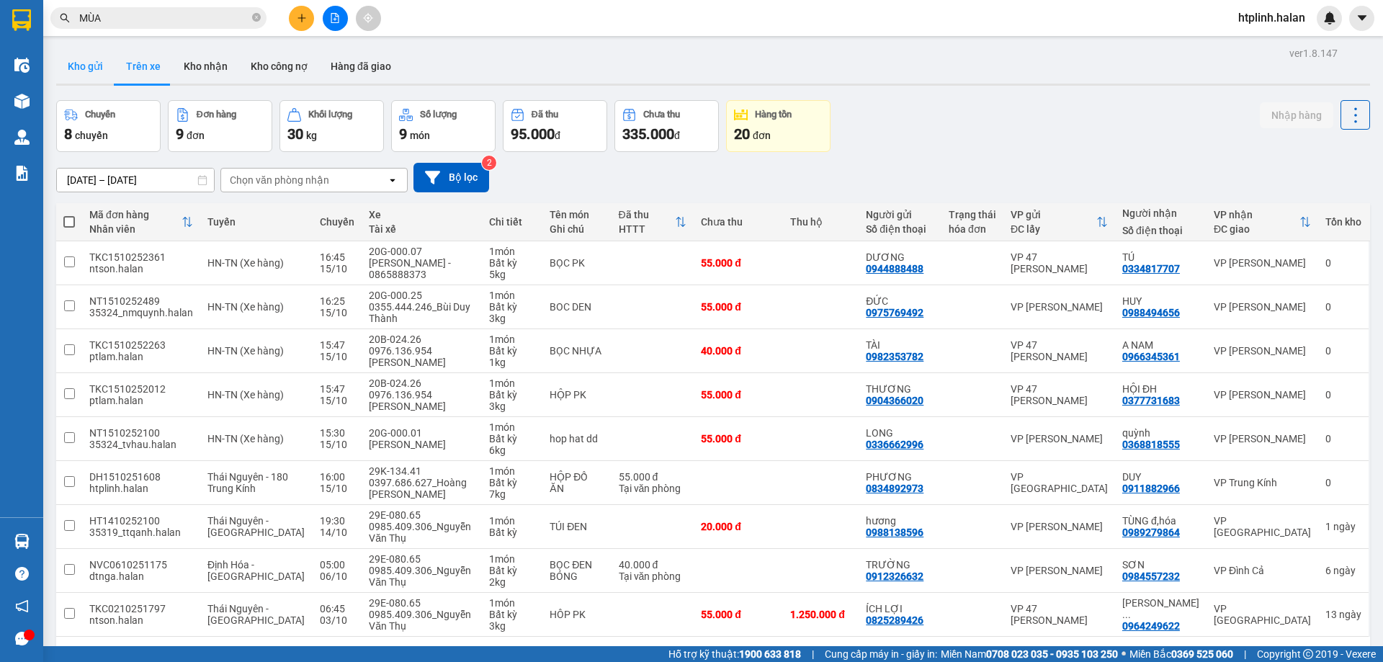
click at [109, 71] on button "Kho gửi" at bounding box center [85, 66] width 58 height 35
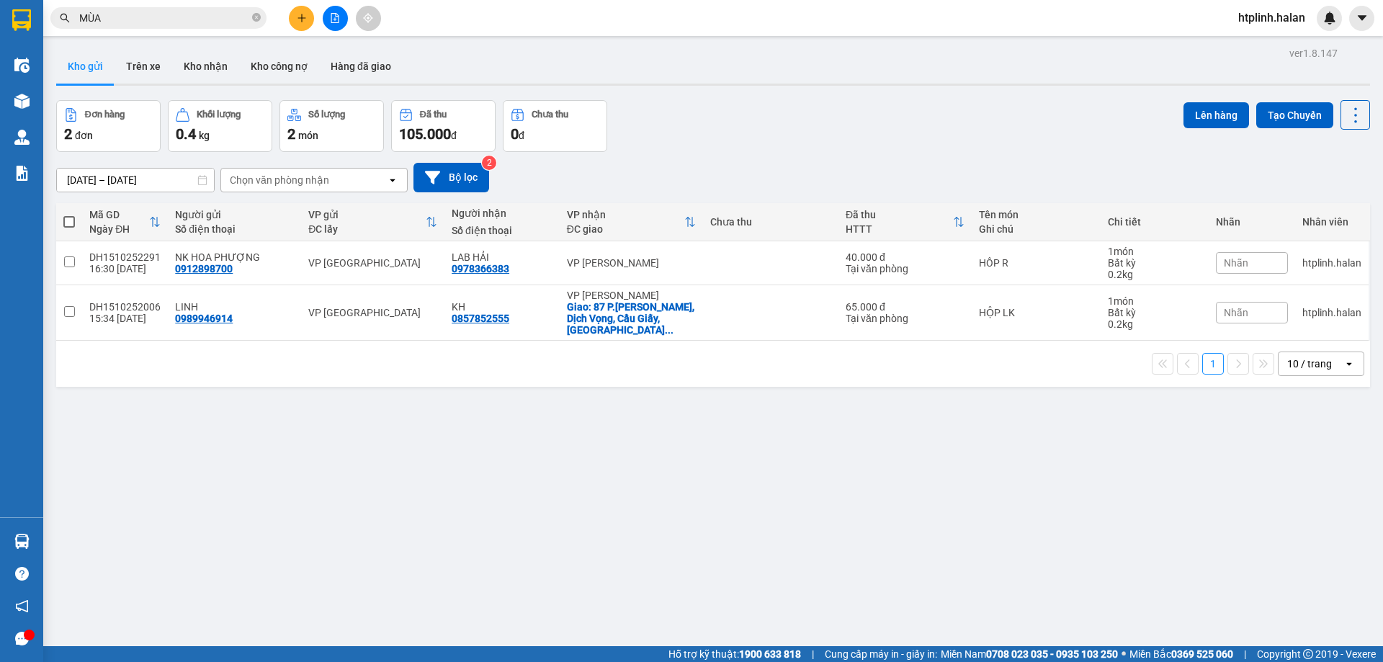
click at [155, 236] on th "Mã GD Ngày ĐH" at bounding box center [125, 222] width 86 height 38
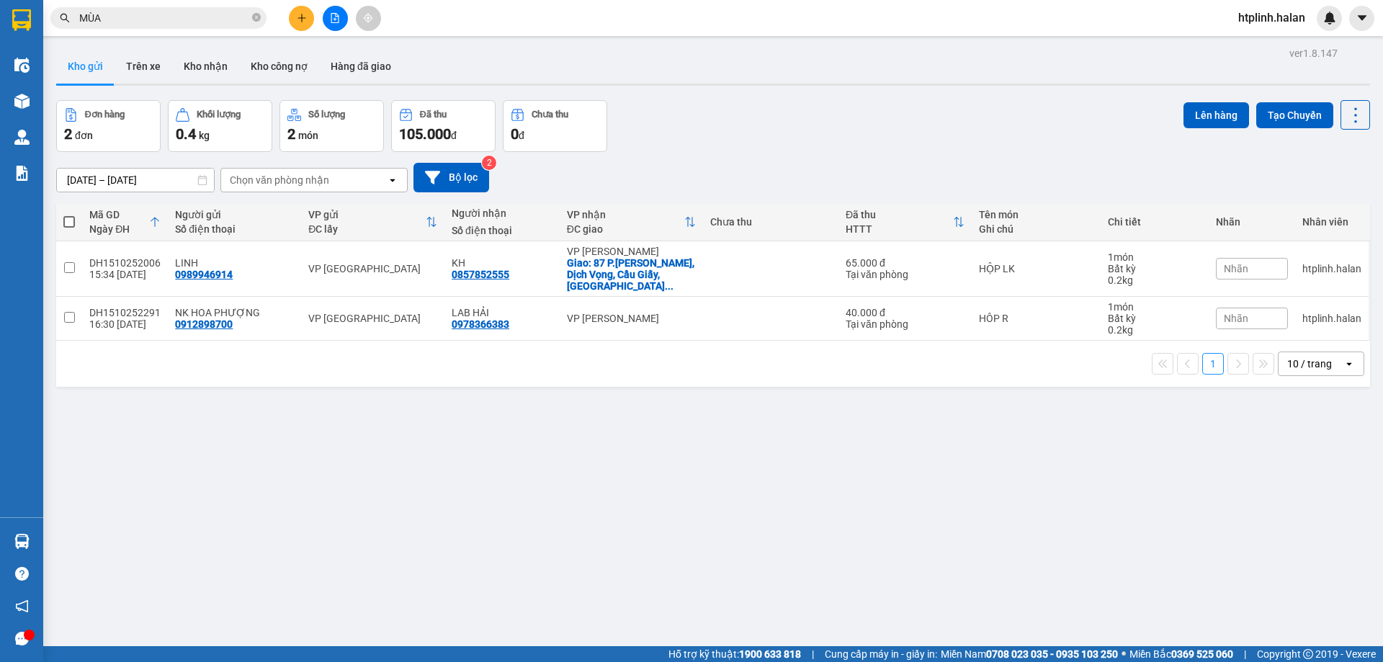
click at [152, 238] on th "Mã GD Ngày ĐH" at bounding box center [125, 222] width 86 height 38
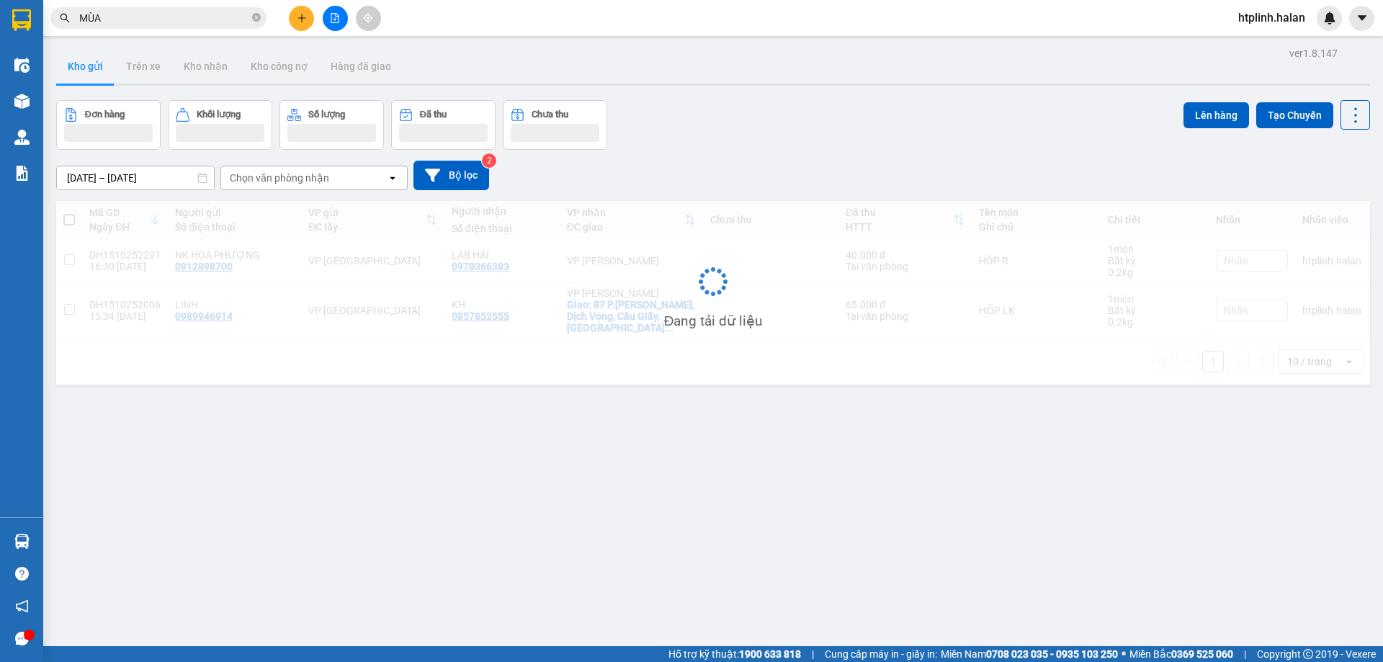
click at [151, 233] on div "Đang tải dữ liệu" at bounding box center [713, 293] width 1314 height 184
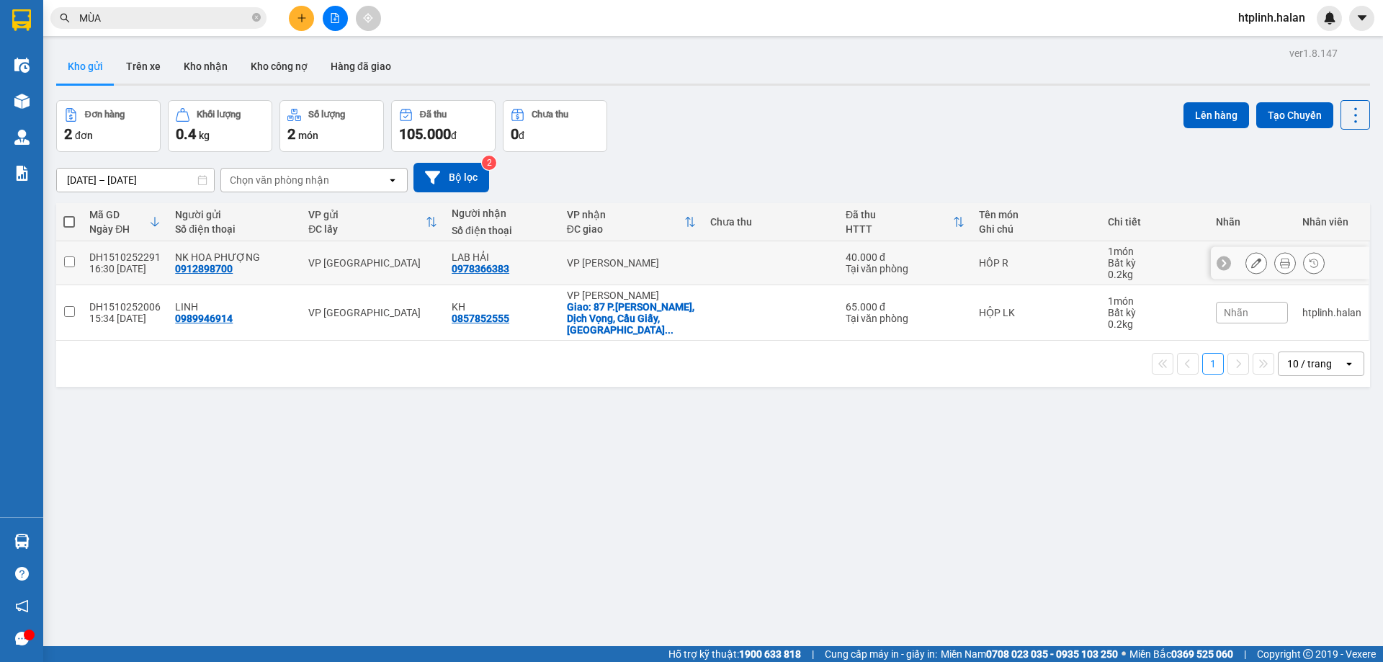
click at [175, 267] on div "0912898700" at bounding box center [204, 269] width 58 height 12
click at [149, 301] on div "DH1510252006" at bounding box center [124, 307] width 71 height 12
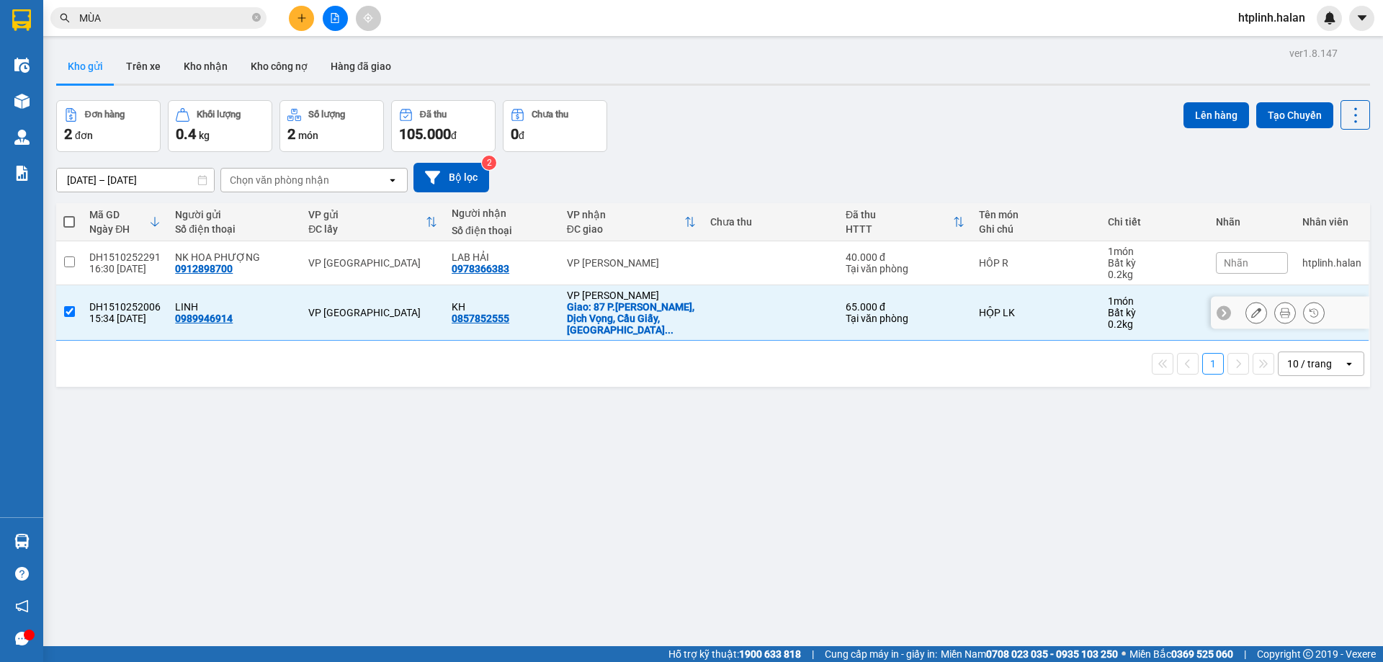
click at [143, 238] on th "Mã GD Ngày ĐH" at bounding box center [125, 222] width 86 height 38
checkbox input "false"
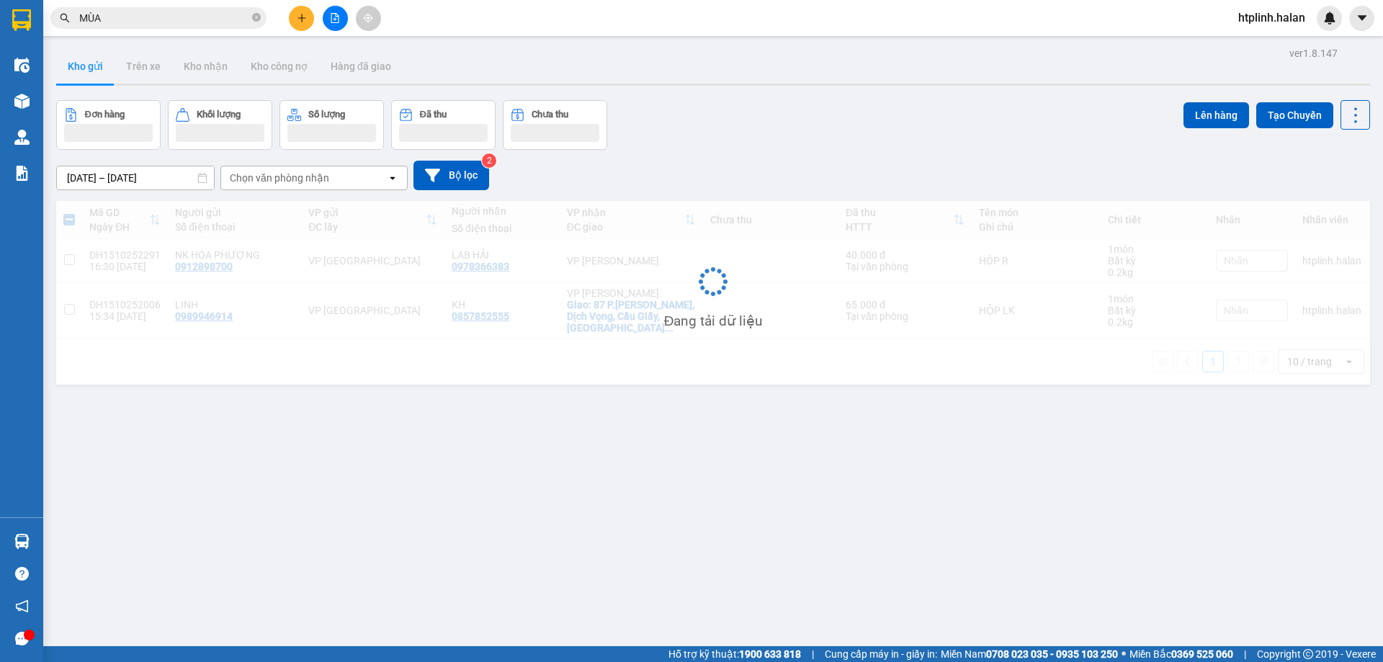
click at [153, 259] on div "Đang tải dữ liệu" at bounding box center [713, 293] width 1314 height 184
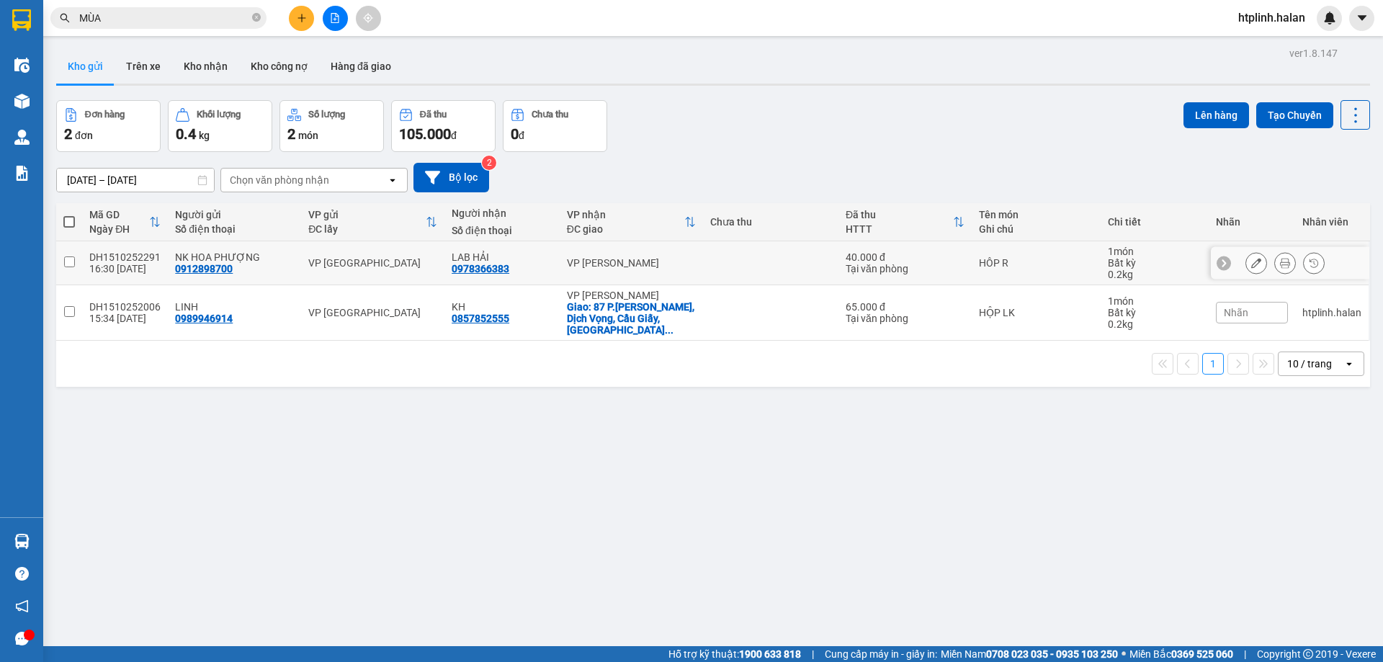
drag, startPoint x: 151, startPoint y: 259, endPoint x: 150, endPoint y: 281, distance: 21.6
click at [150, 260] on div "DH1510252291" at bounding box center [124, 257] width 71 height 12
checkbox input "true"
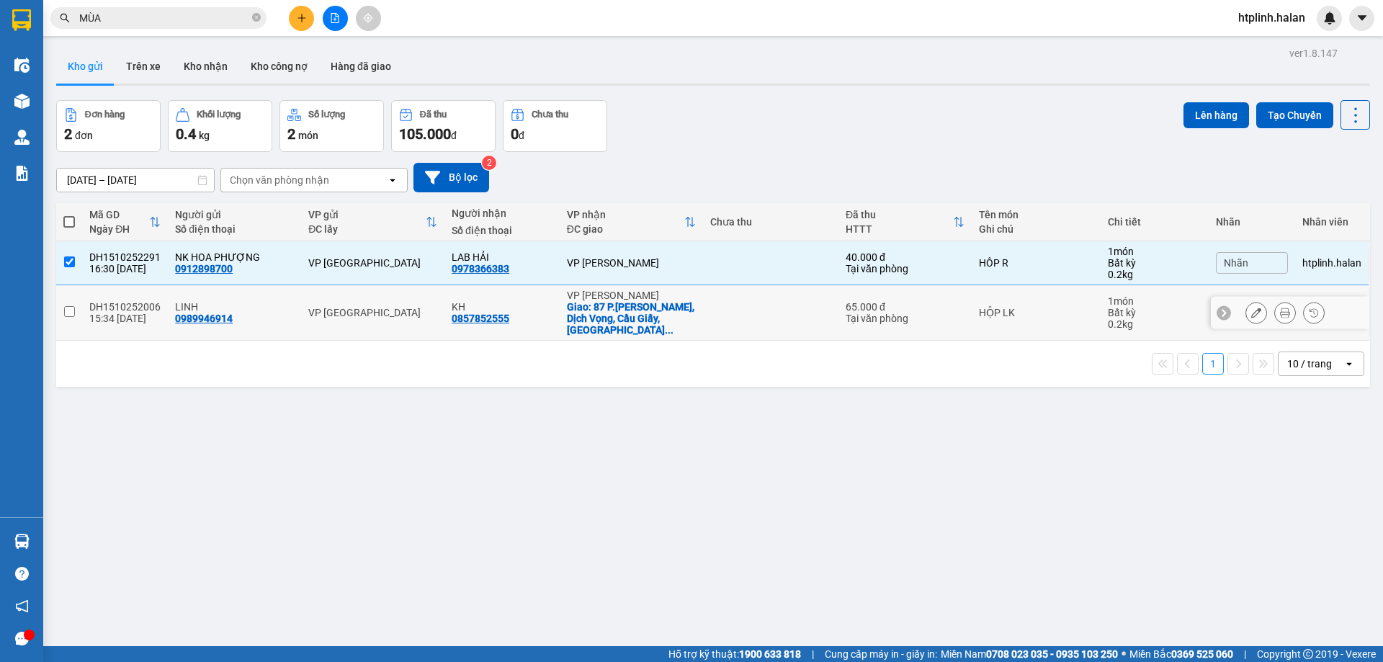
click at [151, 293] on td "DH1510252006 15:34 15/10" at bounding box center [125, 312] width 86 height 55
checkbox input "true"
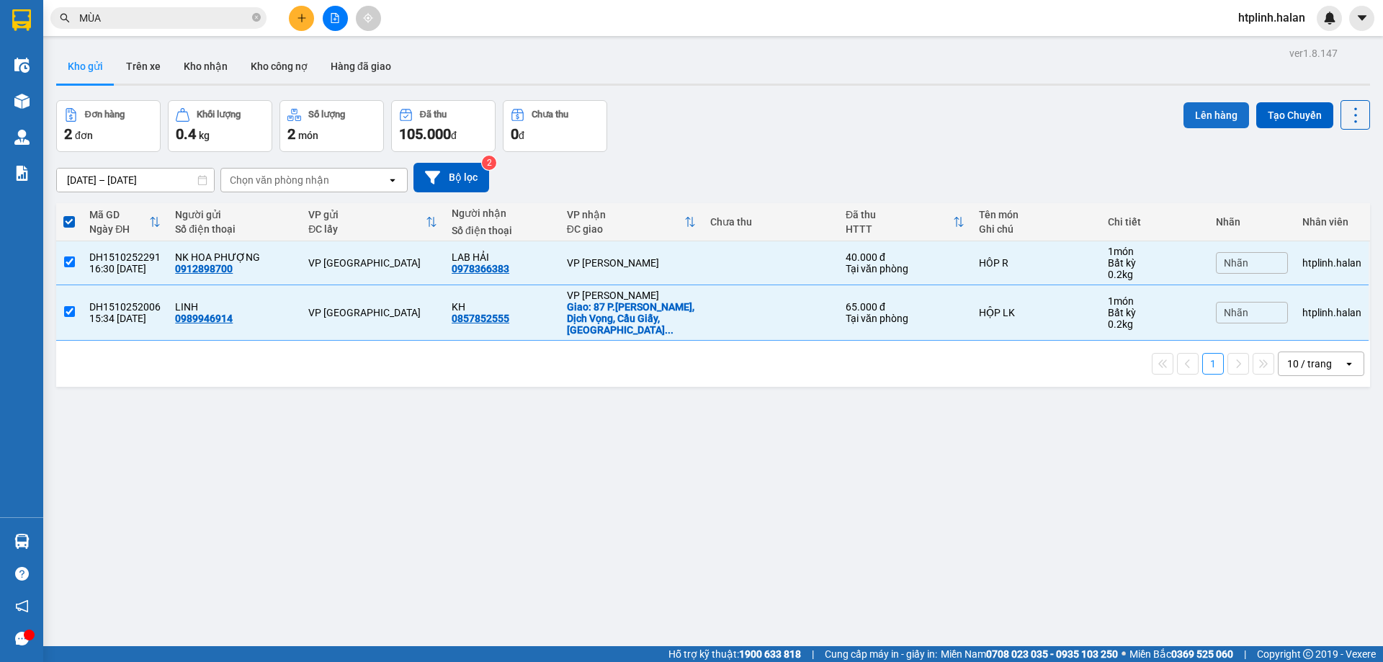
click at [1200, 118] on button "Lên hàng" at bounding box center [1217, 115] width 66 height 26
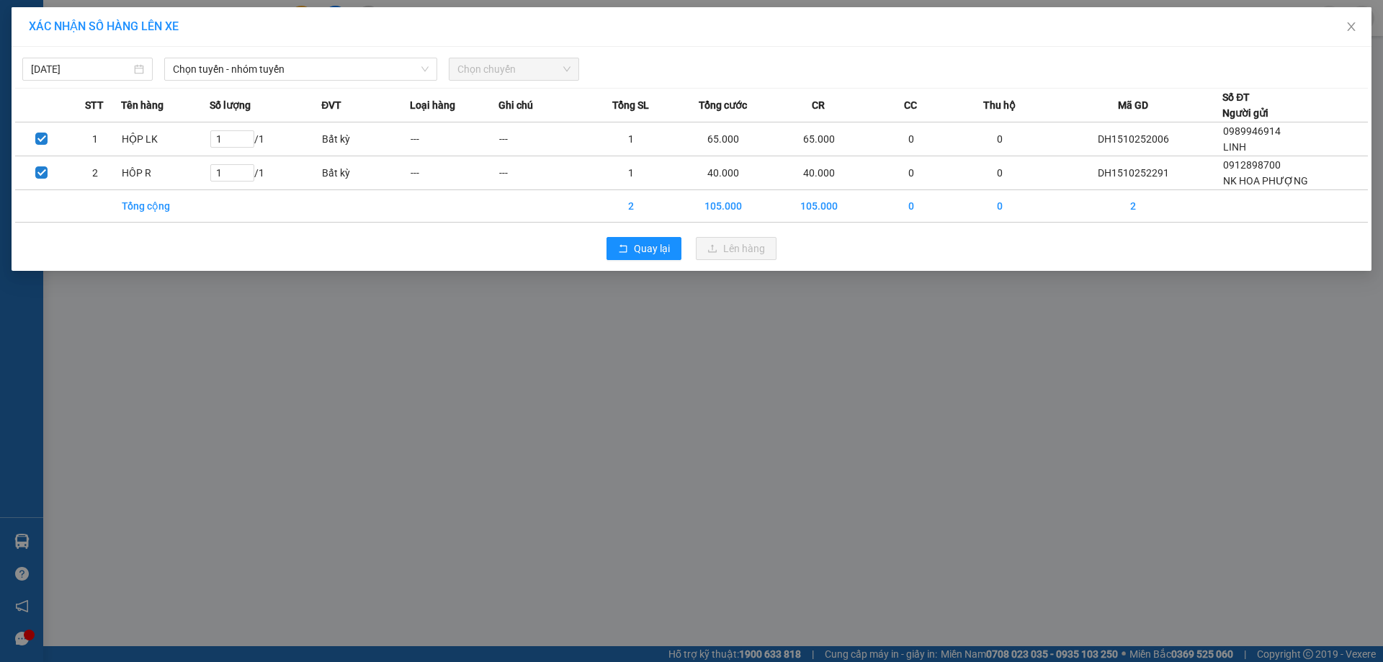
click at [324, 86] on div "15/10/2025 Chọn tuyến - nhóm tuyến Chọn chuyến STT Tên hàng Số lượng ĐVT Loại h…" at bounding box center [692, 159] width 1360 height 224
click at [319, 71] on span "Chọn tuyến - nhóm tuyến" at bounding box center [301, 69] width 256 height 22
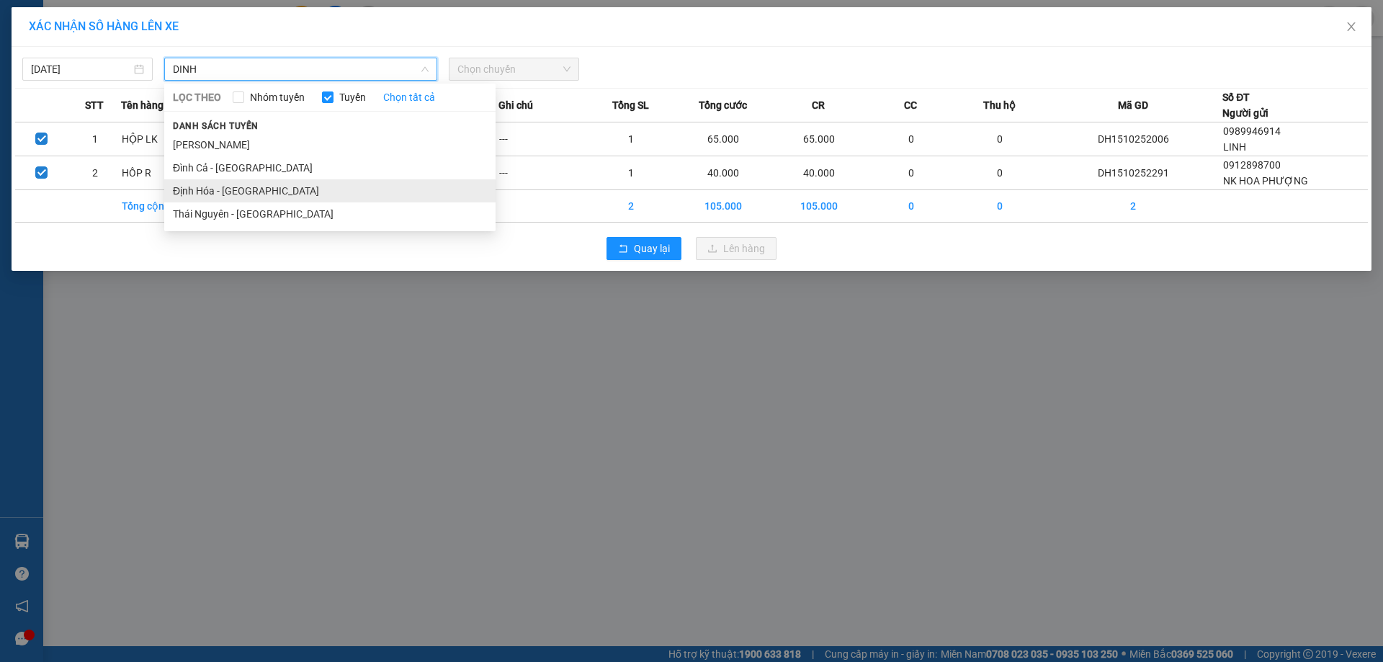
type input "DINH"
click at [325, 197] on li "Định Hóa - Thái Nguyên" at bounding box center [329, 190] width 331 height 23
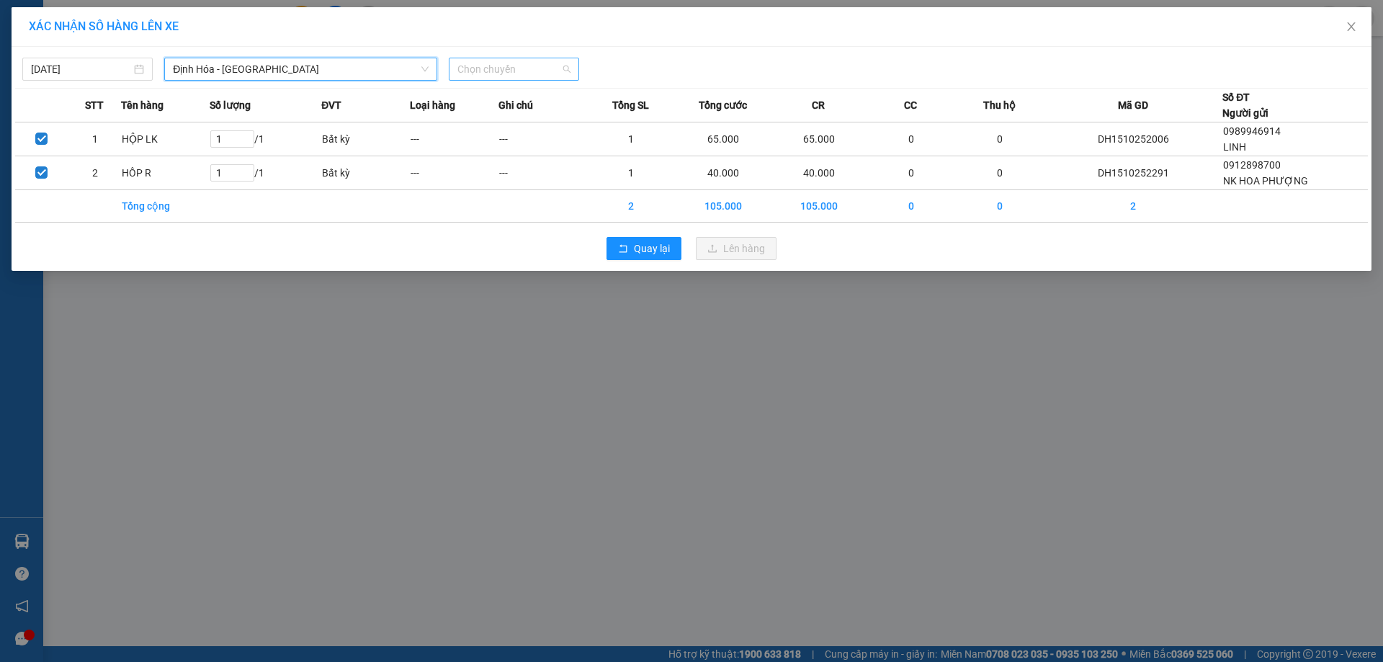
click at [491, 71] on span "Chọn chuyến" at bounding box center [514, 69] width 113 height 22
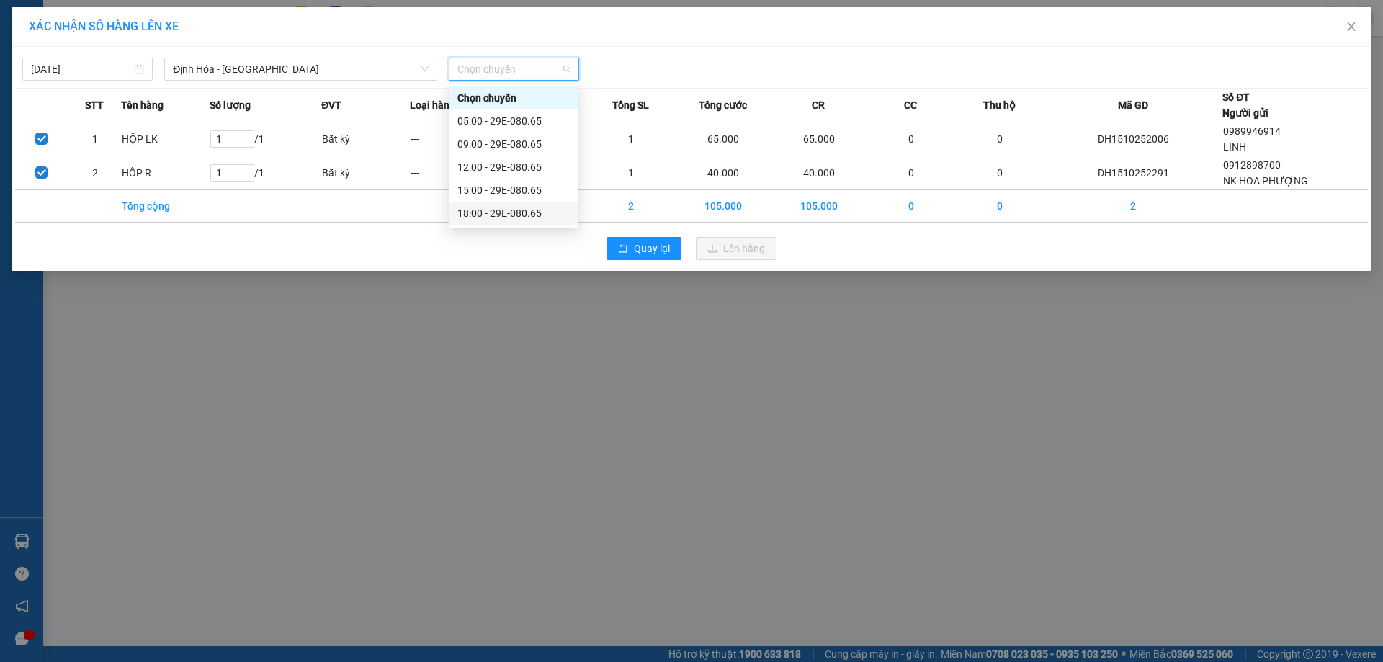
click at [500, 228] on div "15/10/2025 Định Hóa - Thái Nguyên LỌC THEO Nhóm tuyến Tuyến Chọn tất cả Danh sá…" at bounding box center [692, 159] width 1360 height 224
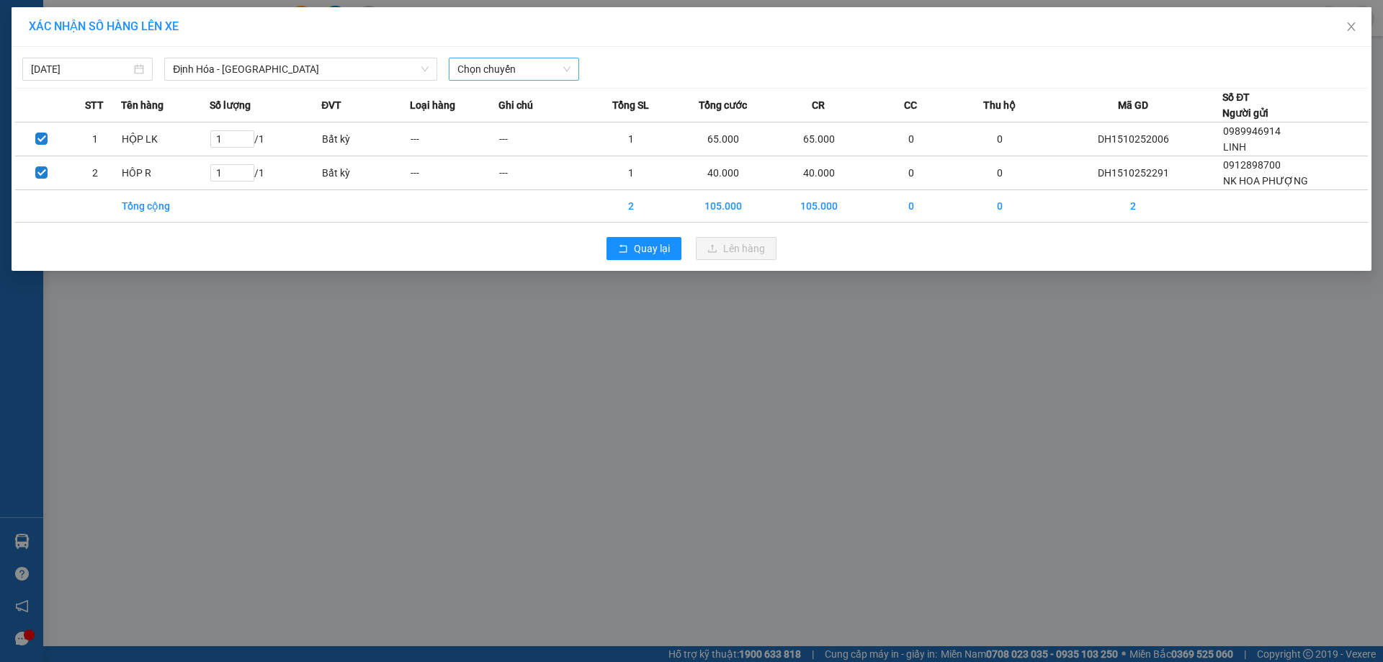
click at [540, 65] on span "Chọn chuyến" at bounding box center [514, 69] width 113 height 22
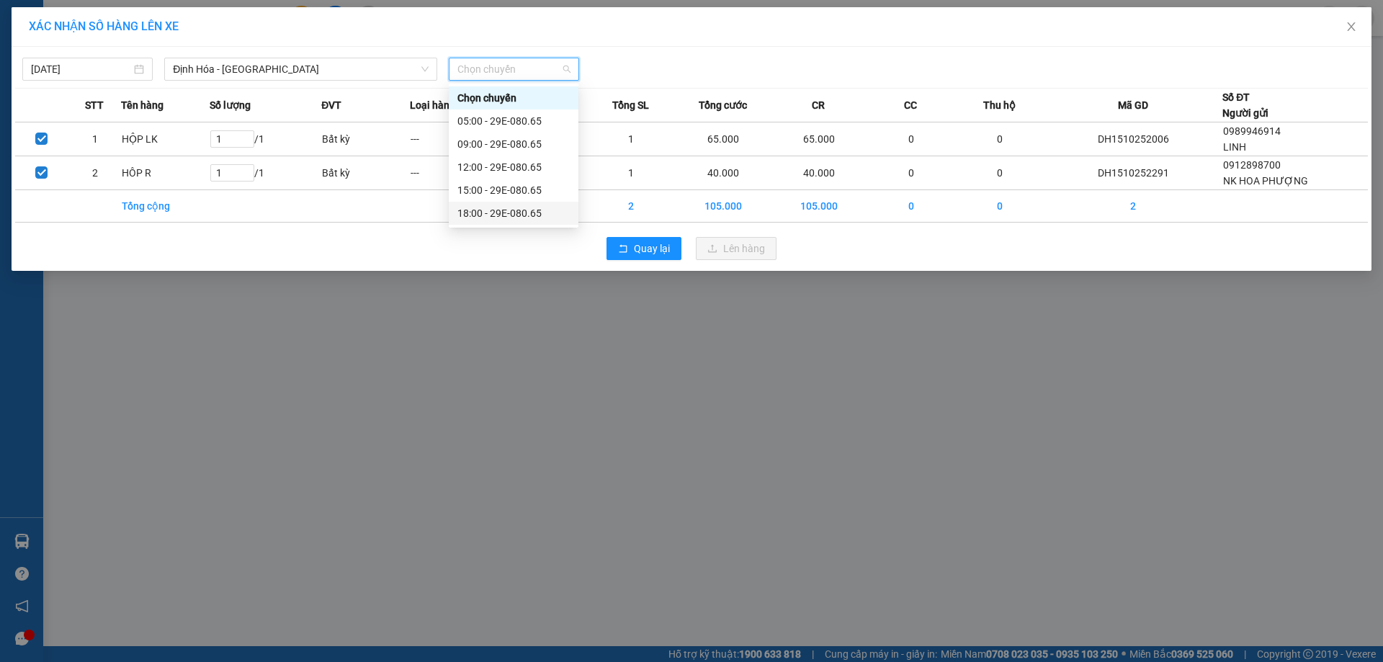
click at [521, 214] on div "18:00 - 29E-080.65" at bounding box center [514, 213] width 112 height 16
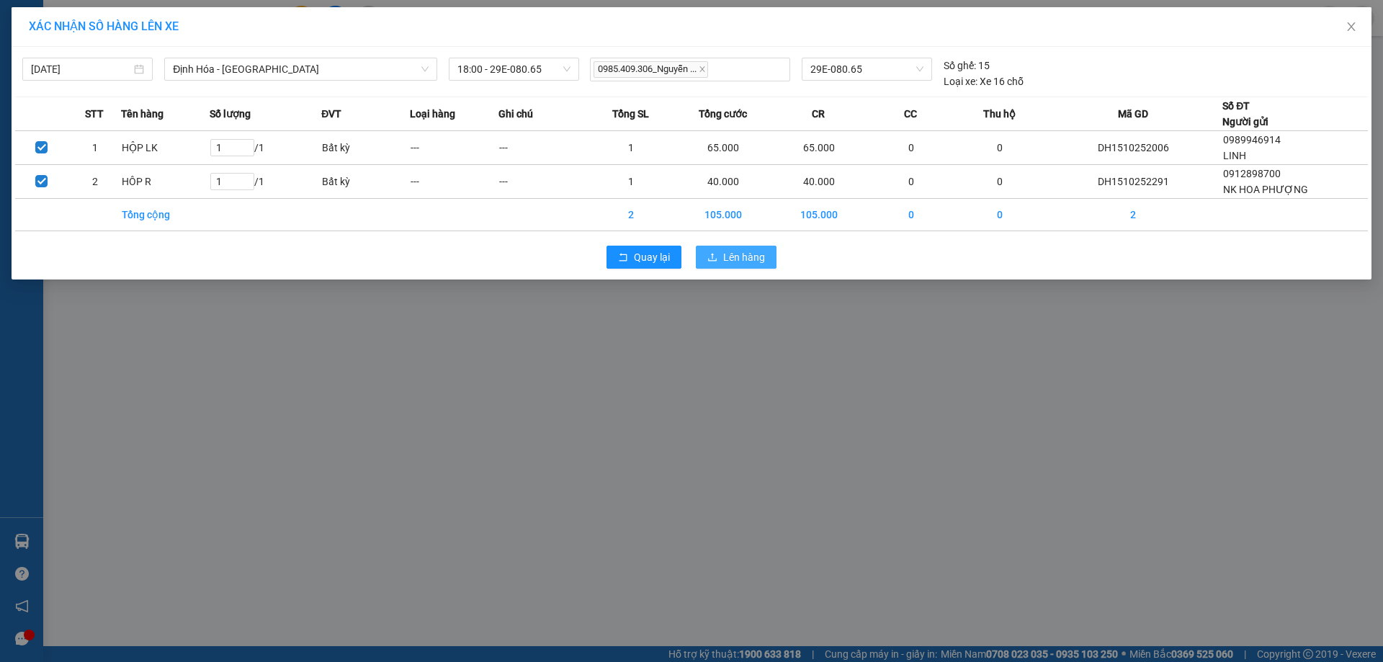
click at [728, 256] on span "Lên hàng" at bounding box center [744, 257] width 42 height 16
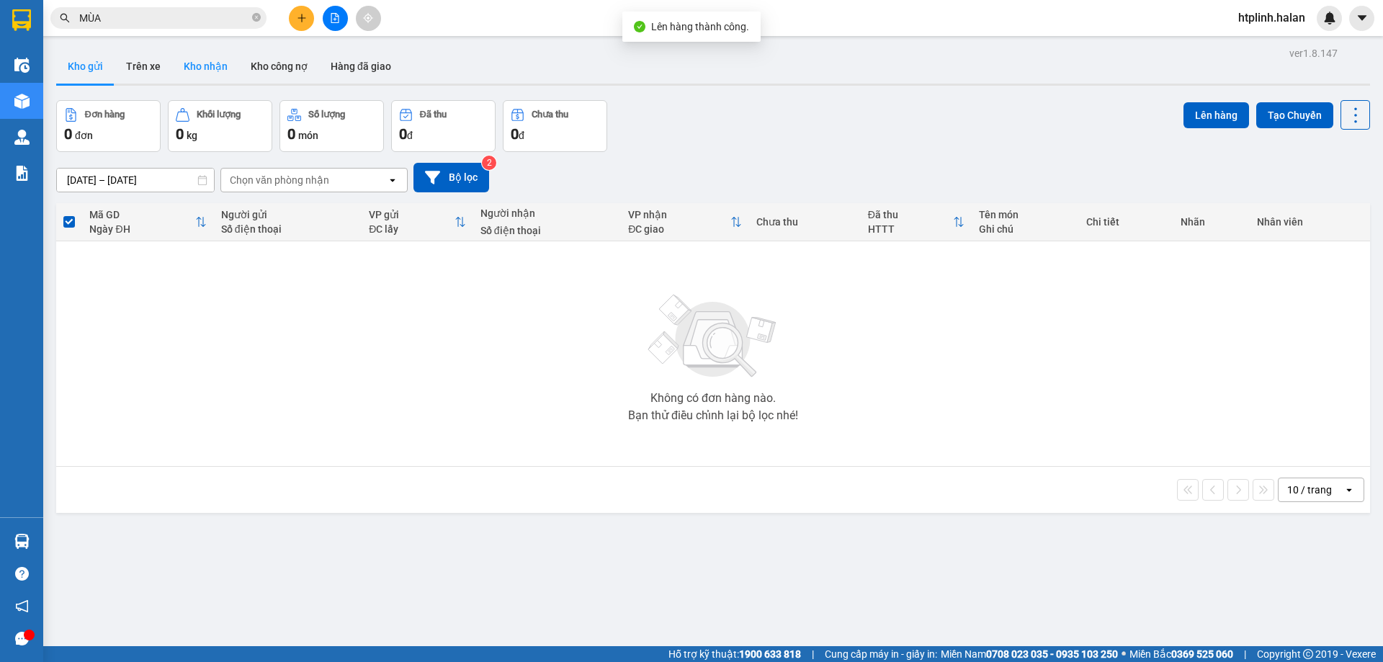
click at [212, 68] on button "Kho nhận" at bounding box center [205, 66] width 67 height 35
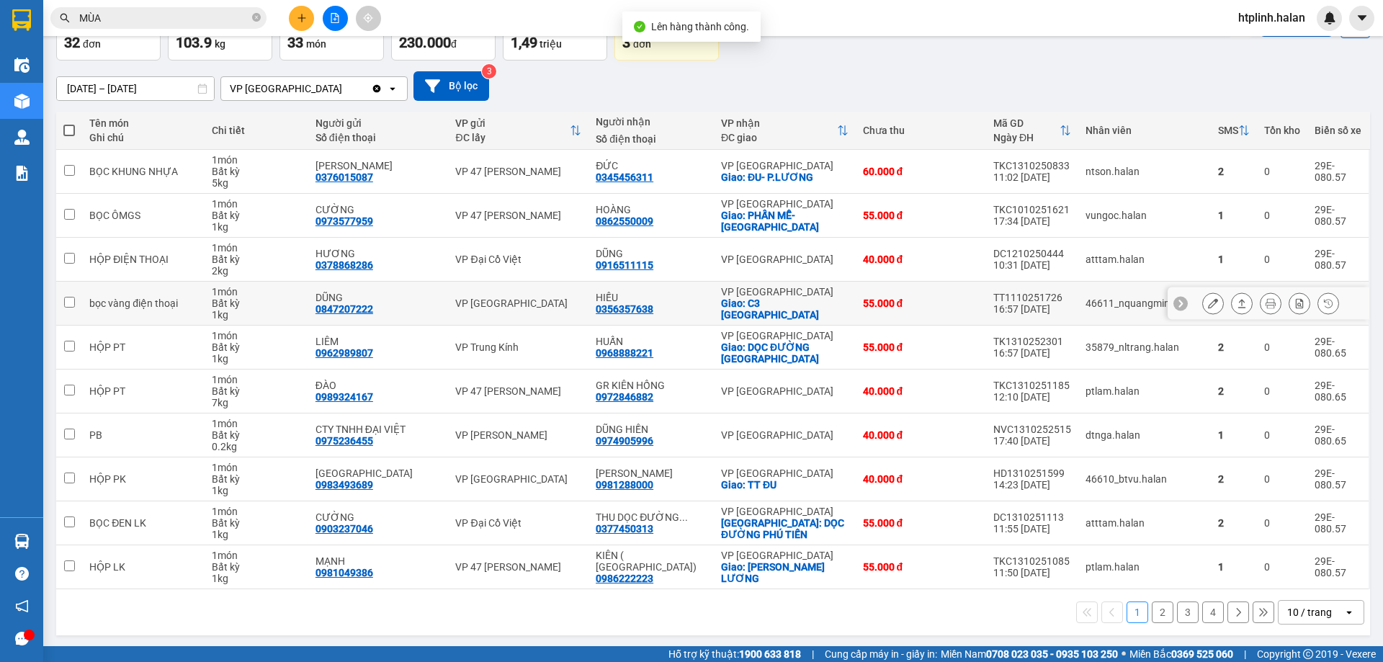
scroll to position [94, 0]
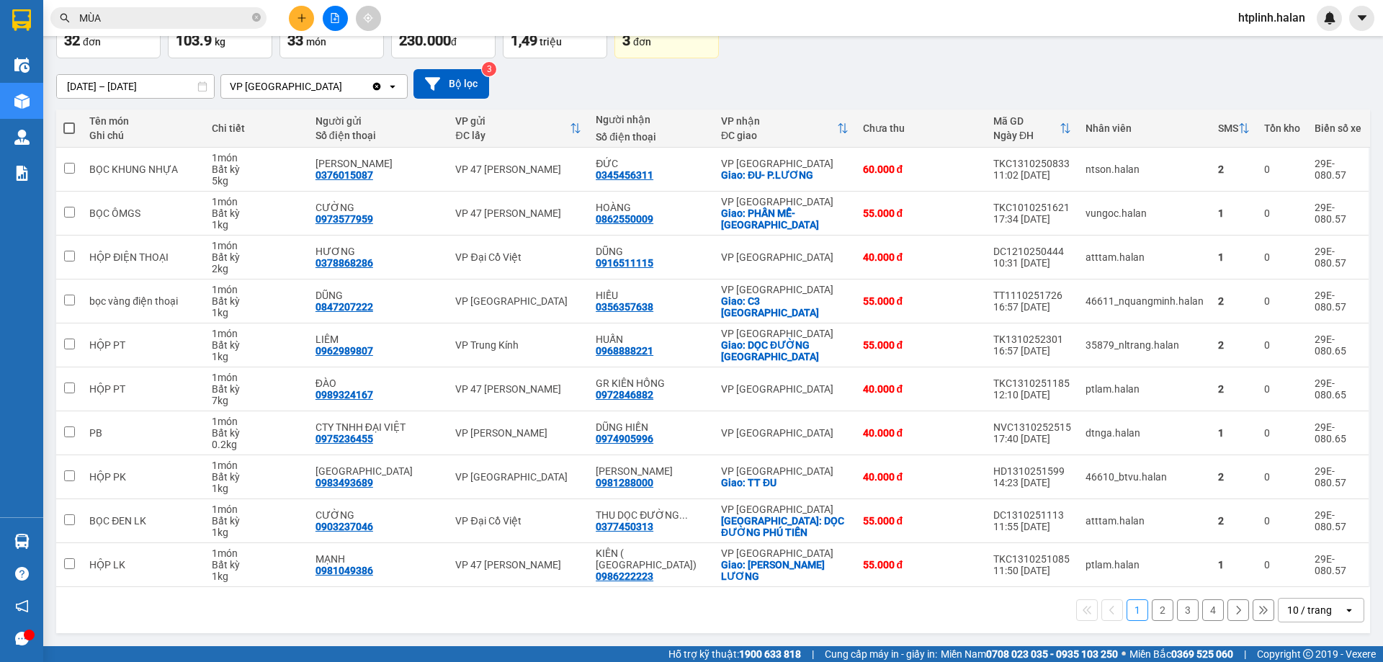
click at [1154, 604] on button "2" at bounding box center [1163, 610] width 22 height 22
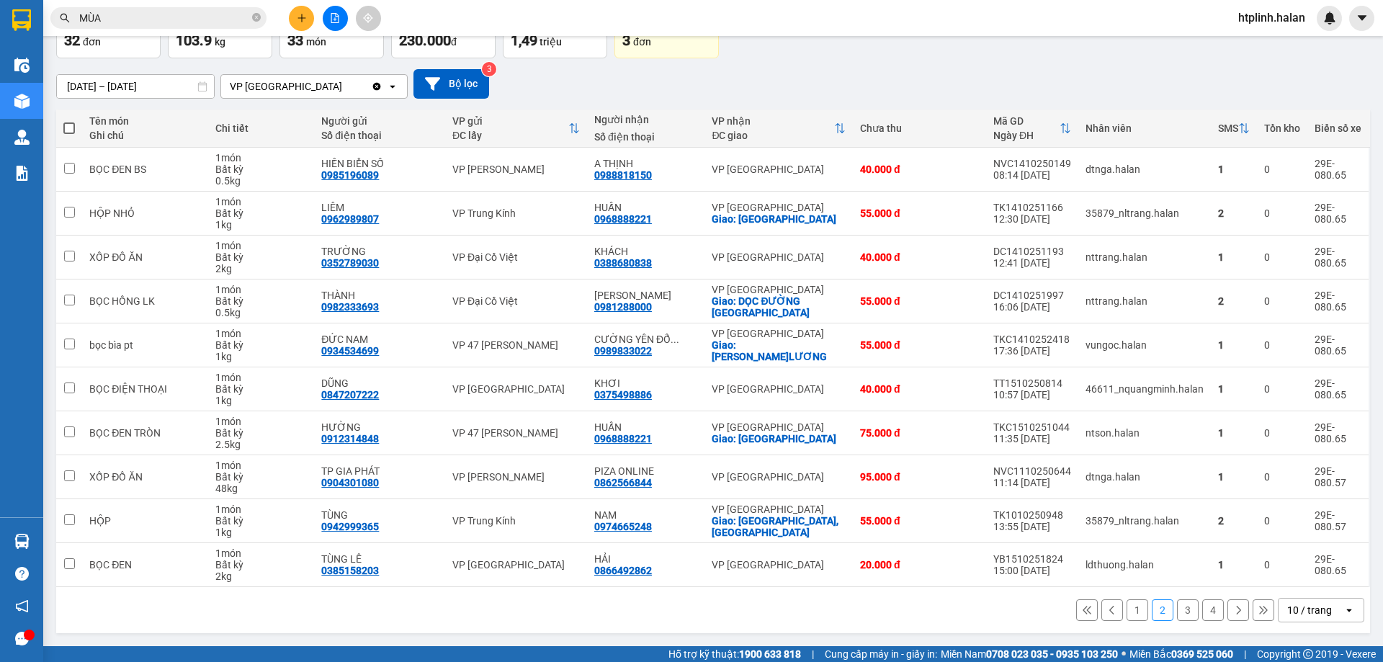
click at [1134, 607] on button "1" at bounding box center [1138, 610] width 22 height 22
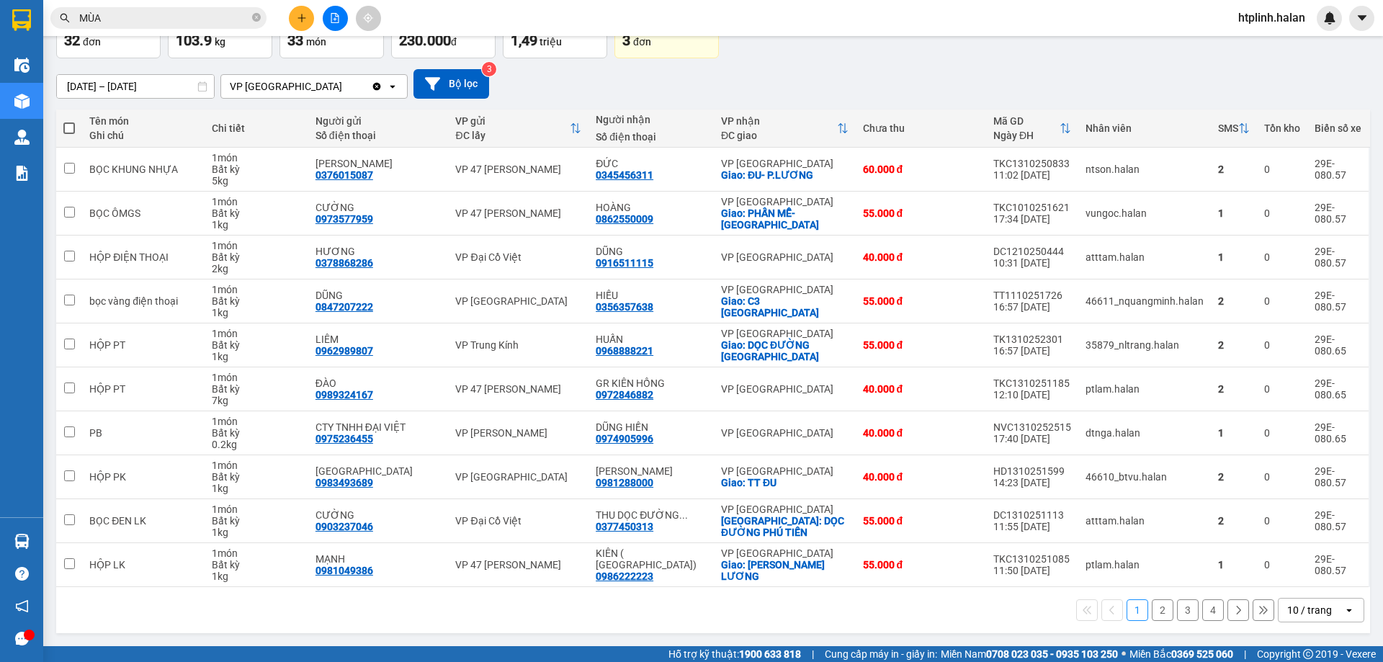
click at [437, 601] on div "1 2 3 4 10 / trang open" at bounding box center [713, 610] width 1303 height 24
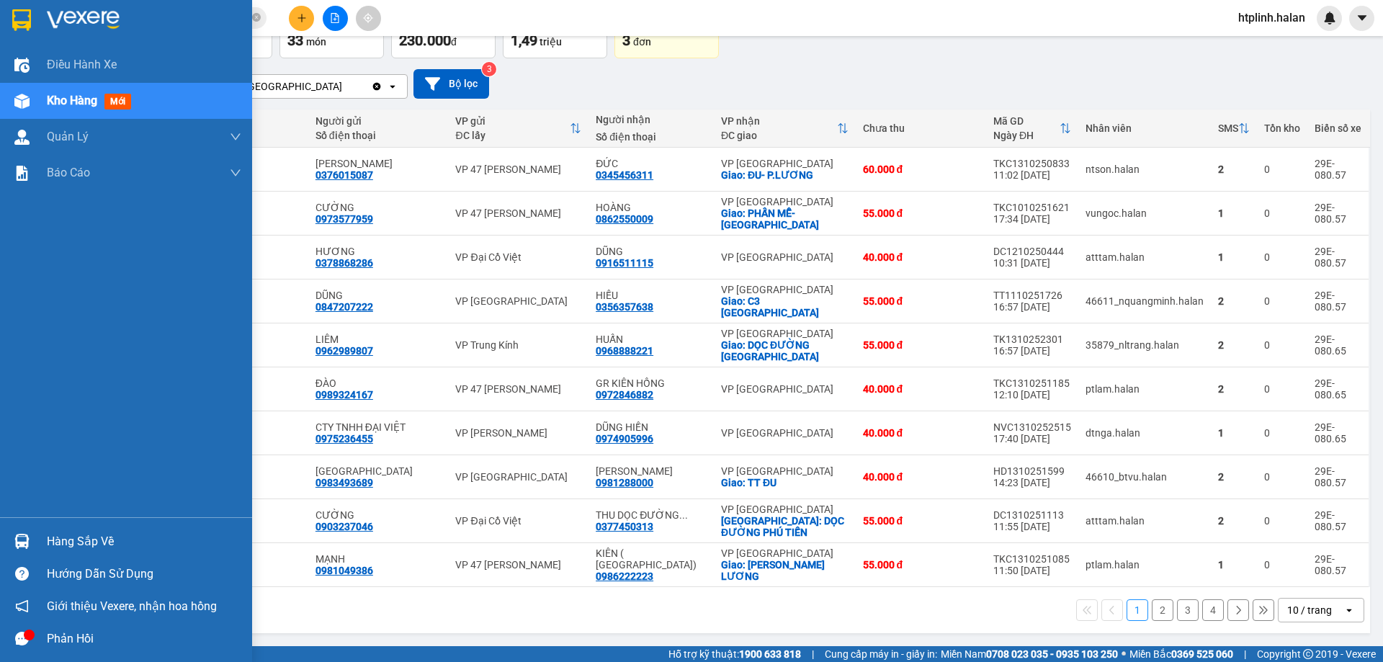
click at [33, 540] on div at bounding box center [21, 541] width 25 height 25
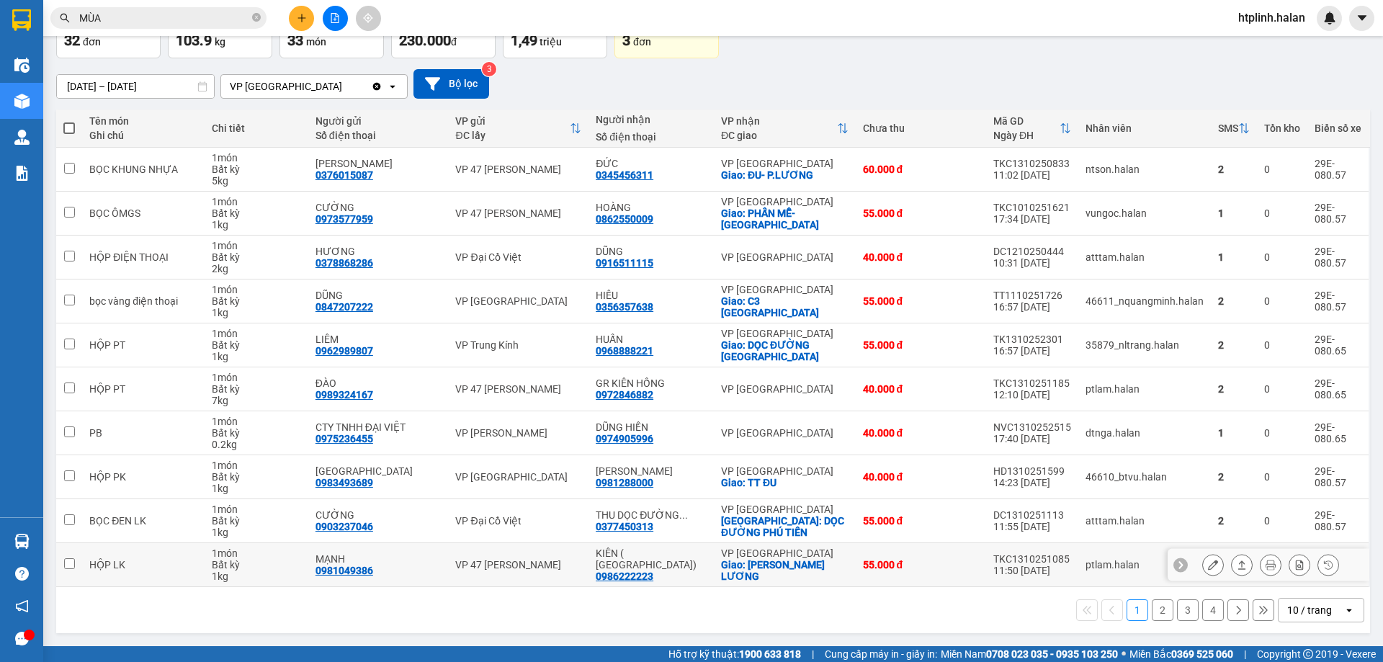
click at [863, 582] on section "Kết quả tìm kiếm ( 15 ) Bộ lọc Mã ĐH Trạng thái Món hàng Thu hộ Tổng cước Chưa …" at bounding box center [691, 331] width 1383 height 662
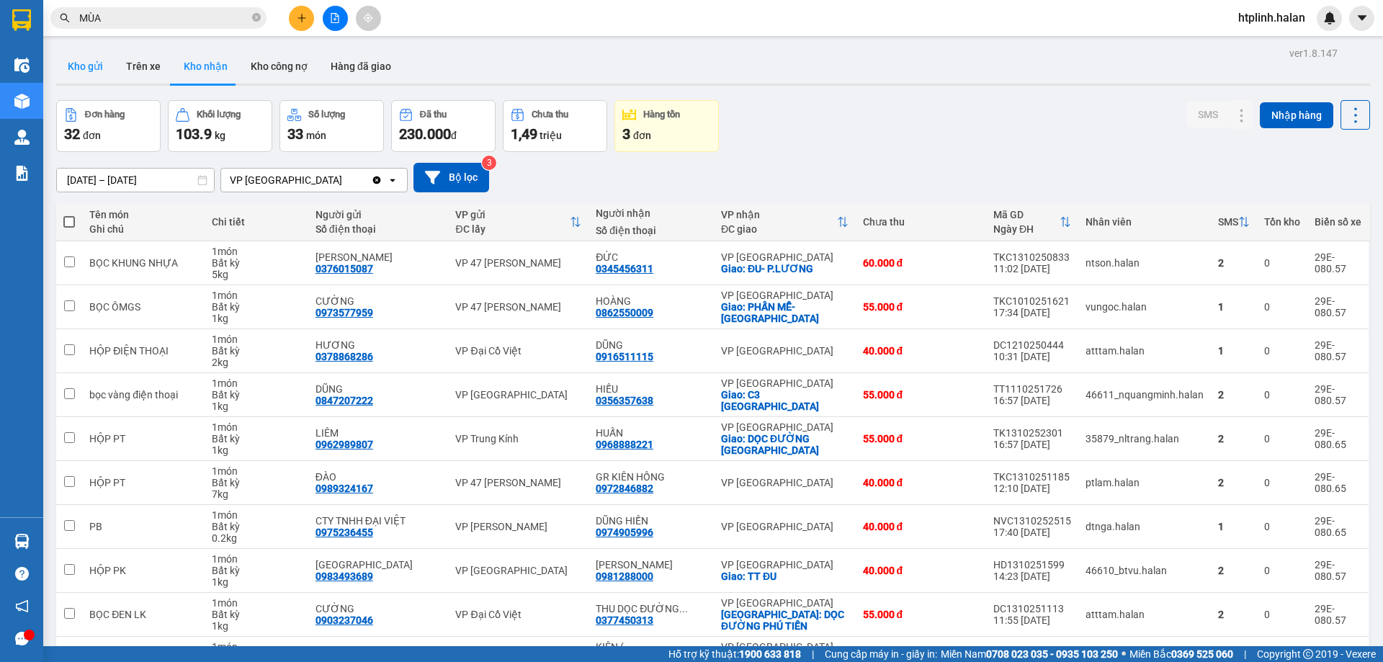
click at [102, 56] on button "Kho gửi" at bounding box center [85, 66] width 58 height 35
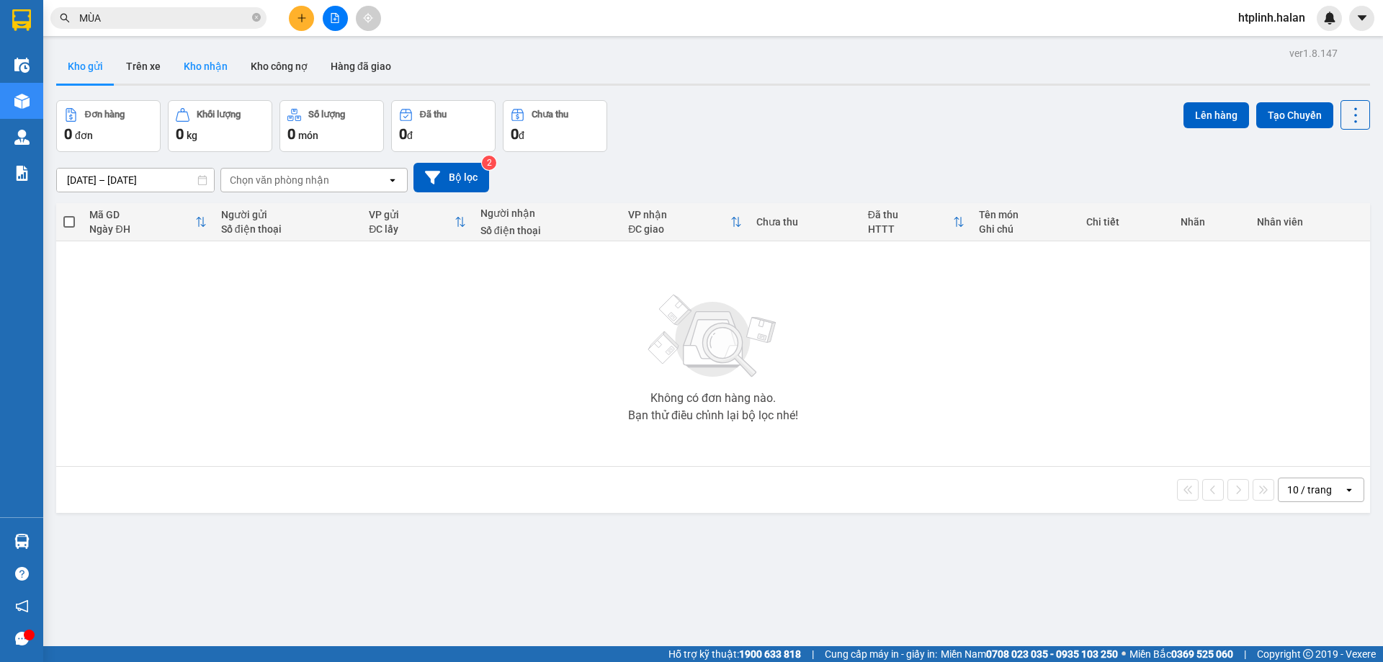
click at [182, 55] on button "Kho nhận" at bounding box center [205, 66] width 67 height 35
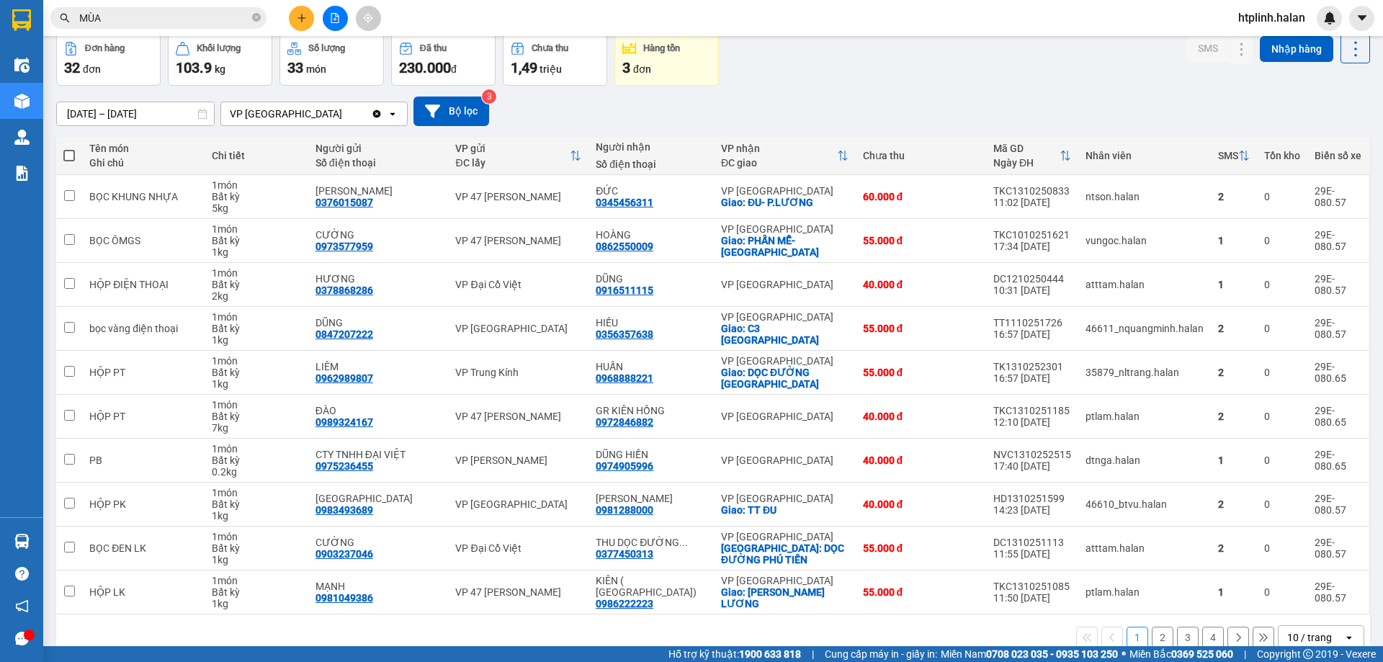
scroll to position [94, 0]
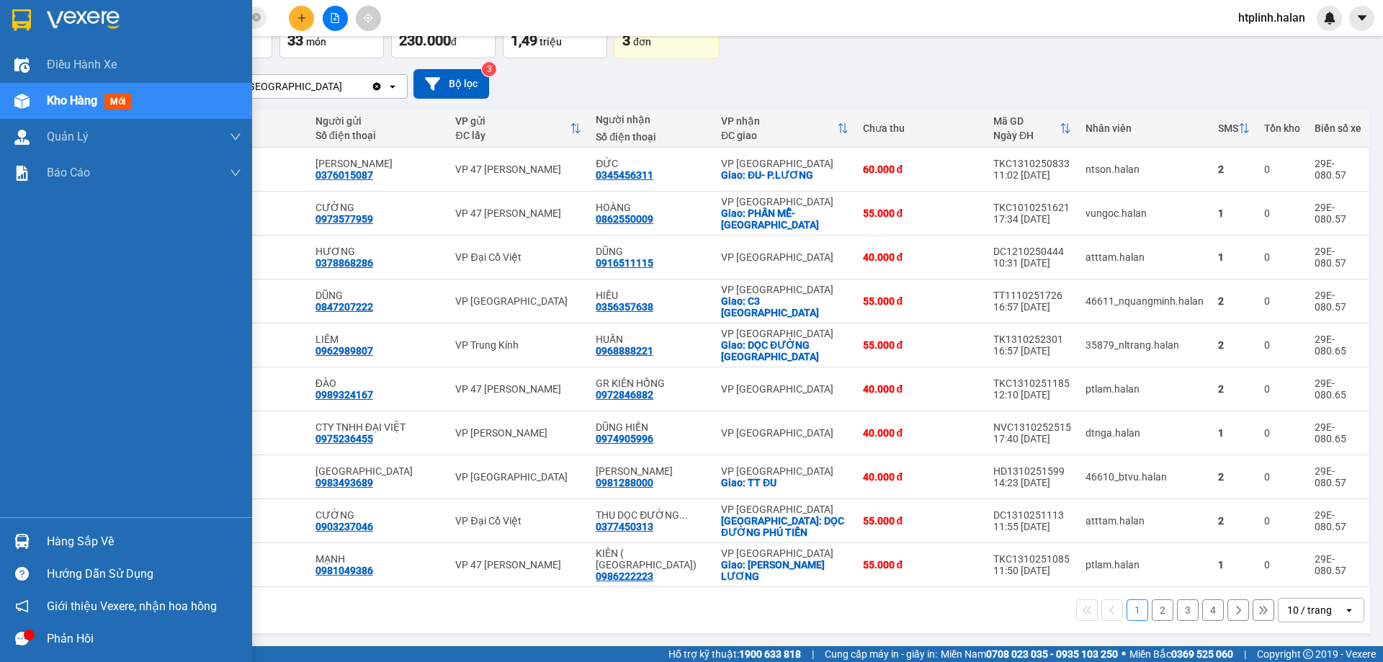
drag, startPoint x: 15, startPoint y: 535, endPoint x: 48, endPoint y: 535, distance: 32.4
click at [17, 535] on img at bounding box center [21, 541] width 15 height 15
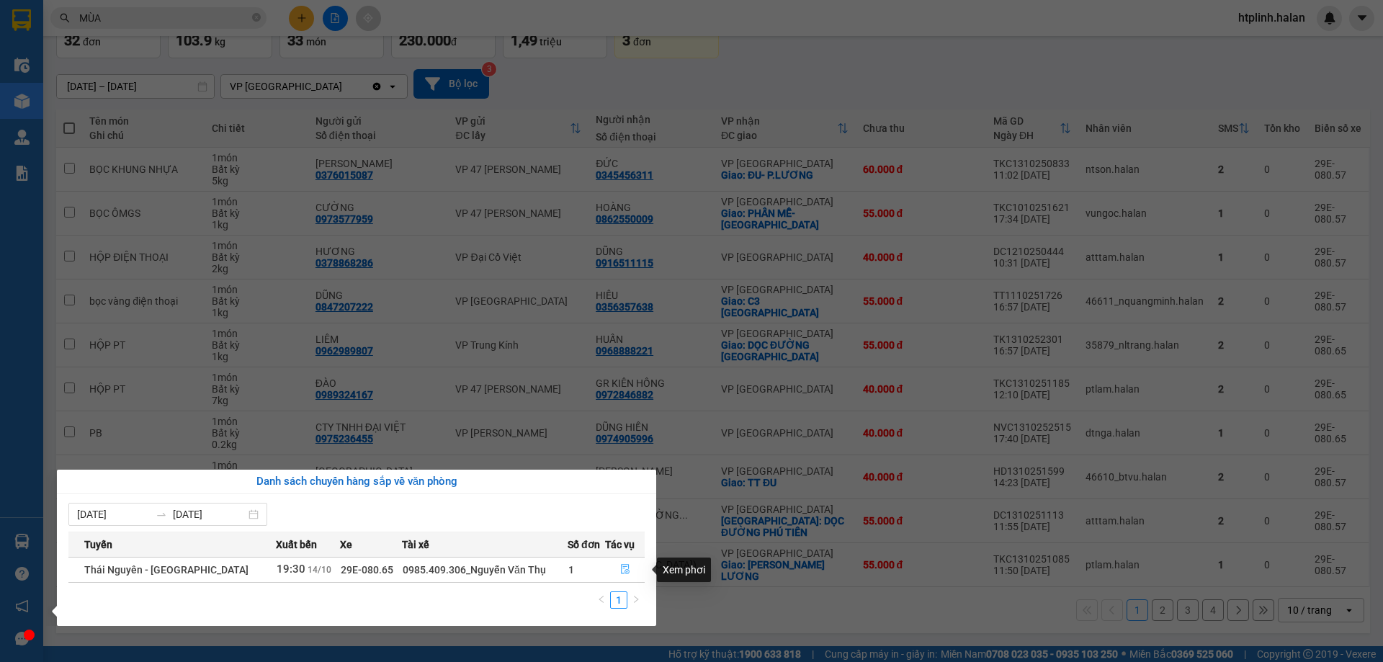
click at [633, 564] on button "button" at bounding box center [625, 569] width 38 height 23
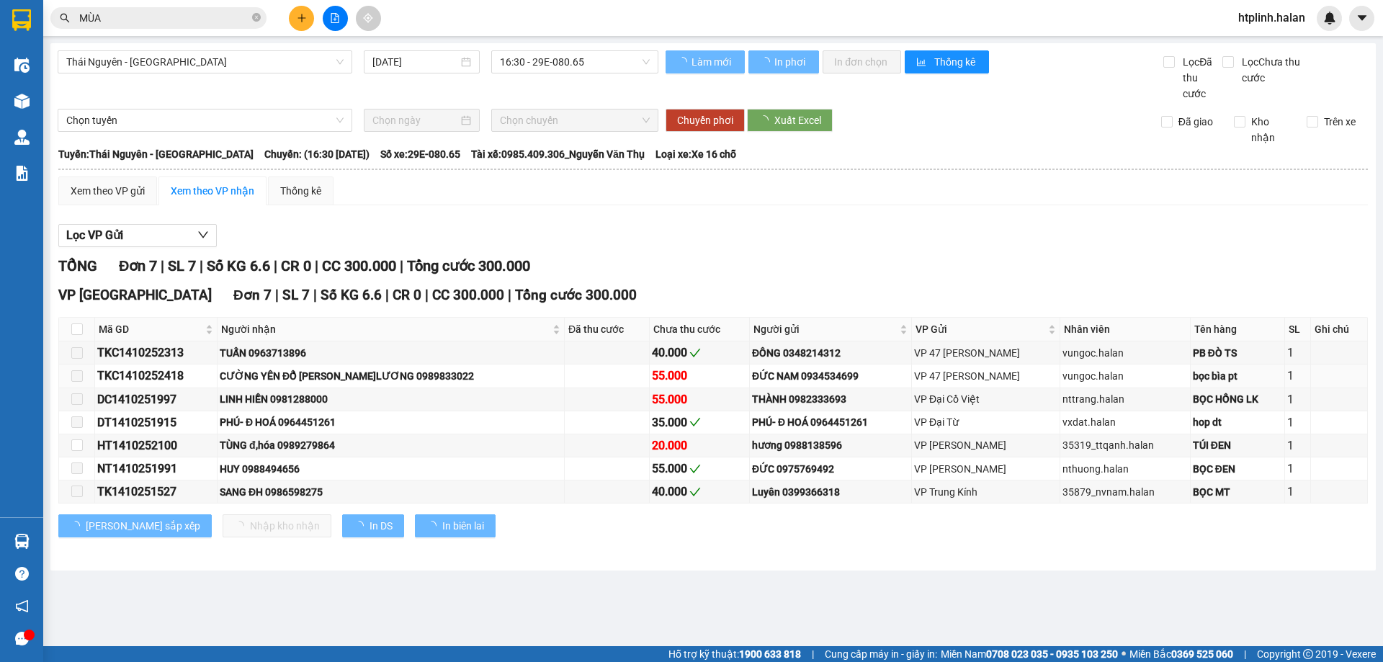
type input "14/10/2025"
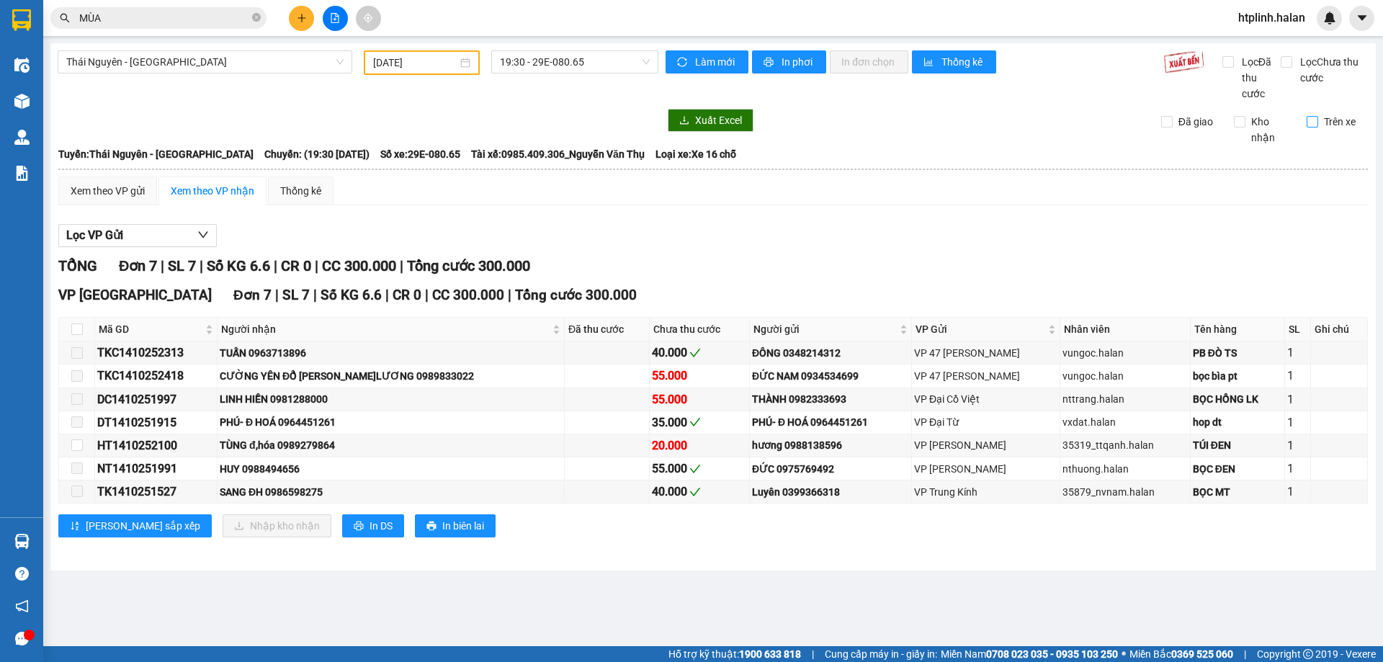
click at [1330, 124] on span "Trên xe" at bounding box center [1340, 122] width 43 height 16
click at [1319, 124] on input "Trên xe" at bounding box center [1313, 122] width 12 height 12
checkbox input "true"
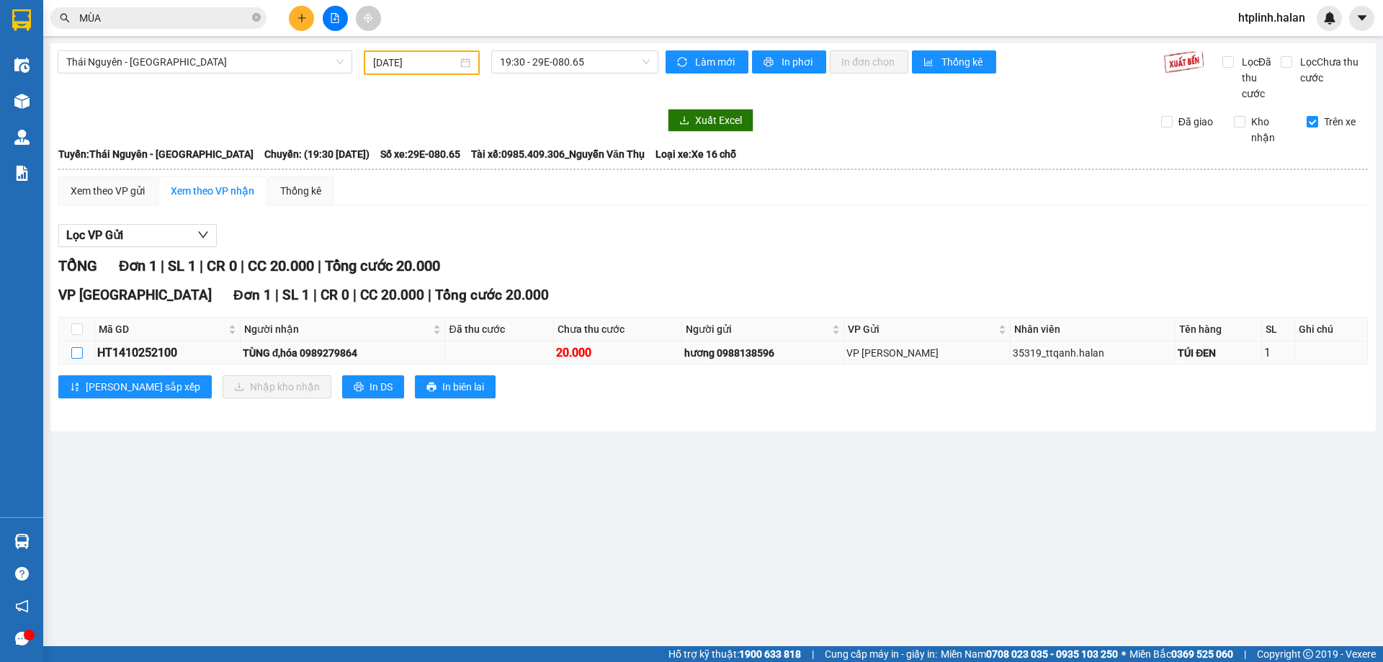
click at [74, 351] on input "checkbox" at bounding box center [77, 353] width 12 height 12
checkbox input "true"
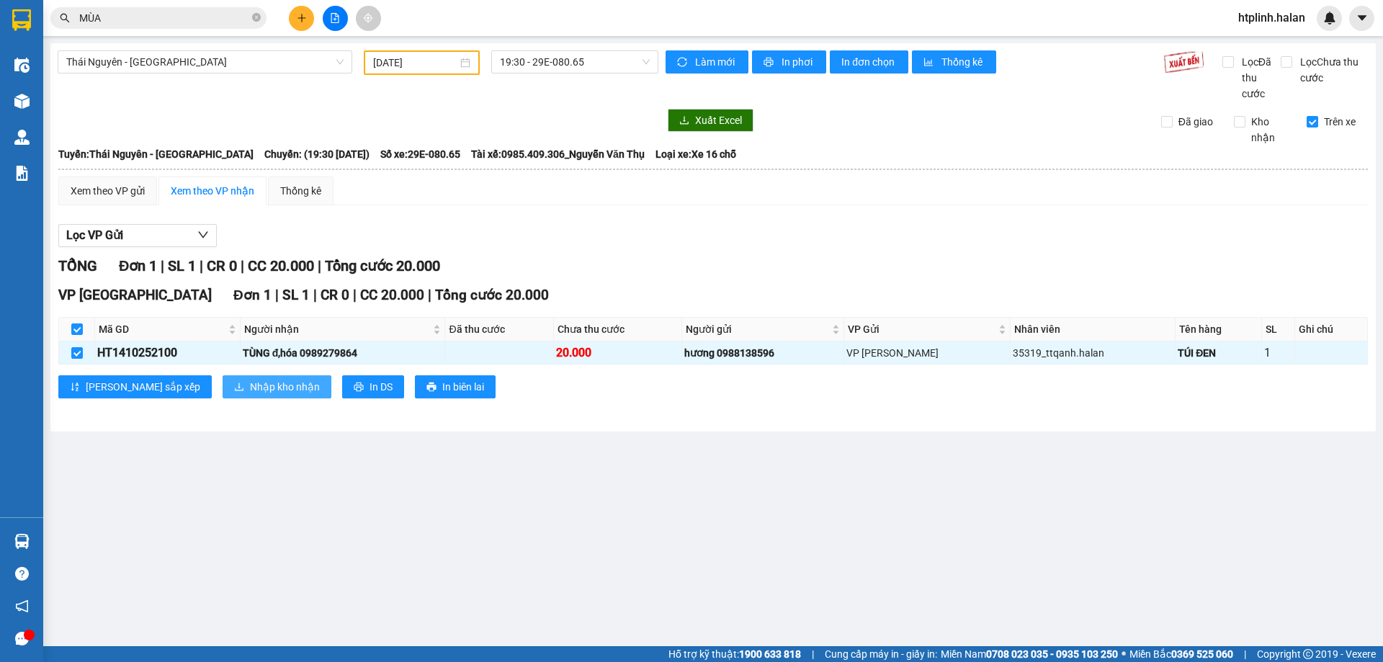
click at [250, 395] on span "Nhập kho nhận" at bounding box center [285, 387] width 70 height 16
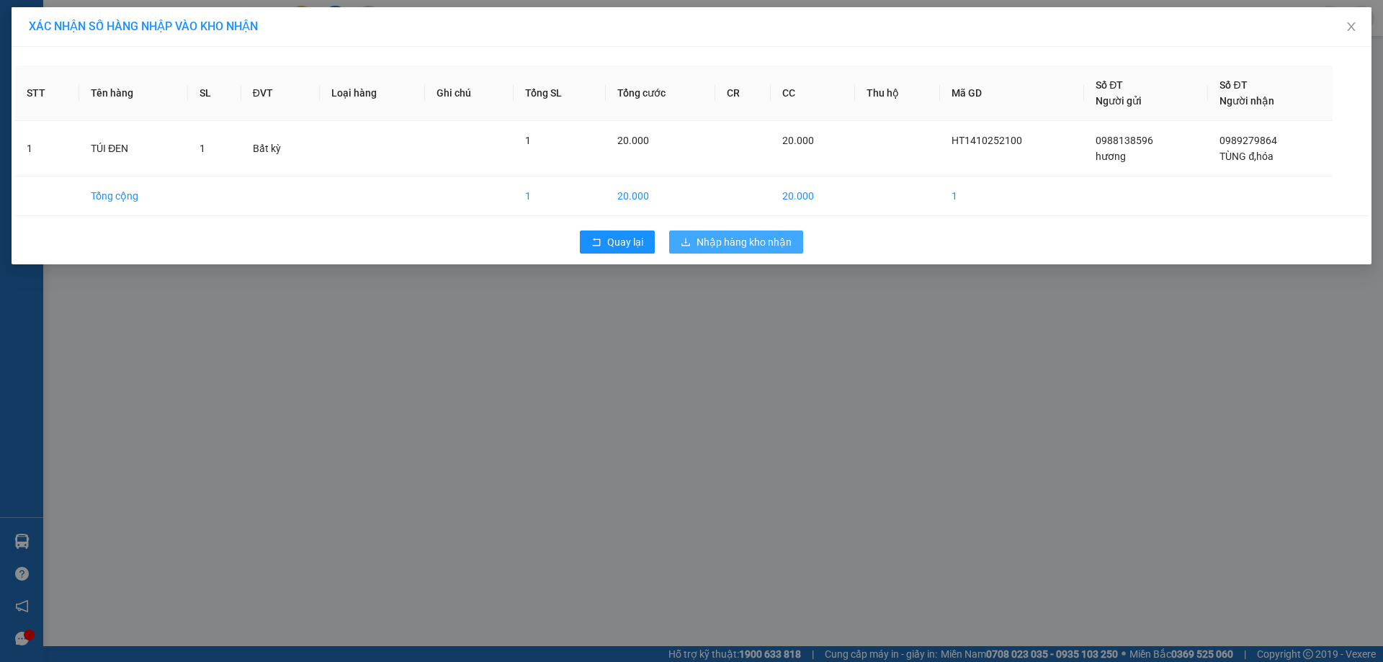
click at [744, 241] on span "Nhập hàng kho nhận" at bounding box center [744, 242] width 95 height 16
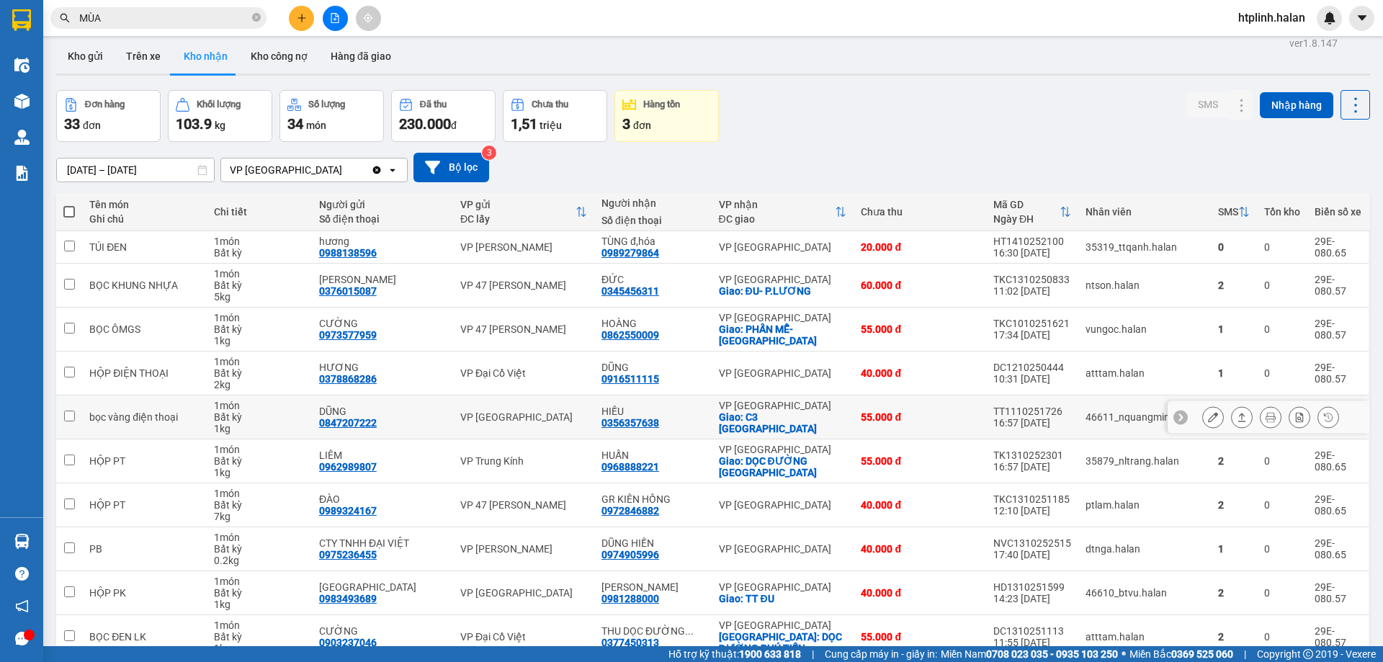
scroll to position [82, 0]
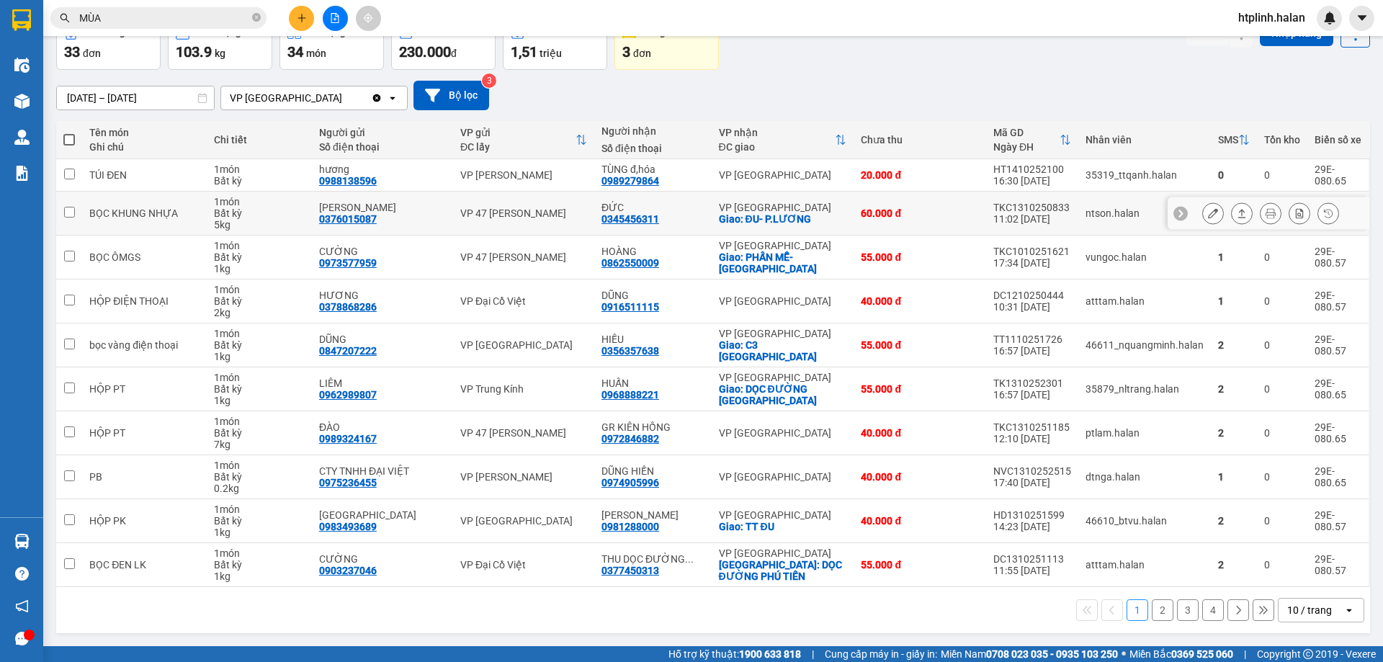
click at [1266, 214] on icon at bounding box center [1271, 213] width 10 height 10
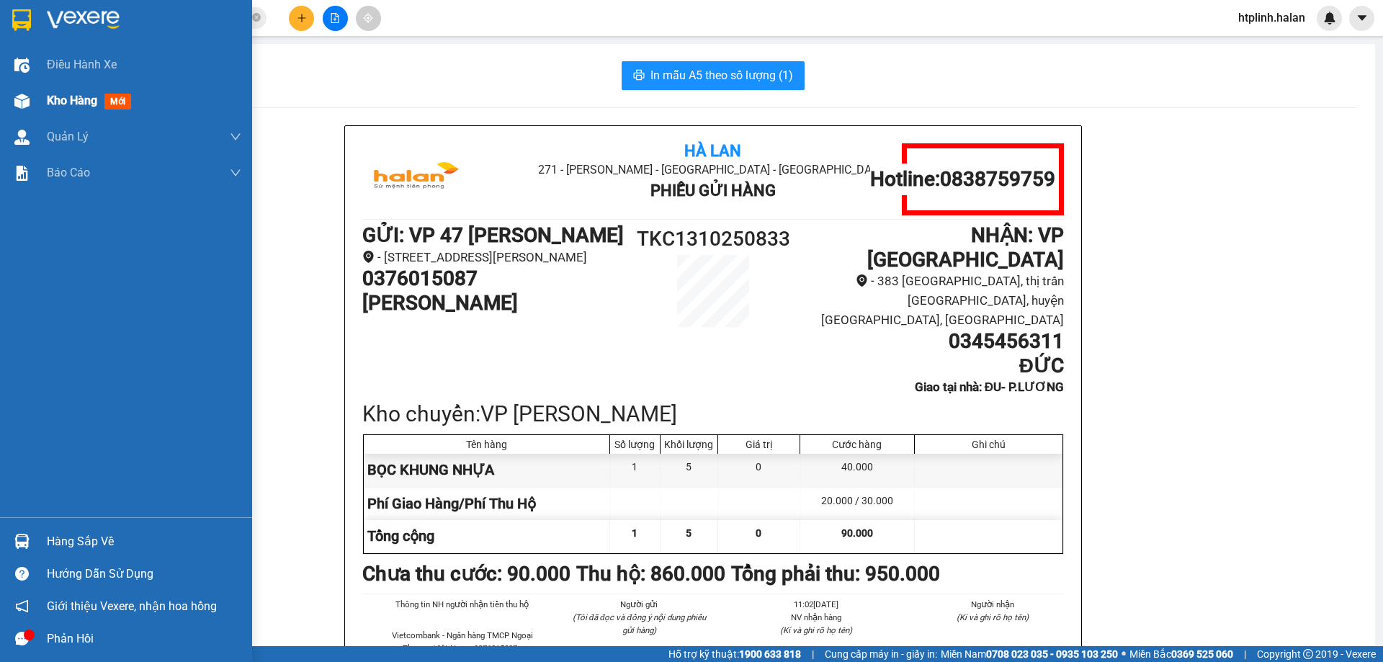
click at [10, 106] on div at bounding box center [21, 101] width 25 height 25
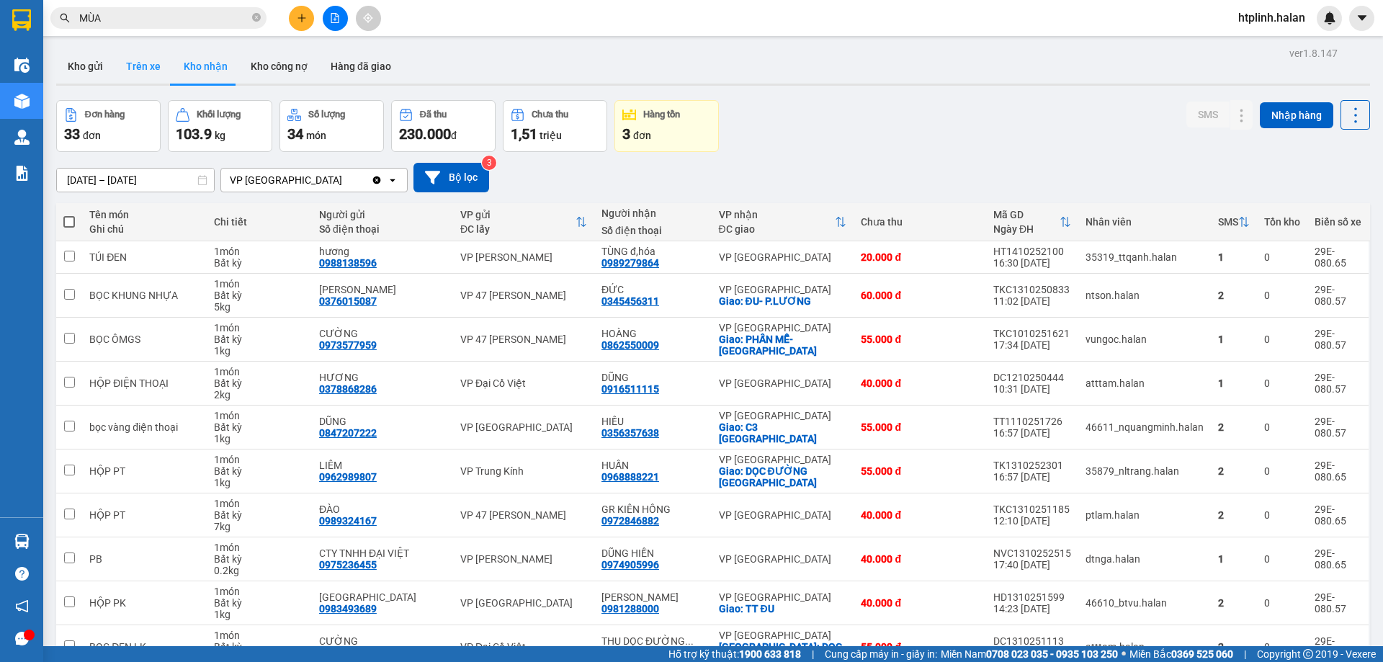
click at [140, 62] on button "Trên xe" at bounding box center [144, 66] width 58 height 35
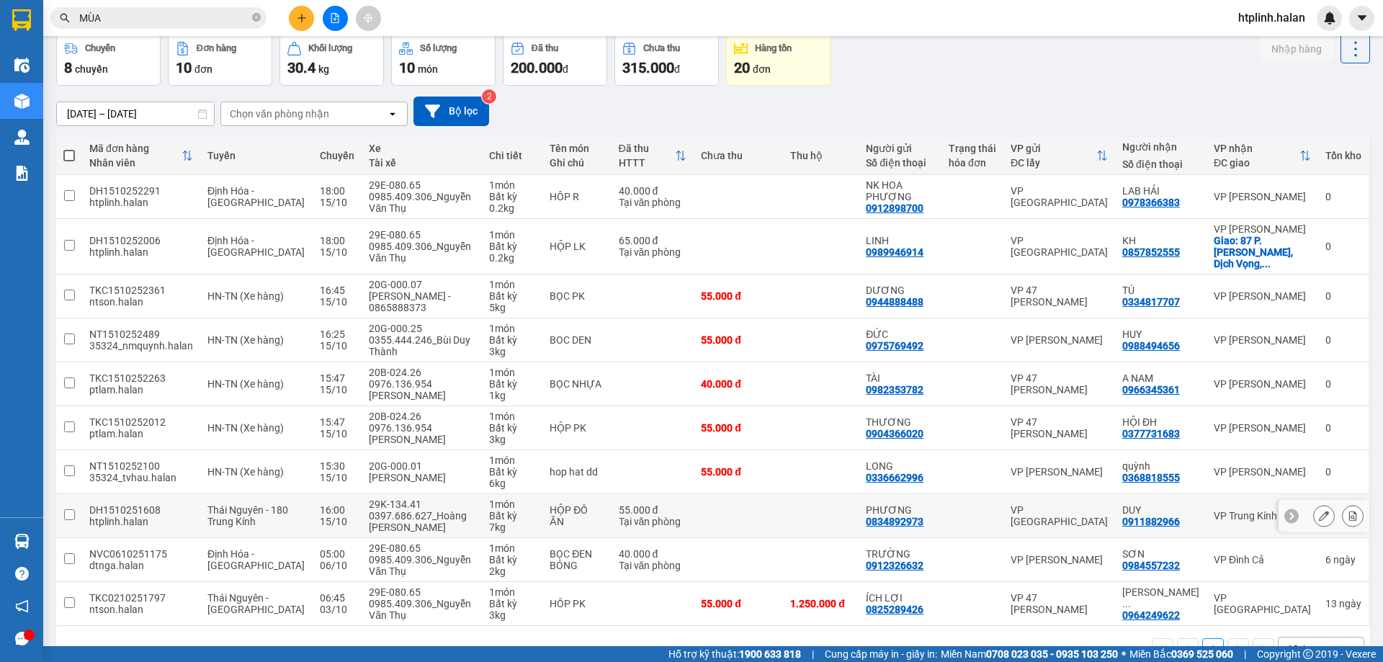
scroll to position [94, 0]
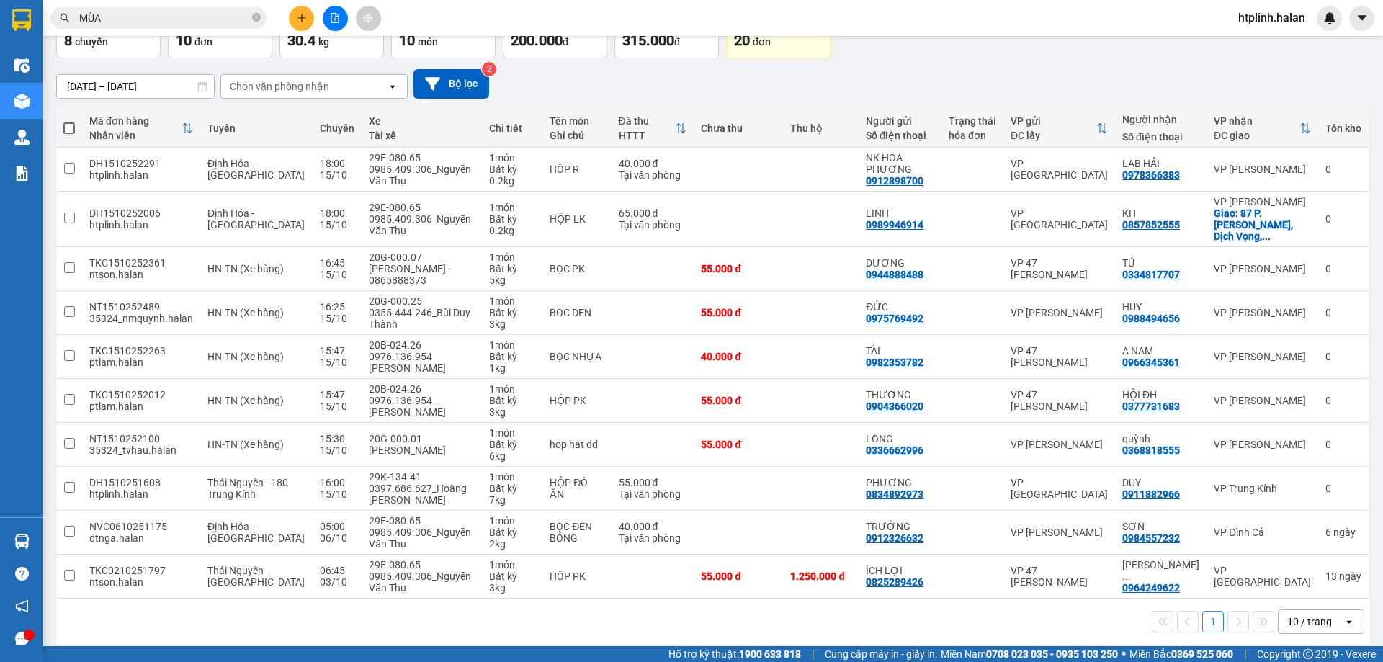
click at [1208, 611] on button "1" at bounding box center [1214, 622] width 22 height 22
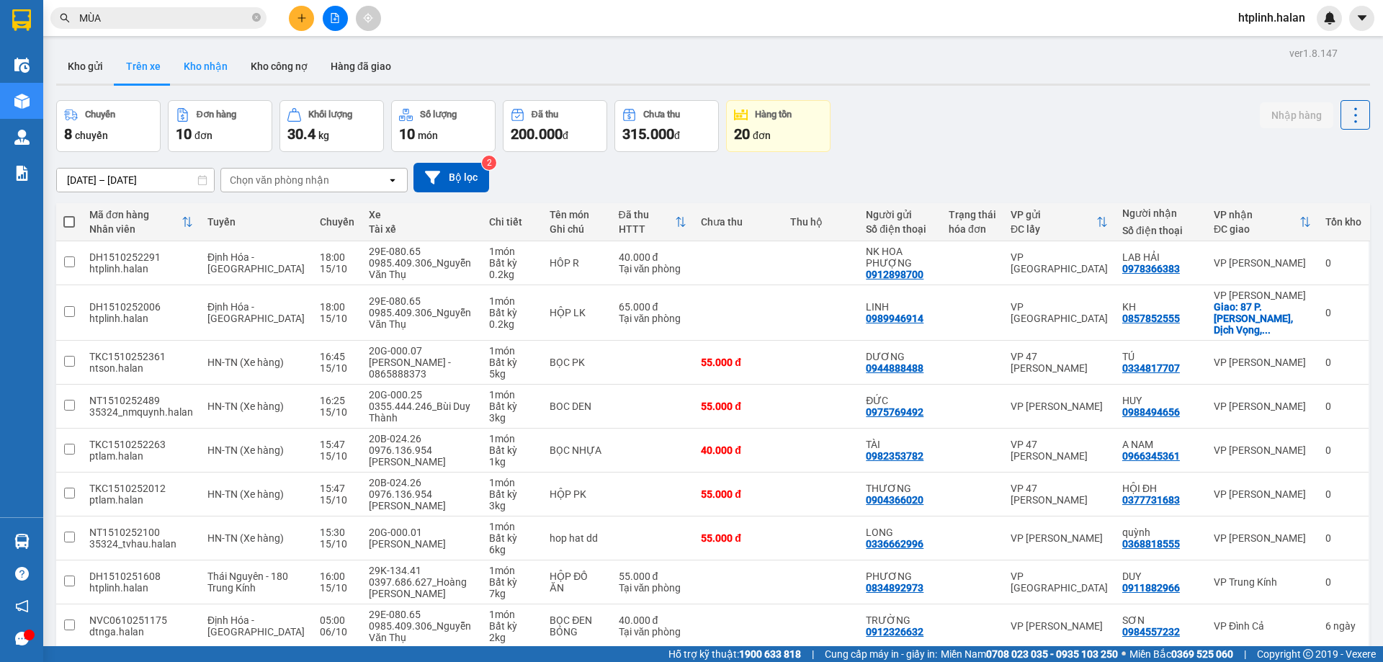
click at [192, 60] on button "Kho nhận" at bounding box center [205, 66] width 67 height 35
type input "[DATE] – [DATE]"
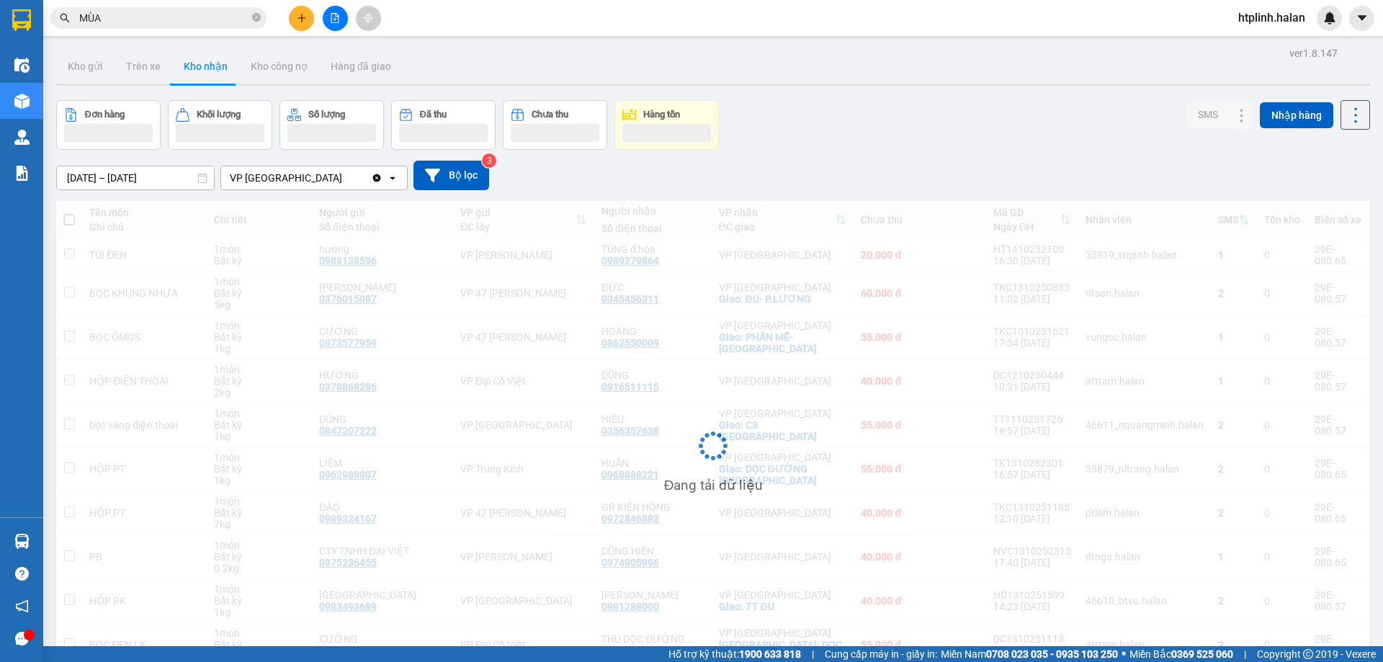
scroll to position [80, 0]
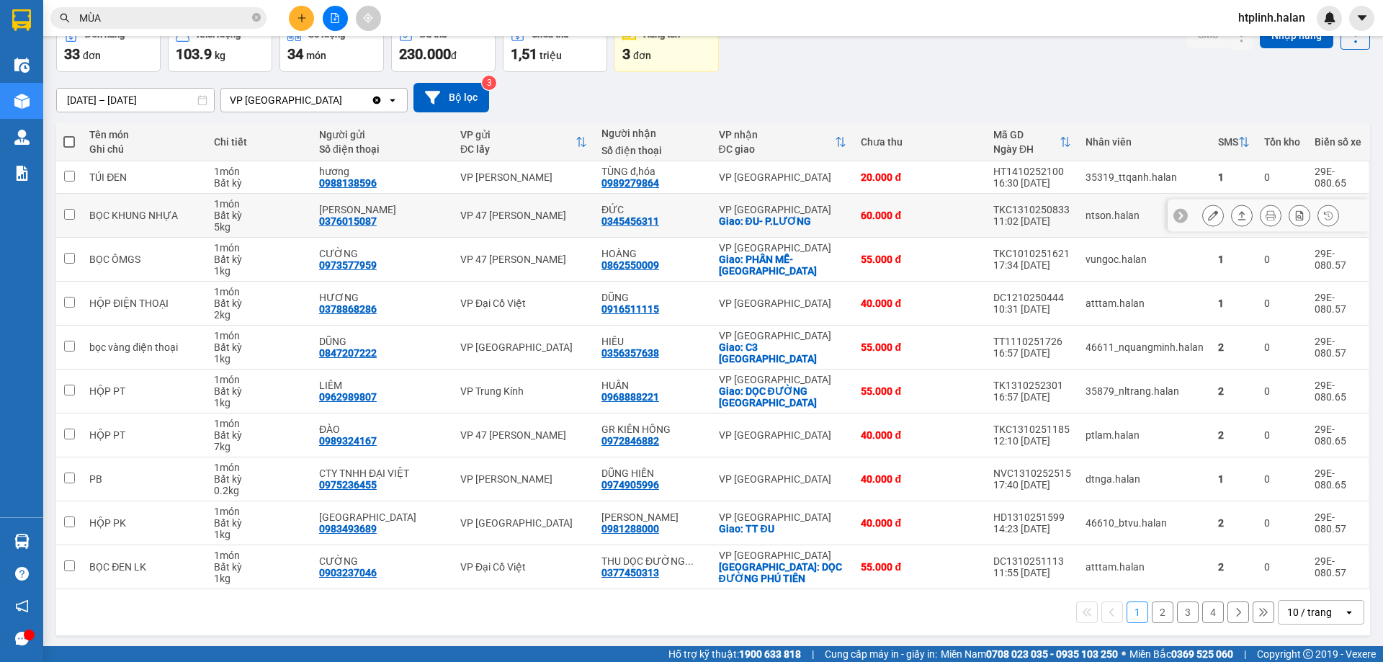
click at [1232, 219] on button at bounding box center [1242, 215] width 20 height 25
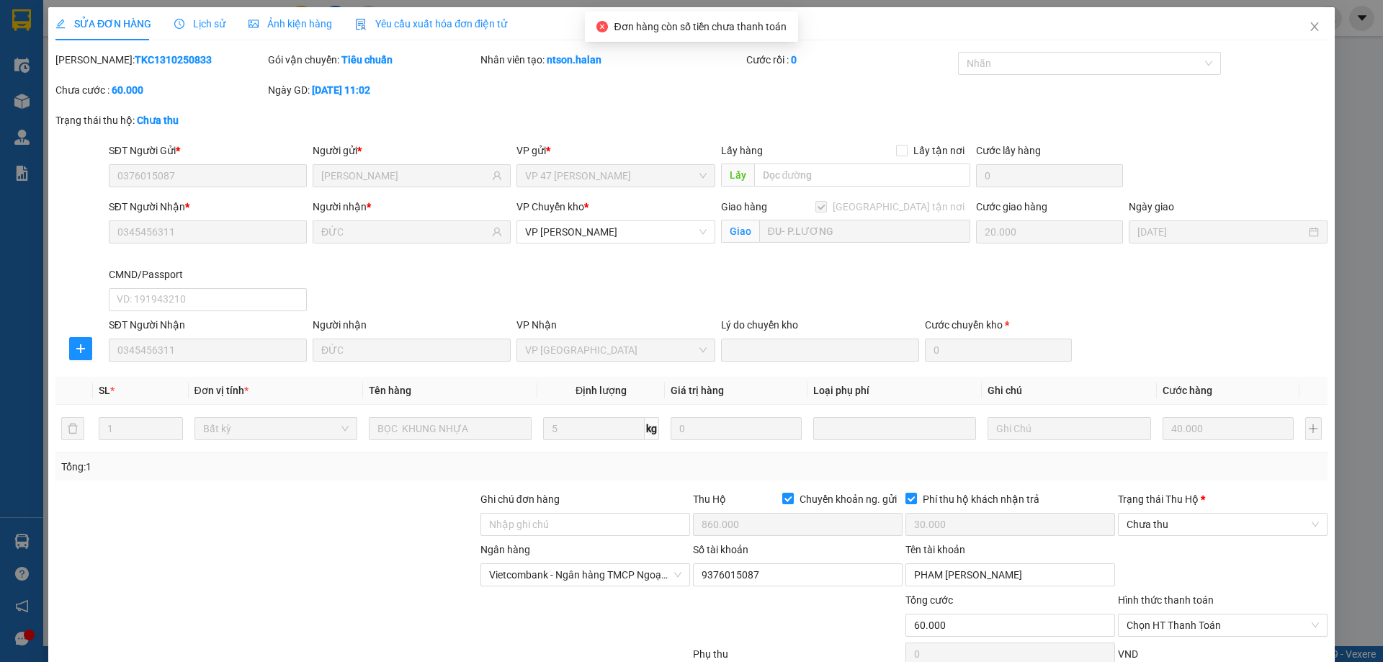
type input "0376015087"
type input "PHẠM XUÂN CƯỜNG"
type input "0345456311"
type input "ĐỨC"
checkbox input "true"
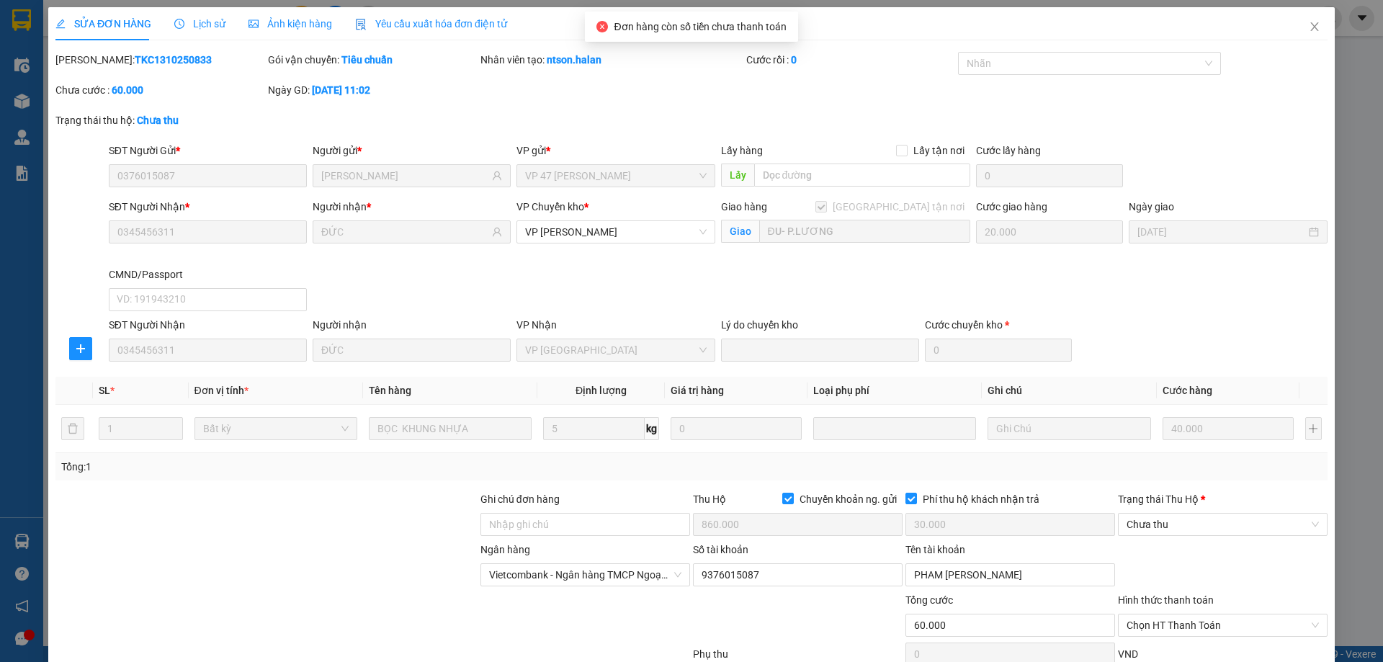
type input "ĐU- P.LƯƠNG"
type input "20.000"
checkbox input "true"
type input "860.000"
type input "30.000"
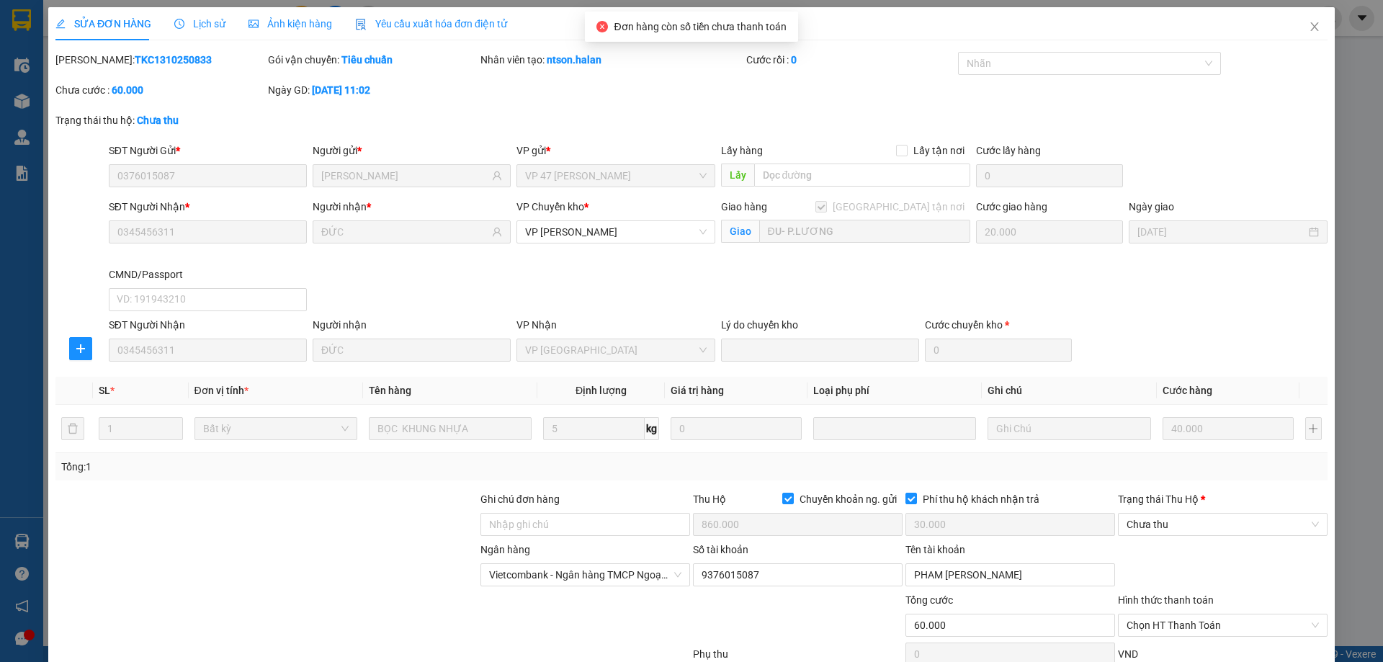
type input "60.000"
click at [1307, 20] on span "Close" at bounding box center [1315, 27] width 40 height 40
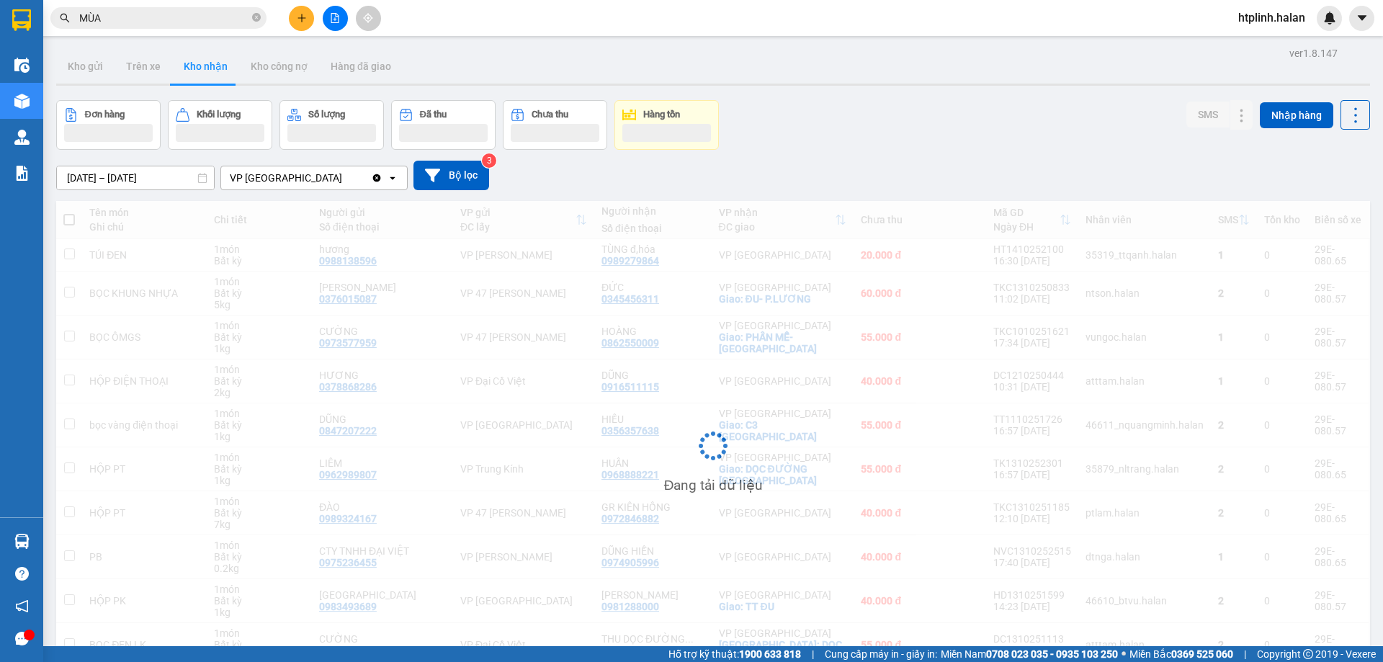
scroll to position [80, 0]
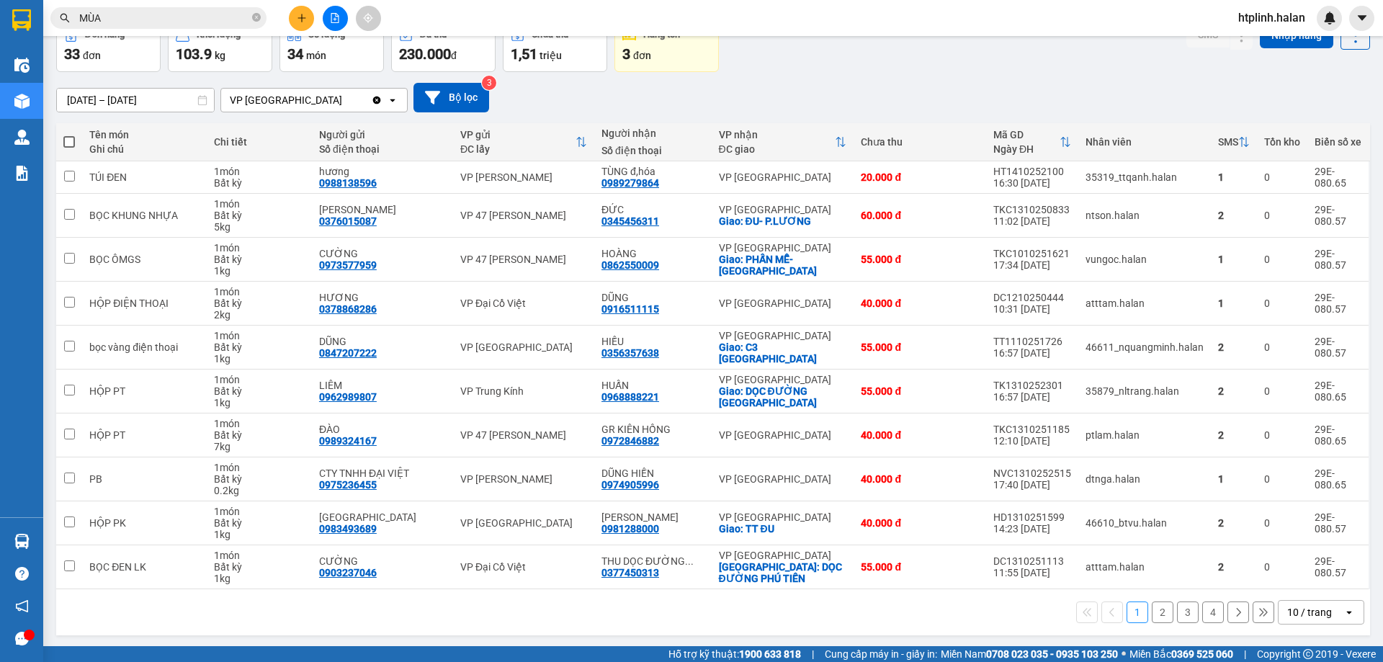
click at [1159, 609] on button "2" at bounding box center [1163, 613] width 22 height 22
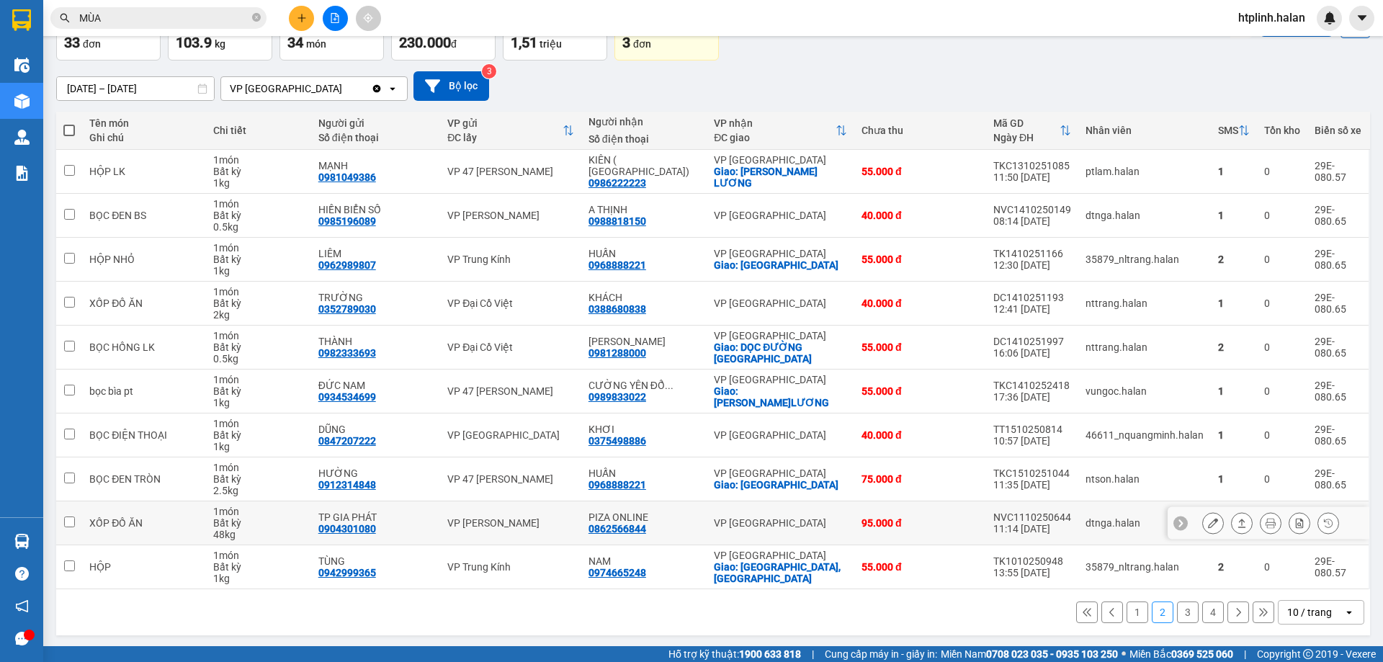
scroll to position [94, 0]
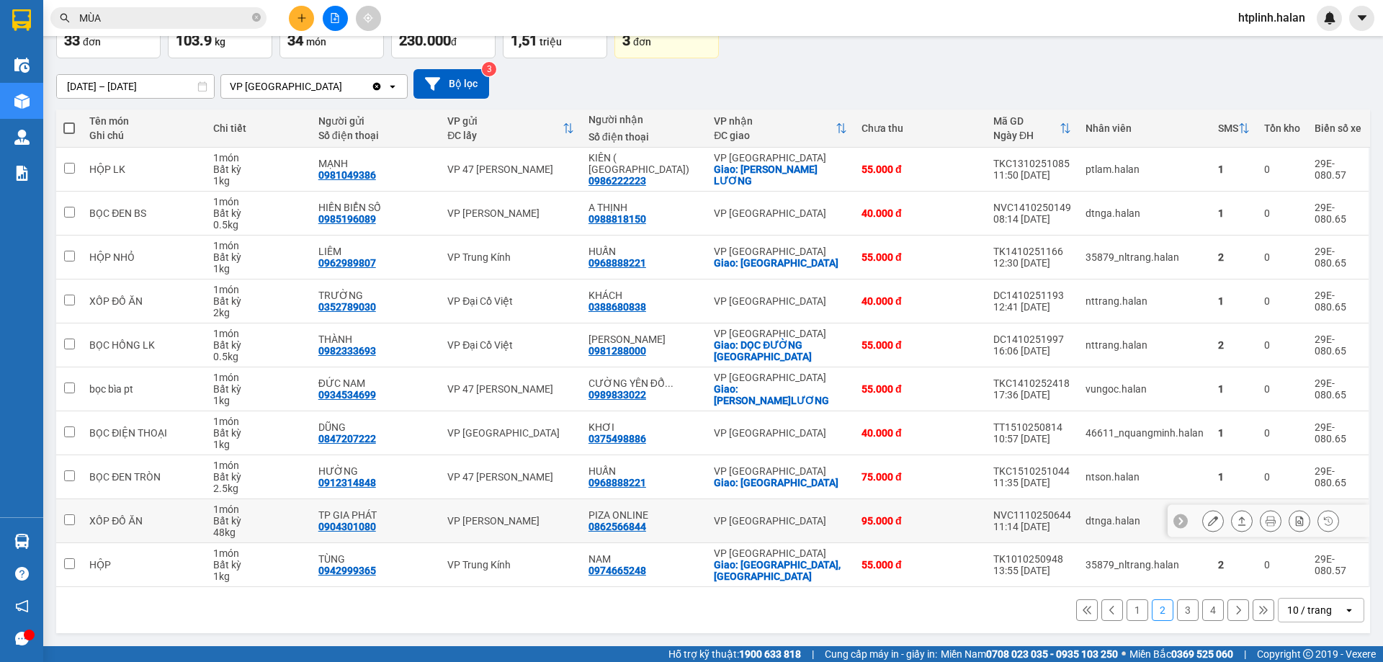
click at [1237, 524] on icon at bounding box center [1242, 521] width 10 height 10
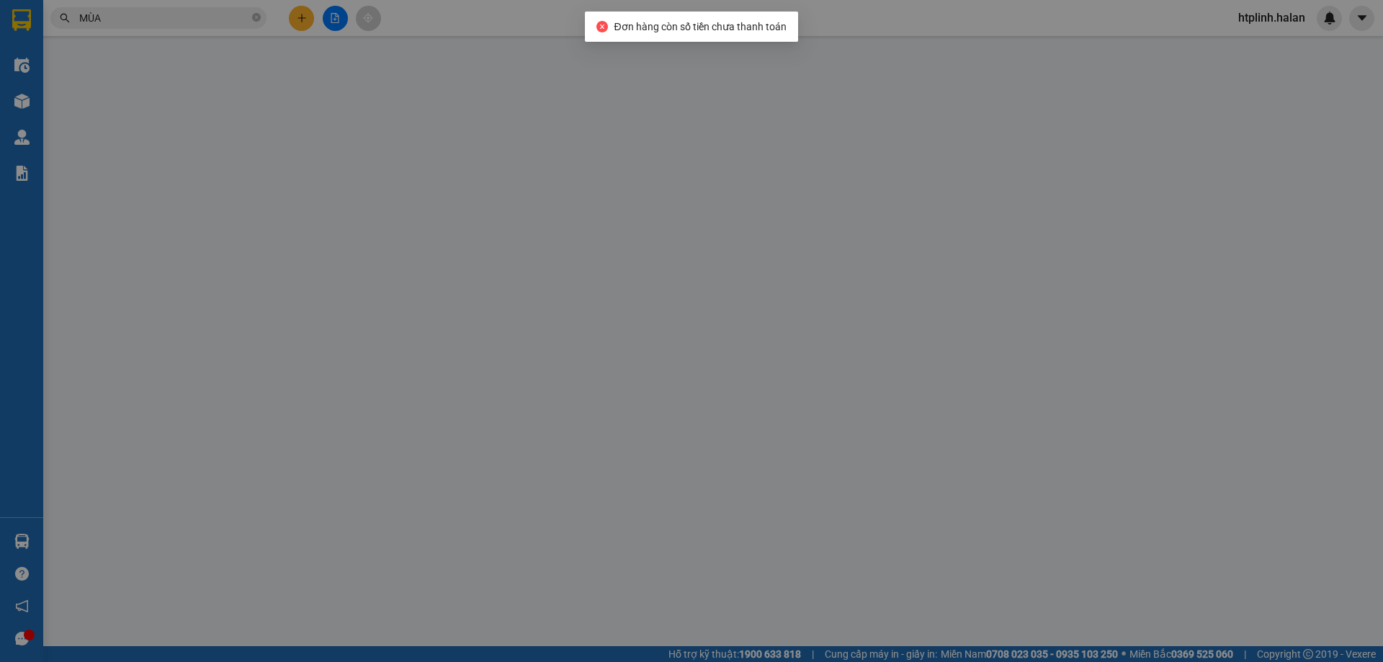
type input "0904301080"
type input "TP GIA PHÁT"
type input "0862566844"
type input "PIZA ONLINE"
type input "0"
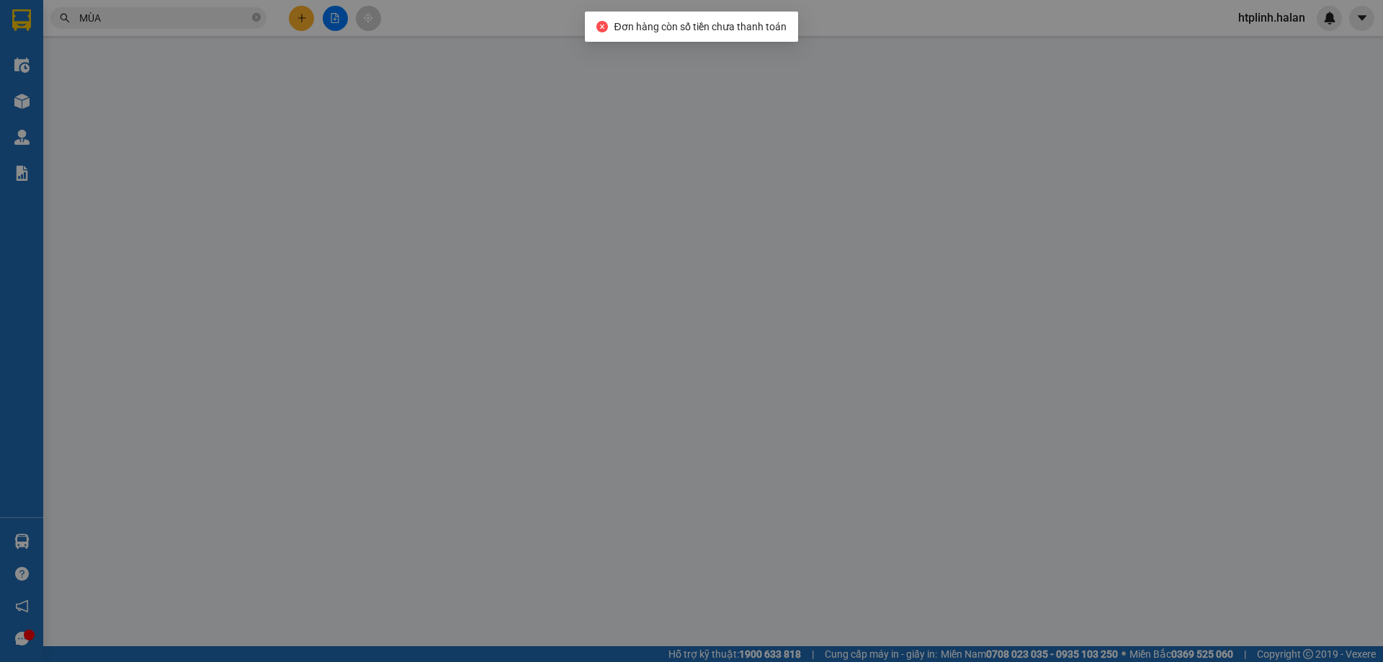
type input "95.000"
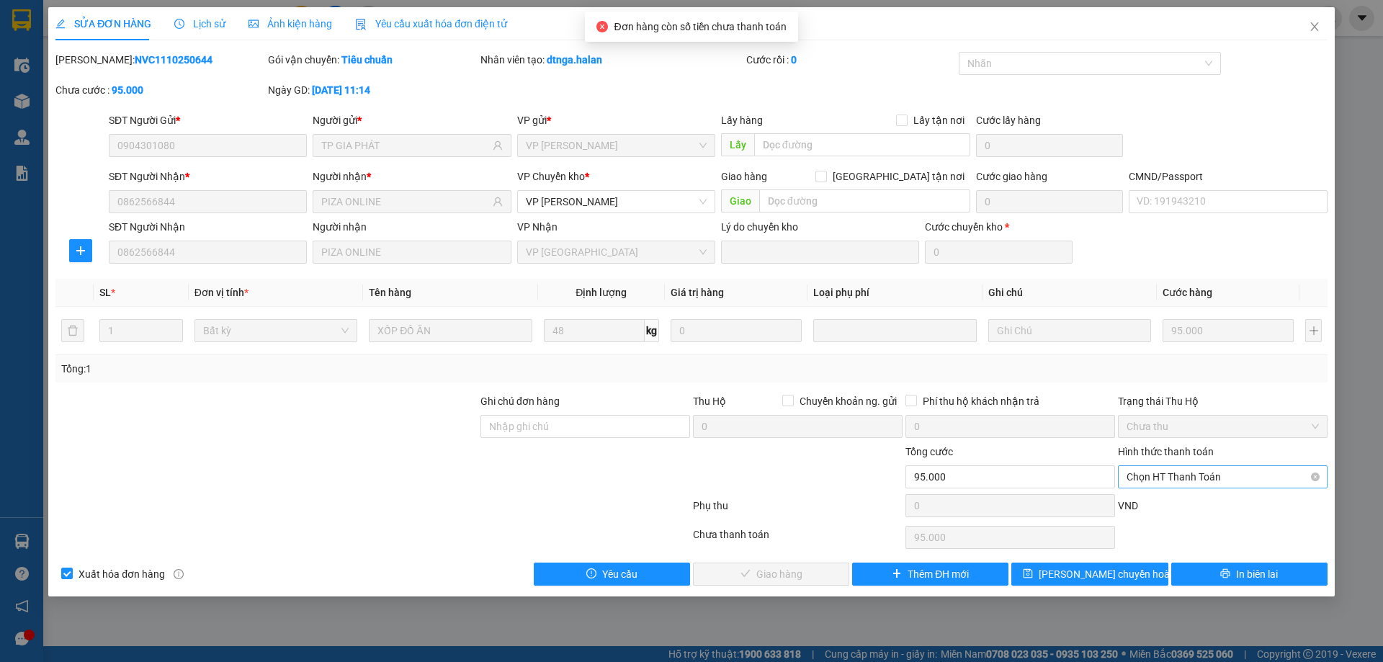
click at [1177, 478] on span "Chọn HT Thanh Toán" at bounding box center [1223, 477] width 192 height 22
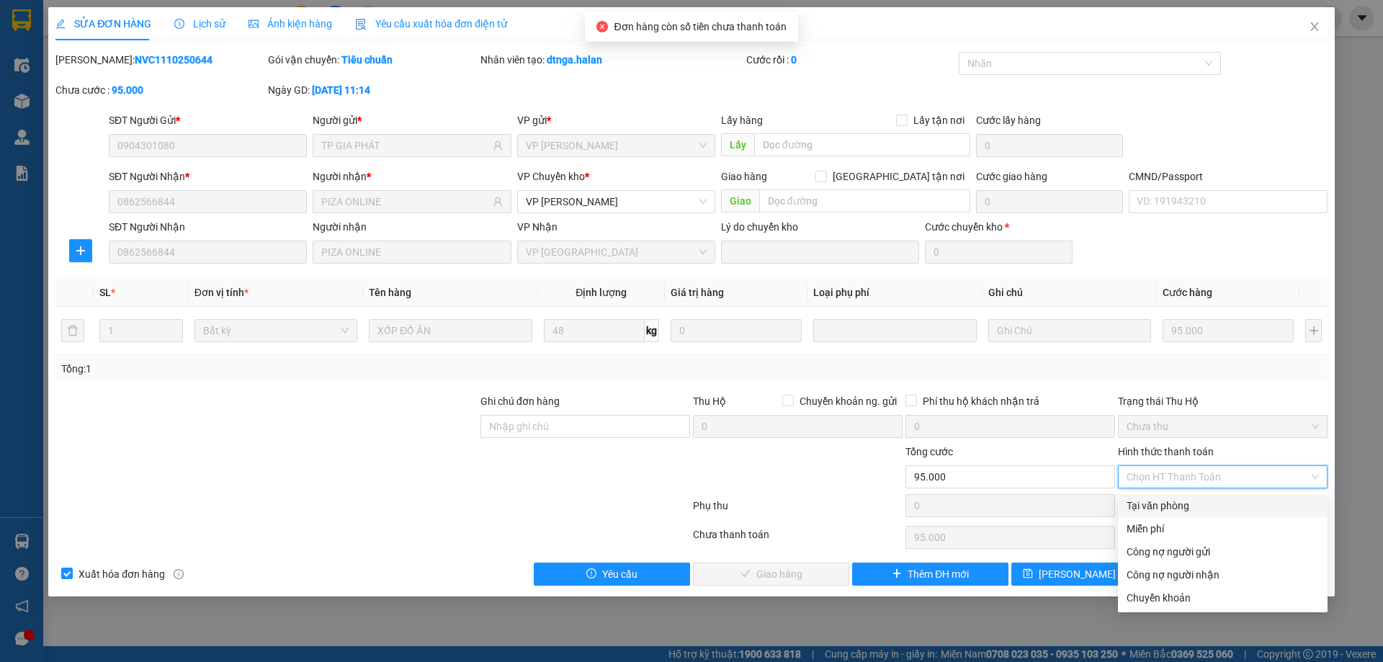
click at [1182, 509] on div "Tại văn phòng" at bounding box center [1223, 506] width 192 height 16
type input "0"
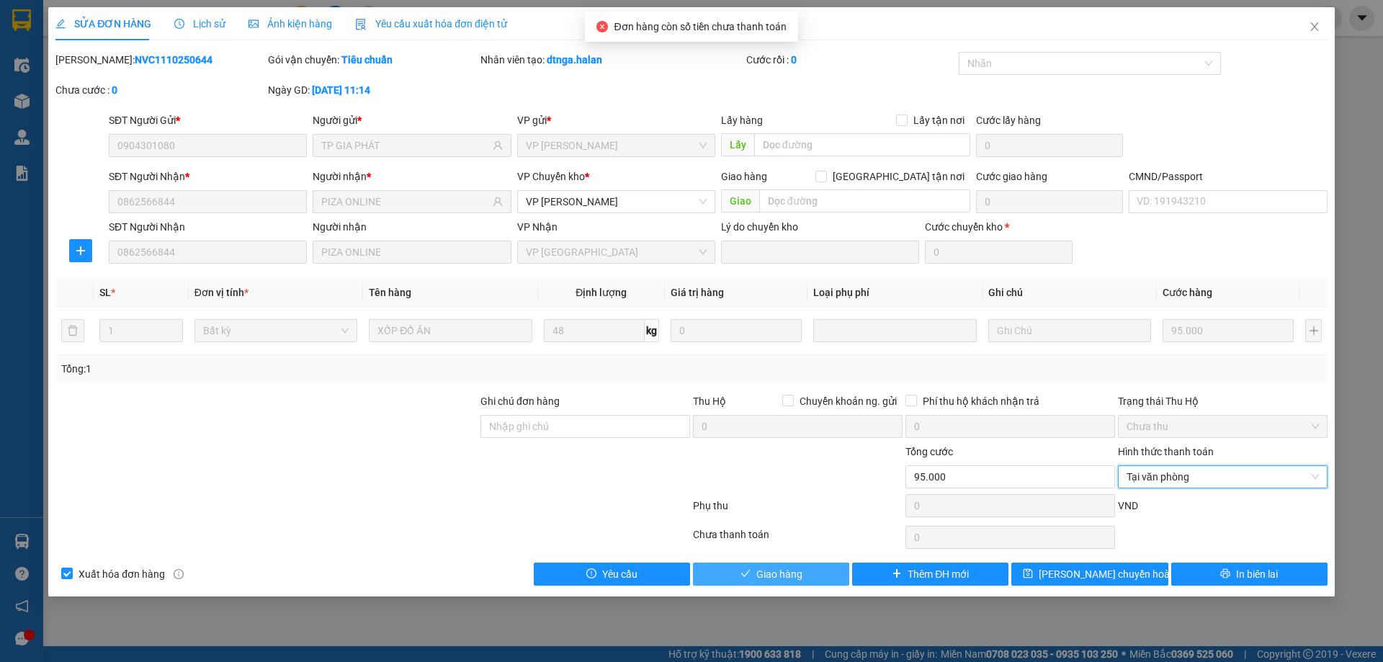
click at [818, 563] on button "Giao hàng" at bounding box center [771, 574] width 156 height 23
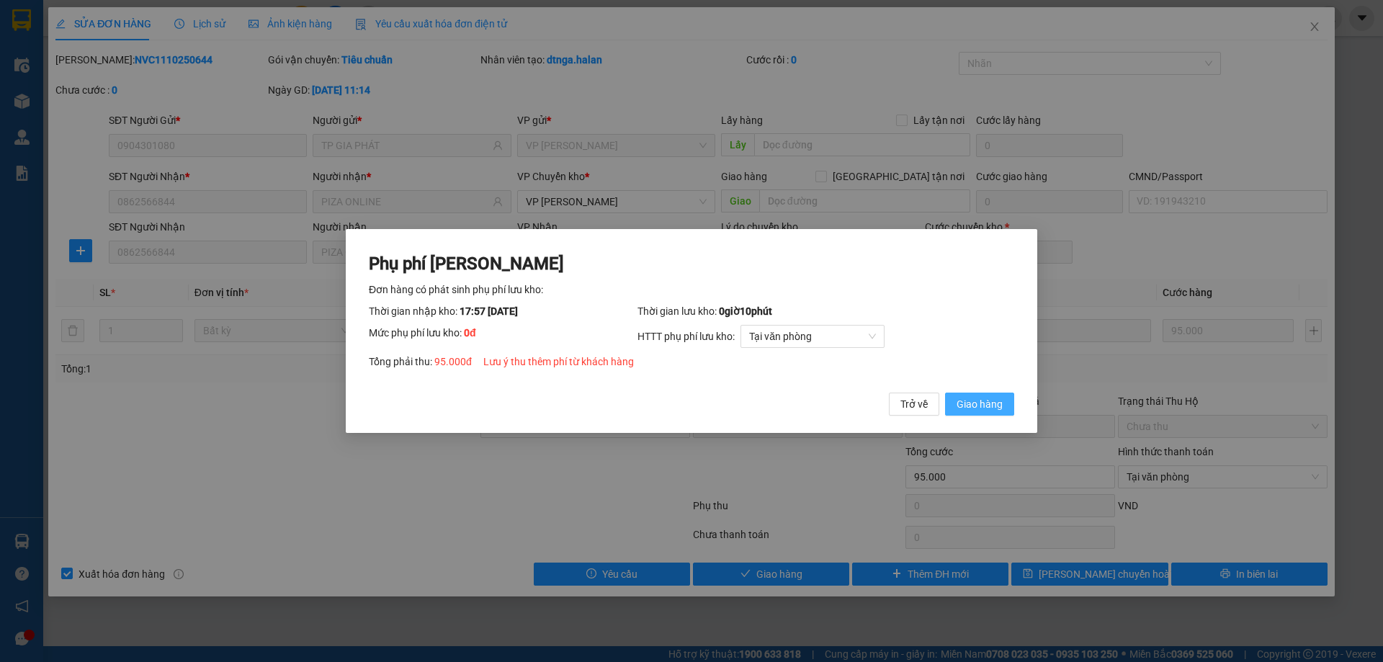
click at [972, 414] on button "Giao hàng" at bounding box center [979, 404] width 69 height 23
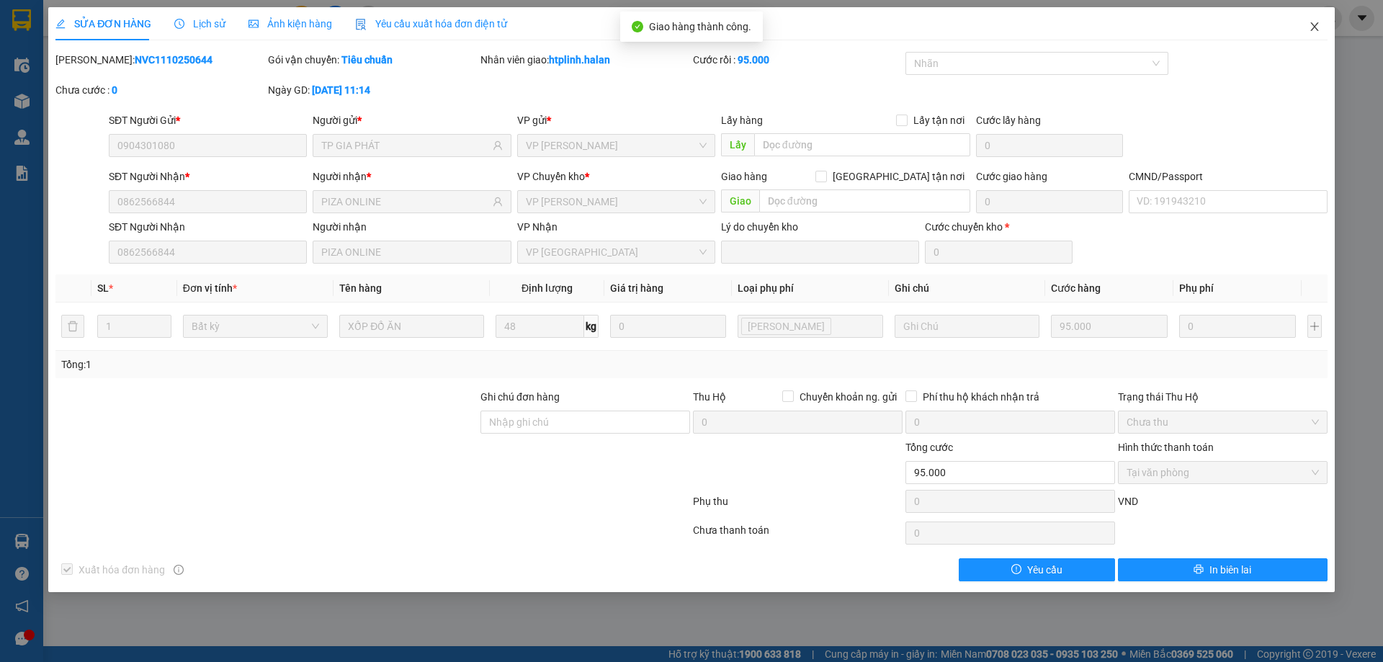
click at [1323, 35] on span "Close" at bounding box center [1315, 27] width 40 height 40
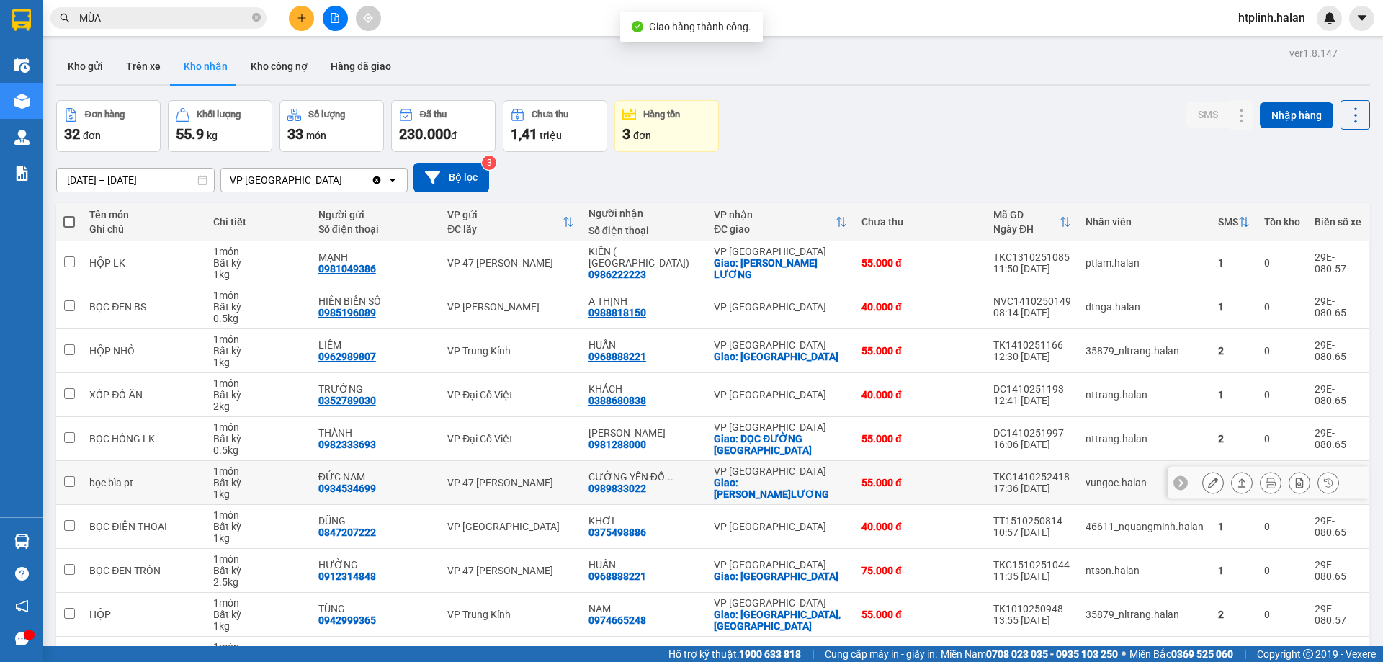
scroll to position [94, 0]
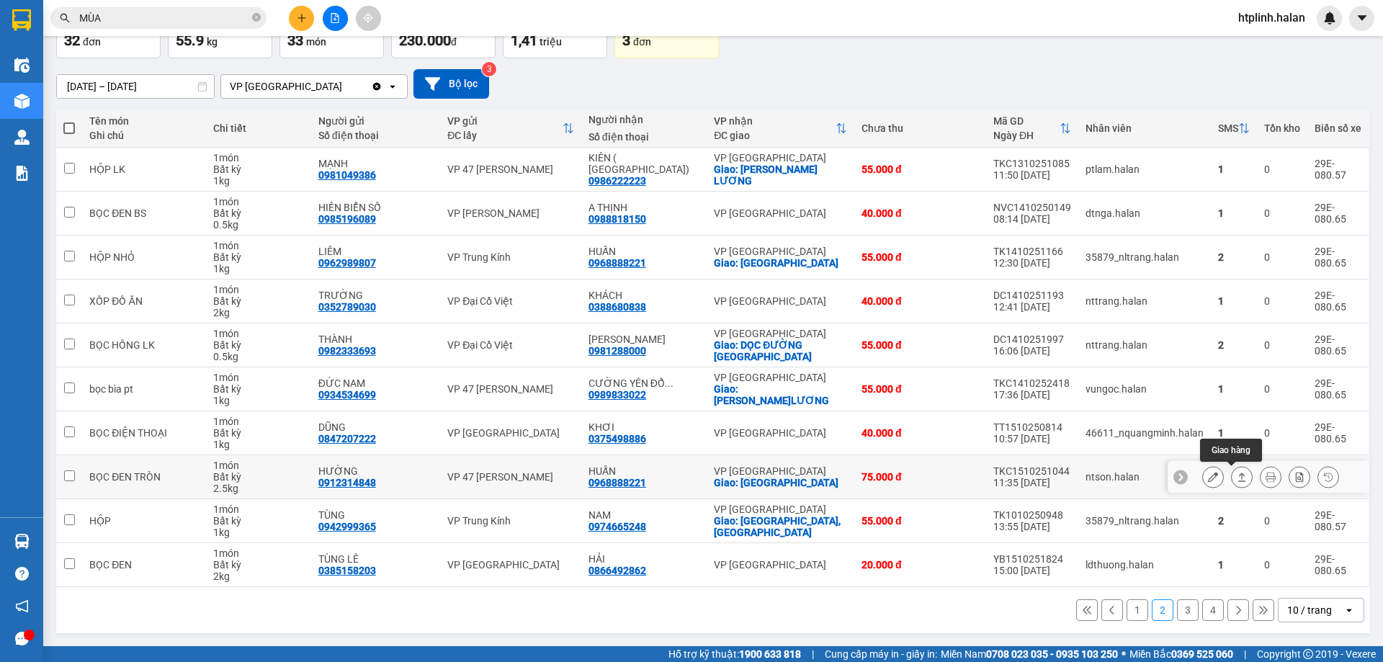
click at [1237, 475] on icon at bounding box center [1242, 477] width 10 height 10
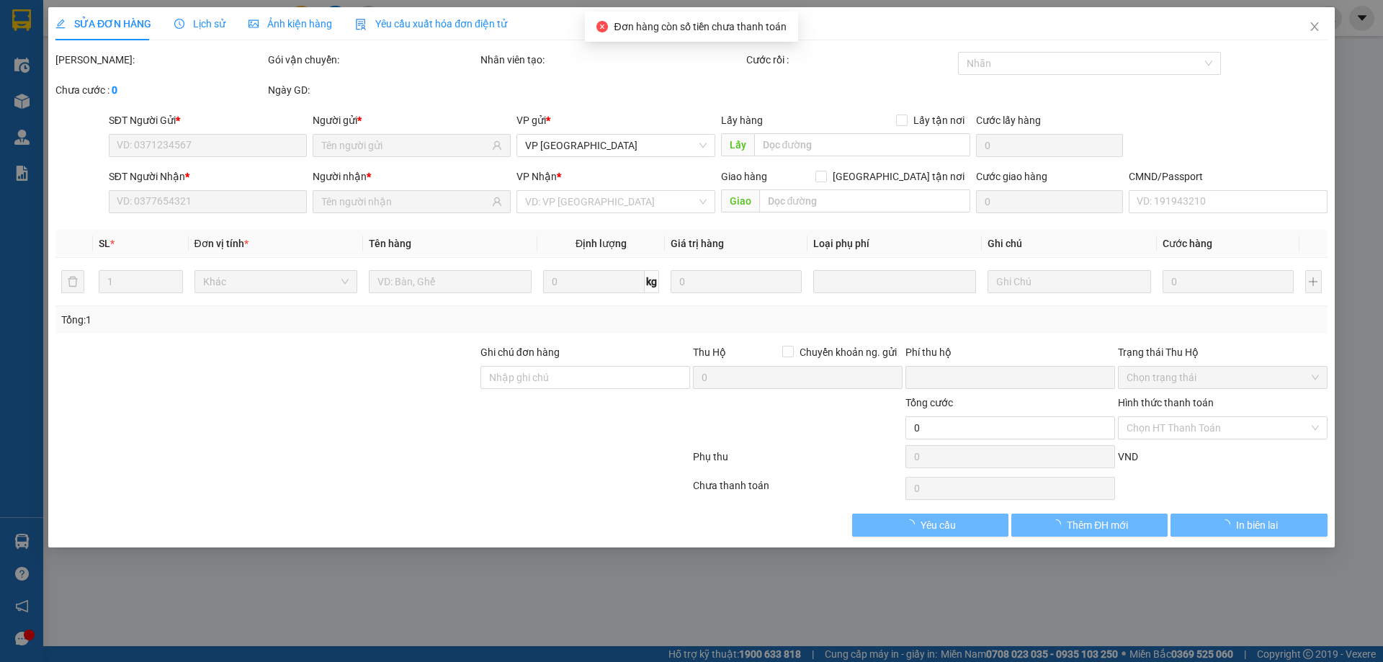
type input "0912314848"
type input "HƯỜNG"
type input "0968888221"
type input "HUẤN"
checkbox input "true"
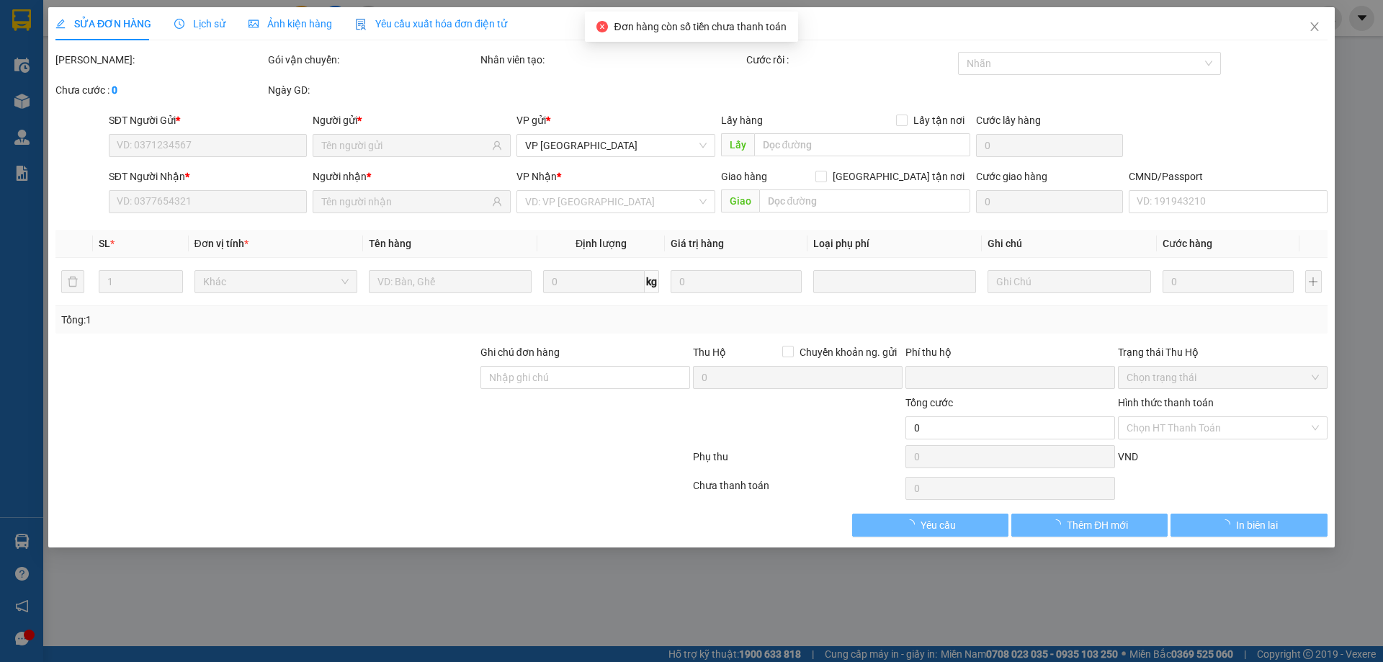
type input "PHÚ LƯƠNG"
type input "20.000"
type input "0"
type input "75.000"
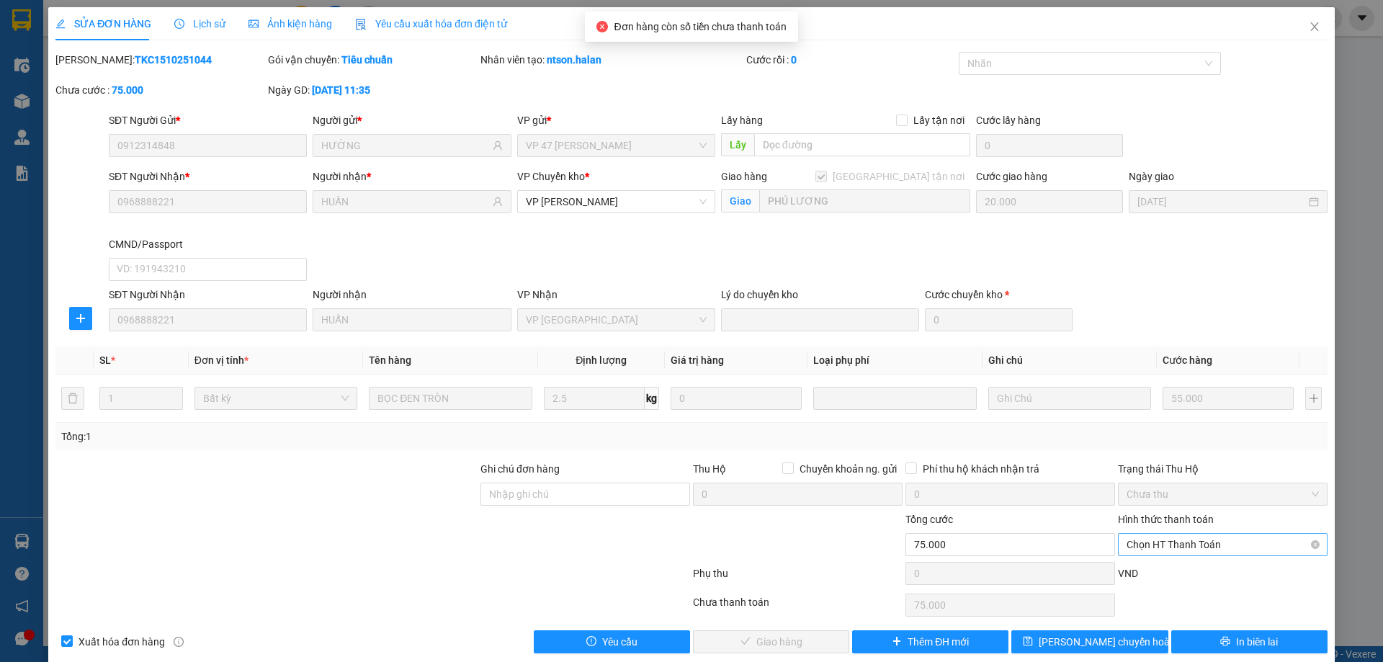
click at [1164, 537] on span "Chọn HT Thanh Toán" at bounding box center [1223, 545] width 192 height 22
click at [1148, 424] on div "Tại văn phòng" at bounding box center [1214, 424] width 191 height 16
type input "0"
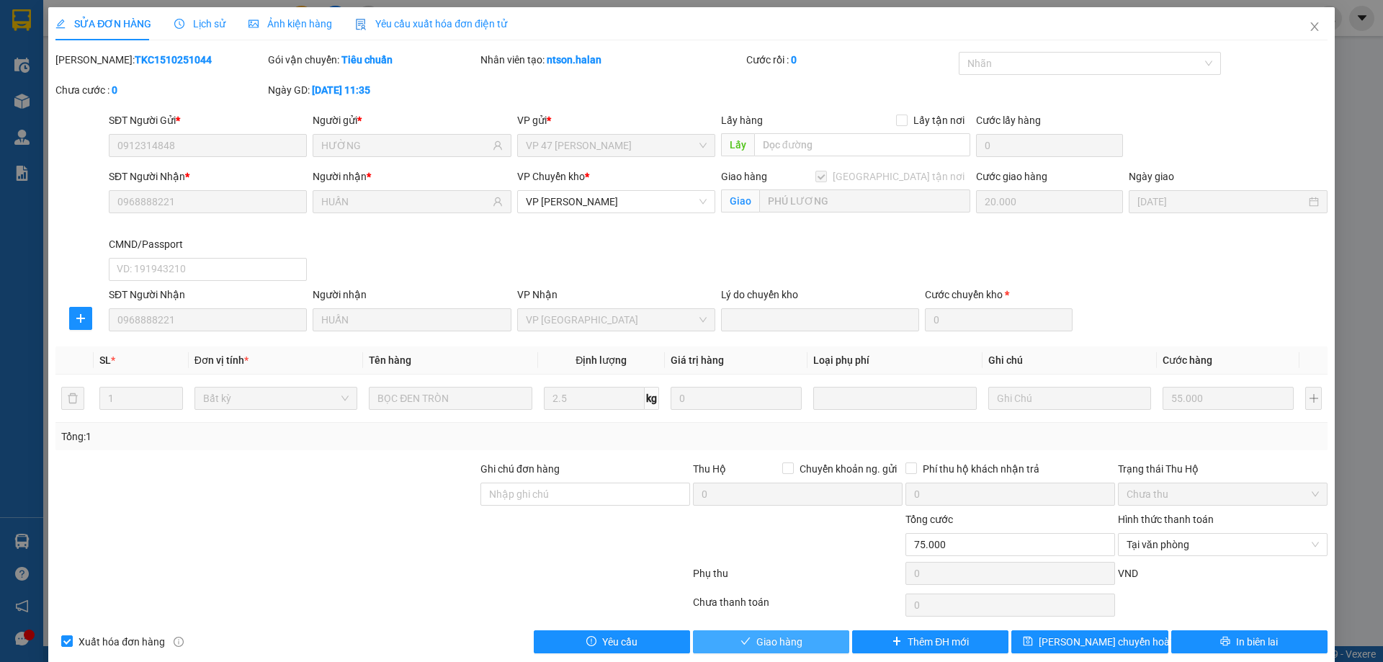
click at [818, 633] on button "Giao hàng" at bounding box center [771, 641] width 156 height 23
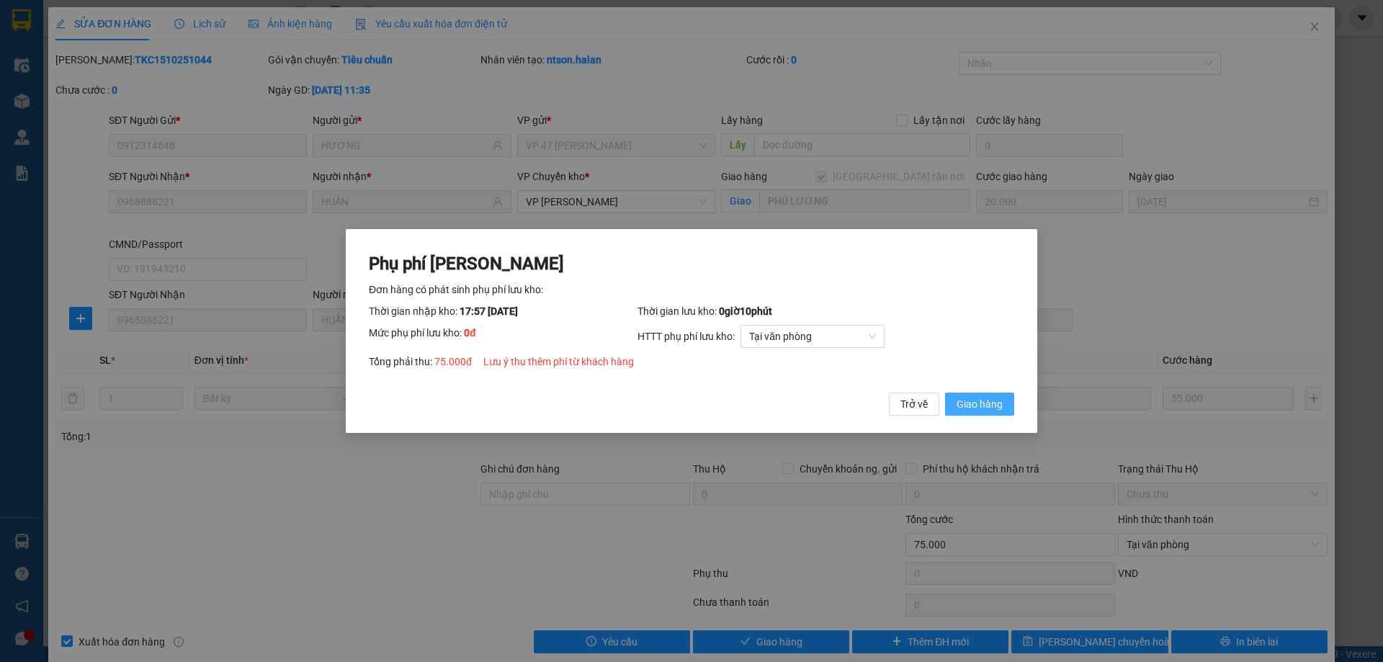
click at [994, 400] on span "Giao hàng" at bounding box center [980, 404] width 46 height 16
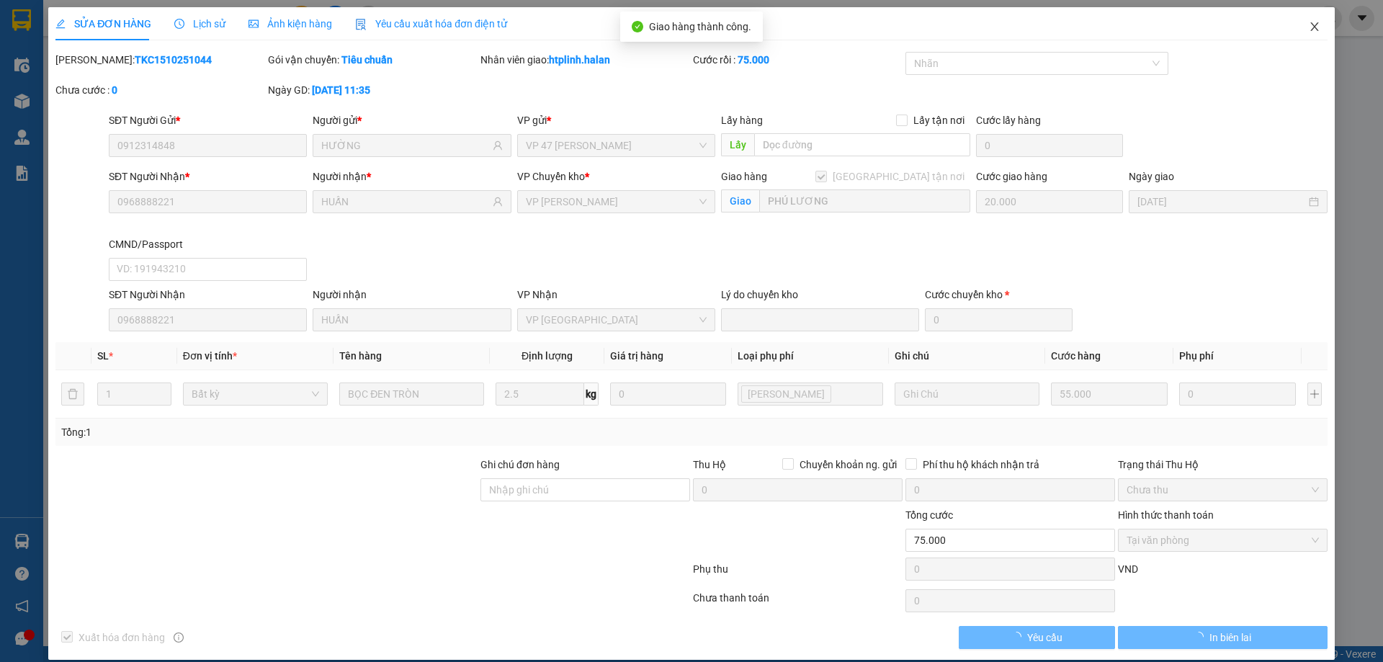
click at [1295, 23] on span "Close" at bounding box center [1315, 27] width 40 height 40
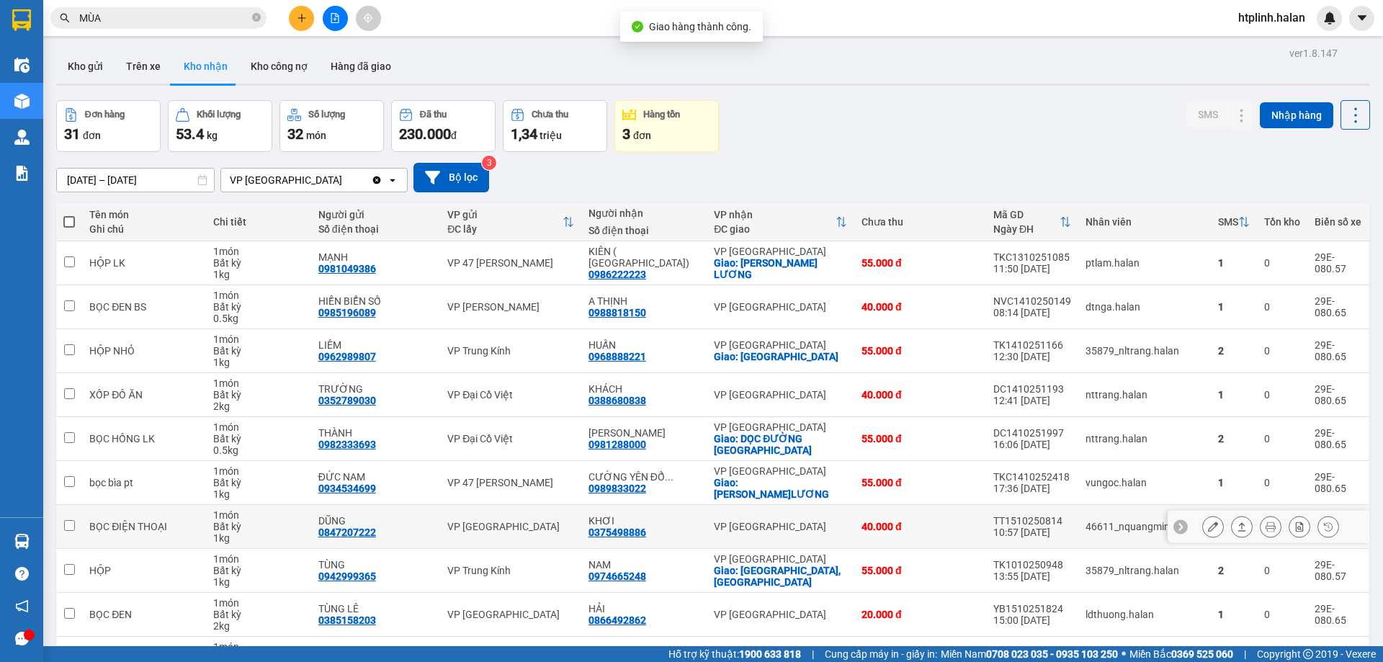
scroll to position [94, 0]
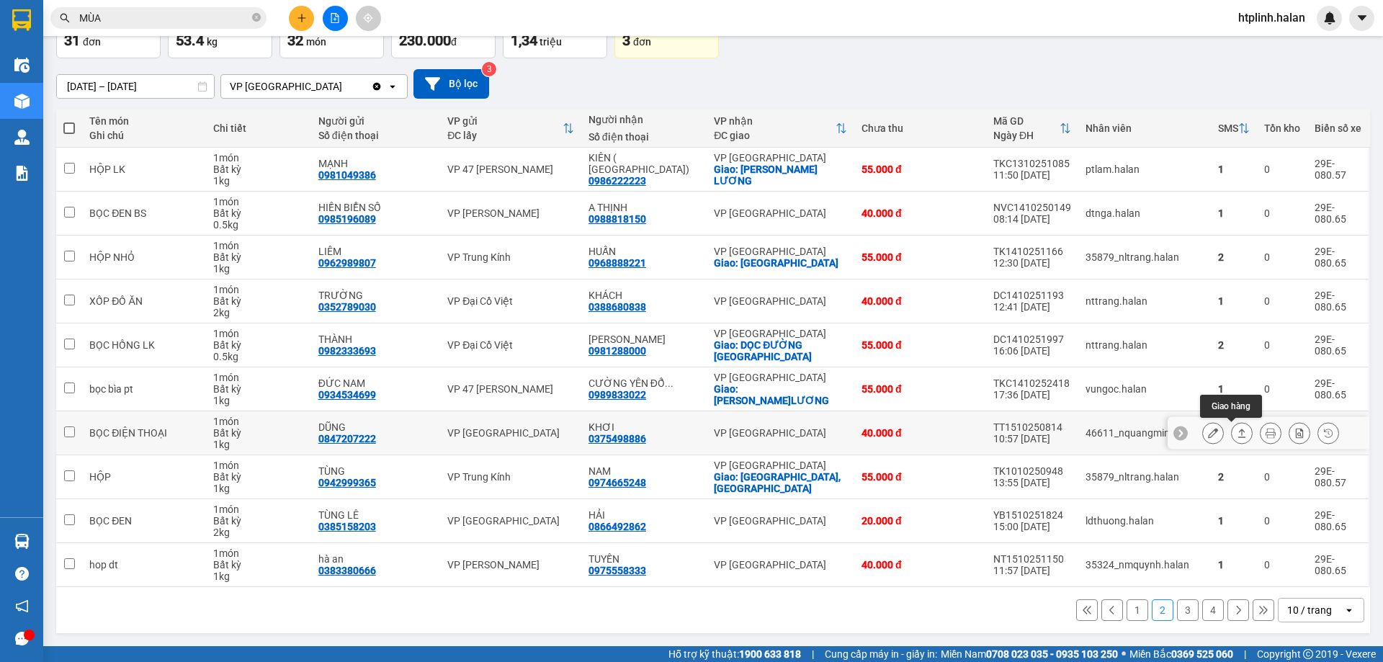
click at [1232, 436] on button at bounding box center [1242, 433] width 20 height 25
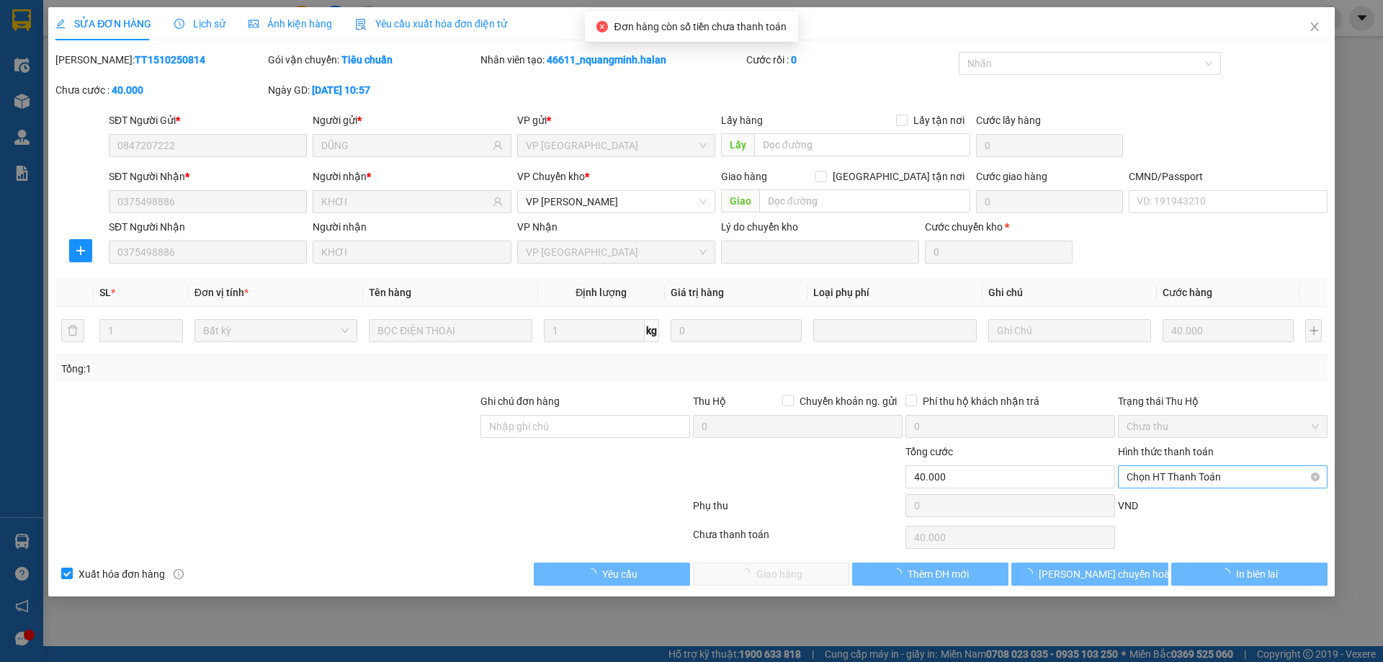
type input "0847207222"
type input "DŨNG"
type input "0375498886"
type input "KHƠI"
type input "0"
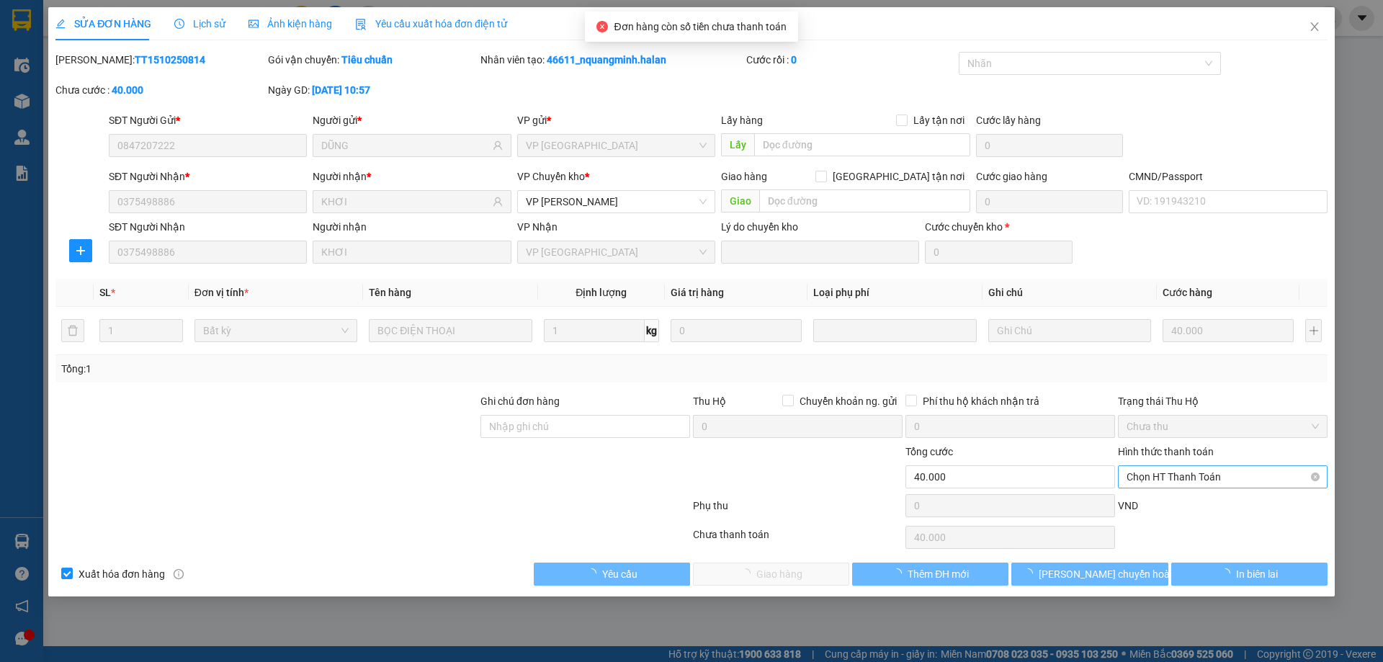
type input "40.000"
drag, startPoint x: 1136, startPoint y: 481, endPoint x: 1142, endPoint y: 499, distance: 19.8
click at [1136, 482] on span "Chọn HT Thanh Toán" at bounding box center [1223, 477] width 192 height 22
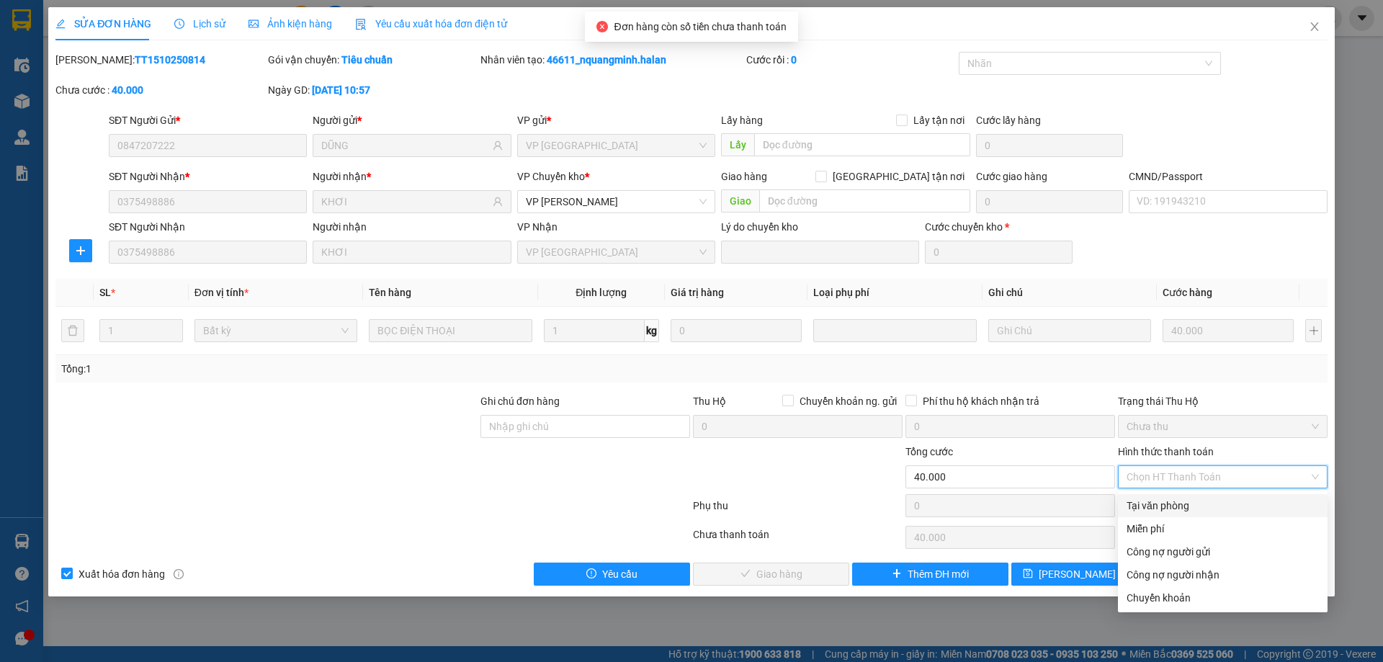
drag, startPoint x: 1144, startPoint y: 504, endPoint x: 1027, endPoint y: 539, distance: 122.4
click at [1144, 505] on div "Tại văn phòng" at bounding box center [1223, 506] width 192 height 16
type input "0"
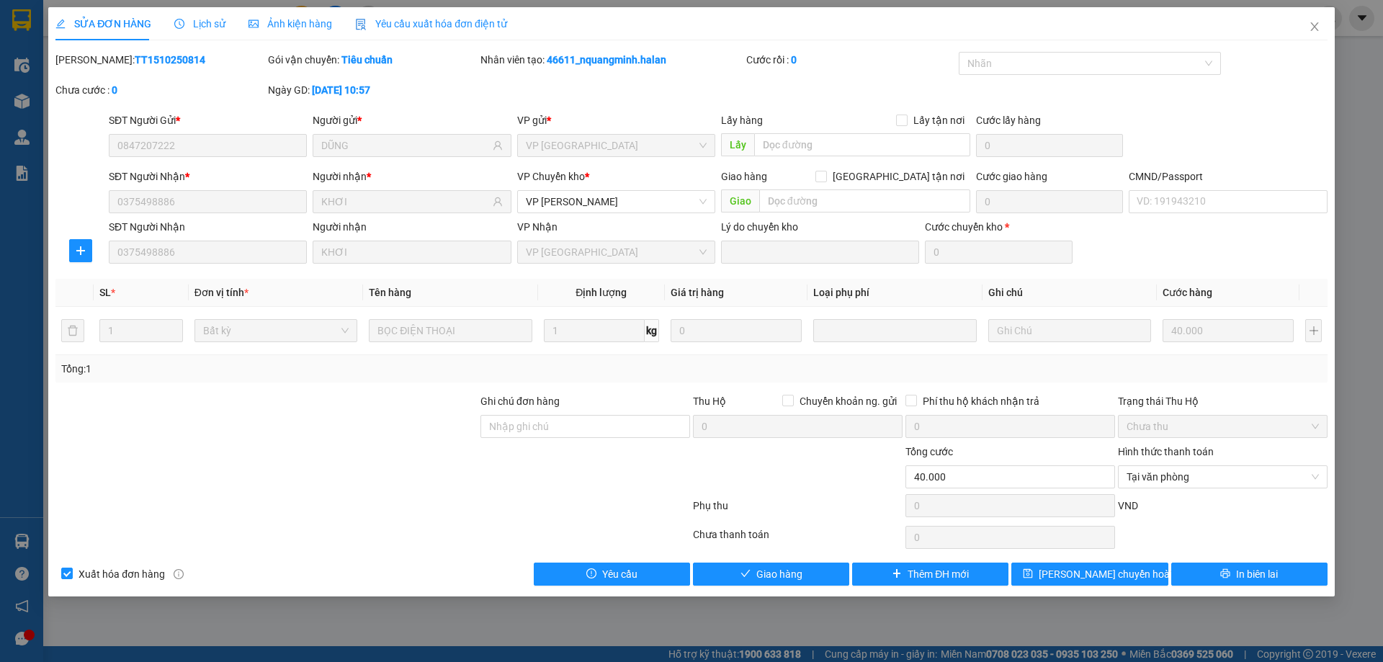
click at [783, 554] on div "Total Paid Fee 0 Total UnPaid Fee 40.000 Cash Collection Total Fee Mã ĐH: TT151…" at bounding box center [691, 319] width 1272 height 534
click at [785, 571] on span "Giao hàng" at bounding box center [780, 574] width 46 height 16
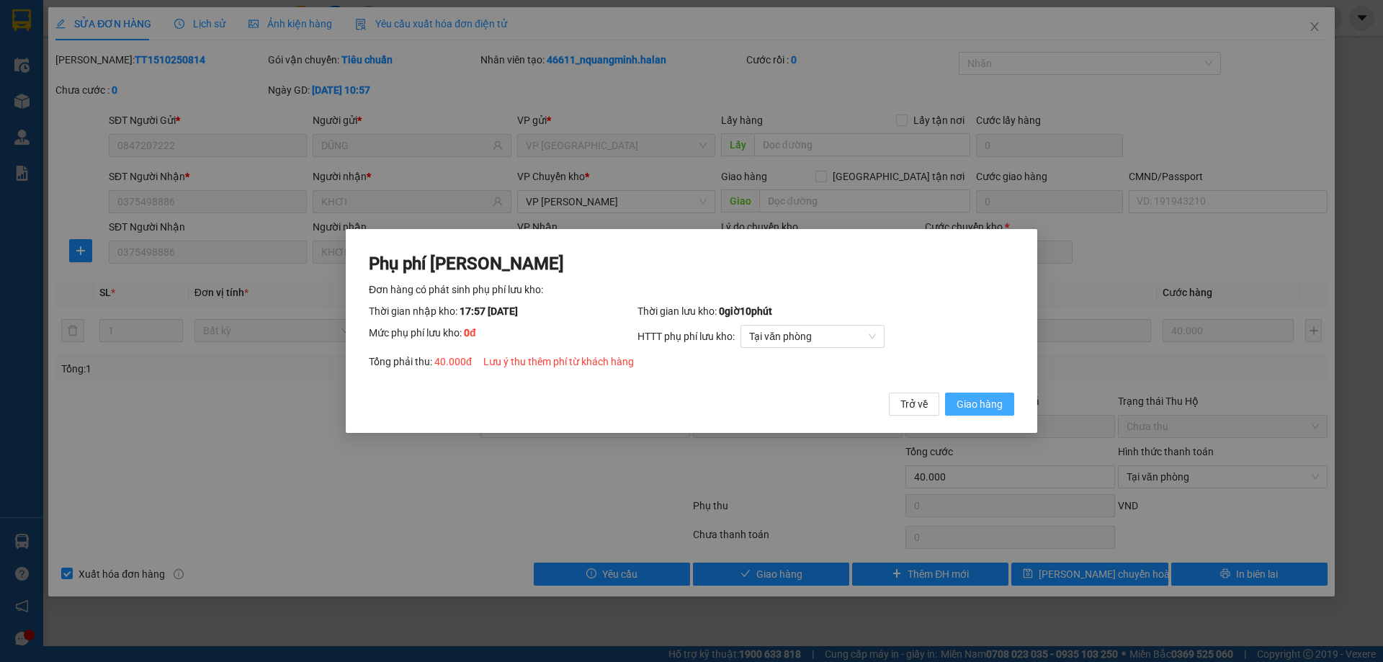
click at [975, 403] on span "Giao hàng" at bounding box center [980, 404] width 46 height 16
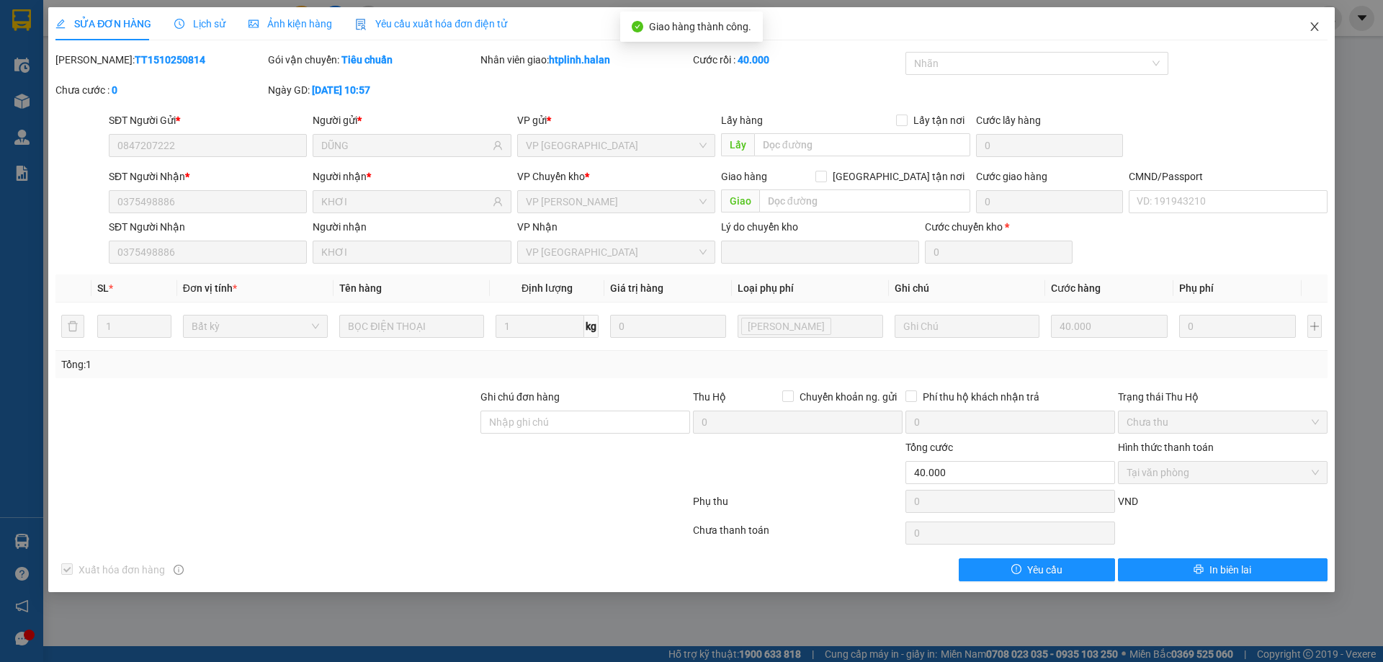
click at [1319, 35] on span "Close" at bounding box center [1315, 27] width 40 height 40
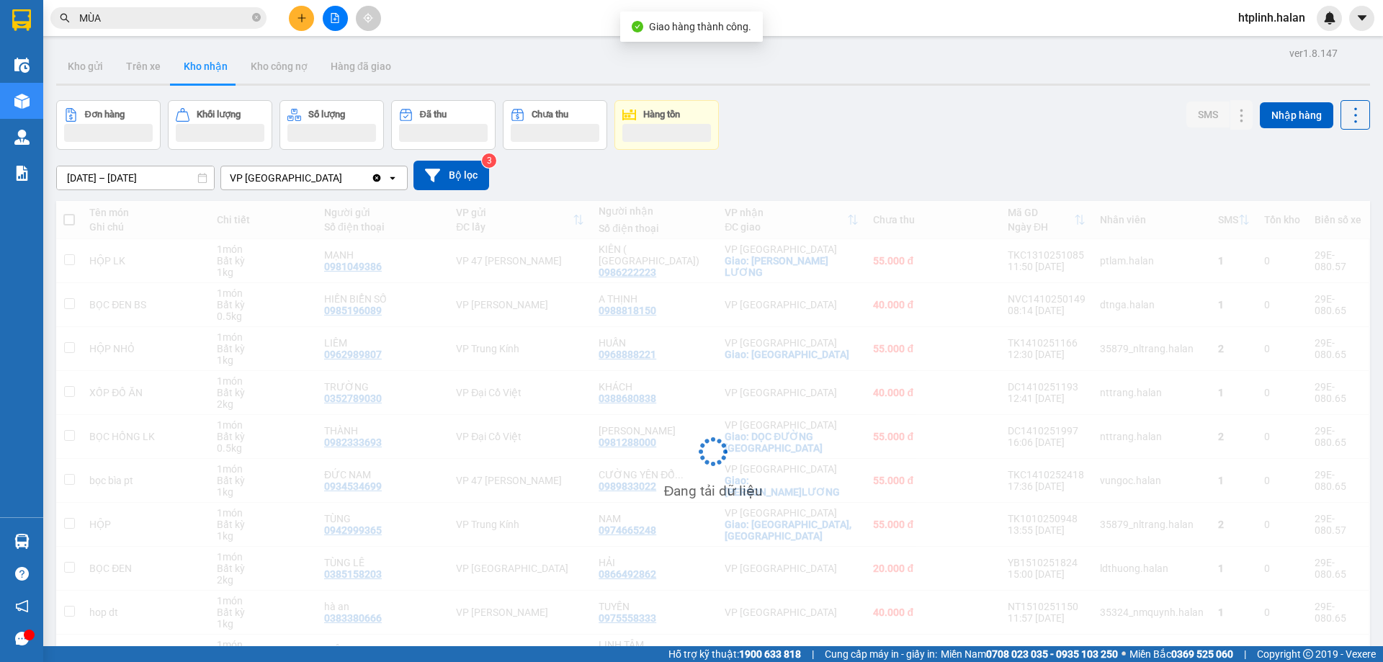
scroll to position [92, 0]
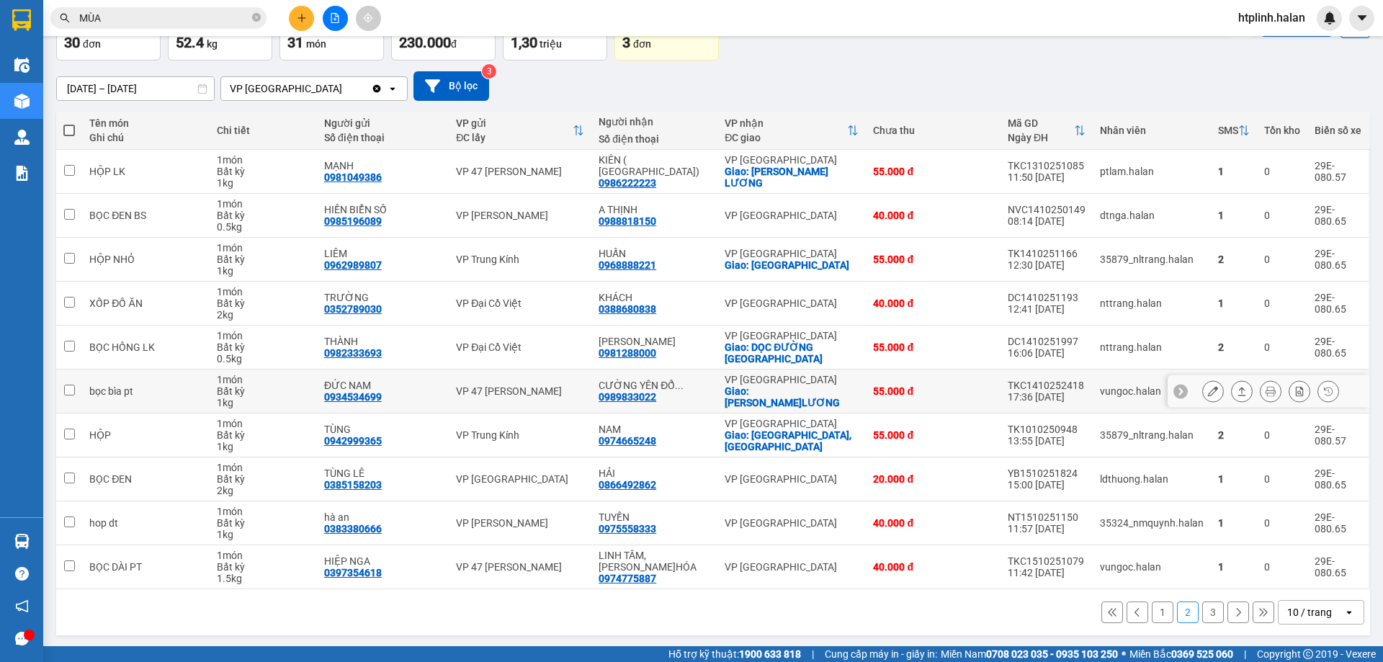
click at [1232, 398] on button at bounding box center [1242, 391] width 20 height 25
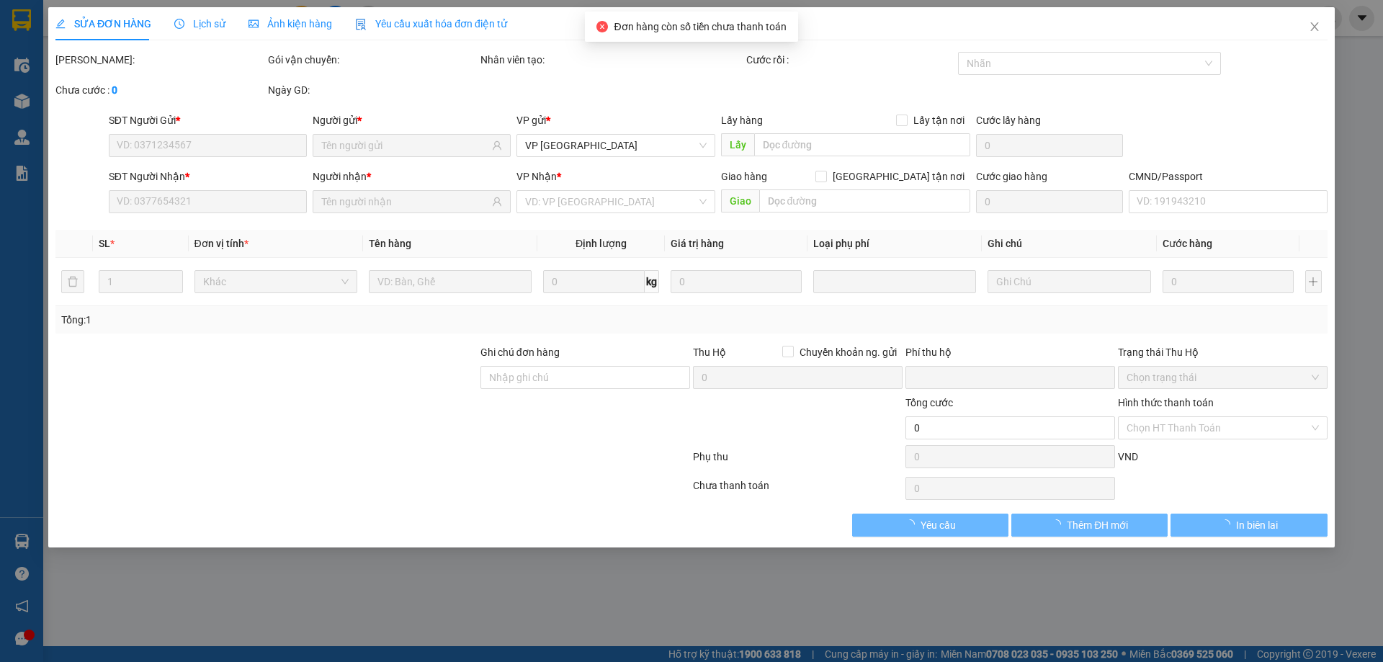
type input "0934534699"
type input "ĐỨC NAM"
type input "0989833022"
type input "CƯỜNG YÊN ĐỔ P.LƯƠNG"
checkbox input "true"
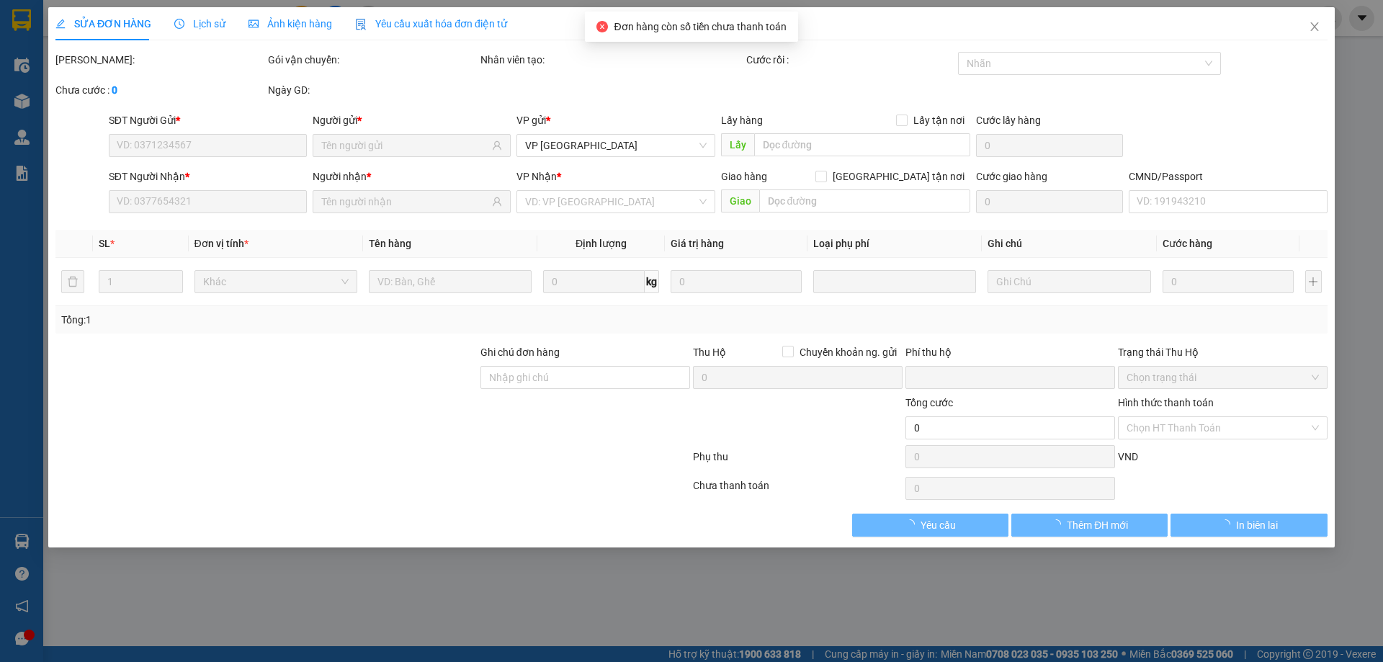
type input "YÊN ĐỔ P.LƯƠNG"
type input "20.000"
type input "0"
type input "55.000"
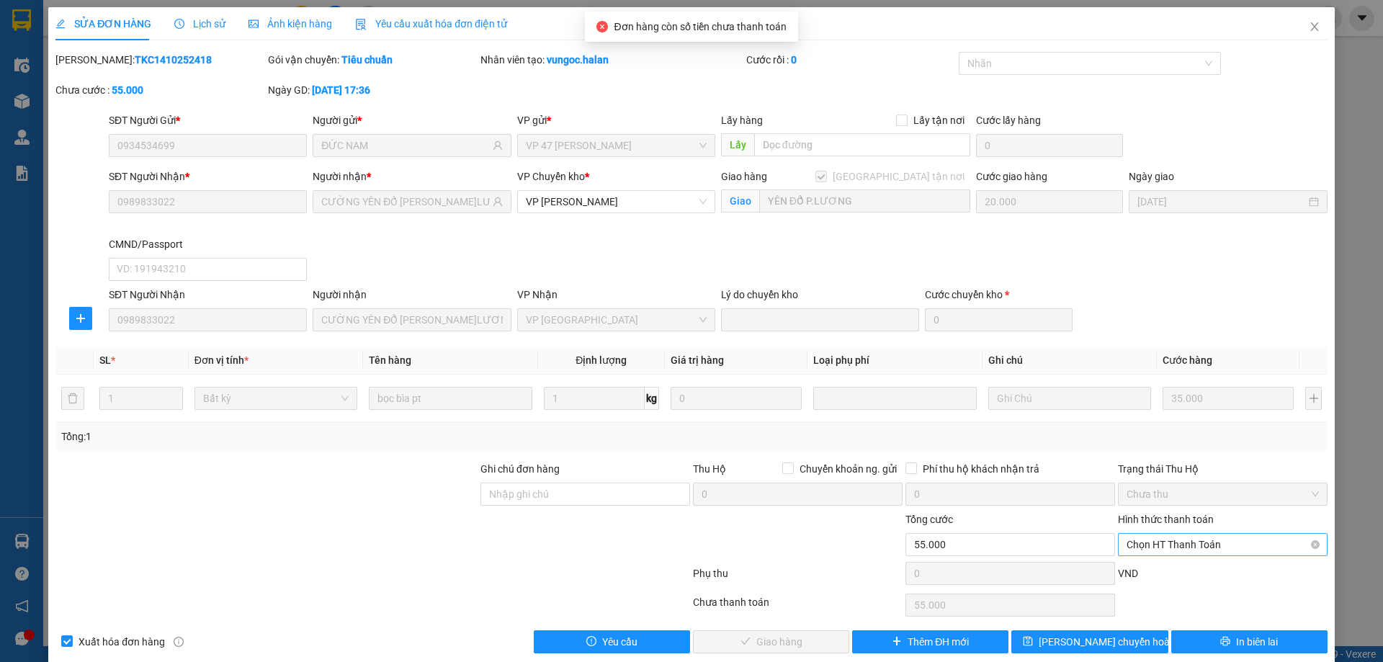
drag, startPoint x: 1166, startPoint y: 549, endPoint x: 1172, endPoint y: 563, distance: 15.3
click at [1166, 550] on span "Chọn HT Thanh Toán" at bounding box center [1223, 545] width 192 height 22
click at [1172, 563] on div "Phụ thu 0 VND" at bounding box center [691, 576] width 1275 height 29
click at [1161, 531] on div "Hình thức thanh toán" at bounding box center [1223, 523] width 210 height 22
click at [1160, 539] on span "Chọn HT Thanh Toán" at bounding box center [1223, 545] width 192 height 22
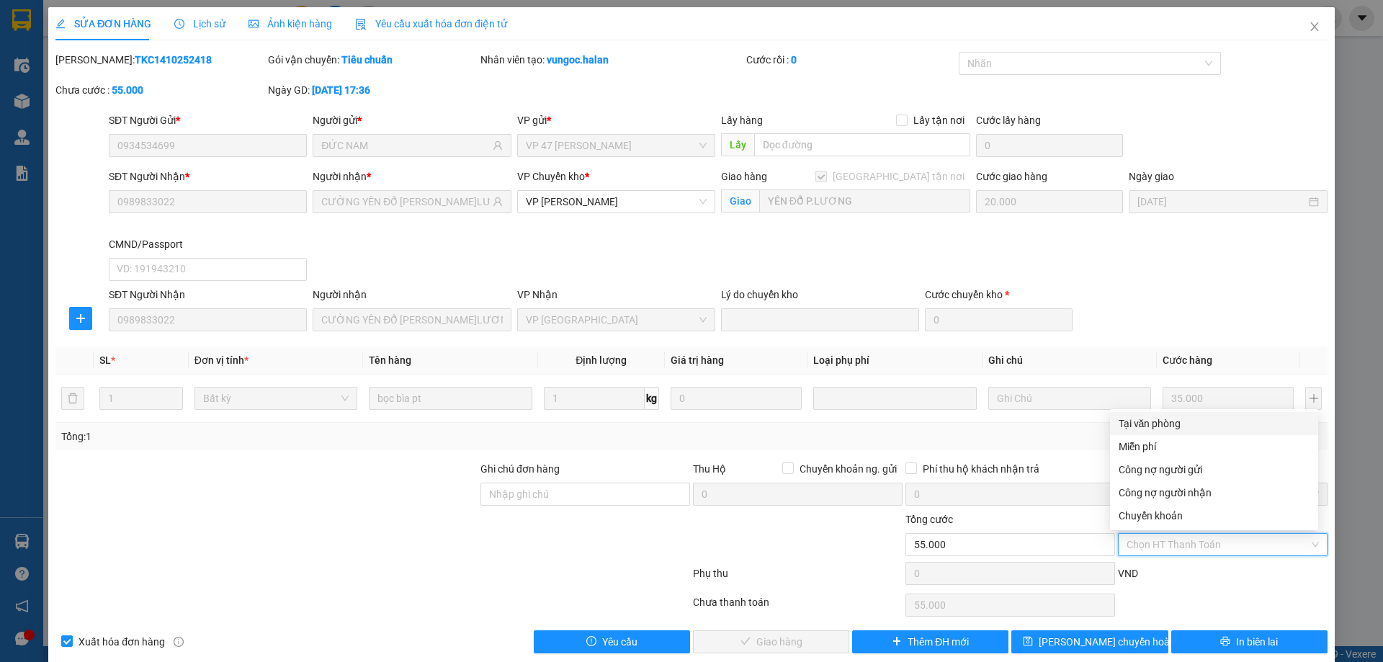
click at [1143, 424] on div "Tại văn phòng" at bounding box center [1214, 424] width 191 height 16
type input "0"
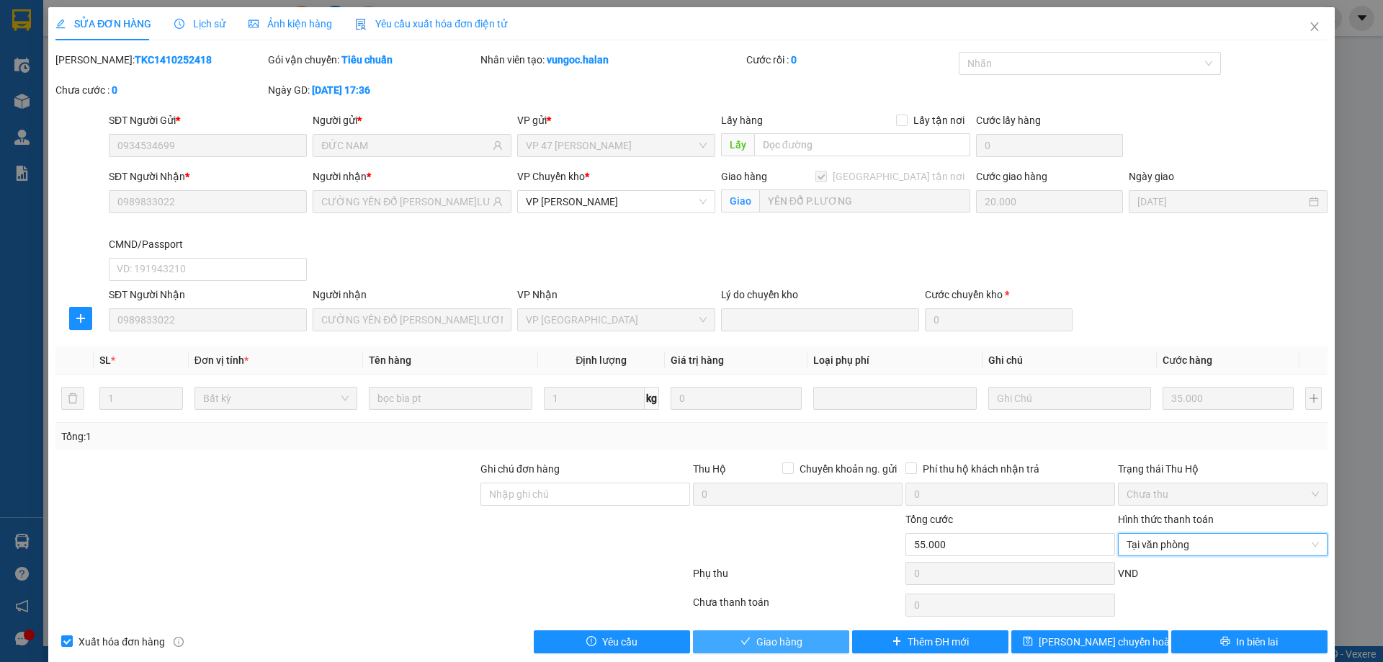
click at [807, 633] on button "Giao hàng" at bounding box center [771, 641] width 156 height 23
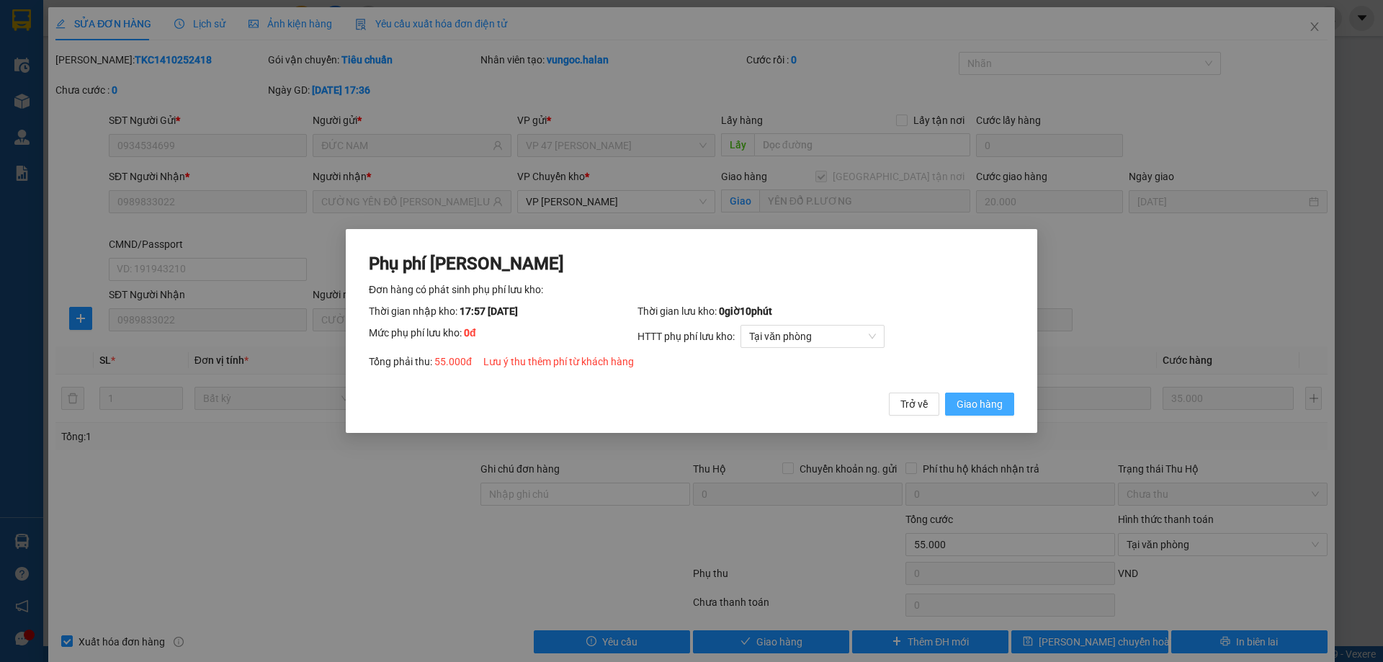
click at [998, 410] on span "Giao hàng" at bounding box center [980, 404] width 46 height 16
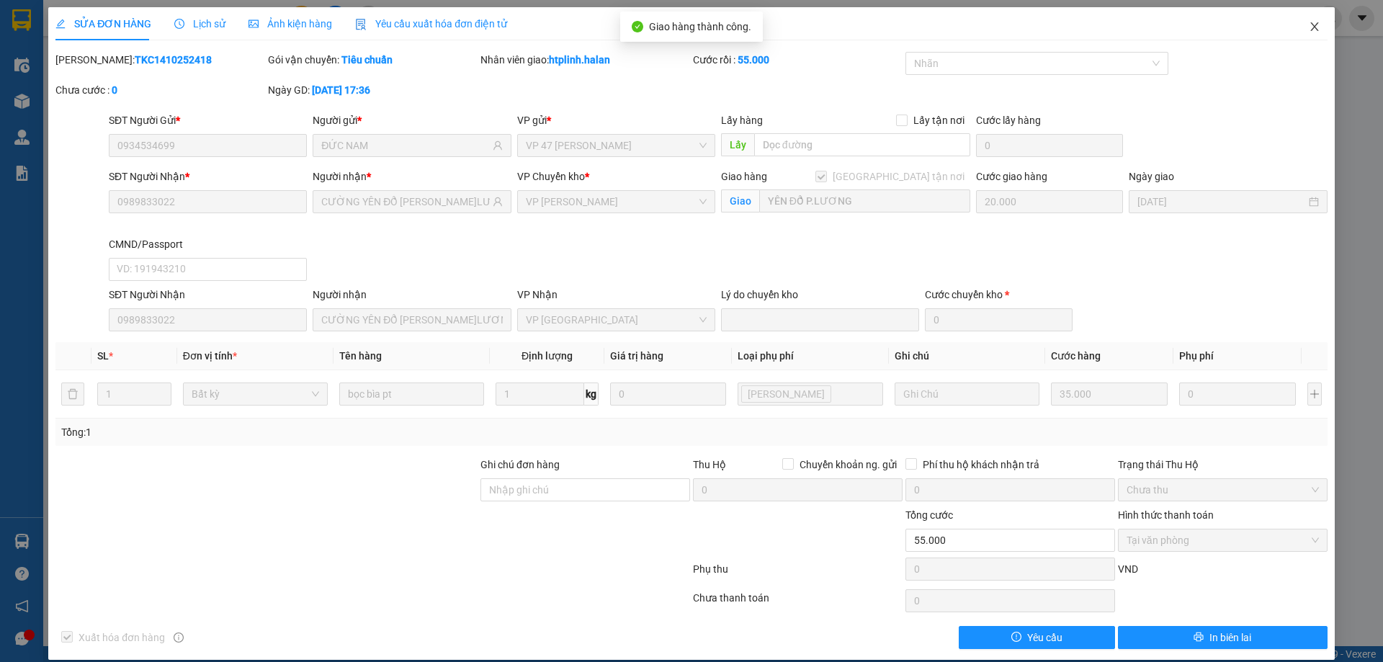
click at [1309, 32] on icon "close" at bounding box center [1315, 27] width 12 height 12
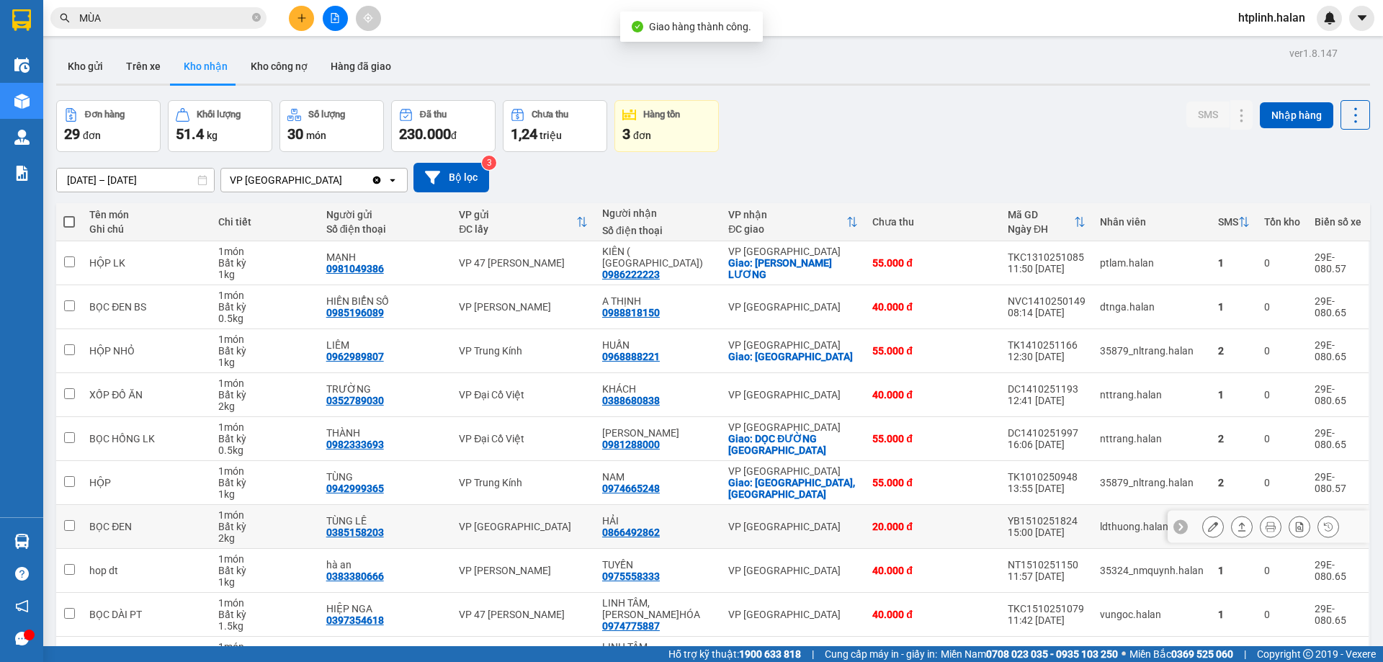
scroll to position [92, 0]
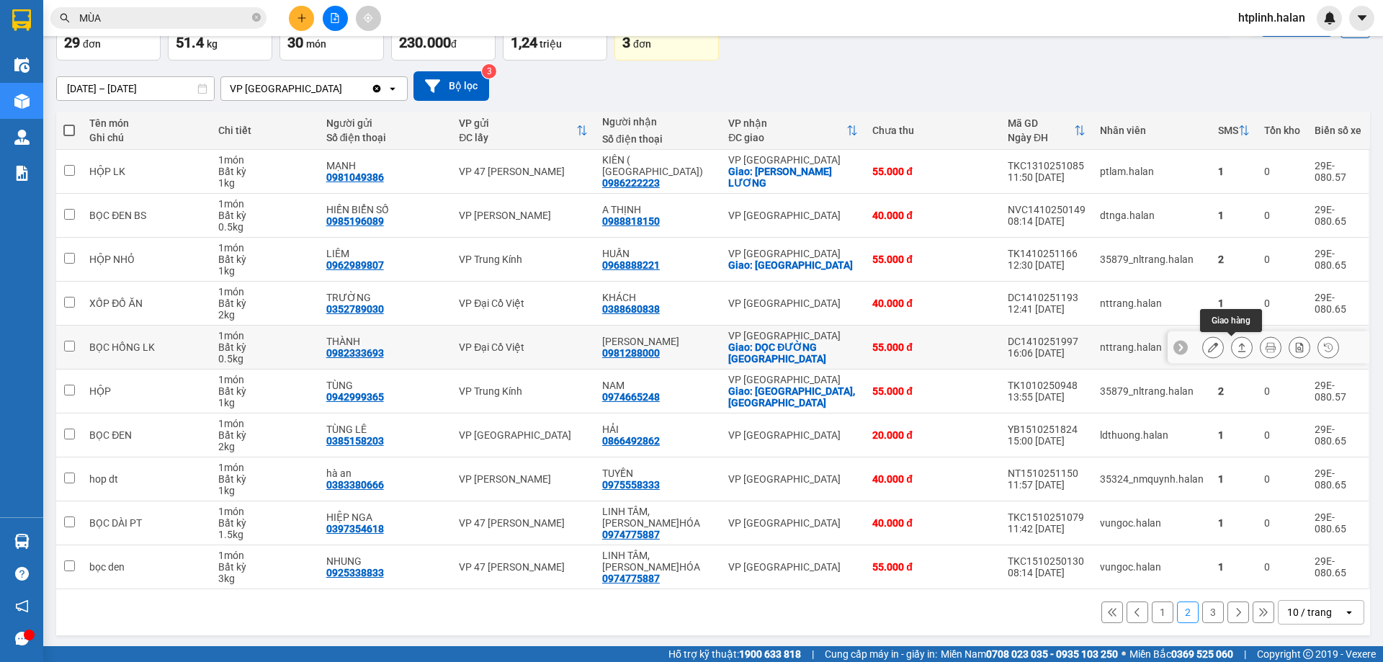
click at [1239, 349] on button at bounding box center [1242, 347] width 20 height 25
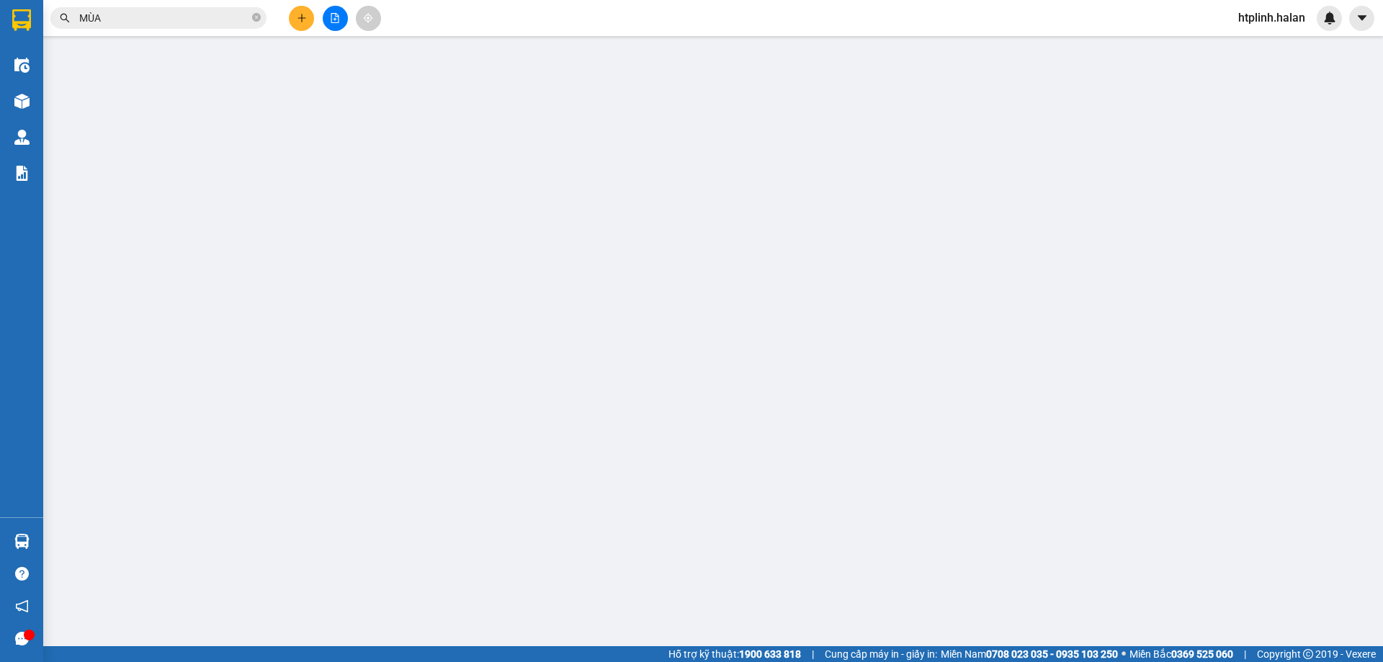
type input "0982333693"
type input "THÀNH"
type input "0981288000"
type input "LINH HIỀN"
checkbox input "true"
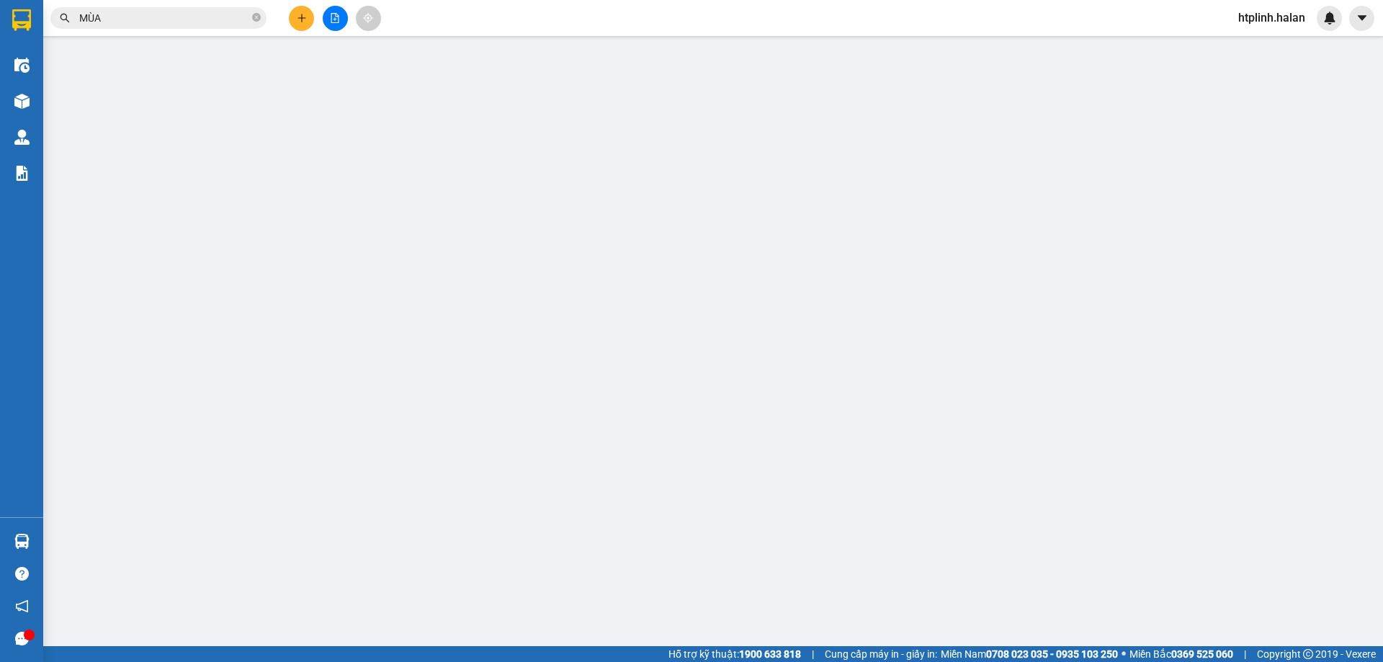
type input "DỌC ĐƯỜNG PHÚ LƯƠNG"
type input "20.000"
type input "0"
type input "55.000"
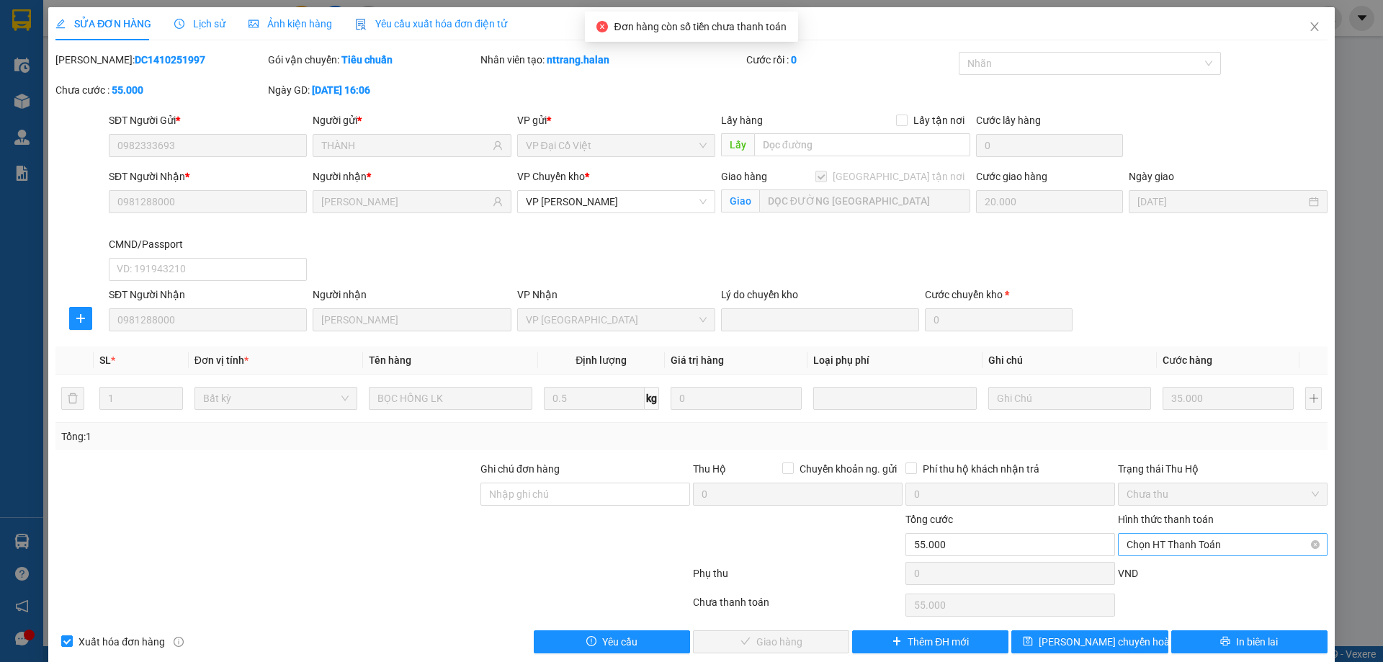
click at [1131, 540] on span "Chọn HT Thanh Toán" at bounding box center [1223, 545] width 192 height 22
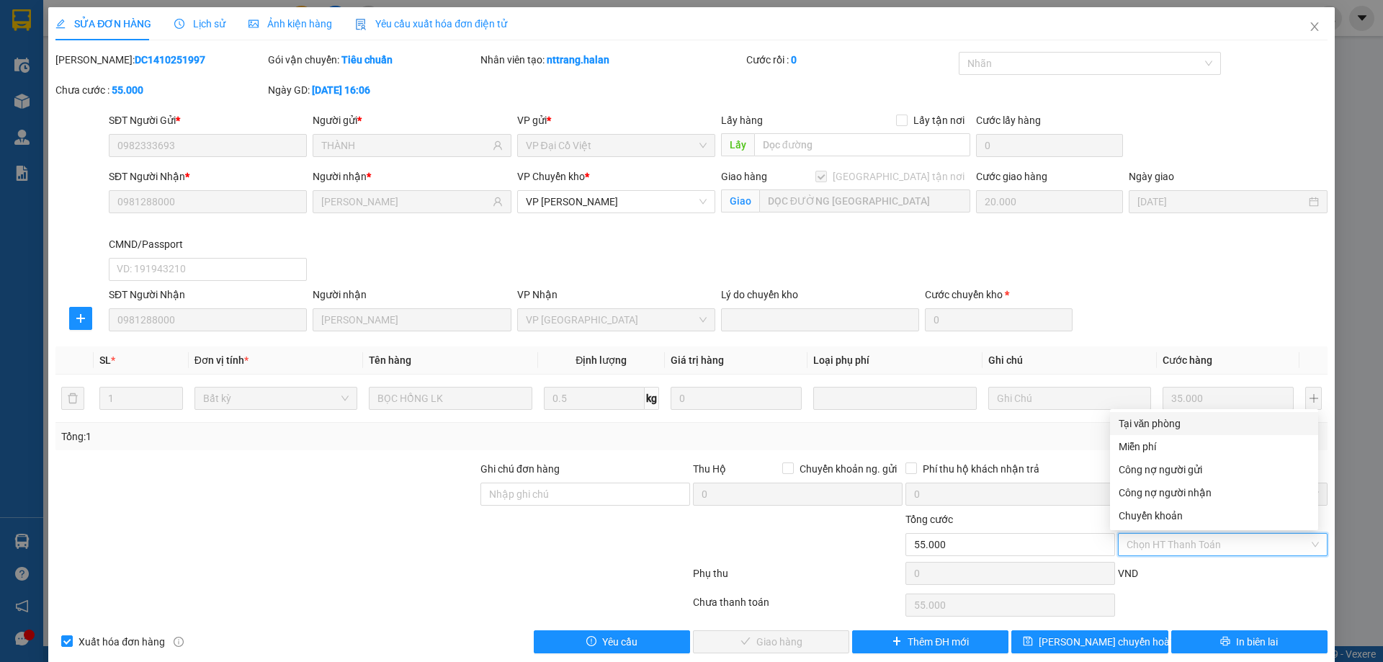
click at [1141, 430] on div "Tại văn phòng" at bounding box center [1214, 424] width 191 height 16
type input "0"
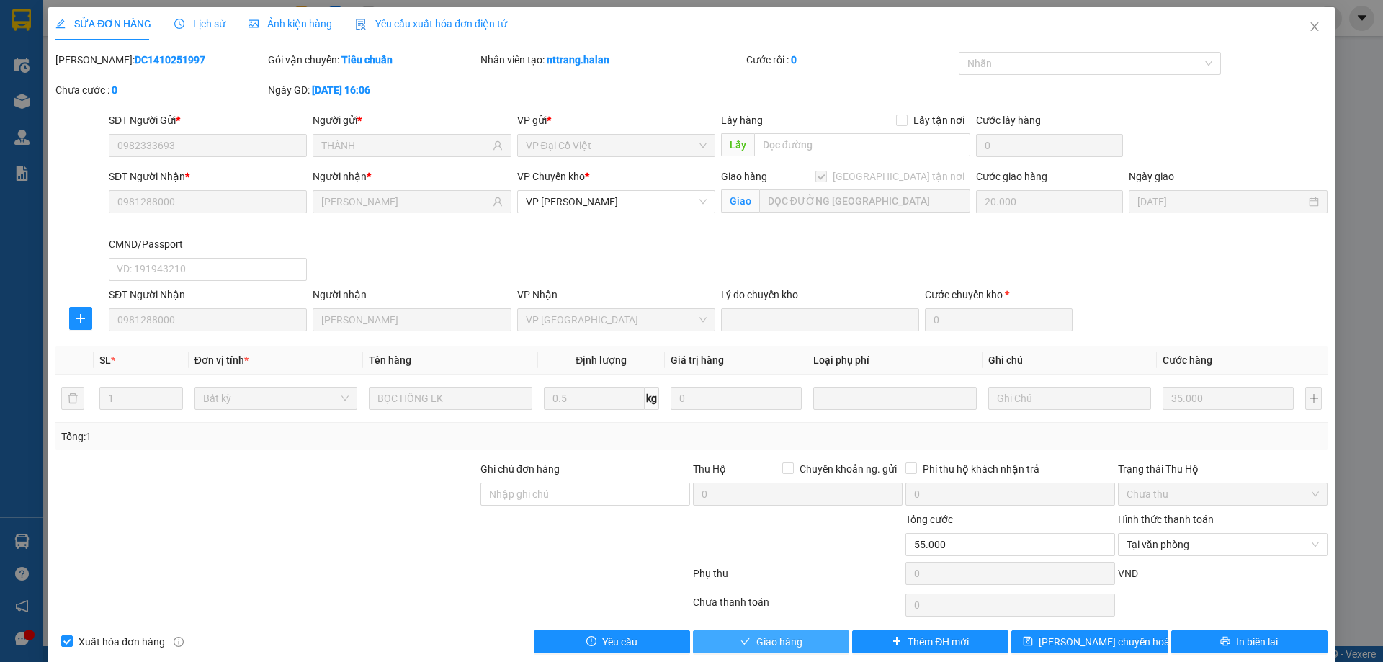
click at [759, 645] on span "Giao hàng" at bounding box center [780, 642] width 46 height 16
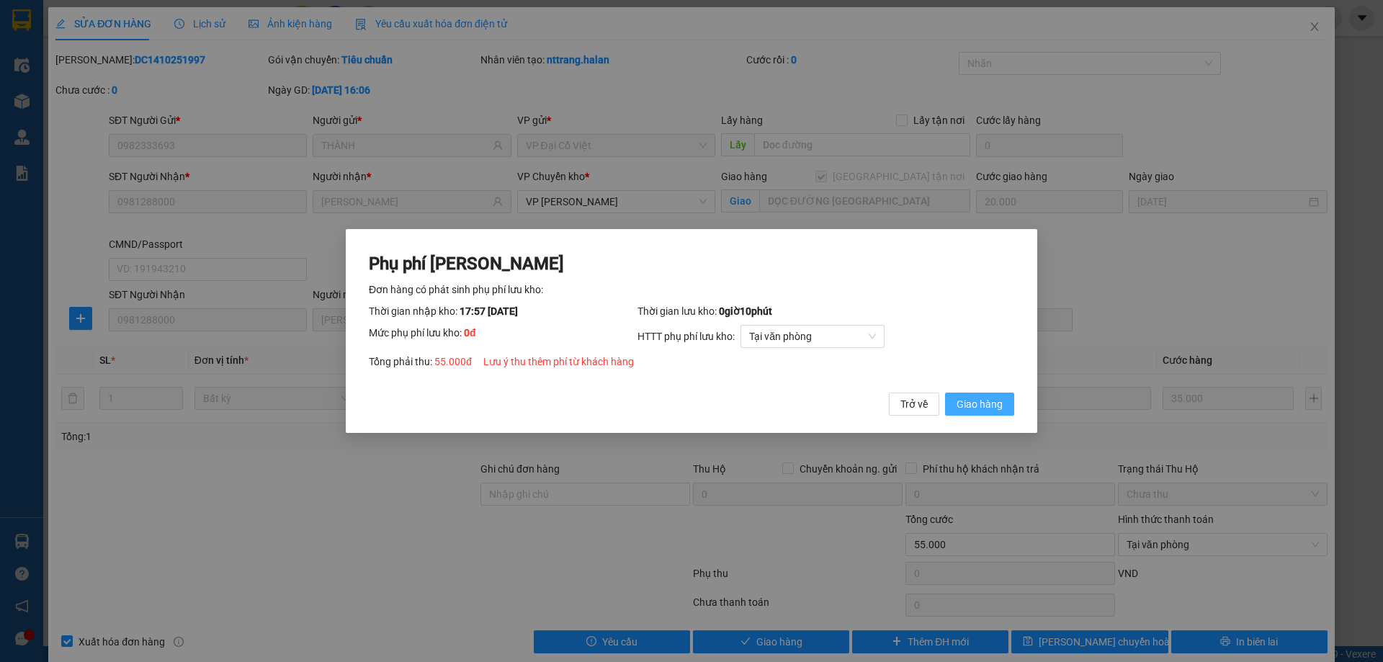
click at [986, 414] on button "Giao hàng" at bounding box center [979, 404] width 69 height 23
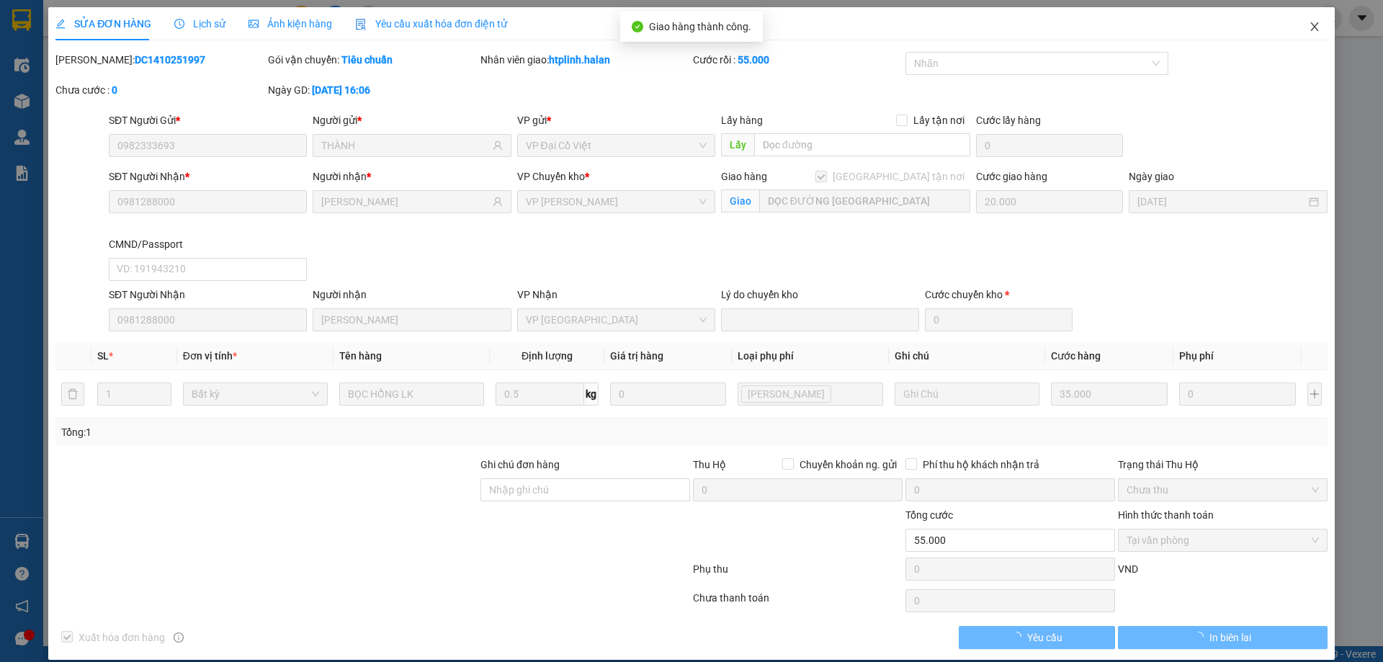
click at [1309, 27] on icon "close" at bounding box center [1315, 27] width 12 height 12
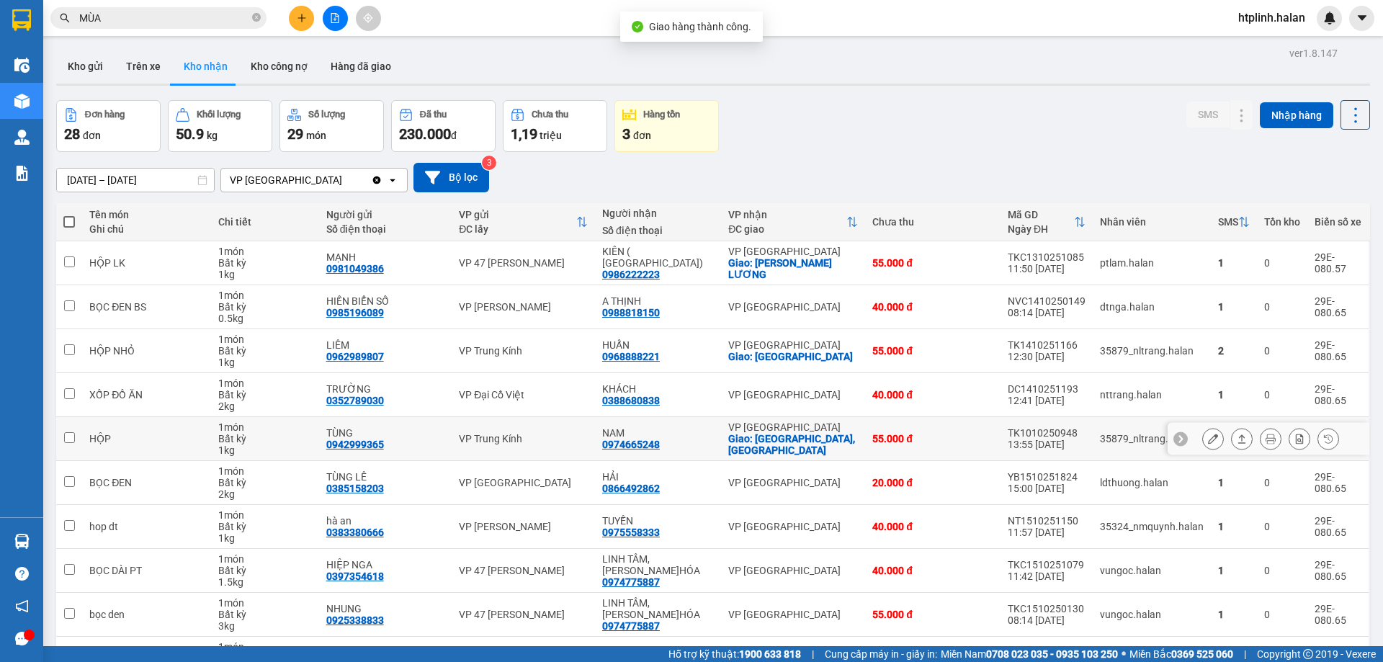
scroll to position [94, 0]
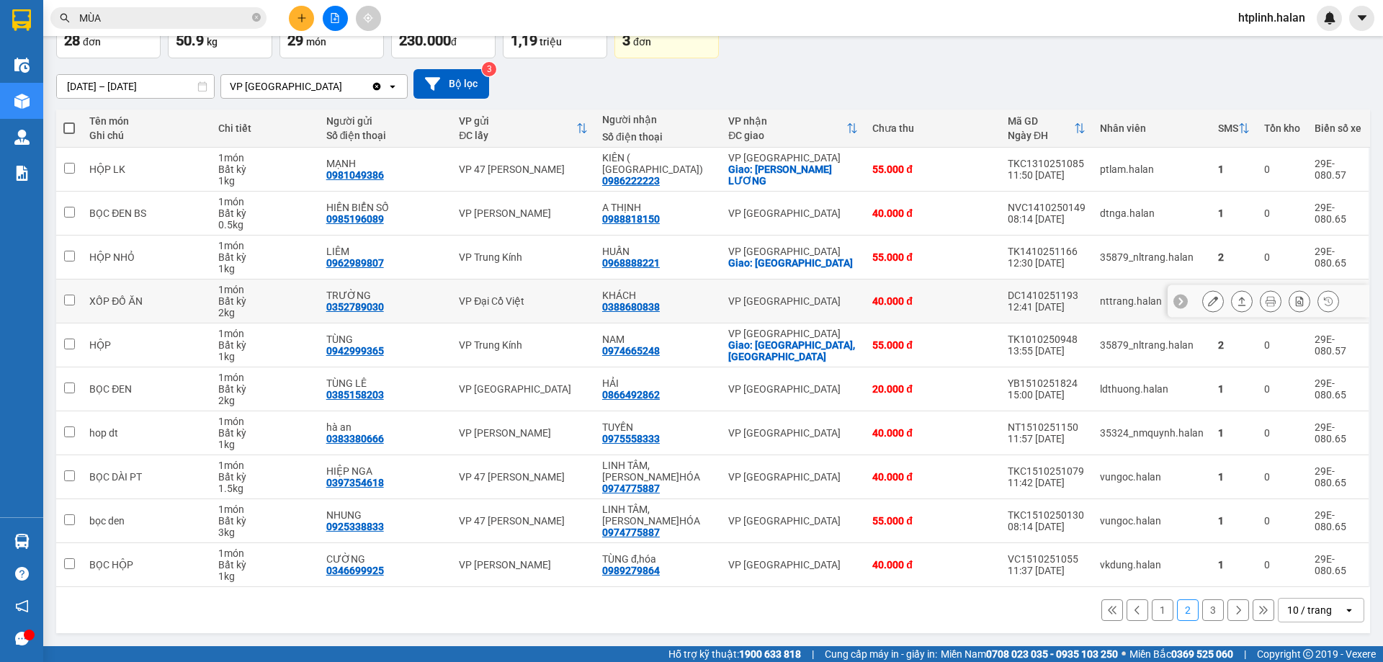
click at [1232, 302] on button at bounding box center [1242, 301] width 20 height 25
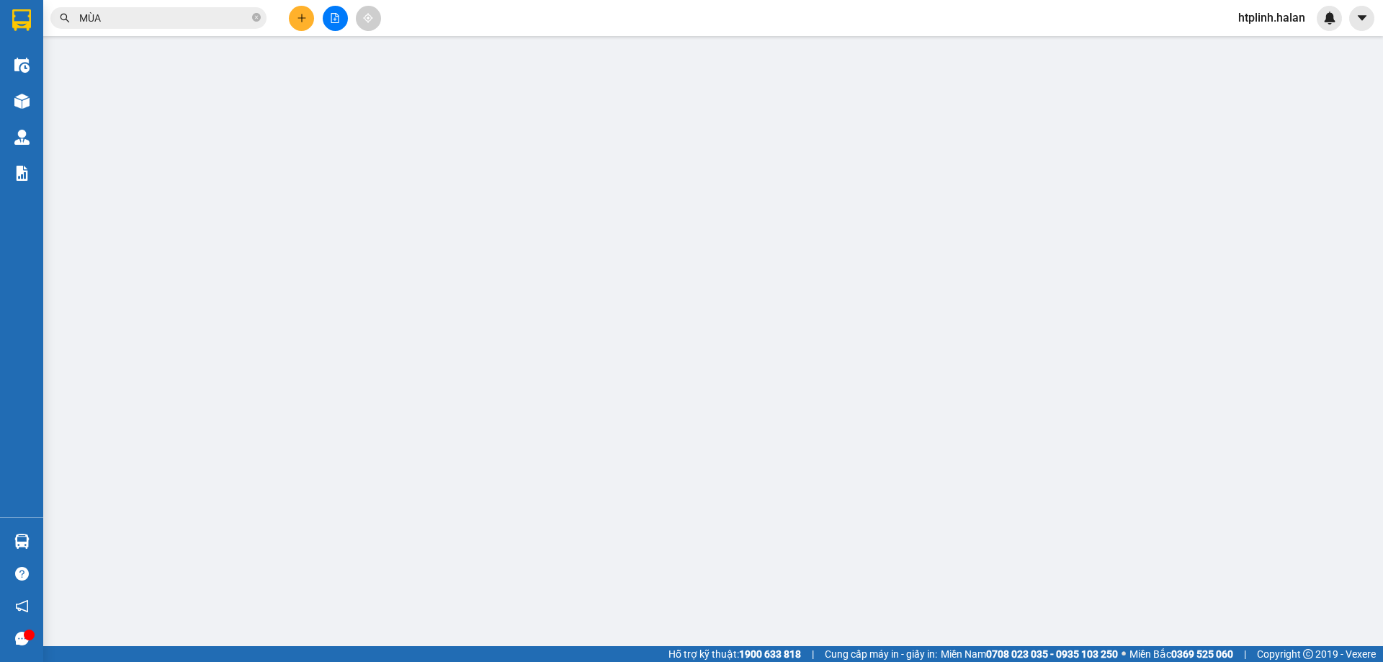
type input "0352789030"
type input "TRƯỜNG"
type input "0388680838"
type input "KHÁCH"
type input "0"
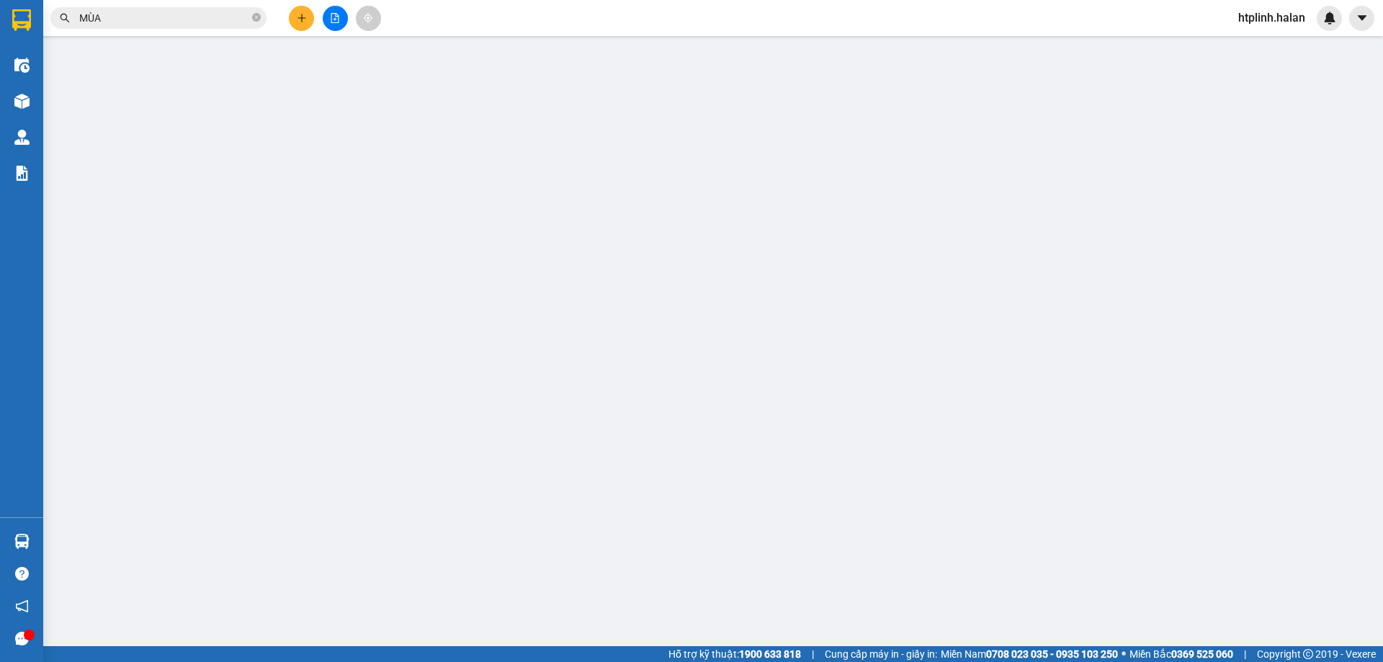
type input "40.000"
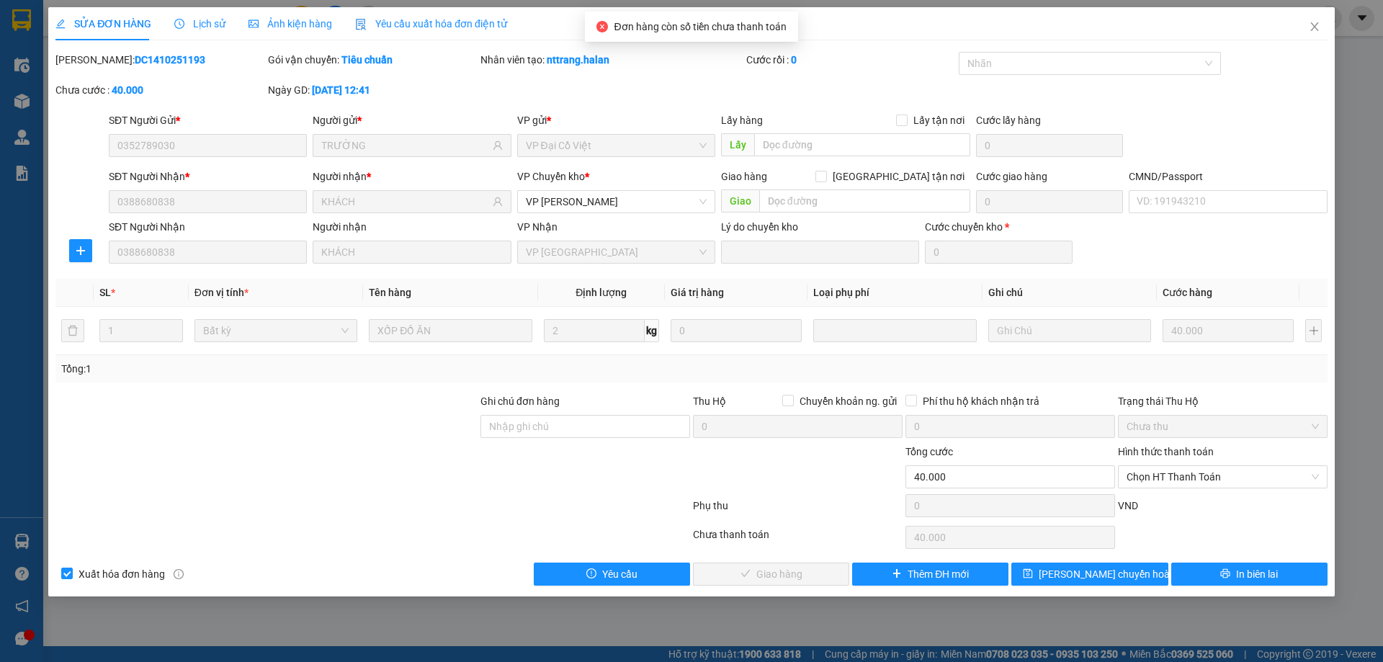
click at [1146, 501] on div "VND" at bounding box center [1223, 510] width 213 height 25
click at [1146, 478] on span "Chọn HT Thanh Toán" at bounding box center [1223, 477] width 192 height 22
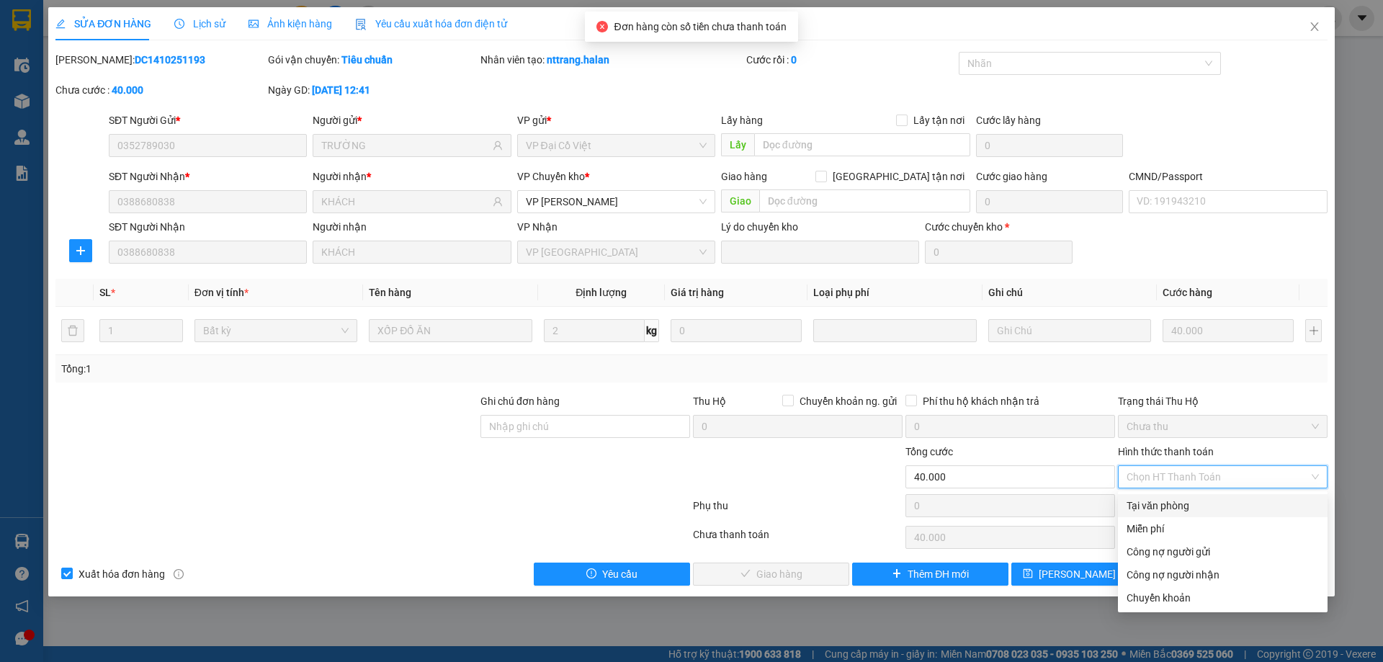
click at [1135, 500] on div "Tại văn phòng" at bounding box center [1223, 506] width 192 height 16
type input "0"
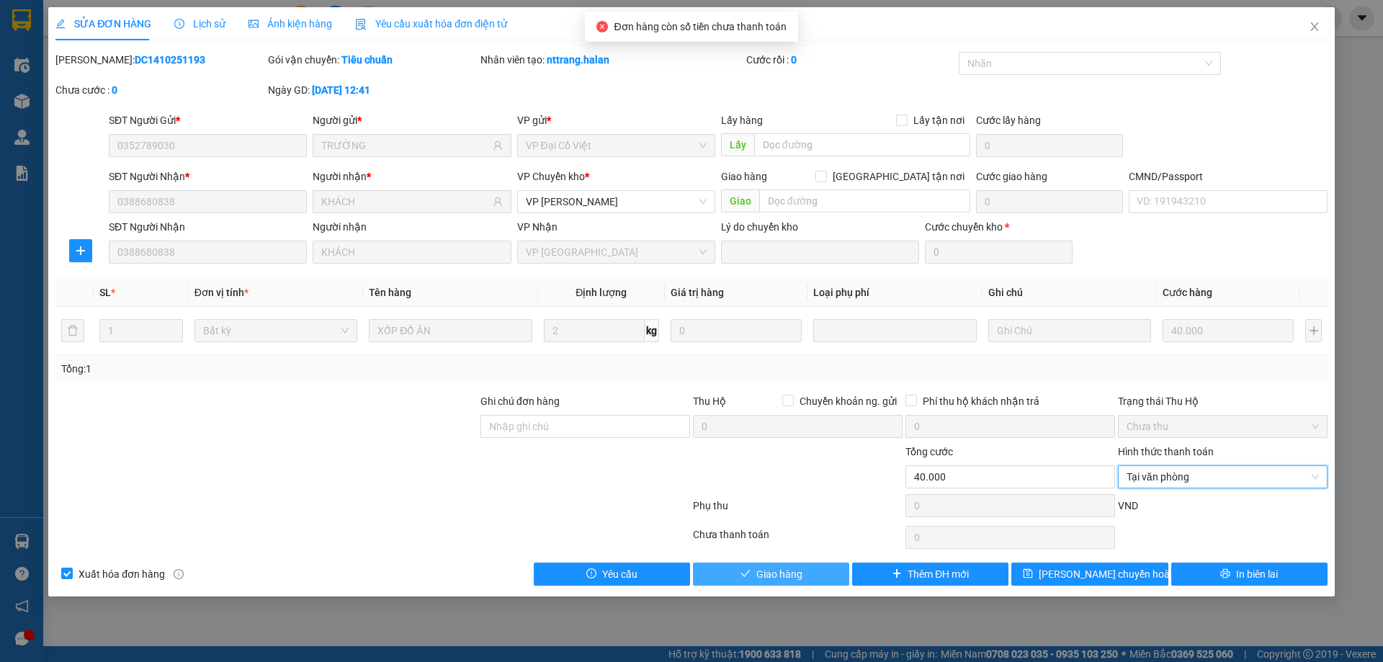
click at [829, 583] on button "Giao hàng" at bounding box center [771, 574] width 156 height 23
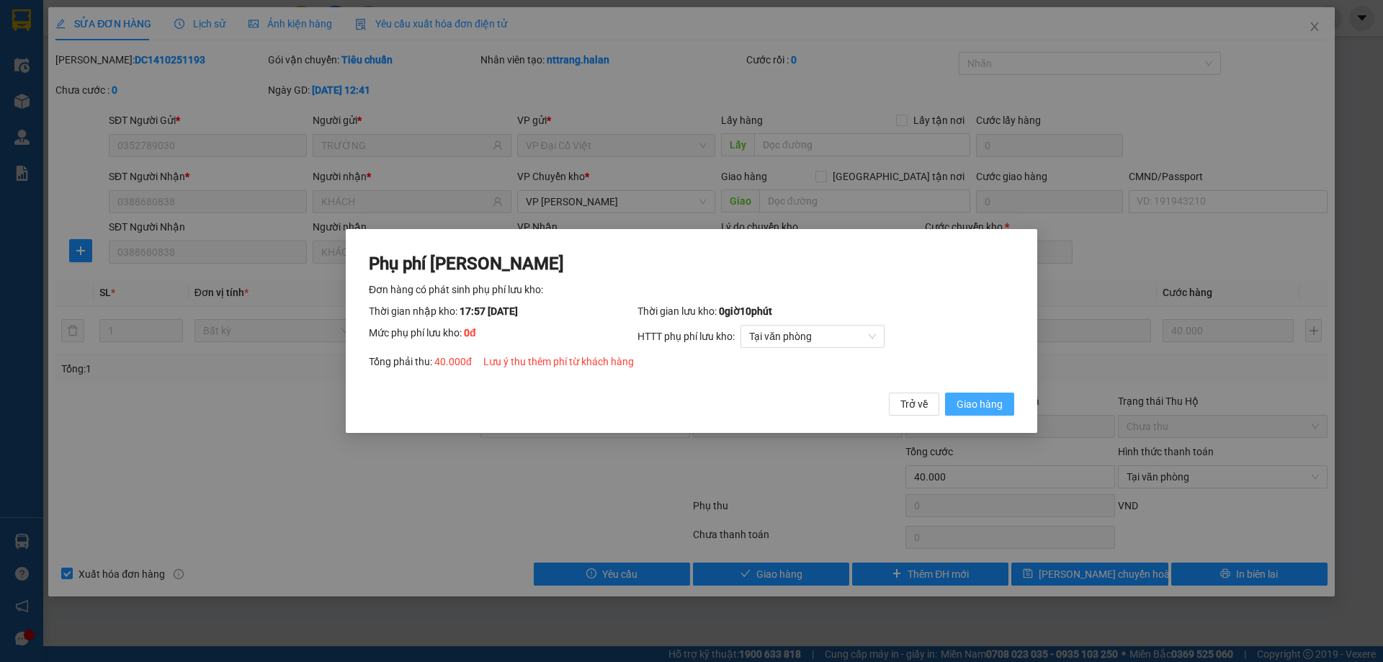
click at [985, 398] on span "Giao hàng" at bounding box center [980, 404] width 46 height 16
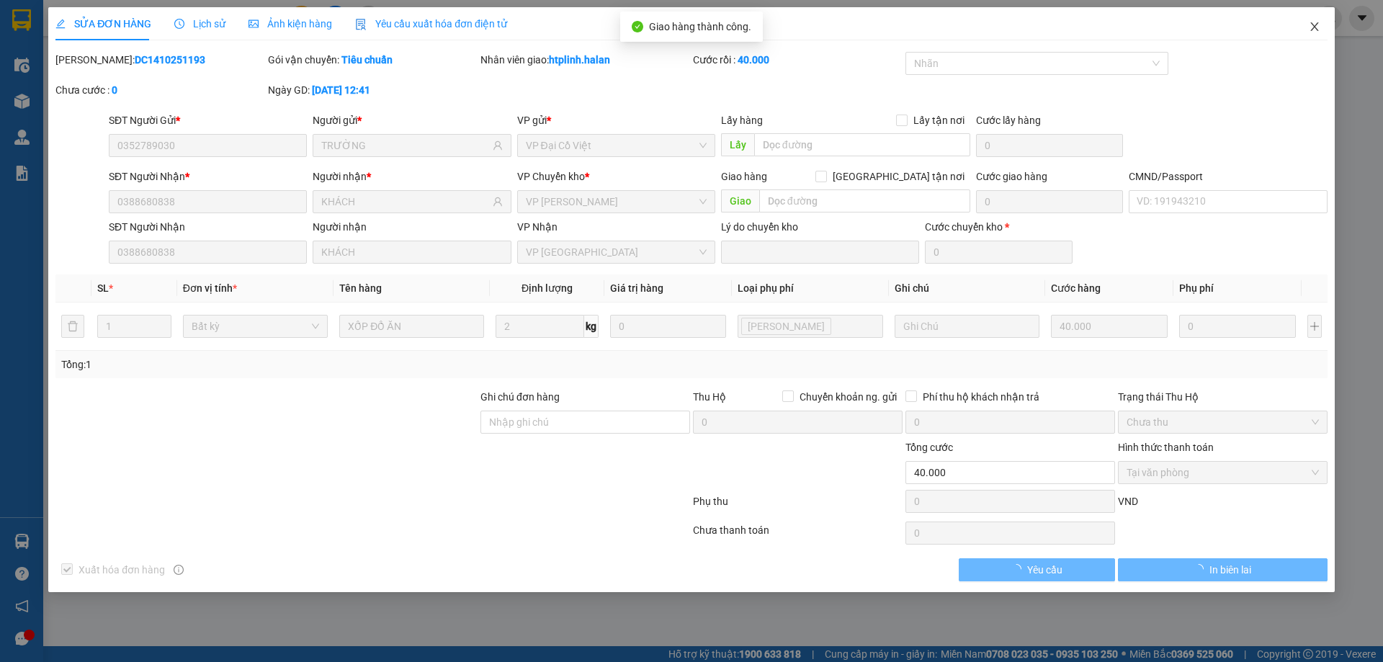
click at [1316, 39] on span "Close" at bounding box center [1315, 27] width 40 height 40
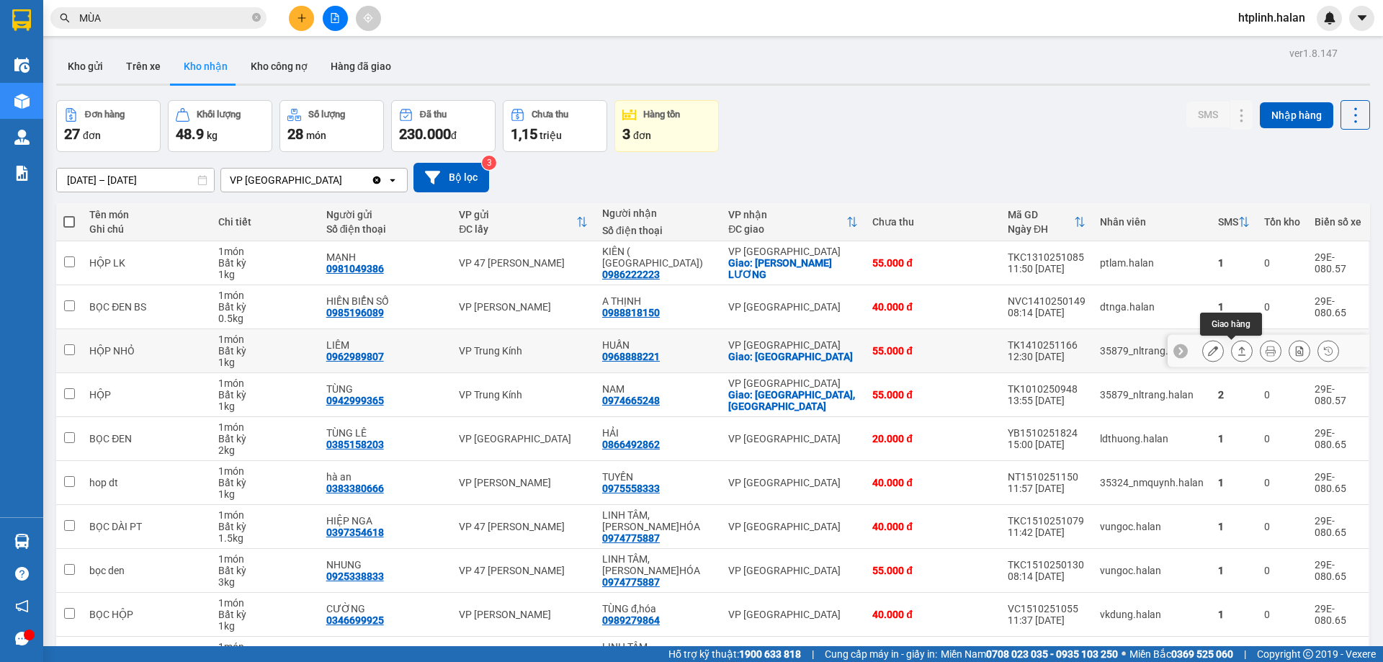
click at [1237, 347] on icon at bounding box center [1242, 351] width 10 height 10
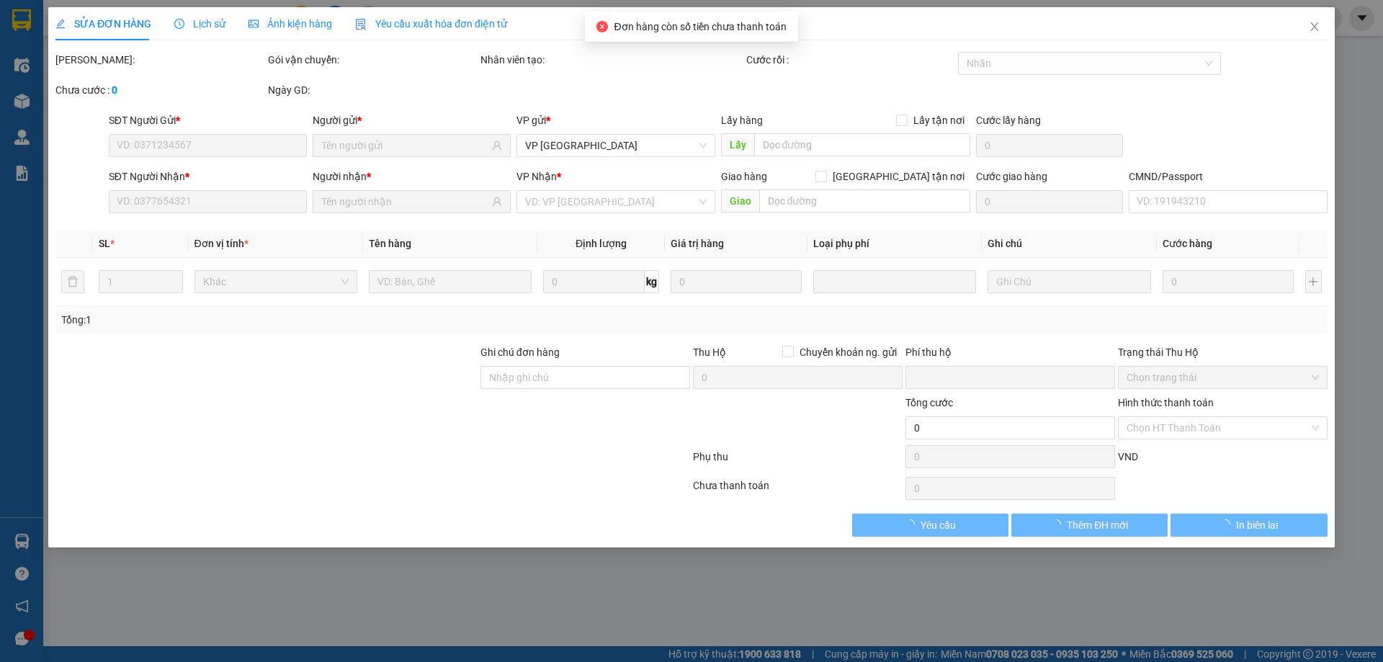
type input "0962989807"
type input "LIÊM"
type input "0968888221"
type input "HUẤN"
checkbox input "true"
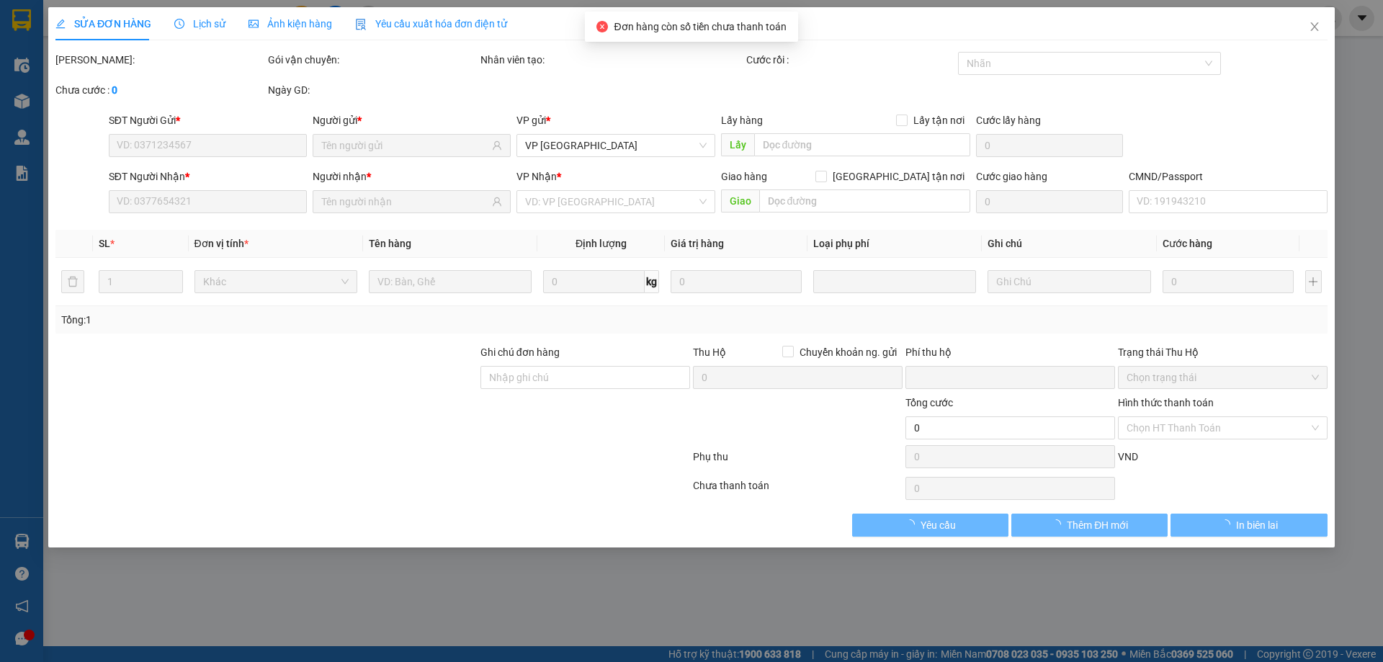
type input "PHÚ LƯƠNG"
type input "20.000"
type input "0"
type input "55.000"
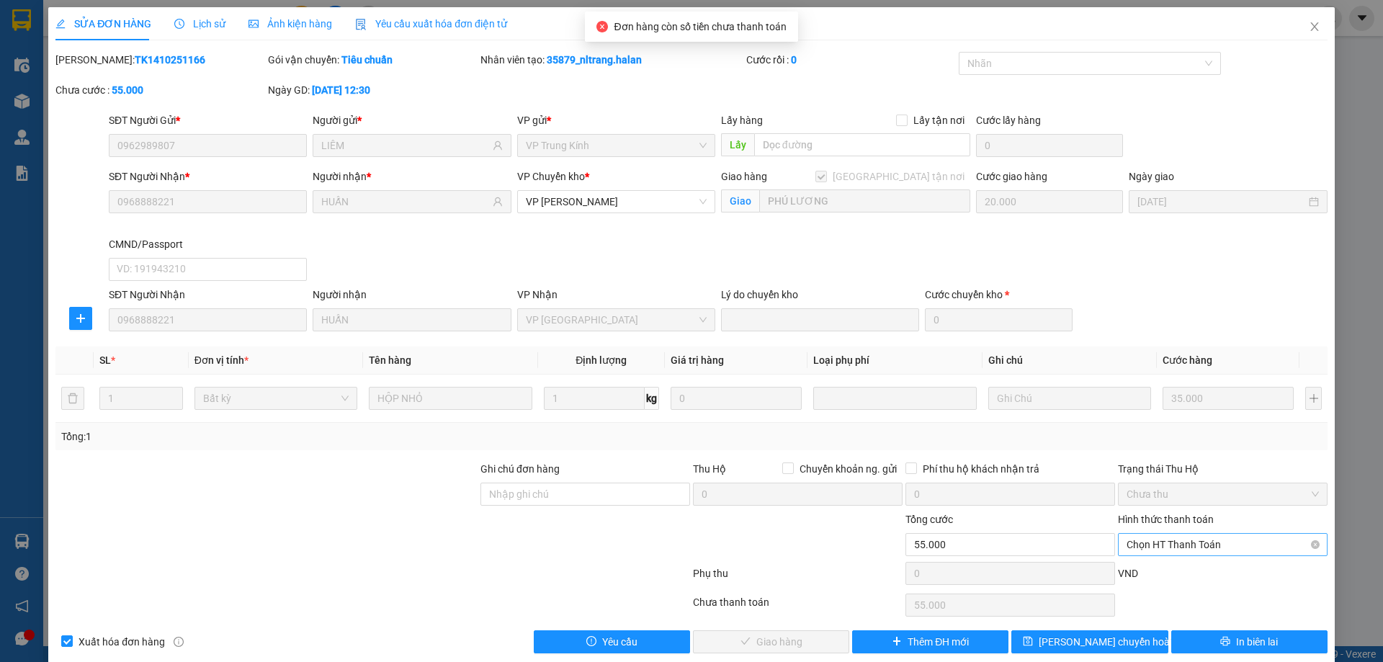
click at [1138, 537] on span "Chọn HT Thanh Toán" at bounding box center [1223, 545] width 192 height 22
click at [1134, 567] on div "VND" at bounding box center [1223, 578] width 213 height 25
click at [1141, 546] on span "Chọn HT Thanh Toán" at bounding box center [1223, 545] width 192 height 22
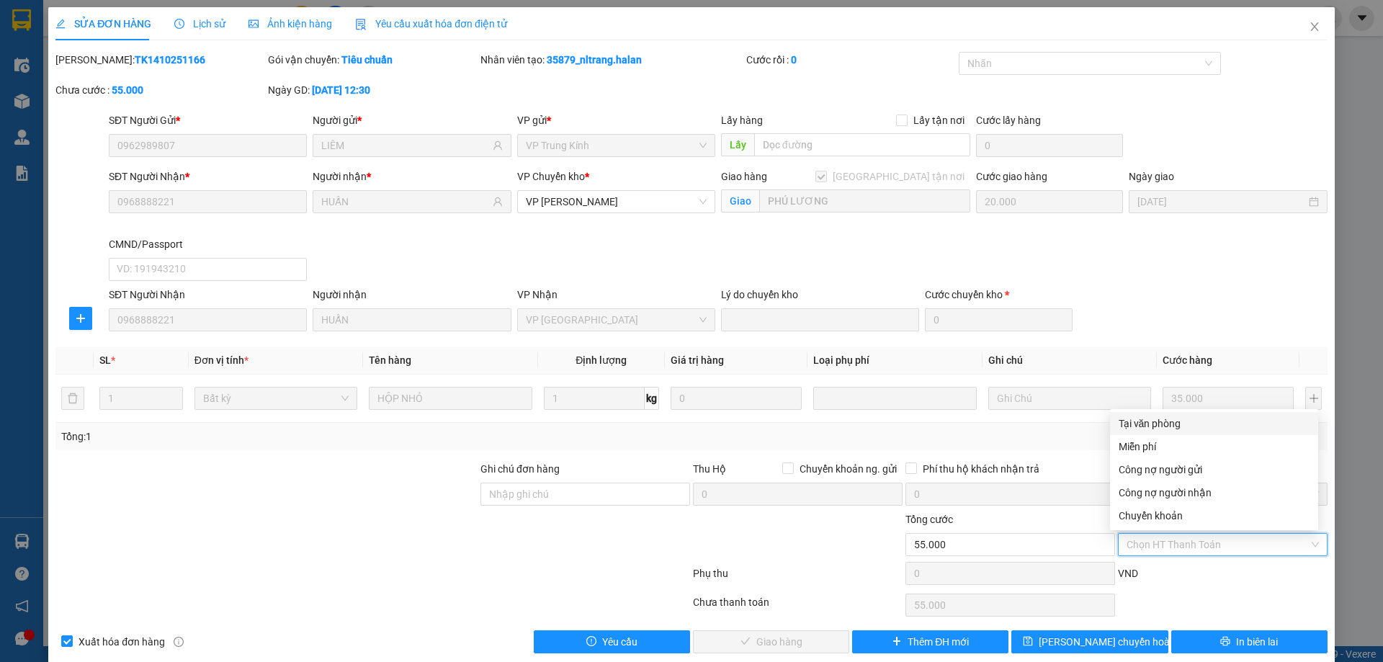
click at [1164, 420] on div "Tại văn phòng" at bounding box center [1214, 424] width 191 height 16
type input "0"
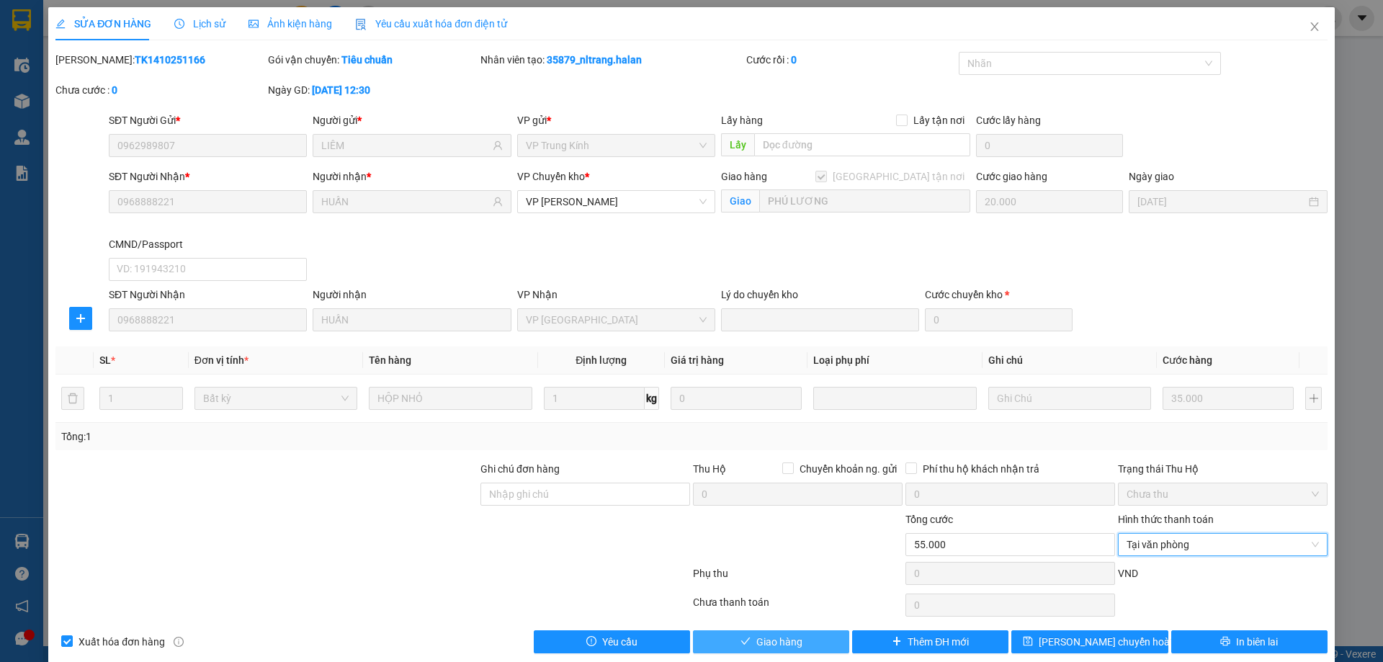
click at [772, 646] on span "Giao hàng" at bounding box center [780, 642] width 46 height 16
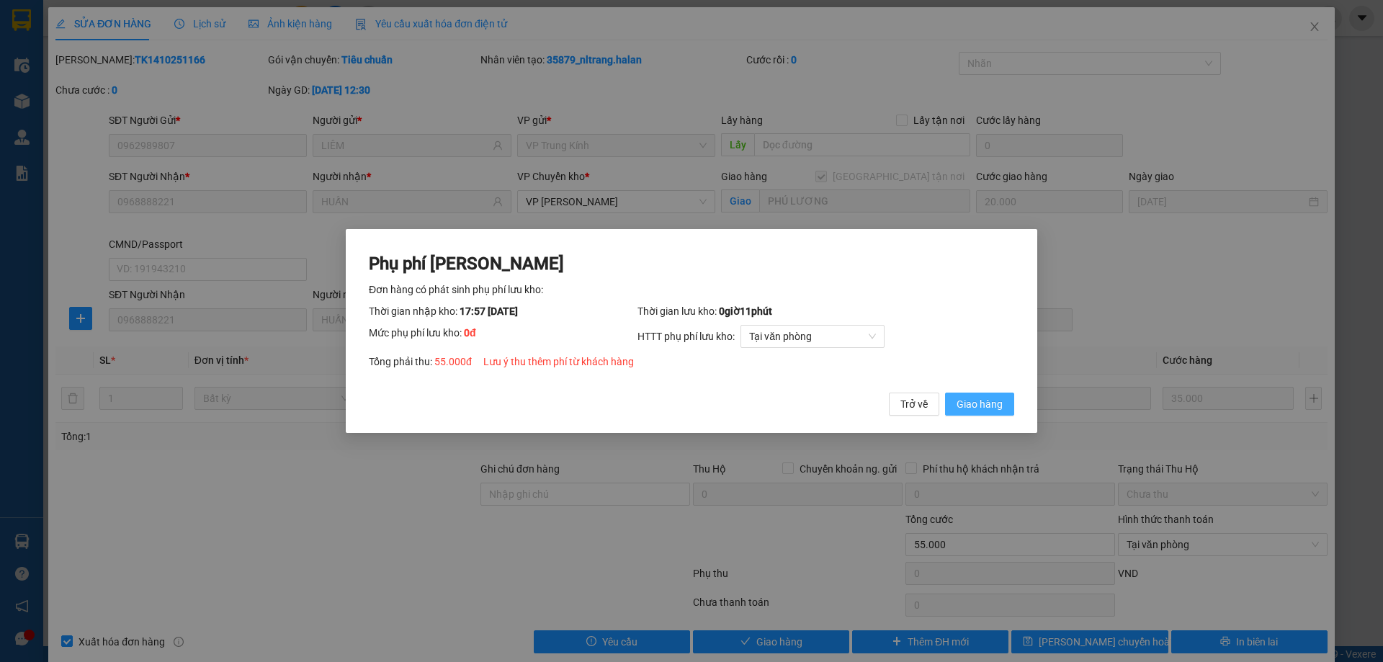
click at [989, 408] on span "Giao hàng" at bounding box center [980, 404] width 46 height 16
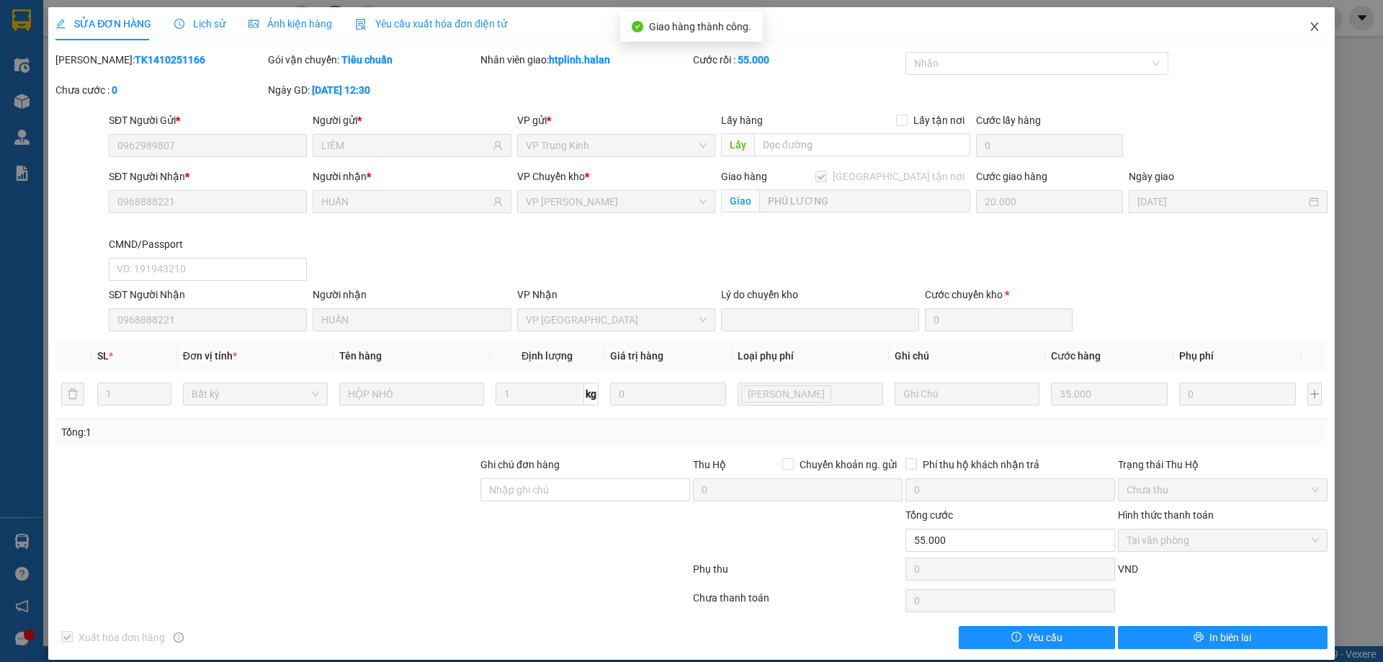
click at [1295, 22] on span "Close" at bounding box center [1315, 27] width 40 height 40
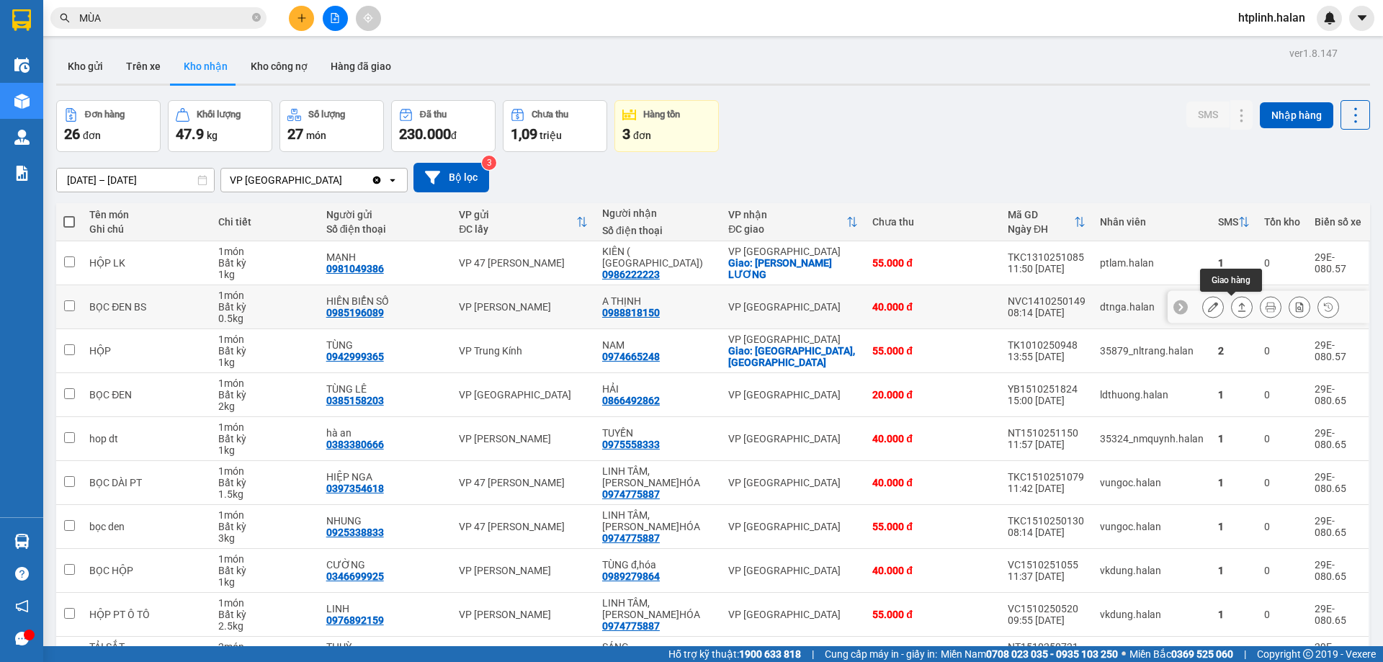
click at [1237, 308] on icon at bounding box center [1242, 307] width 10 height 10
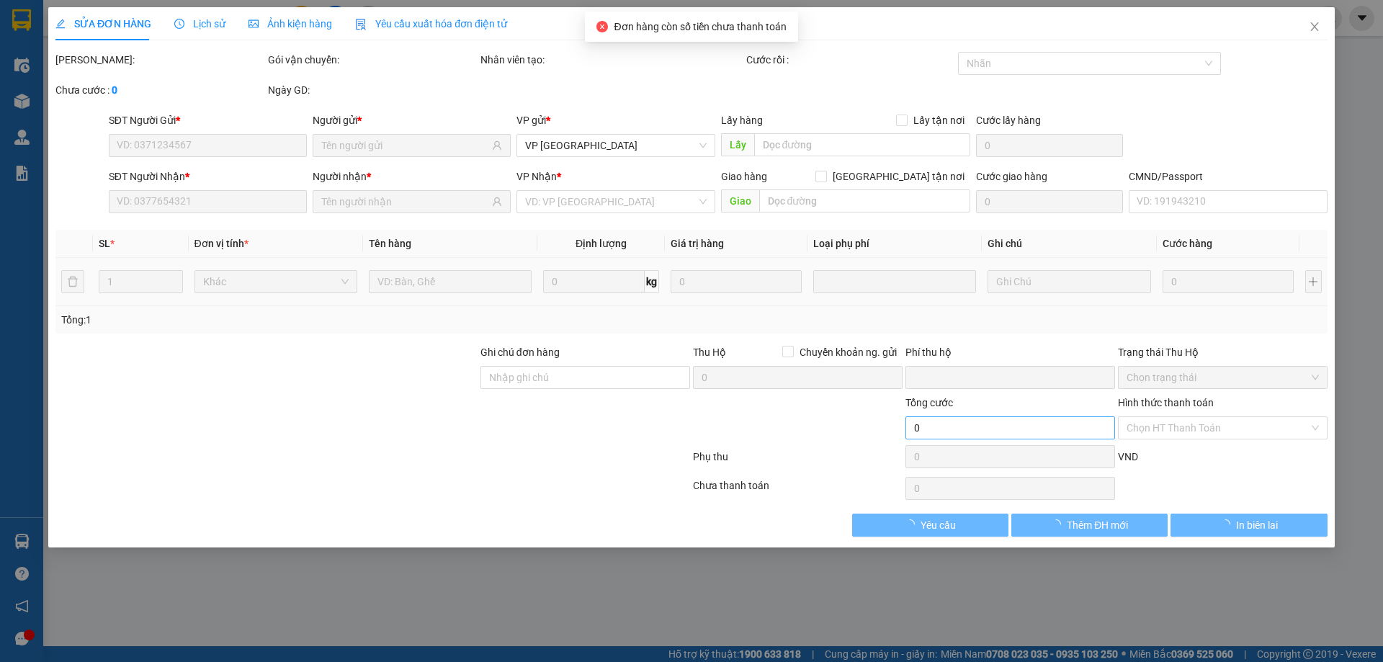
type input "0985196089"
type input "HIỀN BIỂN SỐ"
type input "0988818150"
type input "A THỊNH"
type input "0"
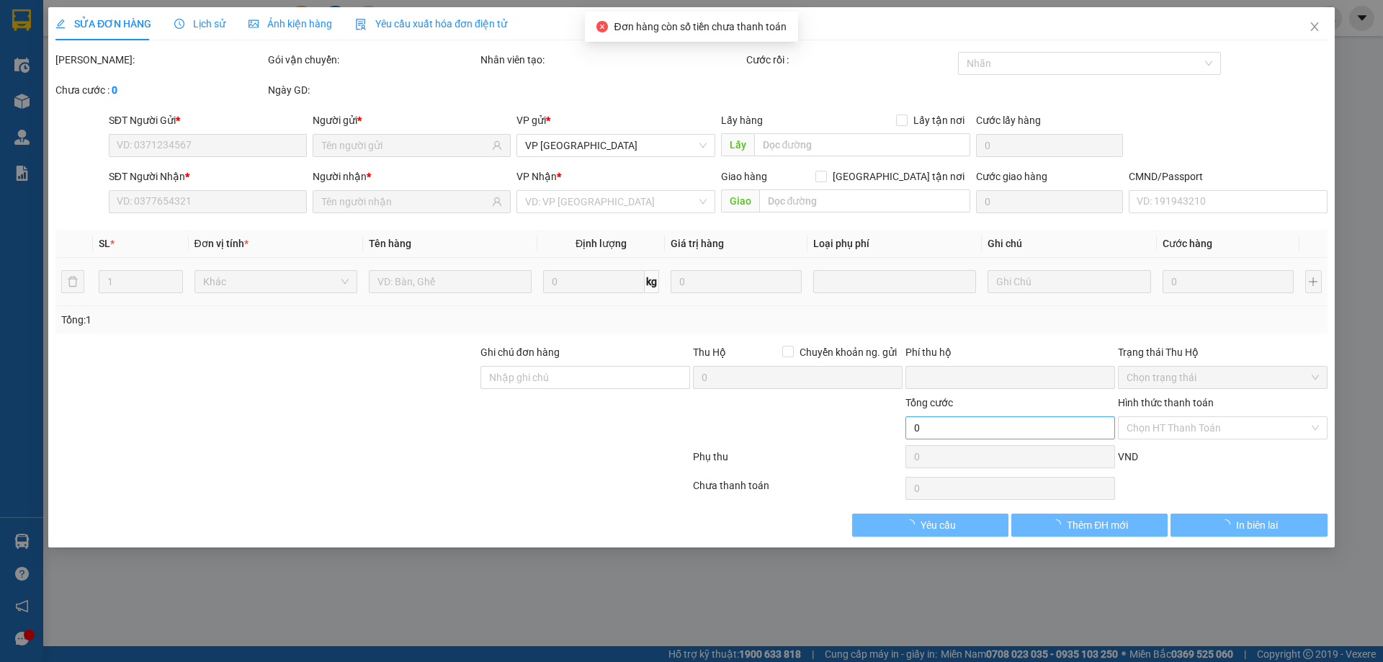
type input "40.000"
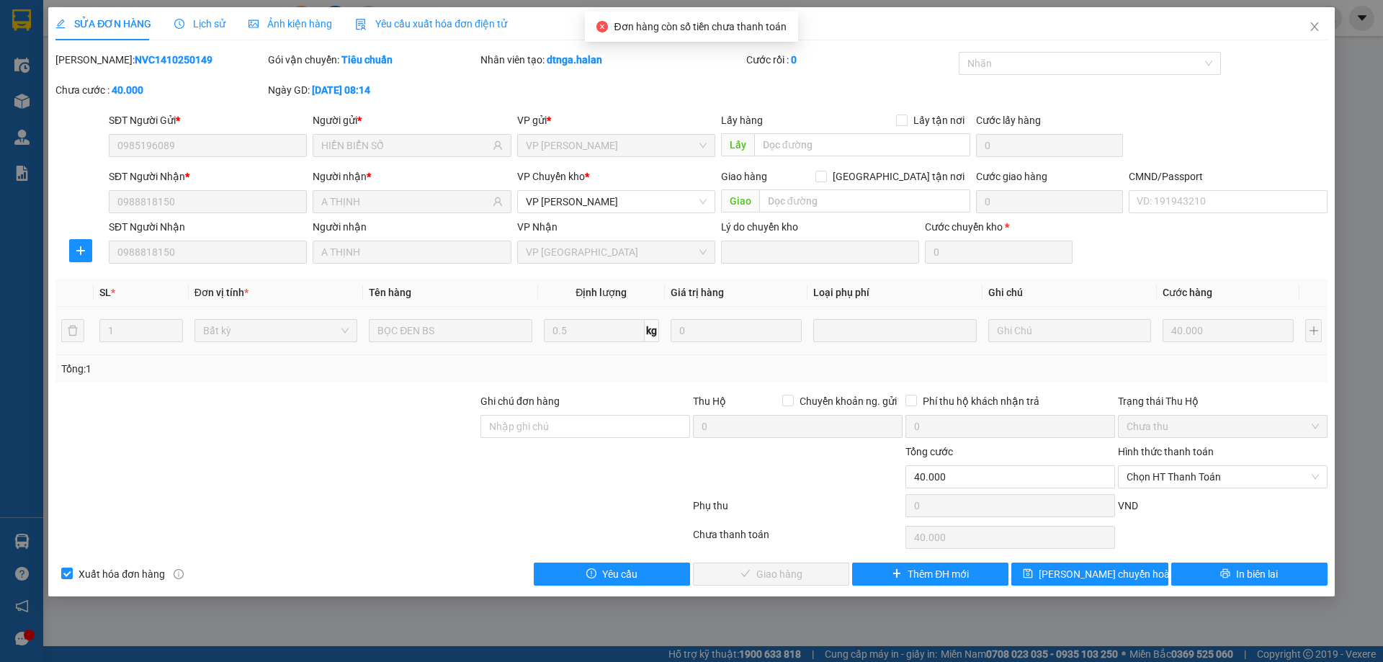
drag, startPoint x: 1167, startPoint y: 478, endPoint x: 1169, endPoint y: 492, distance: 14.5
click at [1167, 479] on span "Chọn HT Thanh Toán" at bounding box center [1223, 477] width 192 height 22
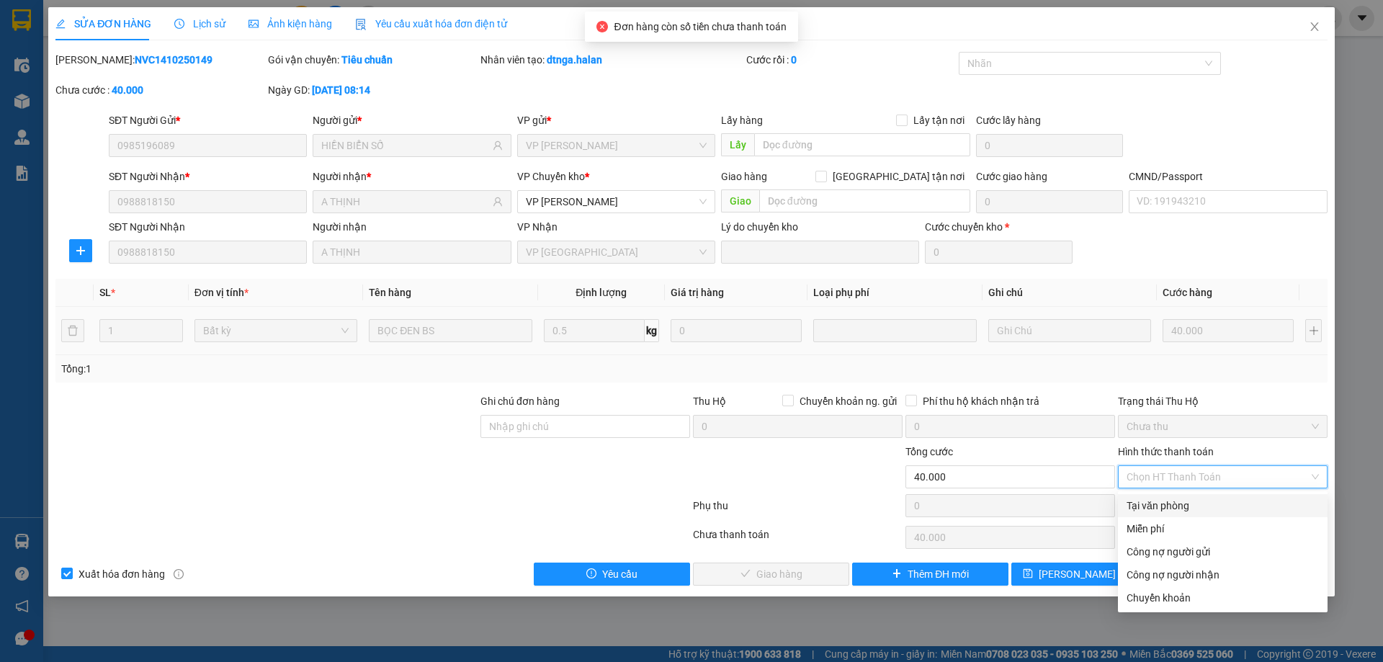
click at [1169, 504] on div "Tại văn phòng" at bounding box center [1223, 506] width 192 height 16
type input "0"
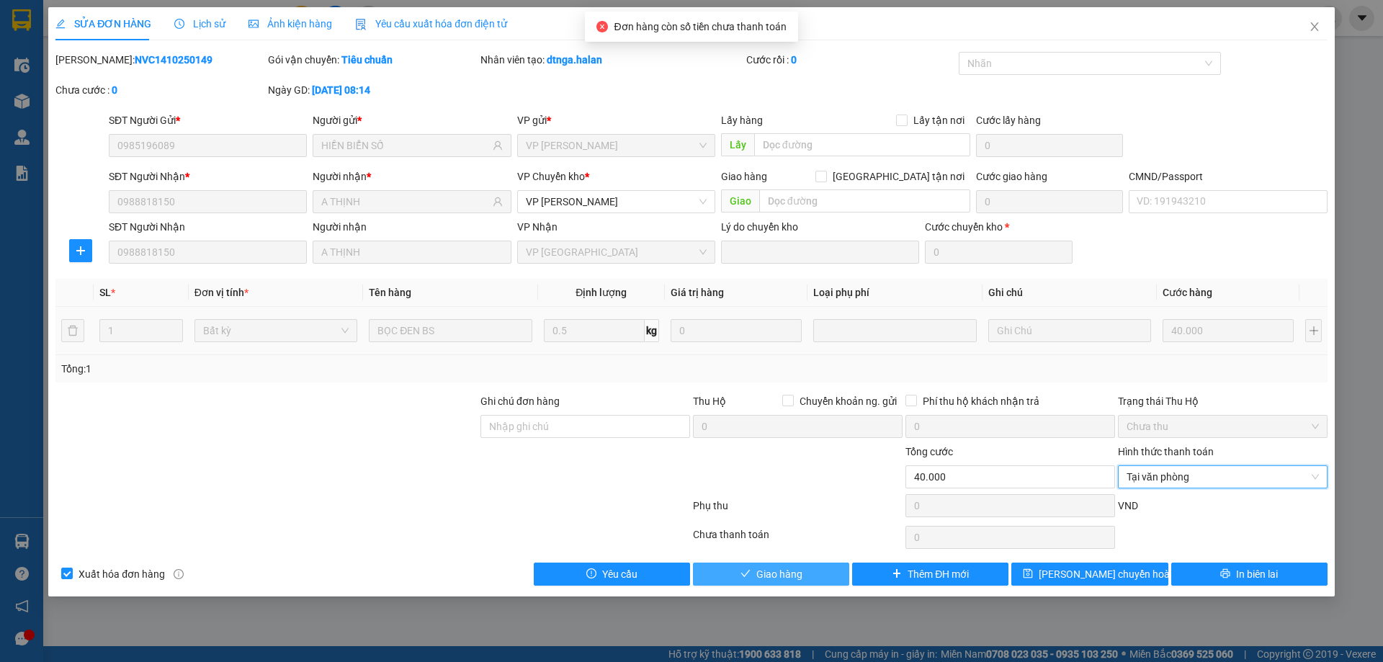
click at [821, 580] on button "Giao hàng" at bounding box center [771, 574] width 156 height 23
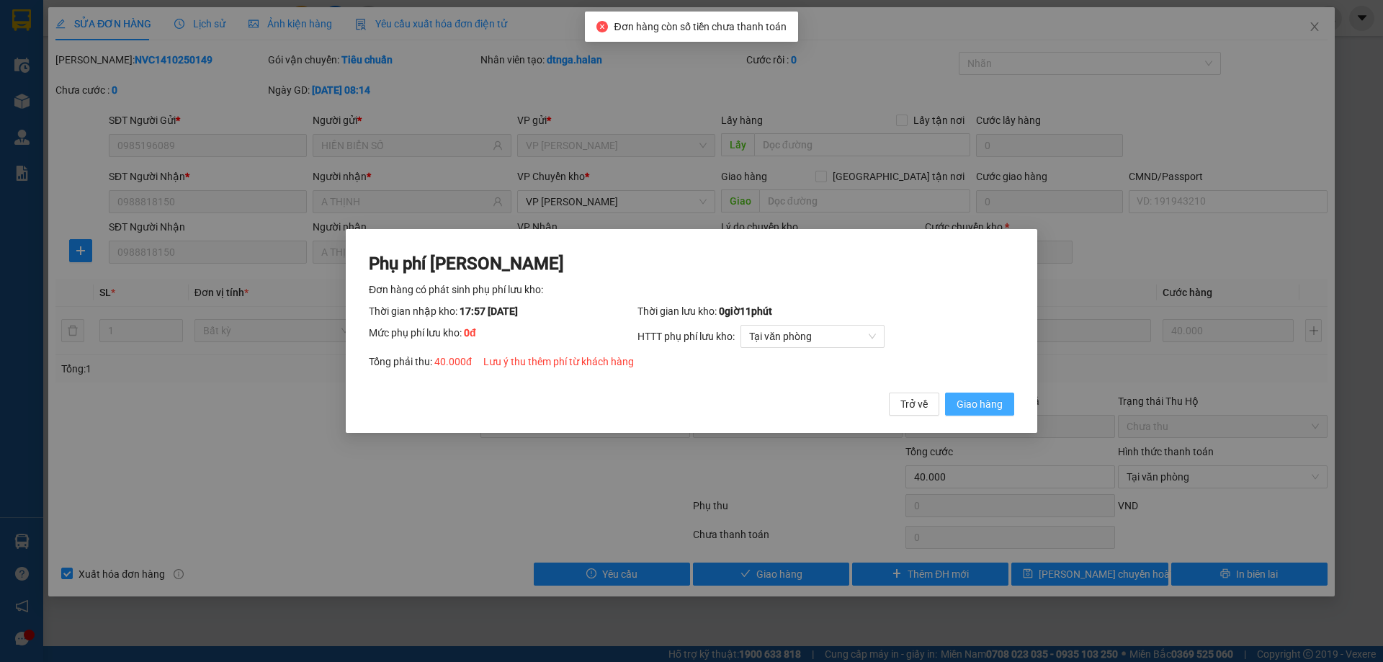
click at [969, 406] on span "Giao hàng" at bounding box center [980, 404] width 46 height 16
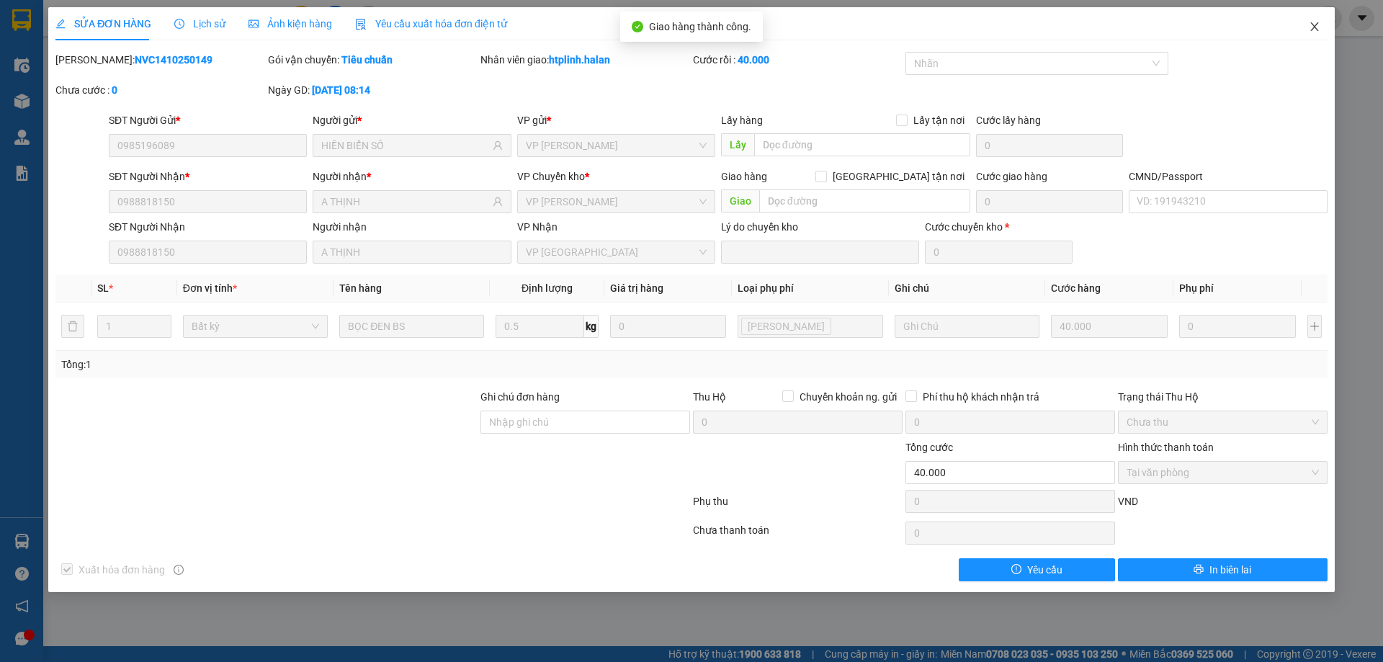
click at [1306, 18] on span "Close" at bounding box center [1315, 27] width 40 height 40
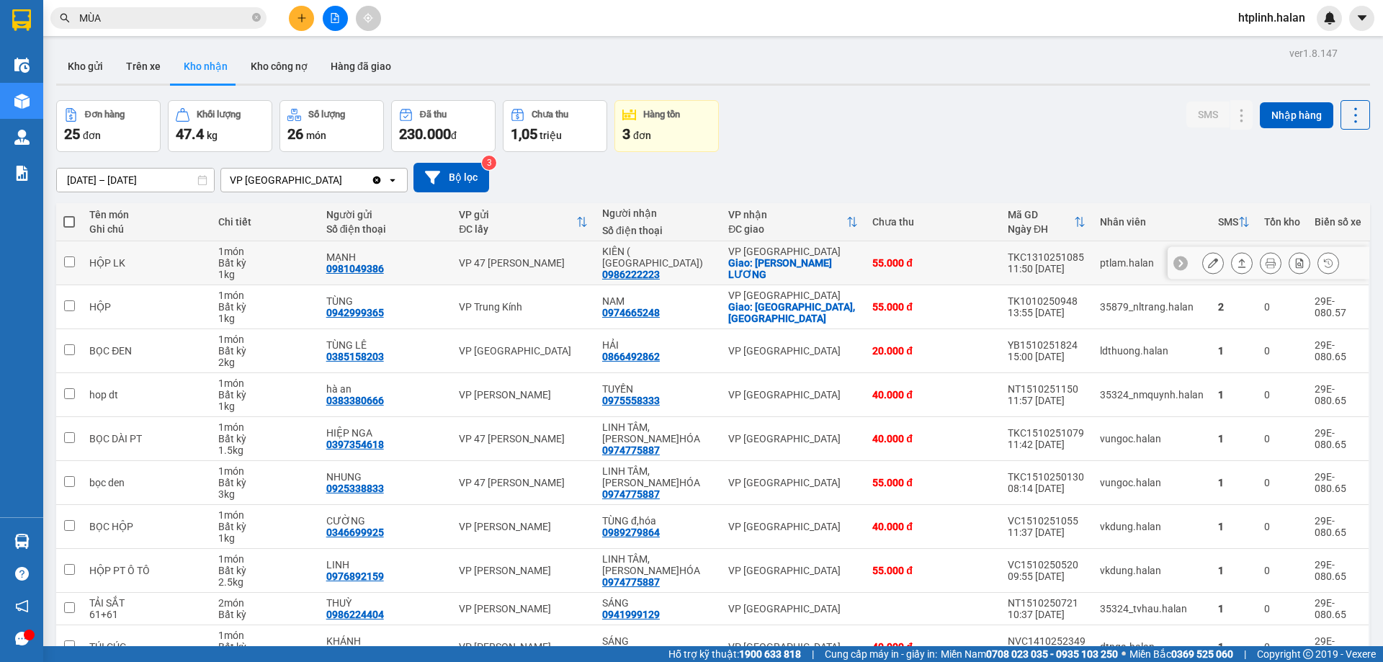
click at [1236, 256] on div at bounding box center [1242, 263] width 22 height 22
click at [1232, 270] on button at bounding box center [1242, 263] width 20 height 25
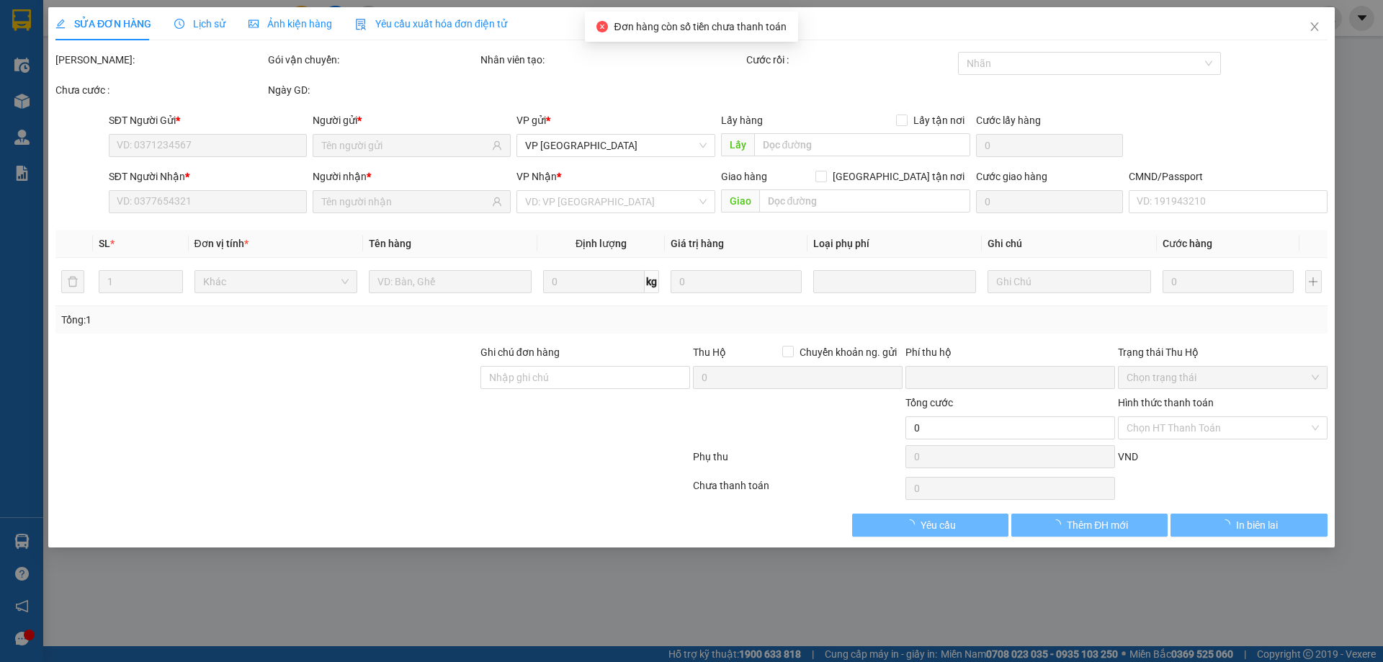
type input "0981049386"
type input "MẠNH"
type input "0986222223"
type input "KIÊN ( GIANG TIÊN)"
checkbox input "true"
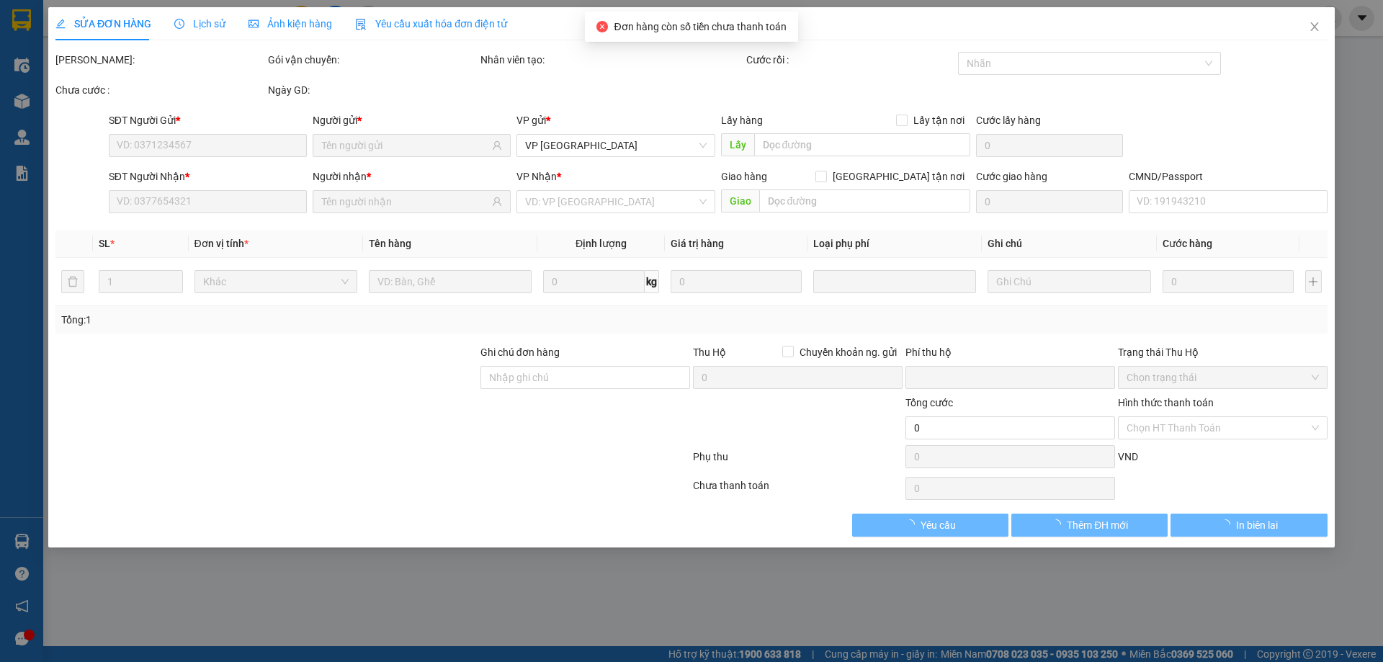
type input "GIANG TIÊN- P. LƯƠNG"
type input "20.000"
type input "0"
type input "55.000"
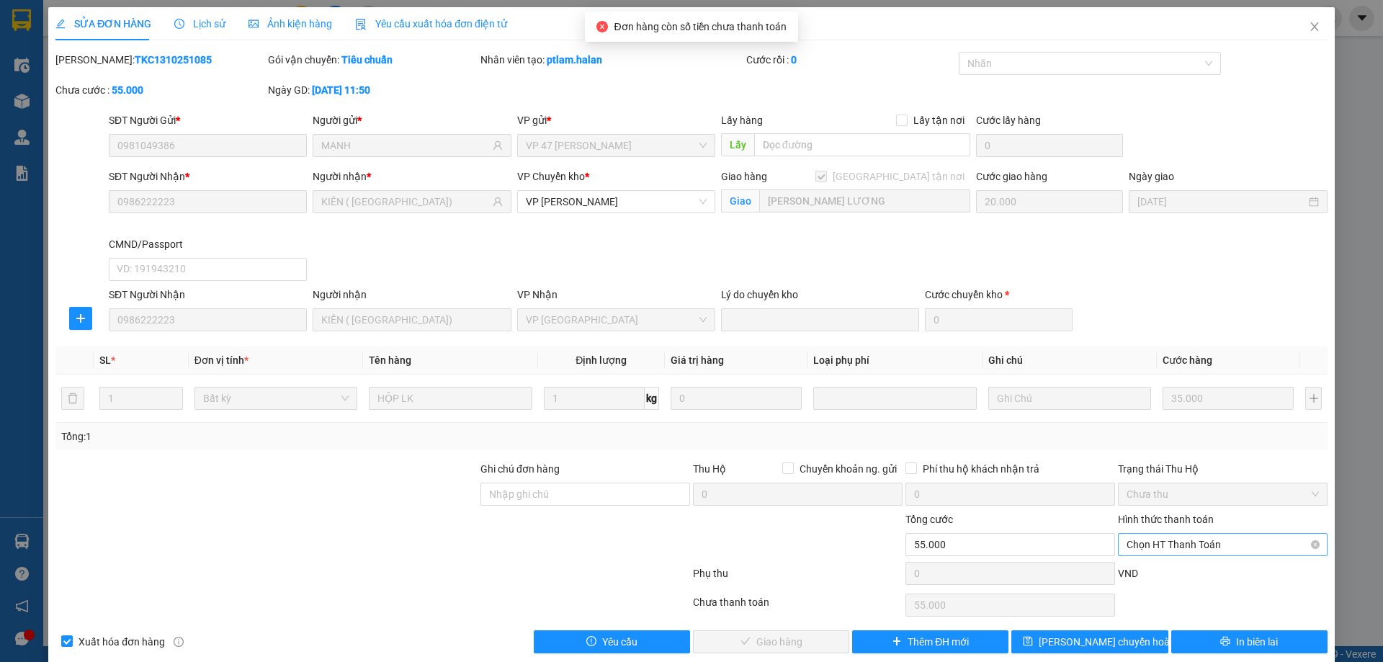
drag, startPoint x: 1164, startPoint y: 548, endPoint x: 1169, endPoint y: 562, distance: 15.0
click at [1164, 549] on span "Chọn HT Thanh Toán" at bounding box center [1223, 545] width 192 height 22
click at [1169, 568] on div "VND" at bounding box center [1223, 578] width 213 height 25
click at [1168, 543] on span "Chọn HT Thanh Toán" at bounding box center [1223, 545] width 192 height 22
click at [1171, 427] on div "Tại văn phòng" at bounding box center [1214, 424] width 191 height 16
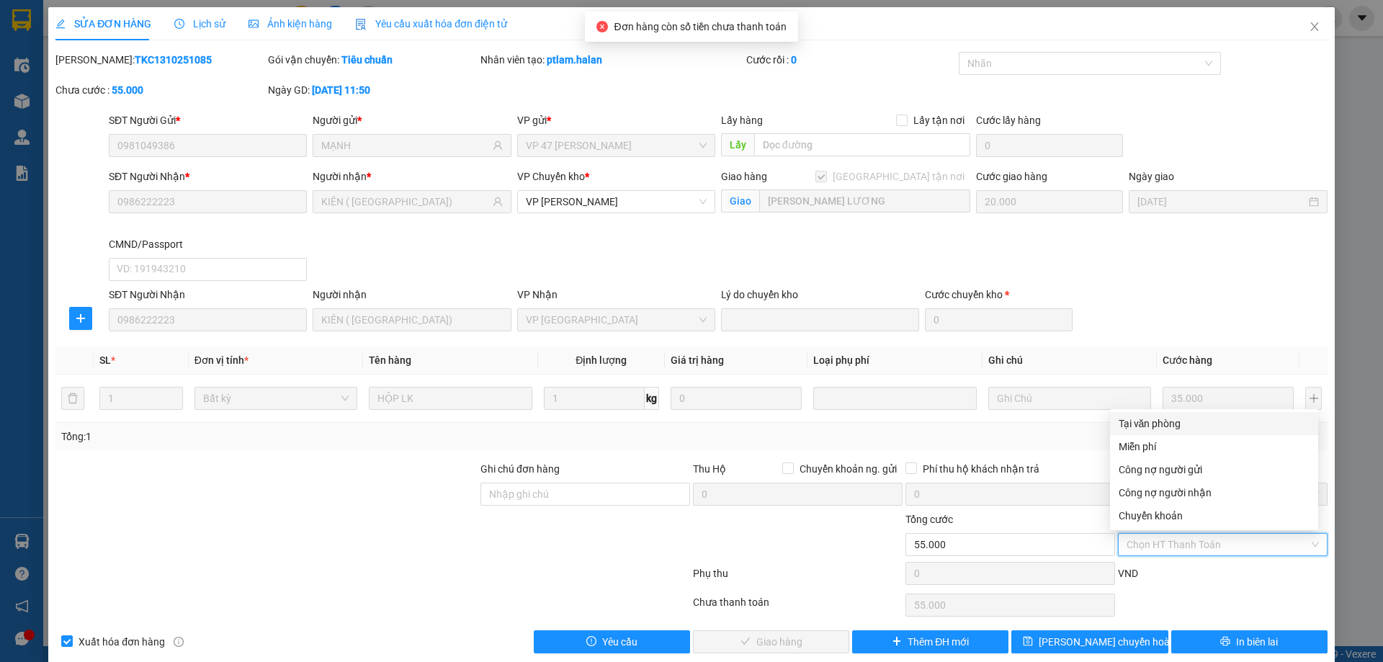
type input "0"
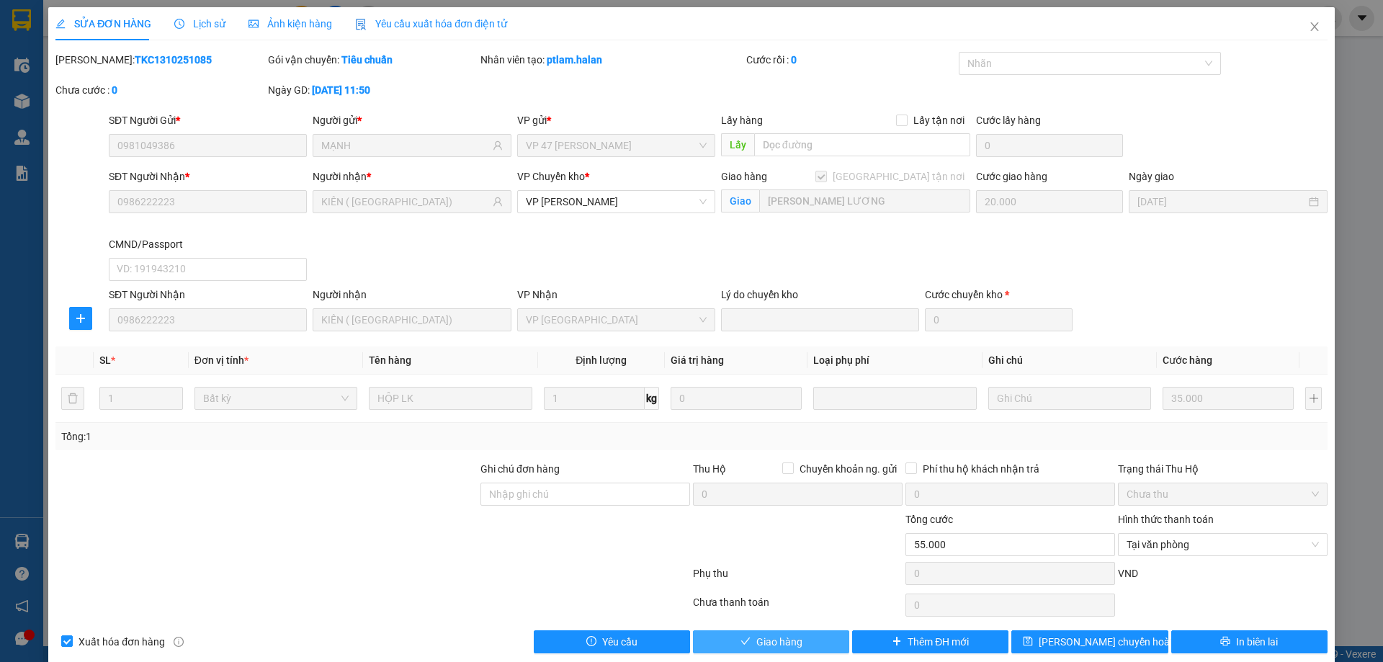
drag, startPoint x: 790, startPoint y: 622, endPoint x: 795, endPoint y: 641, distance: 19.9
click at [792, 628] on div "Total Paid Fee 0 Total UnPaid Fee 55.000 Cash Collection Total Fee Mã ĐH: TKC13…" at bounding box center [691, 353] width 1272 height 602
click at [795, 641] on span "Giao hàng" at bounding box center [780, 642] width 46 height 16
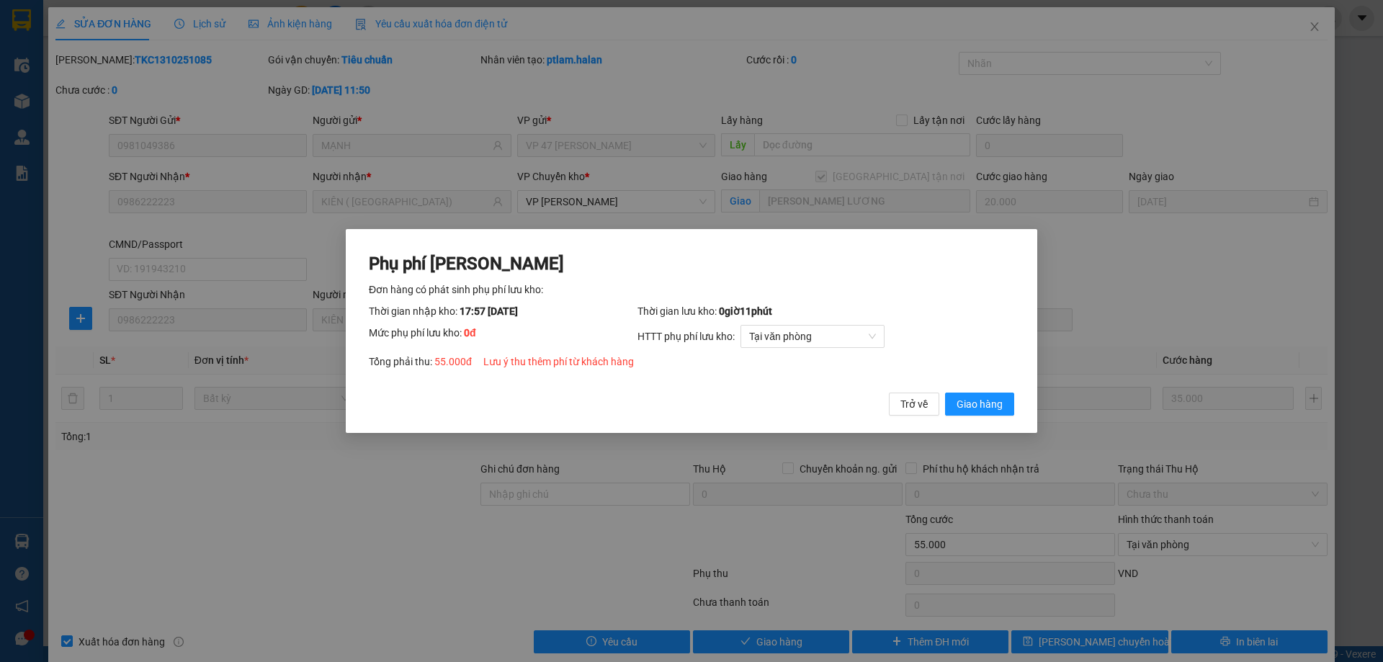
click at [971, 417] on div "Phụ phí Lưu kho Đơn hàng có phát sinh phụ phí lưu kho: Thời gian nhập kho: 17:5…" at bounding box center [692, 331] width 692 height 205
click at [968, 413] on button "Giao hàng" at bounding box center [979, 404] width 69 height 23
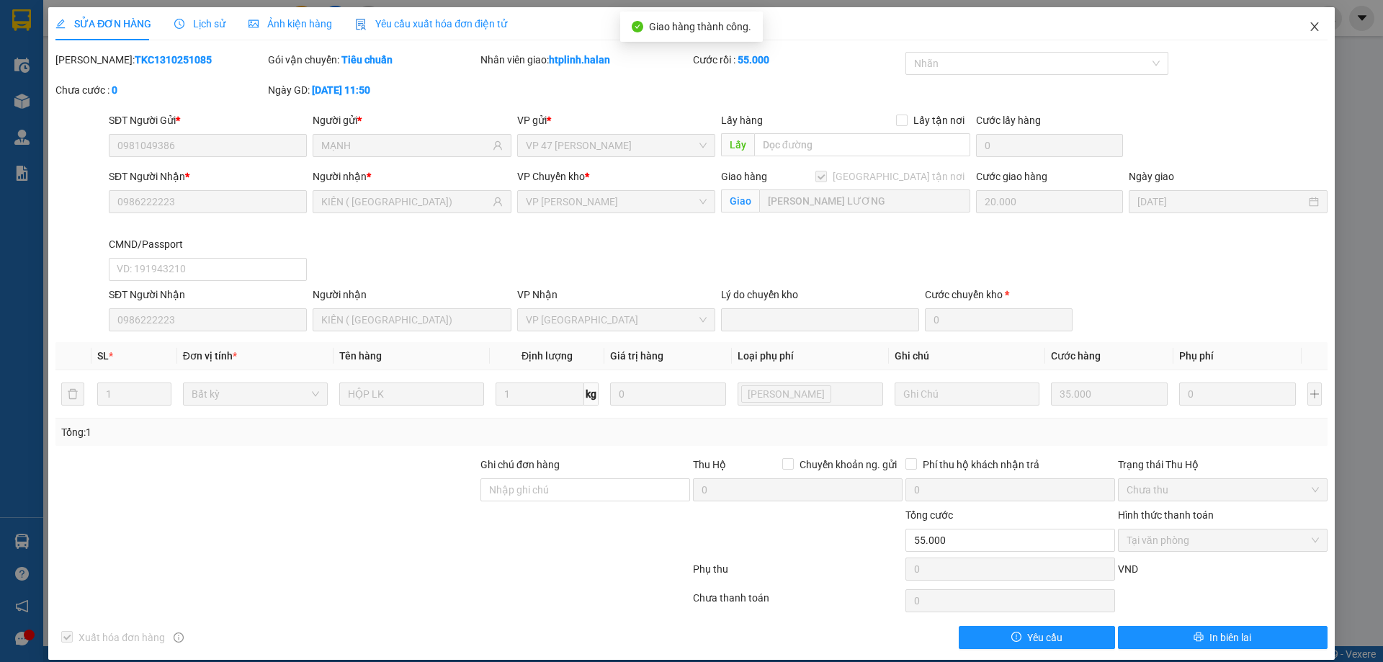
click at [1298, 35] on span "Close" at bounding box center [1315, 27] width 40 height 40
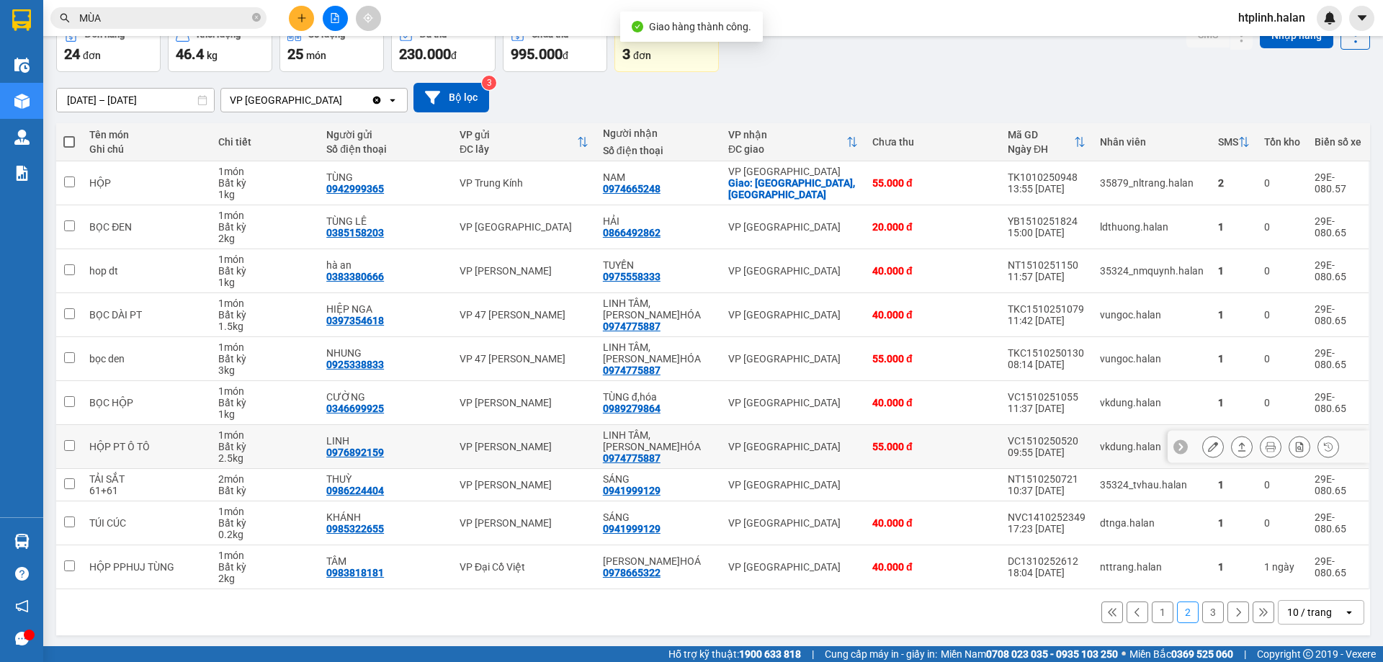
scroll to position [82, 0]
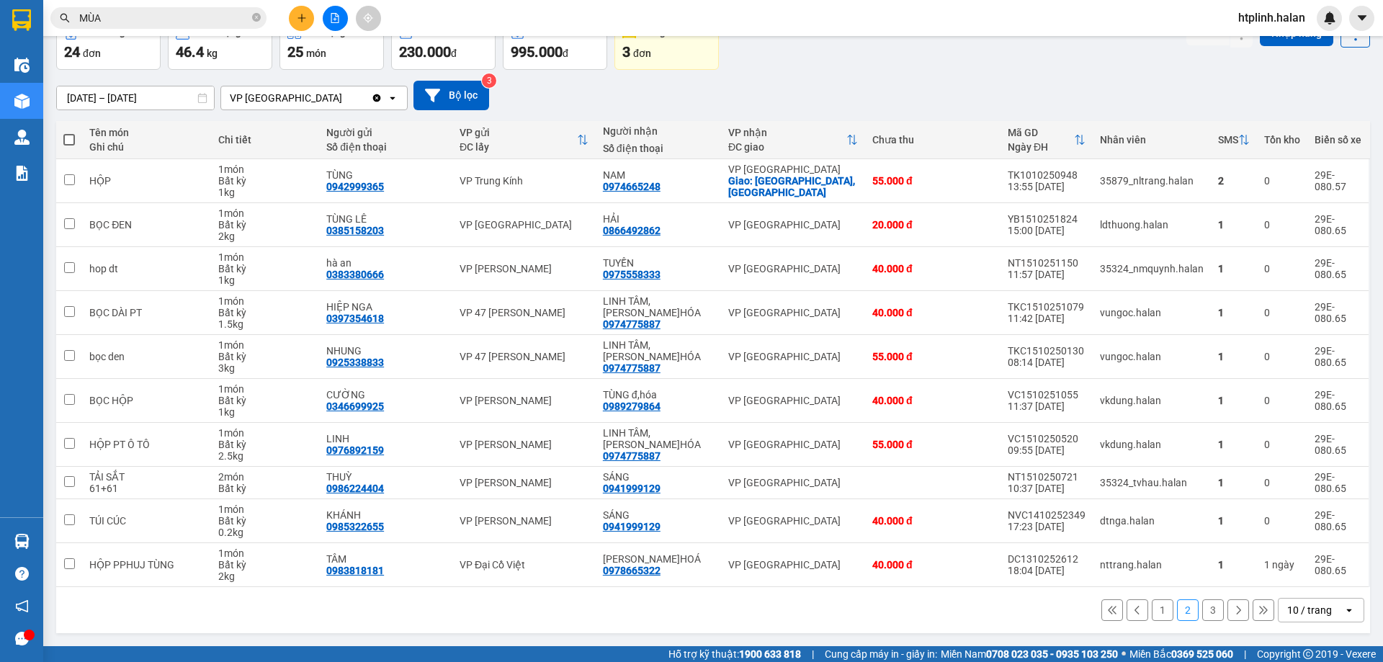
click at [1152, 610] on button "1" at bounding box center [1163, 610] width 22 height 22
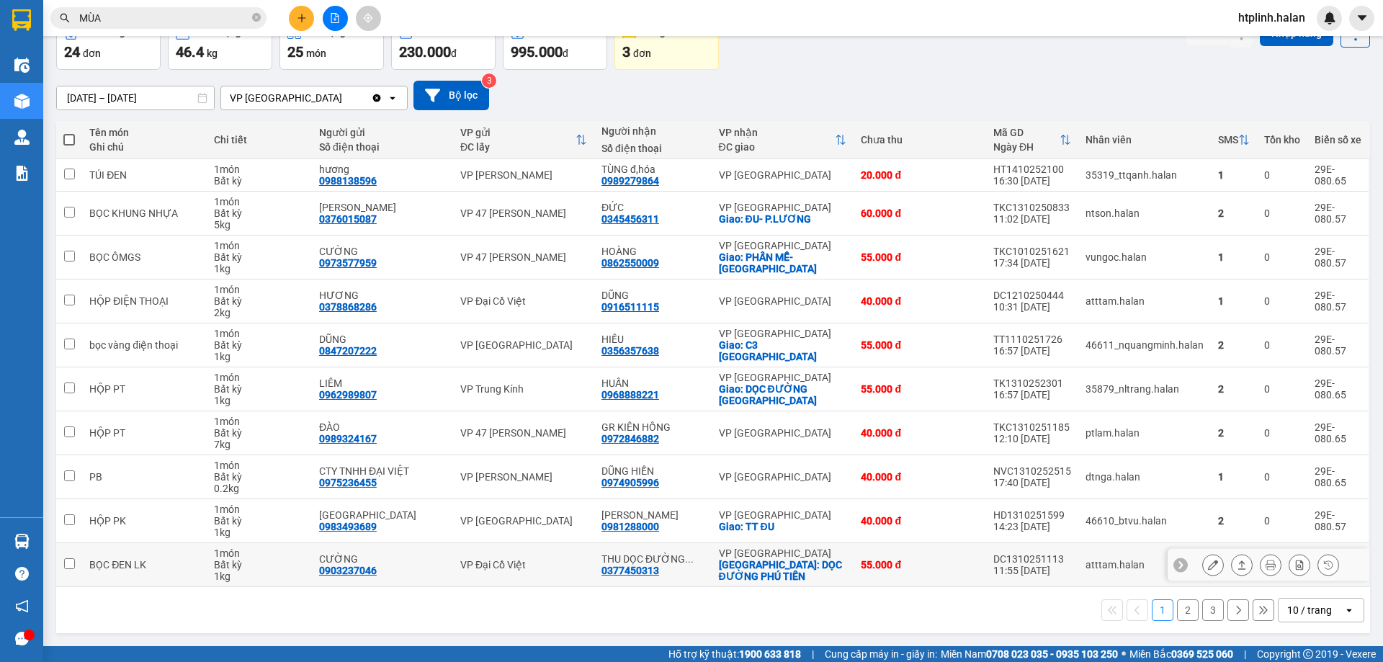
click at [1232, 563] on button at bounding box center [1242, 565] width 20 height 25
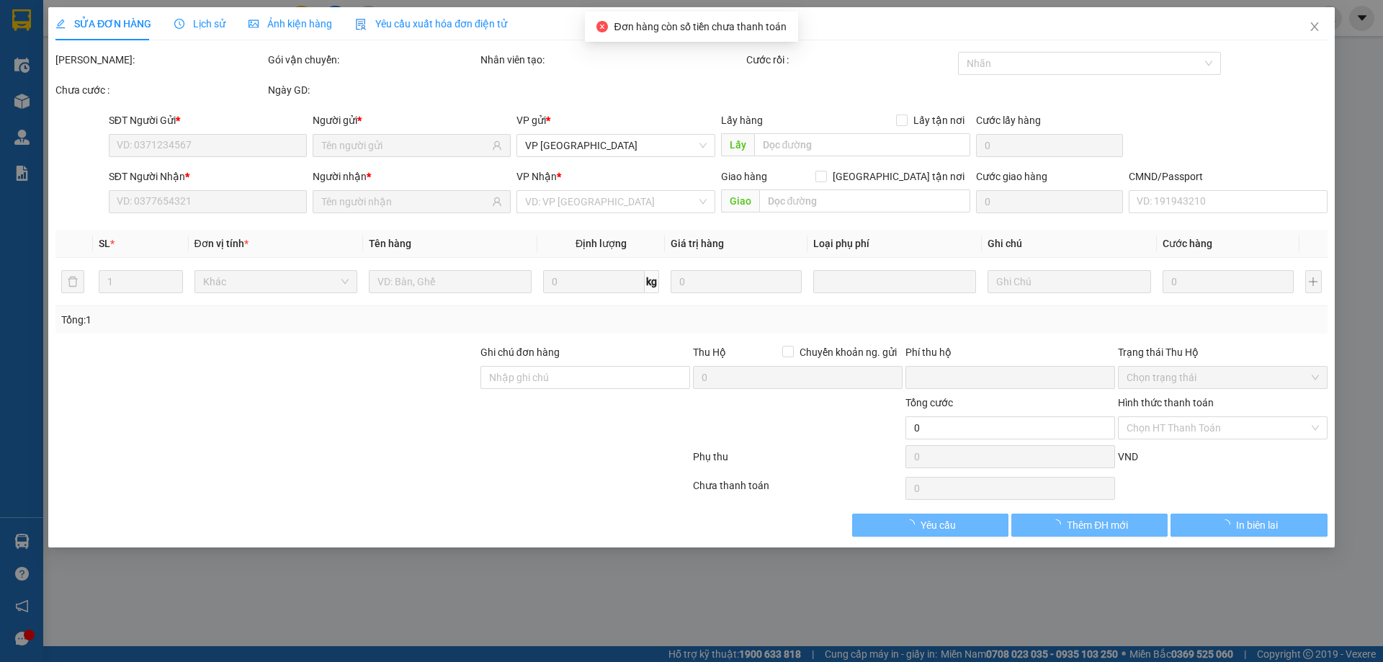
type input "0903237046"
type input "CƯỜNG"
type input "0377450313"
type input "THU DỌC ĐƯỜNG PHÚ TIẾN"
checkbox input "true"
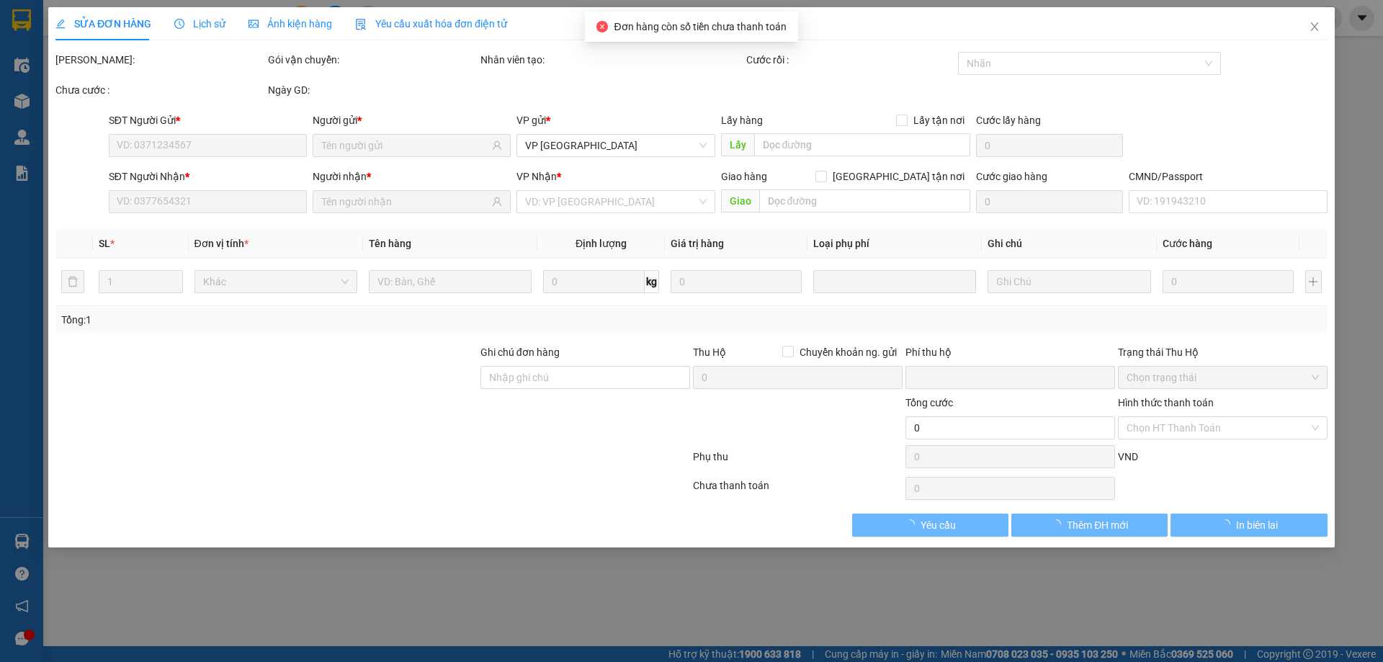
type input "DỌC ĐƯỜNG PHÚ TIẾN"
type input "20.000"
type input "0"
type input "55.000"
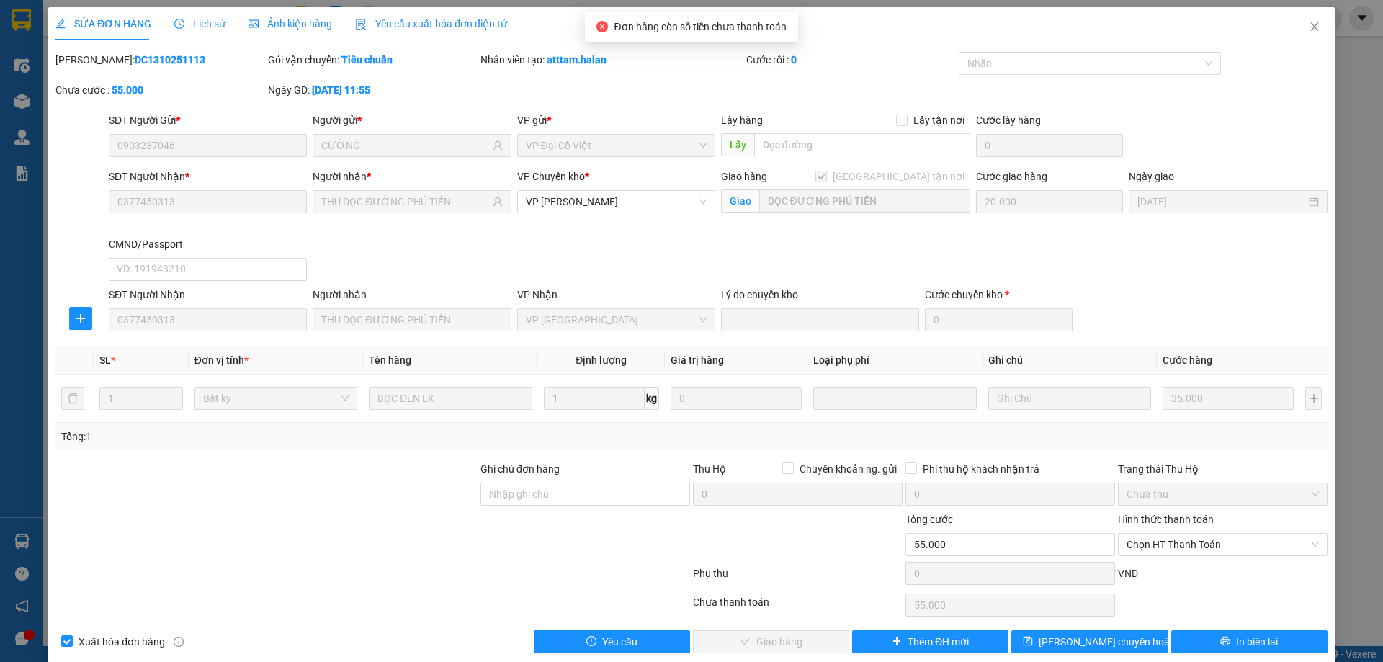
drag, startPoint x: 1173, startPoint y: 552, endPoint x: 1172, endPoint y: 564, distance: 12.3
click at [1173, 551] on span "Chọn HT Thanh Toán" at bounding box center [1223, 545] width 192 height 22
click at [1164, 424] on div "Tại văn phòng" at bounding box center [1214, 424] width 191 height 16
type input "0"
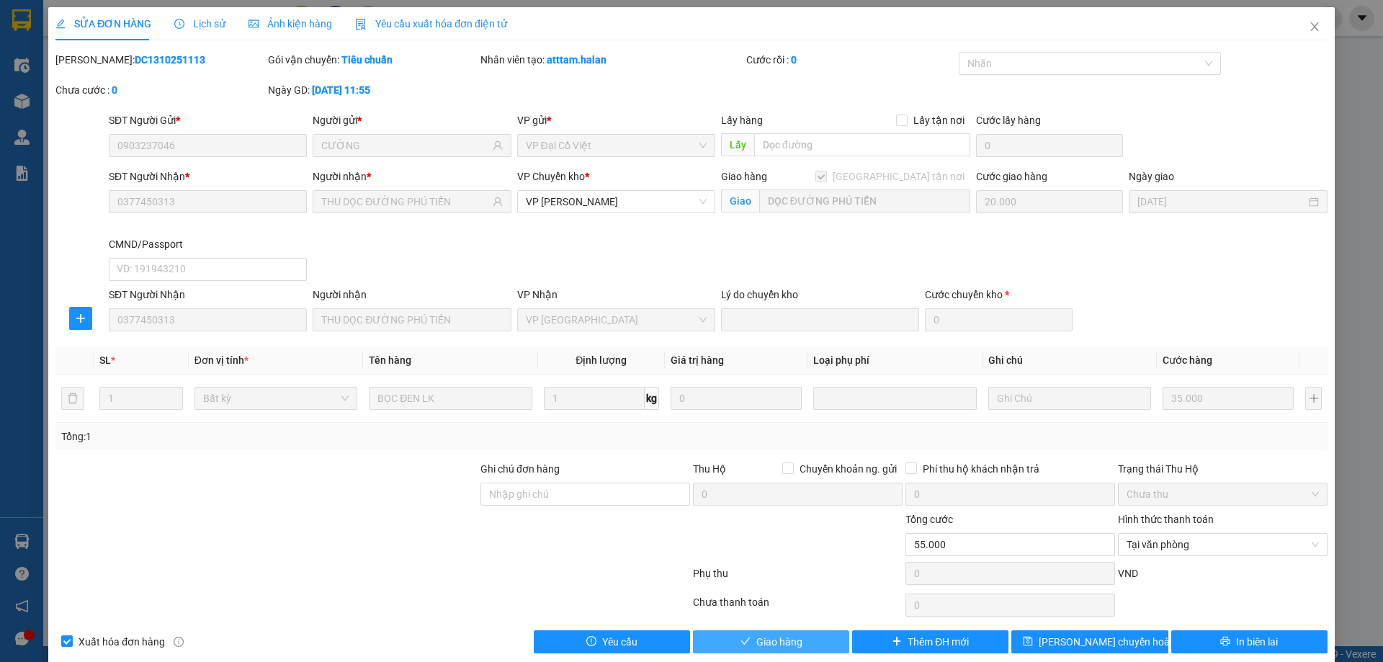
click at [801, 647] on button "Giao hàng" at bounding box center [771, 641] width 156 height 23
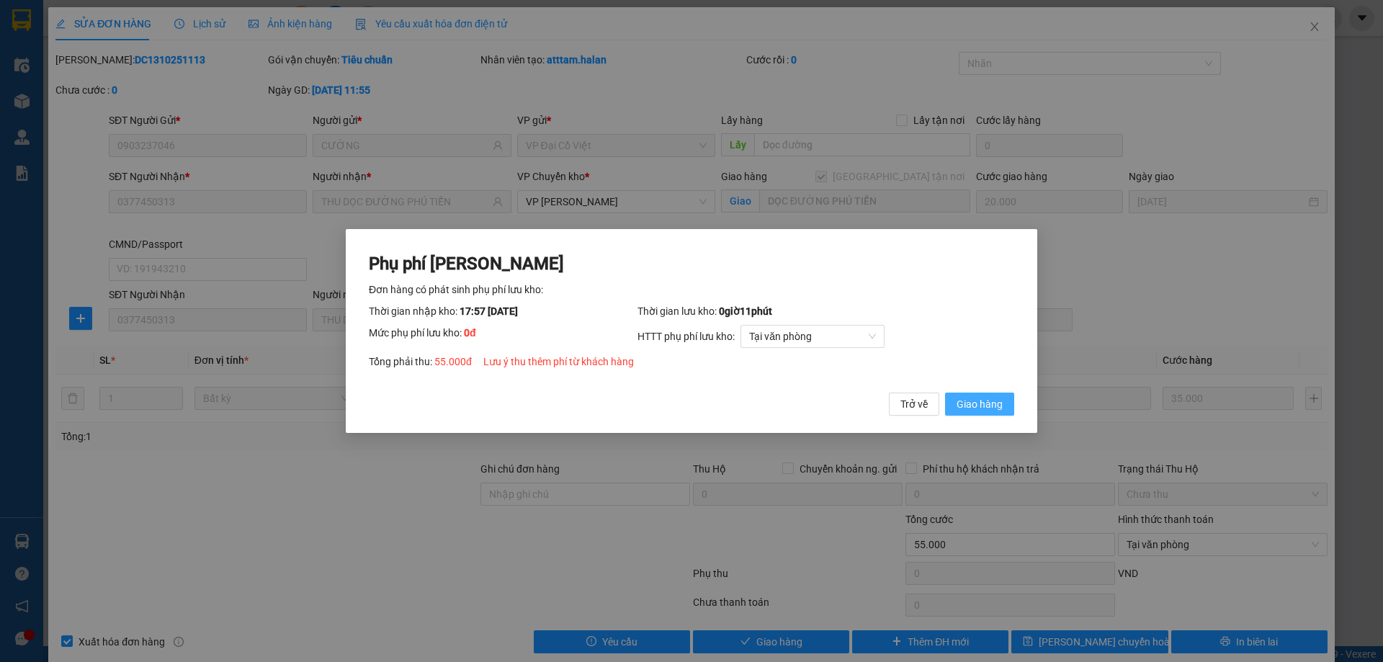
click at [971, 404] on span "Giao hàng" at bounding box center [980, 404] width 46 height 16
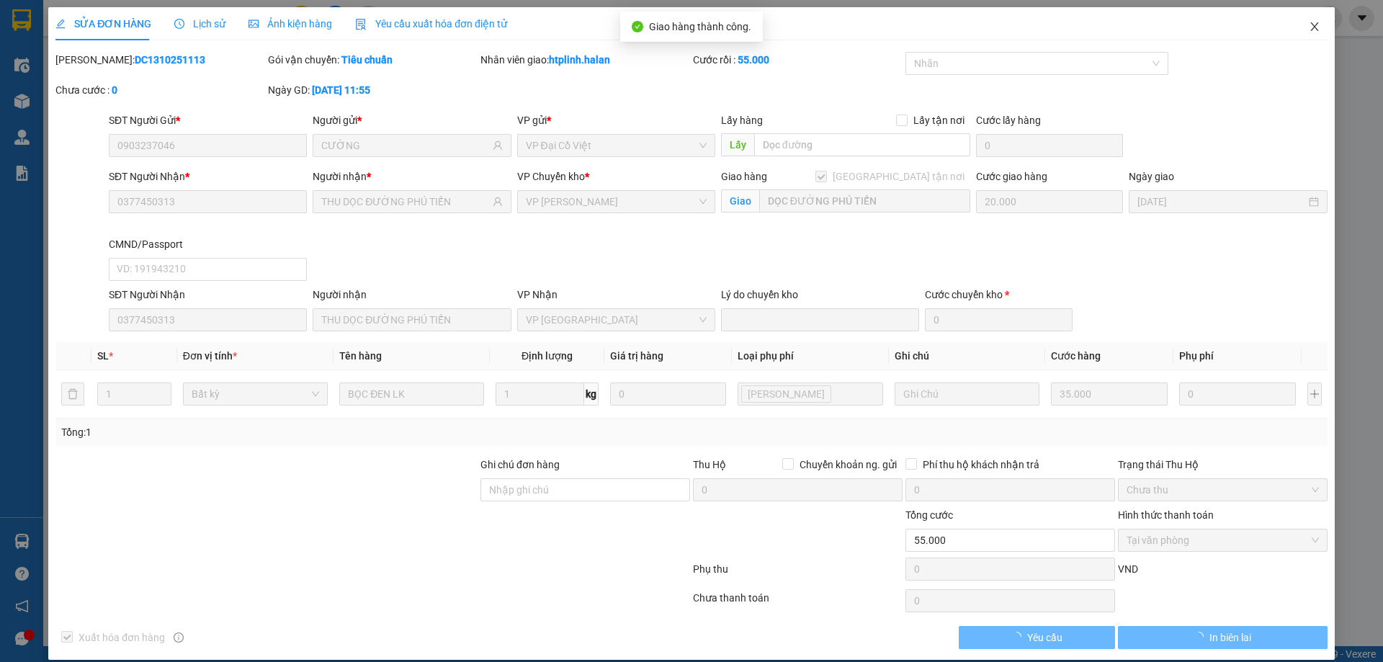
click at [1295, 25] on span "Close" at bounding box center [1315, 27] width 40 height 40
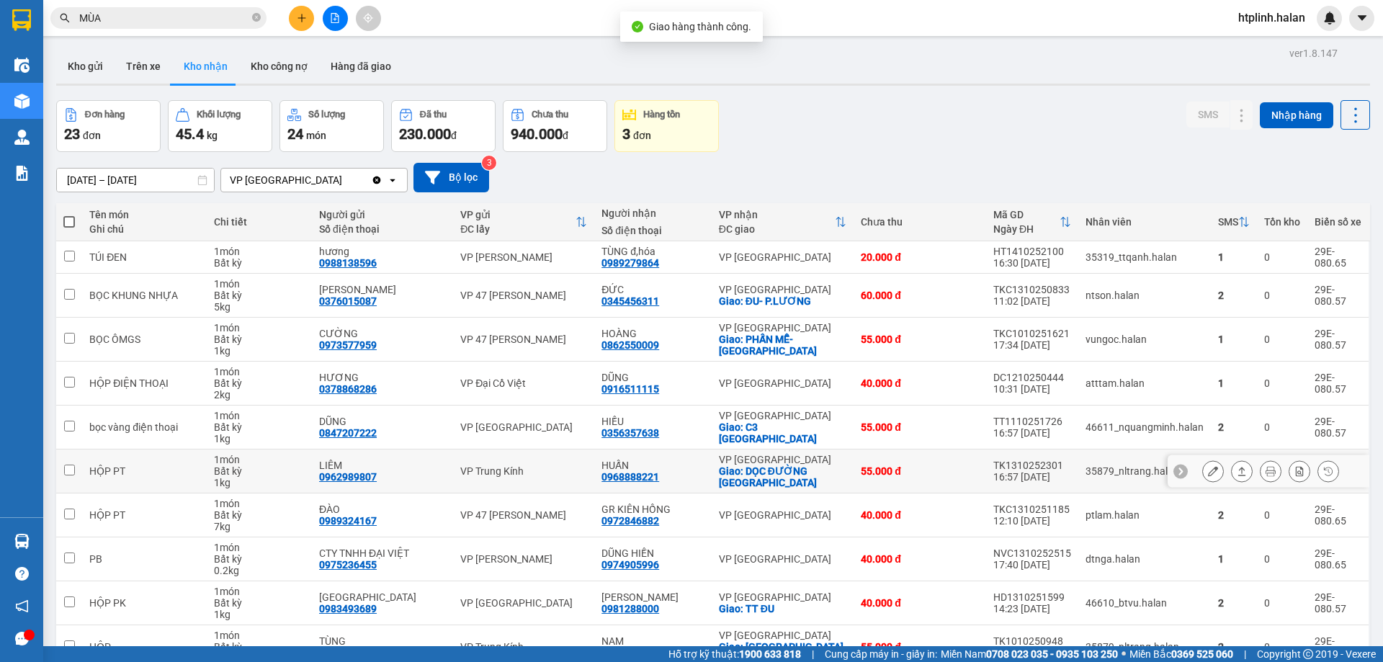
scroll to position [82, 0]
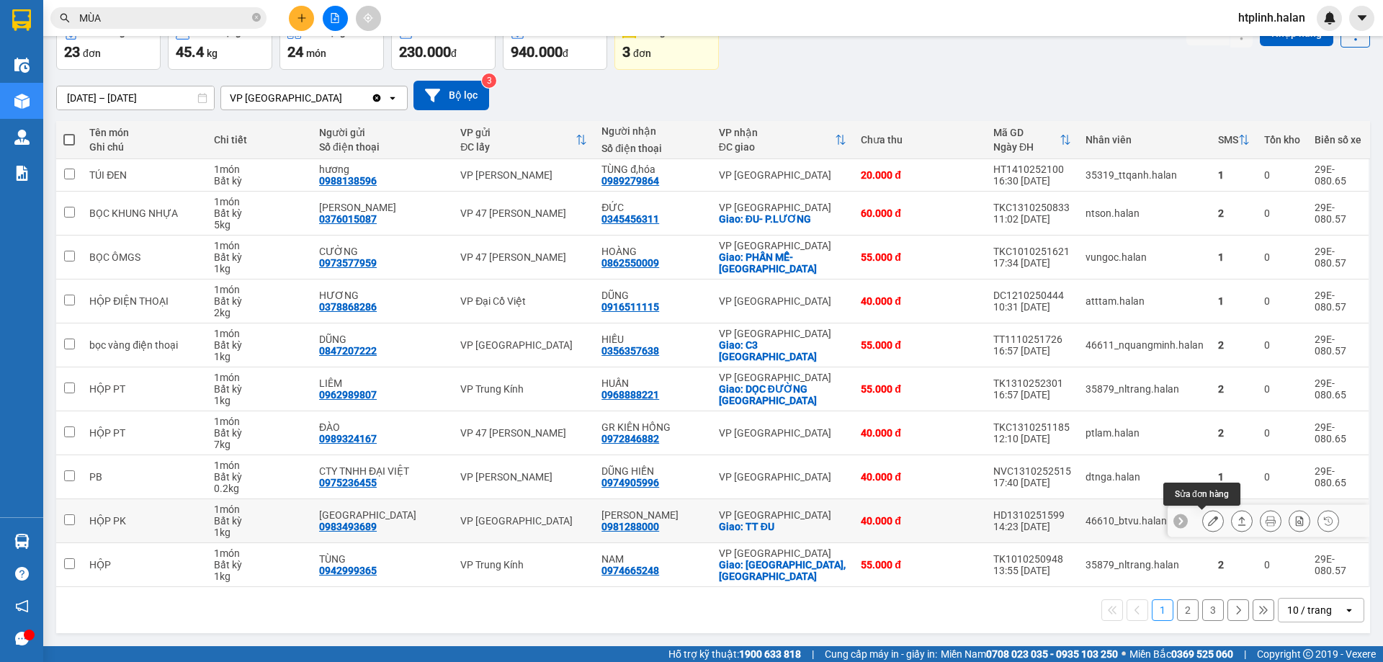
click at [1237, 519] on icon at bounding box center [1242, 521] width 10 height 10
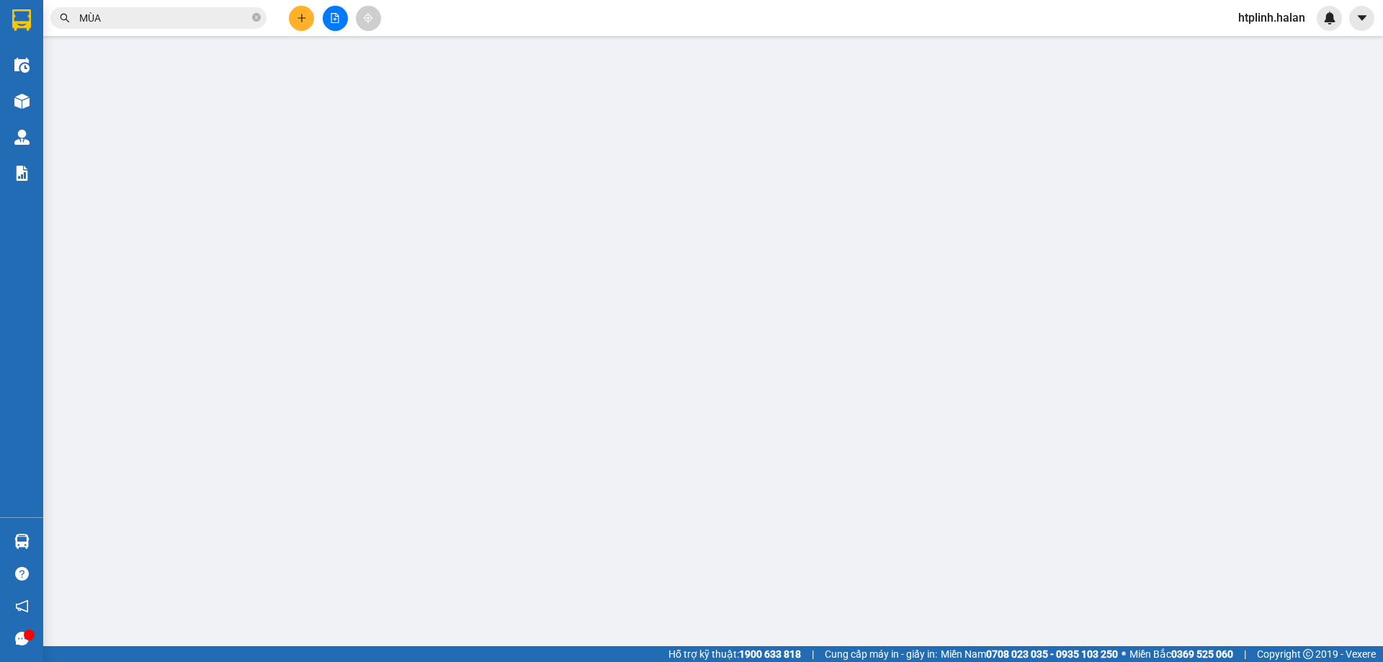
type input "0983493689"
type input "NHẬT NAM"
type input "0981288000"
type input "LINH HIỀN"
checkbox input "true"
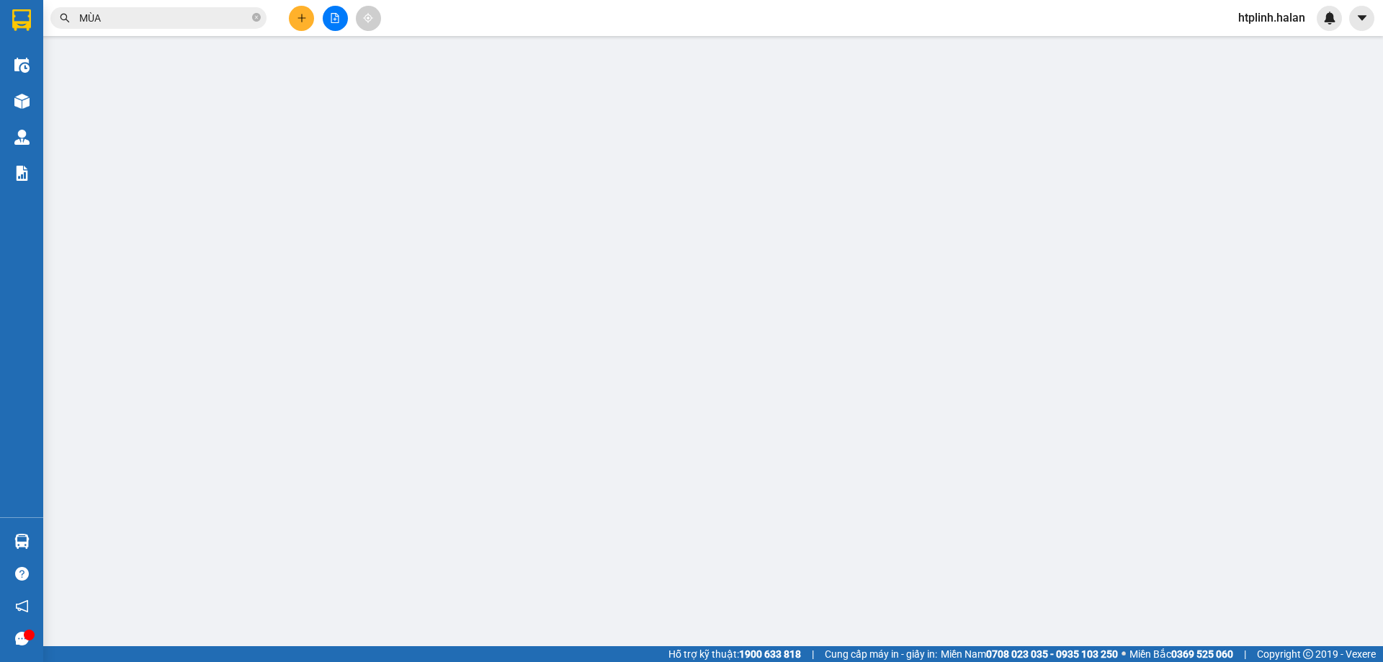
type input "TT ĐU"
type input "0"
type input "40.000"
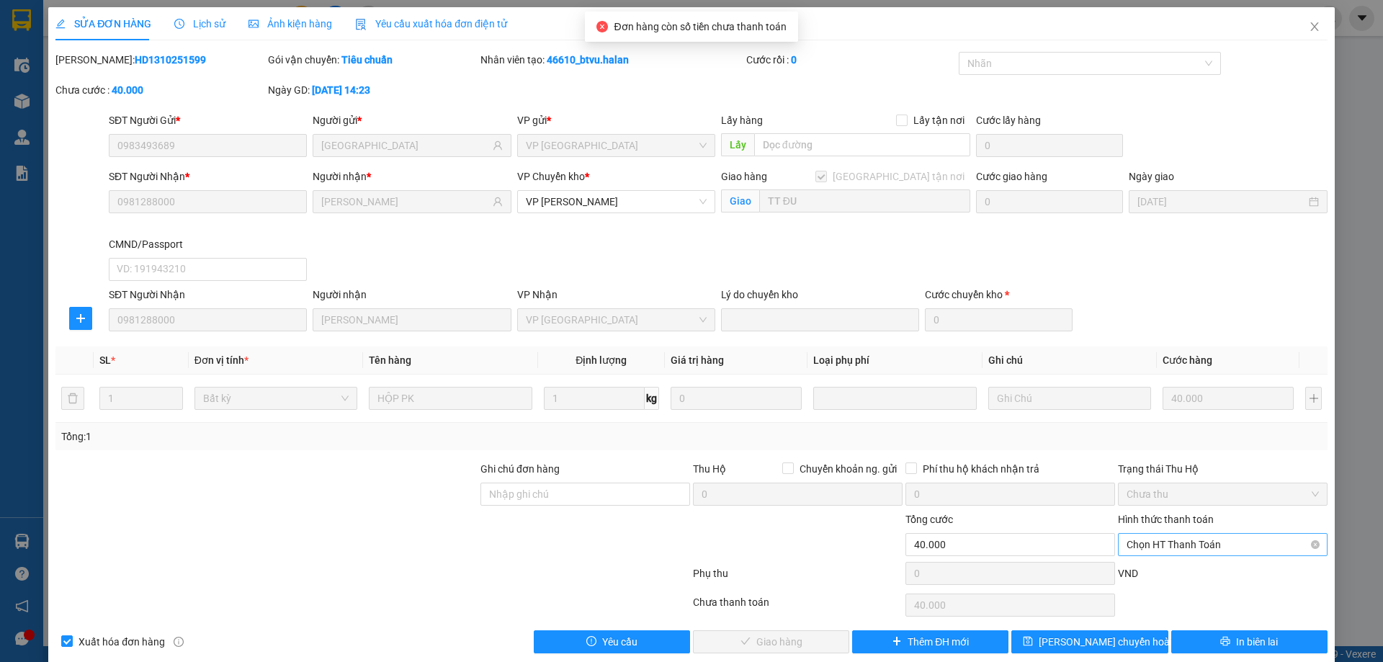
drag, startPoint x: 1156, startPoint y: 553, endPoint x: 1153, endPoint y: 535, distance: 19.1
click at [1156, 554] on span "Chọn HT Thanh Toán" at bounding box center [1223, 545] width 192 height 22
click at [1153, 421] on div "Tại văn phòng" at bounding box center [1214, 424] width 191 height 16
type input "0"
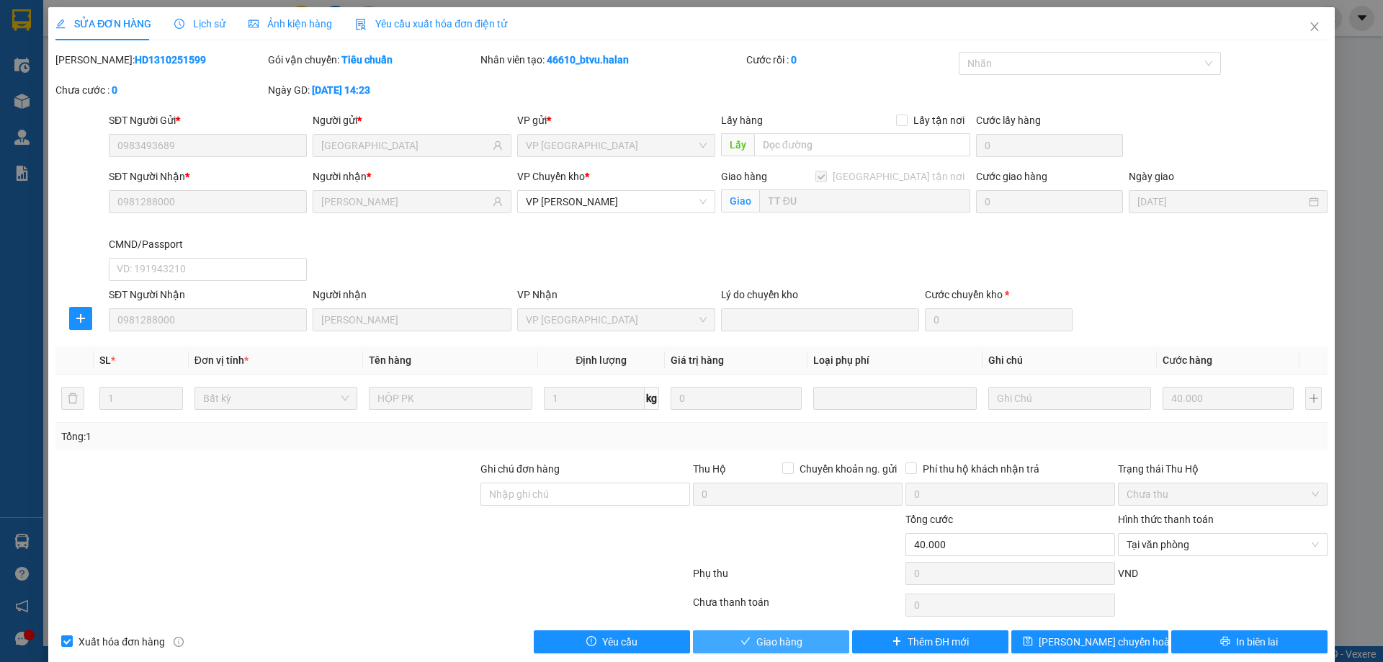
click at [793, 632] on button "Giao hàng" at bounding box center [771, 641] width 156 height 23
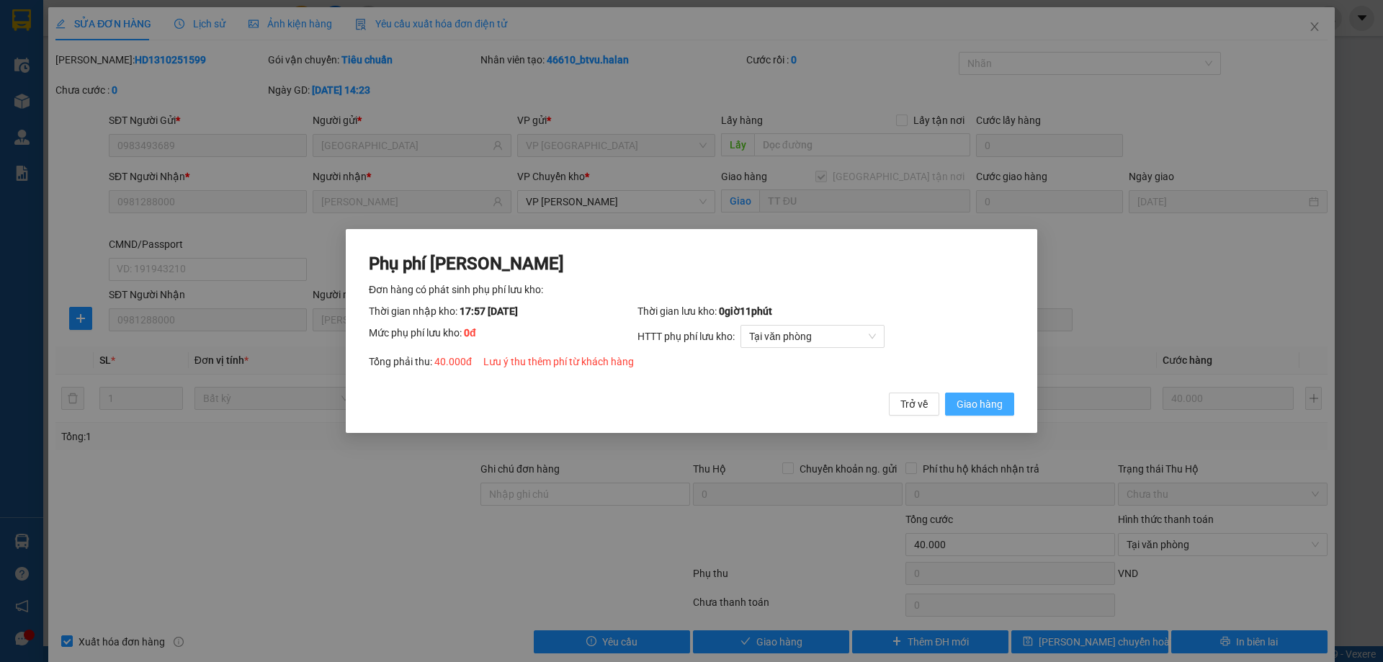
click at [969, 406] on span "Giao hàng" at bounding box center [980, 404] width 46 height 16
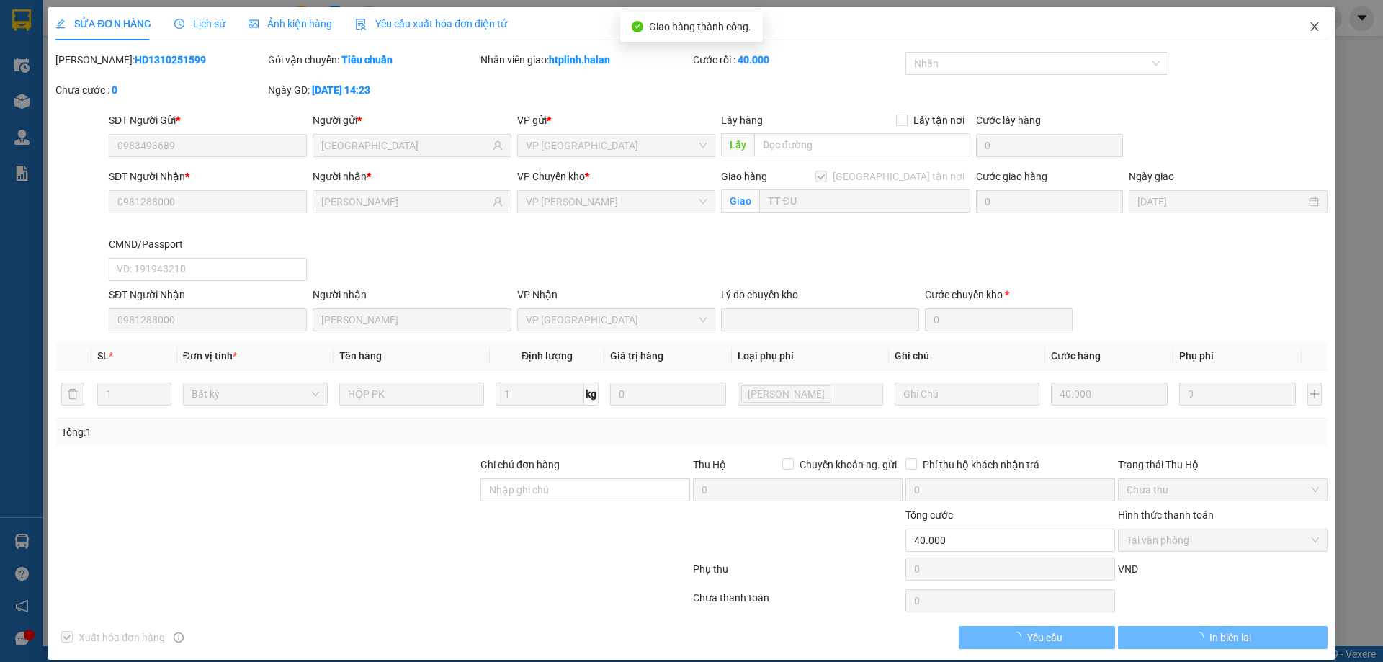
click at [1311, 14] on span "Close" at bounding box center [1315, 27] width 40 height 40
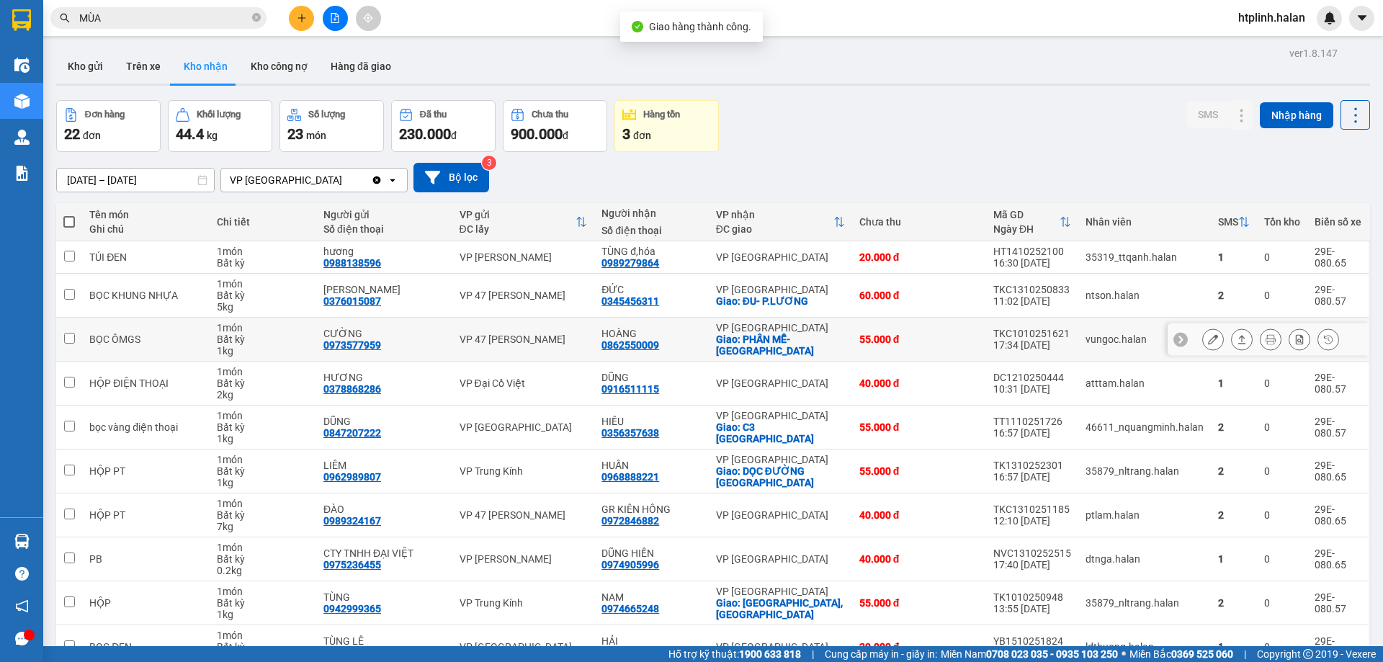
scroll to position [82, 0]
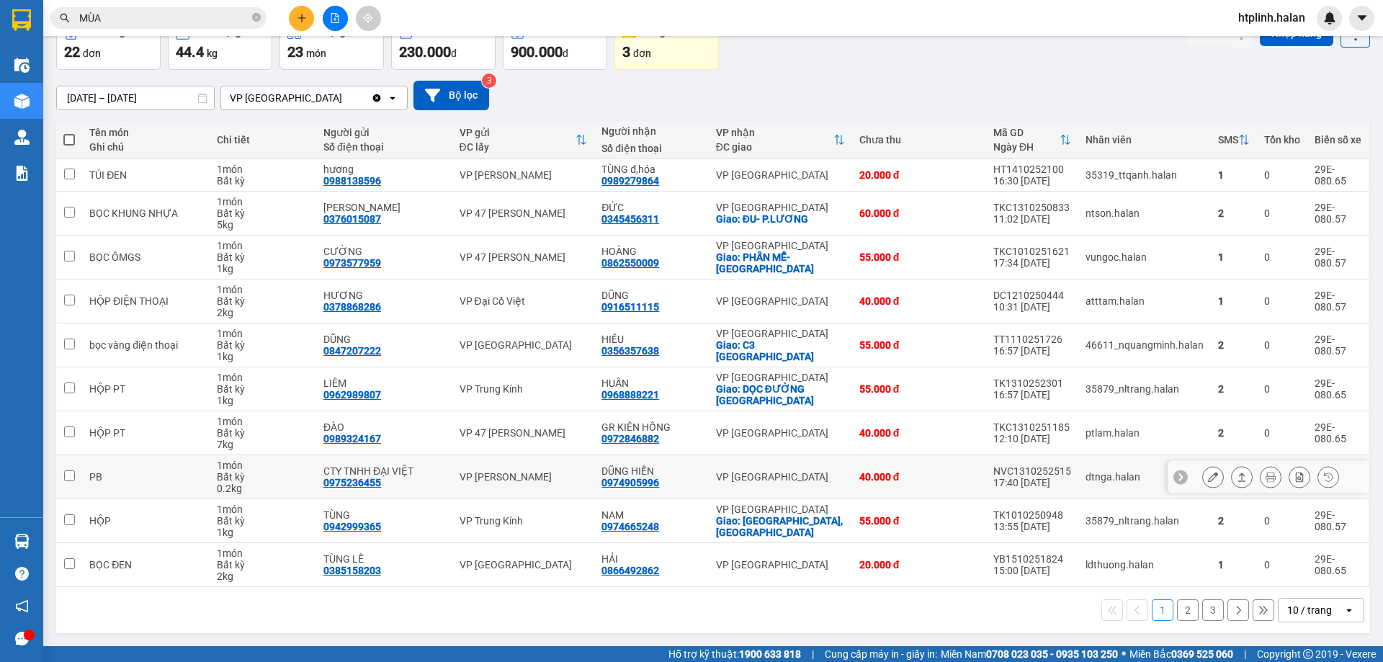
click at [1232, 483] on button at bounding box center [1242, 477] width 20 height 25
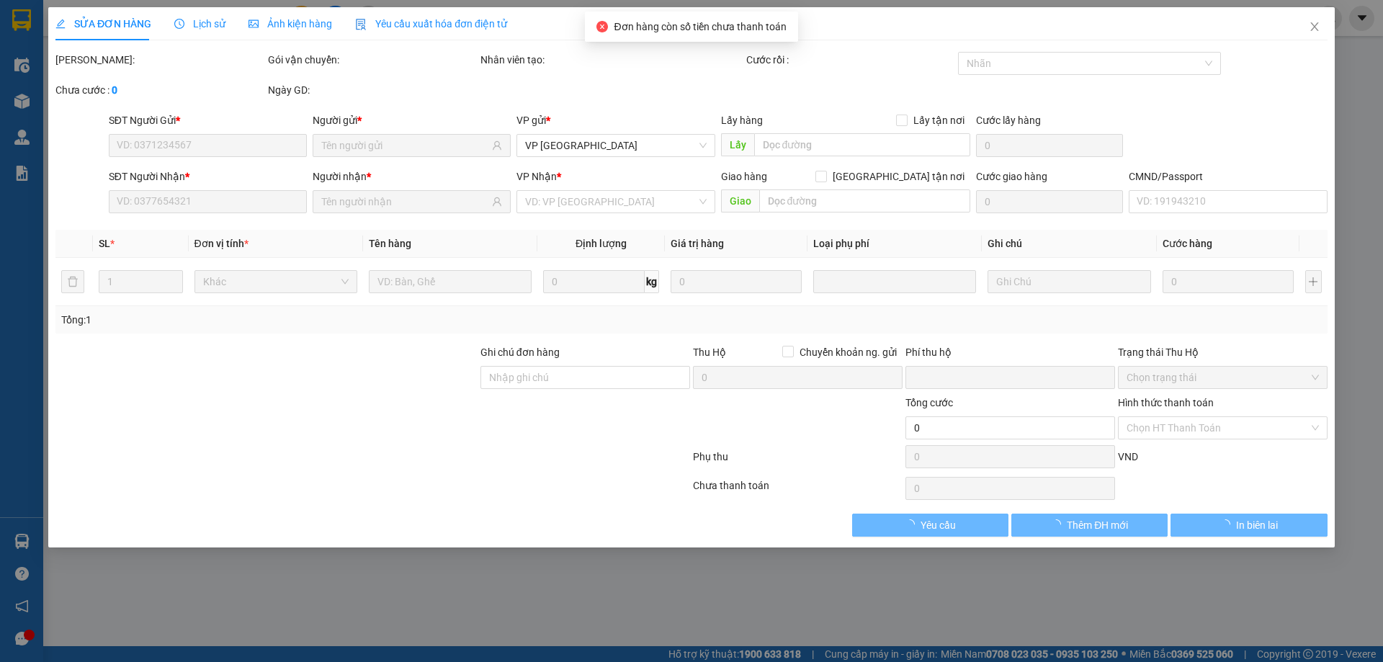
type input "0975236455"
type input "CTY TNHH ĐẠI VIỆT"
type input "0974905996"
type input "DŨNG HIỀN"
type input "0"
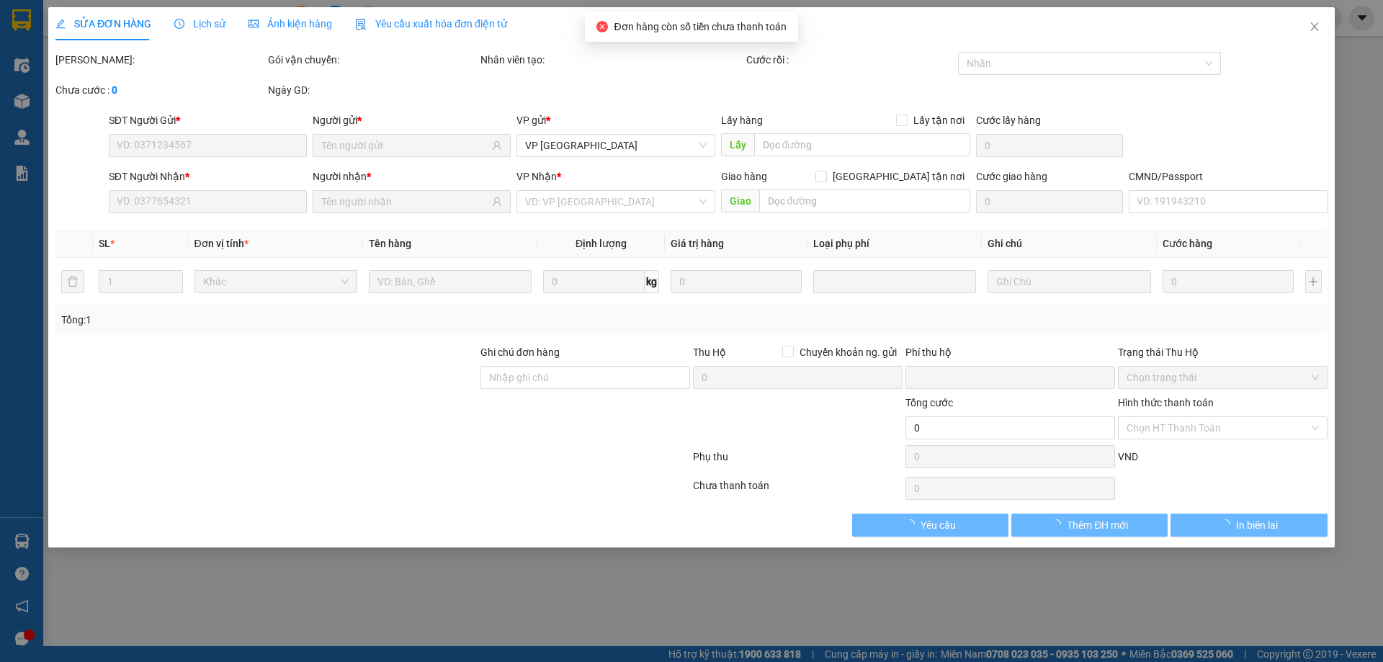
type input "40.000"
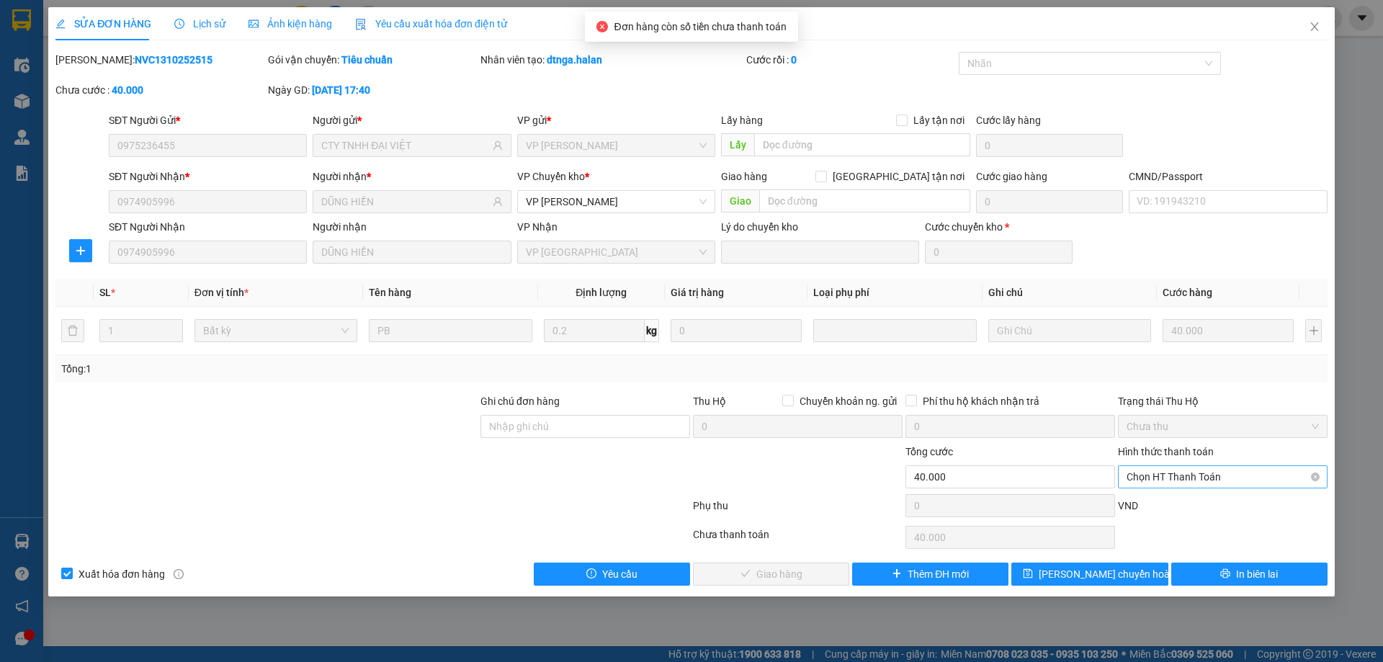
click at [1221, 482] on span "Chọn HT Thanh Toán" at bounding box center [1223, 477] width 192 height 22
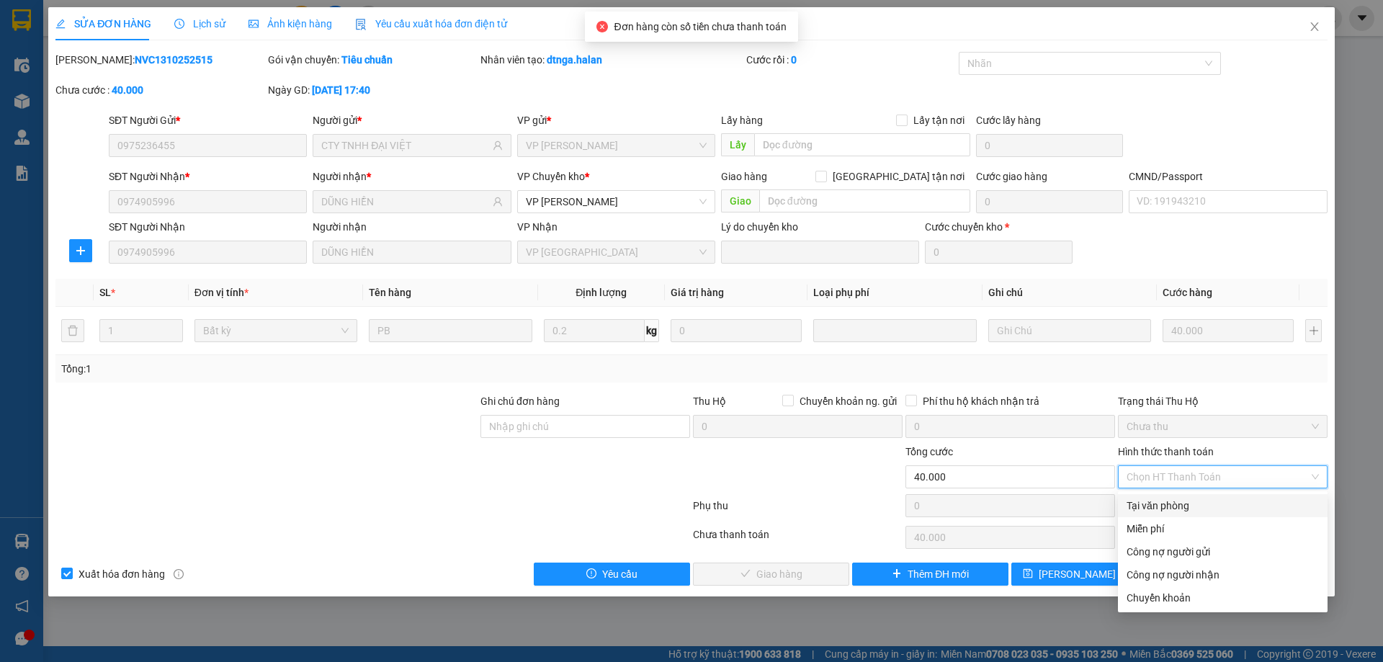
click at [1209, 504] on div "Tại văn phòng" at bounding box center [1223, 506] width 192 height 16
type input "0"
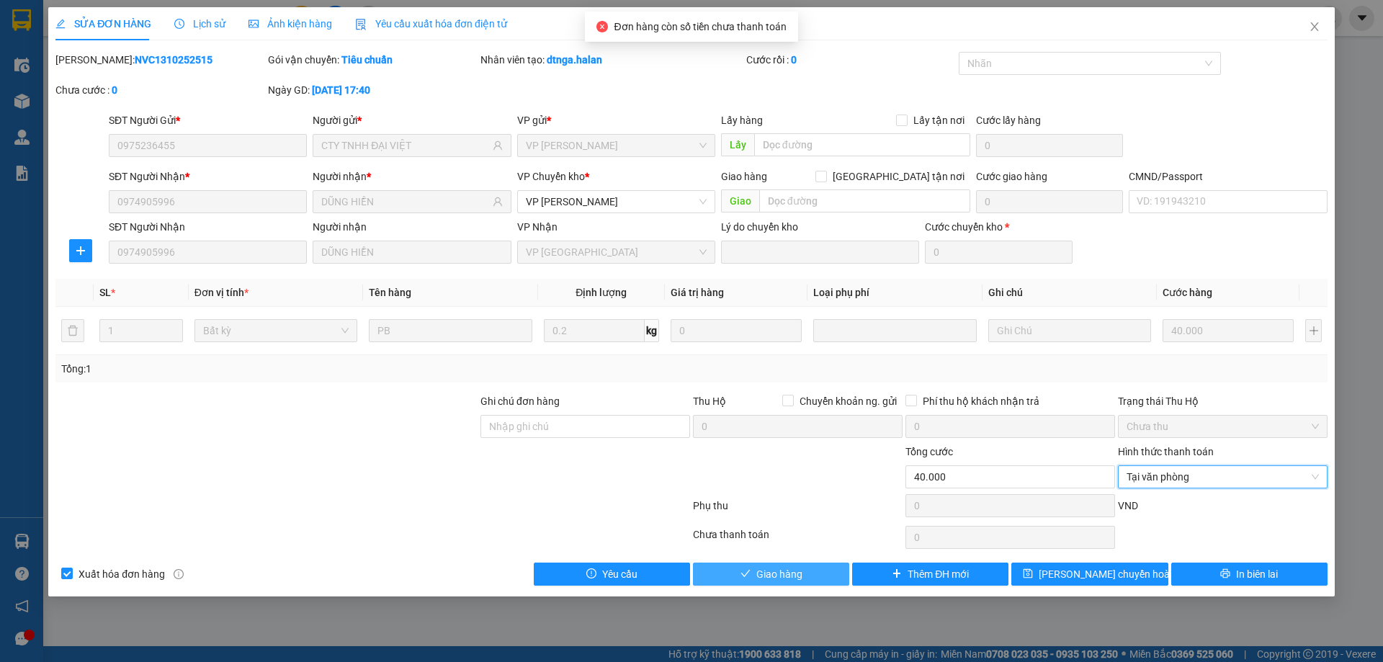
click at [788, 578] on span "Giao hàng" at bounding box center [780, 574] width 46 height 16
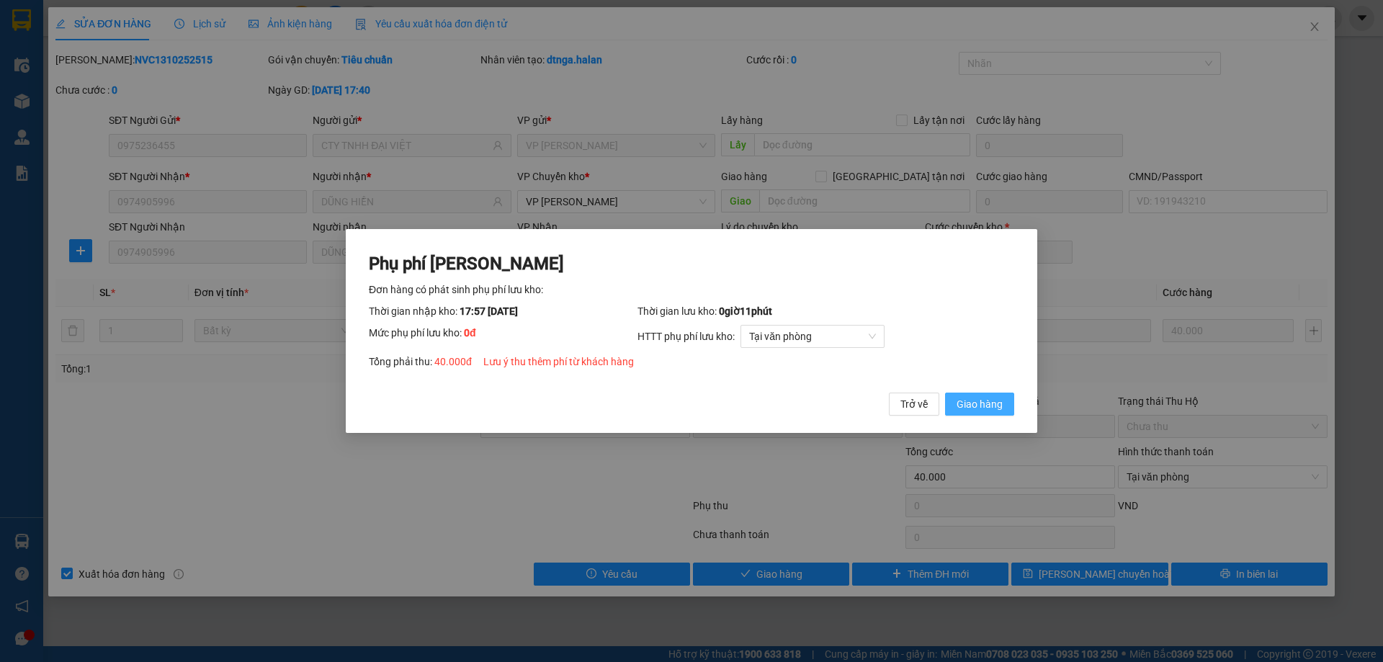
click at [974, 398] on span "Giao hàng" at bounding box center [980, 404] width 46 height 16
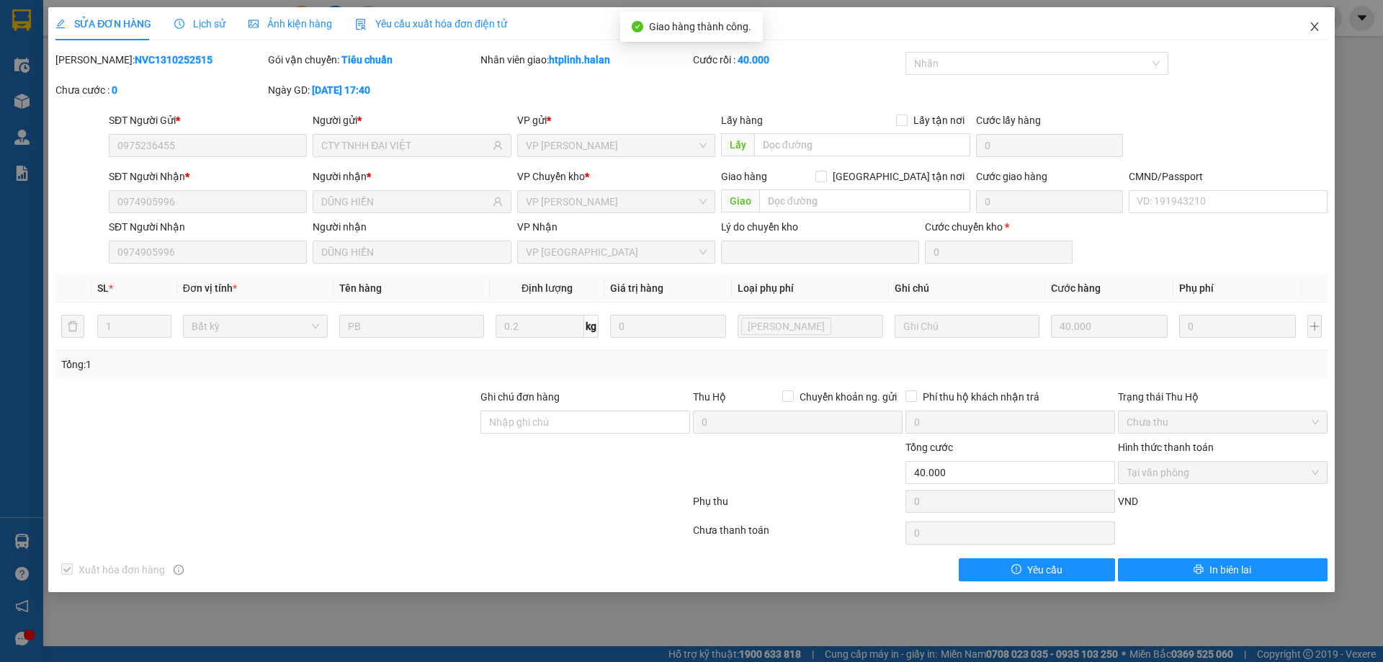
click at [1319, 30] on icon "close" at bounding box center [1315, 27] width 12 height 12
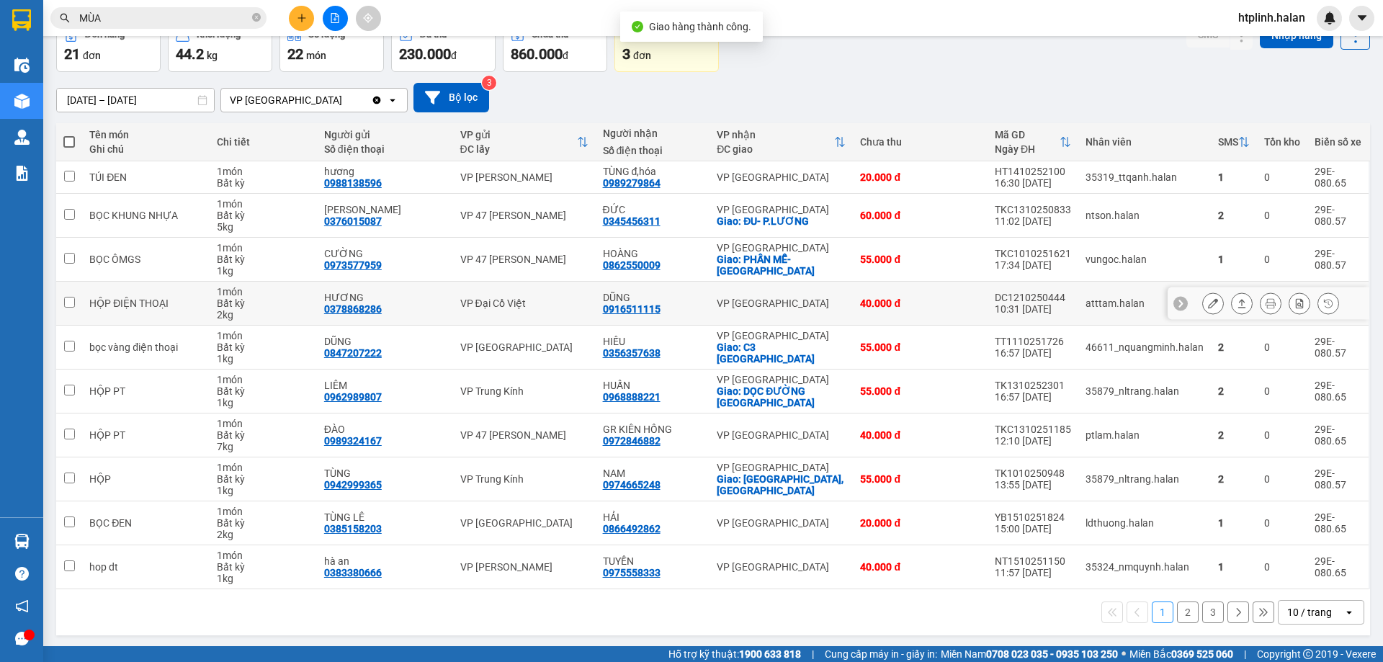
scroll to position [82, 0]
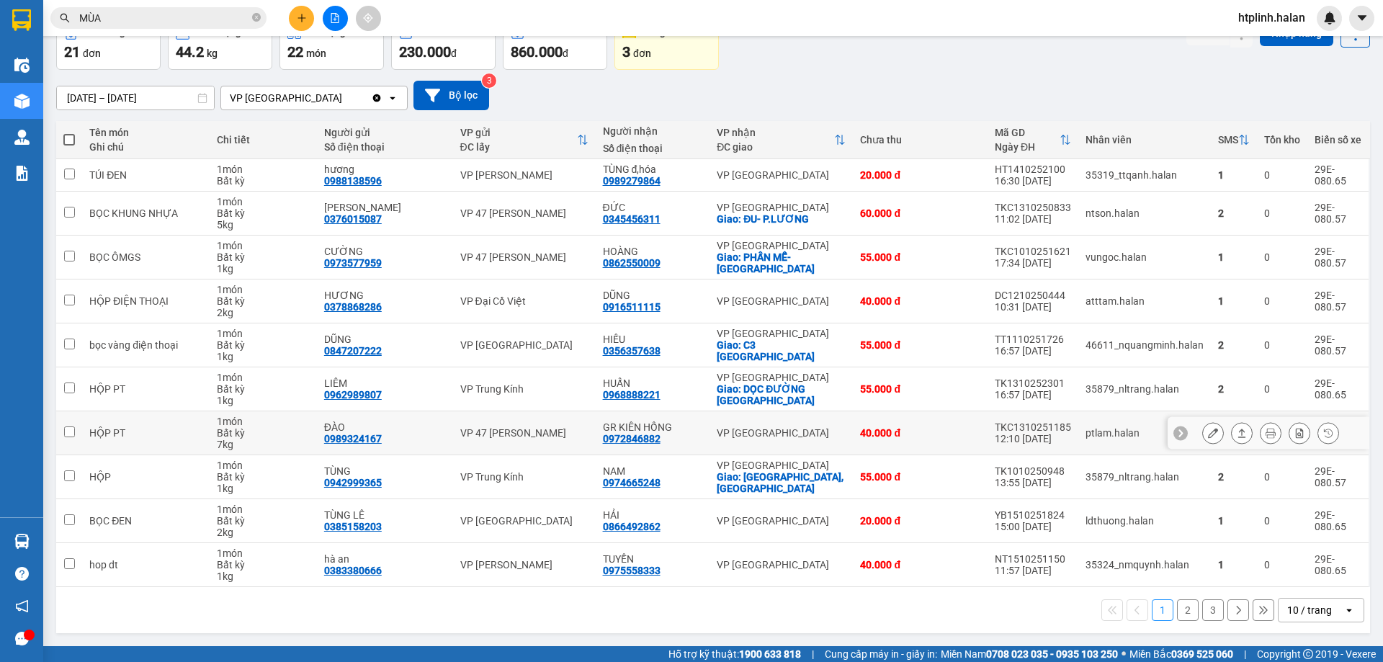
click at [1237, 428] on icon at bounding box center [1242, 433] width 10 height 10
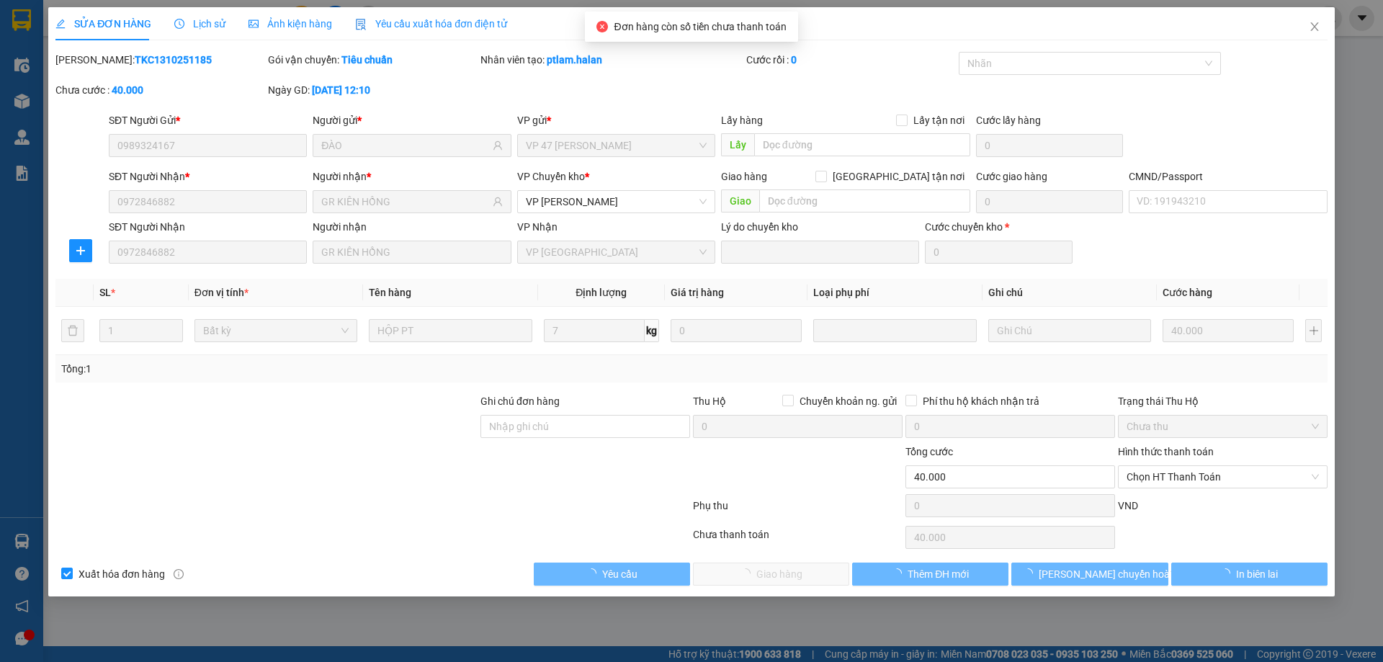
type input "0989324167"
type input "ĐÀO"
type input "0972846882"
type input "GR KIÊN HỒNG"
type input "0"
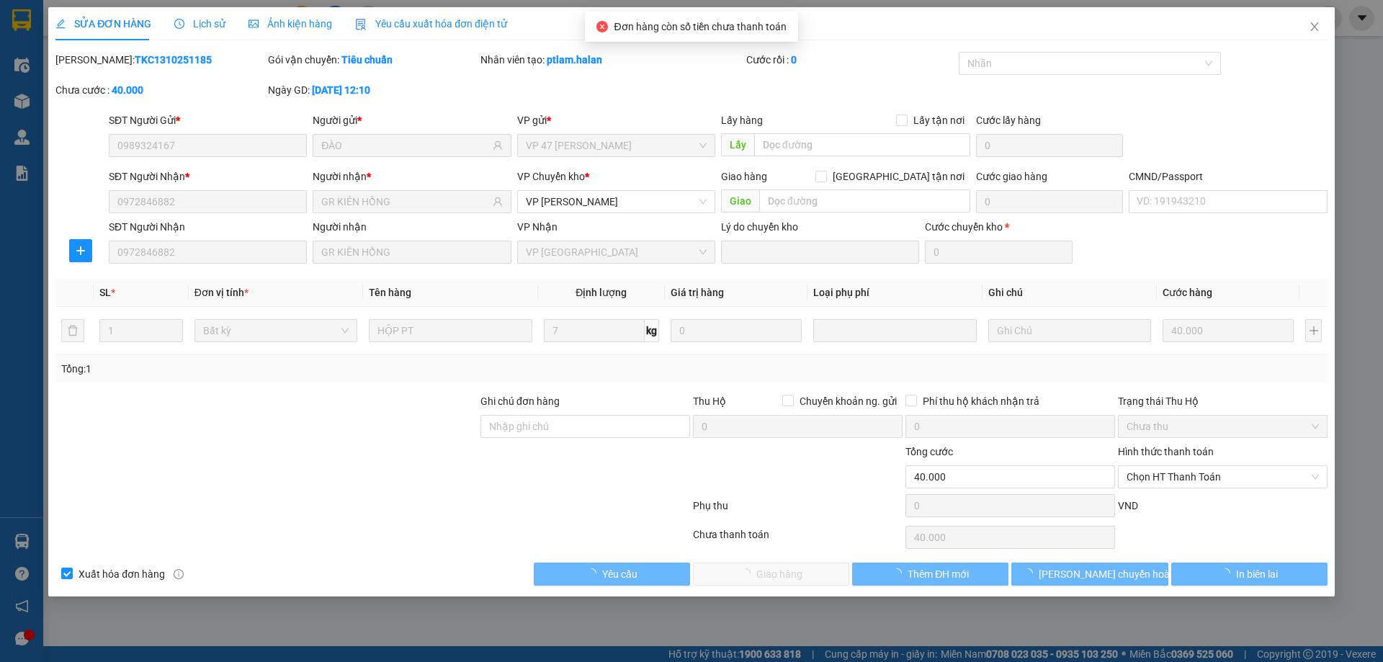
type input "40.000"
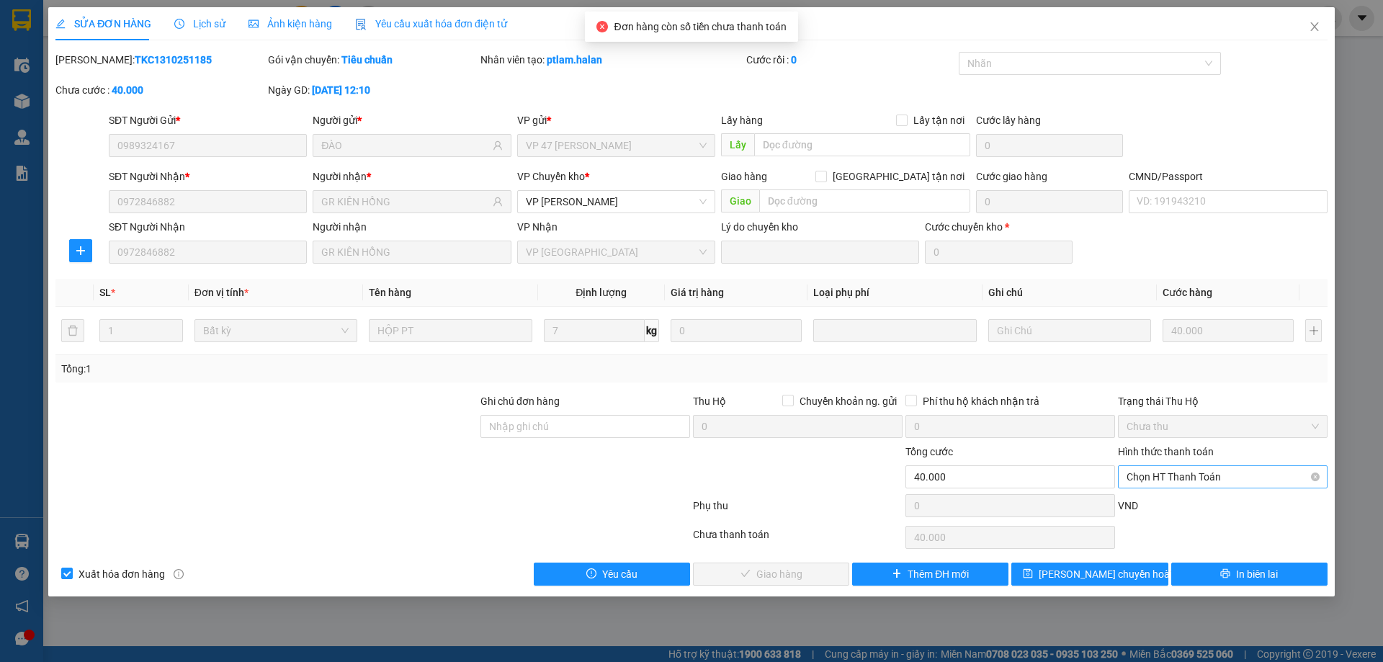
click at [1170, 473] on span "Chọn HT Thanh Toán" at bounding box center [1223, 477] width 192 height 22
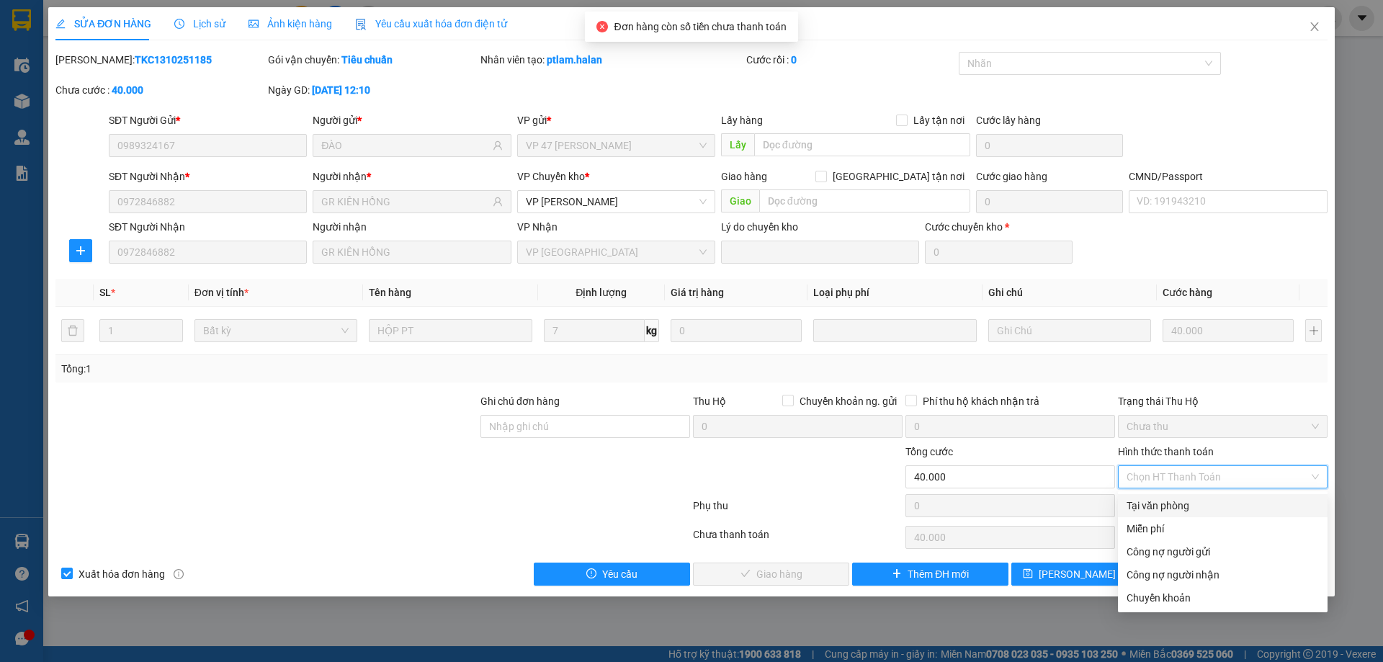
click at [1163, 509] on div "Tại văn phòng" at bounding box center [1223, 506] width 192 height 16
type input "0"
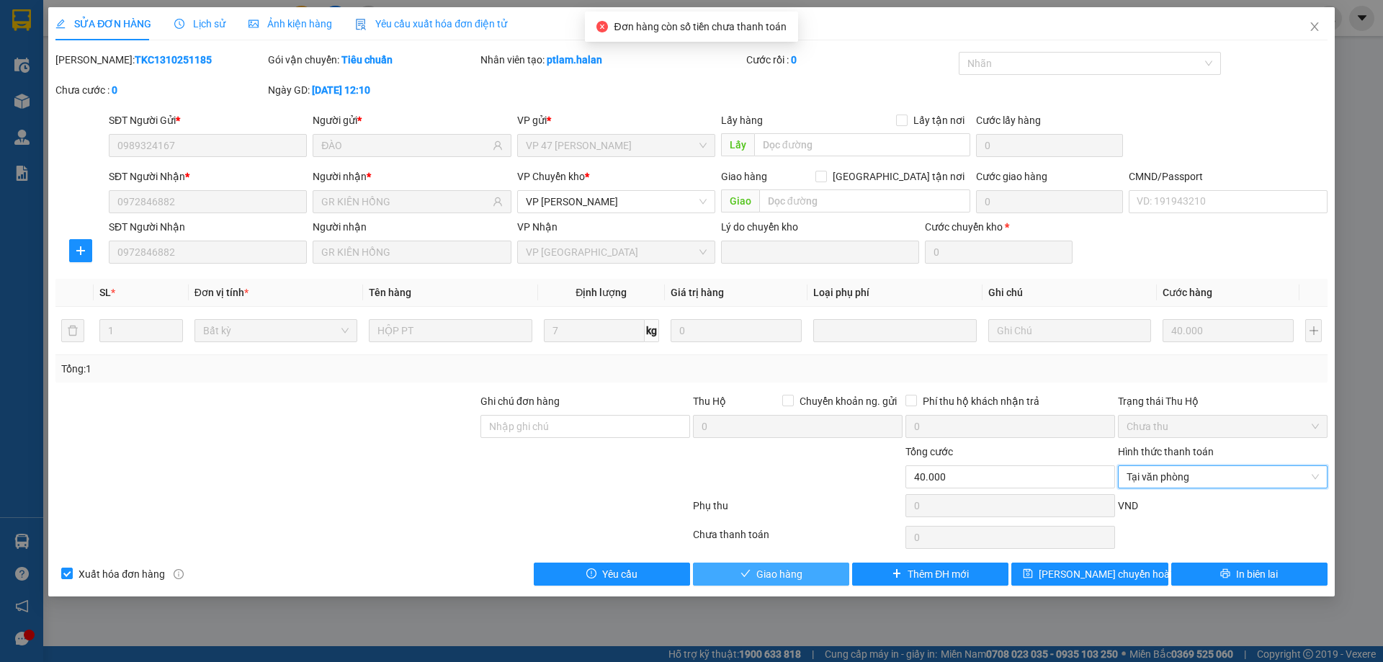
click at [804, 572] on button "Giao hàng" at bounding box center [771, 574] width 156 height 23
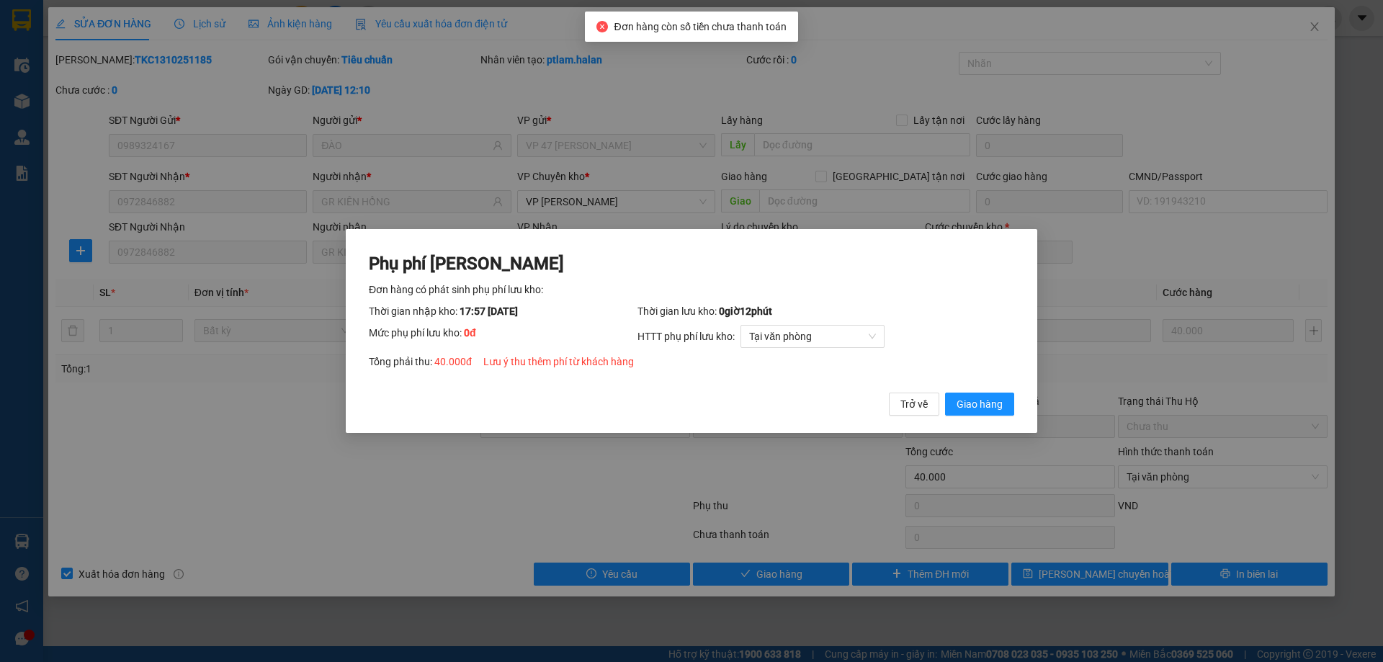
click at [961, 413] on button "Giao hàng" at bounding box center [979, 404] width 69 height 23
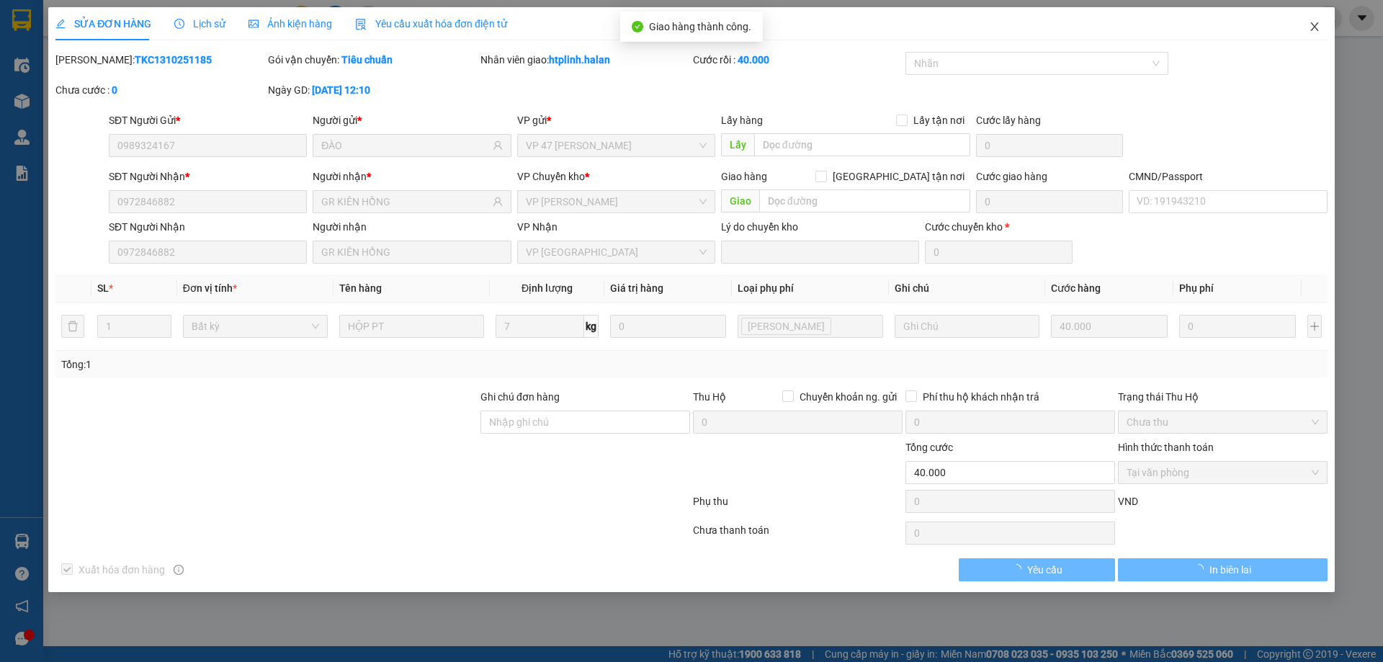
click at [1306, 32] on span "Close" at bounding box center [1315, 27] width 40 height 40
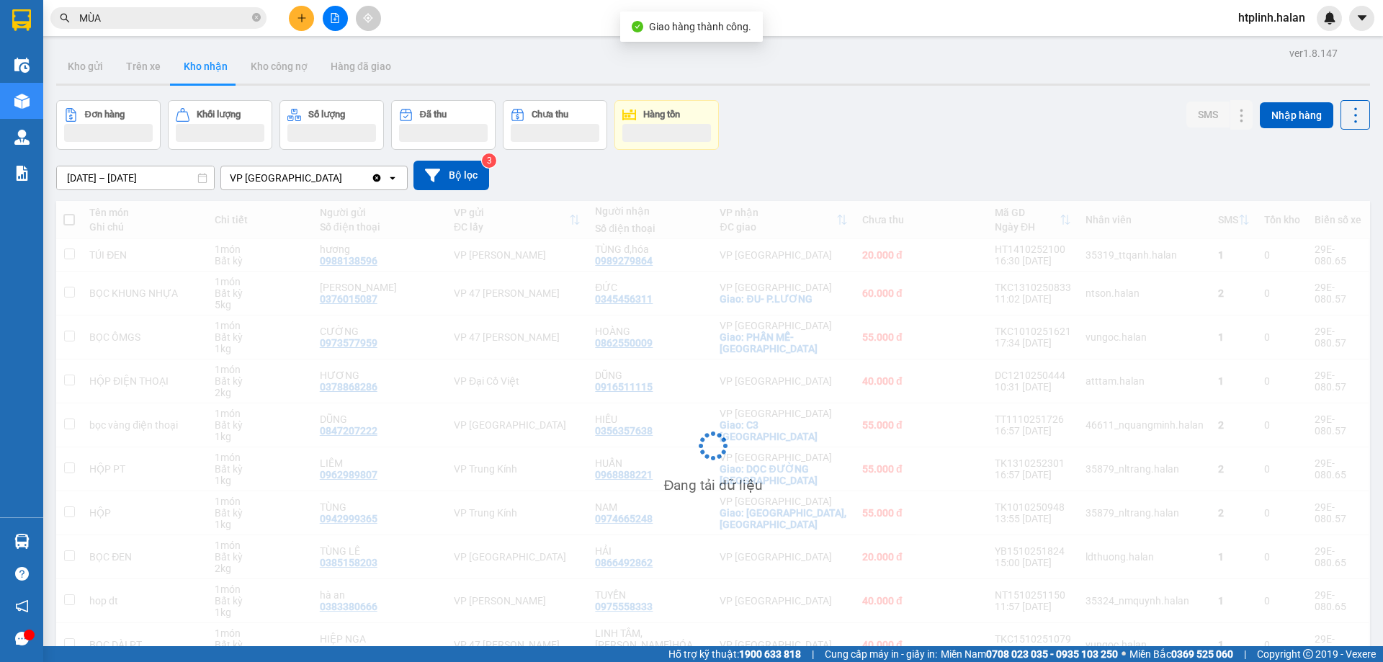
scroll to position [80, 0]
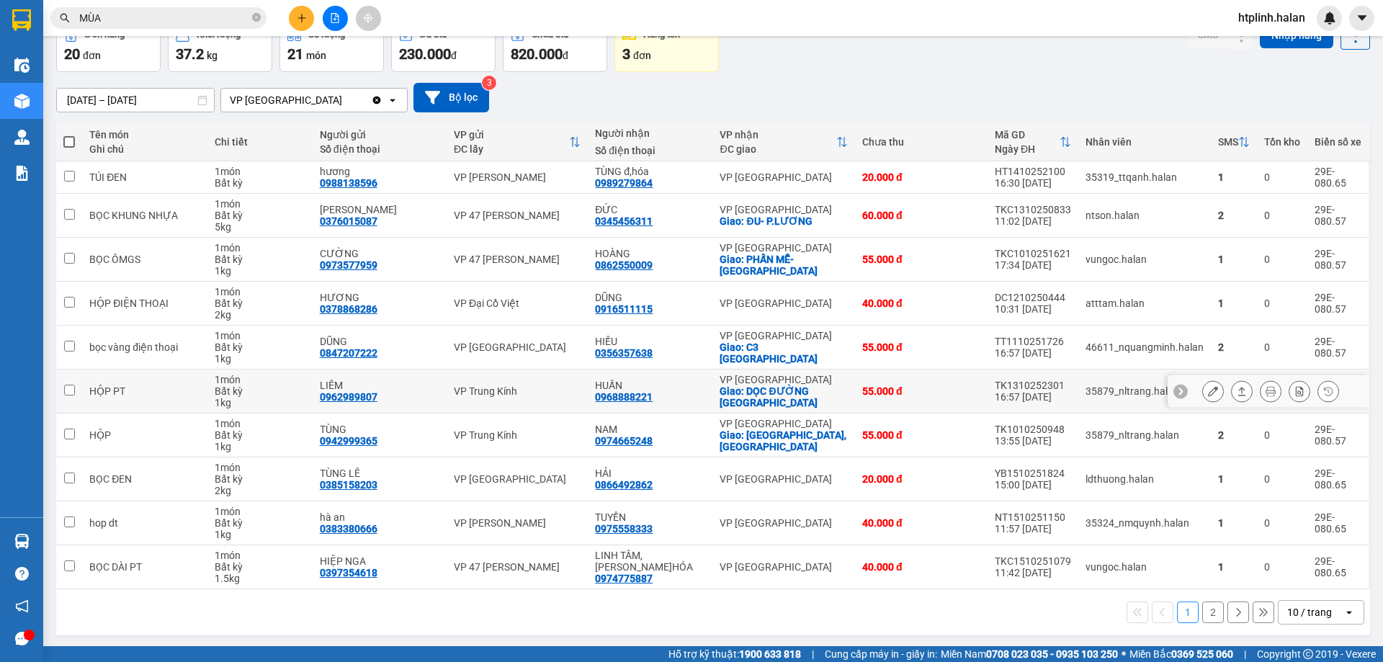
click at [1237, 388] on icon at bounding box center [1242, 391] width 10 height 10
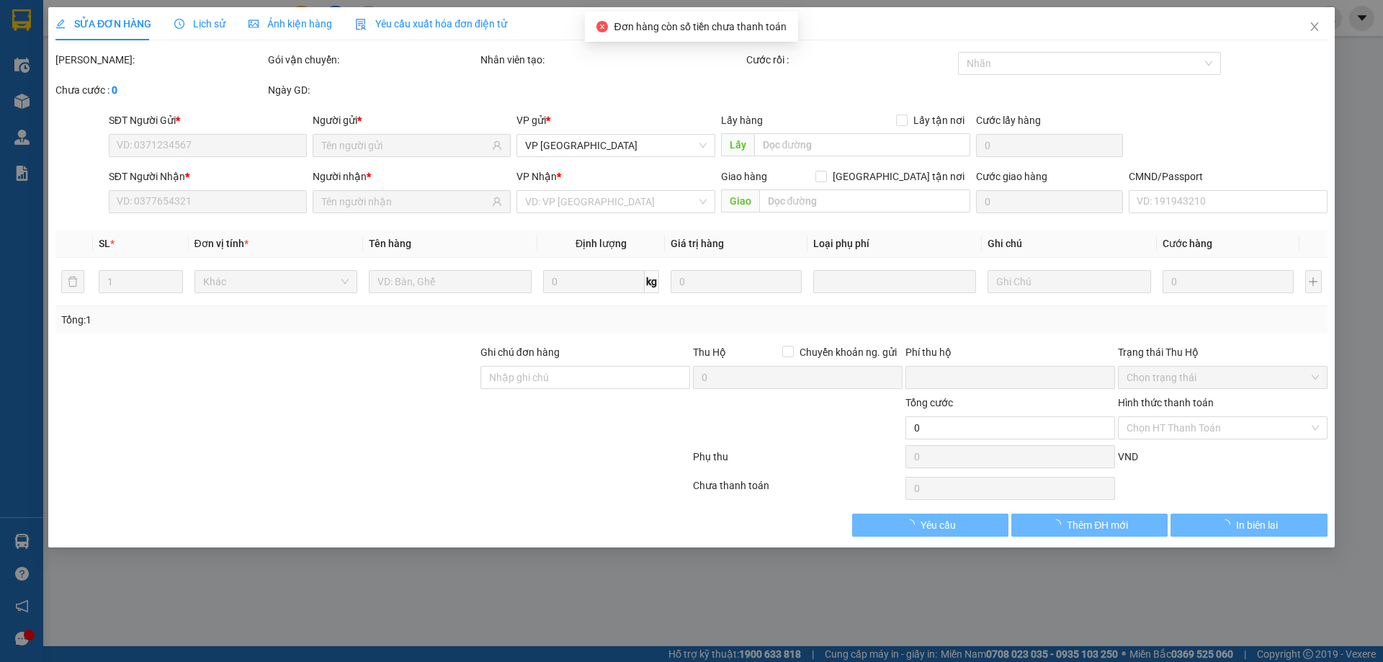
type input "0962989807"
type input "LIÊM"
type input "0968888221"
type input "HUẤN"
checkbox input "true"
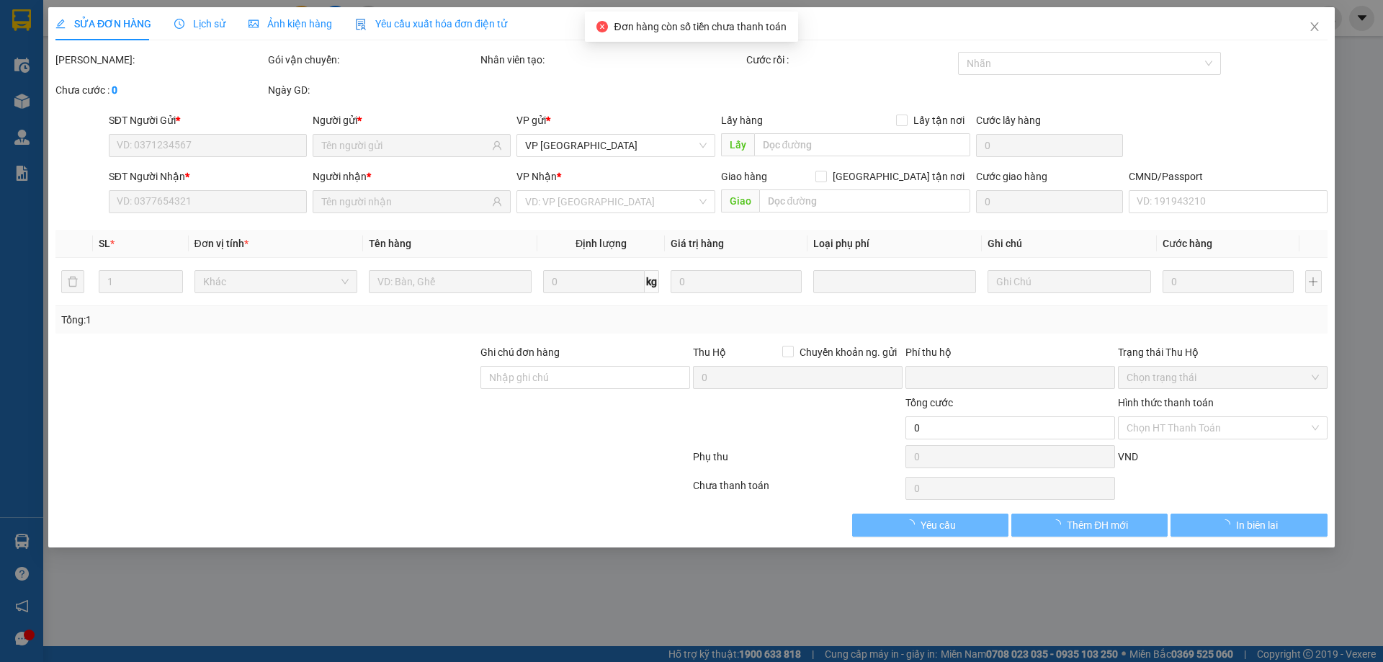
type input "DỌC ĐƯỜNG PHÚ LƯƠNG"
type input "20.000"
type input "0"
type input "55.000"
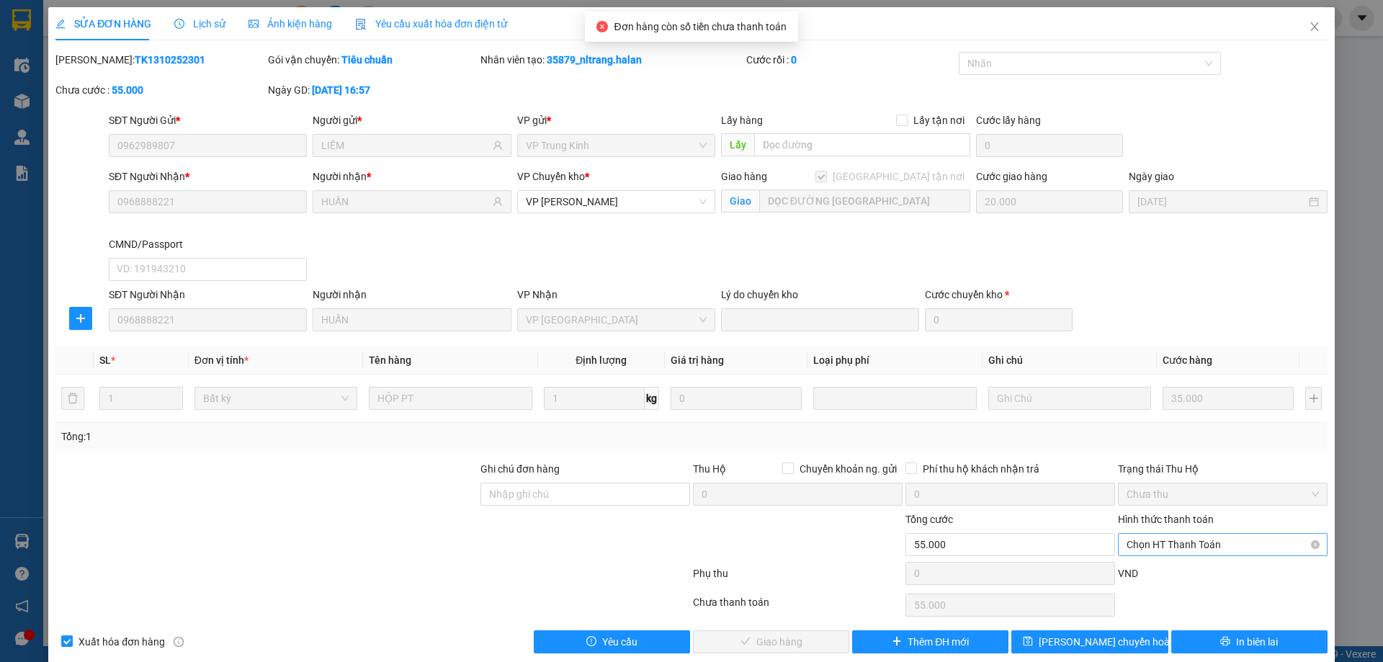
click at [1153, 546] on span "Chọn HT Thanh Toán" at bounding box center [1223, 545] width 192 height 22
click at [1164, 429] on div "Tại văn phòng" at bounding box center [1214, 424] width 191 height 16
type input "0"
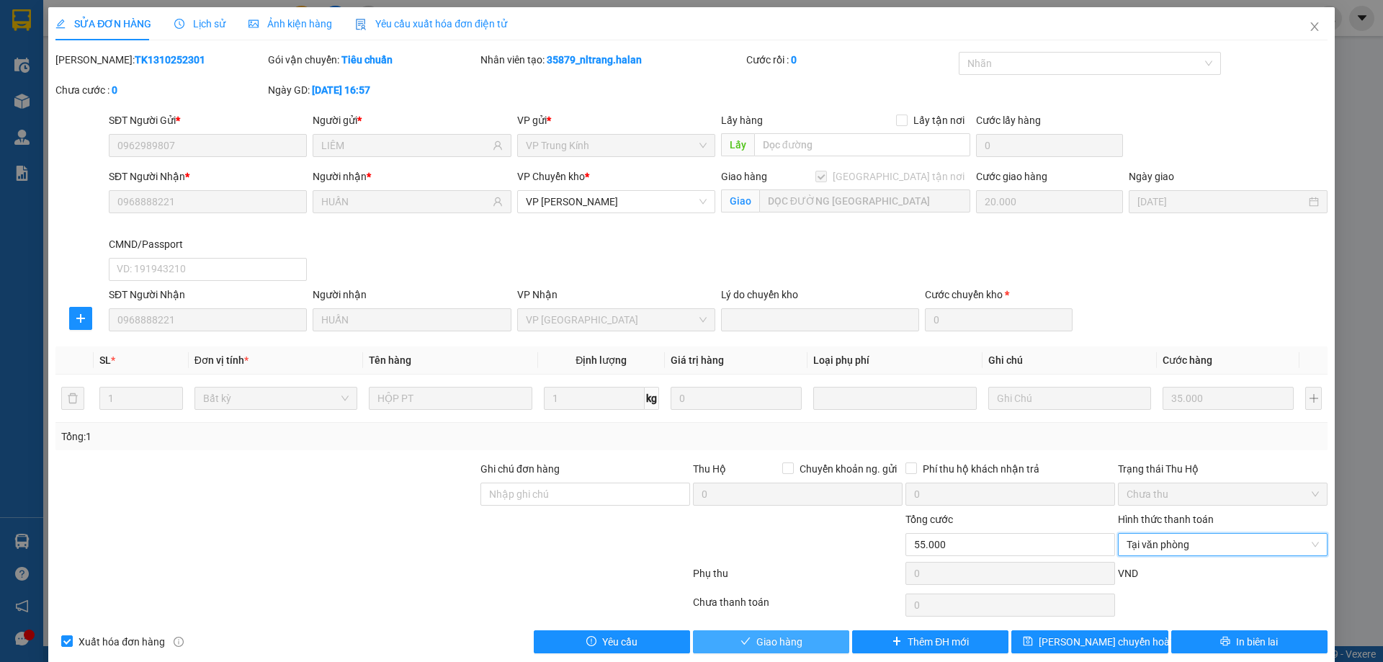
click at [759, 636] on span "Giao hàng" at bounding box center [780, 642] width 46 height 16
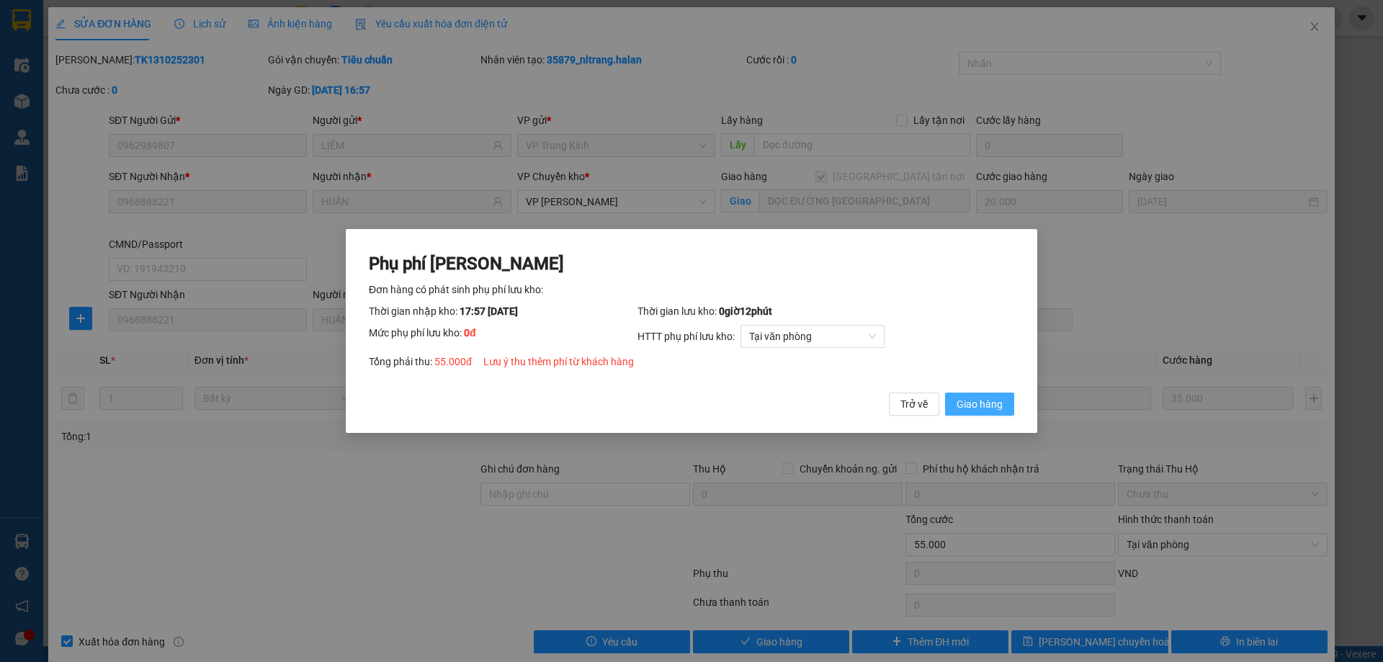
click at [993, 414] on button "Giao hàng" at bounding box center [979, 404] width 69 height 23
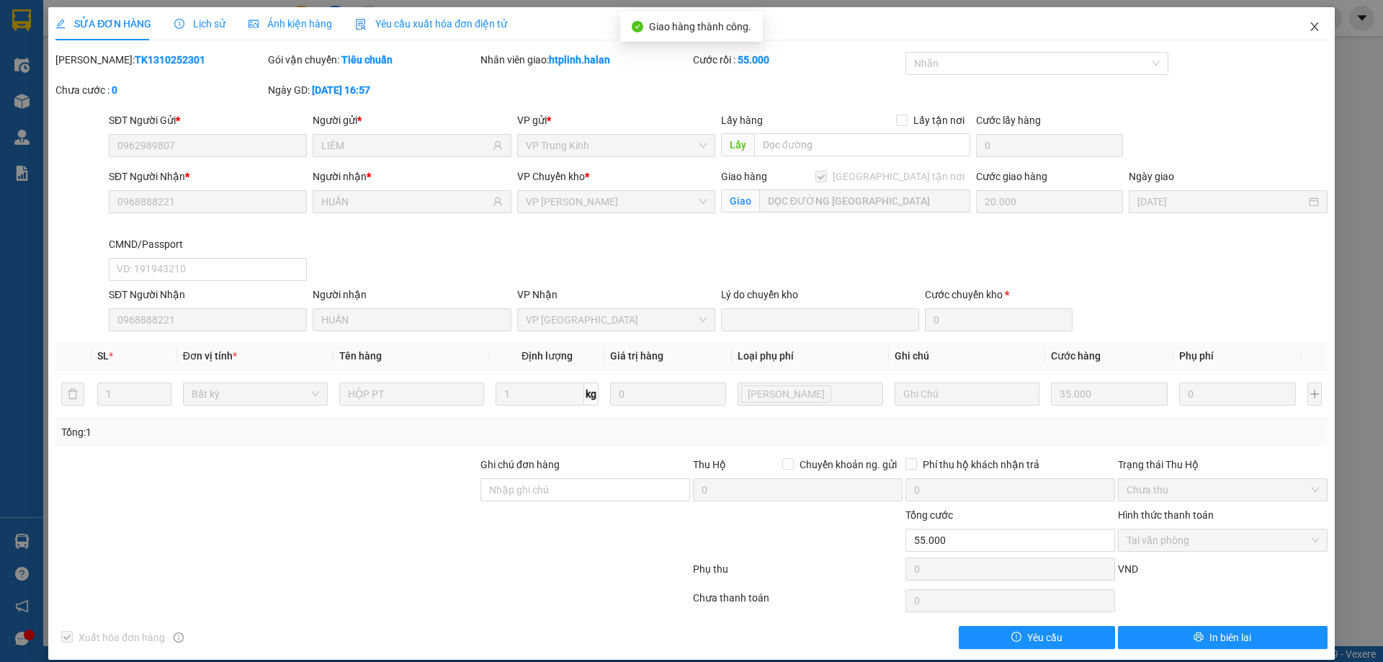
click at [1295, 24] on span "Close" at bounding box center [1315, 27] width 40 height 40
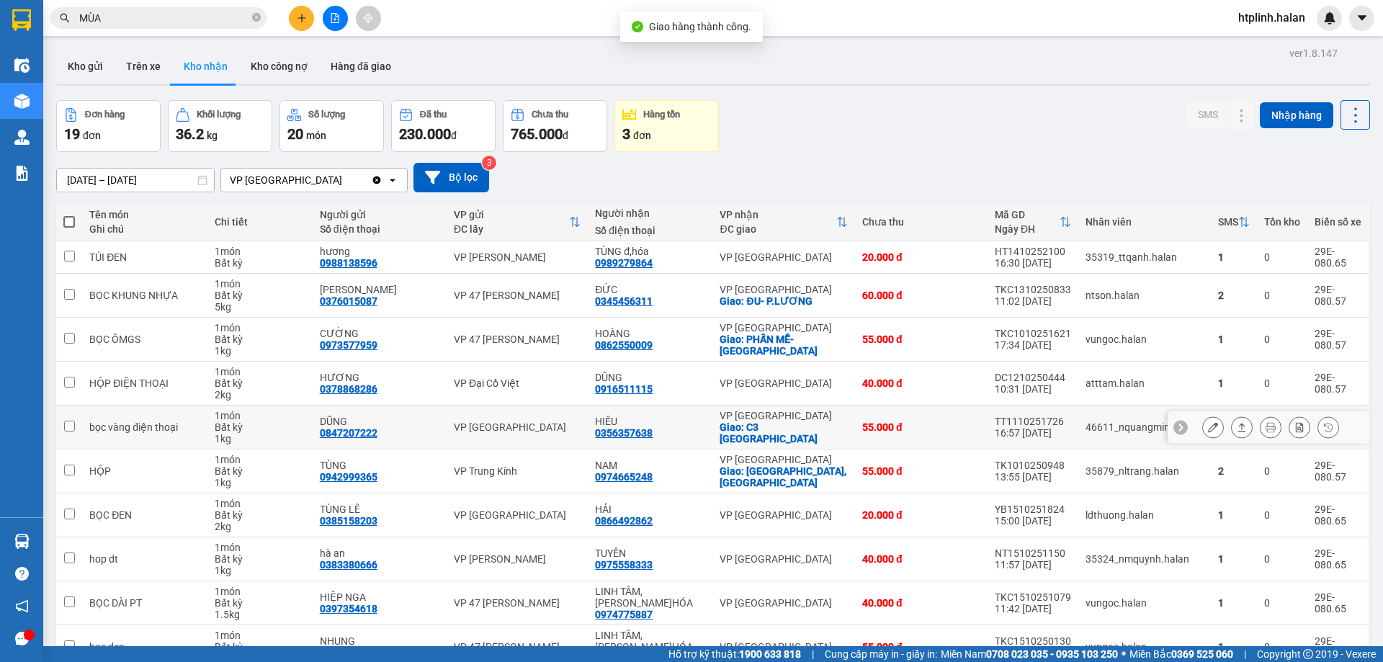
scroll to position [82, 0]
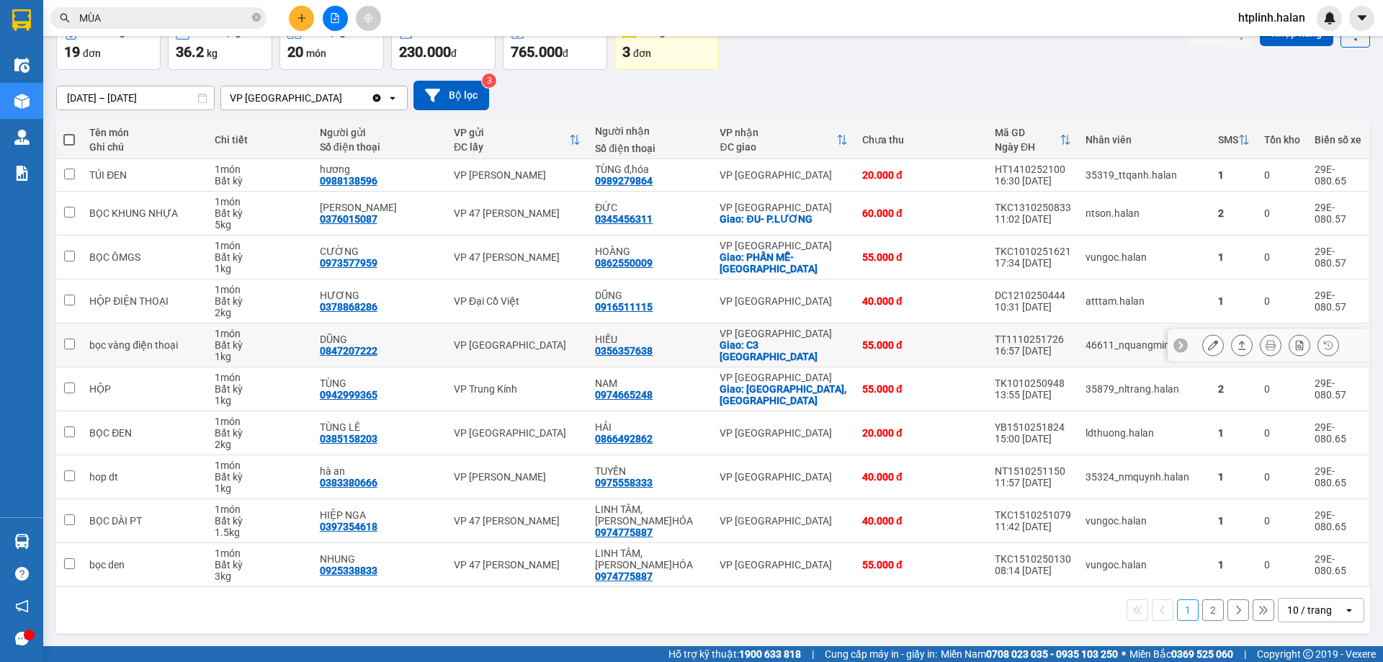
click at [1247, 349] on div at bounding box center [1271, 345] width 137 height 22
click at [1237, 344] on icon at bounding box center [1242, 345] width 10 height 10
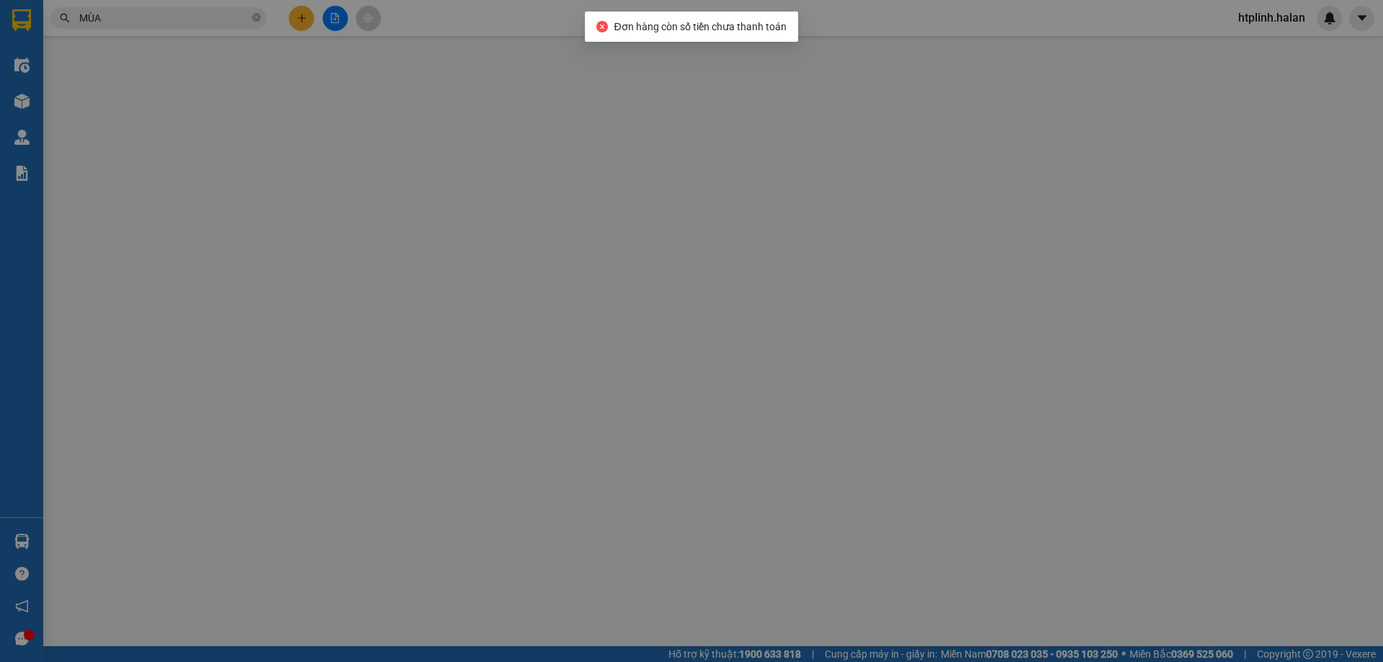
type input "0847207222"
type input "DŨNG"
type input "0356357638"
type input "HIẾU"
checkbox input "true"
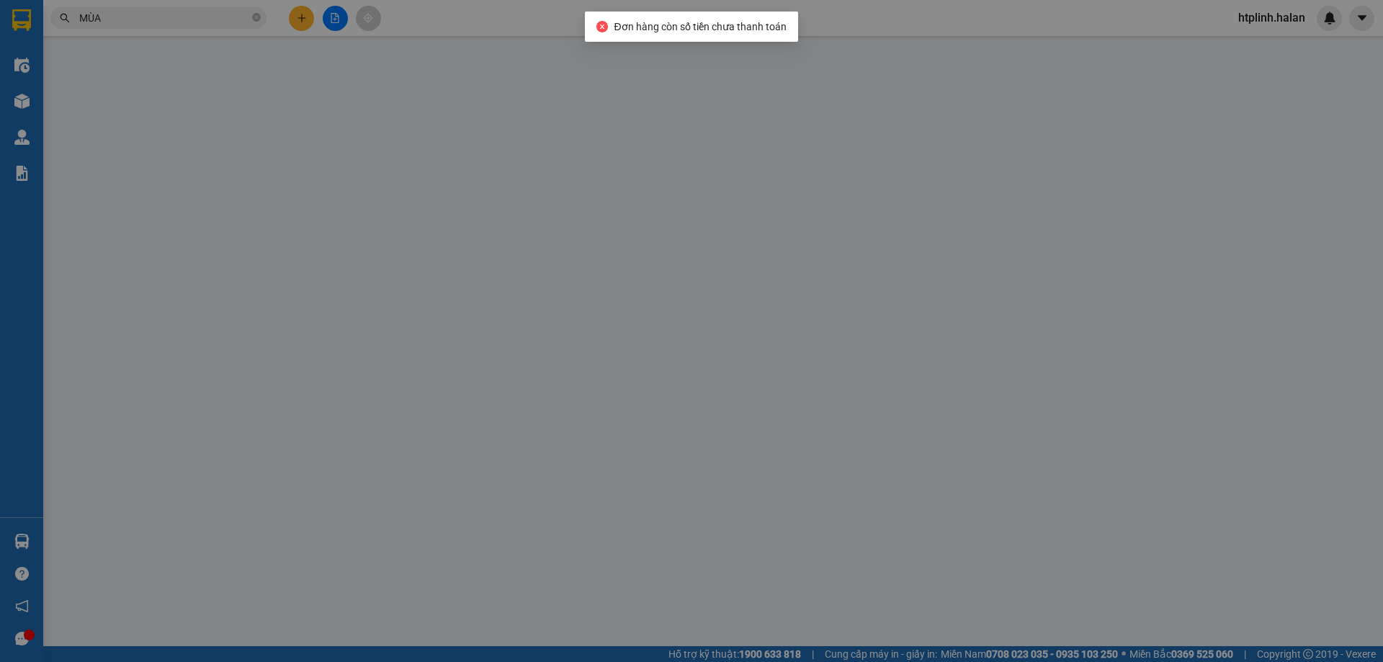
type input "C3 PHÚ LƯƠNG"
type input "20.000"
type input "0"
type input "55.000"
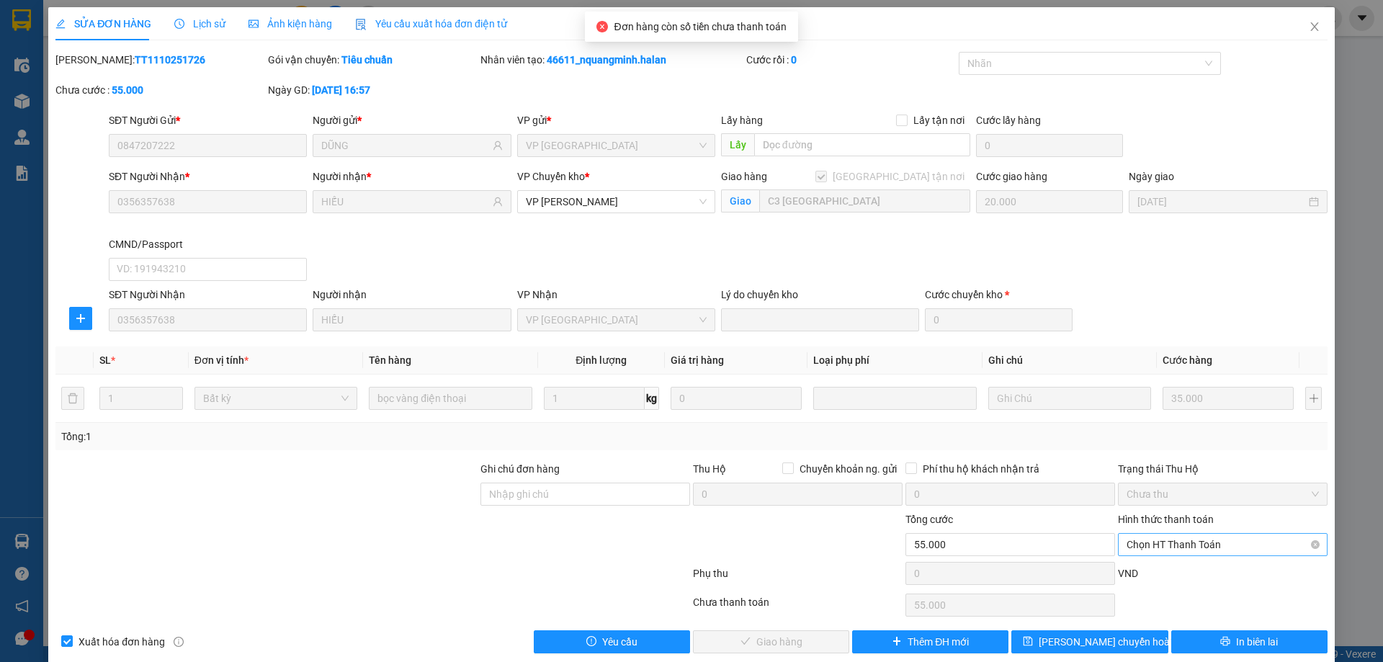
click at [1159, 544] on span "Chọn HT Thanh Toán" at bounding box center [1223, 545] width 192 height 22
click at [1163, 429] on div "Tại văn phòng" at bounding box center [1214, 424] width 191 height 16
type input "0"
drag, startPoint x: 715, startPoint y: 634, endPoint x: 729, endPoint y: 607, distance: 30.6
click at [715, 633] on button "Giao hàng" at bounding box center [771, 641] width 156 height 23
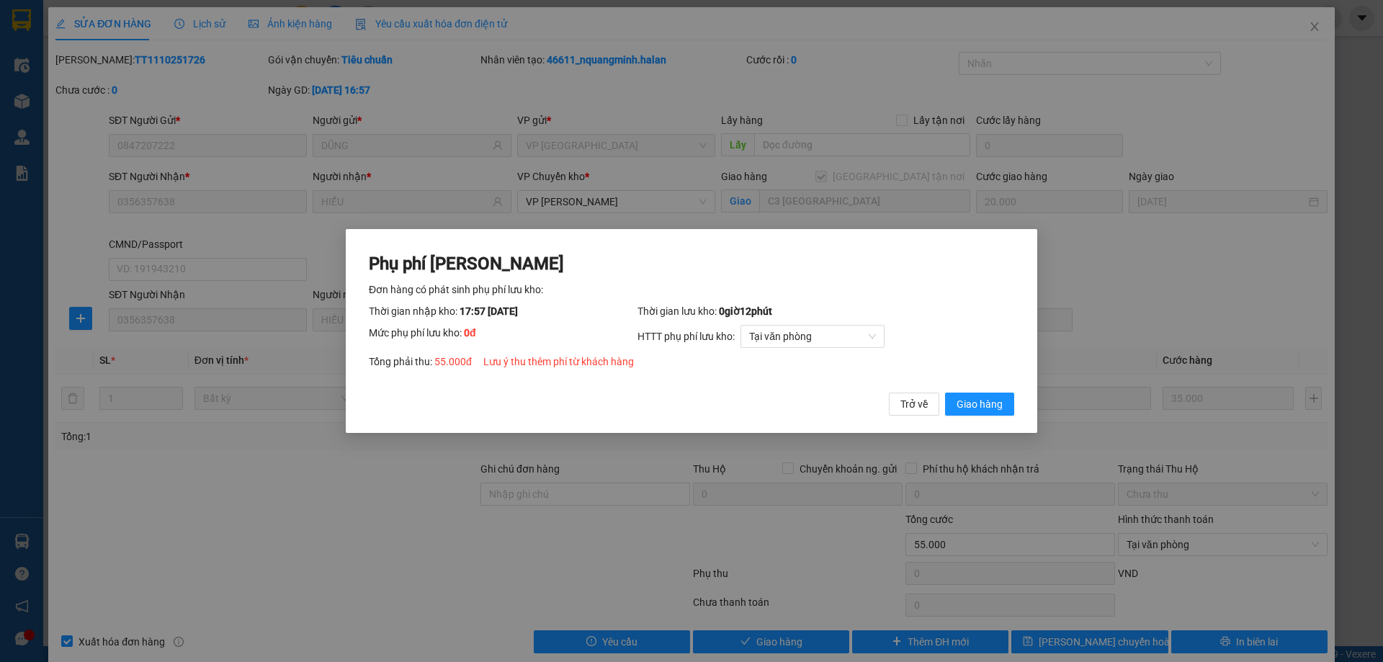
click at [959, 391] on div "Phụ phí Lưu kho Đơn hàng có phát sinh phụ phí lưu kho: Thời gian nhập kho: 17:5…" at bounding box center [692, 334] width 646 height 164
click at [963, 403] on span "Giao hàng" at bounding box center [980, 404] width 46 height 16
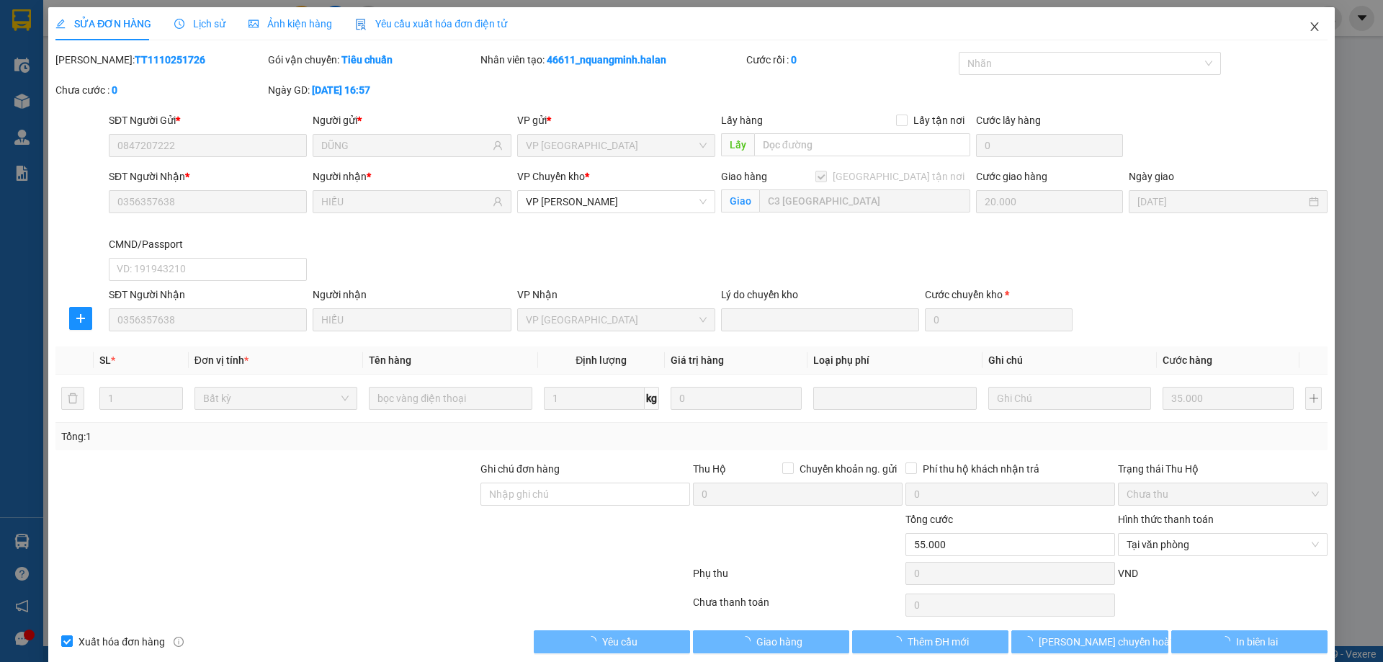
click at [1295, 31] on span "Close" at bounding box center [1315, 27] width 40 height 40
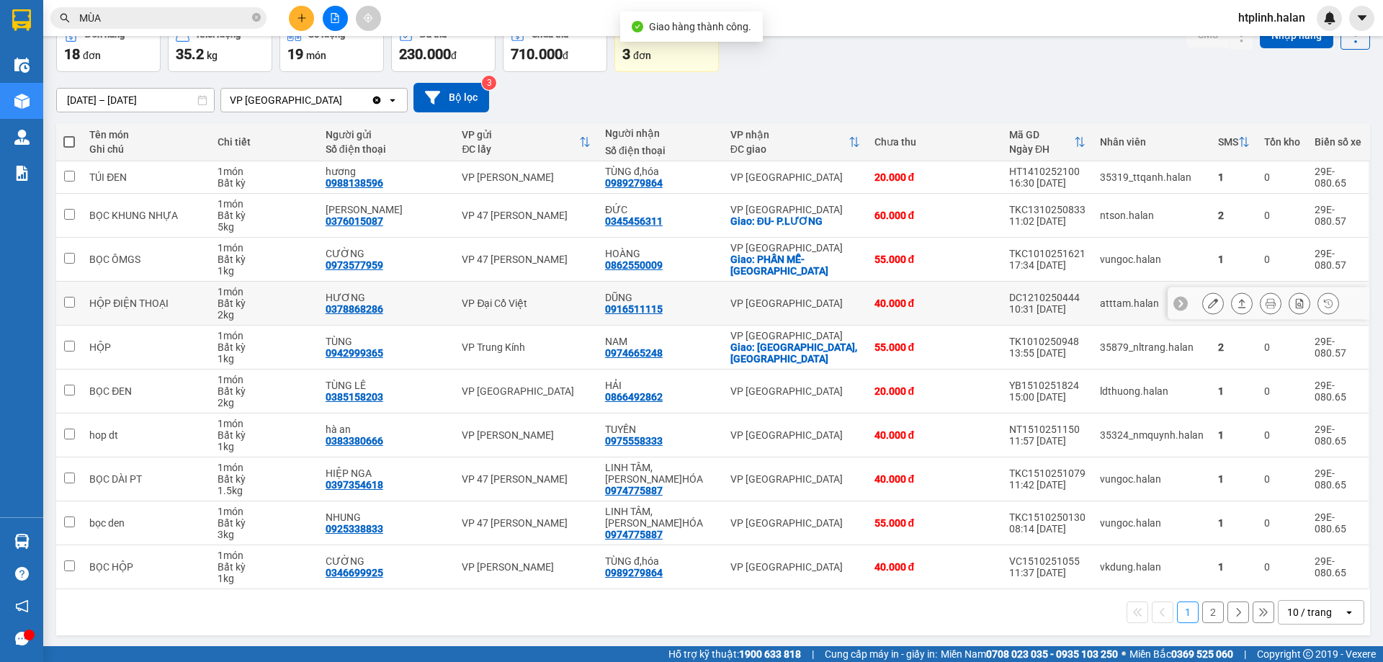
scroll to position [82, 0]
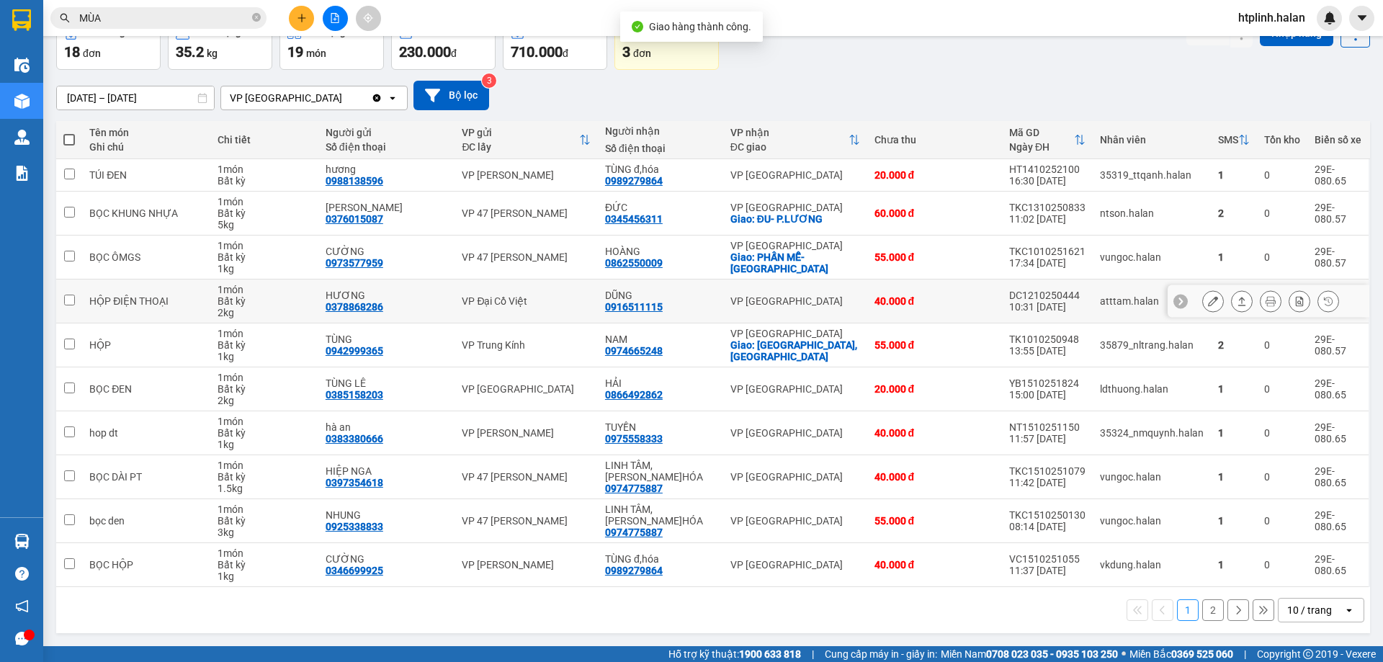
click at [1237, 302] on icon at bounding box center [1242, 301] width 10 height 10
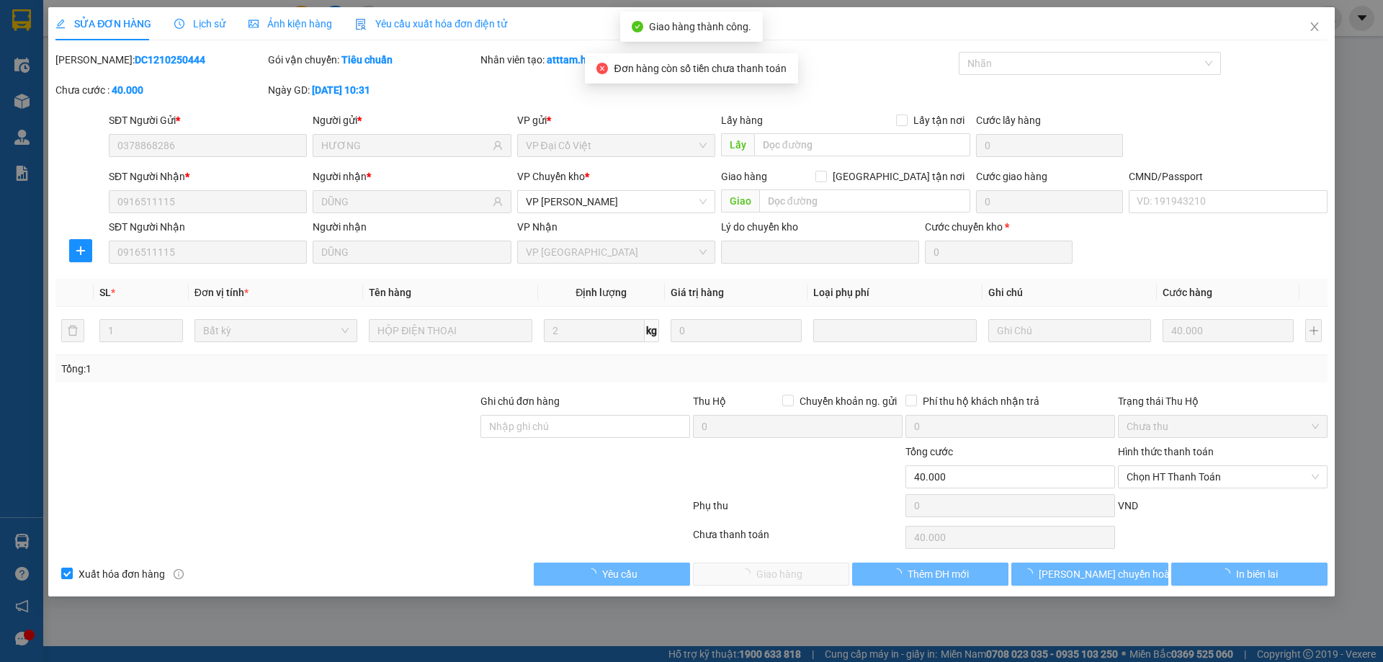
type input "0378868286"
type input "HƯƠNG"
type input "0916511115"
type input "DŨNG"
type input "0"
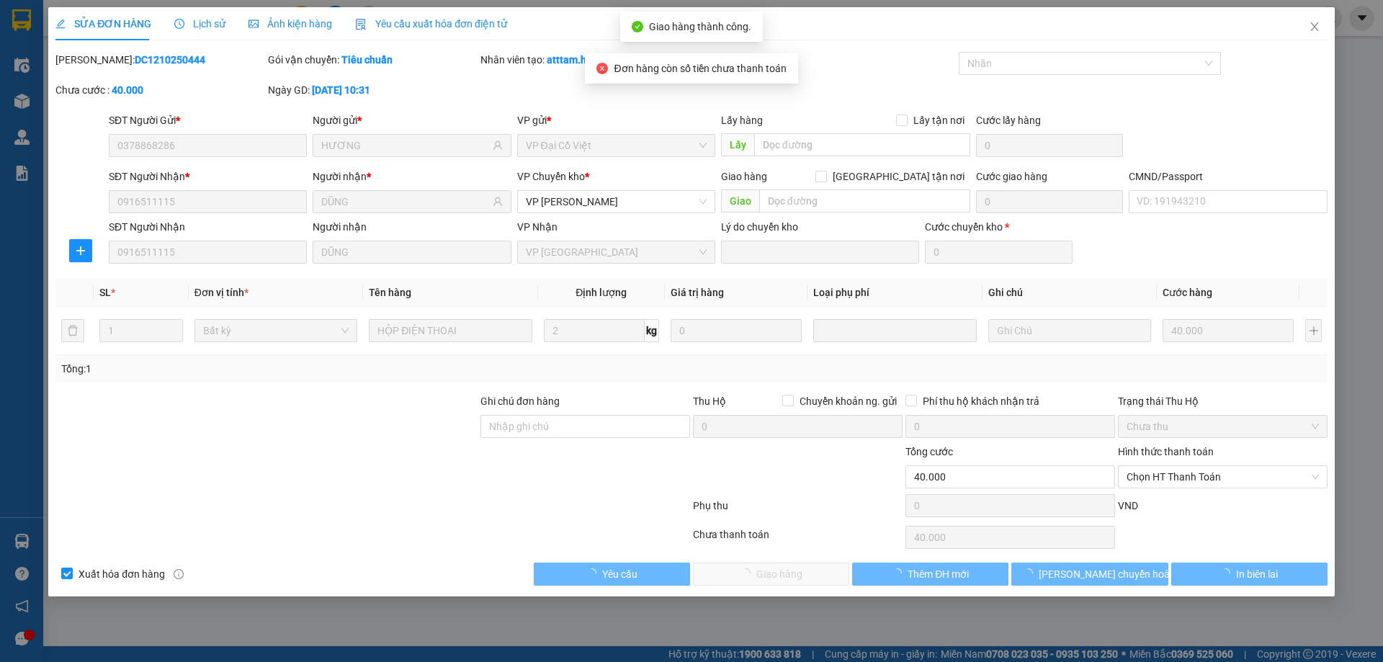
type input "40.000"
click at [1146, 483] on span "Chọn HT Thanh Toán" at bounding box center [1223, 477] width 192 height 22
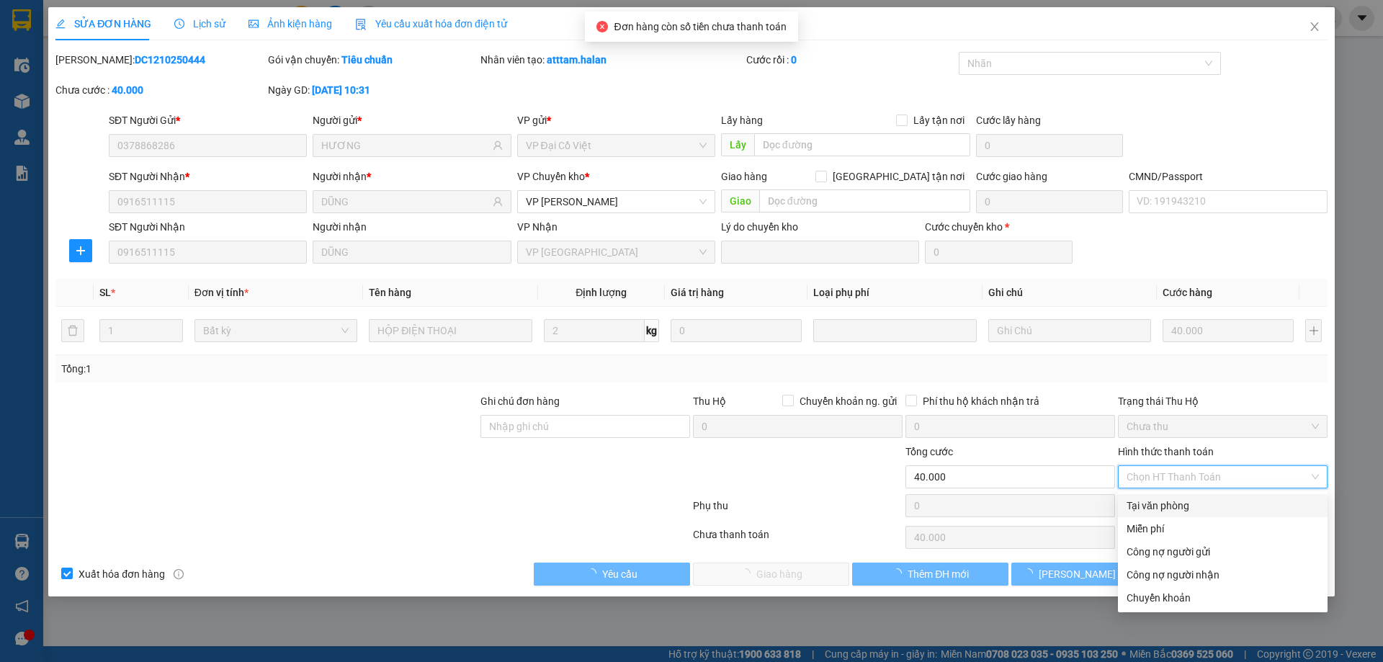
click at [1161, 504] on div "Tại văn phòng" at bounding box center [1223, 506] width 192 height 16
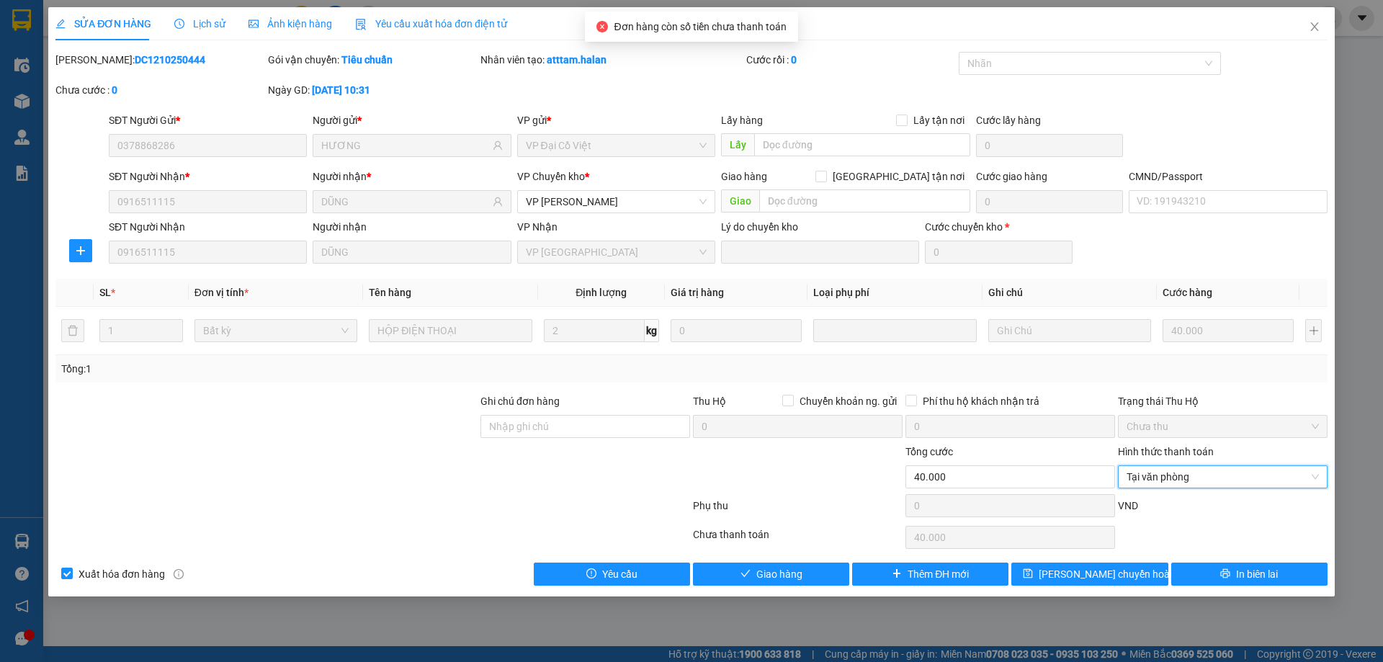
type input "0"
click at [823, 574] on button "Giao hàng" at bounding box center [771, 574] width 156 height 23
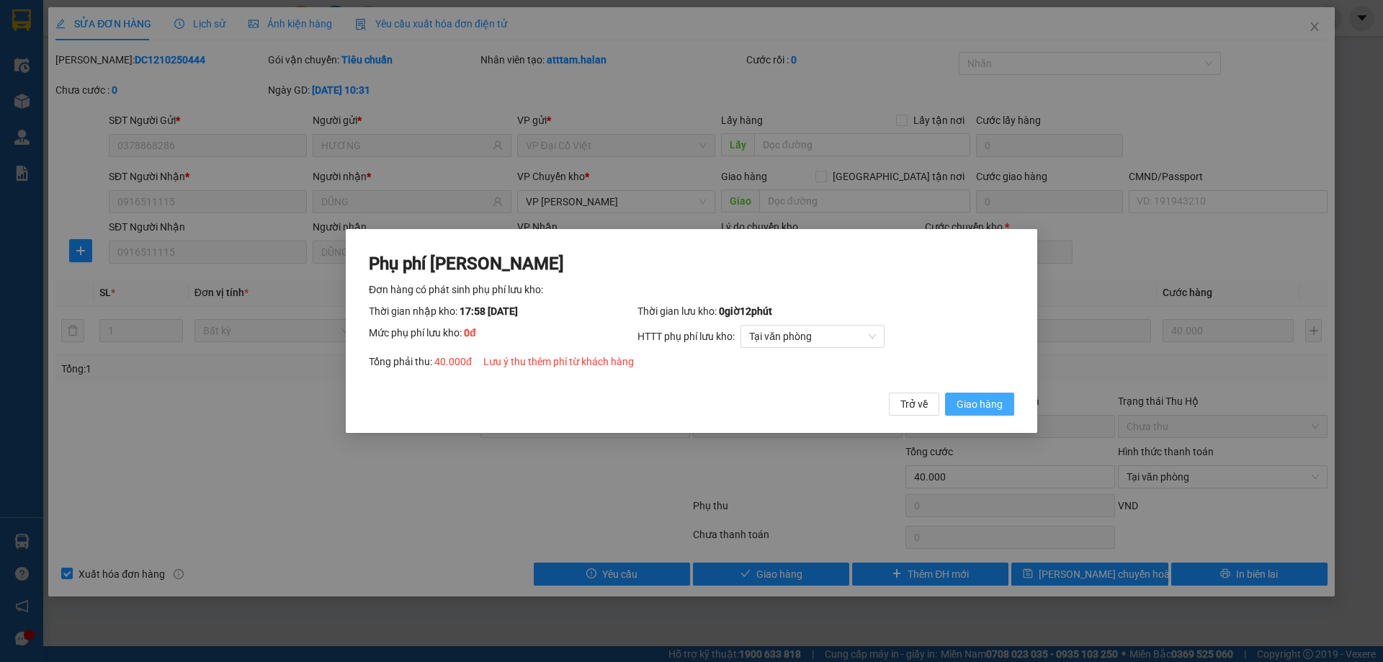
click at [992, 416] on button "Giao hàng" at bounding box center [979, 404] width 69 height 23
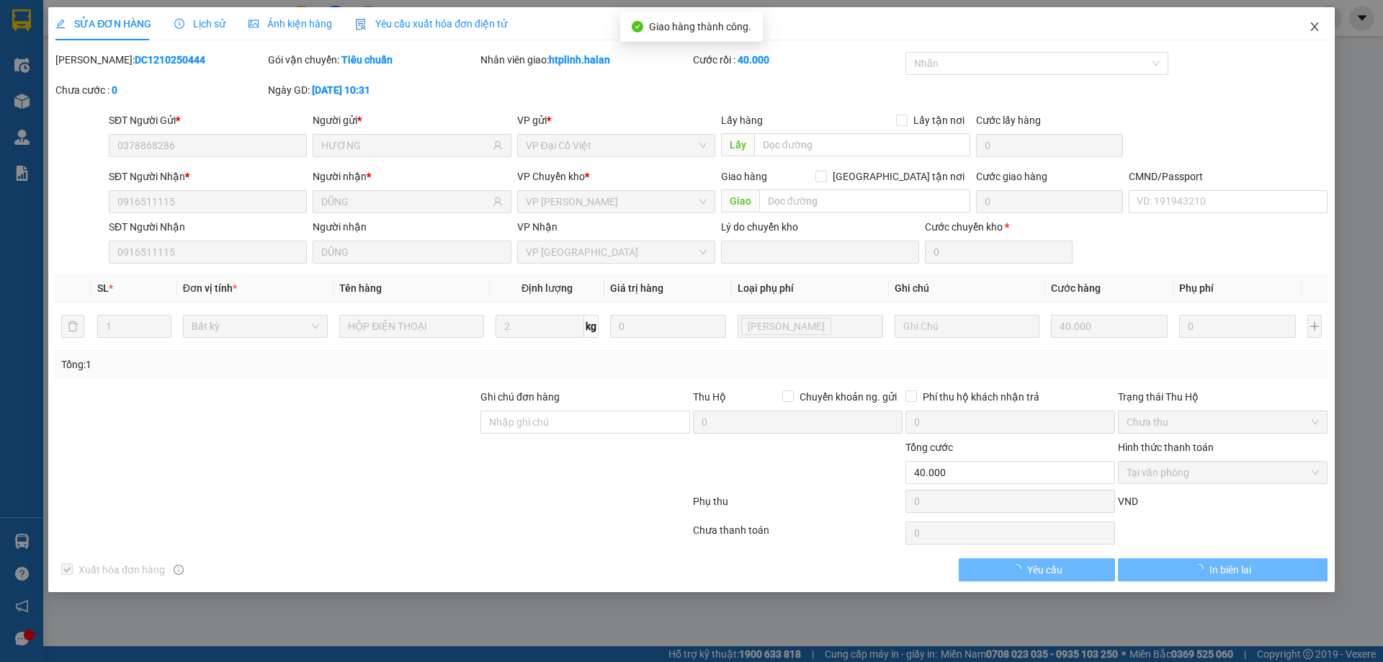
click at [1313, 35] on span "Close" at bounding box center [1315, 27] width 40 height 40
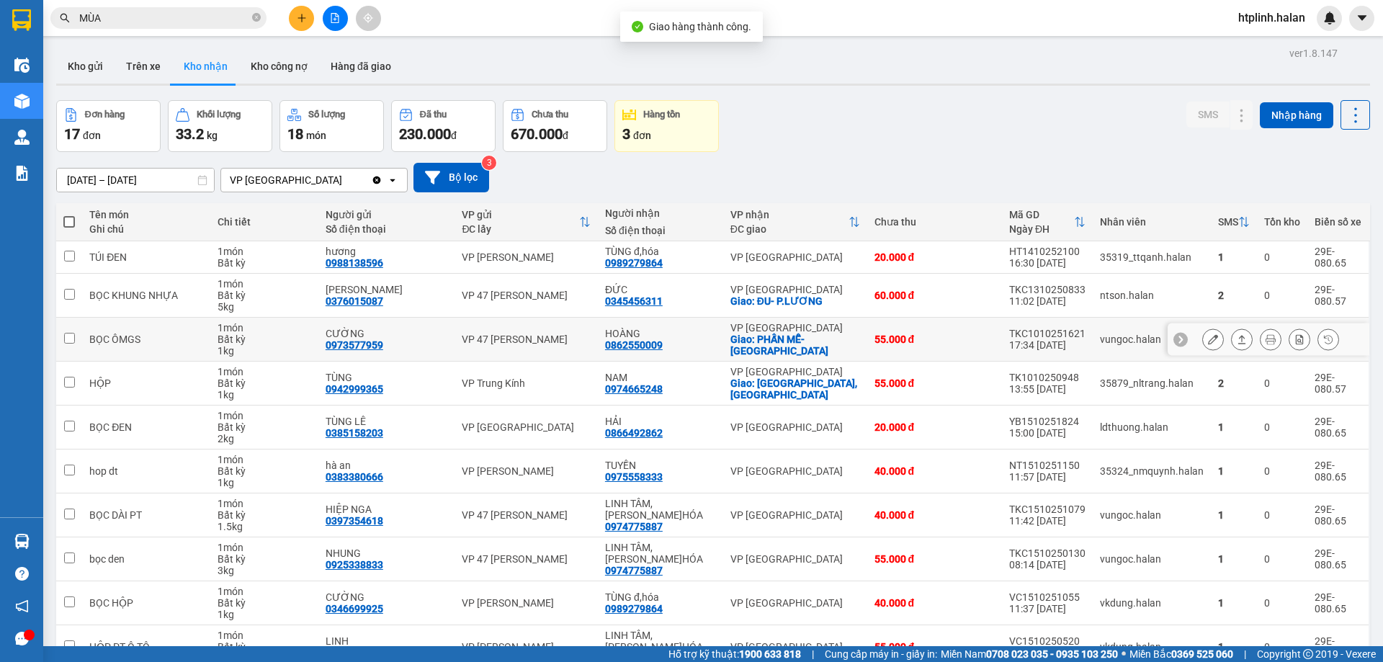
scroll to position [82, 0]
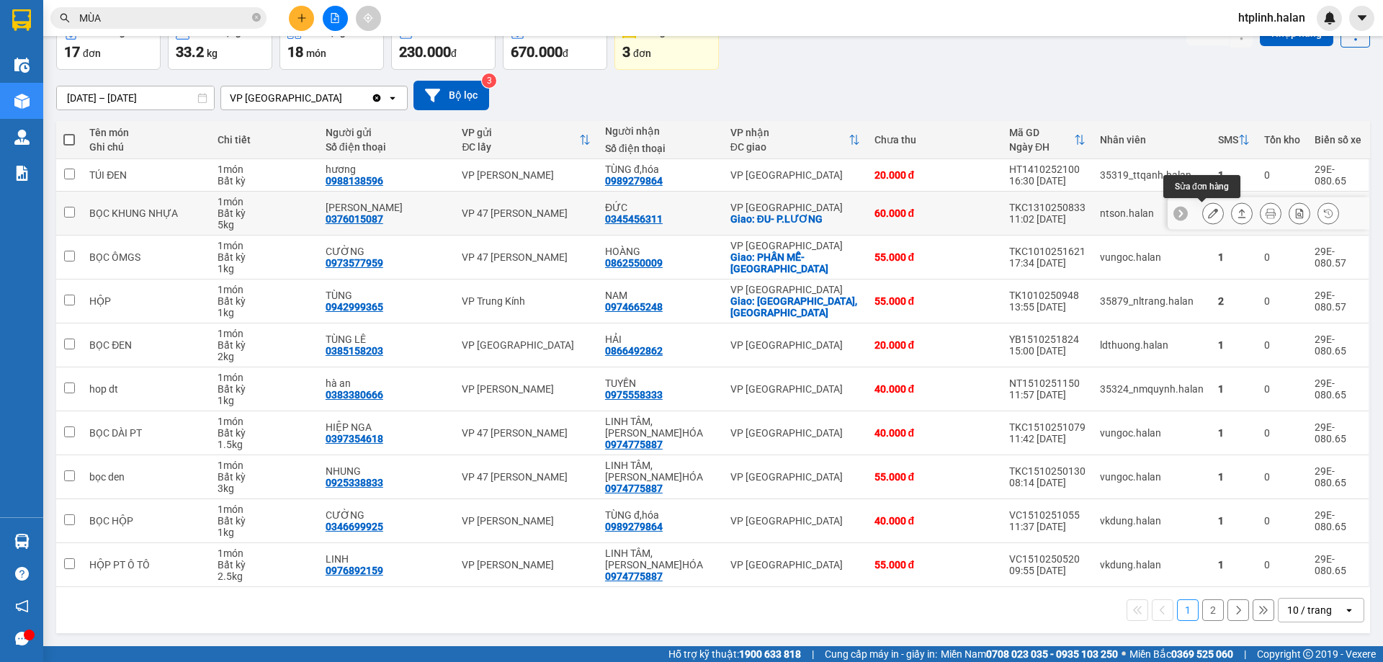
click at [1237, 210] on icon at bounding box center [1242, 213] width 10 height 10
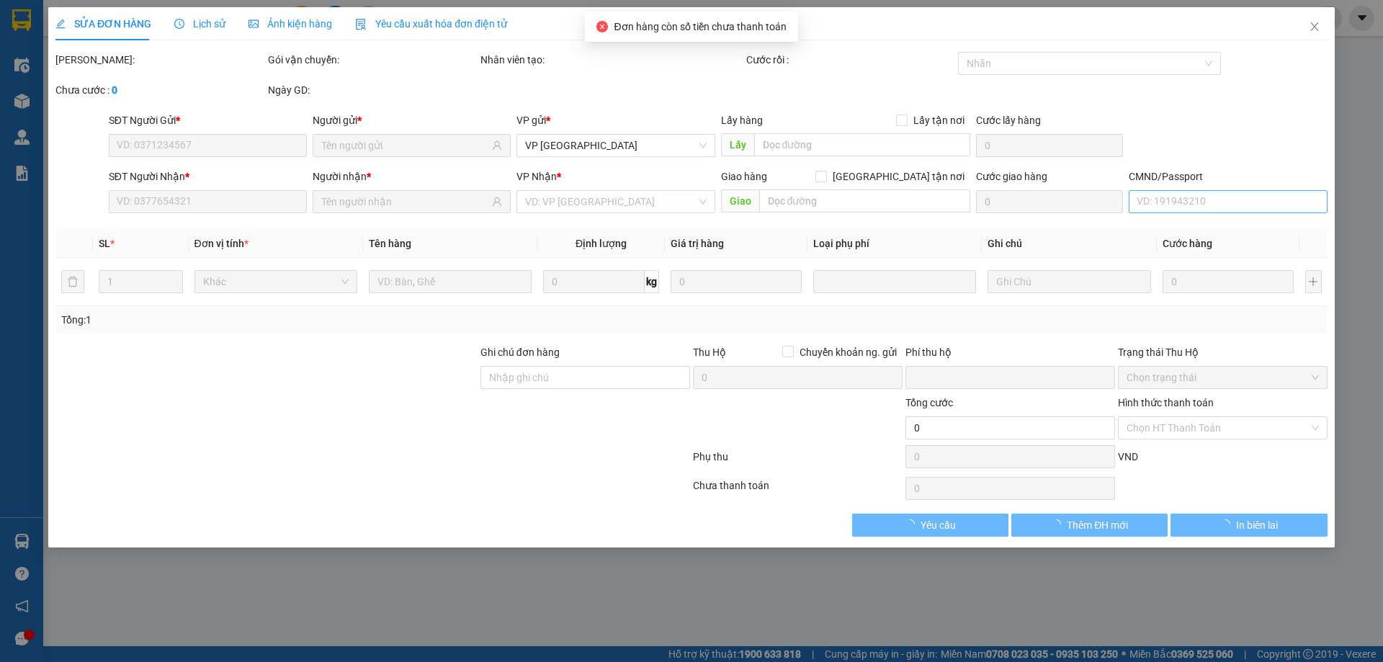
type input "0376015087"
type input "PHẠM XUÂN CƯỜNG"
type input "0345456311"
type input "ĐỨC"
checkbox input "true"
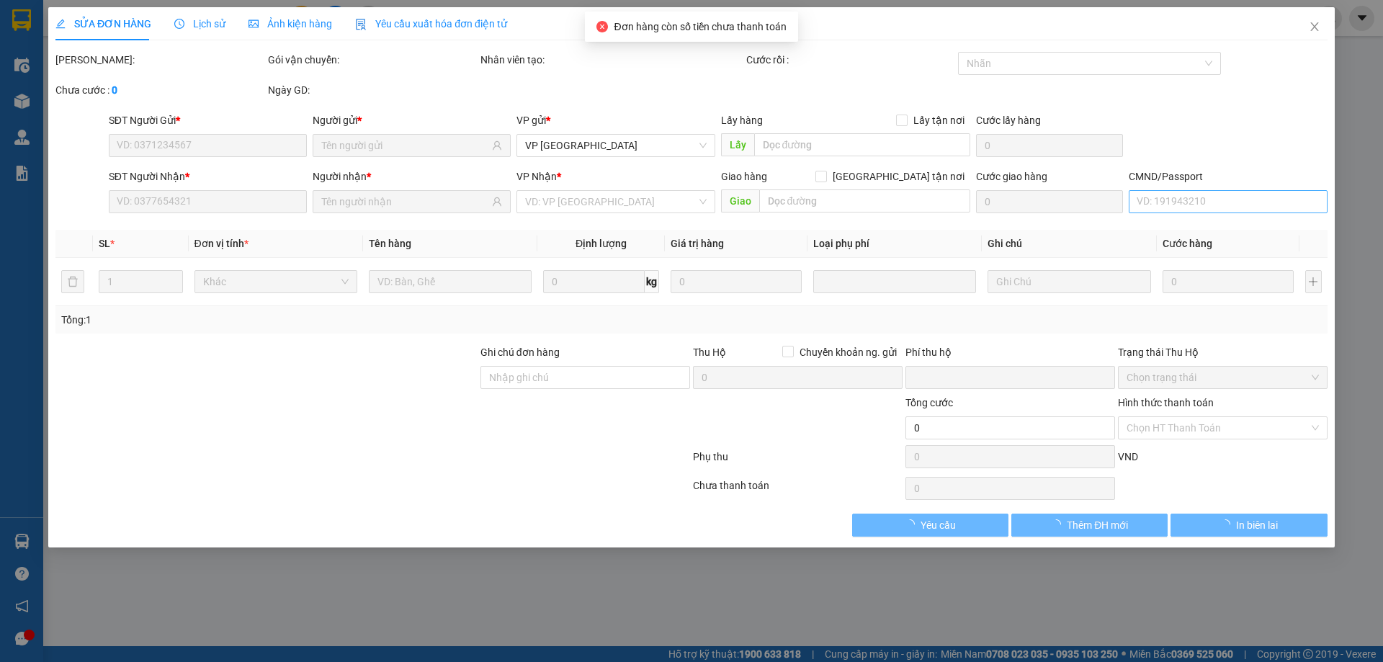
type input "ĐU- P.LƯƠNG"
type input "20.000"
checkbox input "true"
type input "860.000"
type input "30.000"
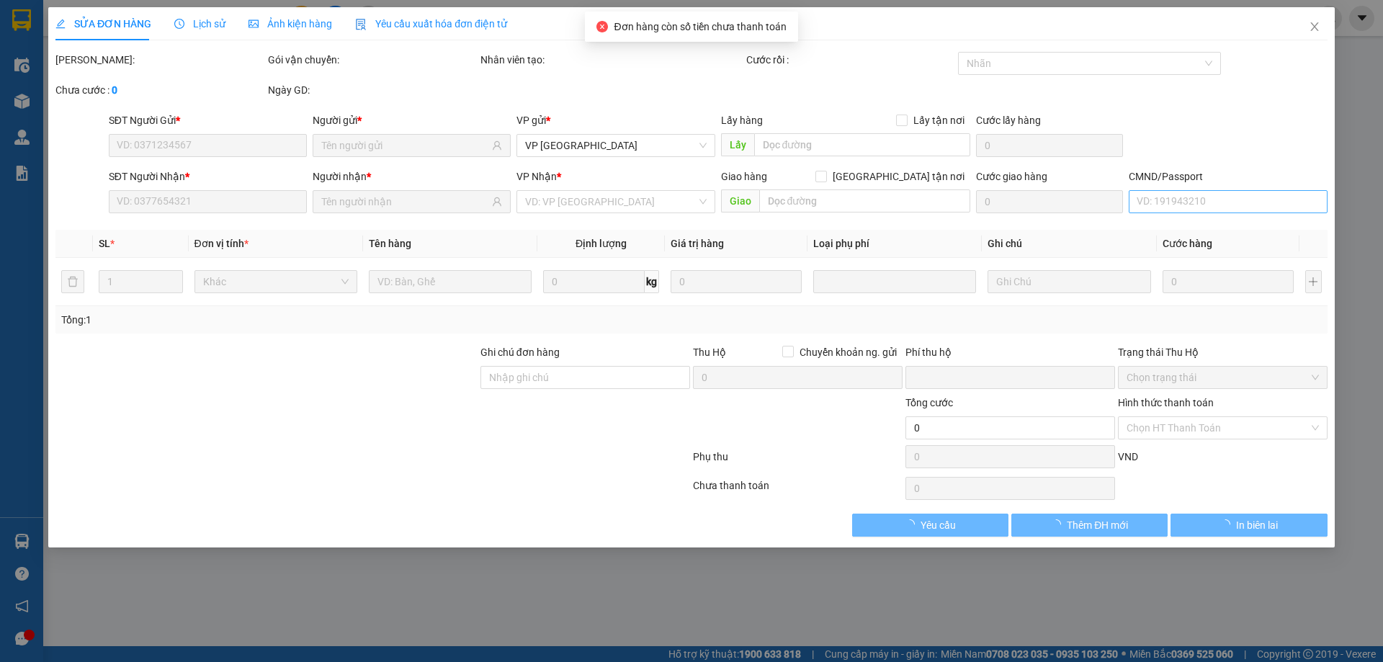
type input "60.000"
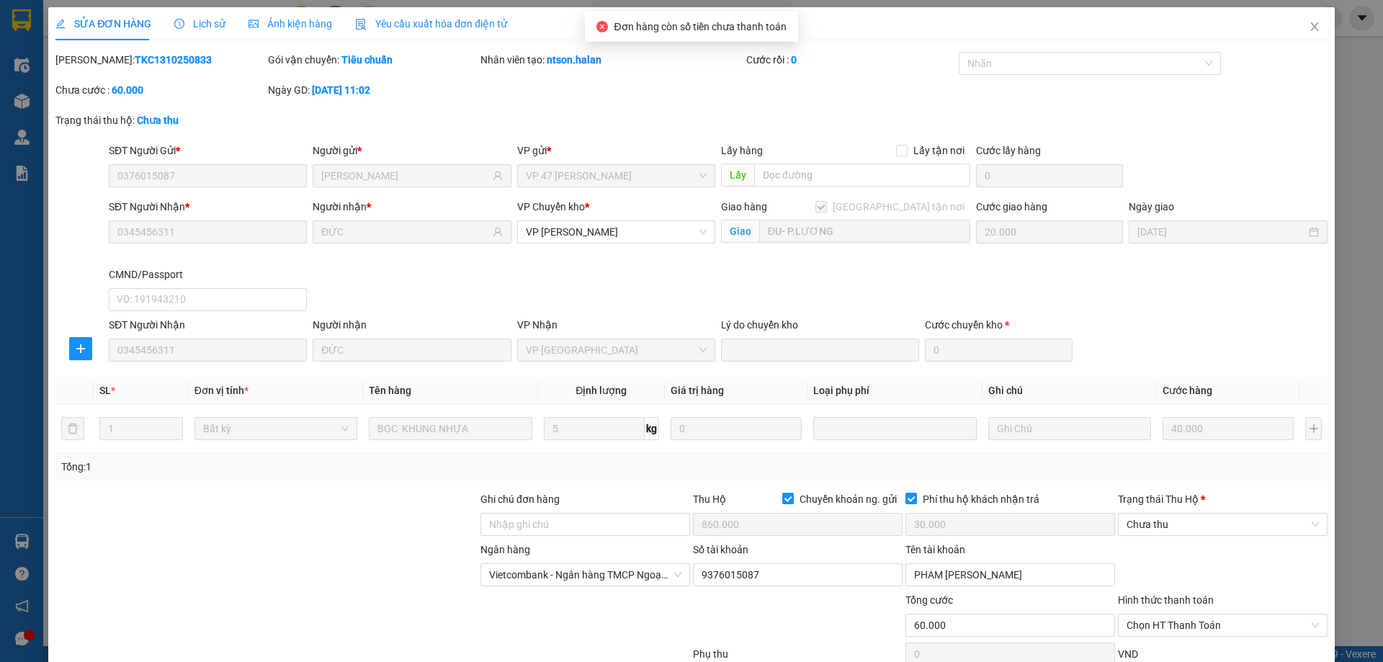
scroll to position [100, 0]
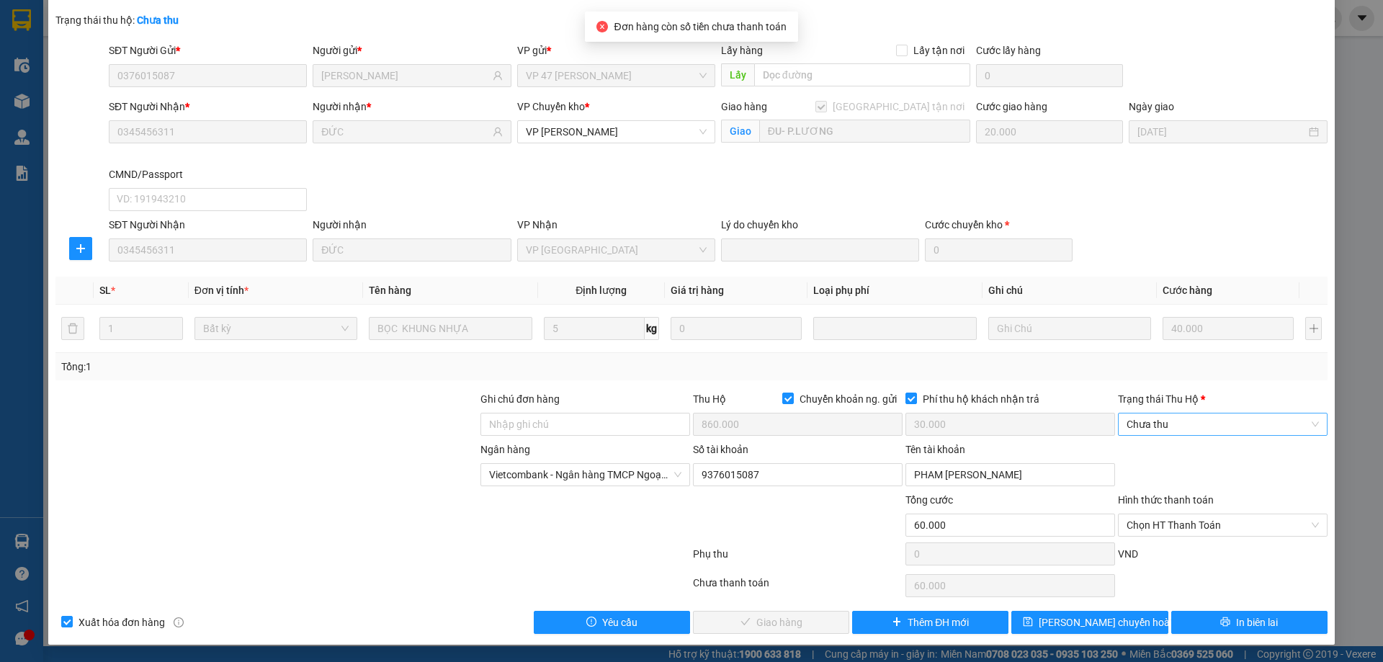
click at [1161, 424] on span "Chưa thu" at bounding box center [1223, 425] width 192 height 22
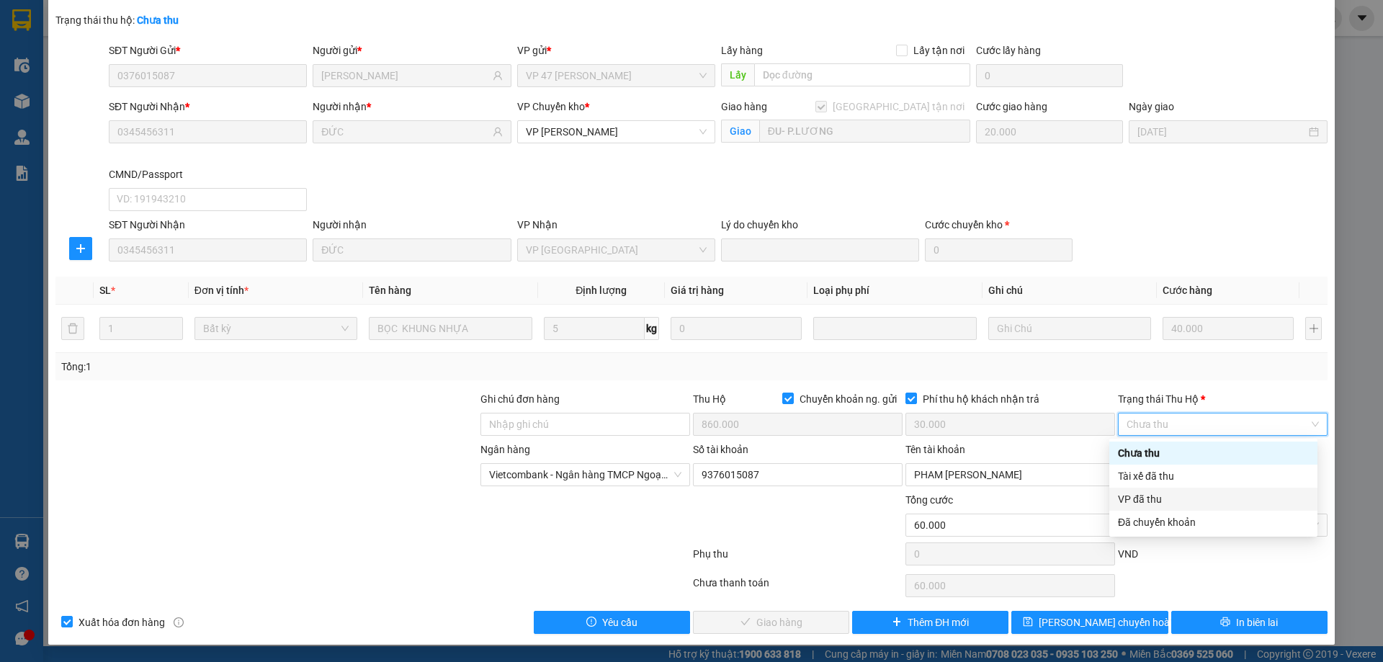
click at [1157, 491] on div "Chưa thu Tài xế đã thu VP đã thu Đã chuyển khoản" at bounding box center [1214, 488] width 208 height 92
click at [1157, 491] on div "VP đã thu" at bounding box center [1213, 499] width 191 height 16
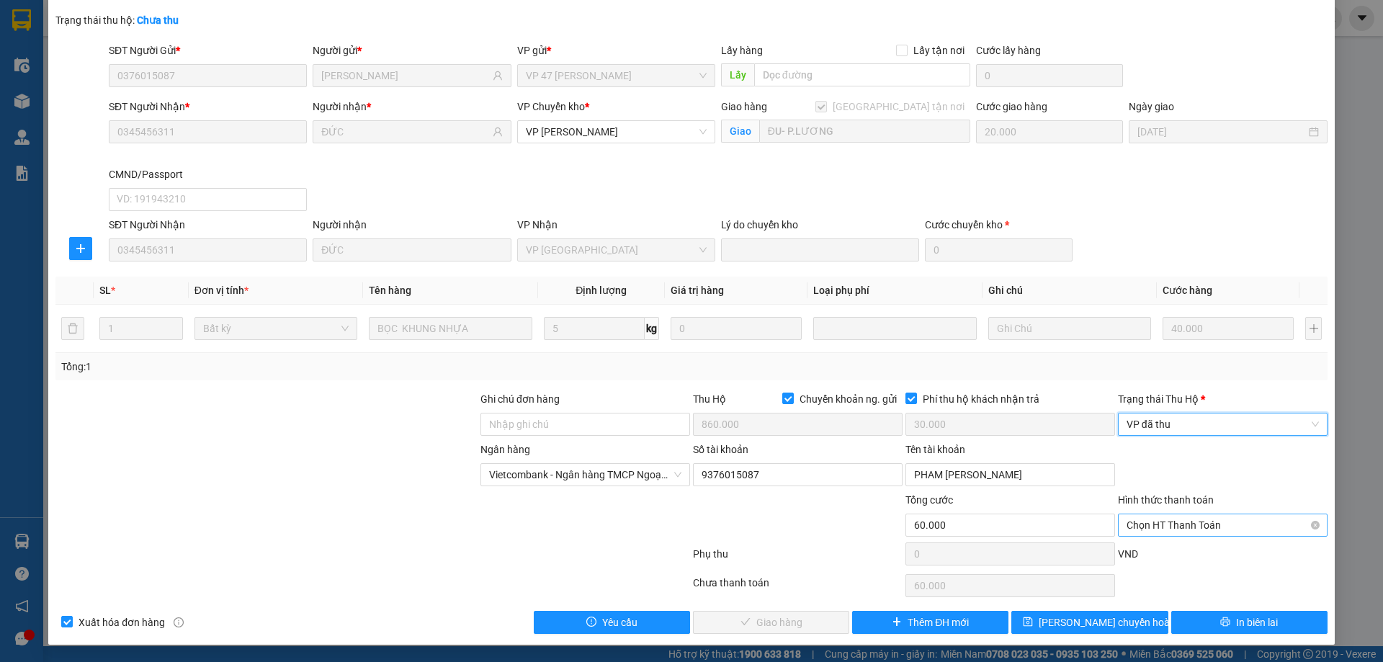
click at [1165, 526] on span "Chọn HT Thanh Toán" at bounding box center [1223, 525] width 192 height 22
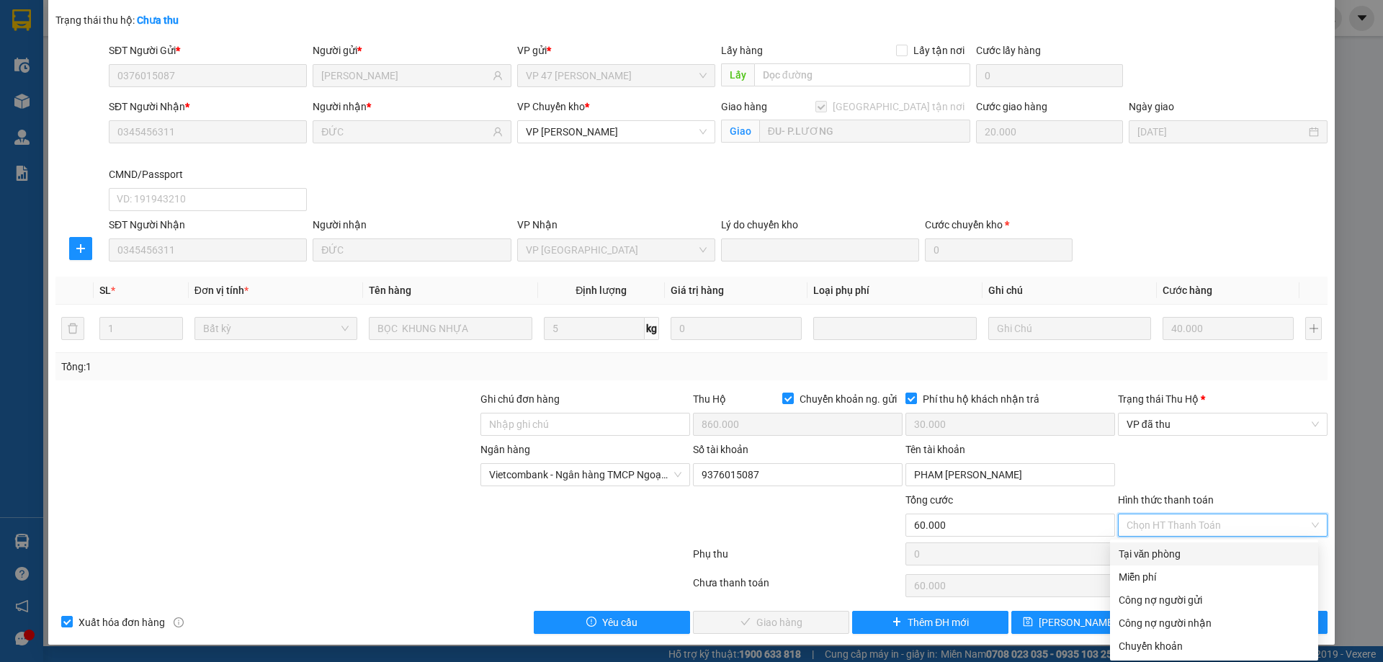
click at [1148, 550] on div "Tại văn phòng" at bounding box center [1214, 554] width 191 height 16
type input "0"
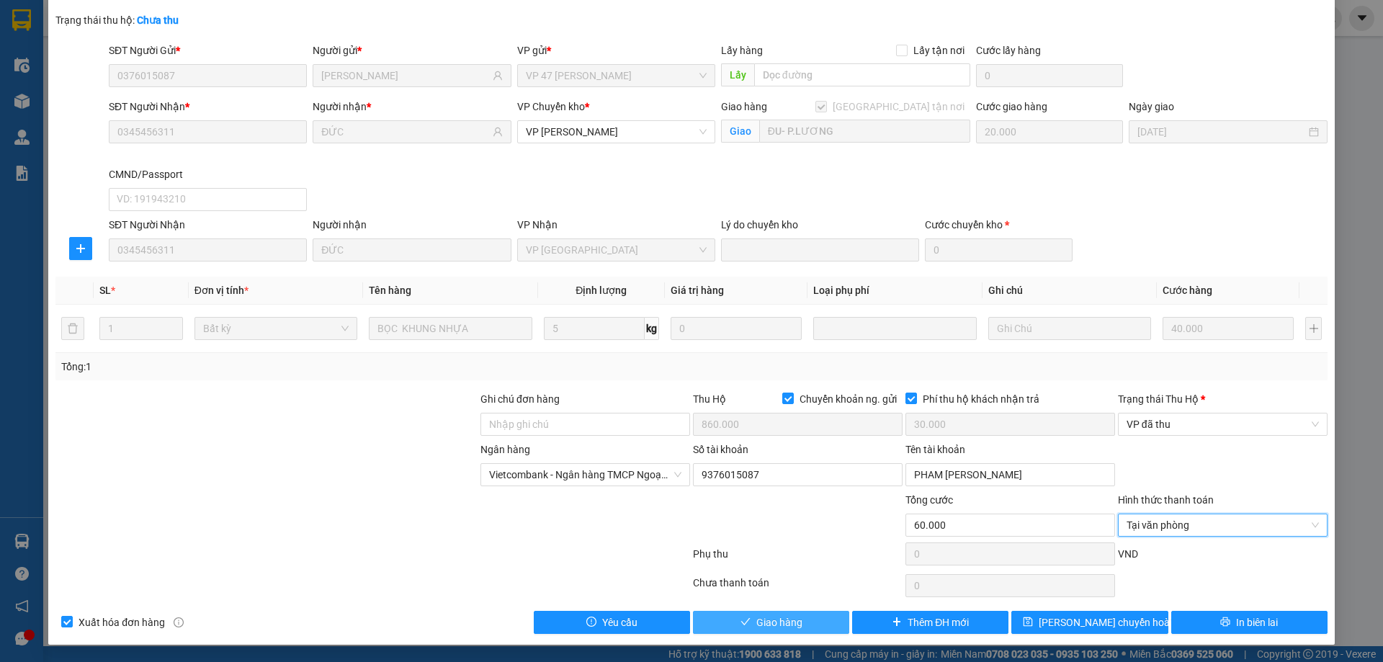
click at [776, 630] on button "Giao hàng" at bounding box center [771, 622] width 156 height 23
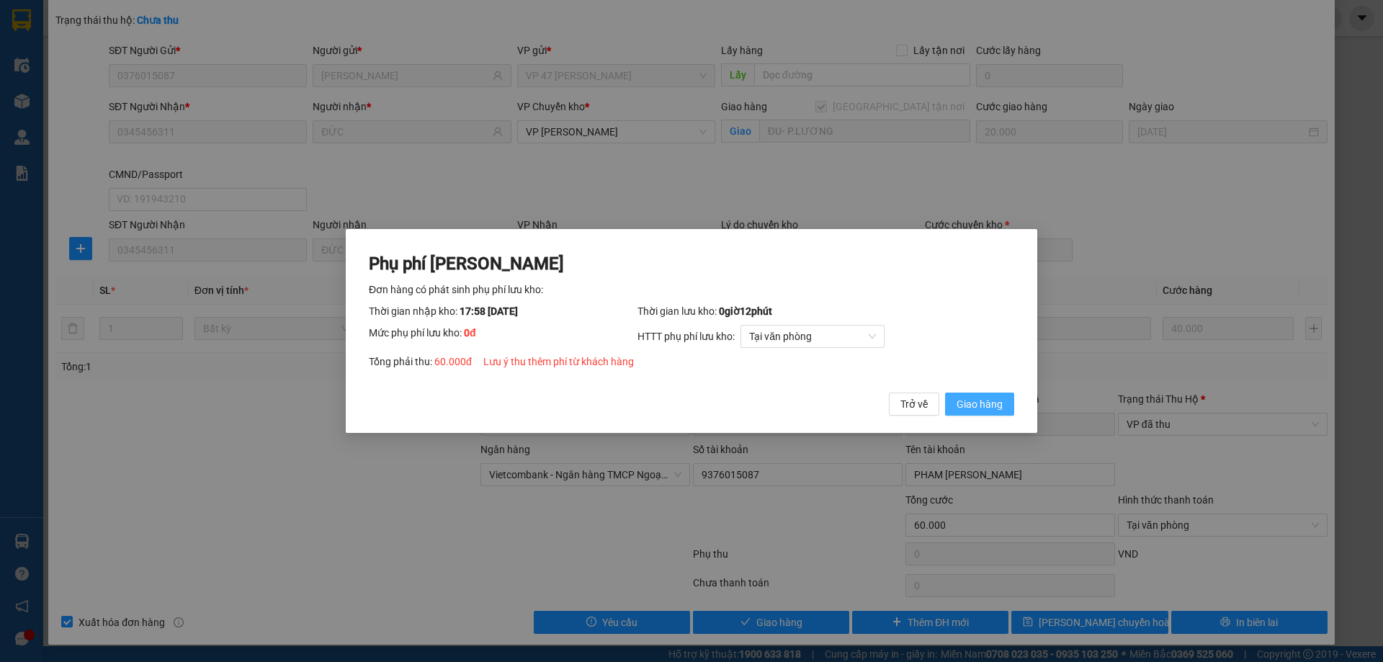
click at [972, 414] on button "Giao hàng" at bounding box center [979, 404] width 69 height 23
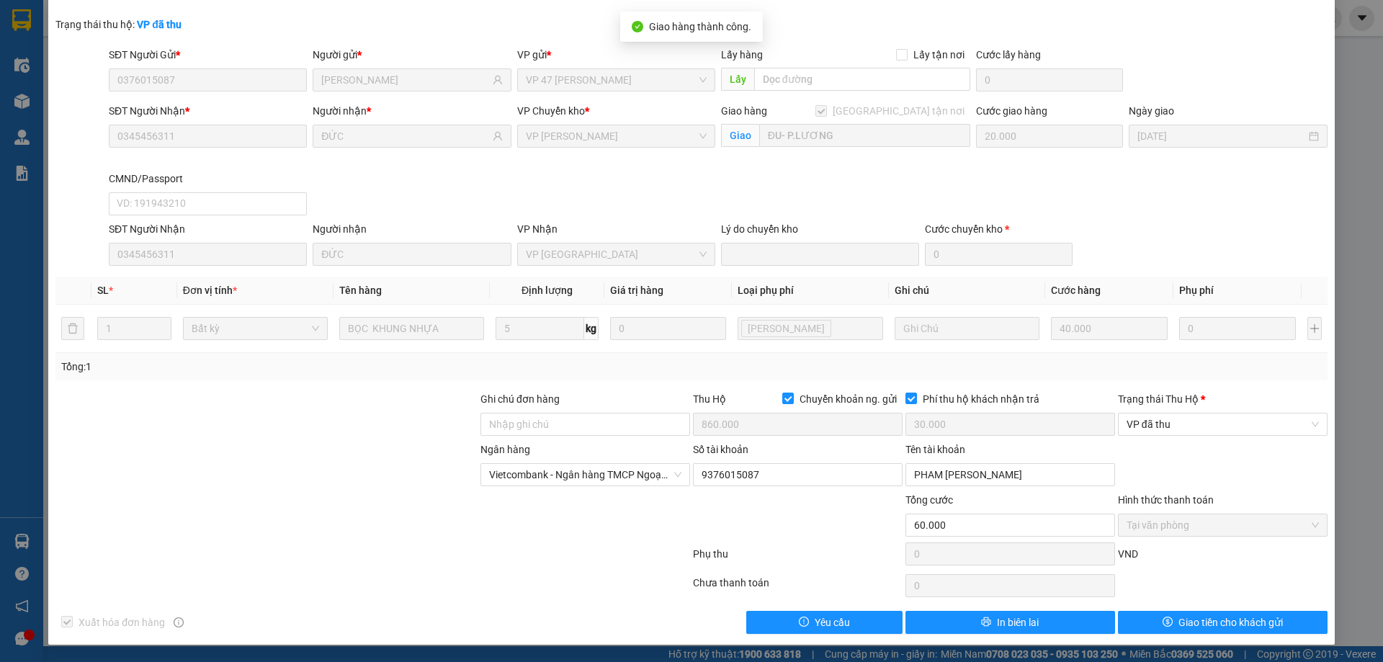
scroll to position [0, 0]
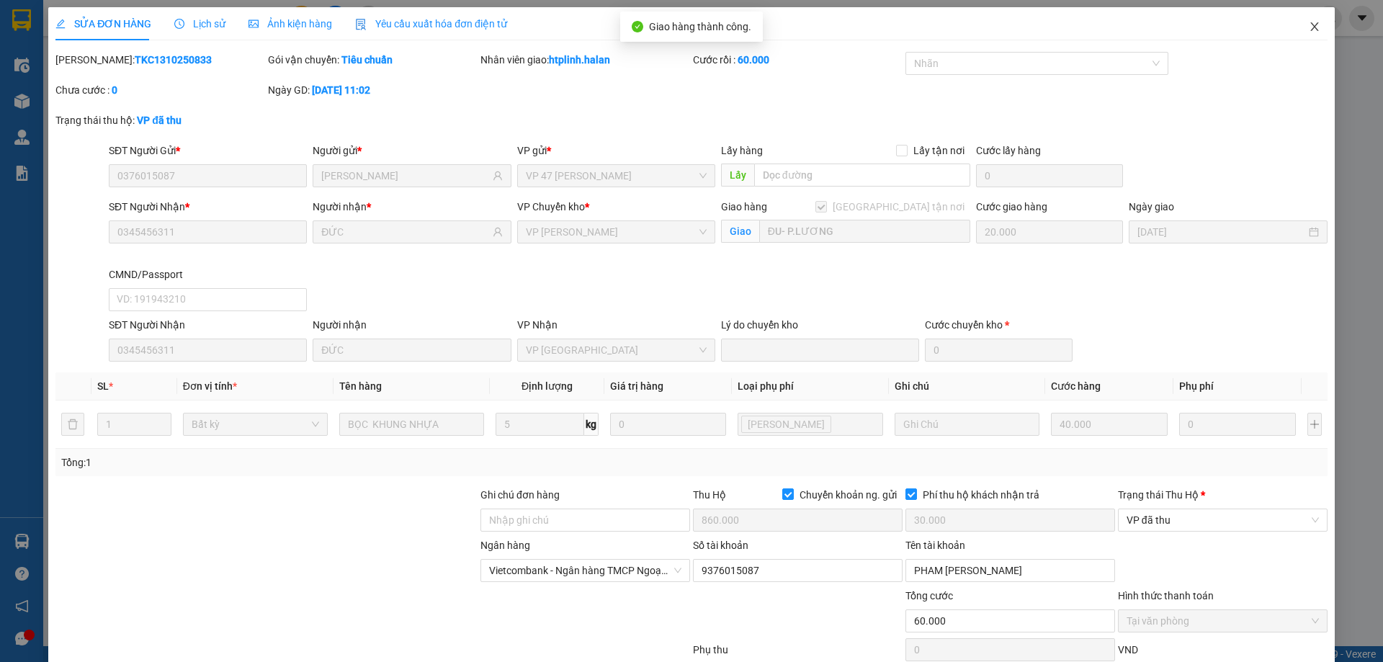
click at [1297, 27] on span "Close" at bounding box center [1315, 27] width 40 height 40
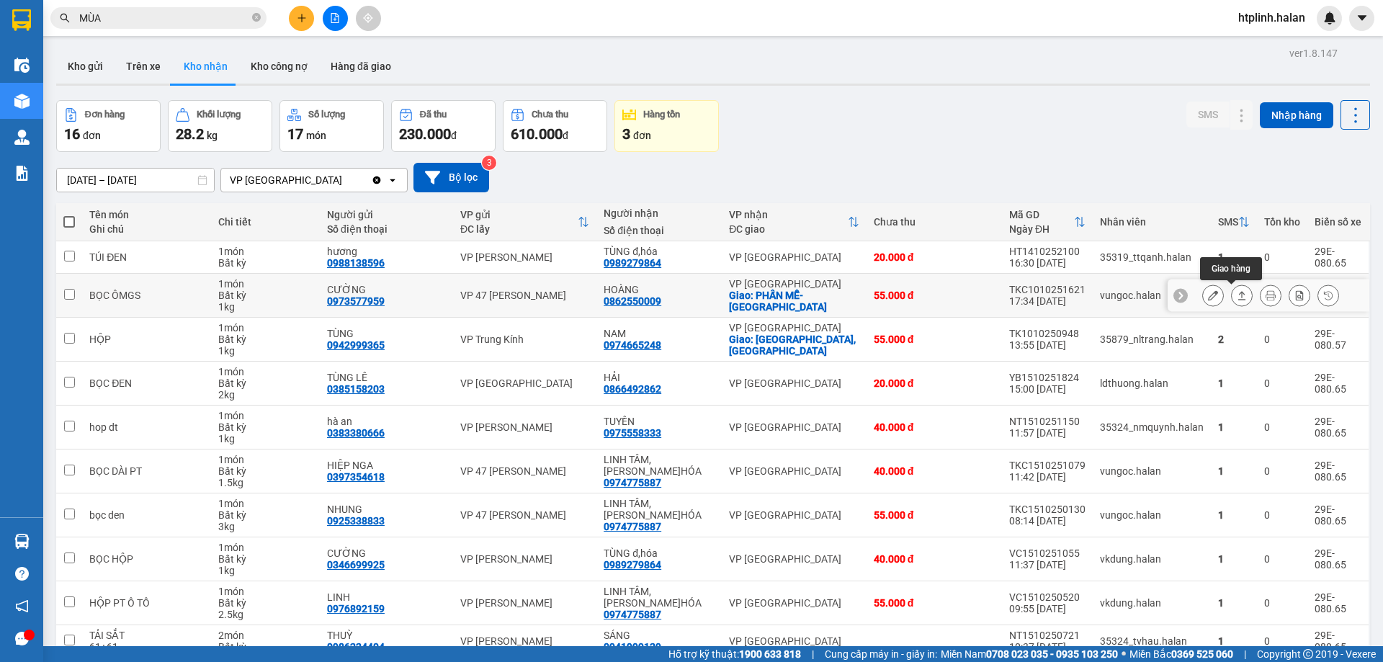
click at [1232, 299] on button at bounding box center [1242, 295] width 20 height 25
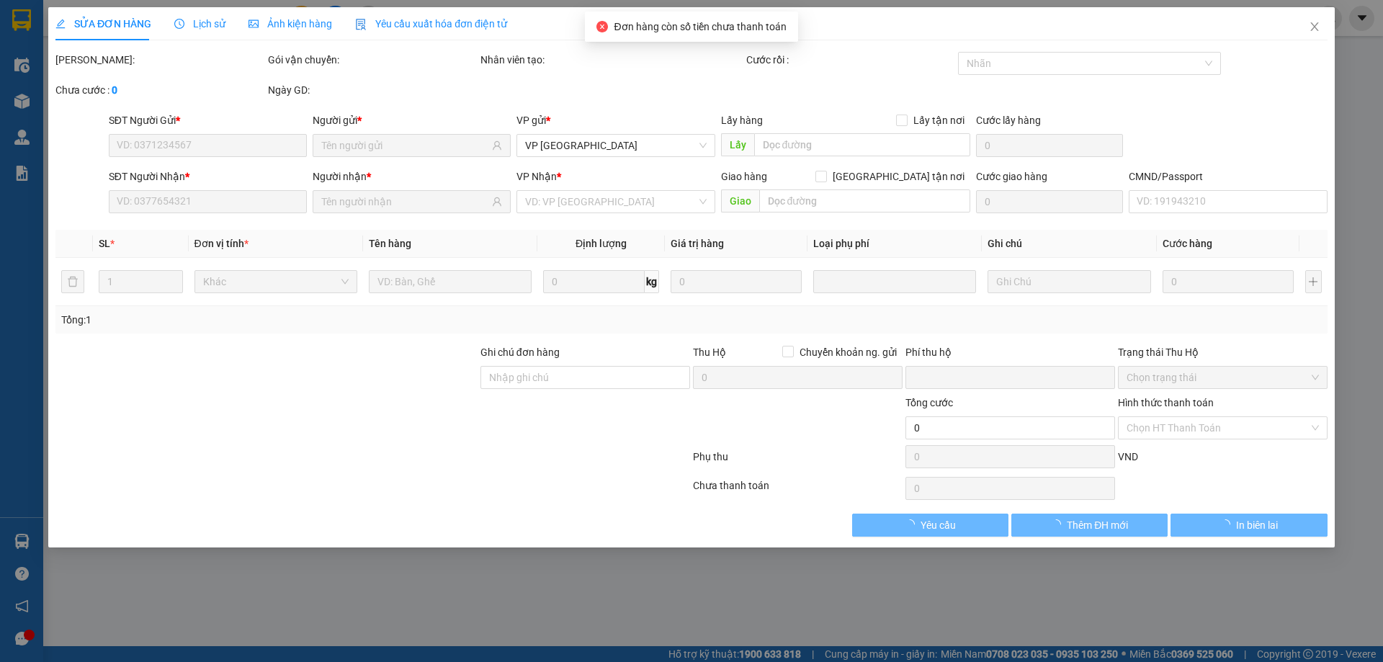
type input "0973577959"
type input "CƯỜNG"
type input "0862550009"
type input "HOÀNG"
checkbox input "true"
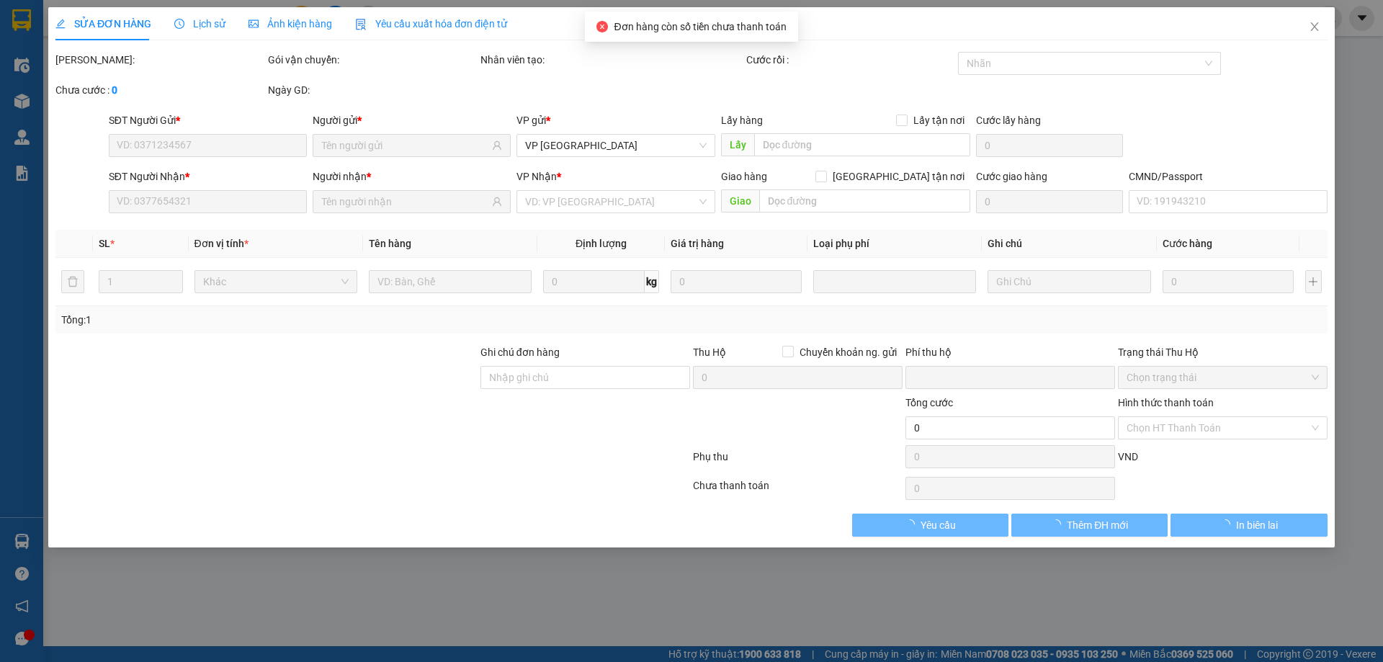
type input "PHẤN MỄ- PHÚ LƯƠNG"
type input "20.000"
type input "0"
type input "55.000"
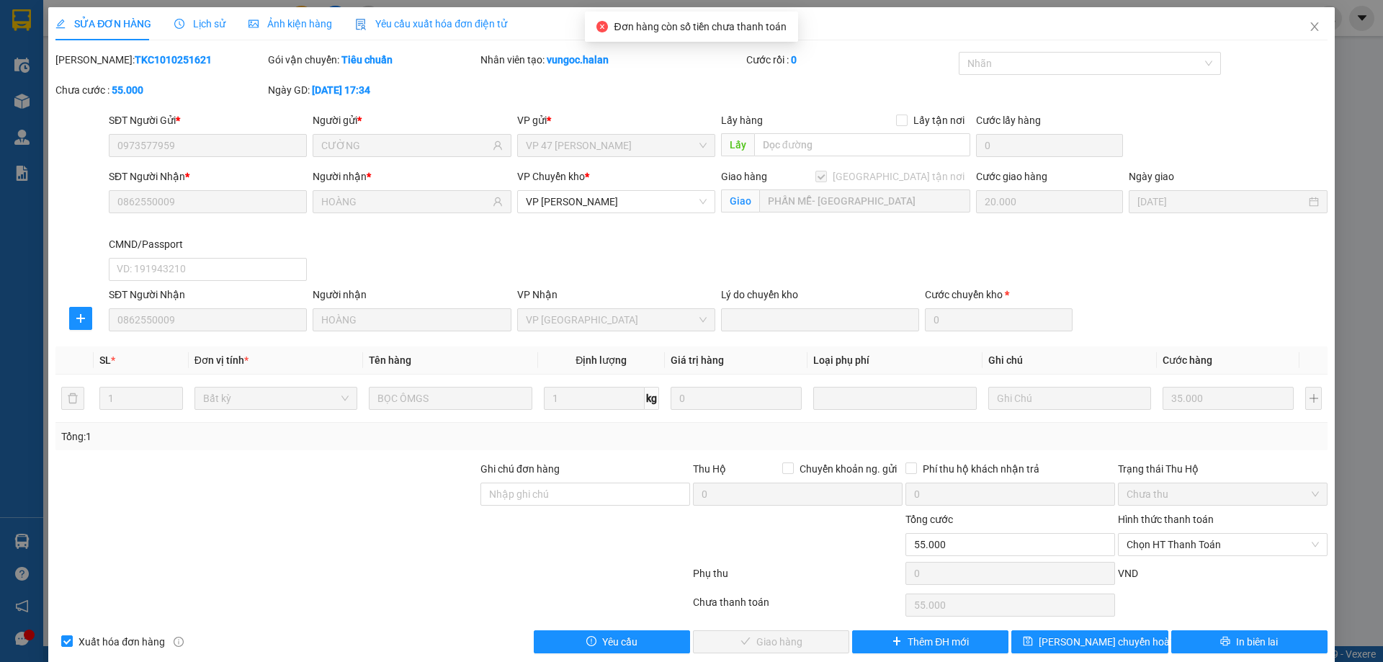
click at [1158, 561] on div "Hình thức thanh toán Chọn HT Thanh Toán" at bounding box center [1223, 537] width 210 height 50
click at [1157, 553] on span "Chọn HT Thanh Toán" at bounding box center [1223, 545] width 192 height 22
click at [1155, 427] on div "Tại văn phòng" at bounding box center [1214, 424] width 191 height 16
type input "0"
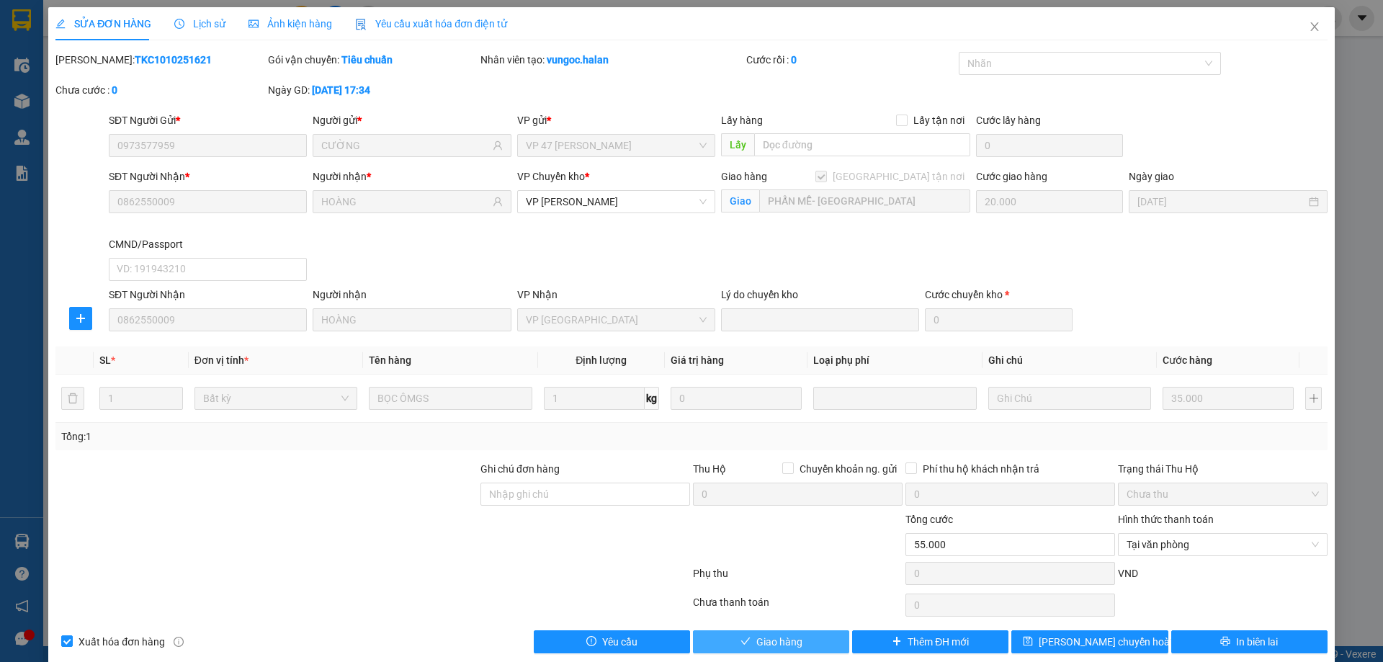
click at [769, 640] on span "Giao hàng" at bounding box center [780, 642] width 46 height 16
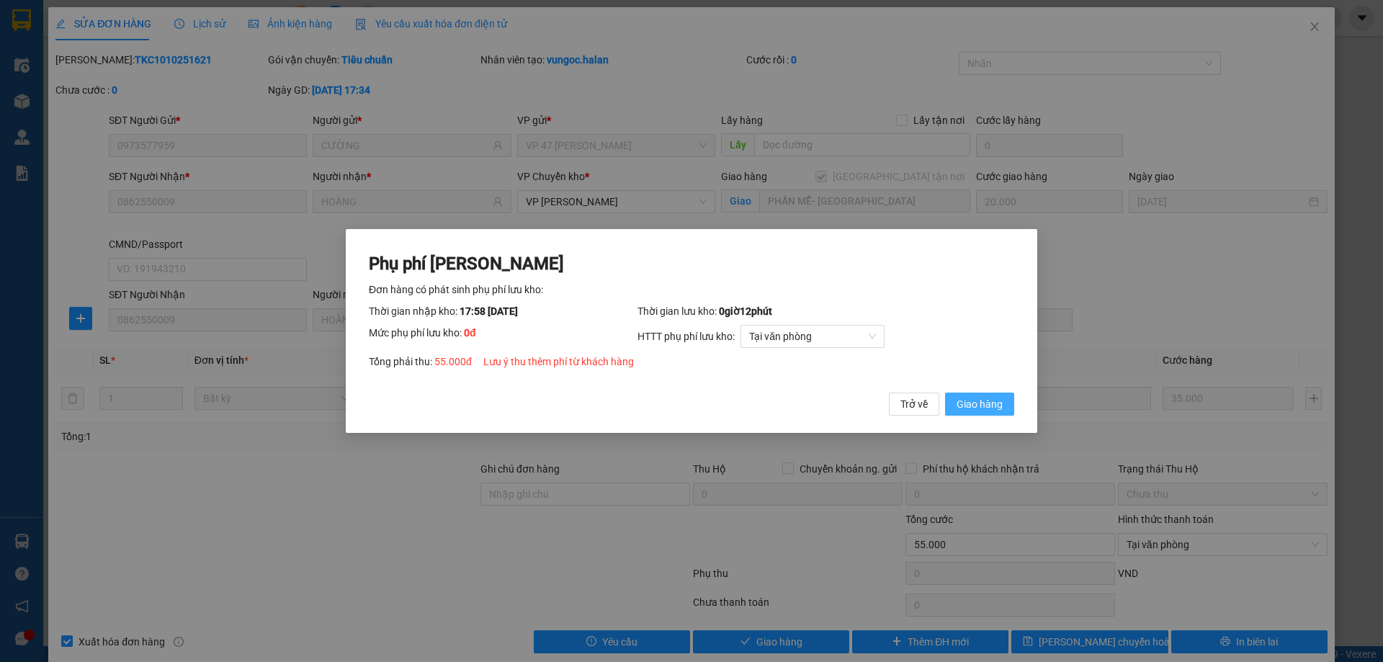
click at [976, 406] on span "Giao hàng" at bounding box center [980, 404] width 46 height 16
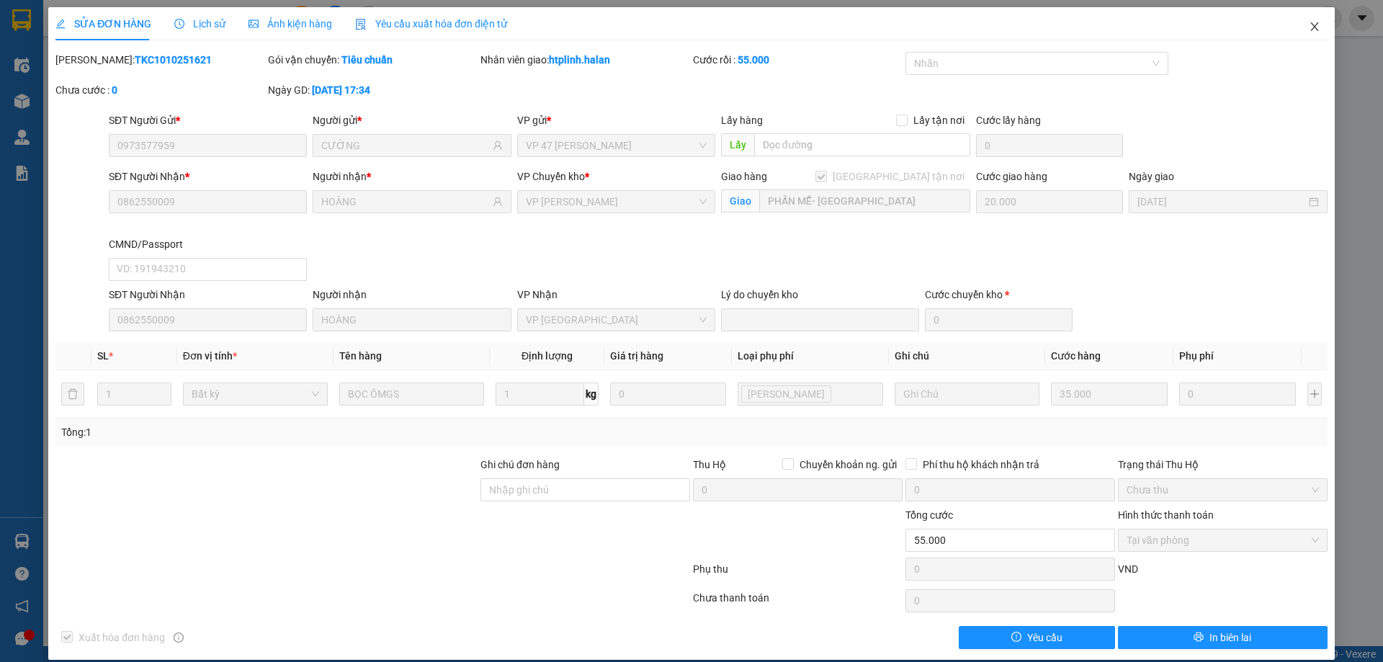
click at [1309, 27] on icon "close" at bounding box center [1315, 27] width 12 height 12
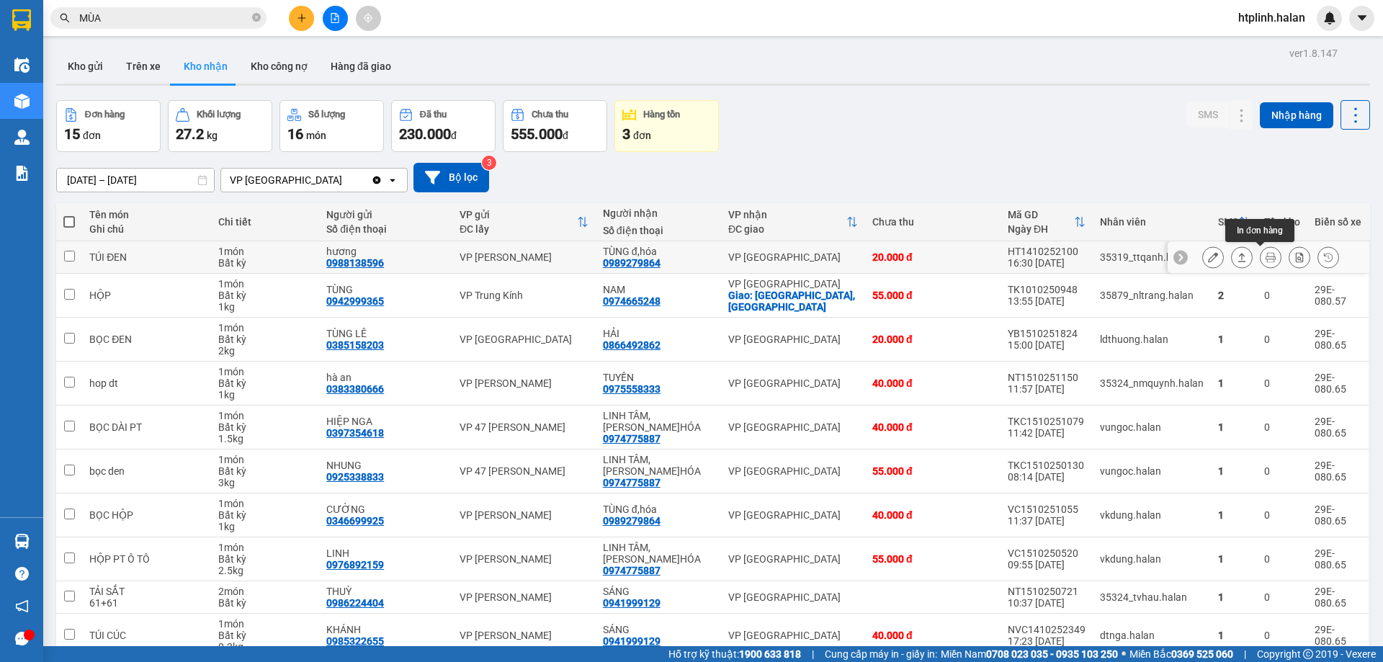
click at [1266, 252] on icon at bounding box center [1271, 257] width 10 height 10
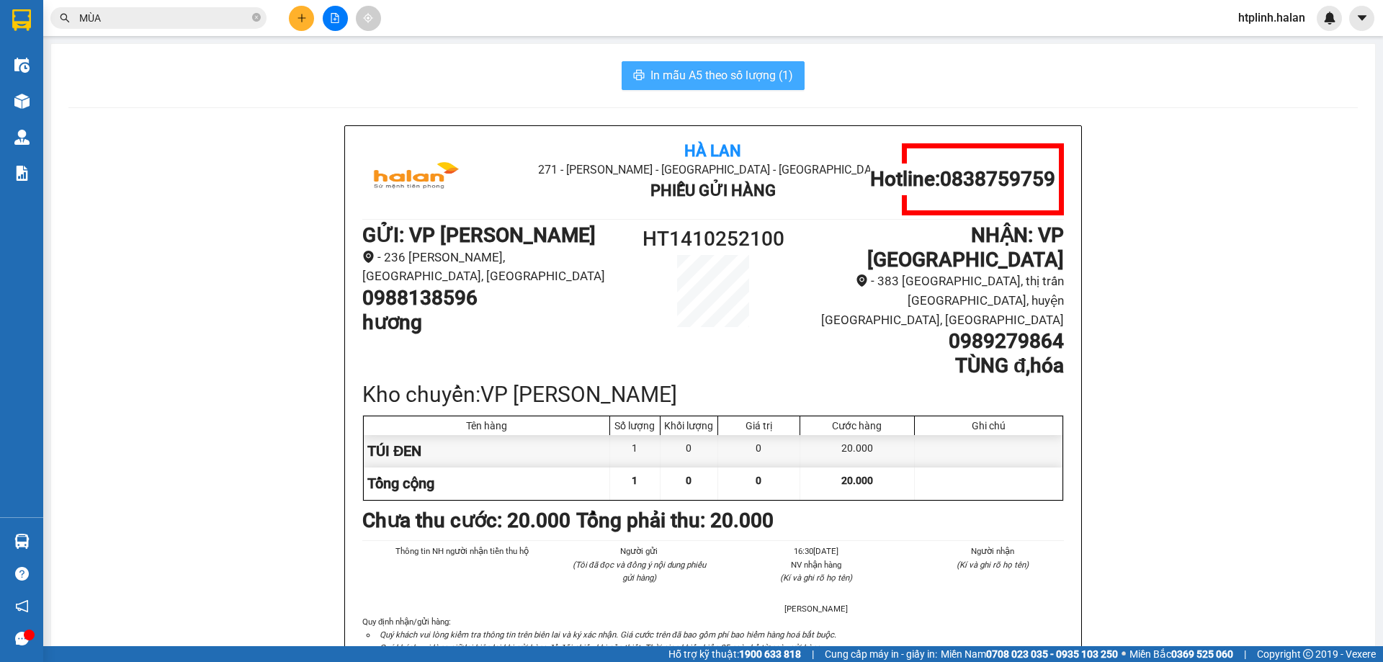
click at [735, 66] on span "In mẫu A5 theo số lượng (1)" at bounding box center [722, 75] width 143 height 18
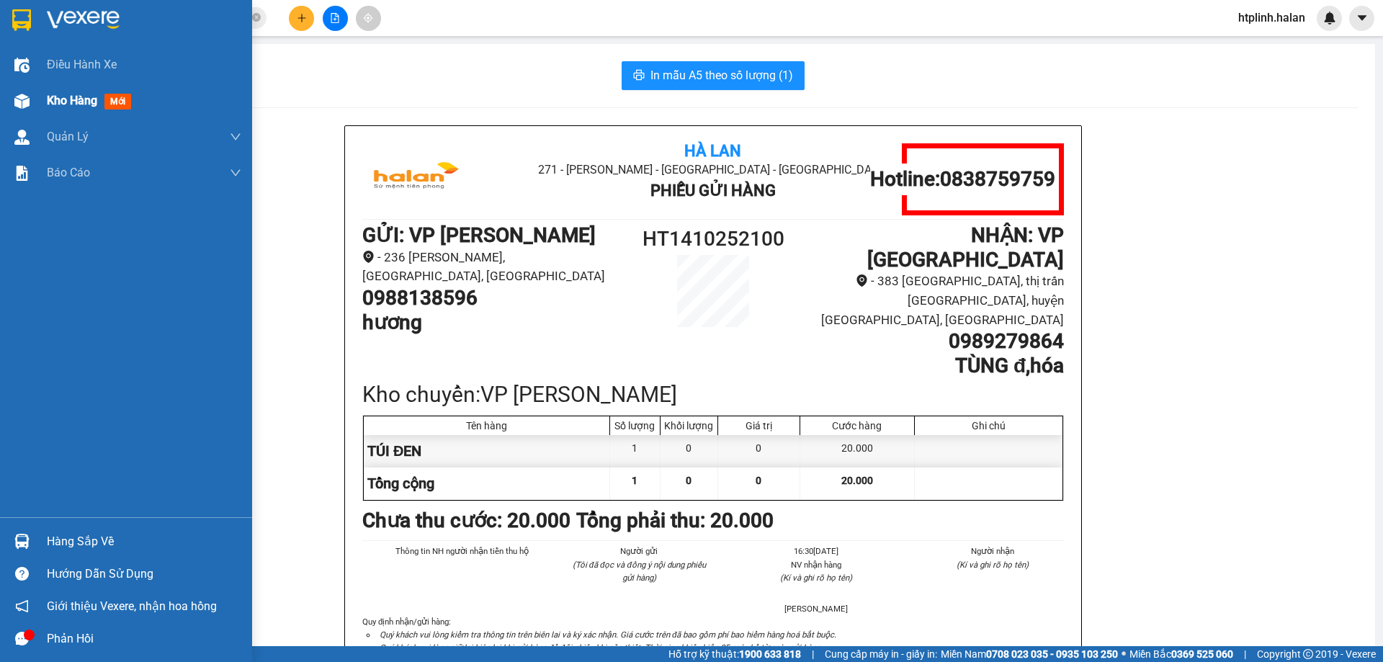
click at [40, 86] on div "Kho hàng mới" at bounding box center [126, 101] width 252 height 36
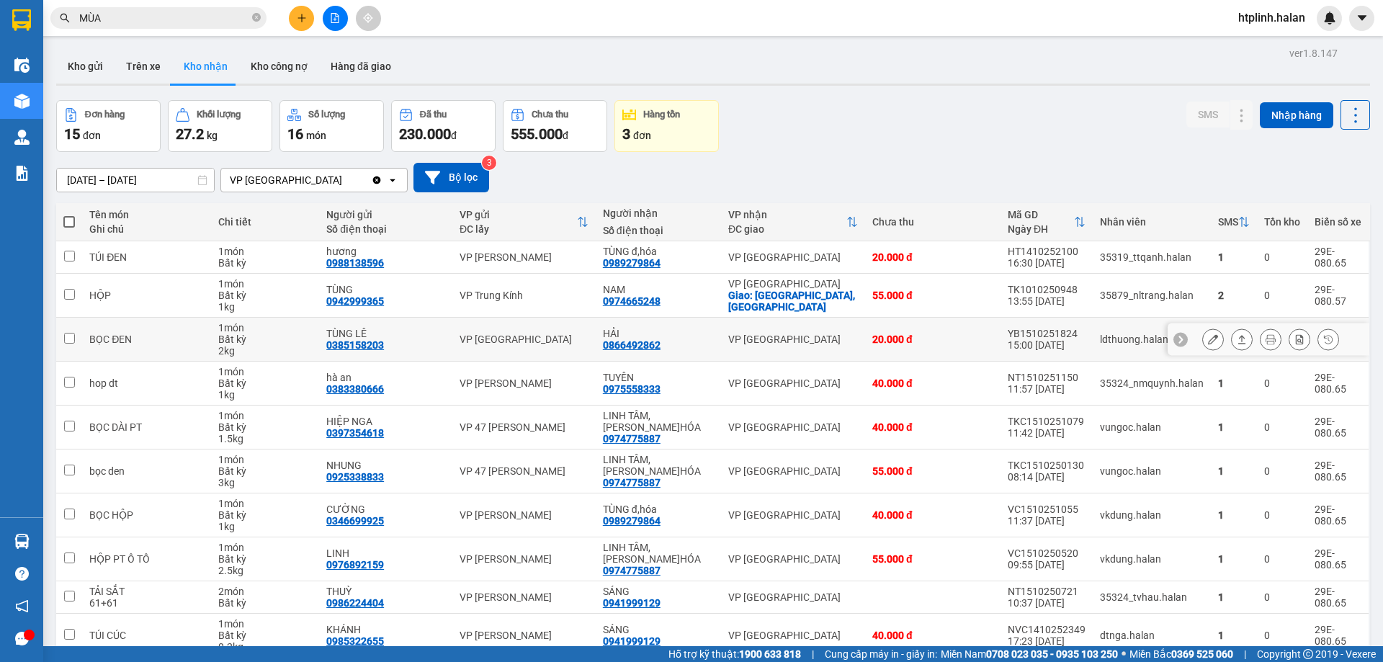
scroll to position [71, 0]
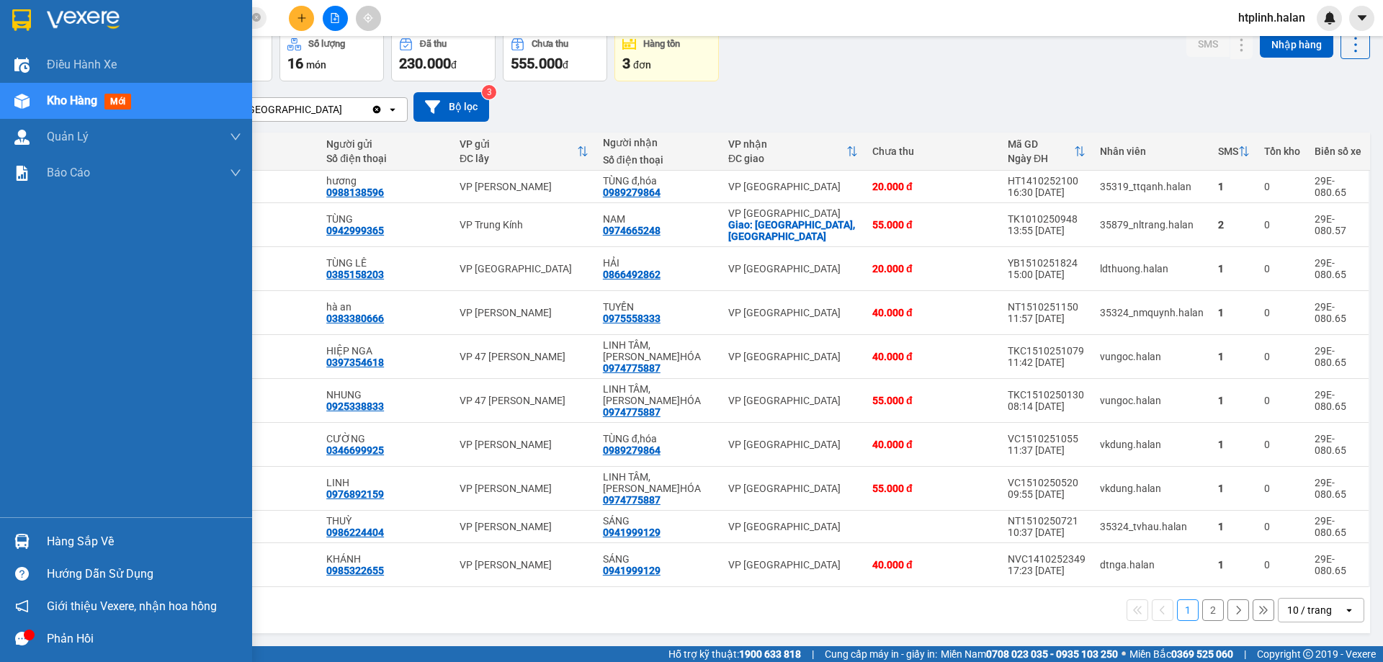
click at [0, 541] on div "Hàng sắp về" at bounding box center [126, 541] width 252 height 32
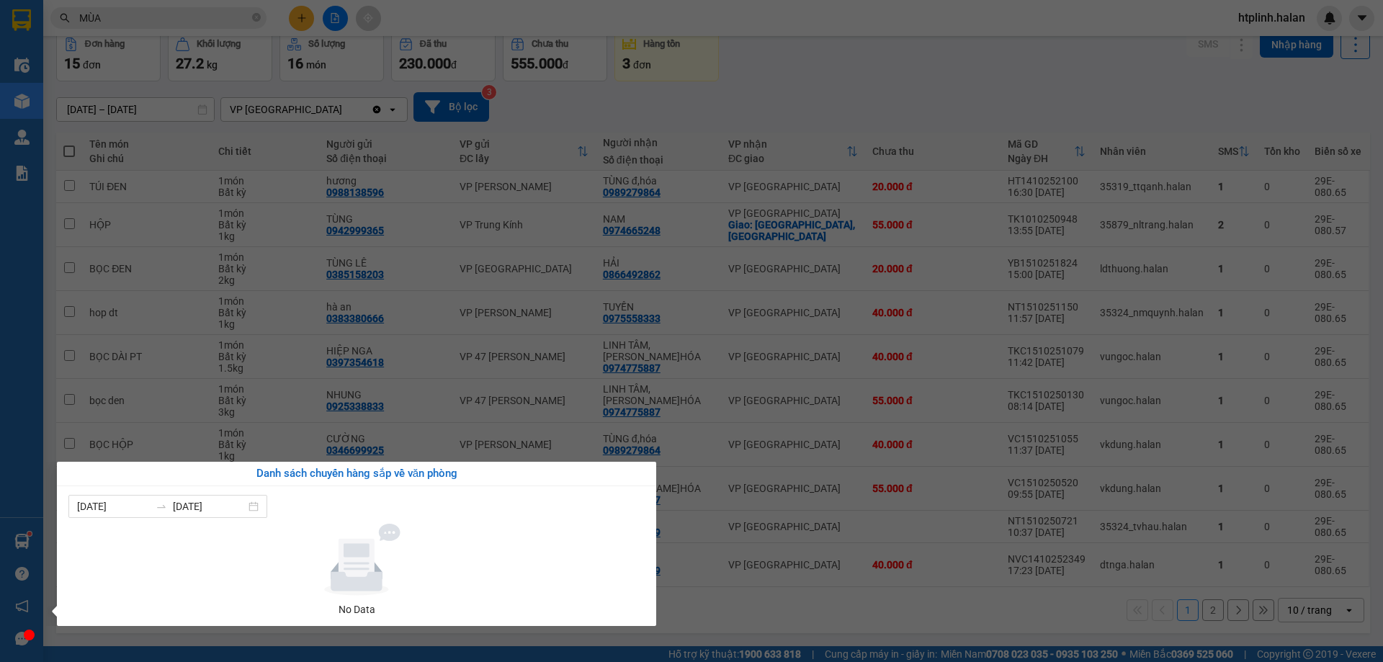
click at [836, 465] on section "Kết quả tìm kiếm ( 15 ) Bộ lọc Mã ĐH Trạng thái Món hàng Thu hộ Tổng cước Chưa …" at bounding box center [691, 331] width 1383 height 662
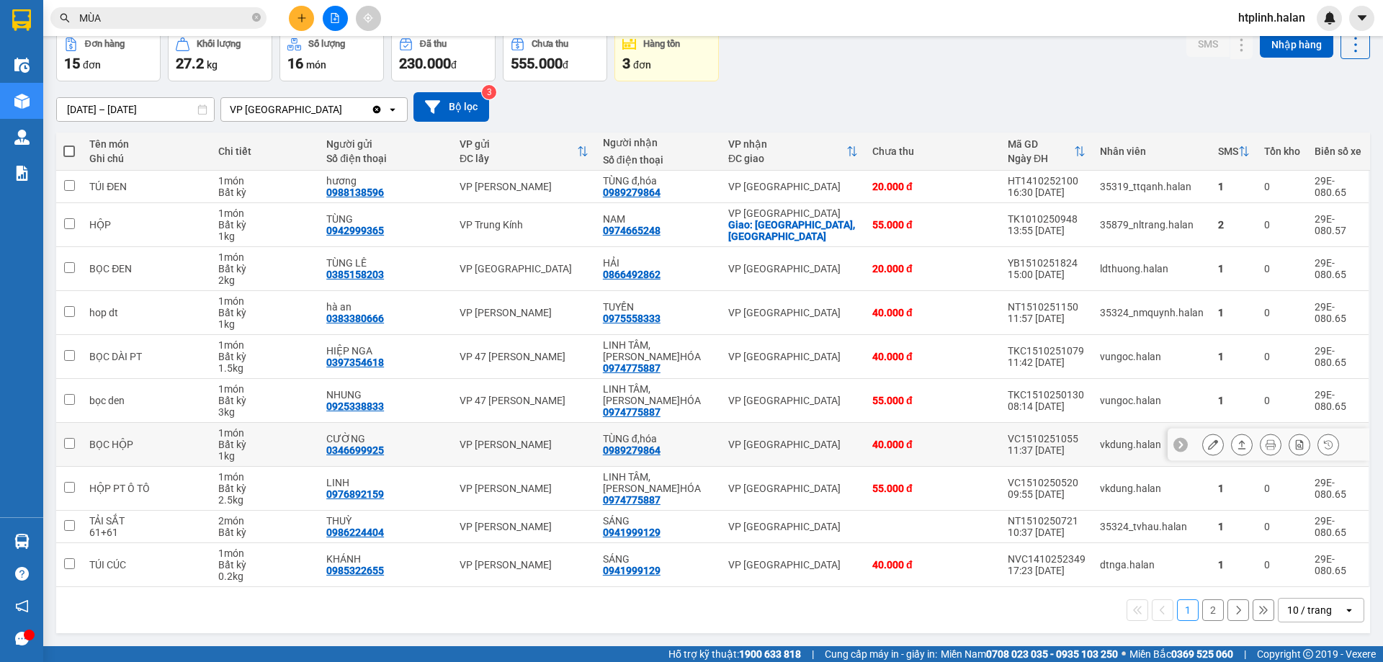
scroll to position [0, 0]
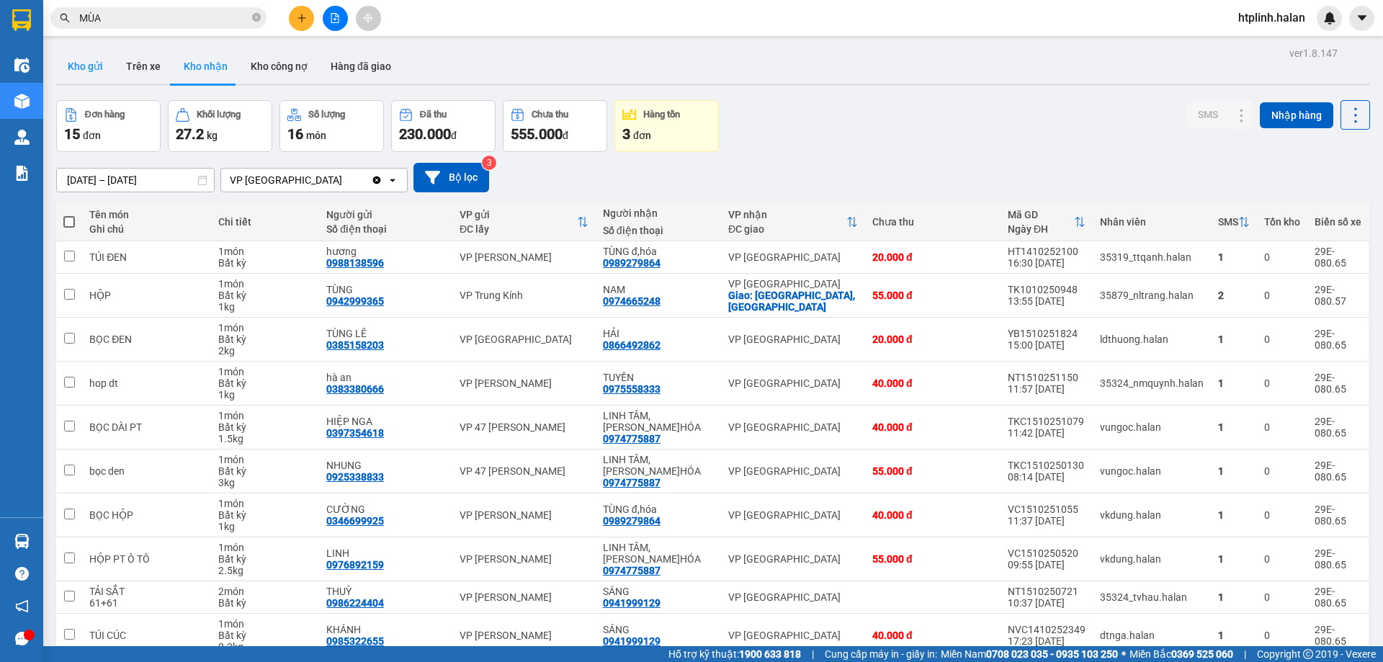
click at [94, 76] on button "Kho gửi" at bounding box center [85, 66] width 58 height 35
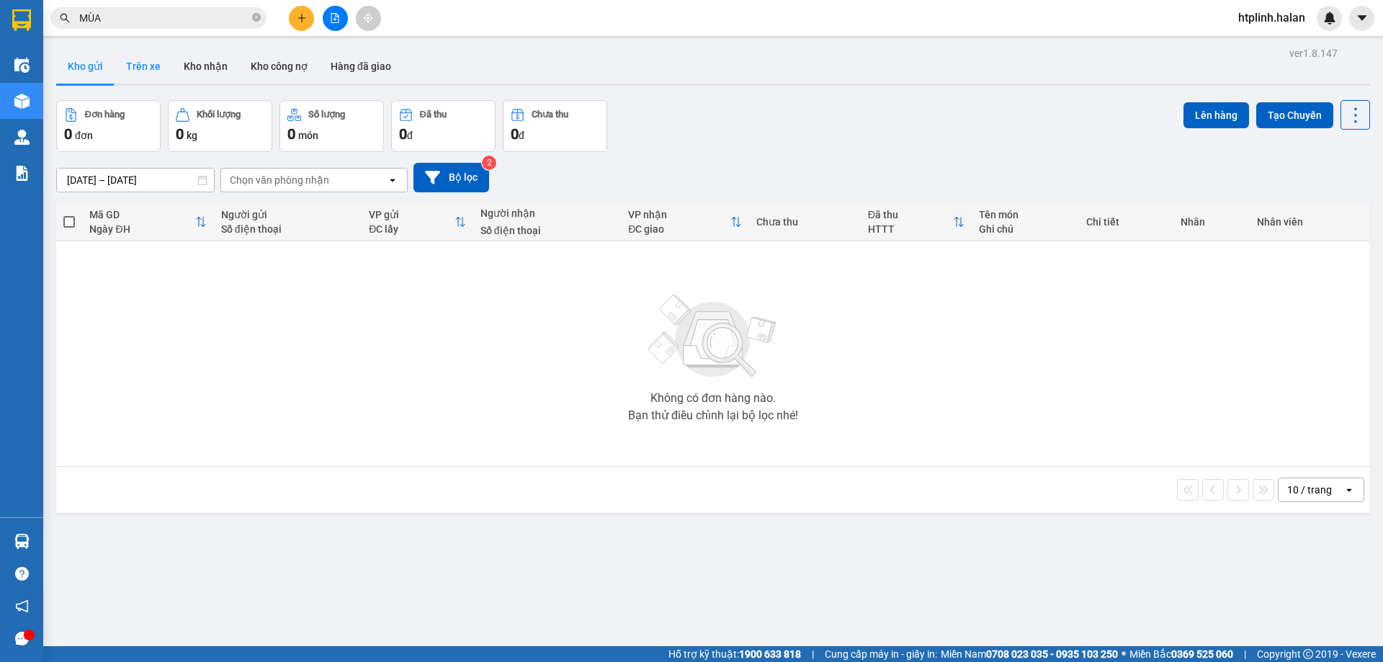
click at [142, 59] on button "Trên xe" at bounding box center [144, 66] width 58 height 35
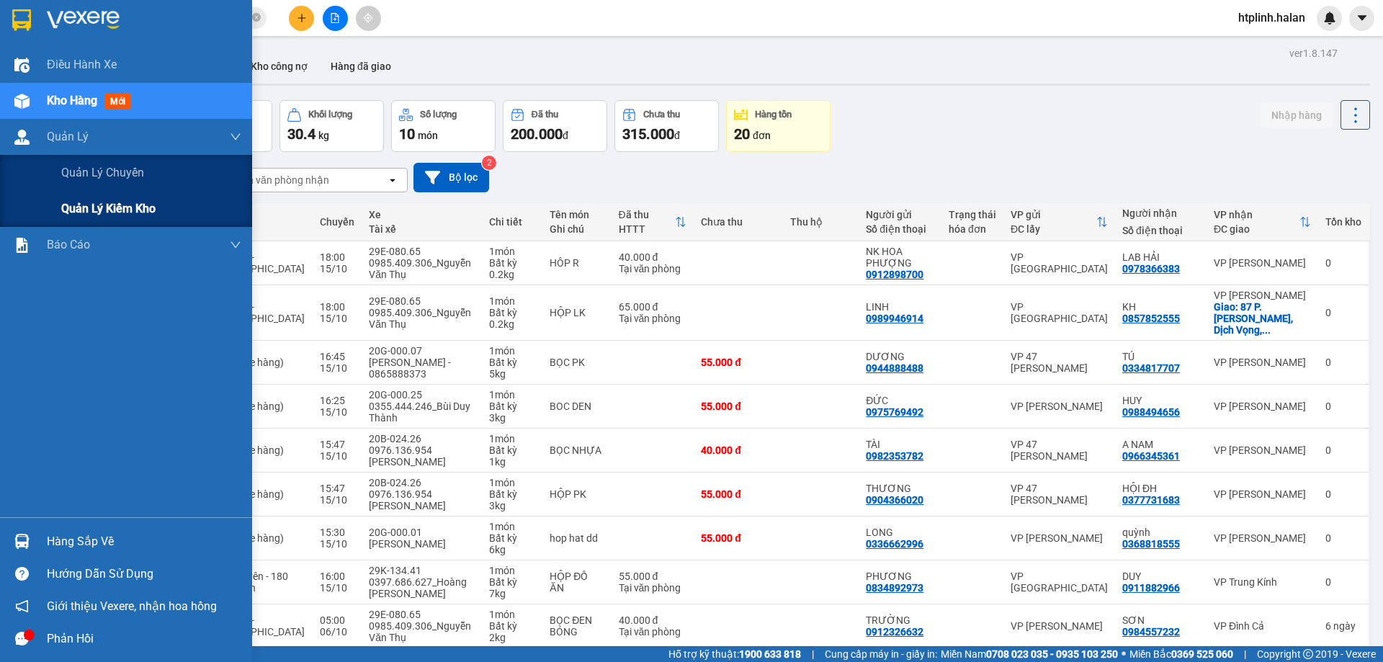
click at [53, 208] on div "Quản lý kiểm kho" at bounding box center [126, 209] width 252 height 36
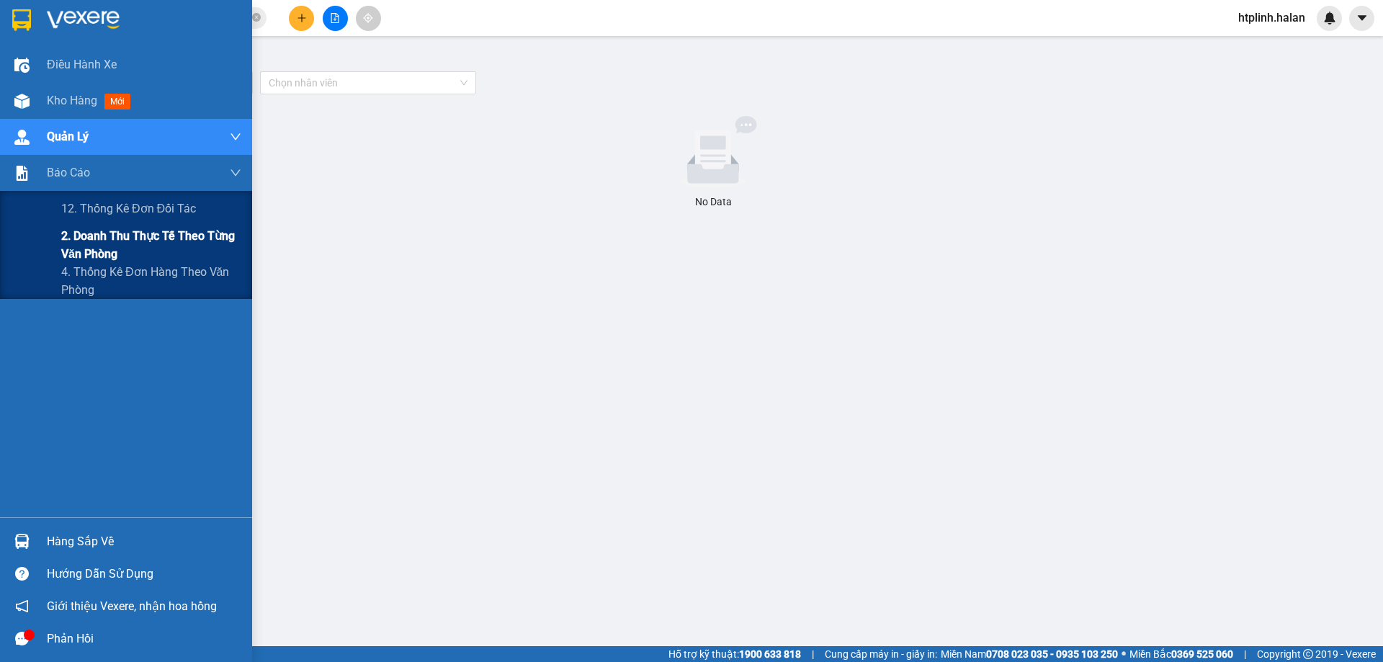
click at [86, 249] on span "2. Doanh thu thực tế theo từng văn phòng" at bounding box center [151, 245] width 180 height 36
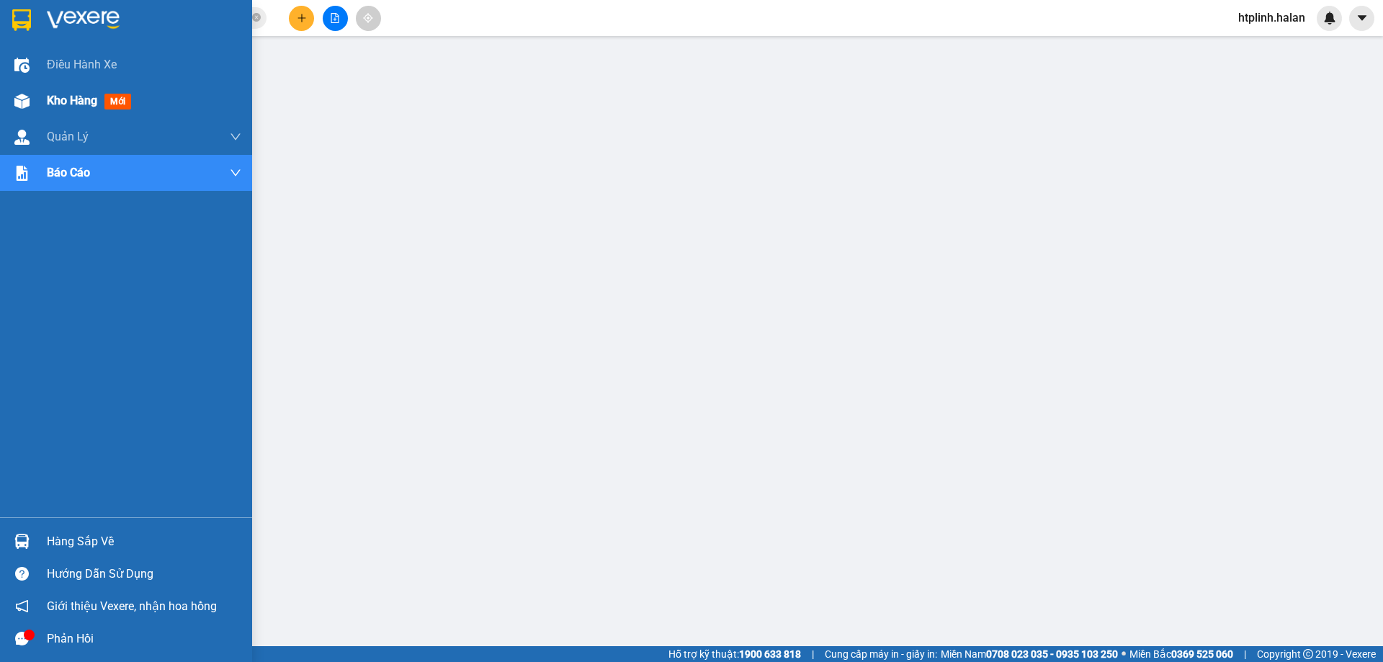
click at [19, 94] on img at bounding box center [21, 101] width 15 height 15
